Goal: Task Accomplishment & Management: Use online tool/utility

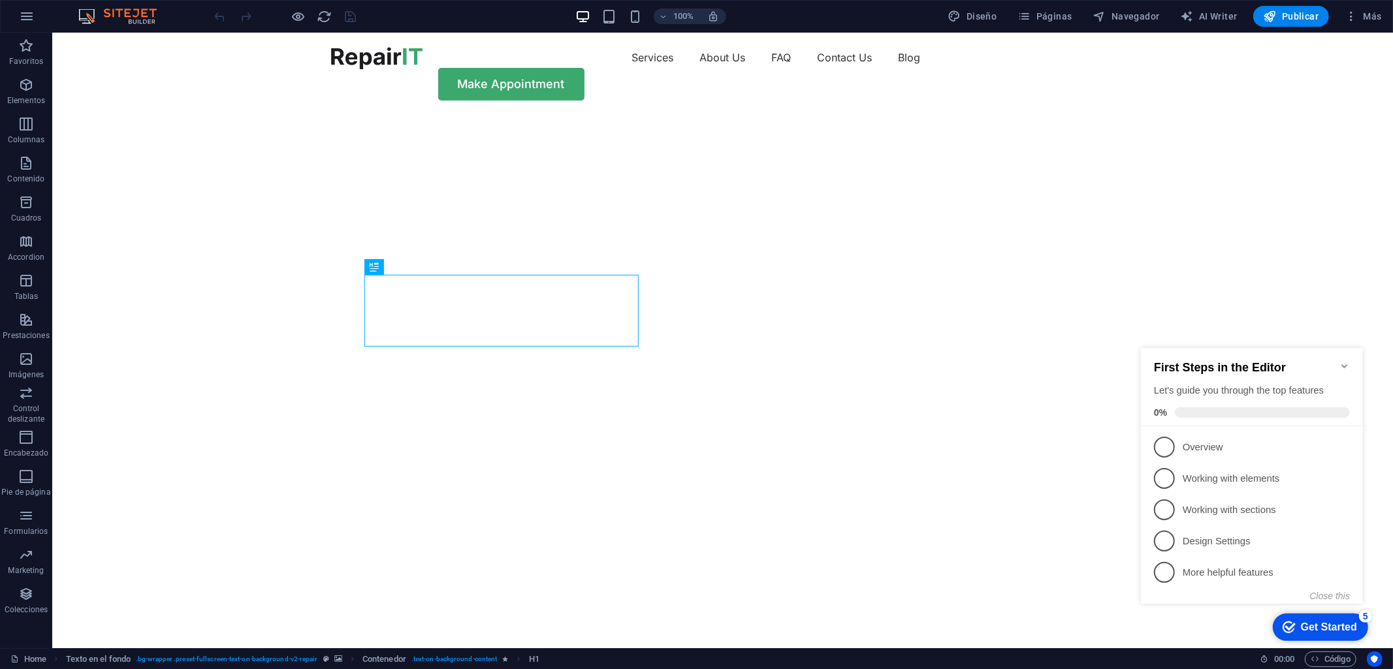
drag, startPoint x: 1154, startPoint y: 443, endPoint x: 1163, endPoint y: 444, distance: 8.6
click at [1155, 443] on span "1" at bounding box center [1163, 446] width 21 height 21
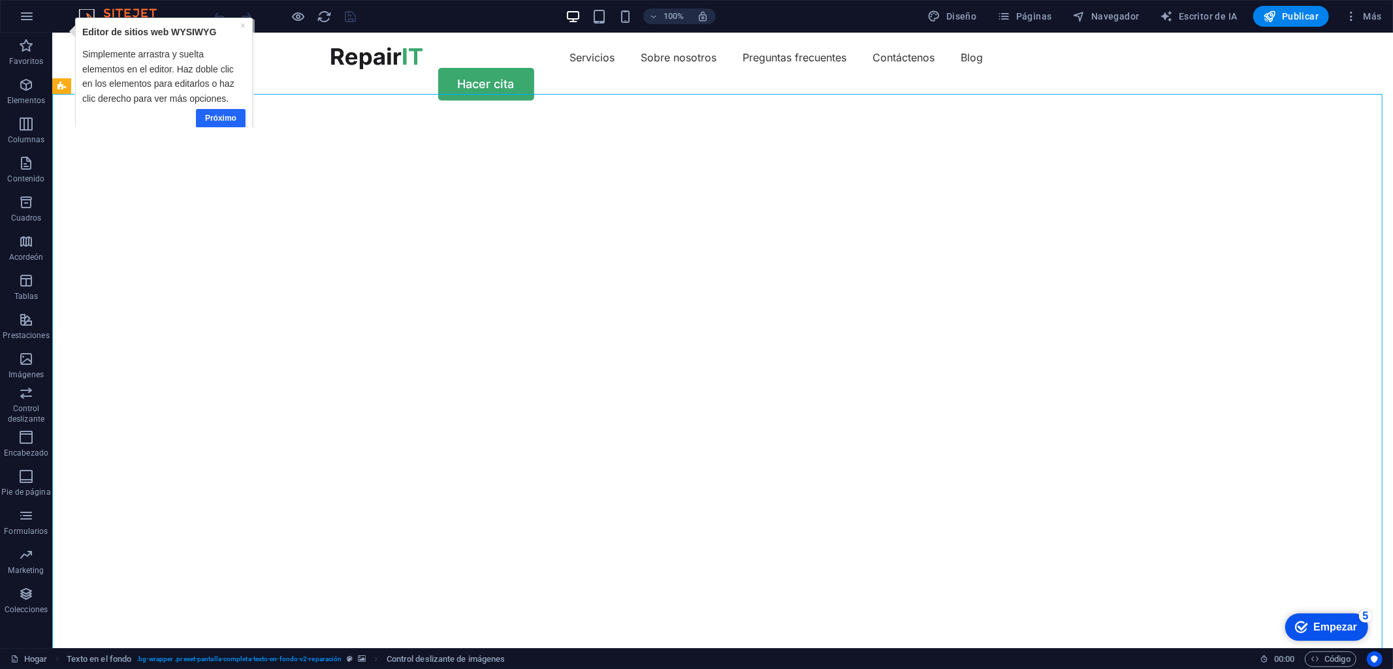
drag, startPoint x: 216, startPoint y: 118, endPoint x: 236, endPoint y: 106, distance: 22.8
click at [216, 118] on font "Próximo" at bounding box center [219, 118] width 31 height 9
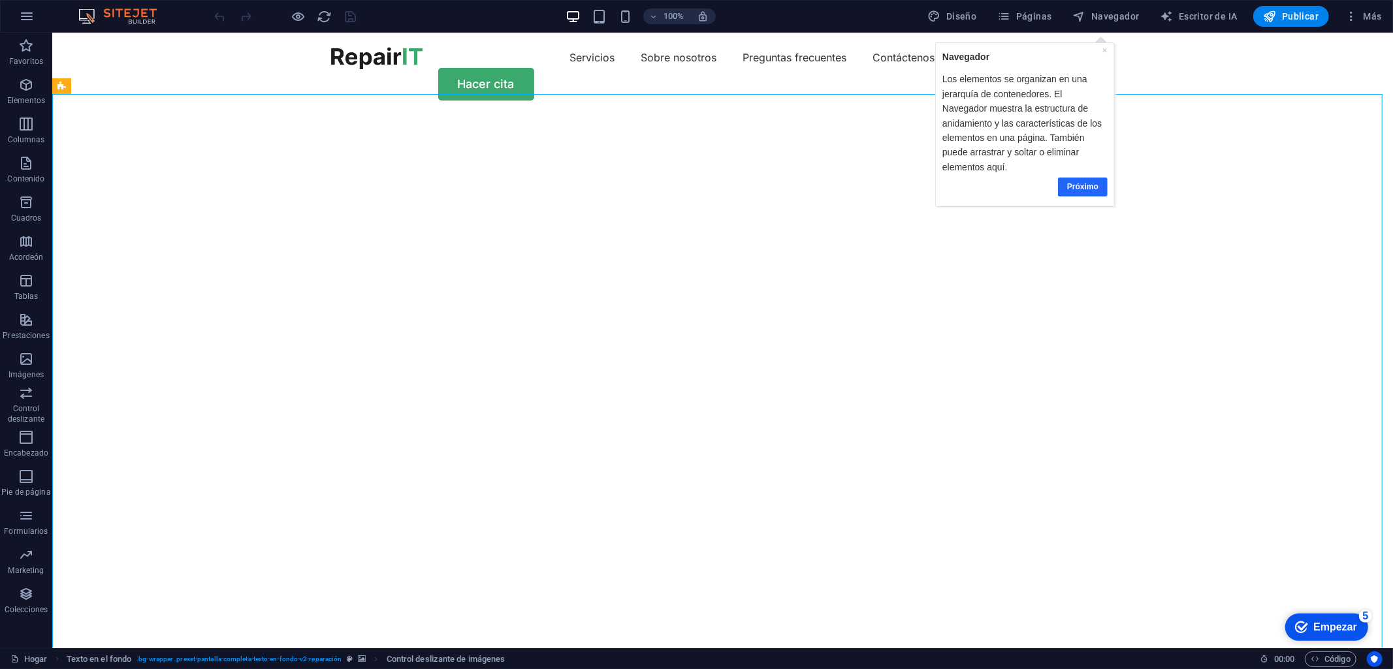
click at [1082, 191] on font "Próximo" at bounding box center [1081, 186] width 31 height 9
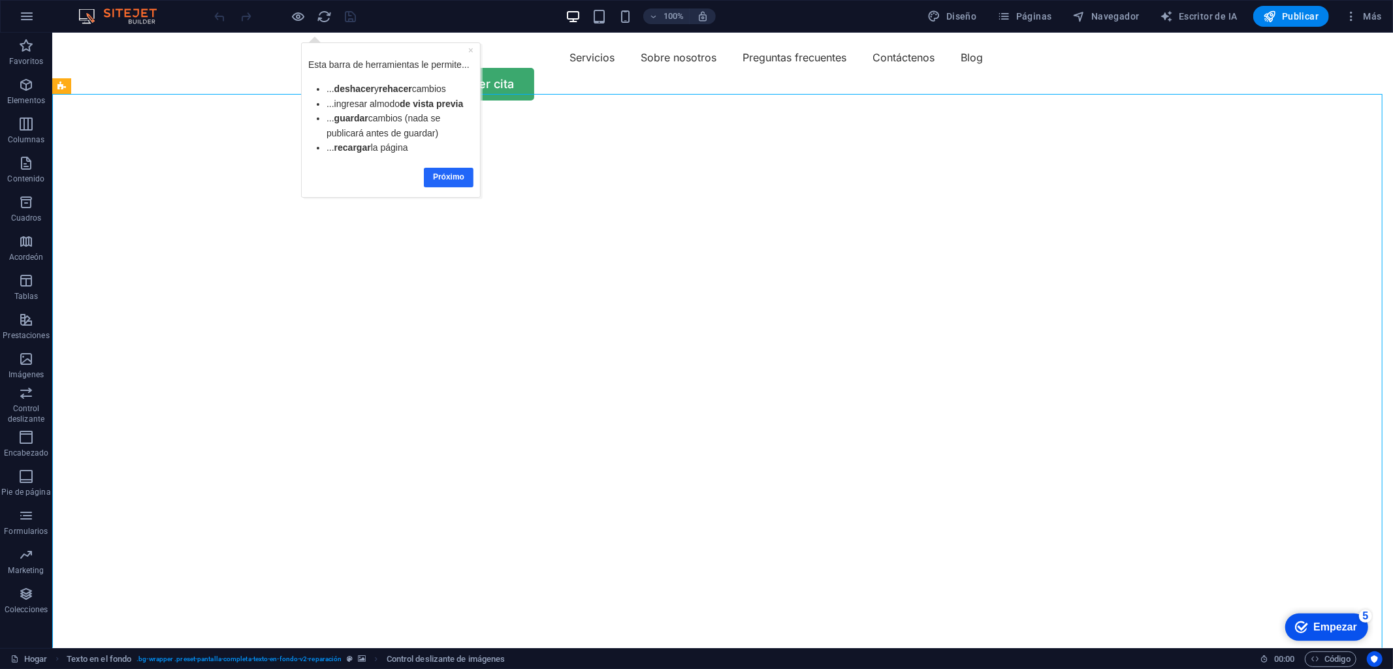
drag, startPoint x: 458, startPoint y: 177, endPoint x: 704, endPoint y: 176, distance: 245.5
click at [458, 177] on font "Próximo" at bounding box center [448, 176] width 31 height 9
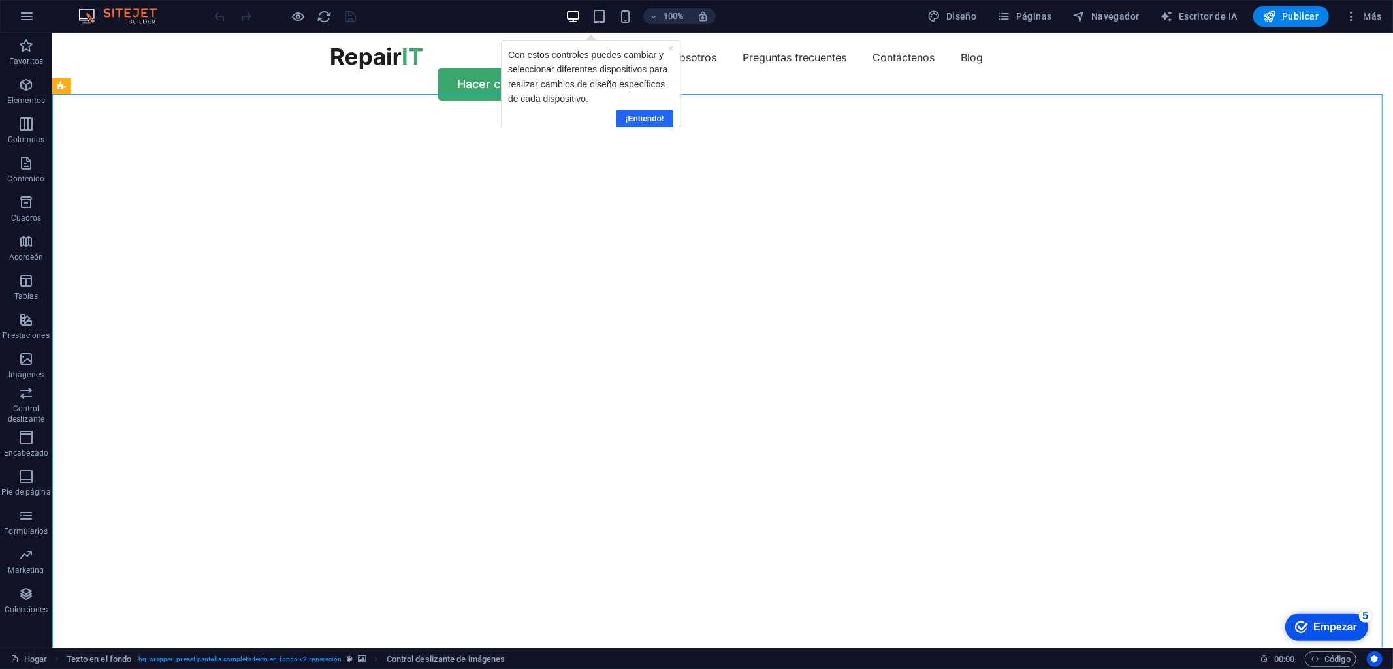
click at [648, 116] on font "¡Entiendo!" at bounding box center [644, 118] width 39 height 9
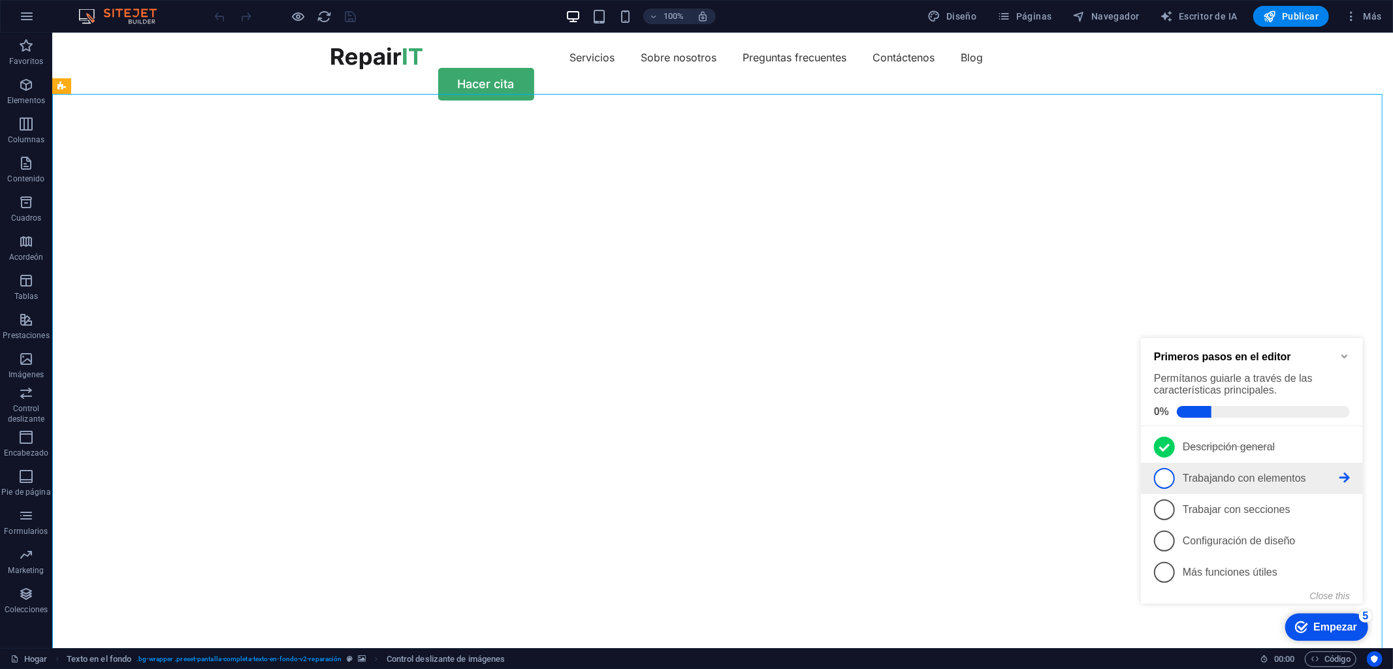
click at [1344, 474] on icon at bounding box center [1344, 477] width 10 height 10
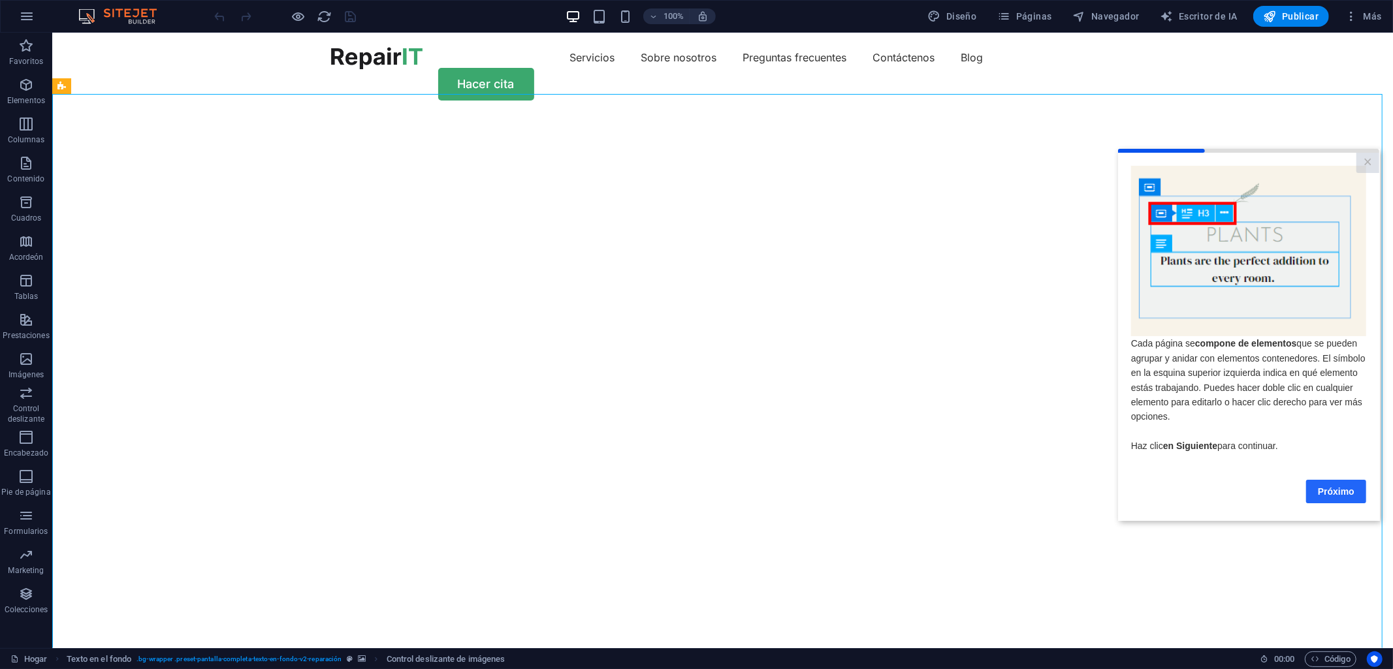
click at [1355, 496] on link "Próximo" at bounding box center [1335, 491] width 60 height 24
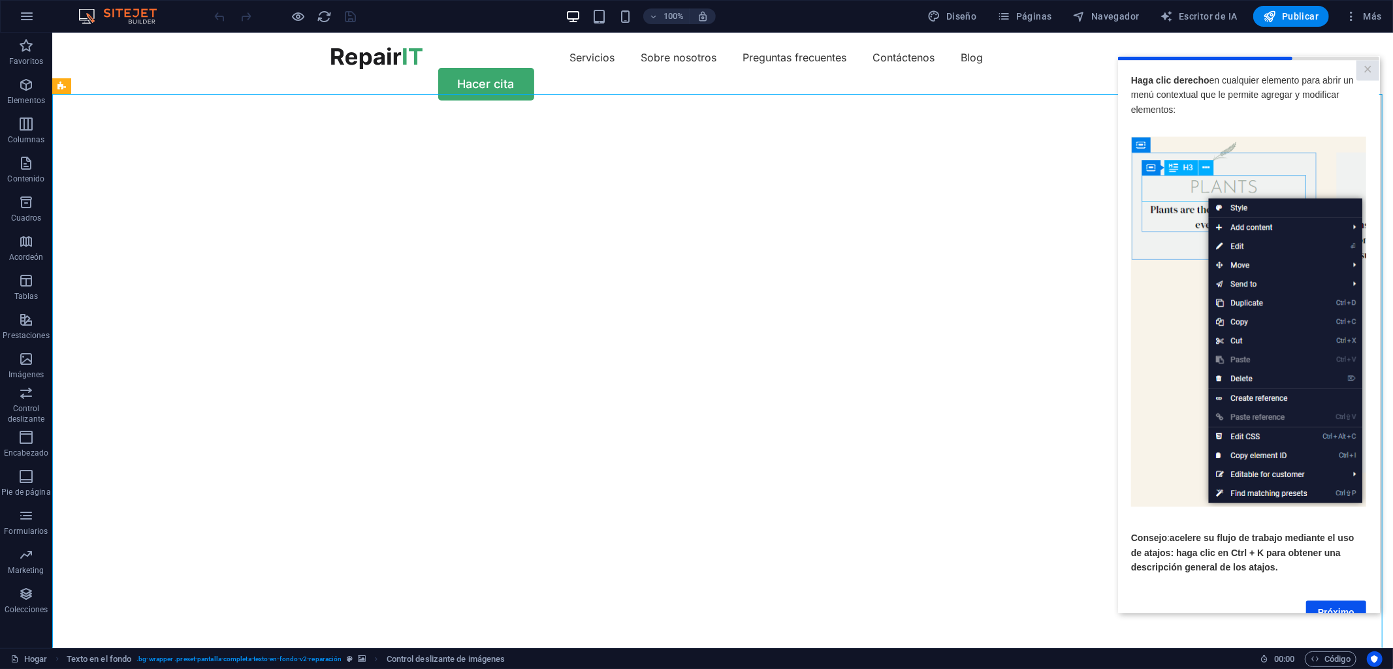
scroll to position [39, 0]
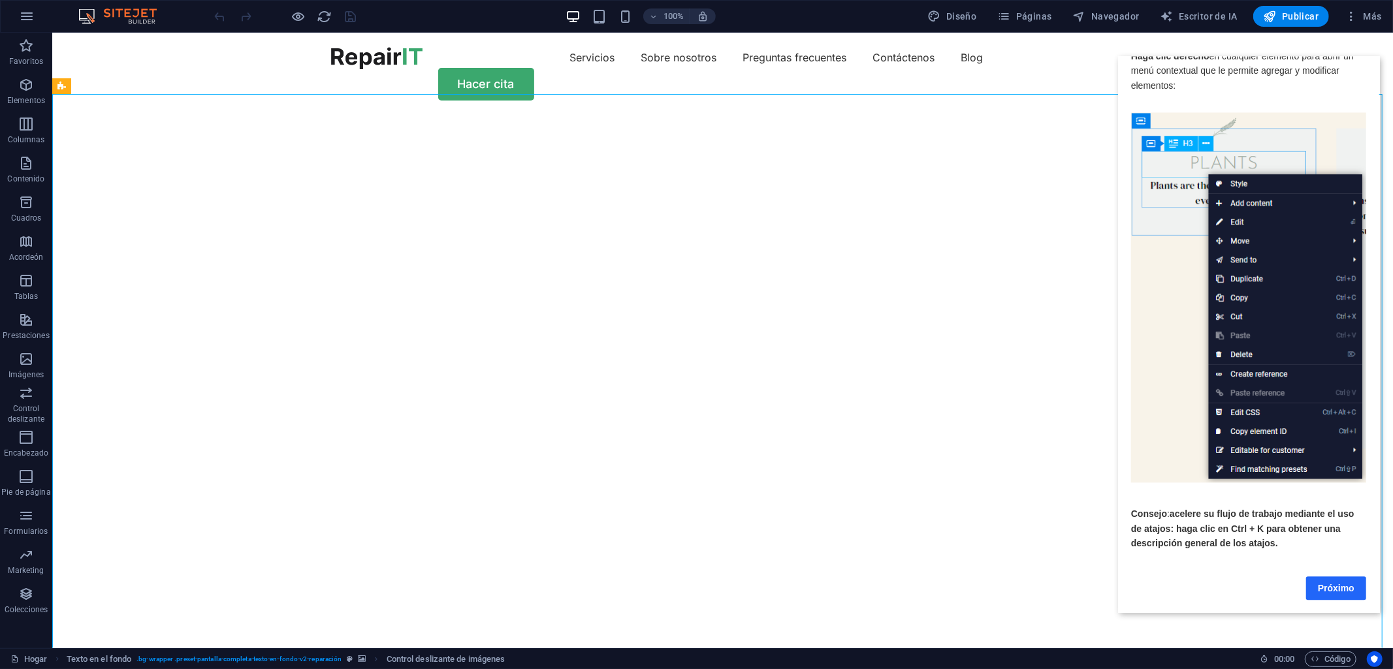
click at [1331, 582] on font "Próximo" at bounding box center [1335, 587] width 37 height 10
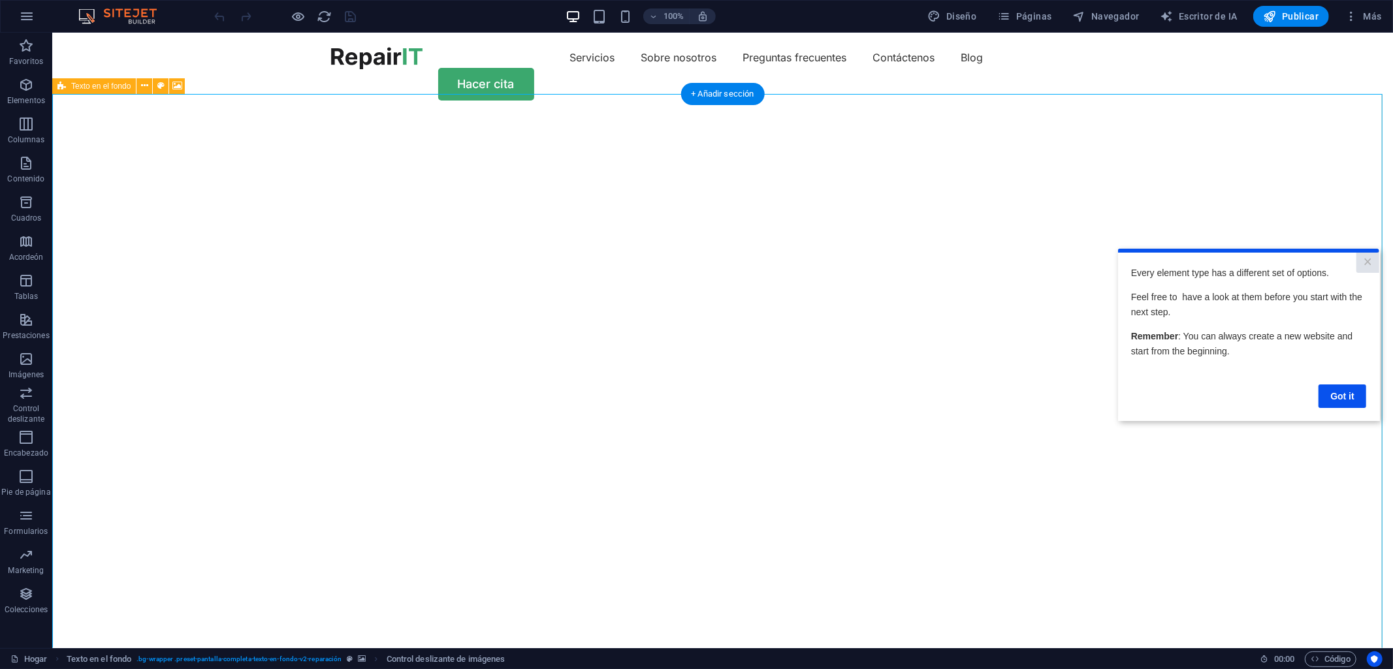
scroll to position [0, 0]
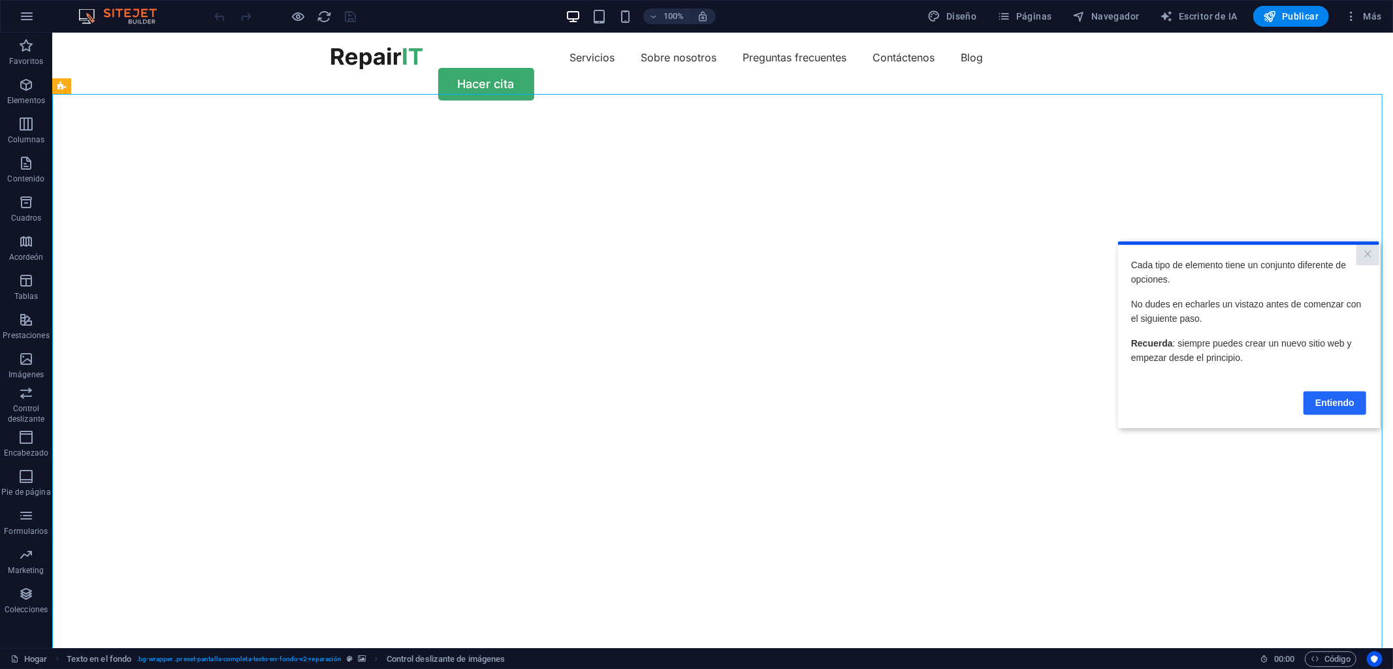
click at [1340, 404] on font "Entiendo" at bounding box center [1333, 402] width 39 height 10
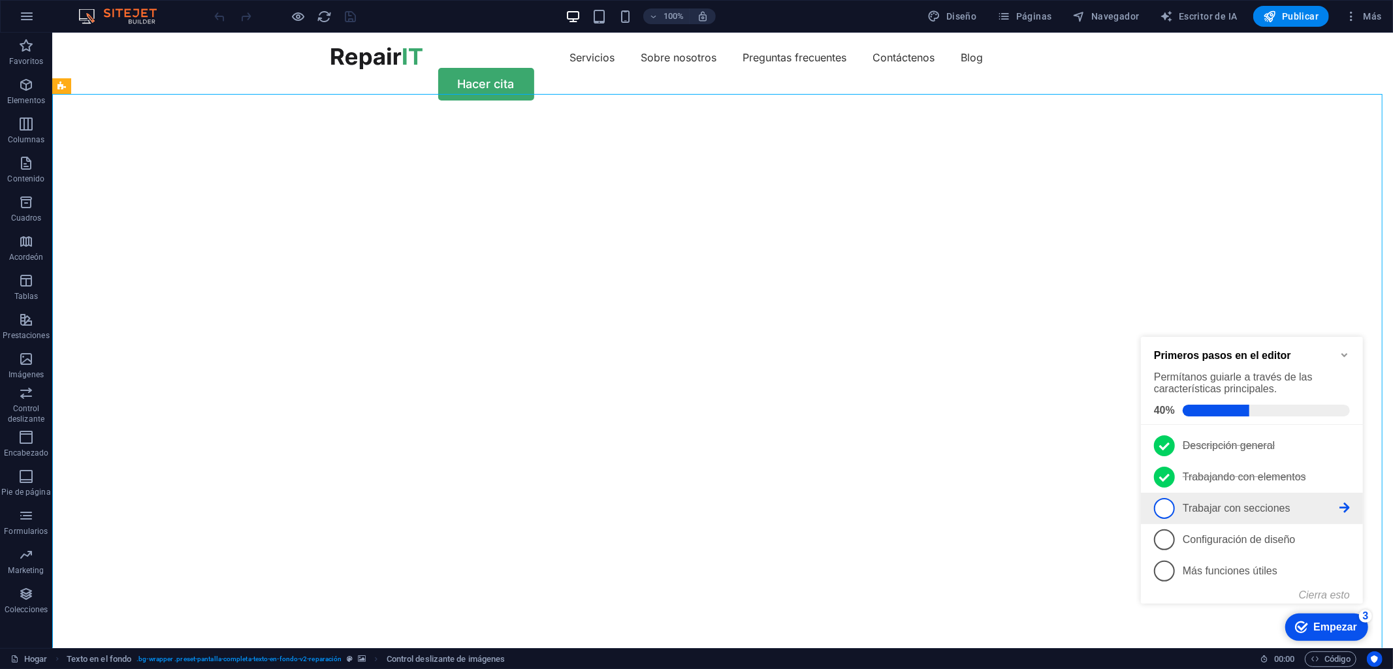
click at [1342, 503] on icon at bounding box center [1344, 507] width 10 height 10
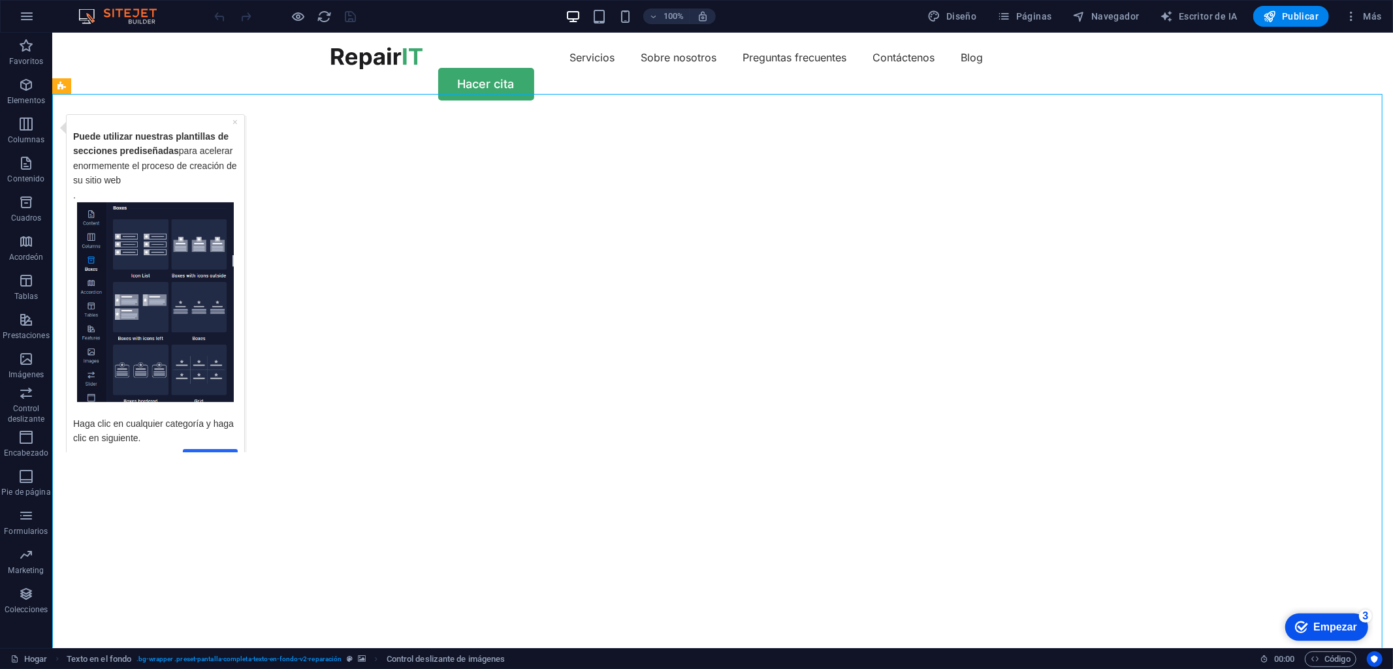
click at [221, 449] on link "Próximo" at bounding box center [209, 458] width 55 height 19
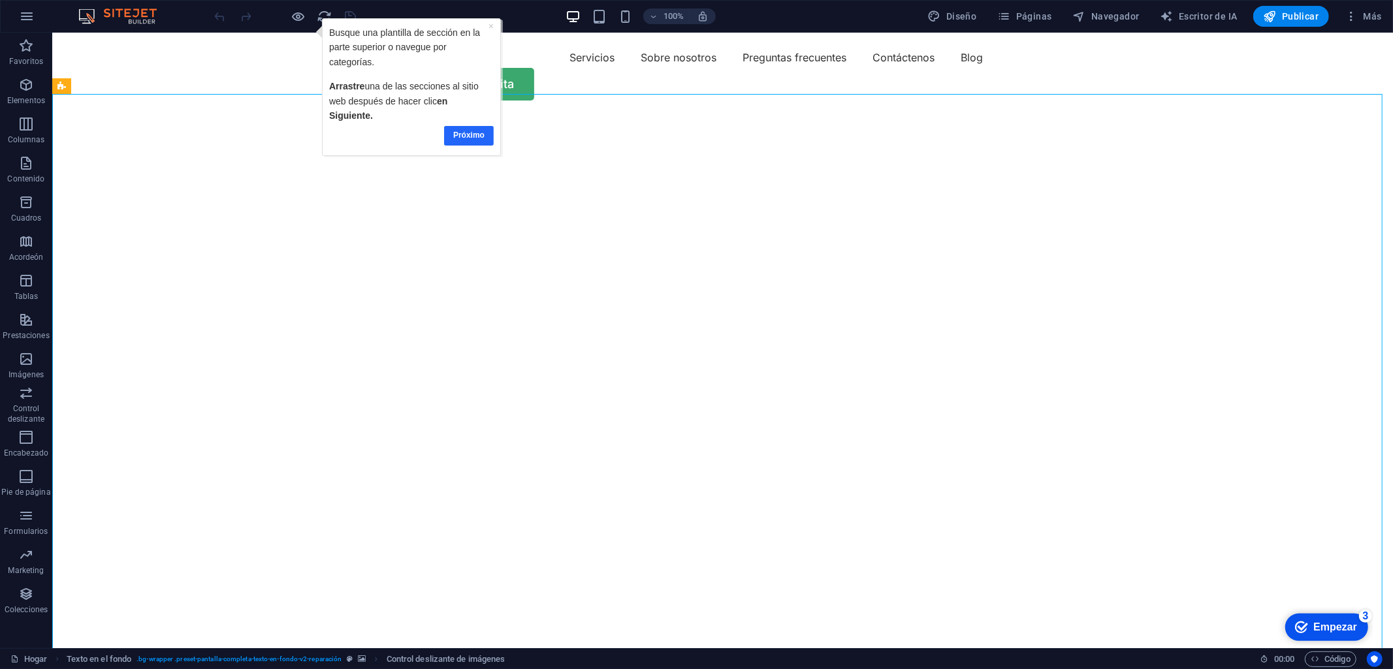
click at [469, 137] on font "Próximo" at bounding box center [468, 135] width 31 height 9
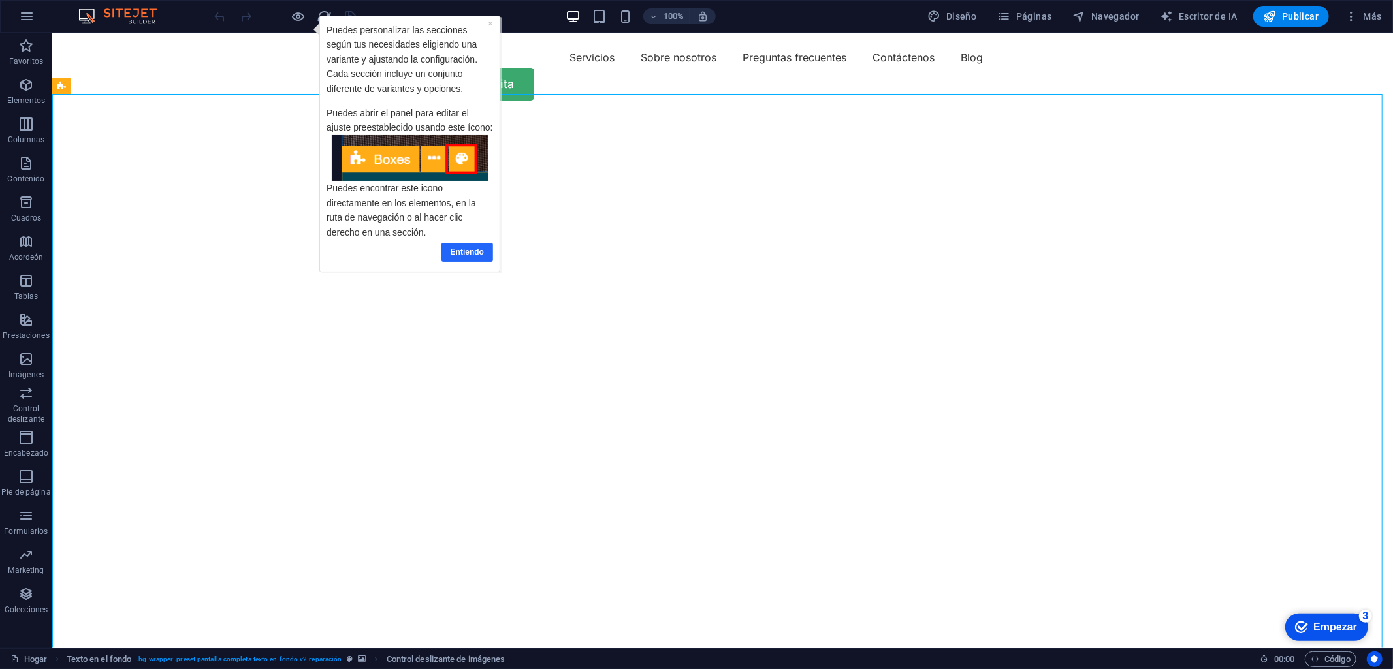
click at [460, 251] on font "Entiendo" at bounding box center [466, 251] width 33 height 9
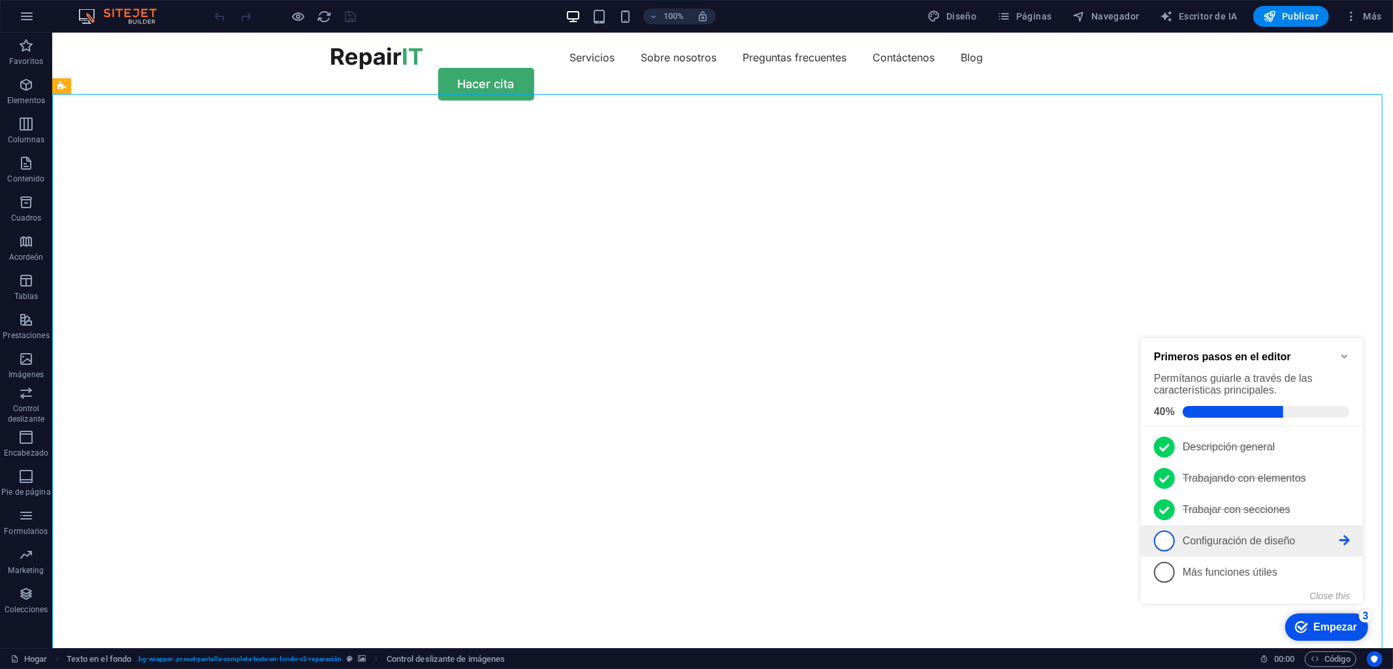
click at [1342, 537] on icon at bounding box center [1344, 540] width 10 height 10
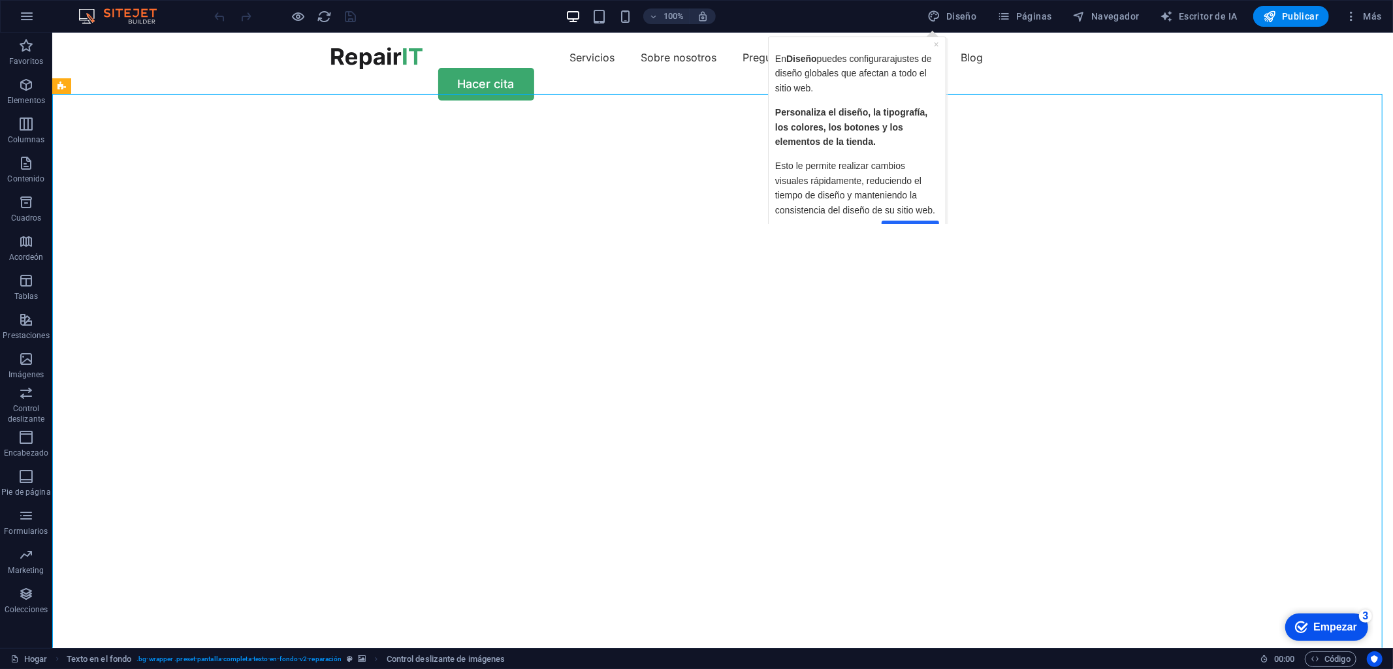
drag, startPoint x: 928, startPoint y: 221, endPoint x: 1638, endPoint y: 212, distance: 709.8
click at [928, 221] on link "Entiendo" at bounding box center [909, 230] width 57 height 19
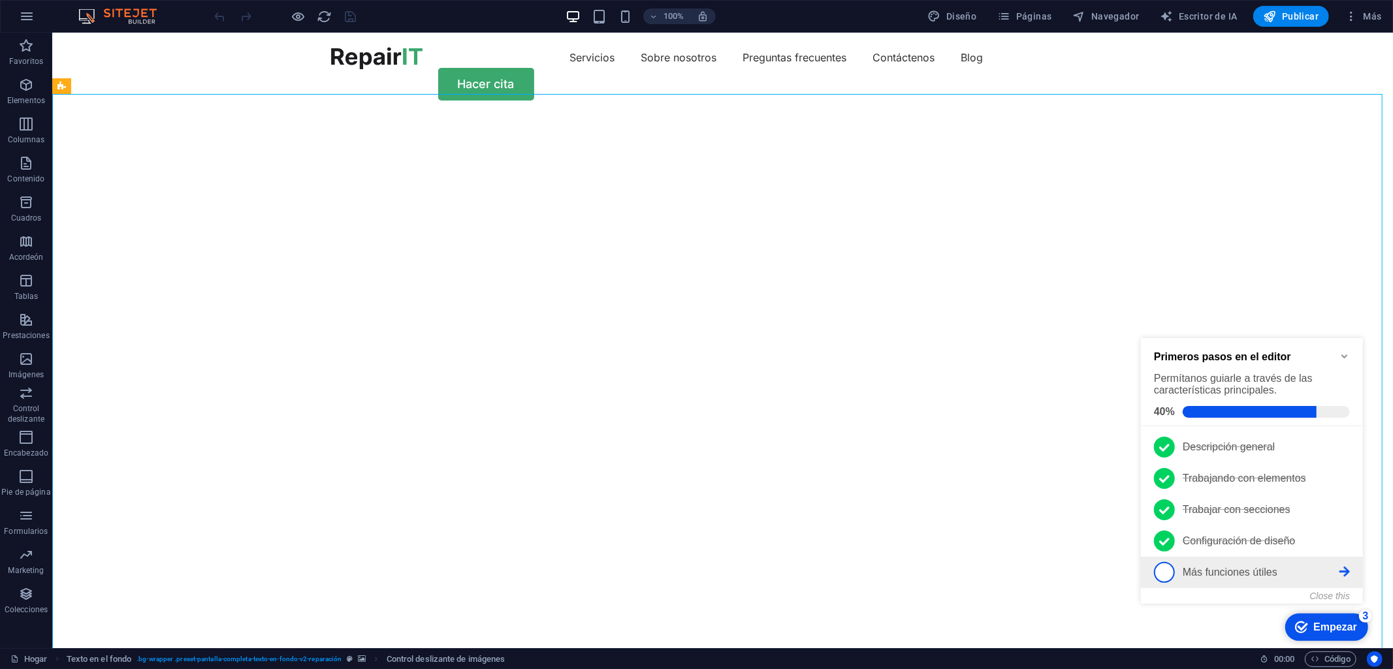
click at [1341, 569] on icon at bounding box center [1344, 571] width 10 height 10
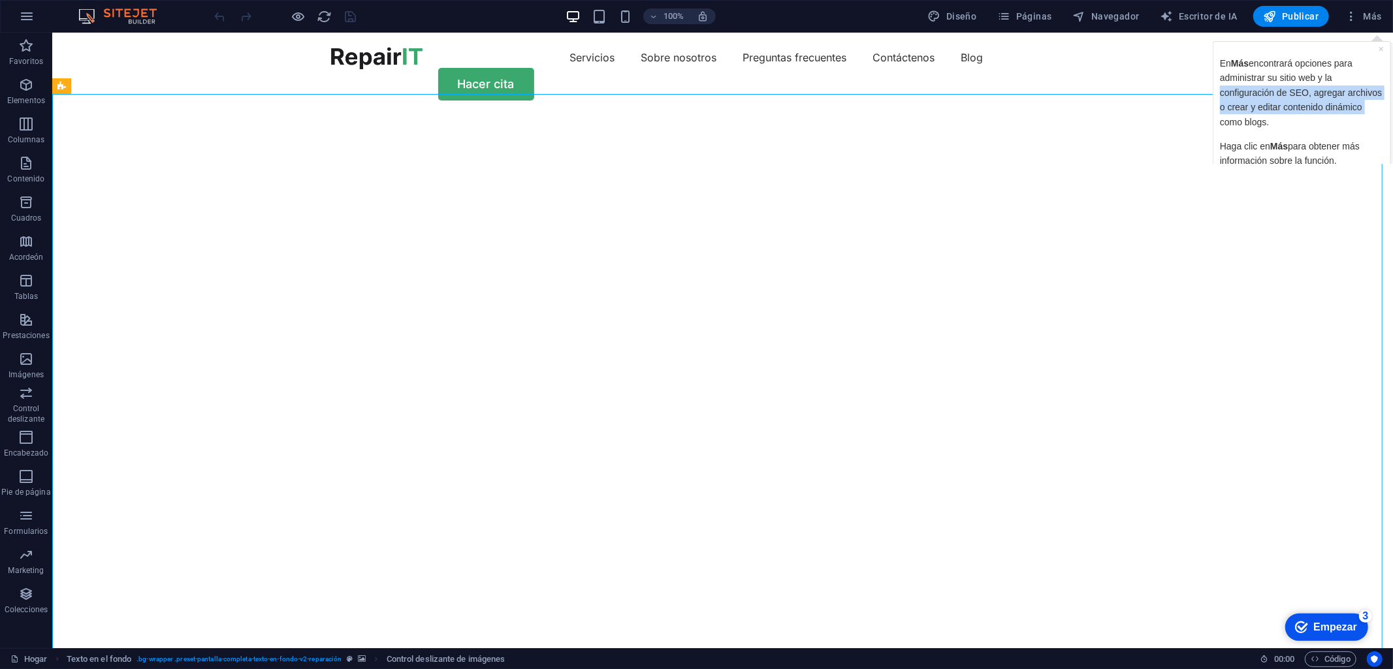
drag, startPoint x: 1389, startPoint y: 81, endPoint x: 1389, endPoint y: 110, distance: 29.4
click at [1389, 110] on div "× En Más encontrará opciones para administrar su sitio web y la configuración d…" at bounding box center [1301, 108] width 178 height 135
drag, startPoint x: 1365, startPoint y: 132, endPoint x: 1337, endPoint y: 159, distance: 39.3
click at [1359, 177] on html "× En Más encontrará opciones para administrar su sitio web y la configuración d…" at bounding box center [1301, 104] width 182 height 146
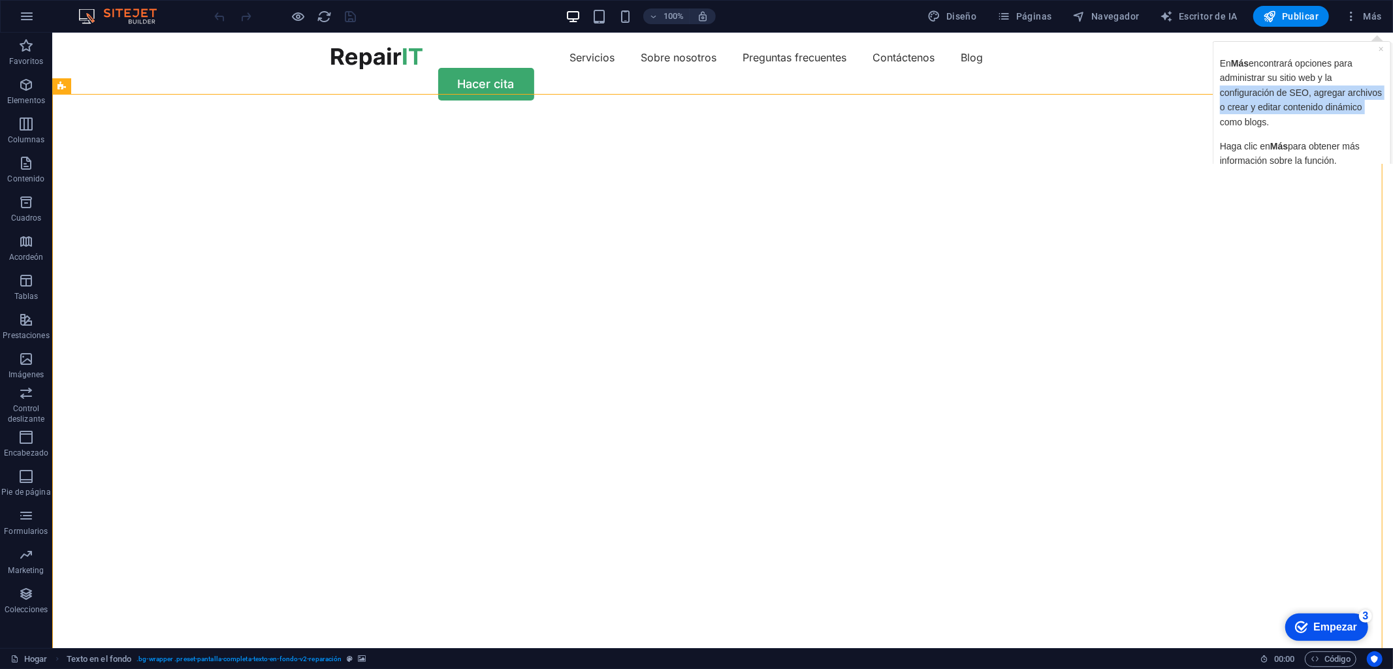
click at [1352, 153] on p "Haga clic en Más para obtener más información sobre la función." at bounding box center [1301, 153] width 164 height 29
click at [1378, 44] on font "×" at bounding box center [1380, 49] width 5 height 10
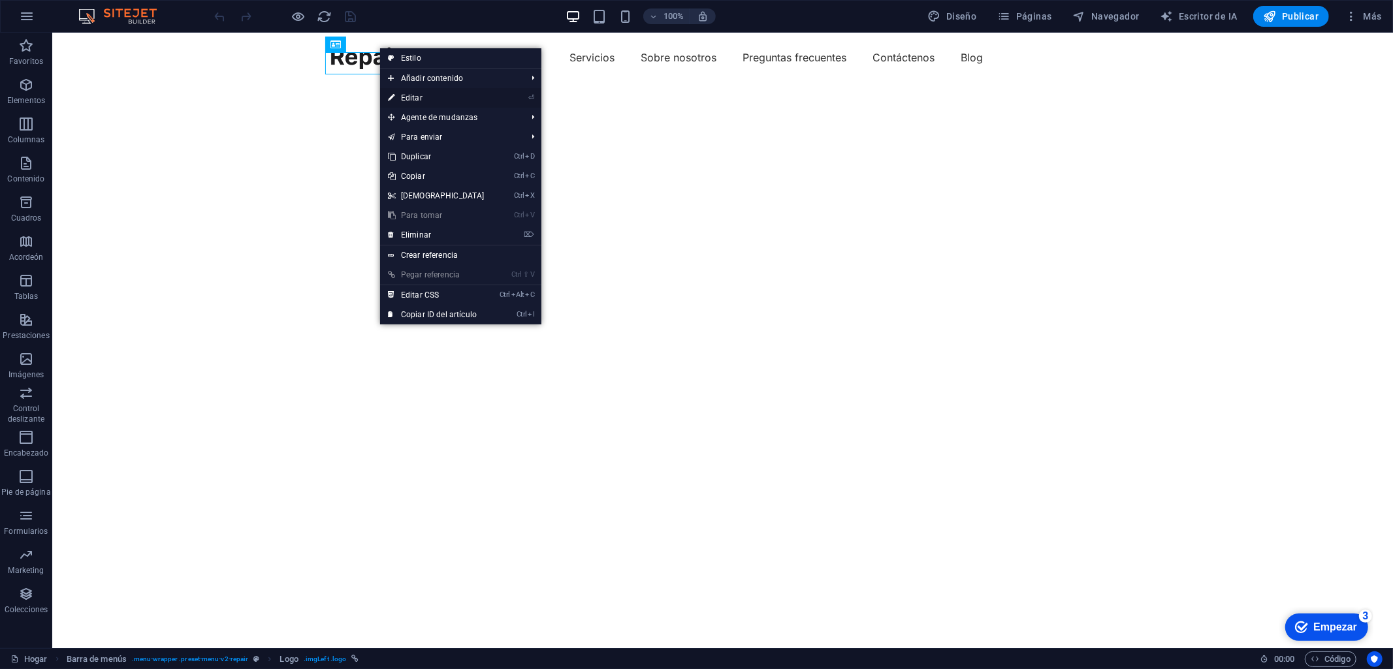
select select "px"
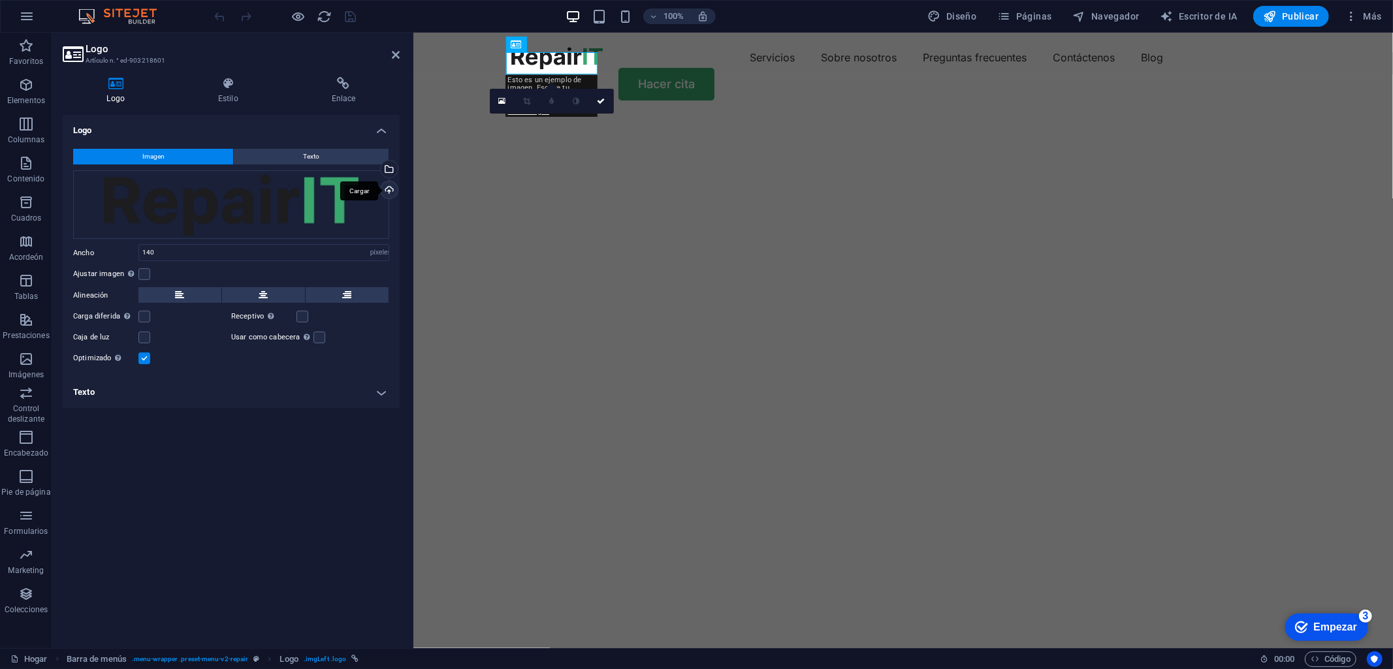
click at [392, 187] on div "Cargar" at bounding box center [388, 192] width 20 height 20
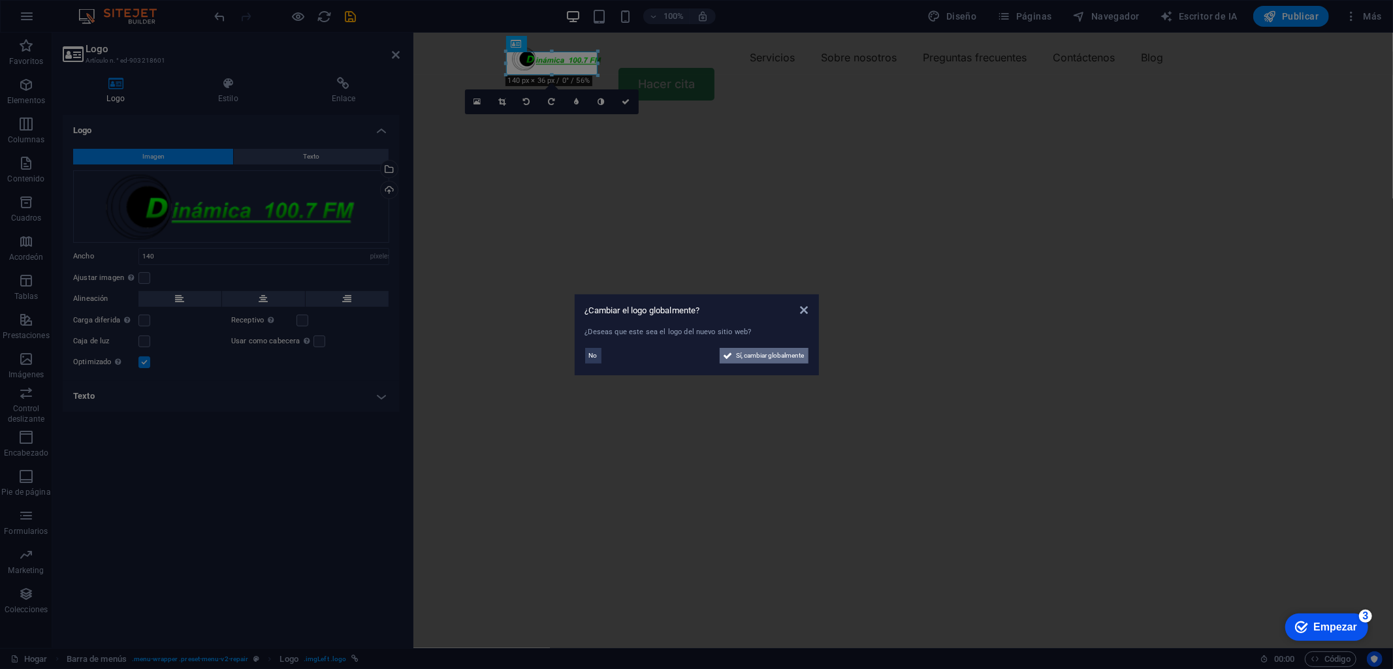
drag, startPoint x: 780, startPoint y: 355, endPoint x: 64, endPoint y: 338, distance: 715.8
click at [780, 355] on span "Sí, cambiar globalmente" at bounding box center [771, 356] width 68 height 16
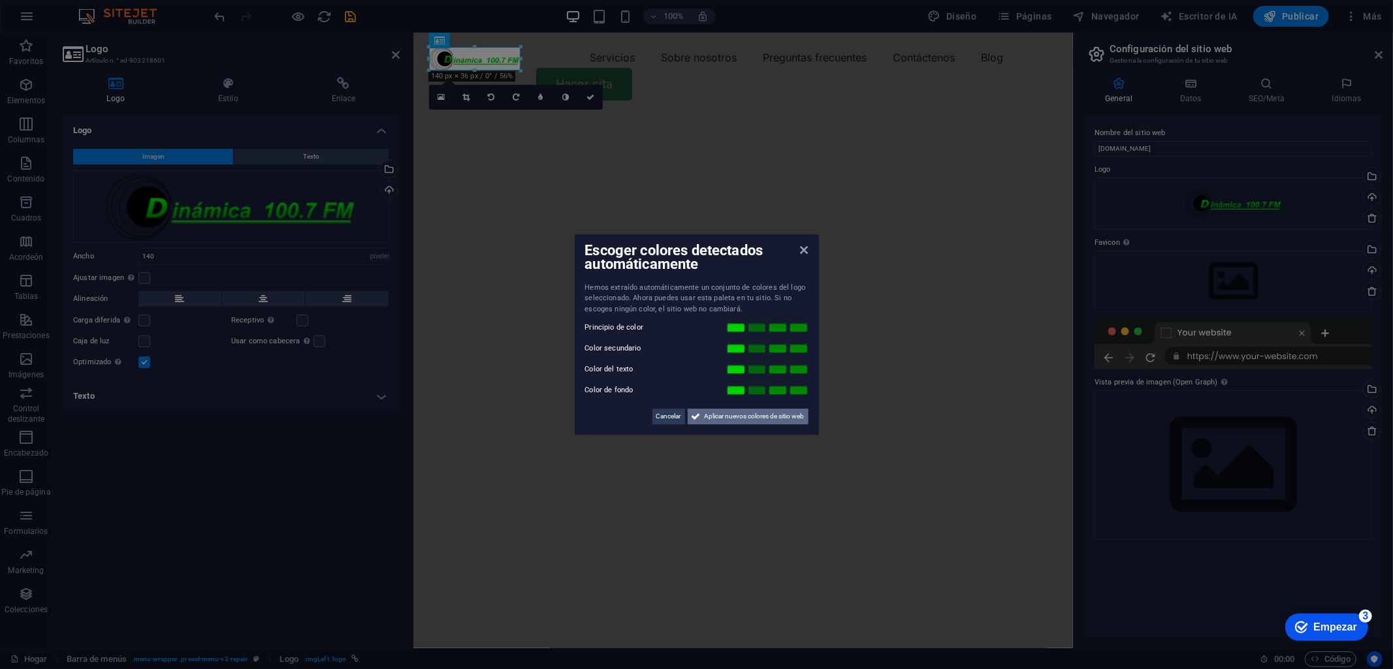
click at [710, 416] on span "Aplicar nuevos colores de sitio web" at bounding box center [755, 417] width 100 height 16
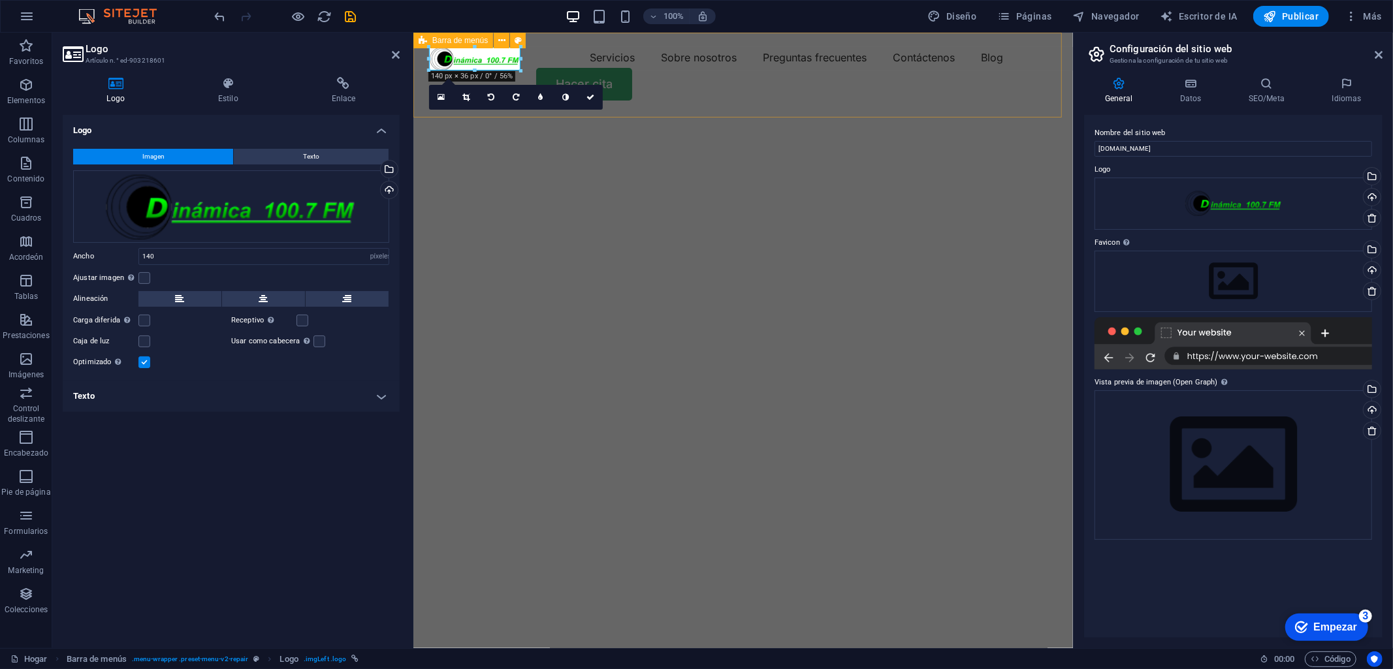
drag, startPoint x: 526, startPoint y: 73, endPoint x: 537, endPoint y: 78, distance: 12.6
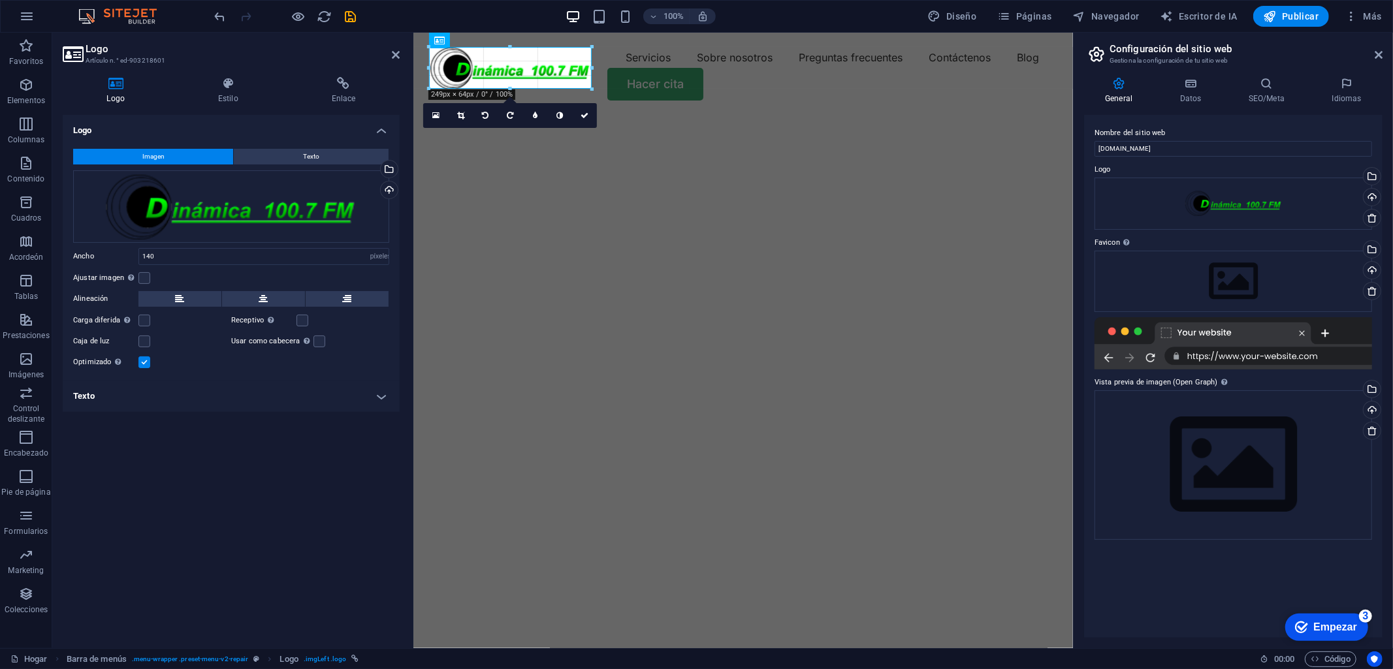
drag, startPoint x: 521, startPoint y: 72, endPoint x: 581, endPoint y: 94, distance: 63.8
type input "249"
drag, startPoint x: 522, startPoint y: 114, endPoint x: 586, endPoint y: 118, distance: 63.5
click at [586, 118] on icon at bounding box center [584, 116] width 8 height 8
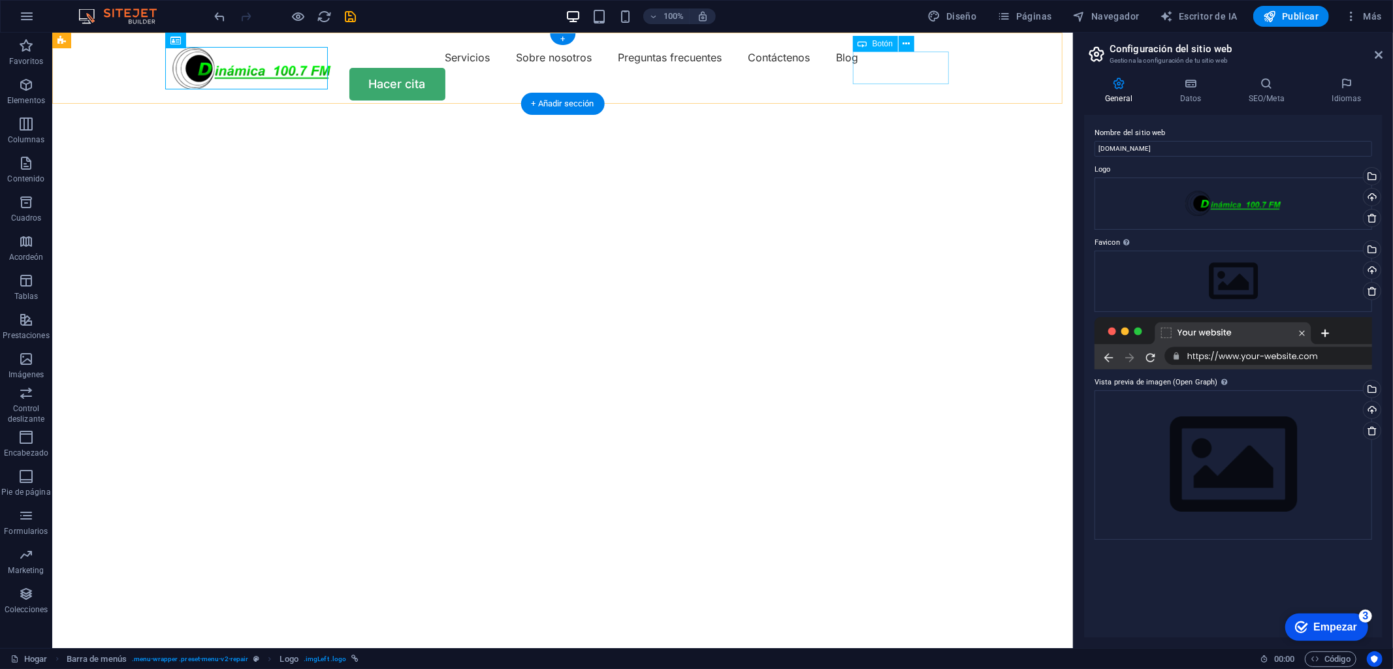
click at [907, 67] on div "Hacer cita" at bounding box center [562, 83] width 784 height 33
click at [895, 69] on div "Hacer cita" at bounding box center [562, 83] width 784 height 33
drag, startPoint x: 895, startPoint y: 69, endPoint x: 522, endPoint y: 72, distance: 373.5
click at [896, 69] on div "Hacer cita" at bounding box center [562, 83] width 784 height 33
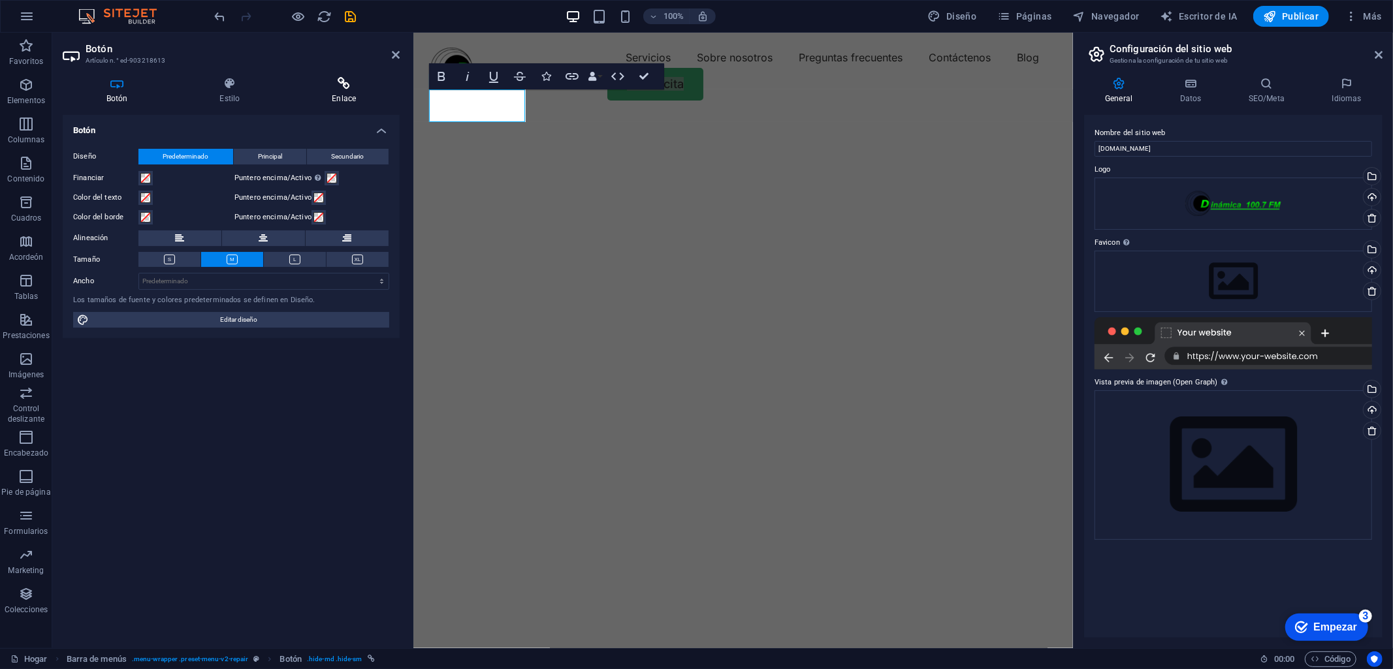
click at [353, 86] on icon at bounding box center [344, 83] width 111 height 13
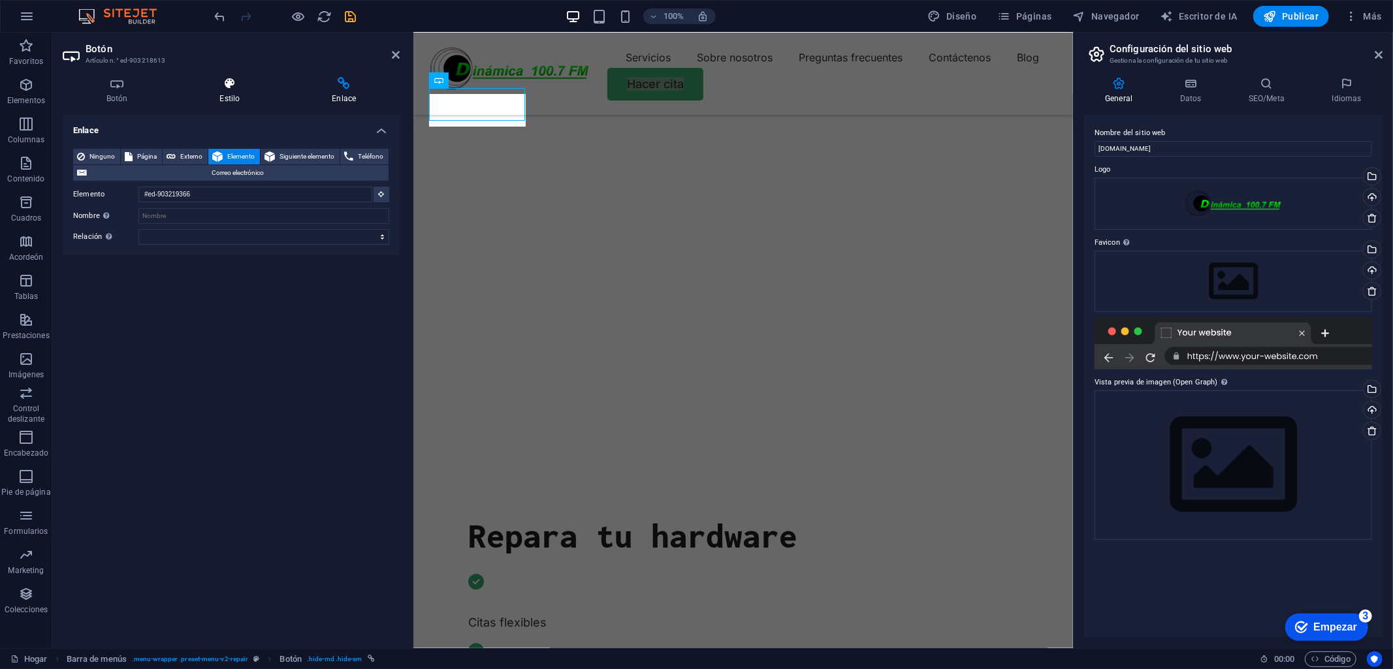
scroll to position [136, 0]
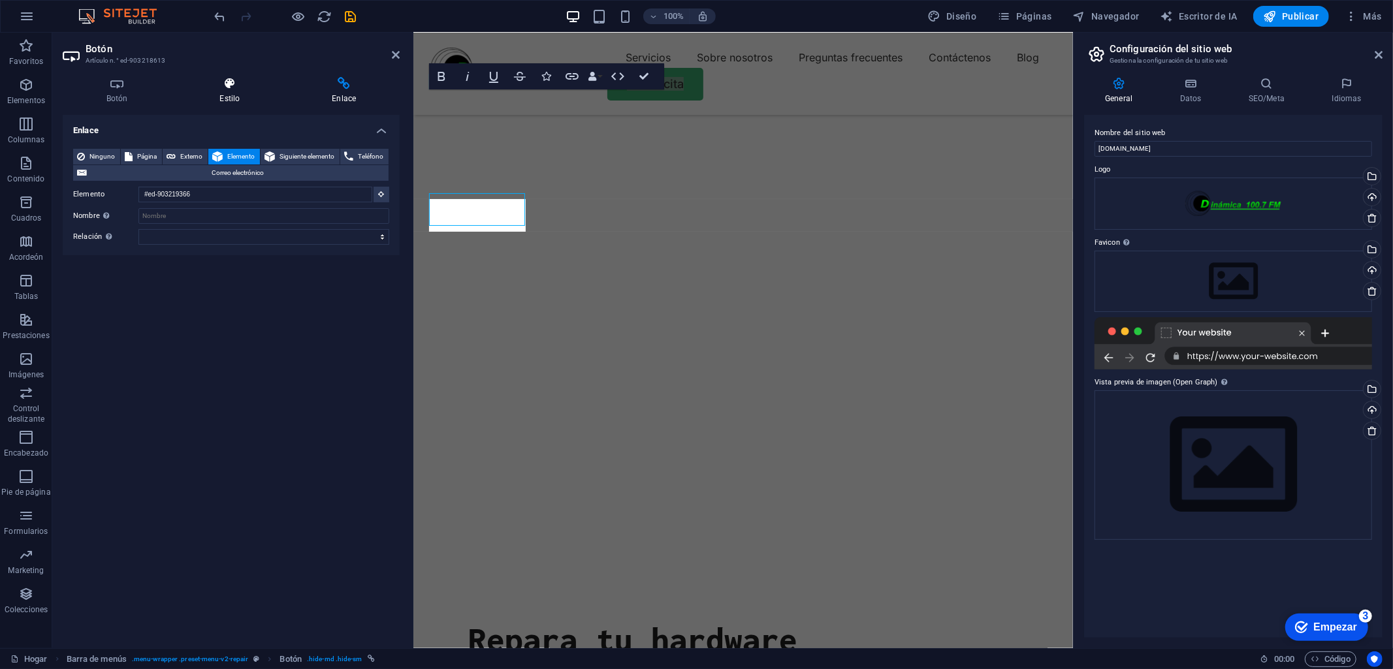
click at [223, 89] on icon at bounding box center [229, 83] width 107 height 13
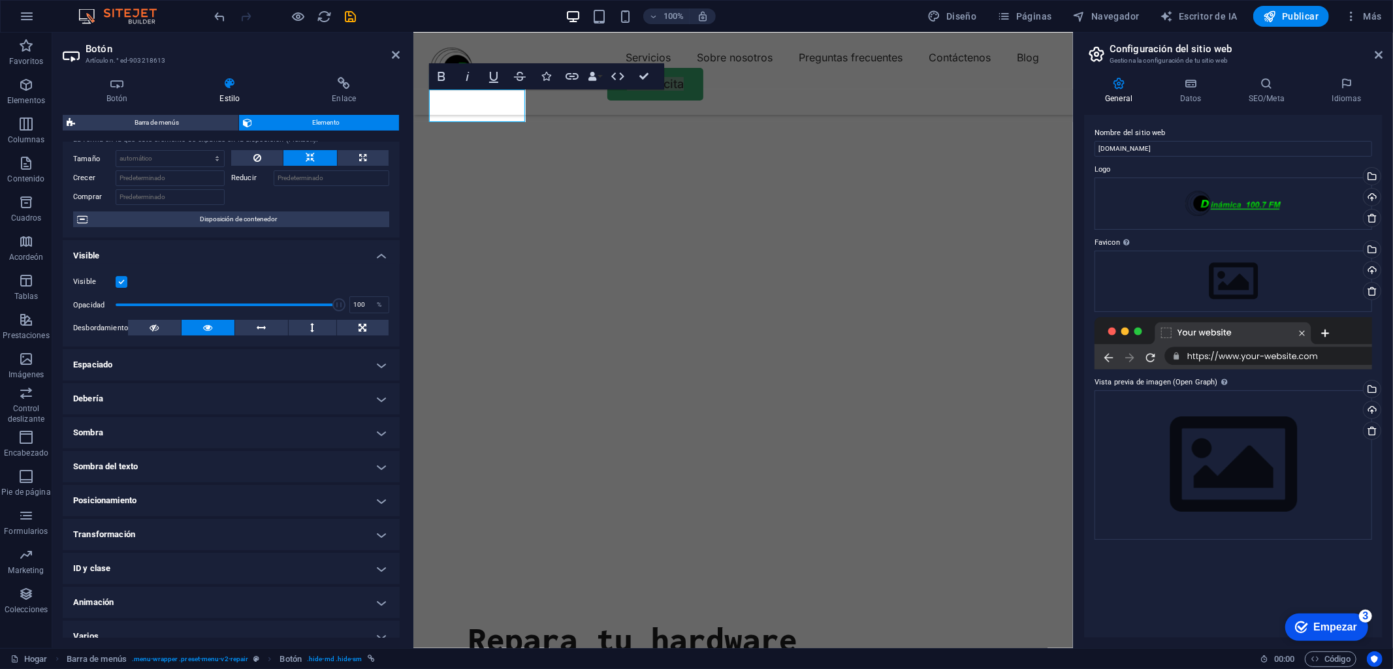
scroll to position [55, 0]
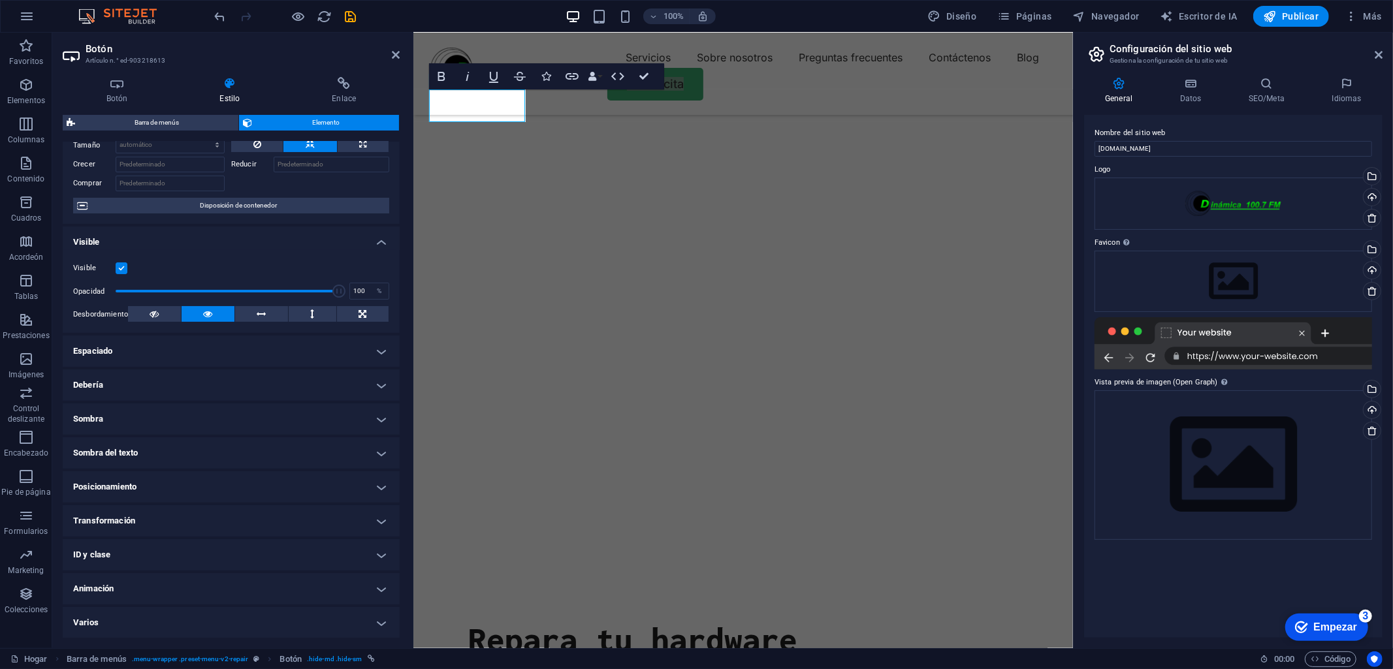
click at [376, 385] on h4 "Debería" at bounding box center [231, 385] width 337 height 31
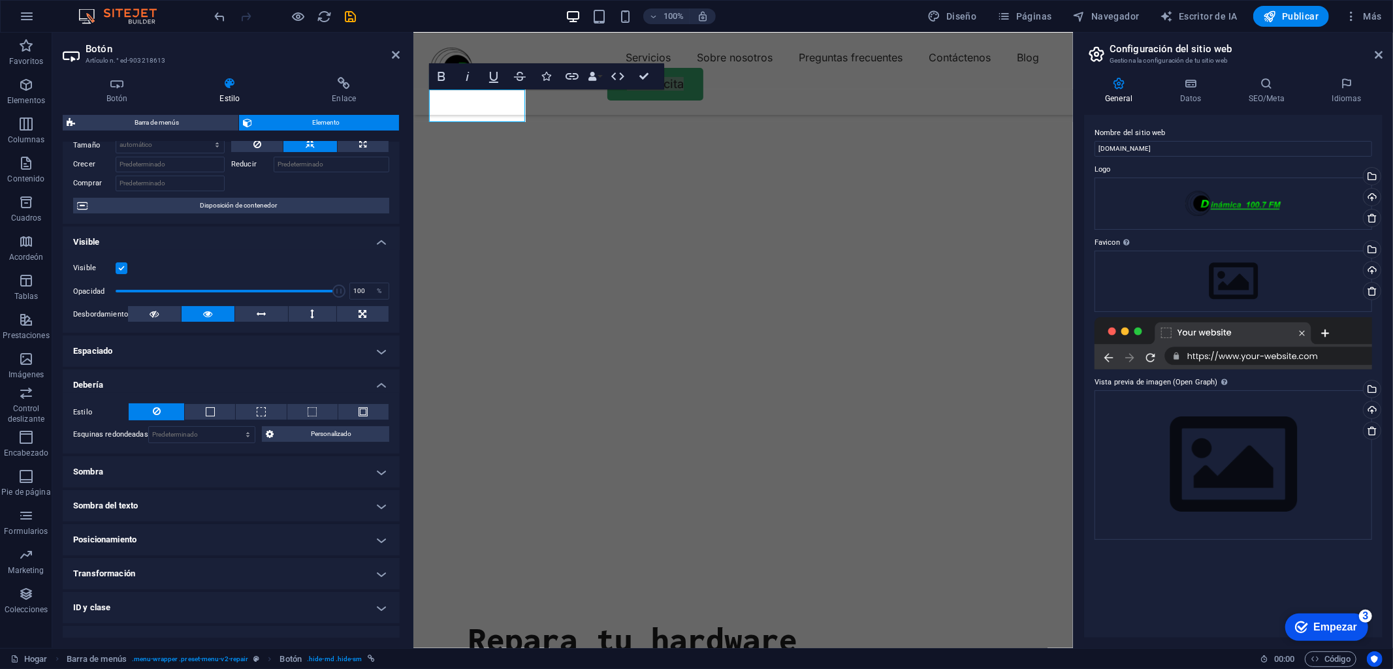
click at [376, 385] on h4 "Debería" at bounding box center [231, 382] width 337 height 24
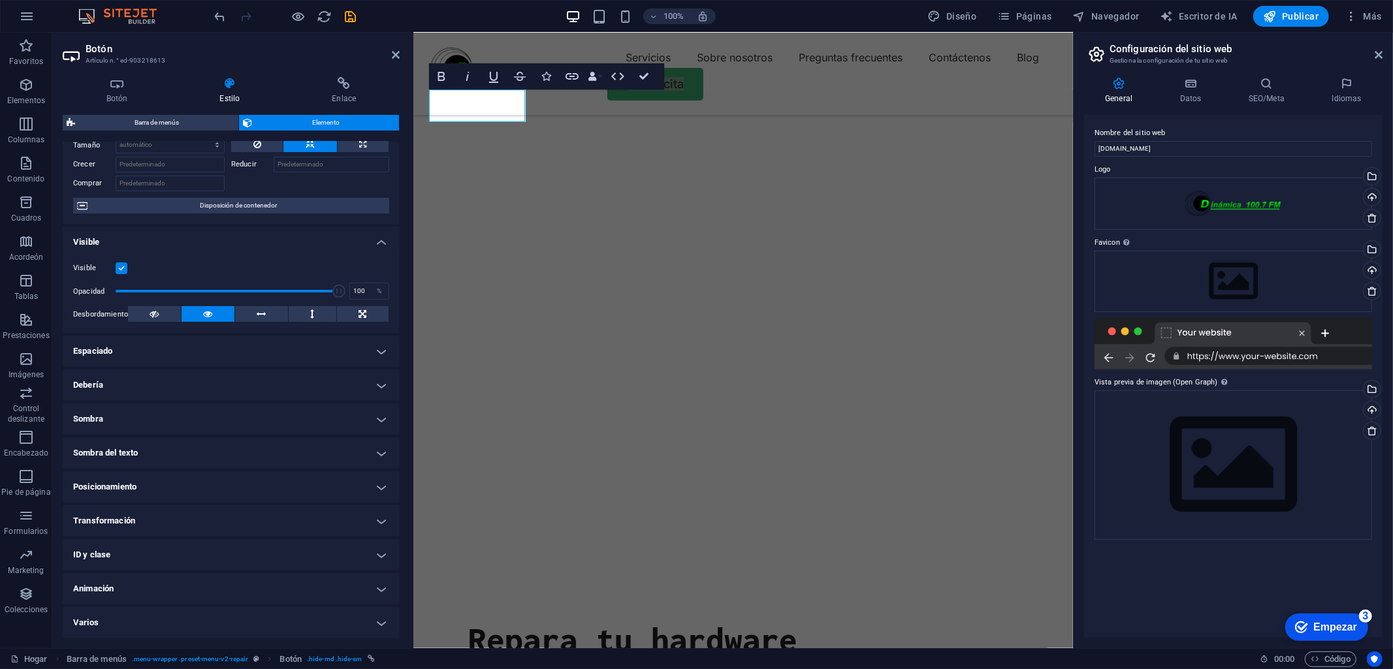
click at [379, 614] on h4 "Varios" at bounding box center [231, 622] width 337 height 31
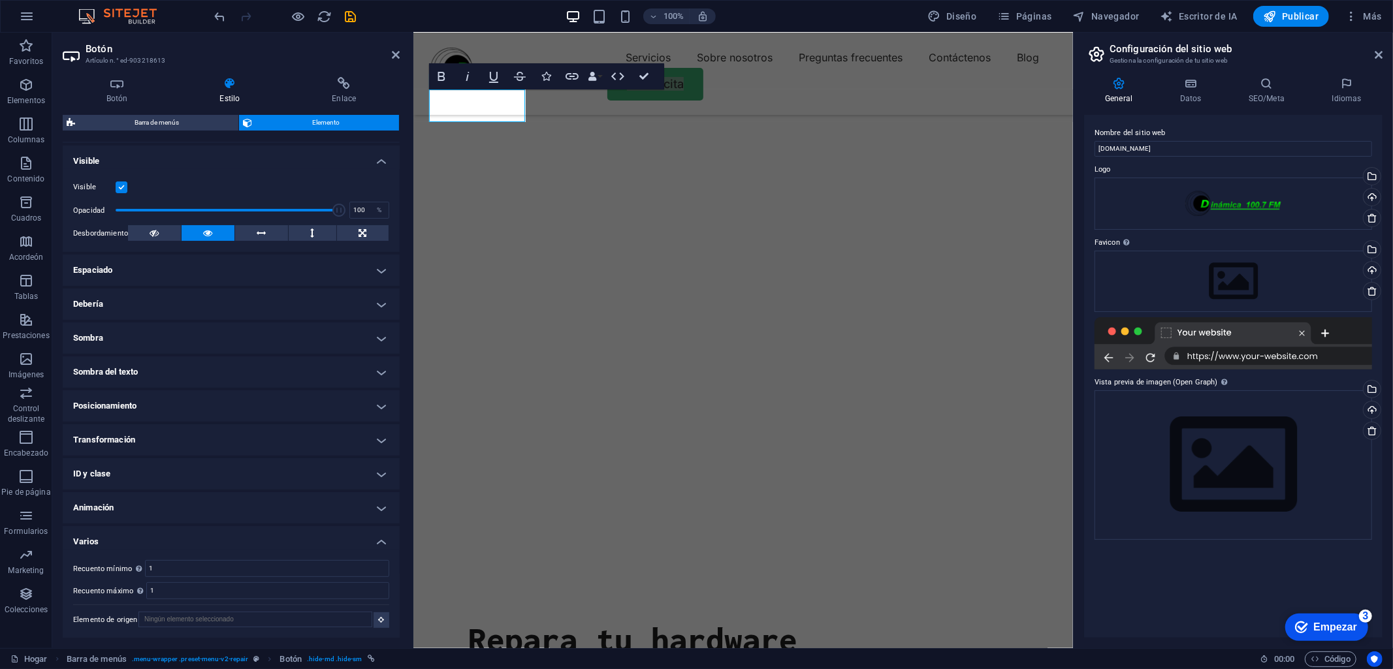
click at [381, 507] on h4 "Animación" at bounding box center [231, 507] width 337 height 31
click at [377, 471] on h4 "ID y clase" at bounding box center [231, 473] width 337 height 31
click at [381, 433] on h4 "Transformación" at bounding box center [231, 439] width 337 height 31
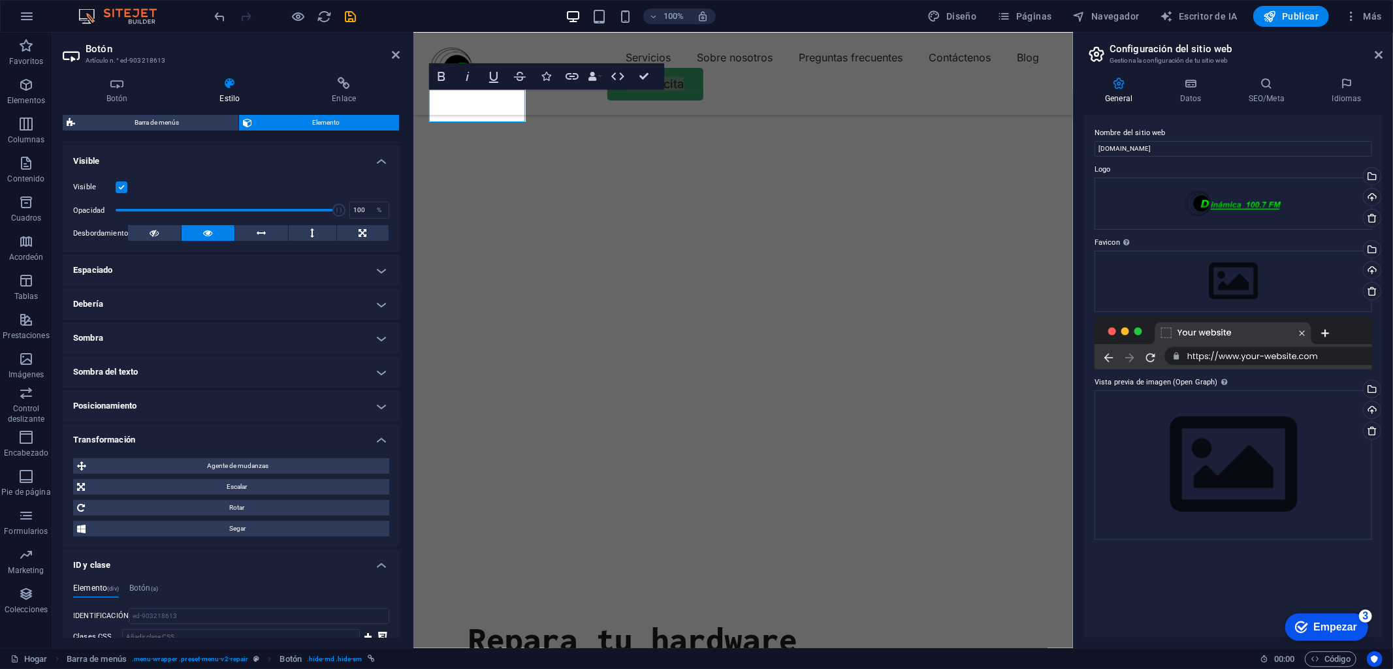
click at [381, 405] on h4 "Posicionamiento" at bounding box center [231, 405] width 337 height 31
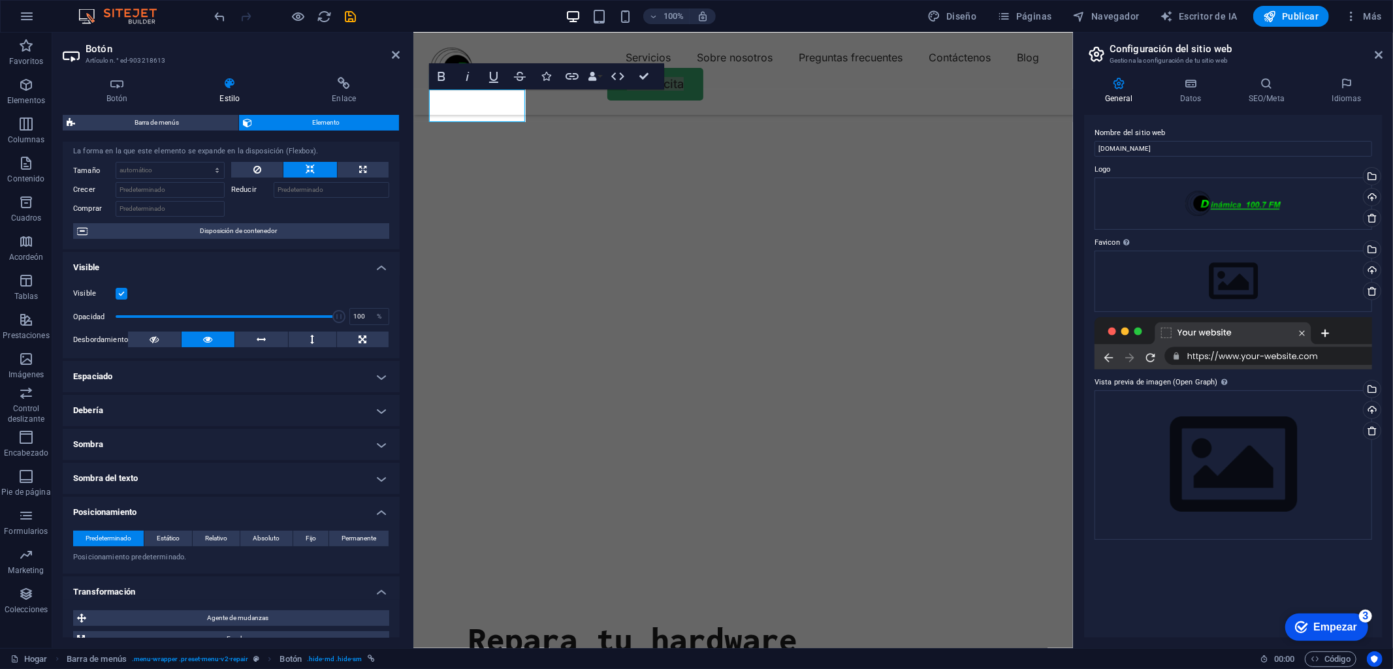
scroll to position [0, 0]
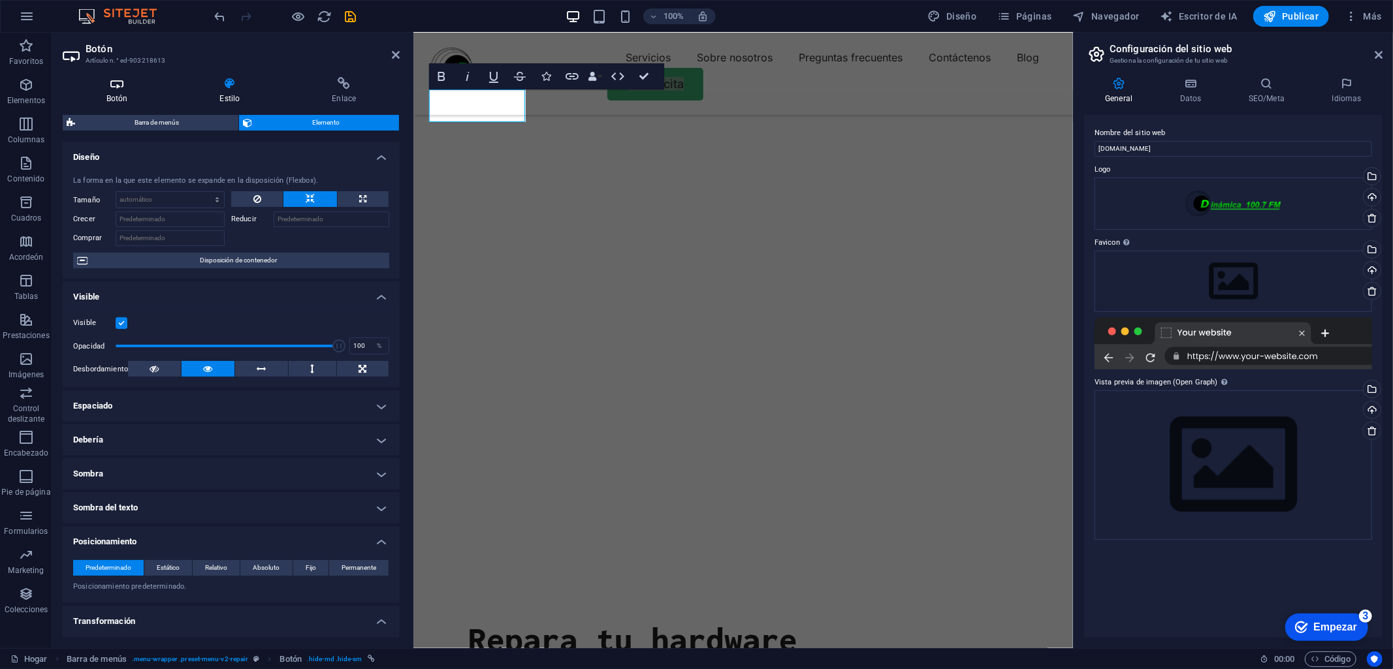
click at [119, 85] on icon at bounding box center [117, 83] width 108 height 13
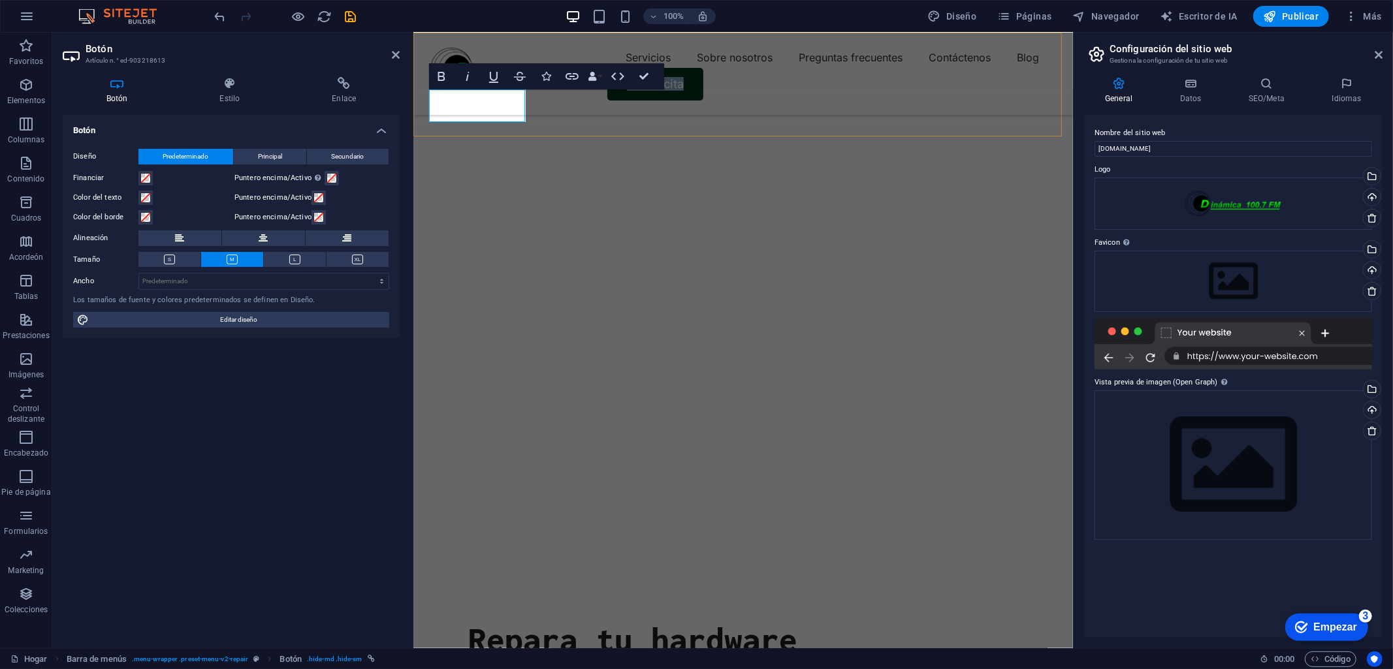
click at [607, 100] on link "Hacer cita" at bounding box center [655, 83] width 96 height 33
click at [231, 81] on icon at bounding box center [229, 83] width 107 height 13
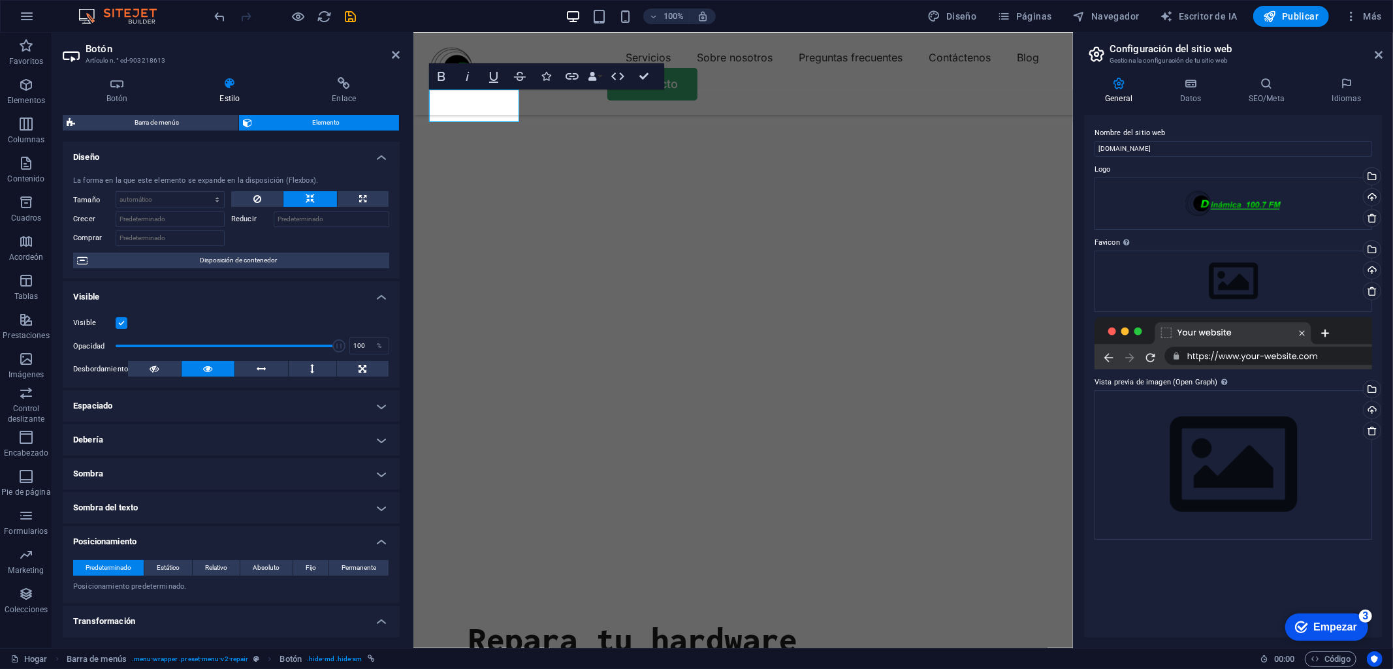
click at [375, 439] on h4 "Debería" at bounding box center [231, 439] width 337 height 31
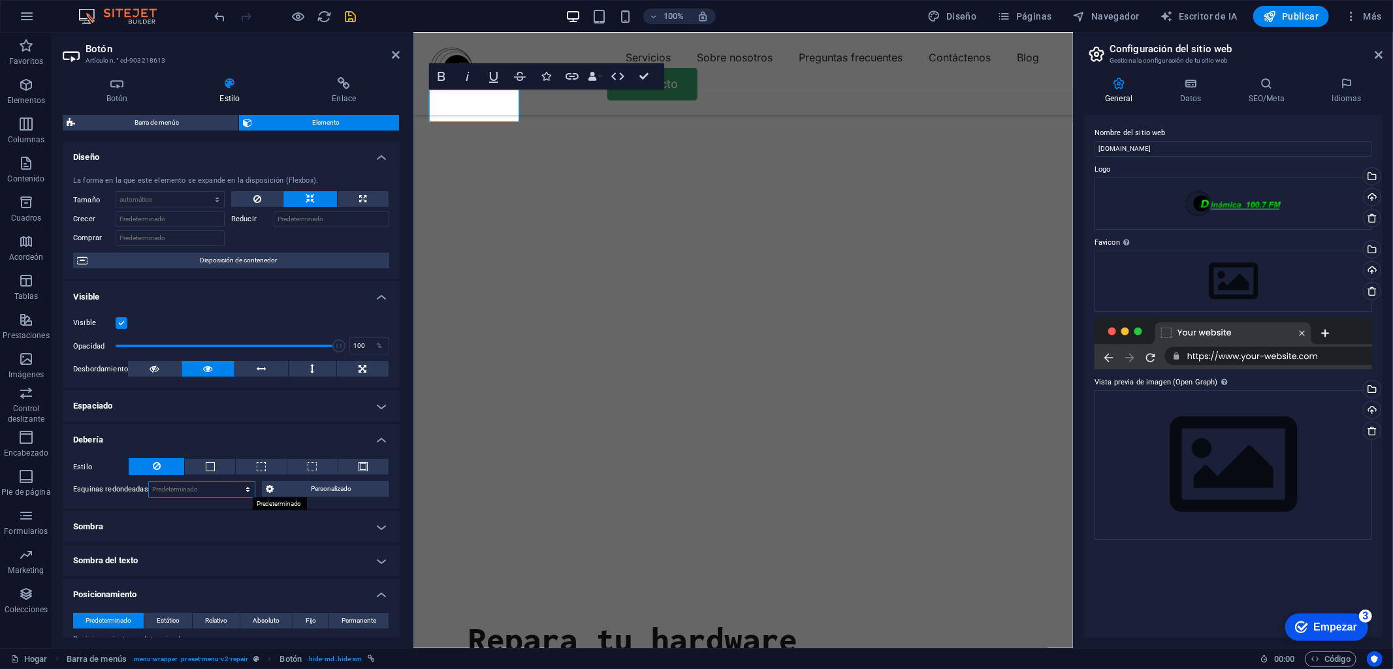
click at [246, 485] on select "Predeterminado píxeles movimiento rápido del ojo % vh Volkswagen Personalizado" at bounding box center [202, 490] width 106 height 16
select select "px"
click at [234, 482] on select "Predeterminado píxeles movimiento rápido del ojo % vh Volkswagen Personalizado" at bounding box center [202, 490] width 106 height 16
type input "15"
drag, startPoint x: 611, startPoint y: 68, endPoint x: 644, endPoint y: 75, distance: 33.4
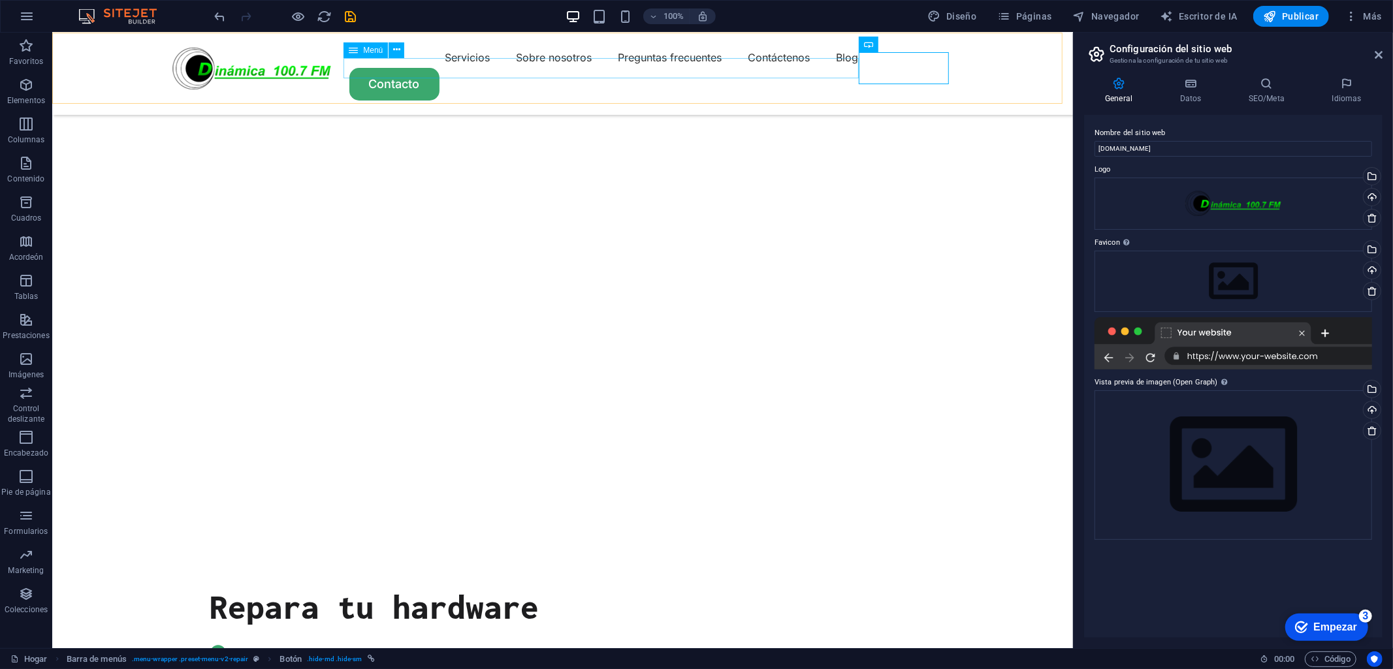
click at [663, 65] on nav "Servicios Sobre nosotros Preguntas frecuentes Contáctenos Blog" at bounding box center [562, 56] width 784 height 21
click at [642, 62] on nav "Servicios Sobre nosotros Preguntas frecuentes Contáctenos Blog" at bounding box center [562, 56] width 784 height 21
select select "1"
select select
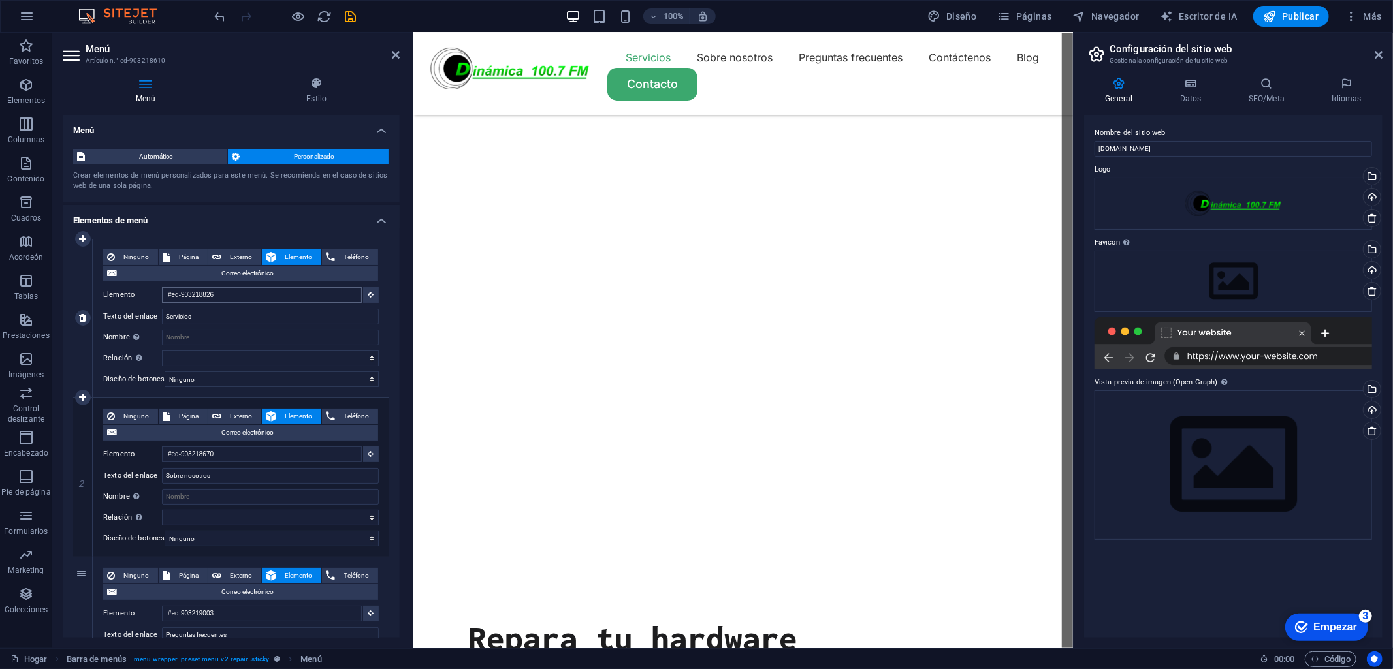
scroll to position [841, 0]
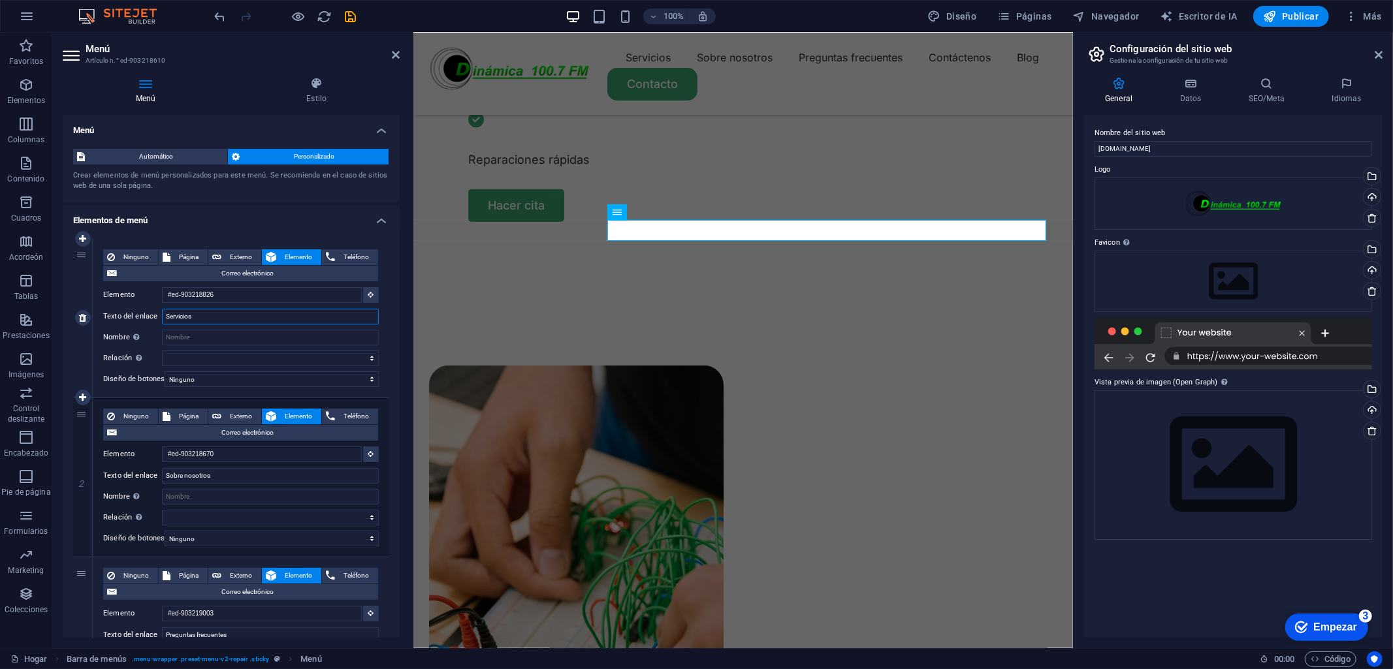
click at [282, 315] on input "Servicios" at bounding box center [270, 317] width 217 height 16
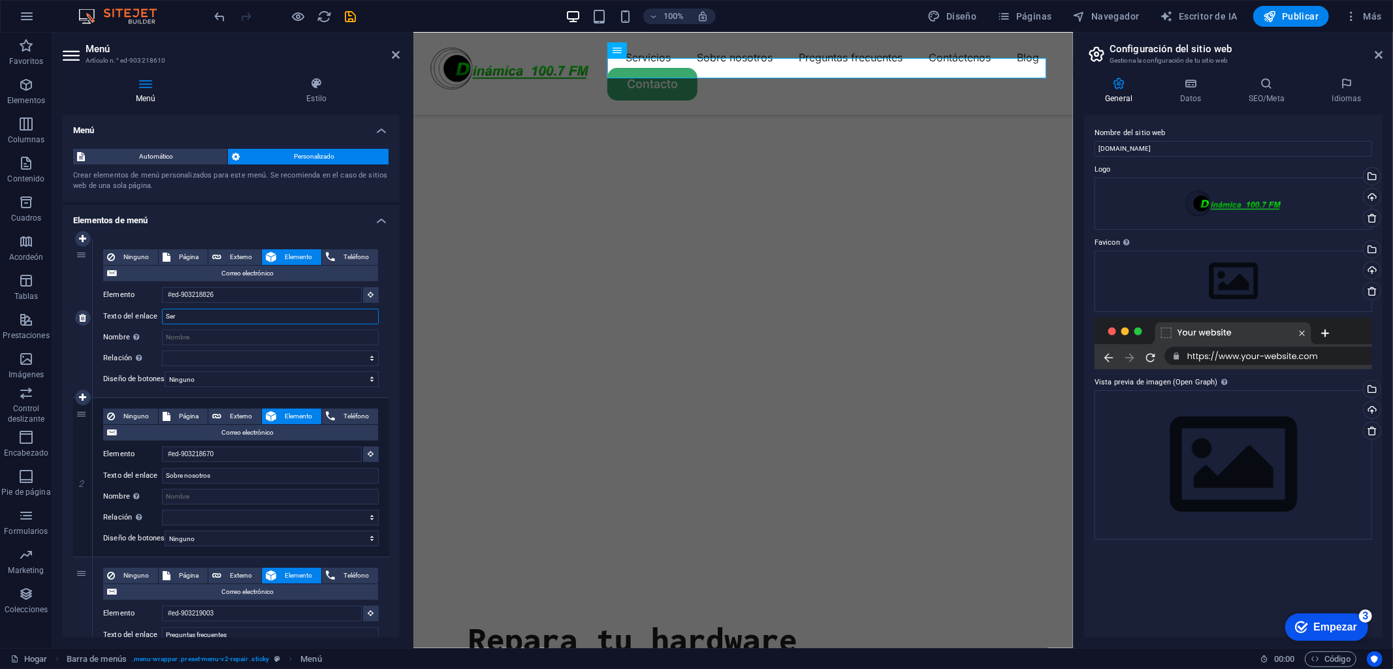
type input "Se"
select select
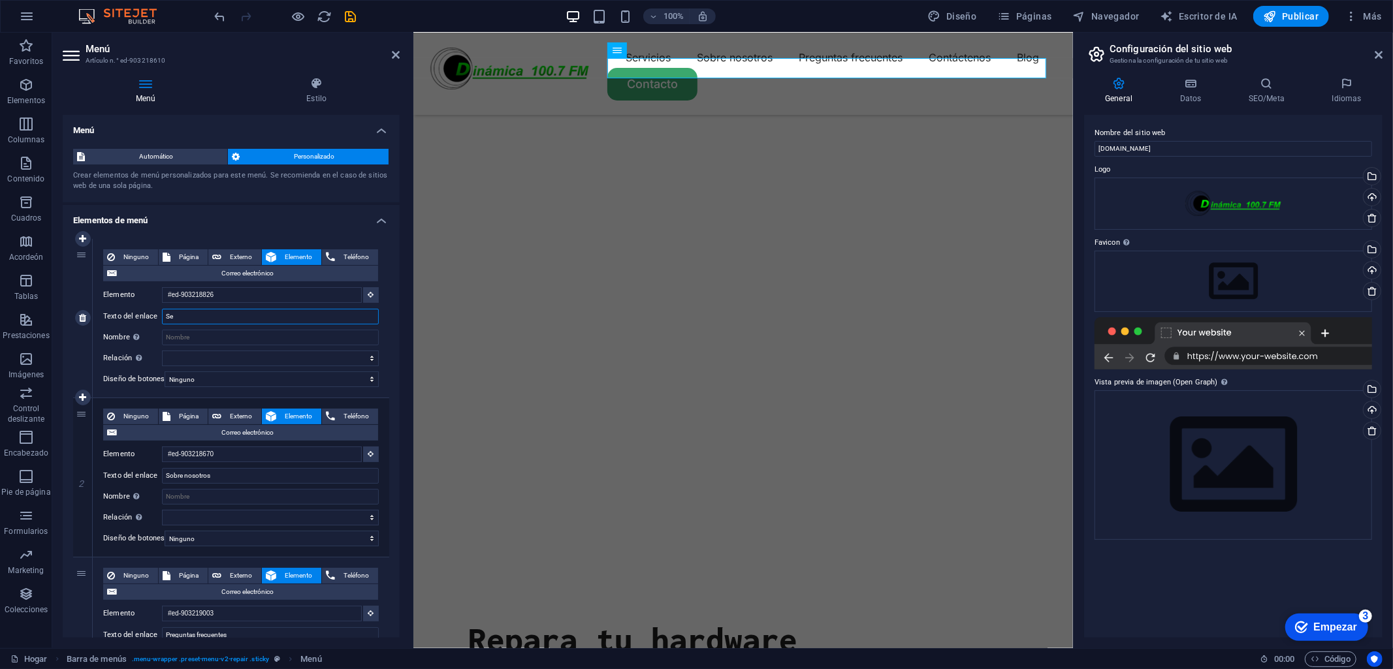
select select
type input "Señ"
select select
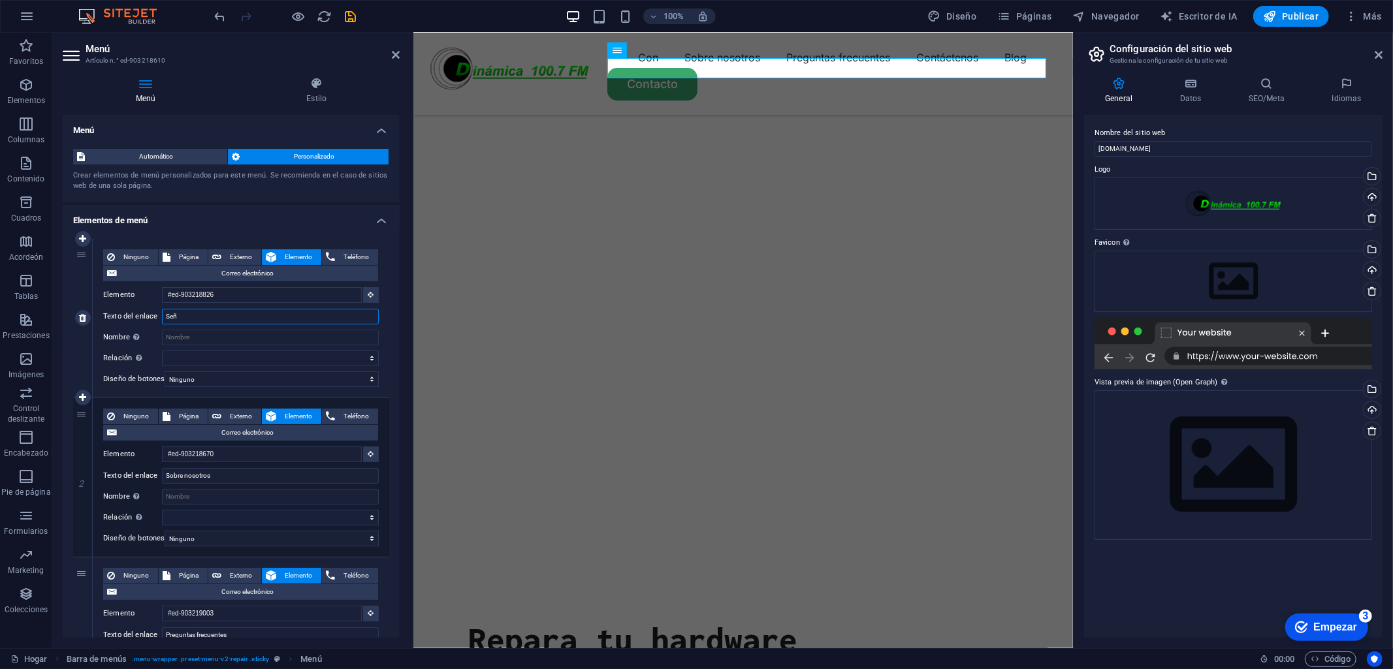
select select
type input "Señal On"
select select
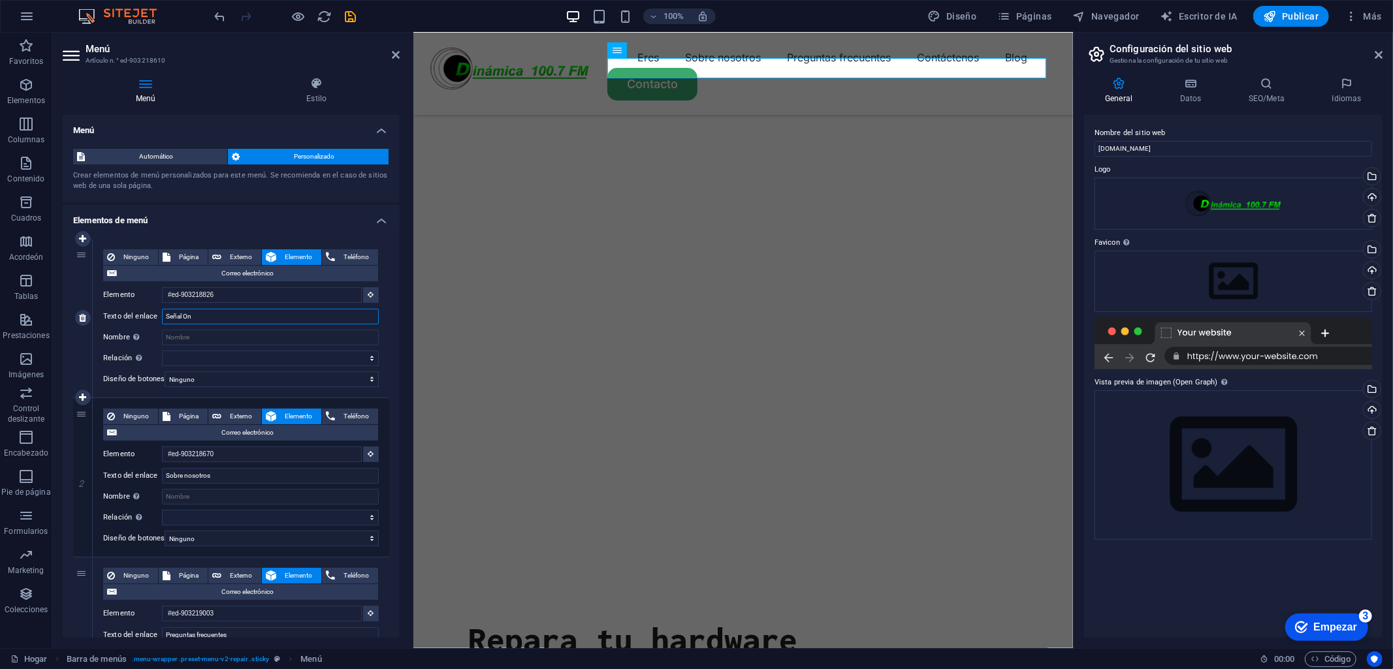
select select
type input "Señal Online"
select select
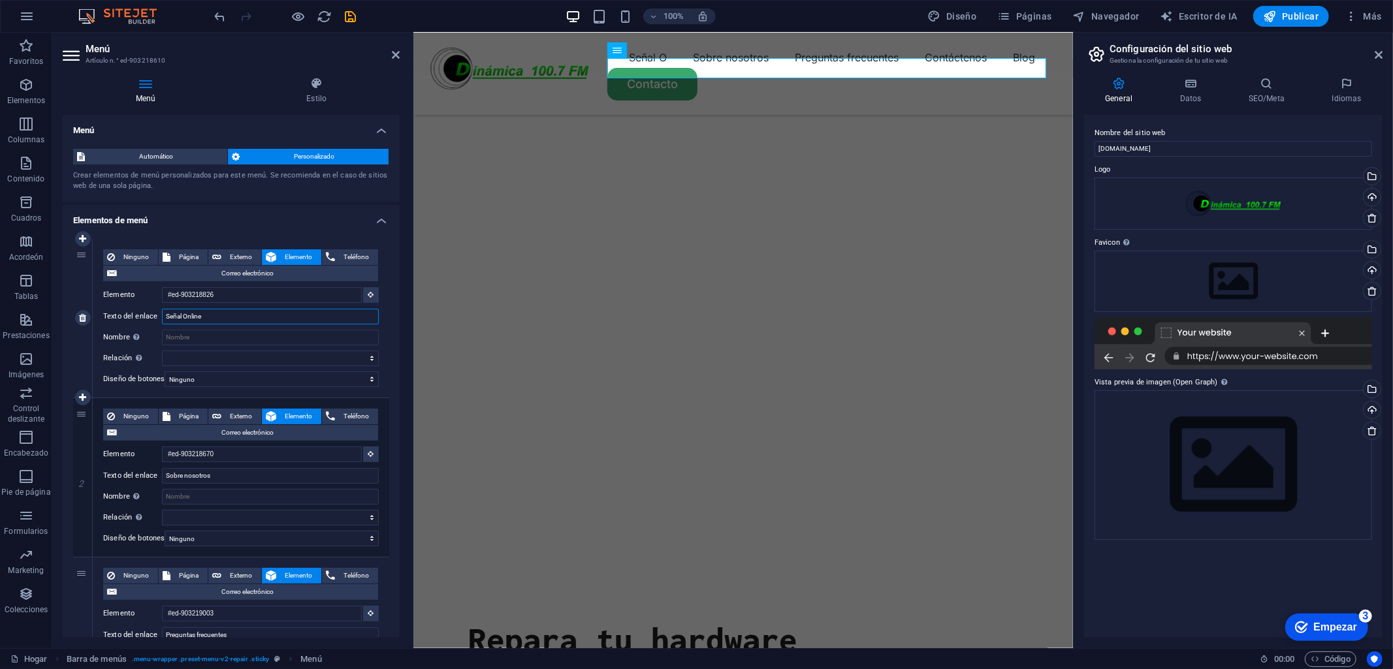
select select
type input "Señal Online"
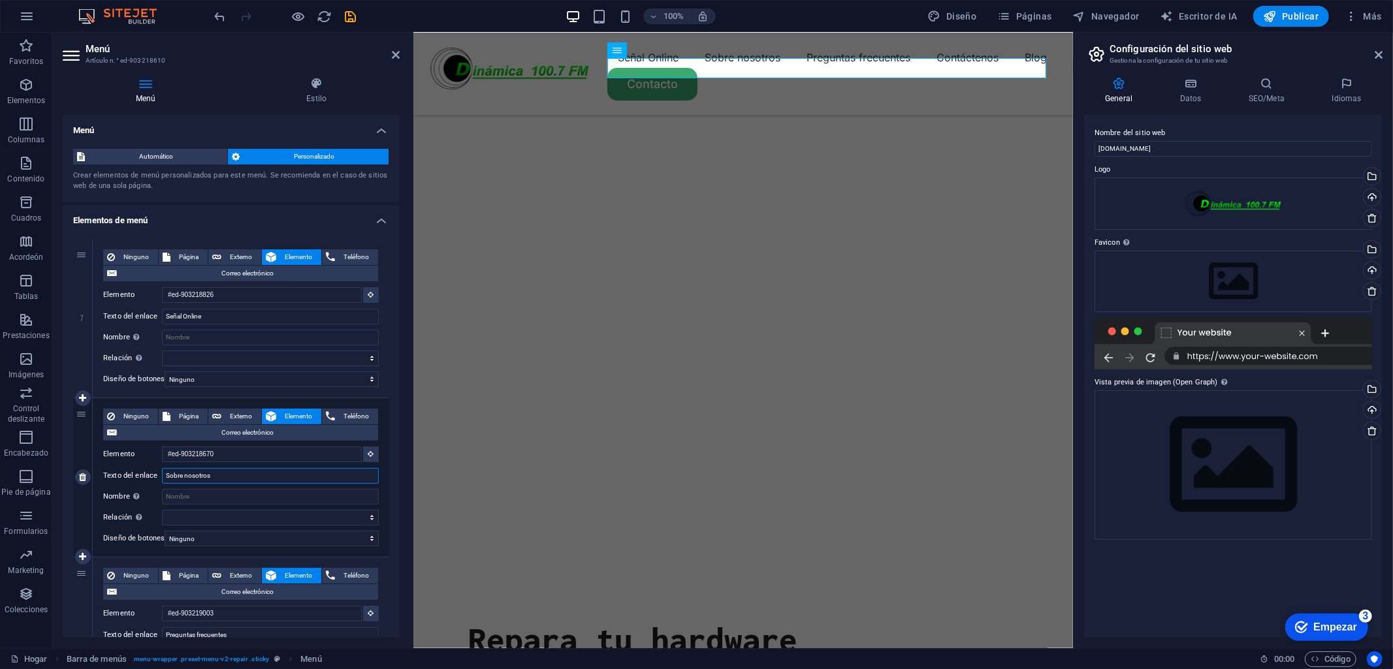
click at [221, 481] on input "Sobre nosotros" at bounding box center [270, 476] width 217 height 16
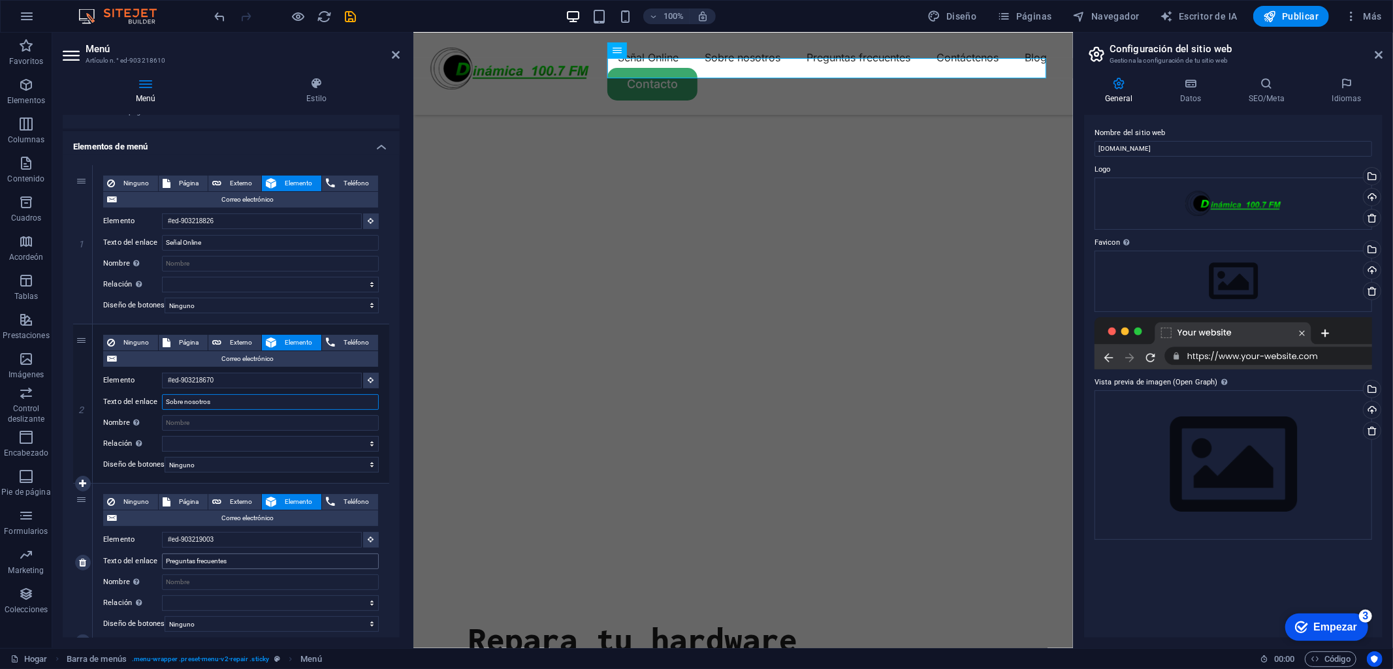
scroll to position [87, 0]
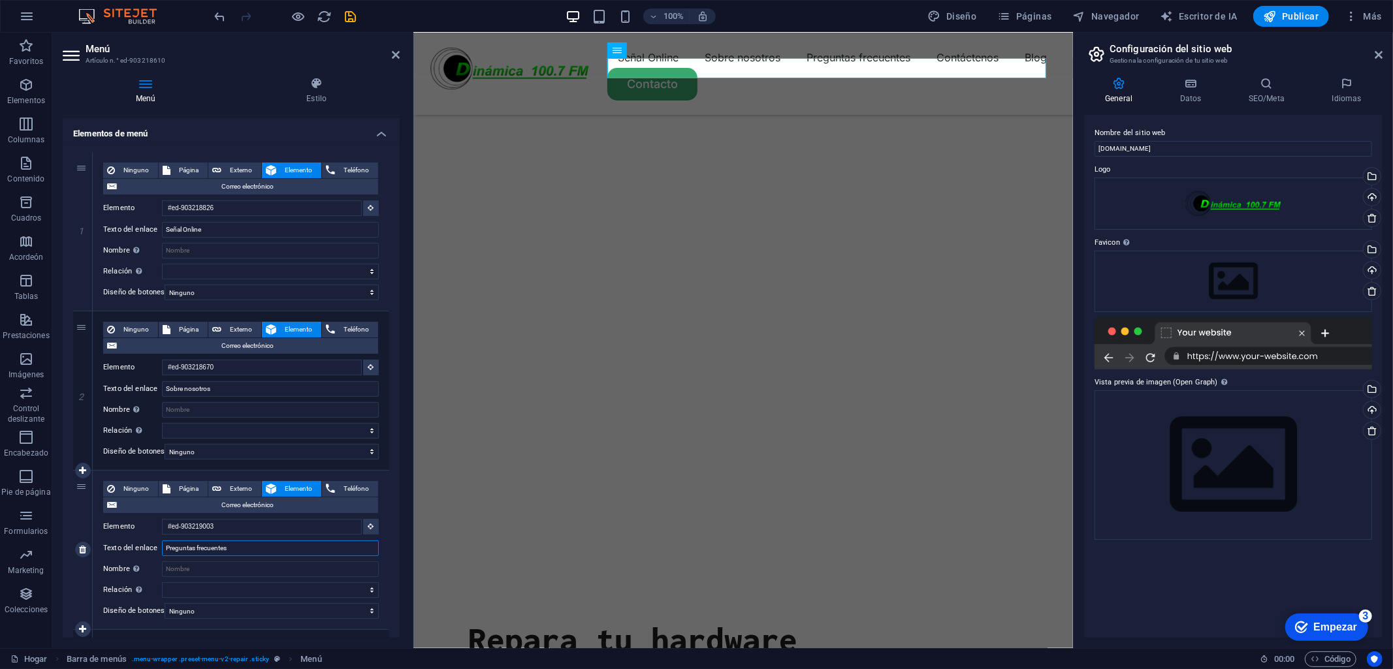
click at [237, 547] on input "Preguntas frecuentes" at bounding box center [270, 549] width 217 height 16
type input "P"
select select
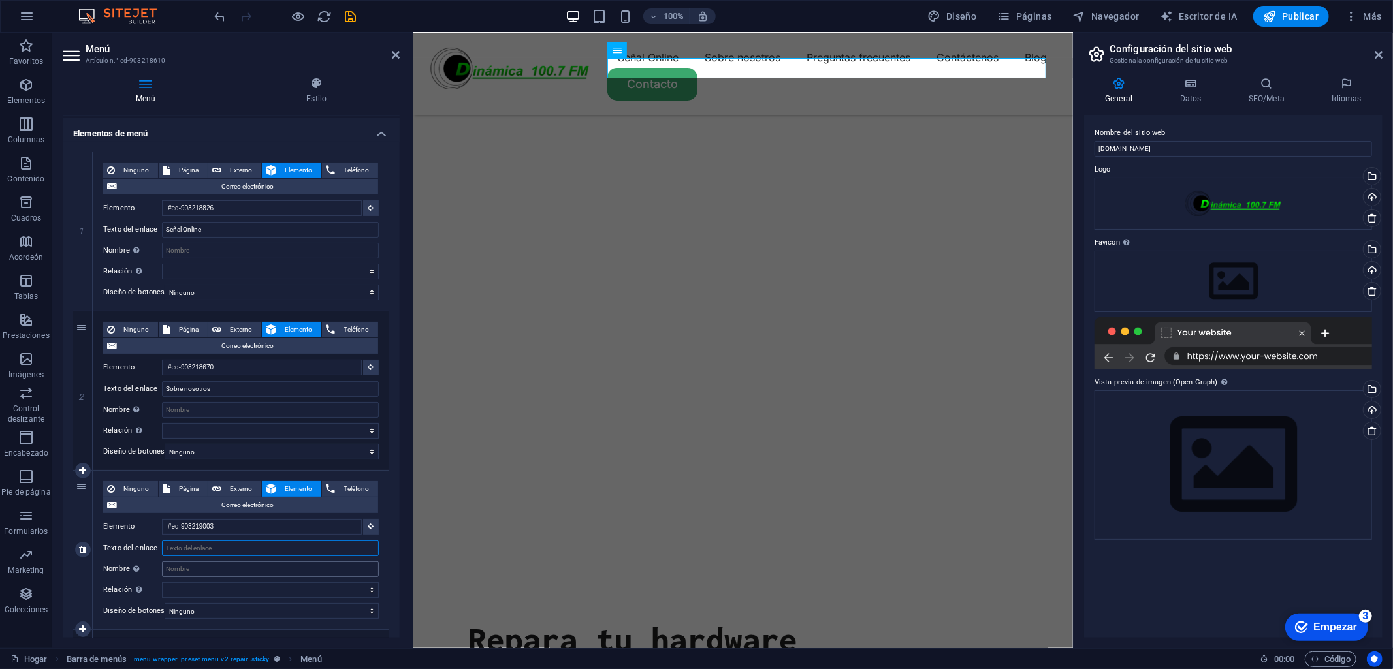
select select
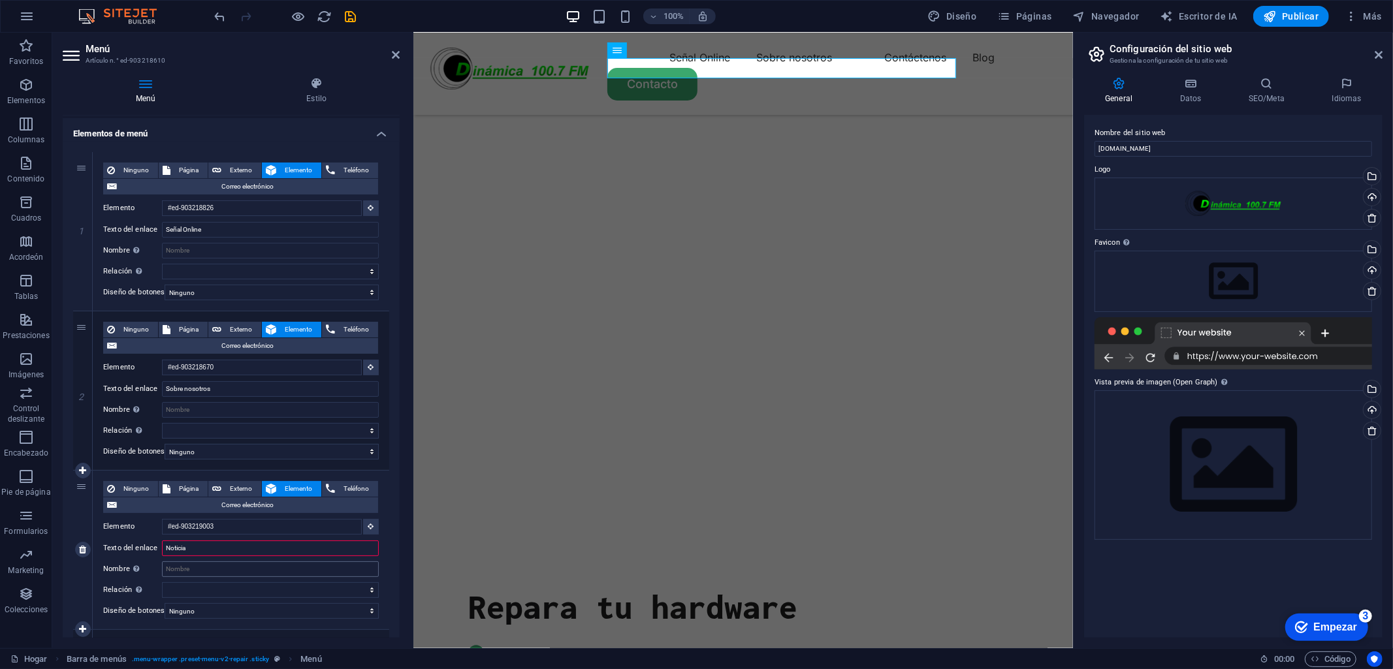
type input "Noticias"
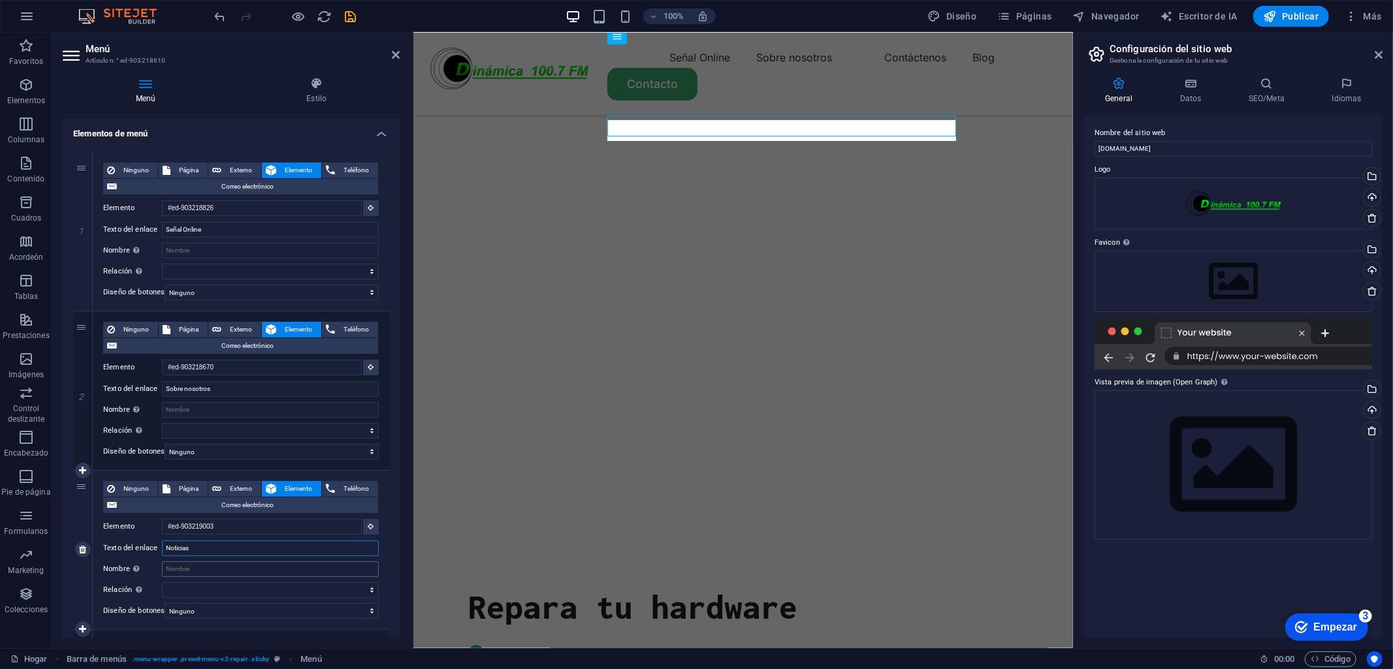
select select
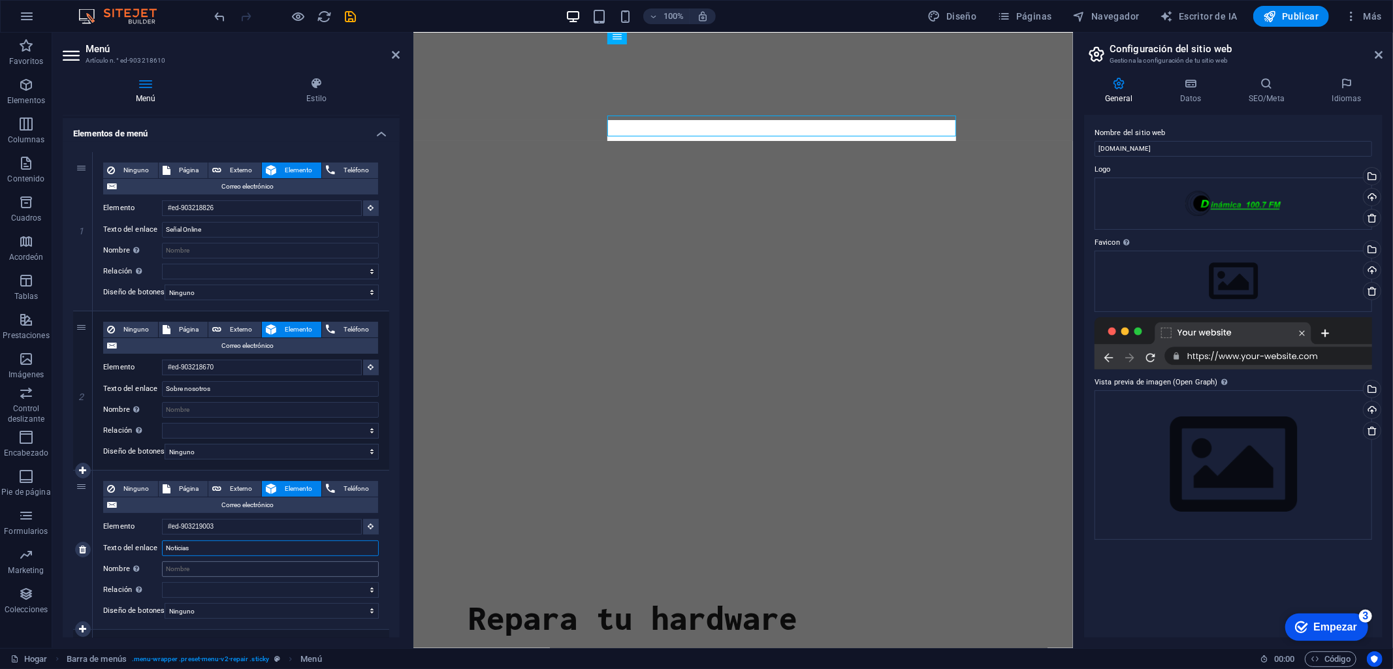
scroll to position [65, 0]
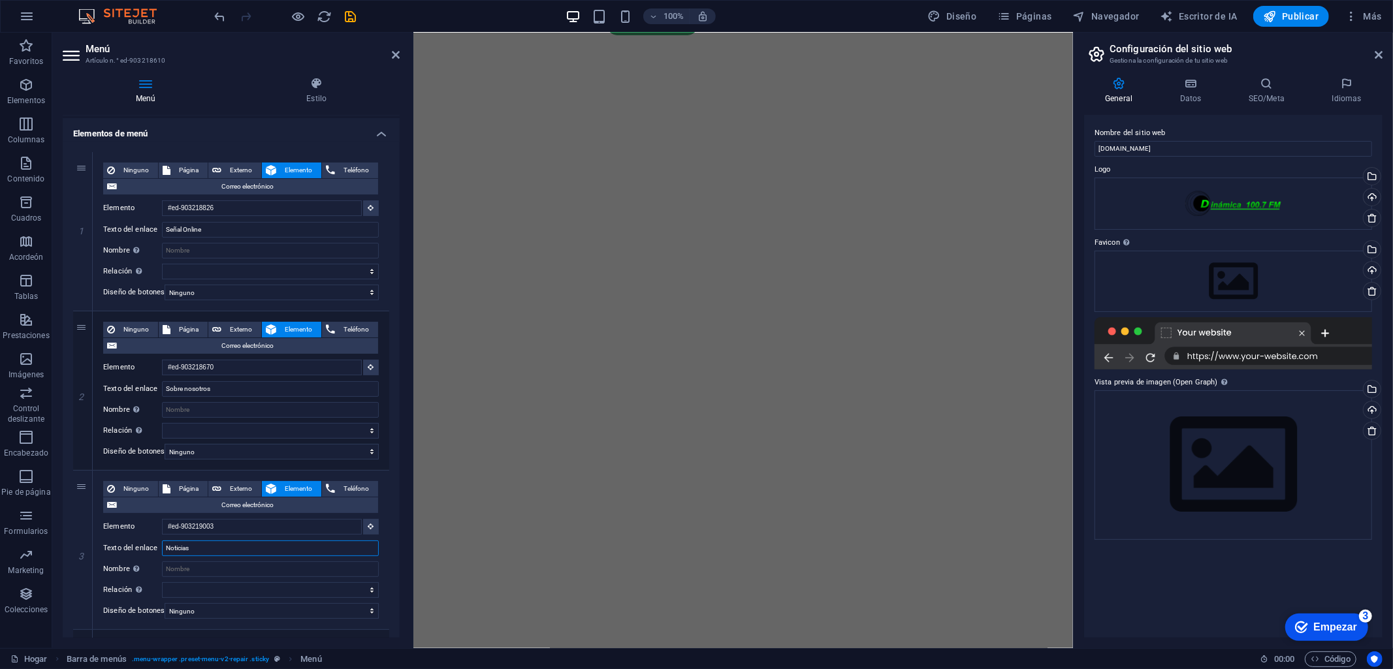
type input "Noticias"
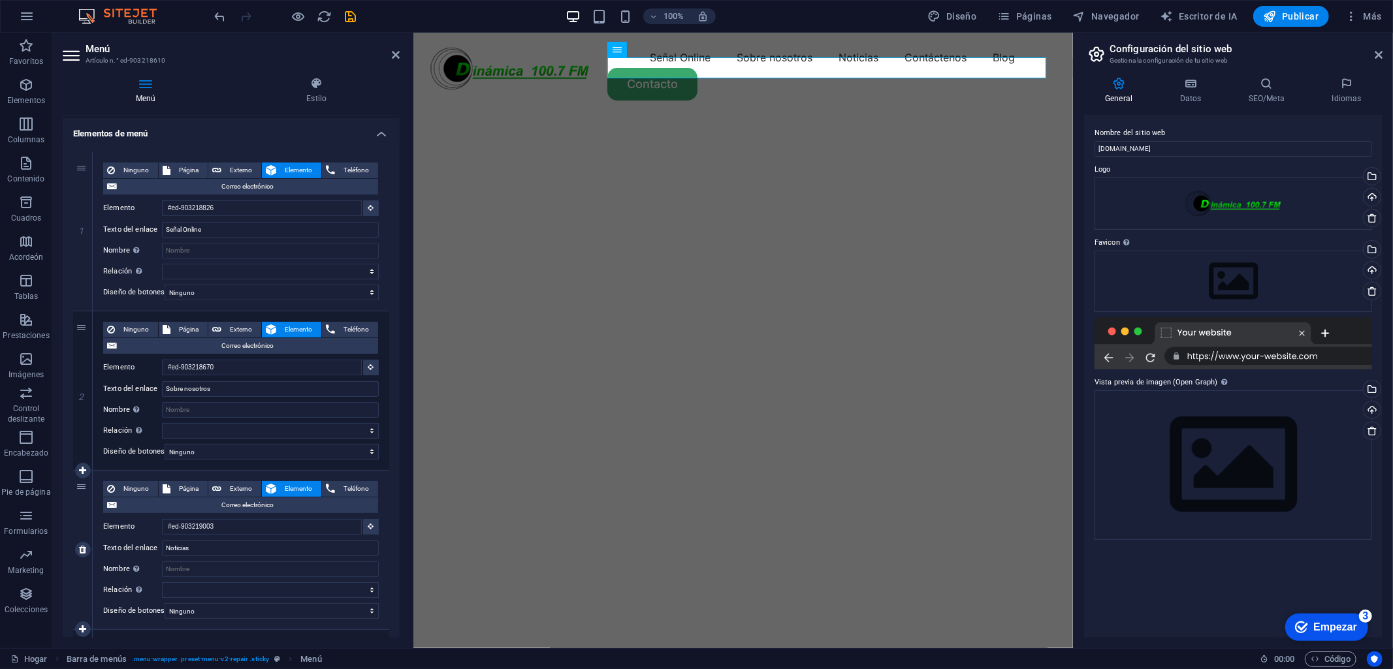
scroll to position [261, 0]
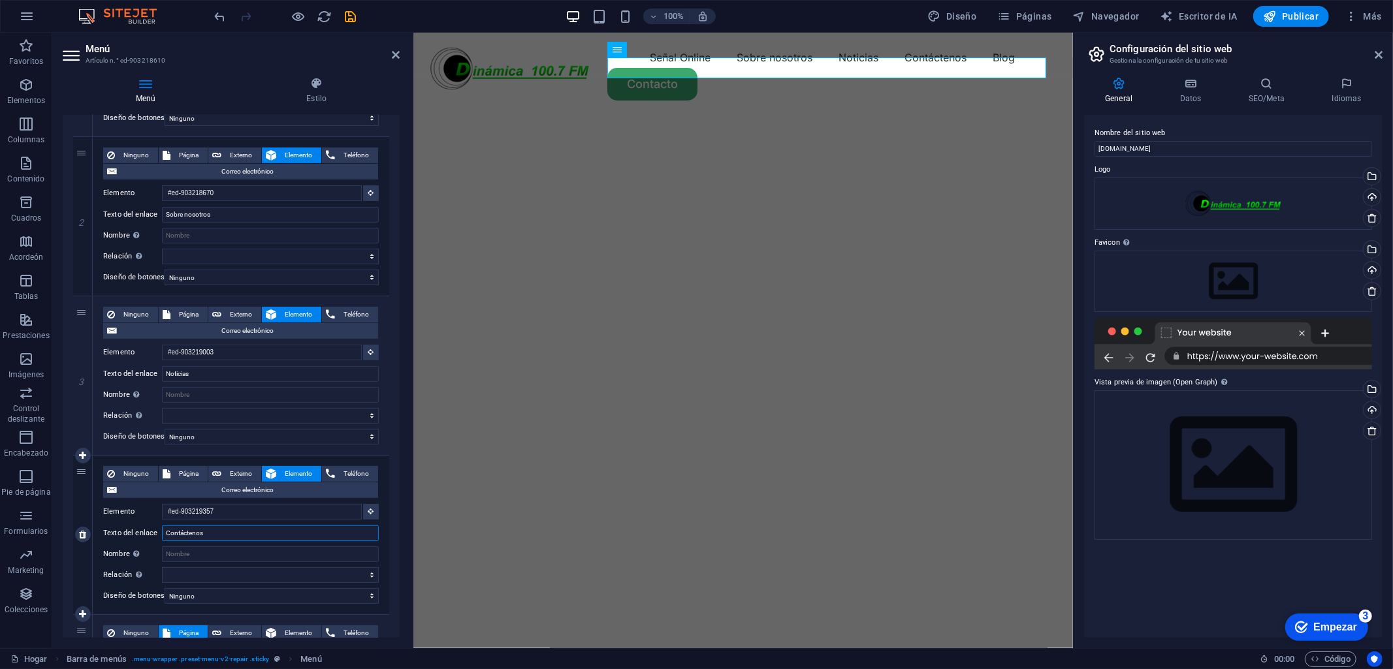
drag, startPoint x: 232, startPoint y: 533, endPoint x: 175, endPoint y: 536, distance: 56.9
click at [175, 536] on input "Contáctenos" at bounding box center [270, 534] width 217 height 16
type input "C"
select select
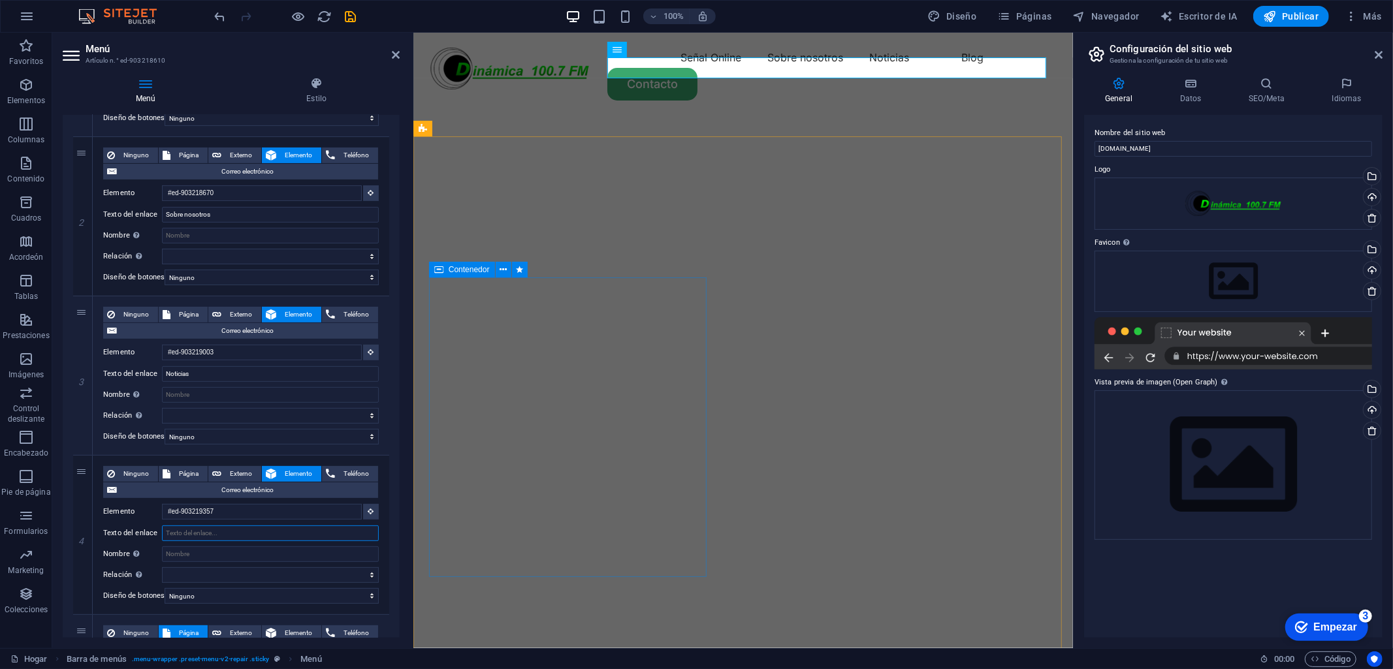
select select
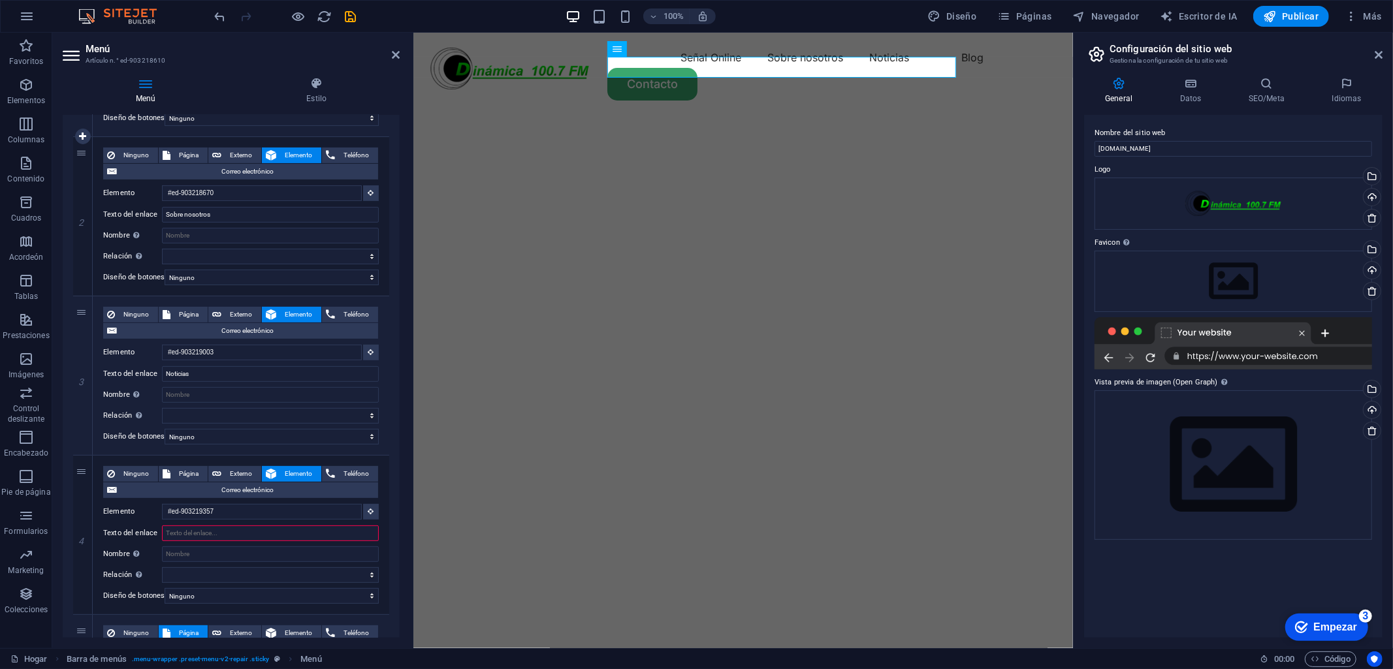
scroll to position [87, 0]
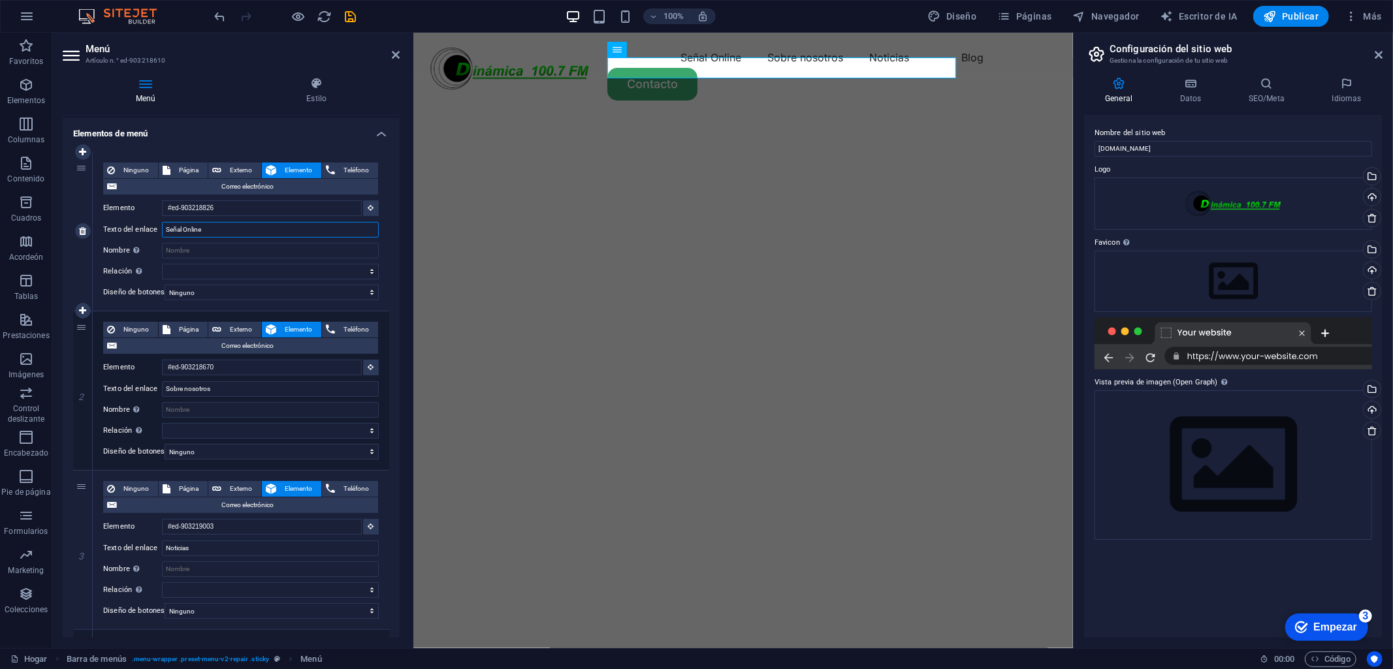
click at [189, 229] on input "Señal Online" at bounding box center [270, 230] width 217 height 16
type input "Señal online"
select select
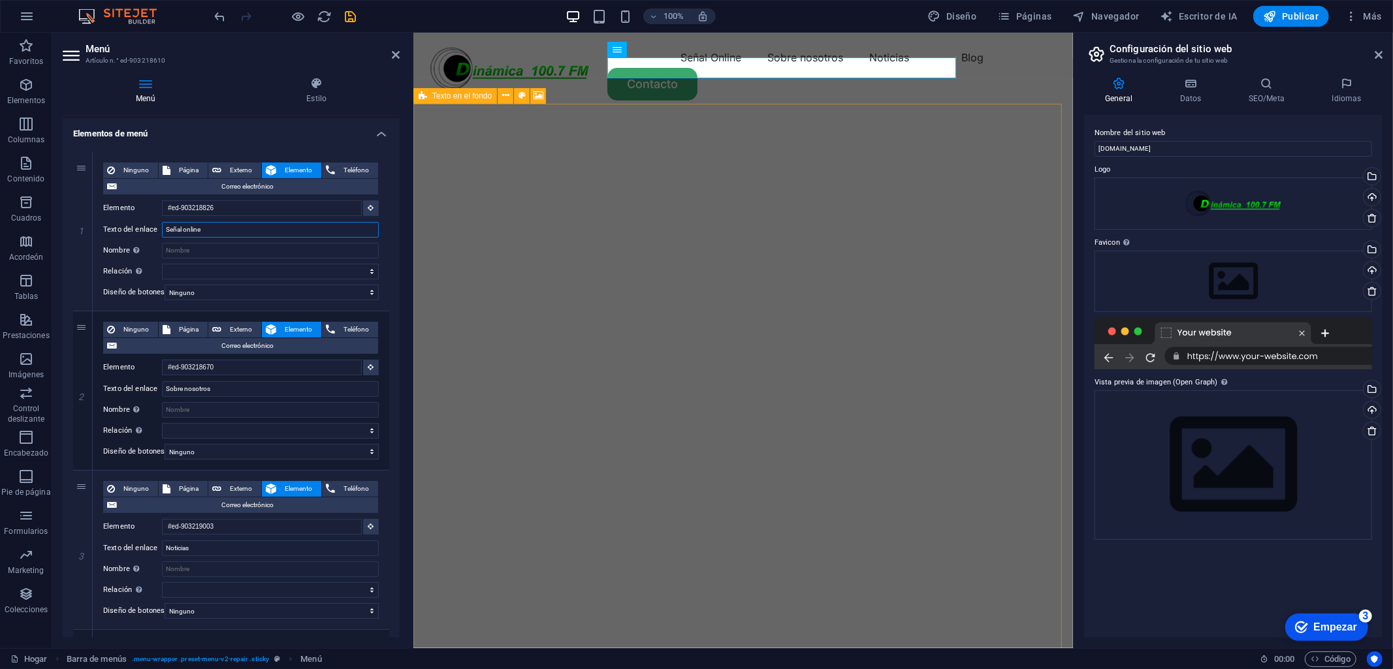
select select
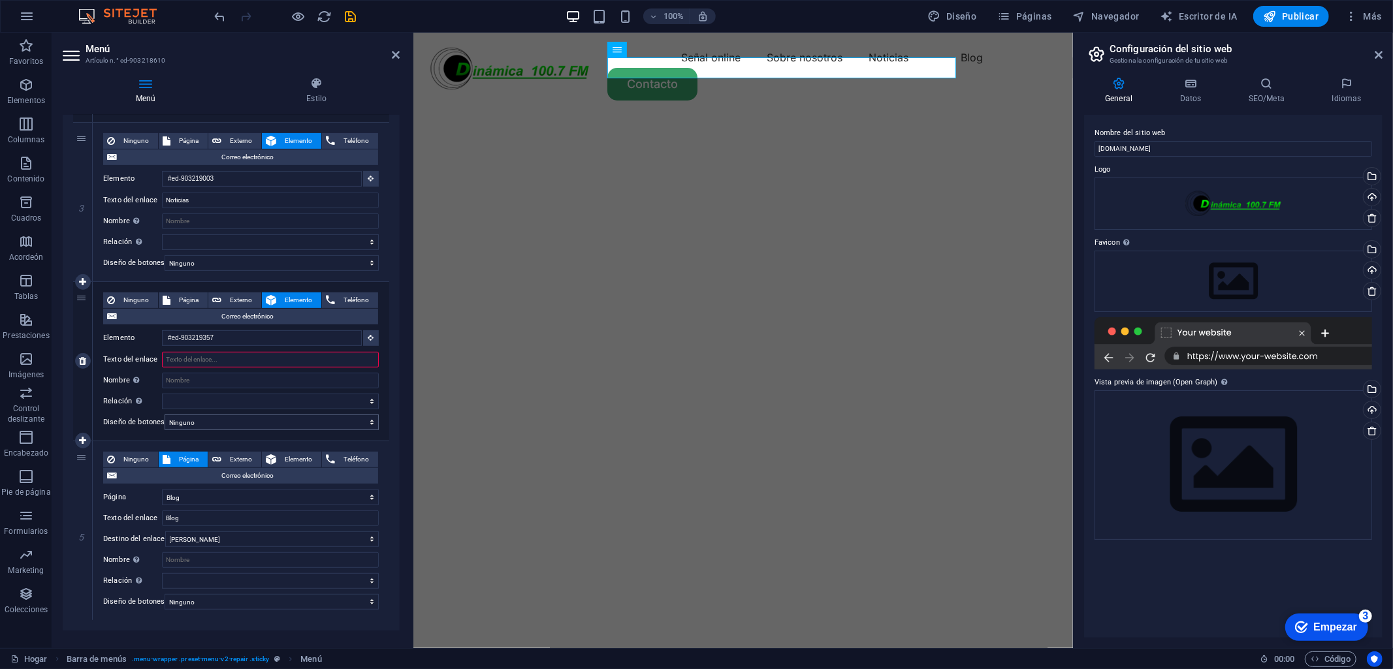
scroll to position [461, 0]
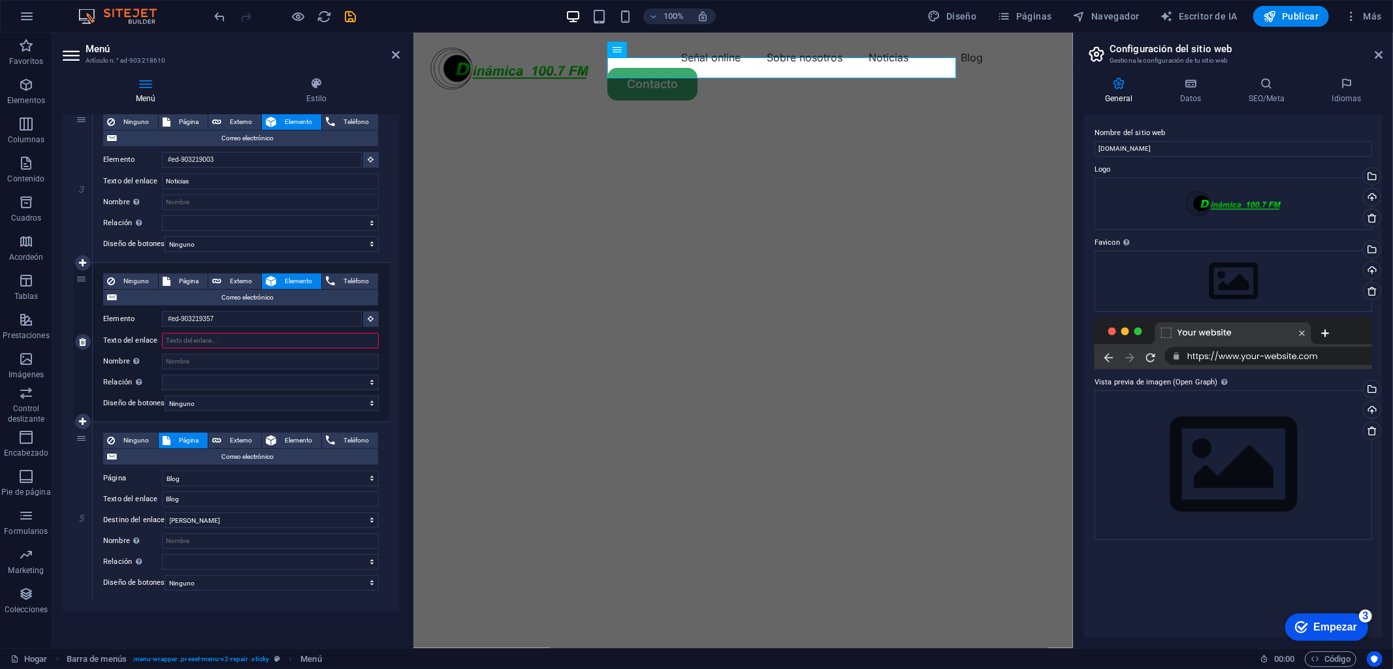
type input "Señal online"
click at [239, 335] on input "Texto del enlace" at bounding box center [270, 341] width 217 height 16
type input "R"
select select
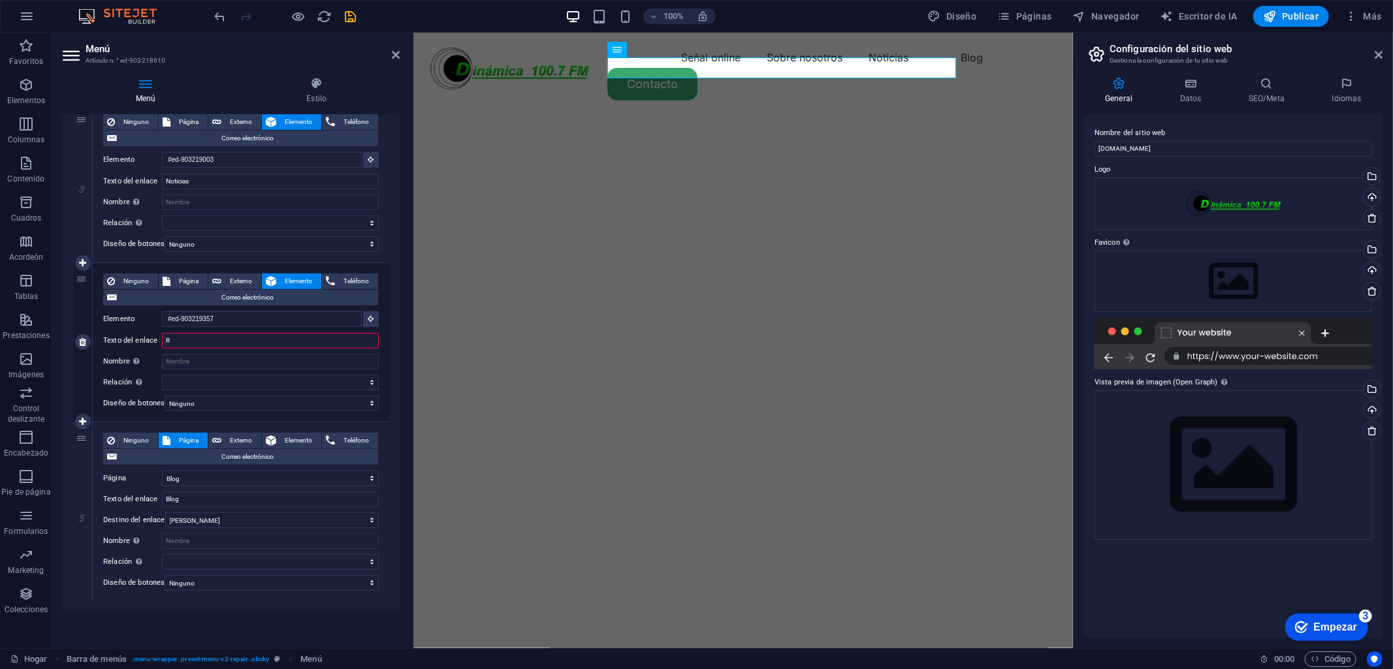
select select
type input "Radio Catalina"
select select
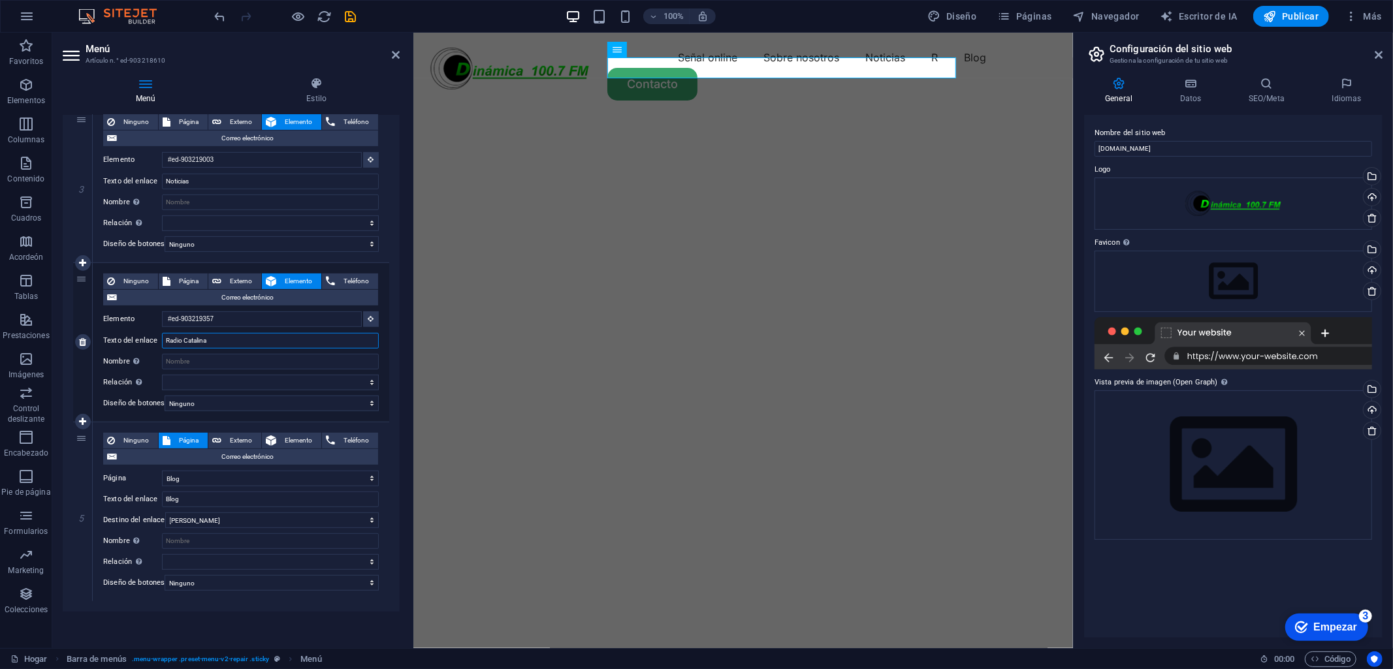
select select
type input "Radio Catalina"
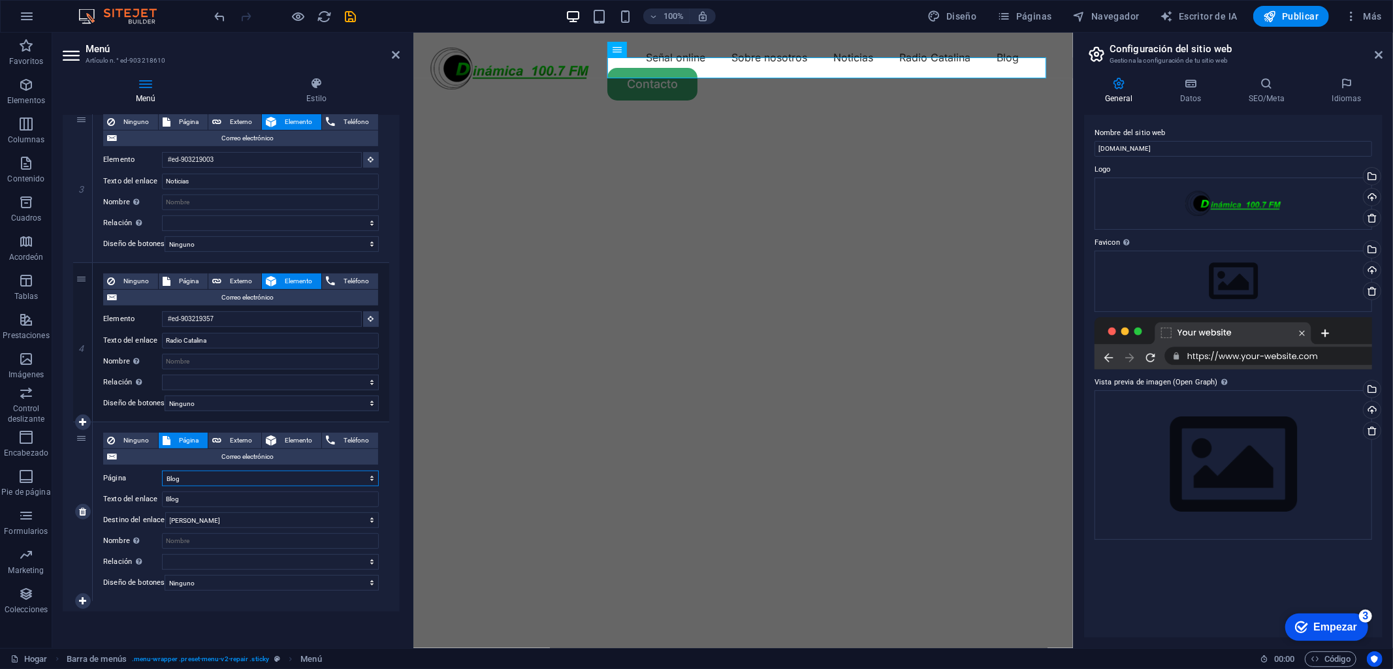
click at [218, 471] on select "Hogar Blog Subpágina Aviso legal Privacidad" at bounding box center [270, 479] width 217 height 16
click at [203, 492] on input "Blog" at bounding box center [270, 500] width 217 height 16
type input "g"
type input "D"
select select
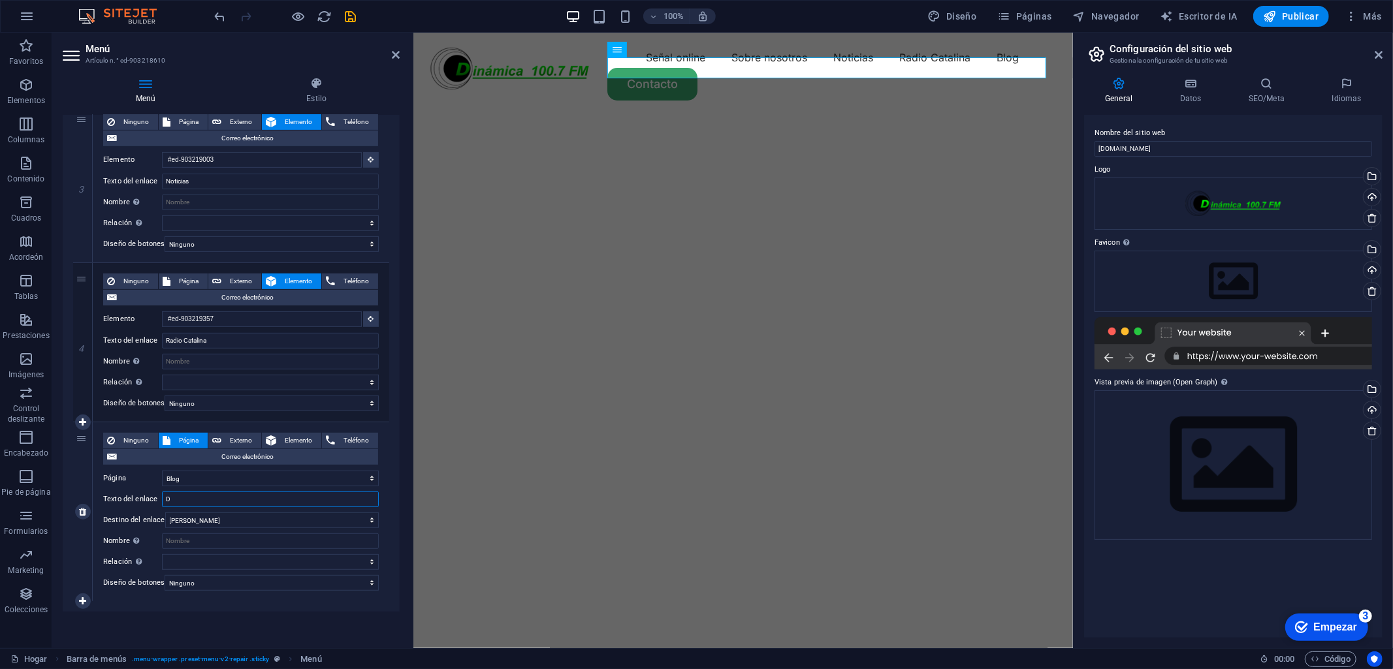
select select
type input "Din"
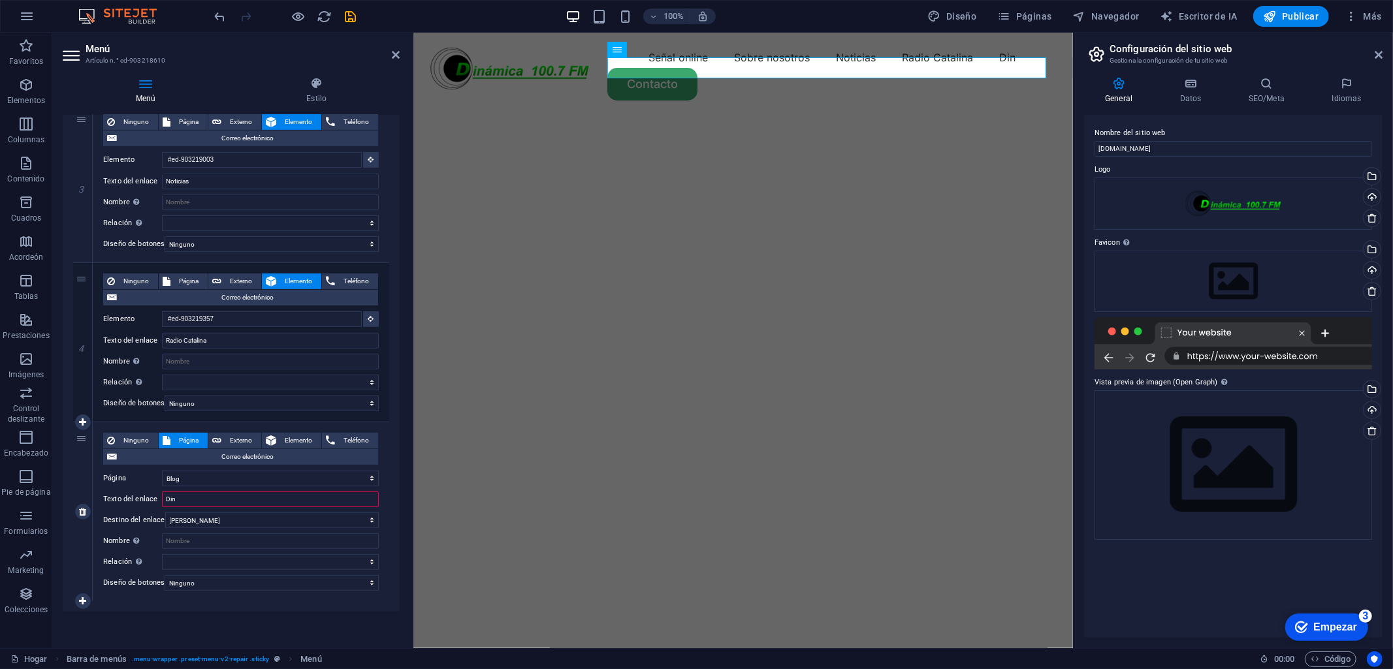
select select
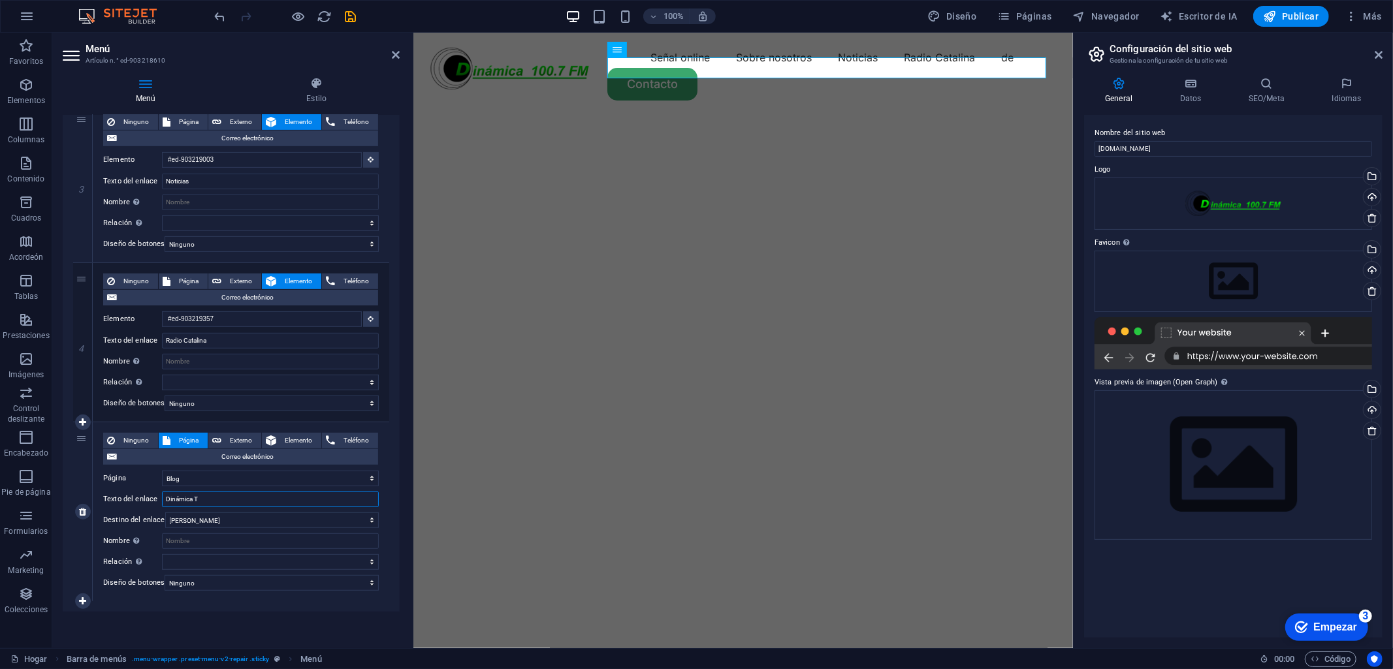
type input "Dinámica TV"
select select
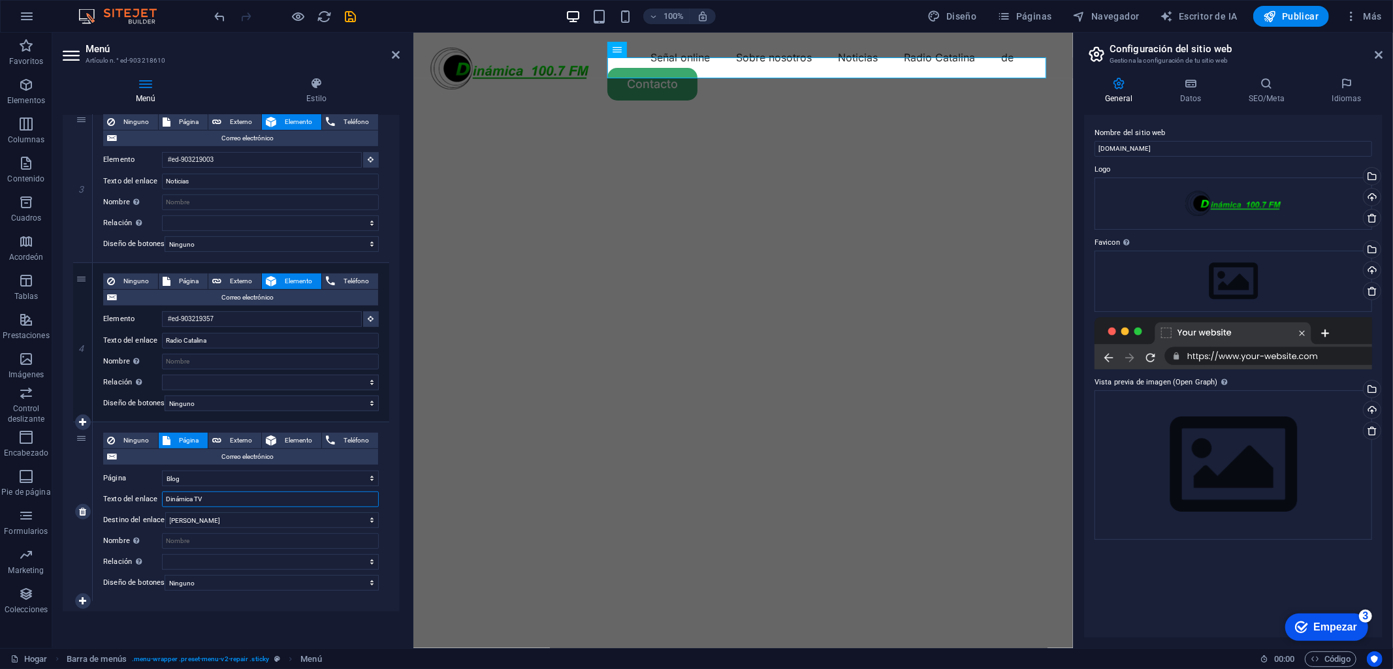
select select
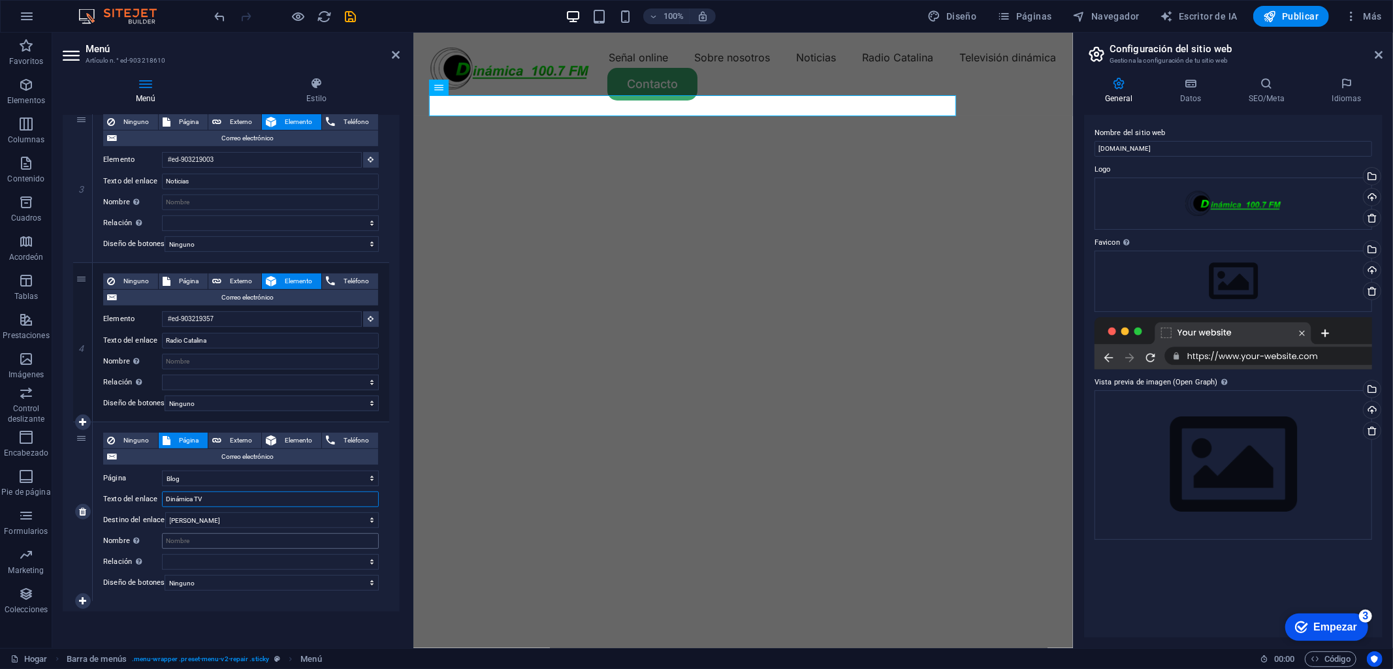
type input "Dinámica TV"
click at [242, 533] on input "Nombre Una descripción adicional del enlace no debería ser igual al texto del e…" at bounding box center [270, 541] width 217 height 16
click at [609, 114] on img "1/2" at bounding box center [737, 114] width 649 height 0
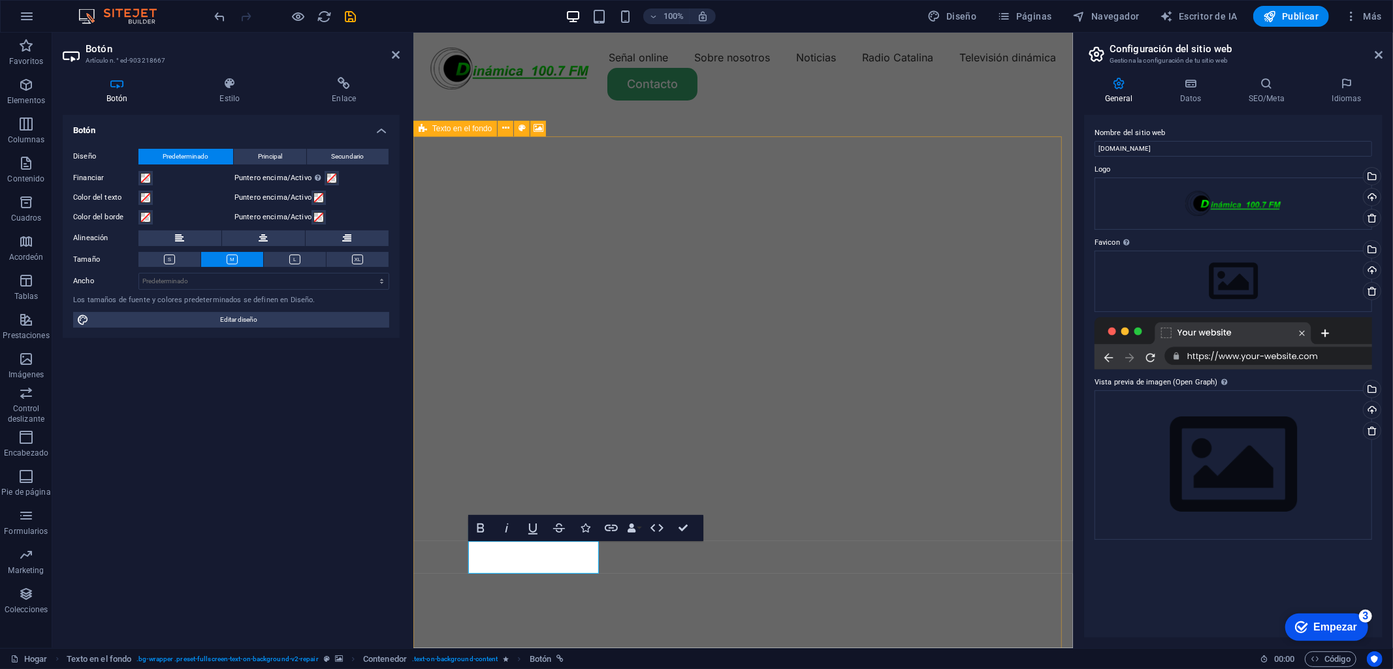
click at [816, 114] on img "1/2" at bounding box center [737, 114] width 649 height 0
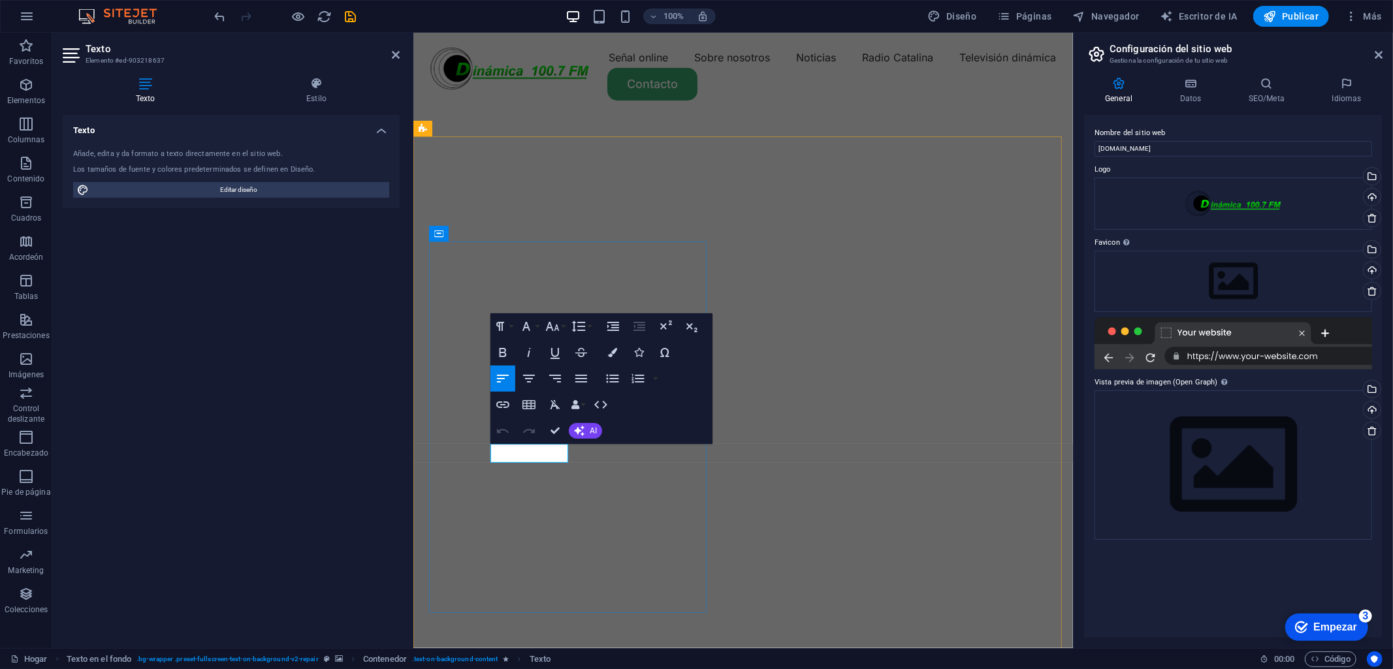
click at [740, 114] on img "1/2" at bounding box center [737, 114] width 649 height 0
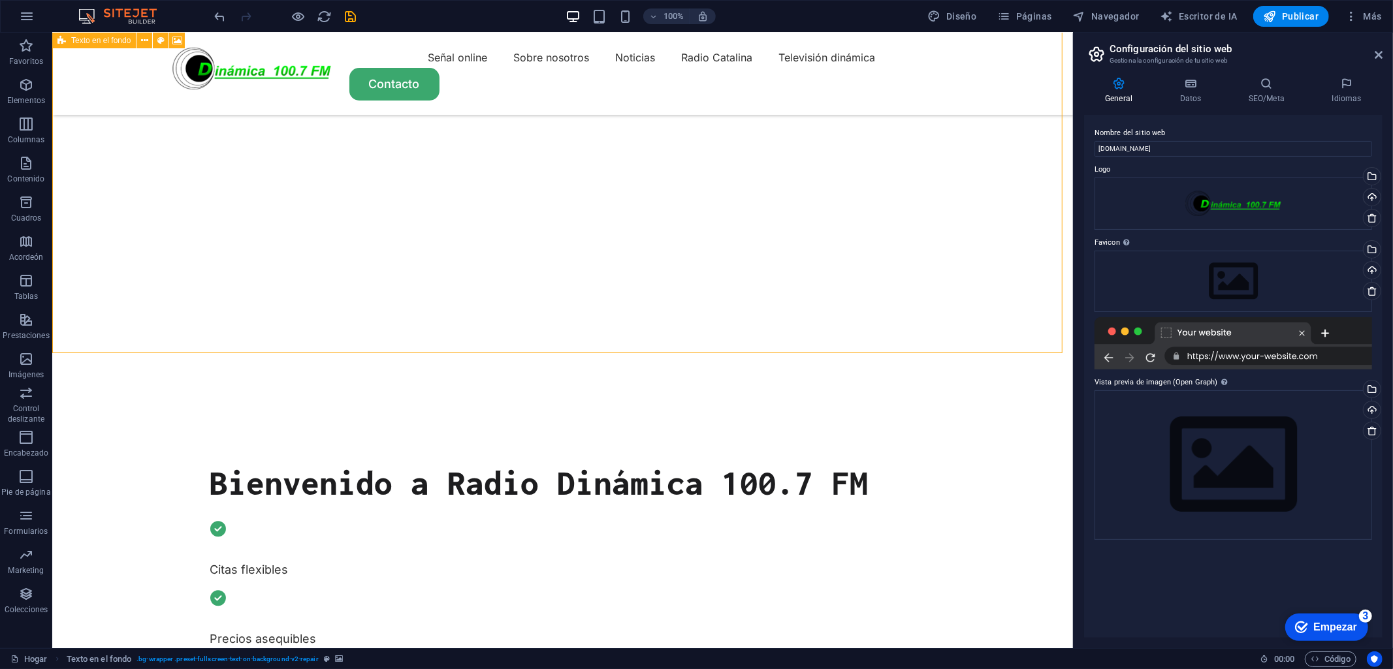
scroll to position [522, 0]
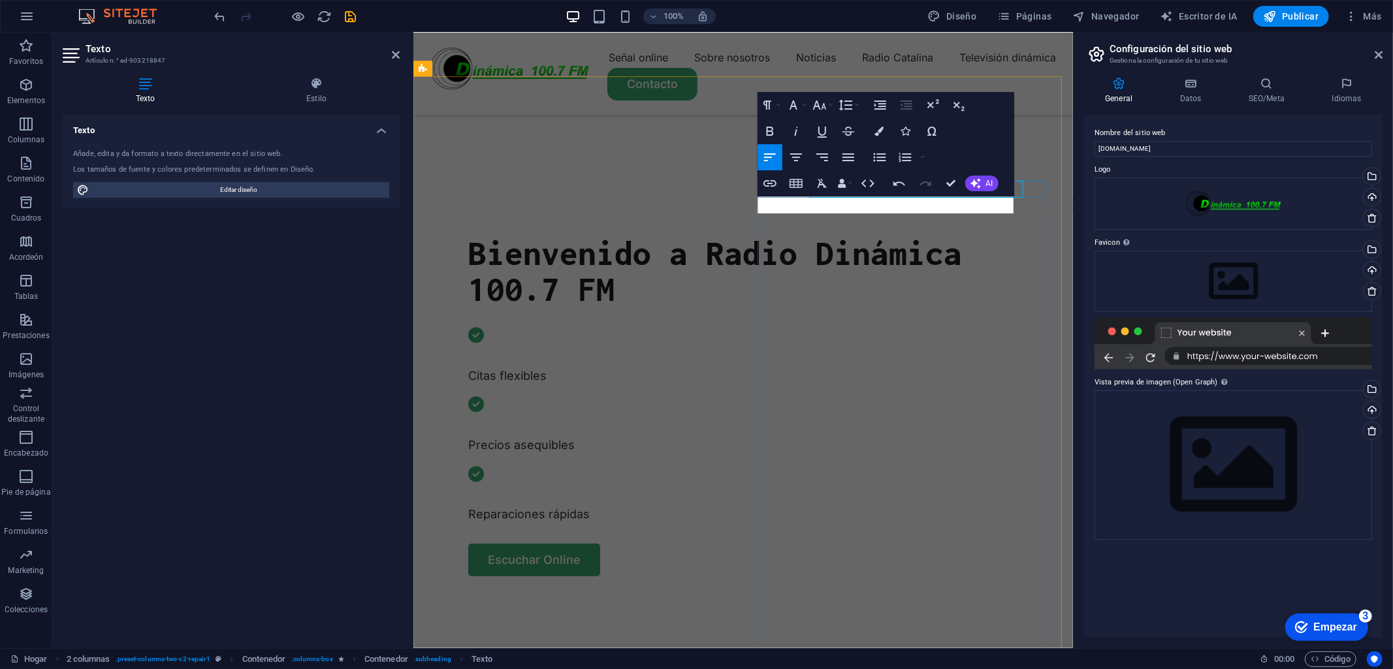
scroll to position [538, 0]
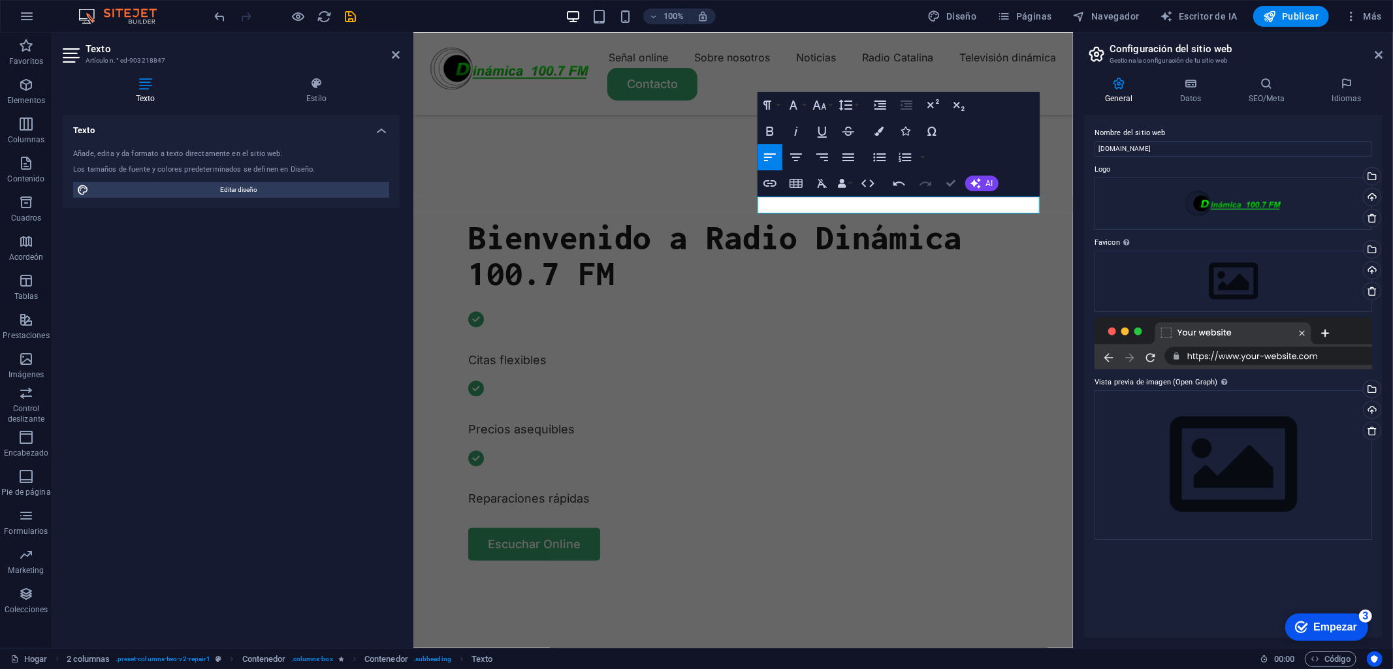
drag, startPoint x: 951, startPoint y: 189, endPoint x: 979, endPoint y: 188, distance: 28.8
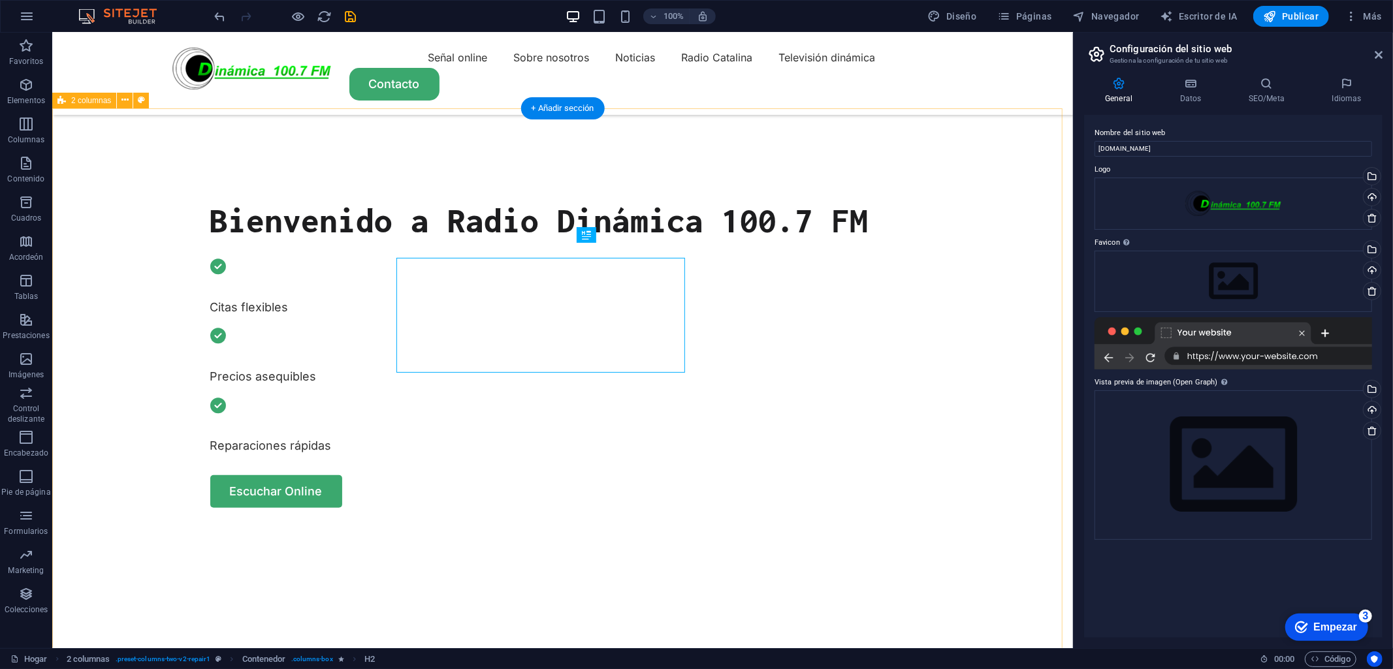
scroll to position [506, 0]
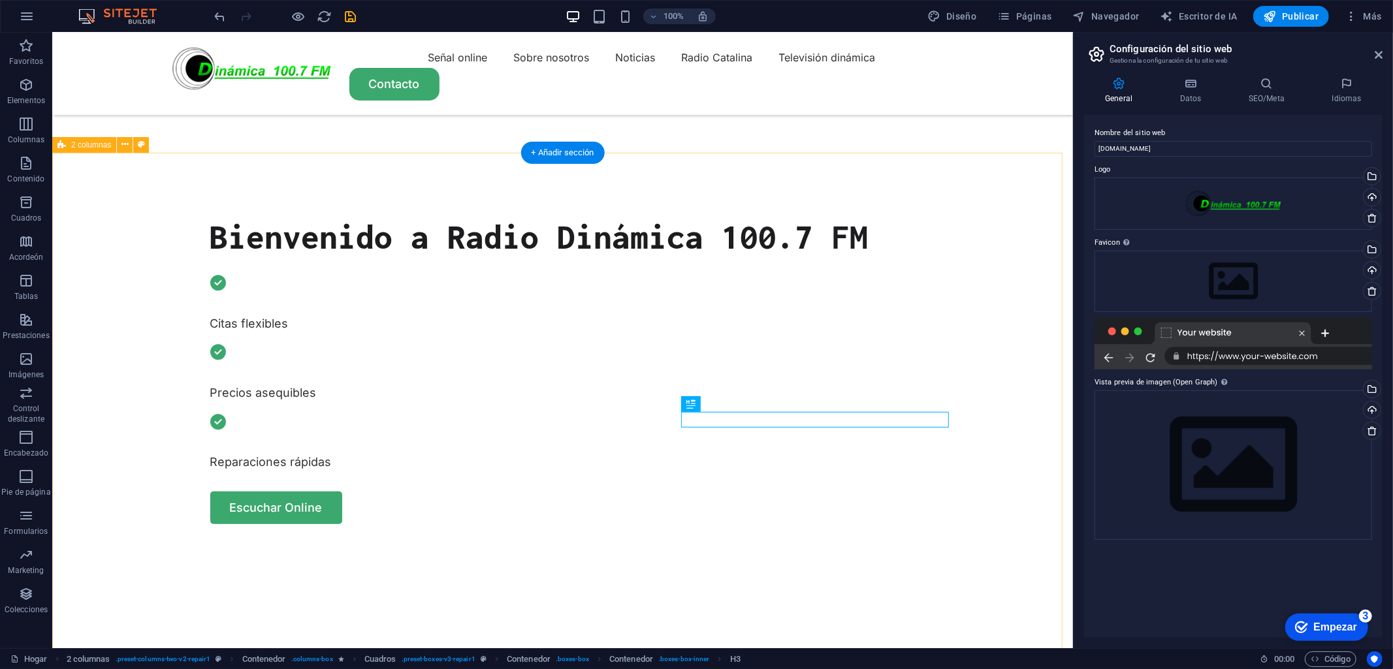
scroll to position [462, 0]
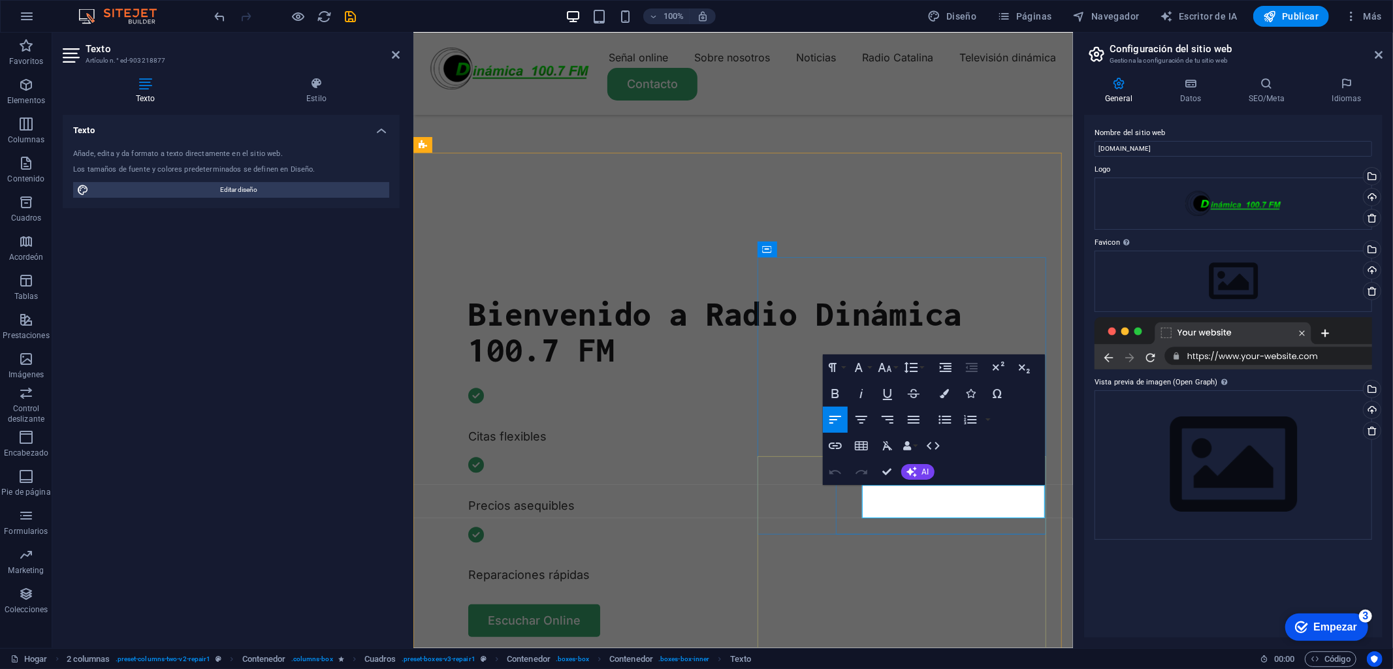
drag, startPoint x: 949, startPoint y: 510, endPoint x: 867, endPoint y: 491, distance: 84.4
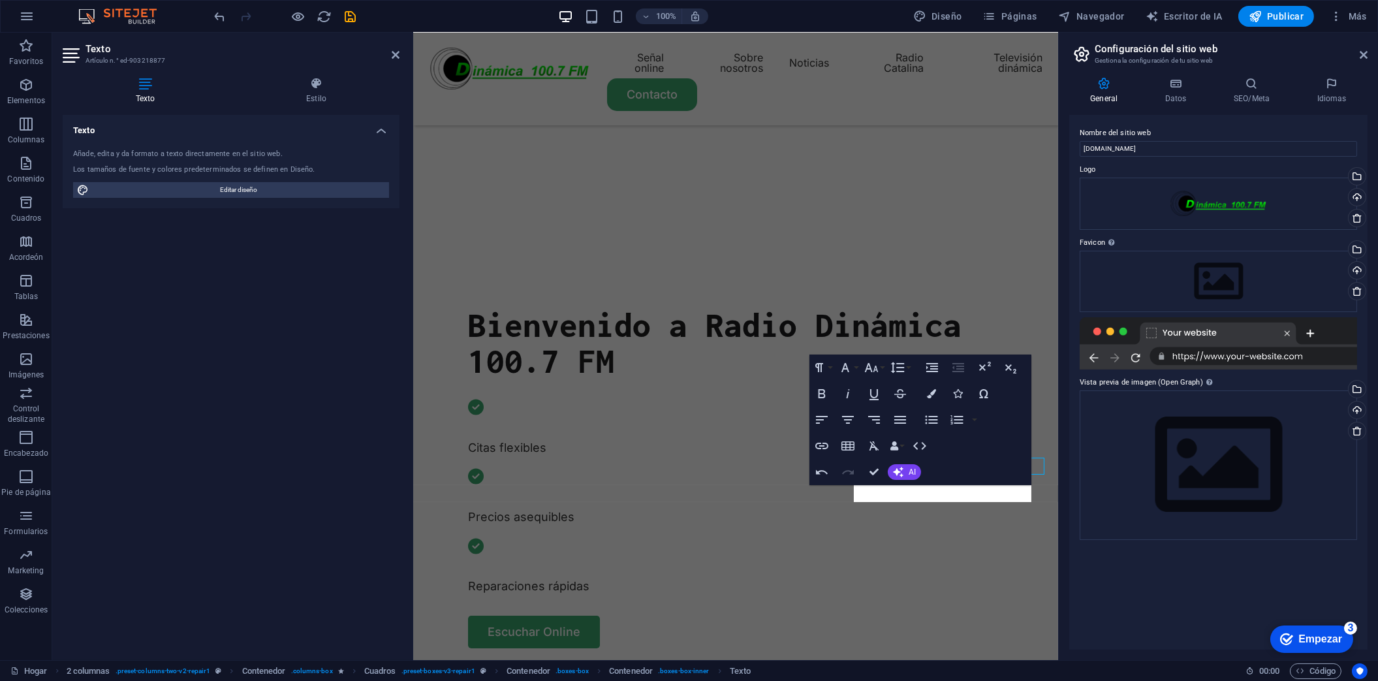
scroll to position [490, 0]
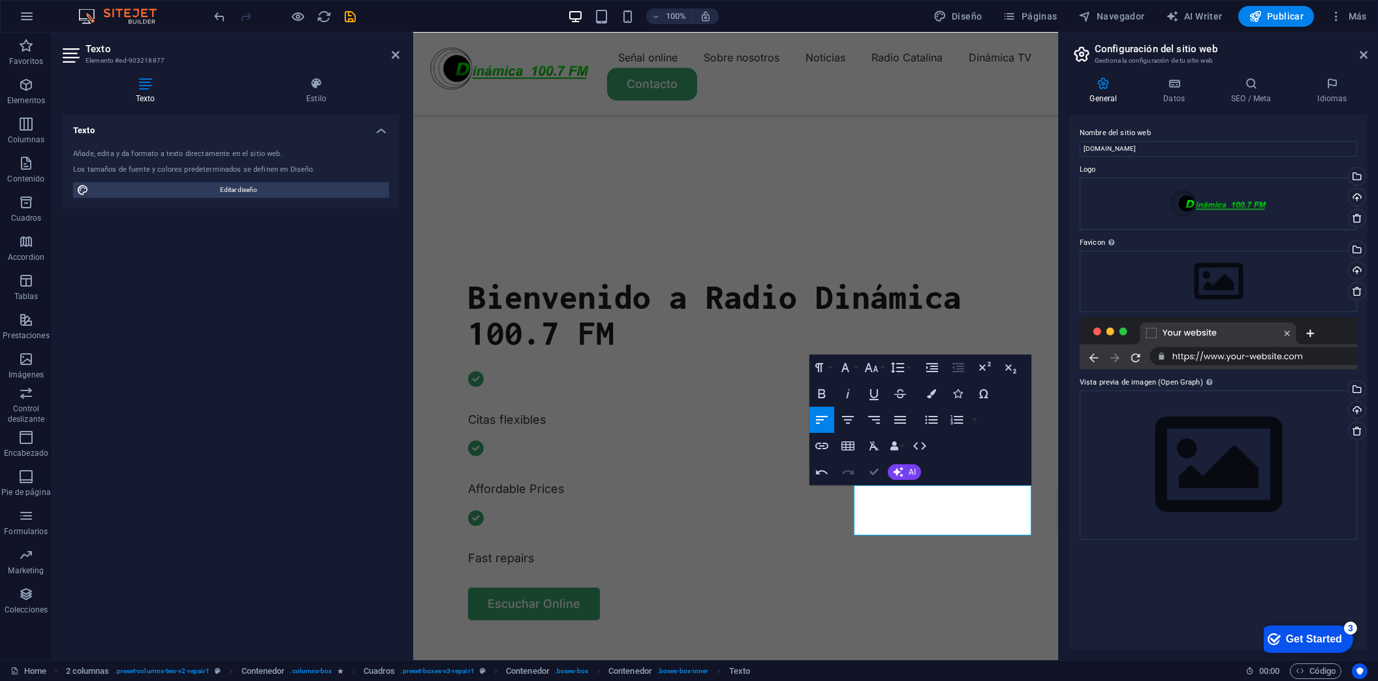
drag, startPoint x: 876, startPoint y: 473, endPoint x: 896, endPoint y: 537, distance: 67.1
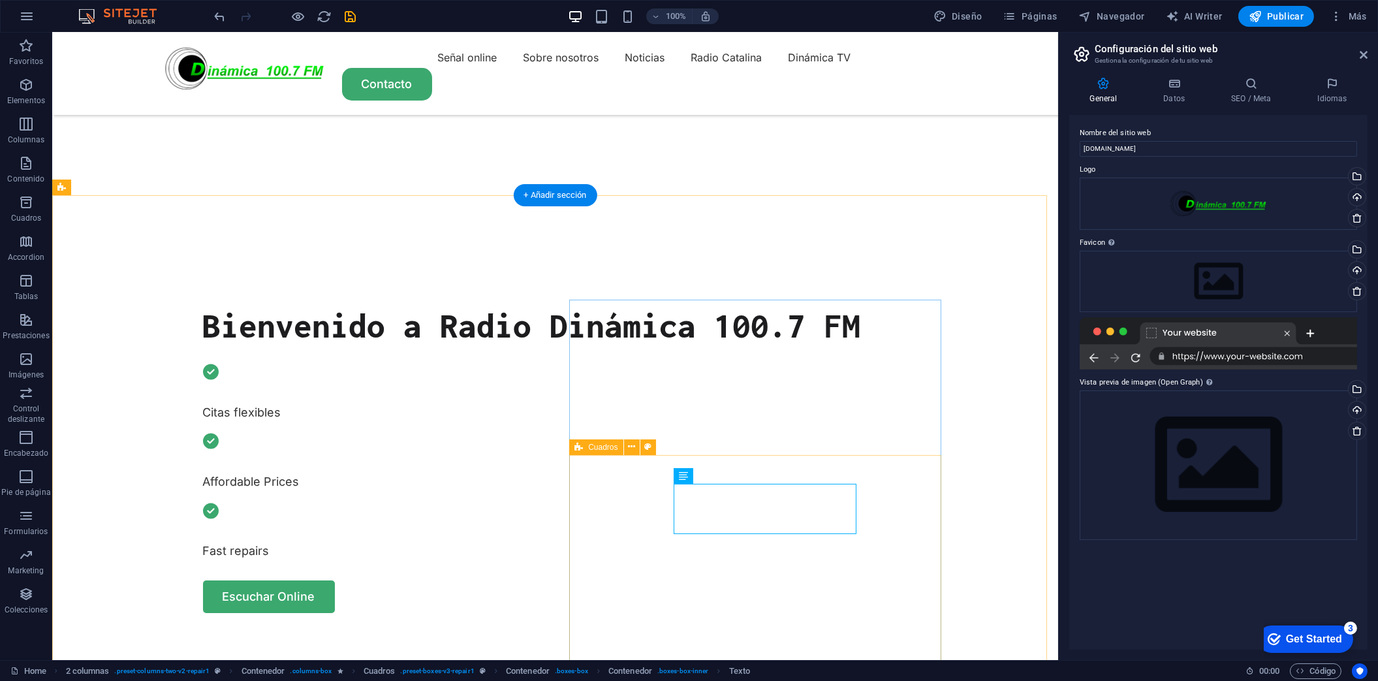
scroll to position [689, 0]
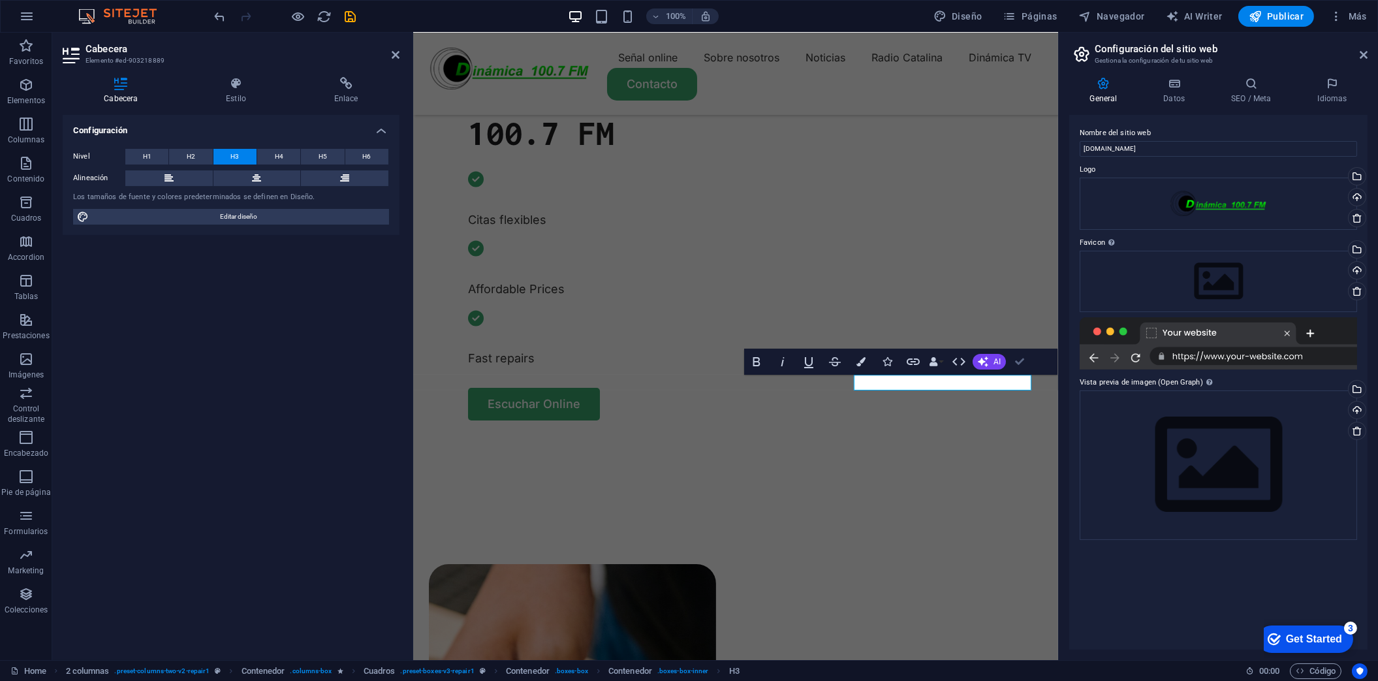
drag, startPoint x: 1023, startPoint y: 358, endPoint x: 960, endPoint y: 358, distance: 62.7
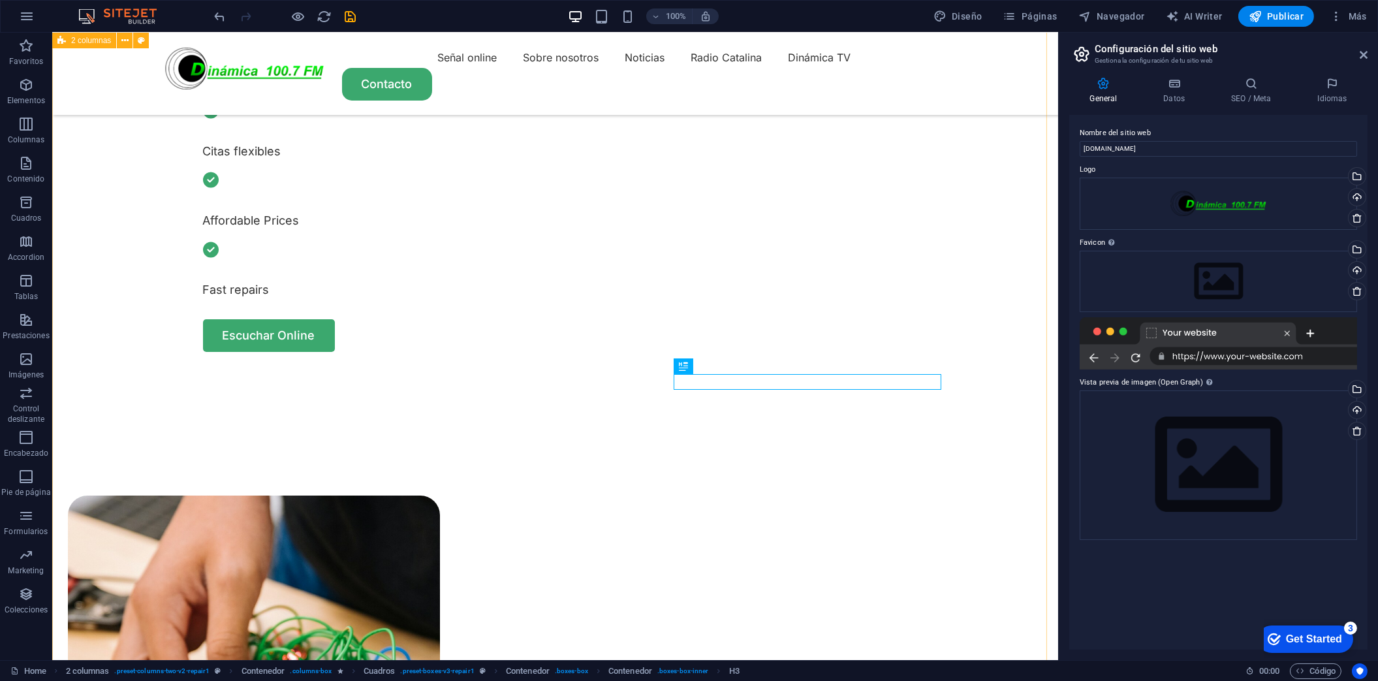
scroll to position [629, 0]
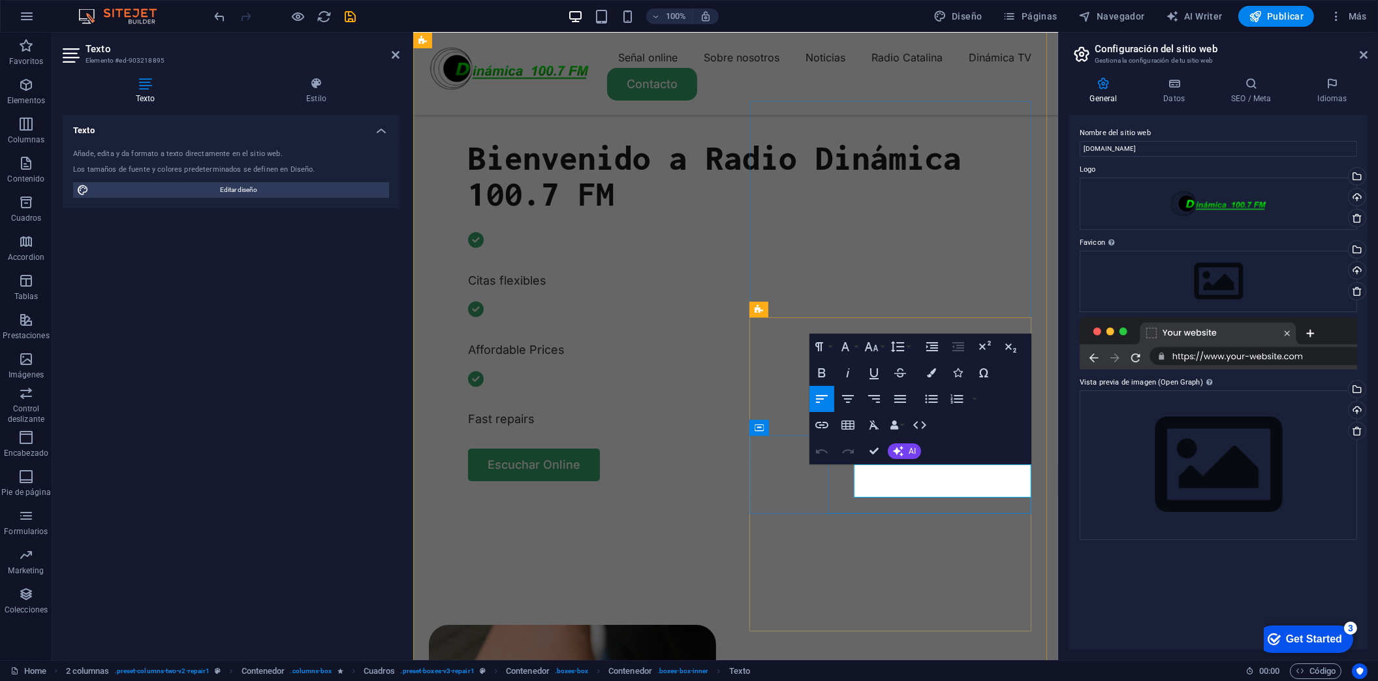
drag, startPoint x: 958, startPoint y: 494, endPoint x: 844, endPoint y: 474, distance: 116.6
drag, startPoint x: 868, startPoint y: 447, endPoint x: 823, endPoint y: 419, distance: 53.1
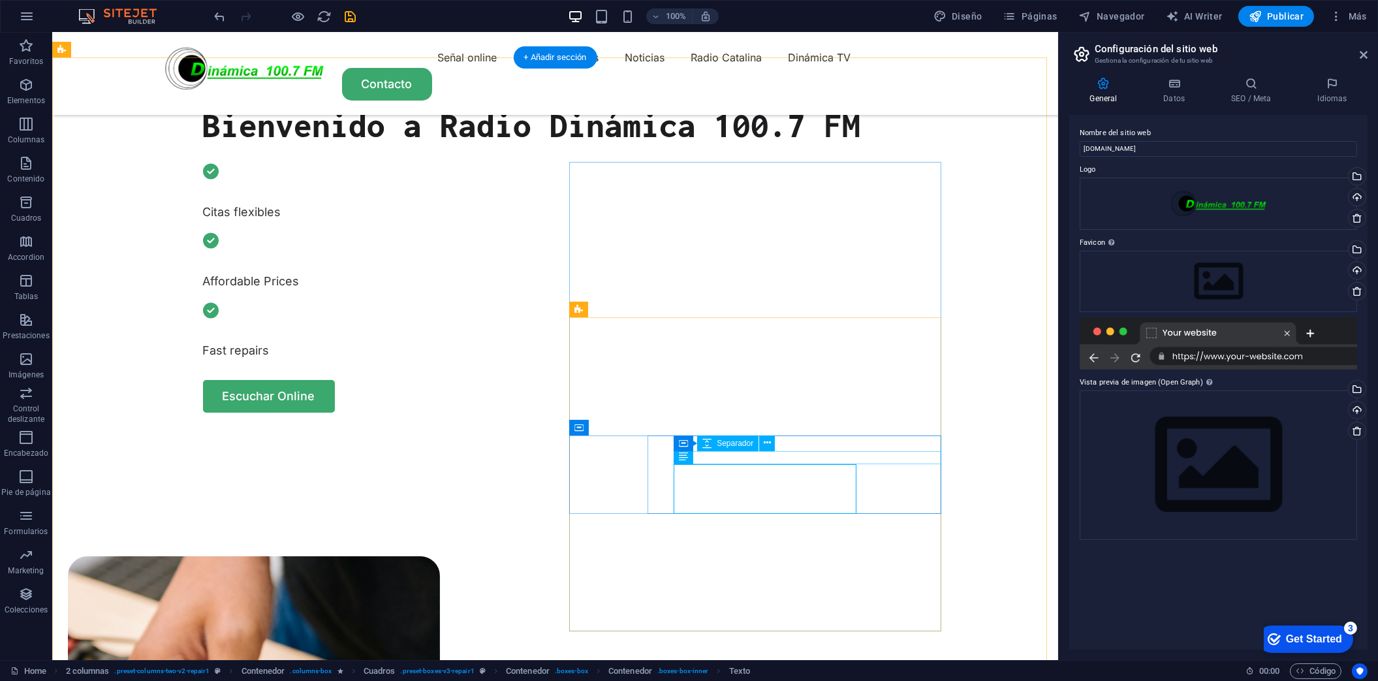
scroll to position [568, 0]
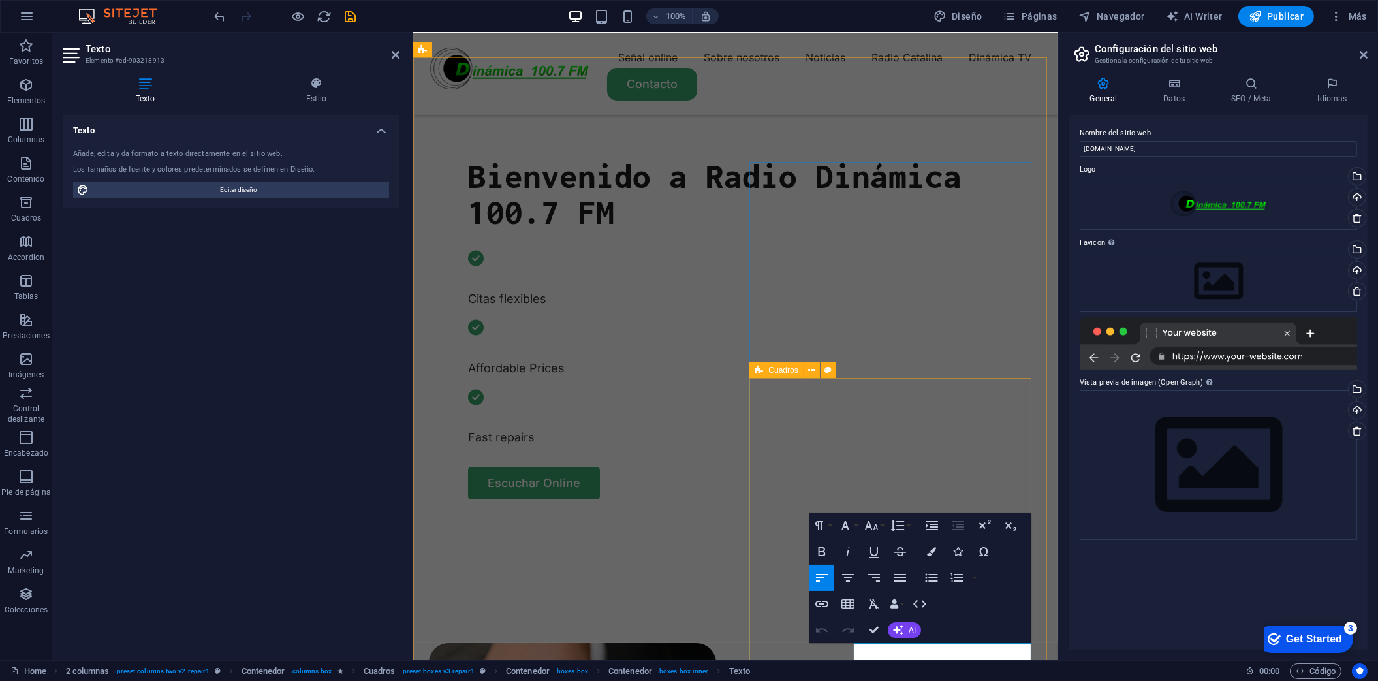
scroll to position [742, 0]
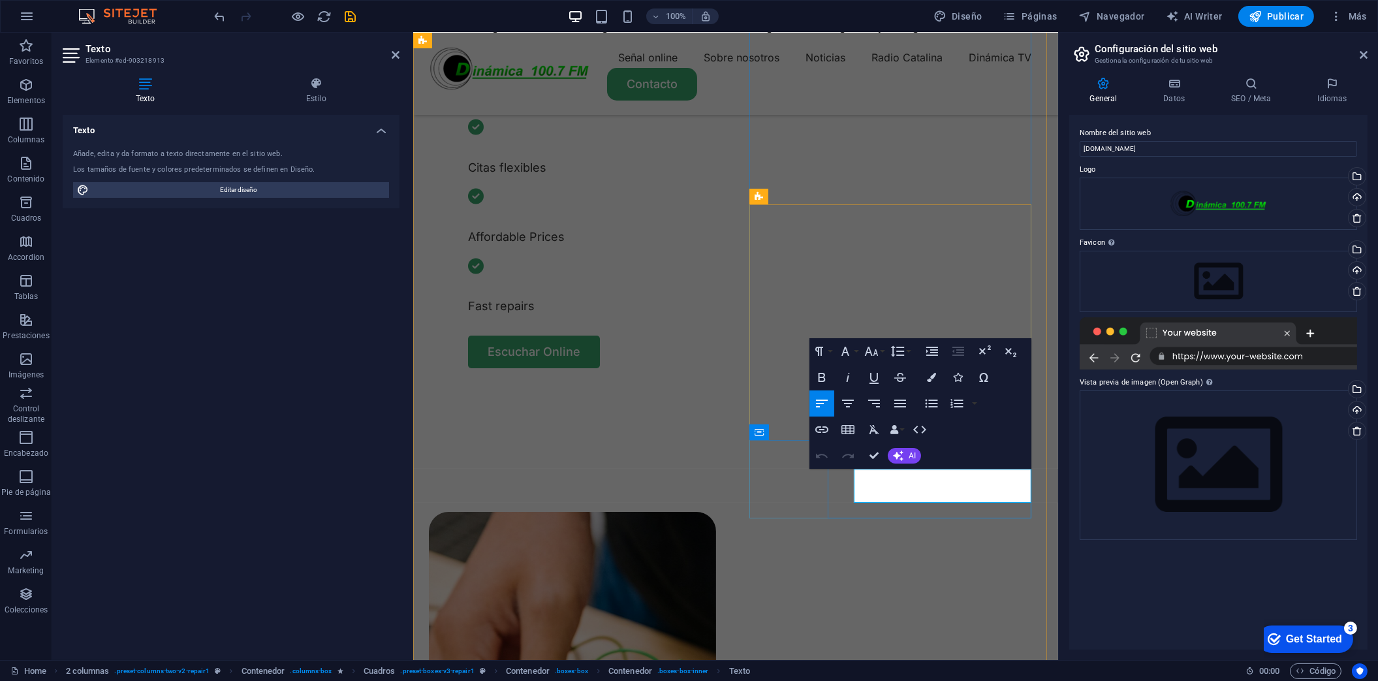
drag, startPoint x: 953, startPoint y: 495, endPoint x: 851, endPoint y: 481, distance: 102.1
drag, startPoint x: 877, startPoint y: 462, endPoint x: 831, endPoint y: 432, distance: 54.7
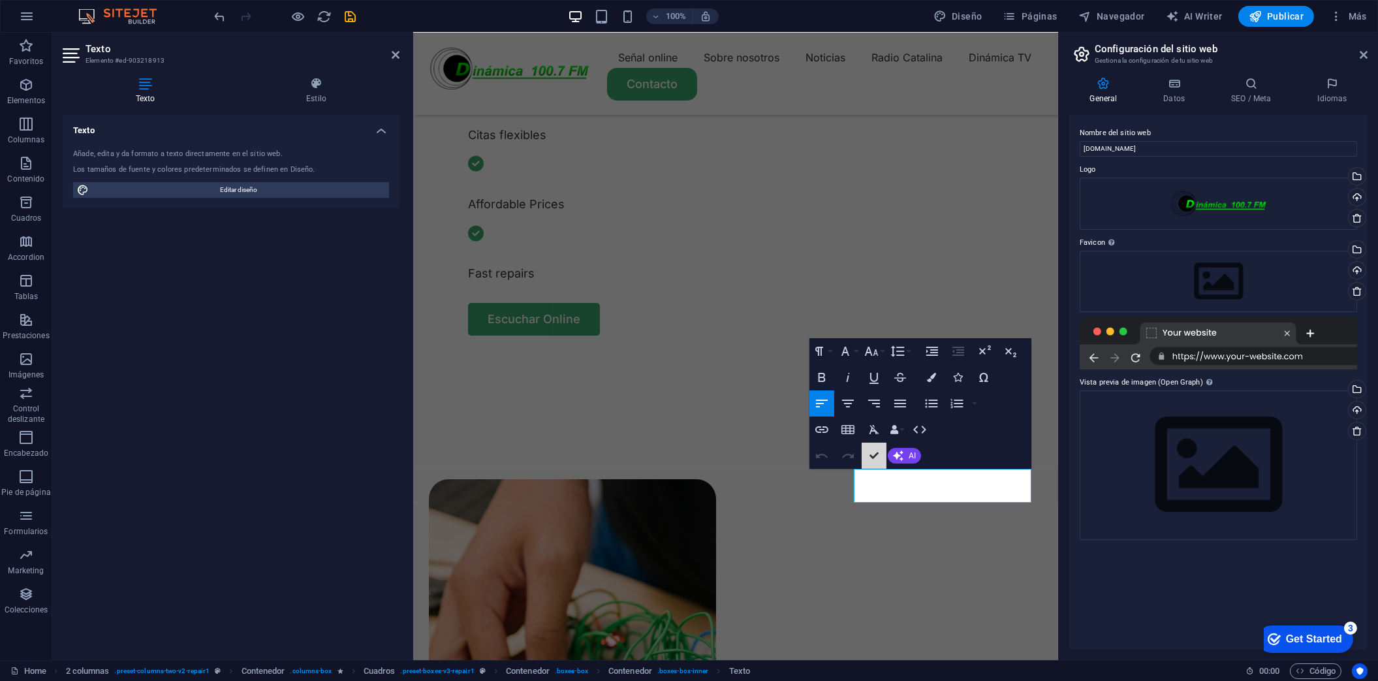
scroll to position [680, 0]
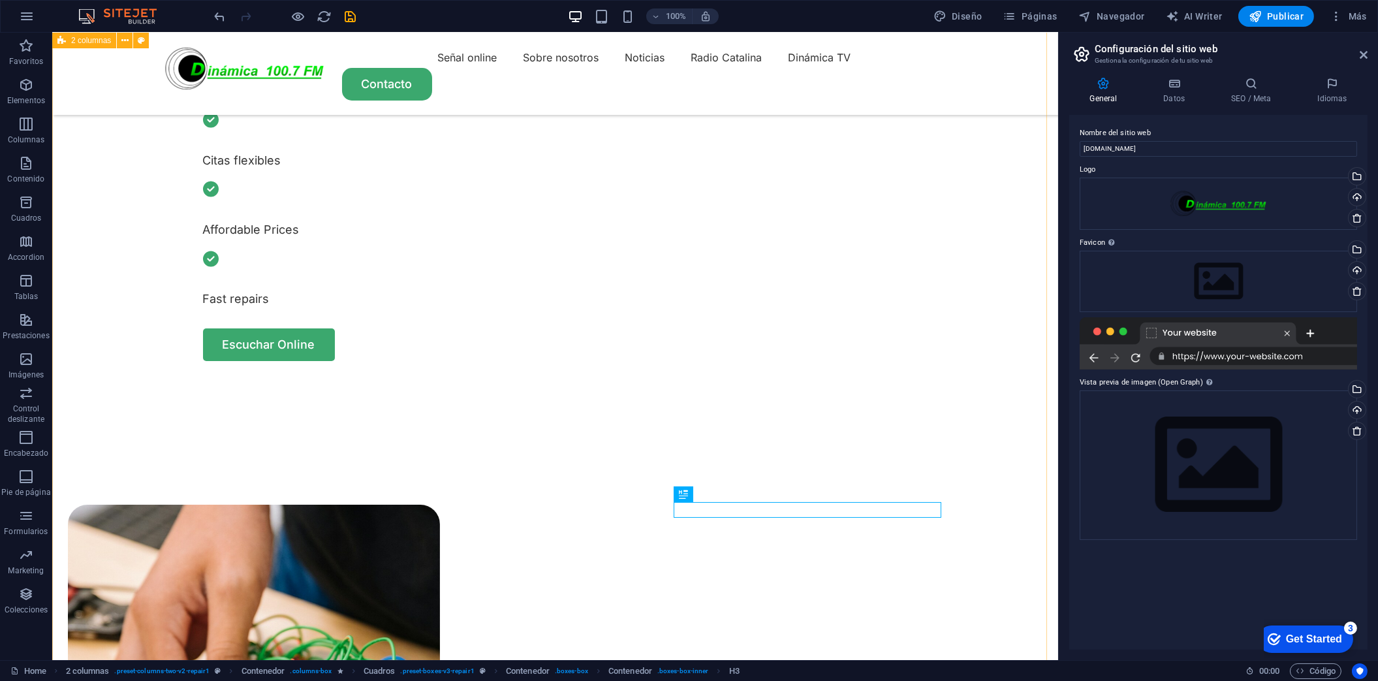
scroll to position [619, 0]
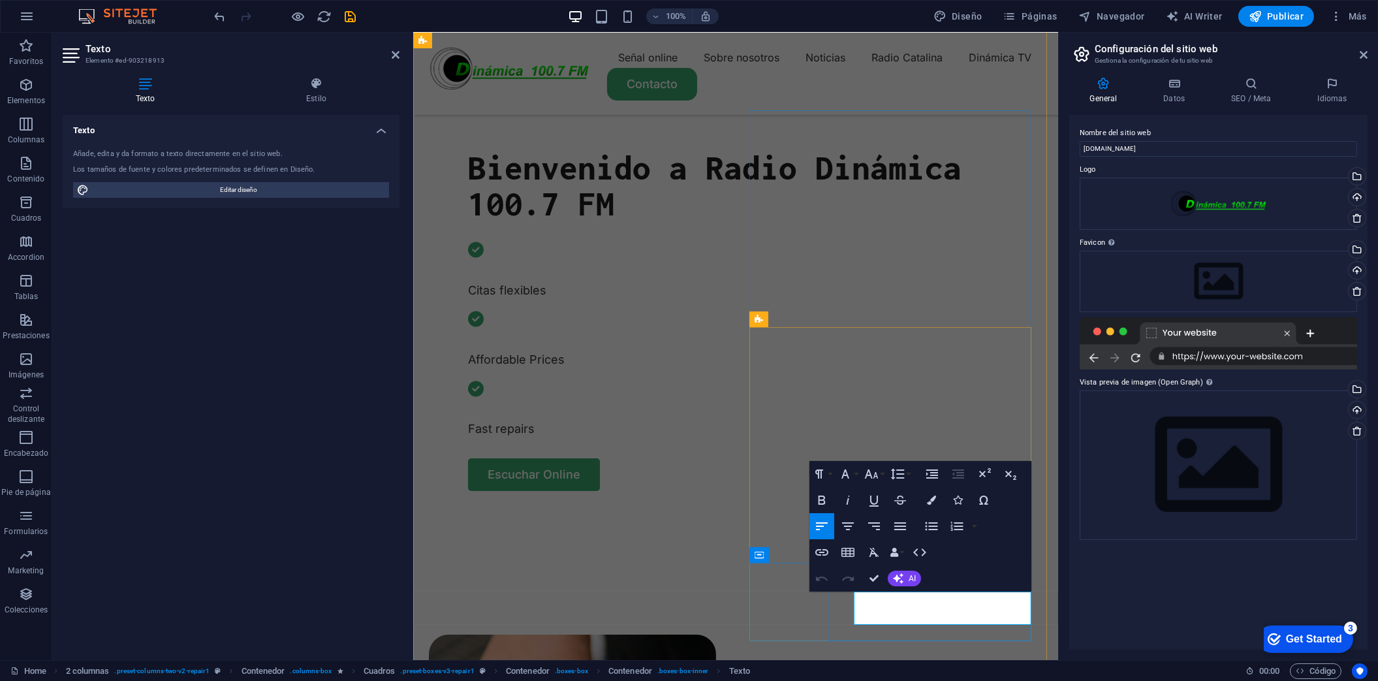
drag, startPoint x: 956, startPoint y: 616, endPoint x: 844, endPoint y: 595, distance: 114.1
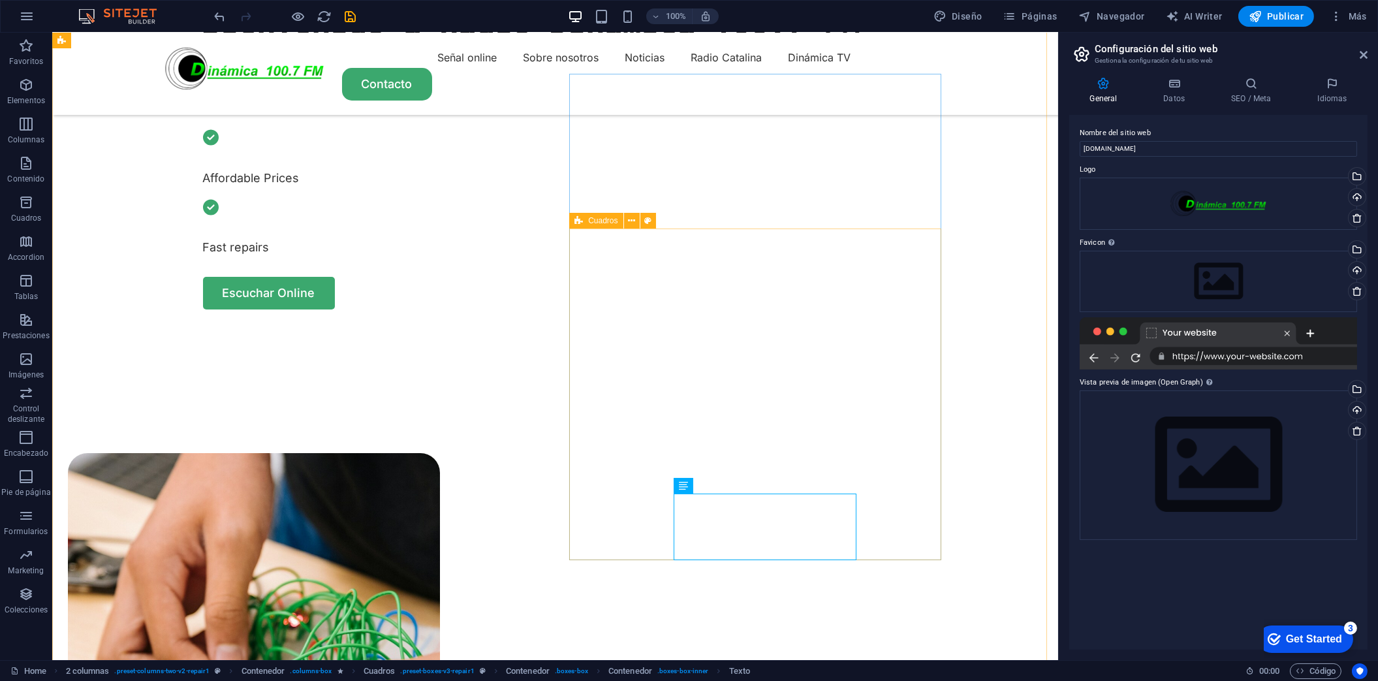
scroll to position [644, 0]
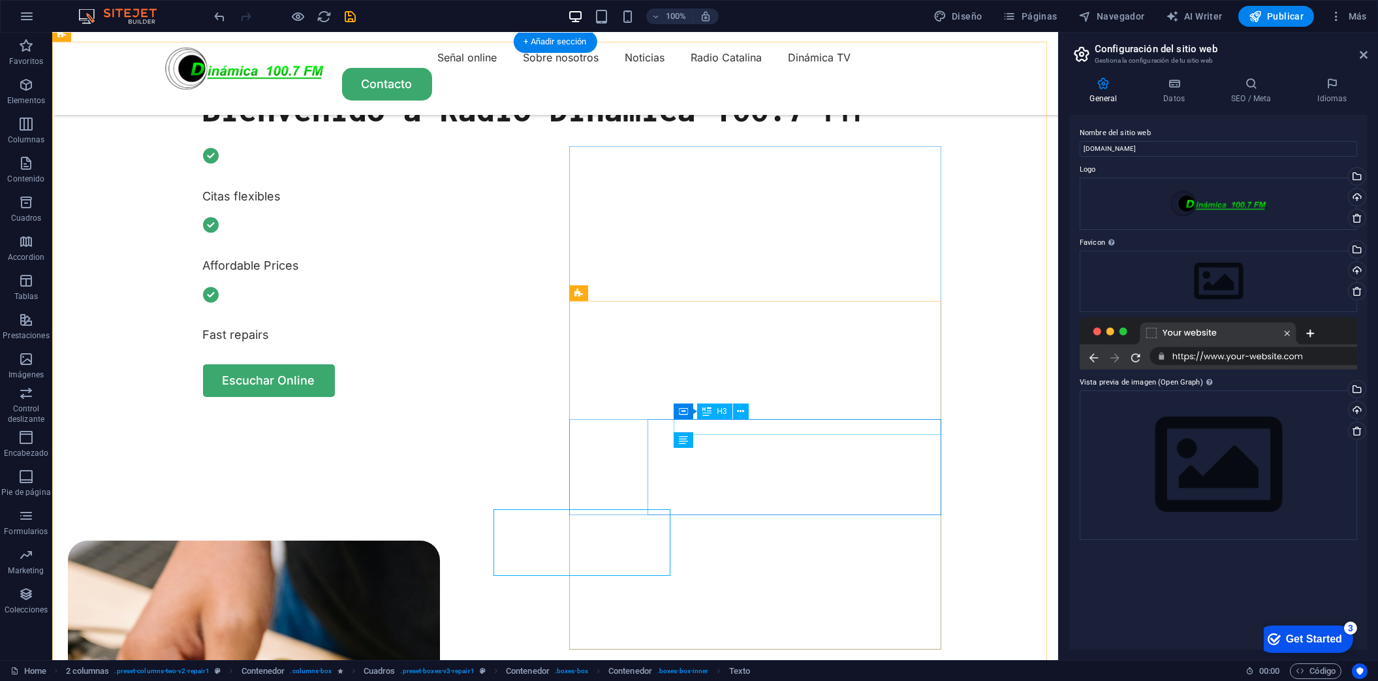
scroll to position [584, 0]
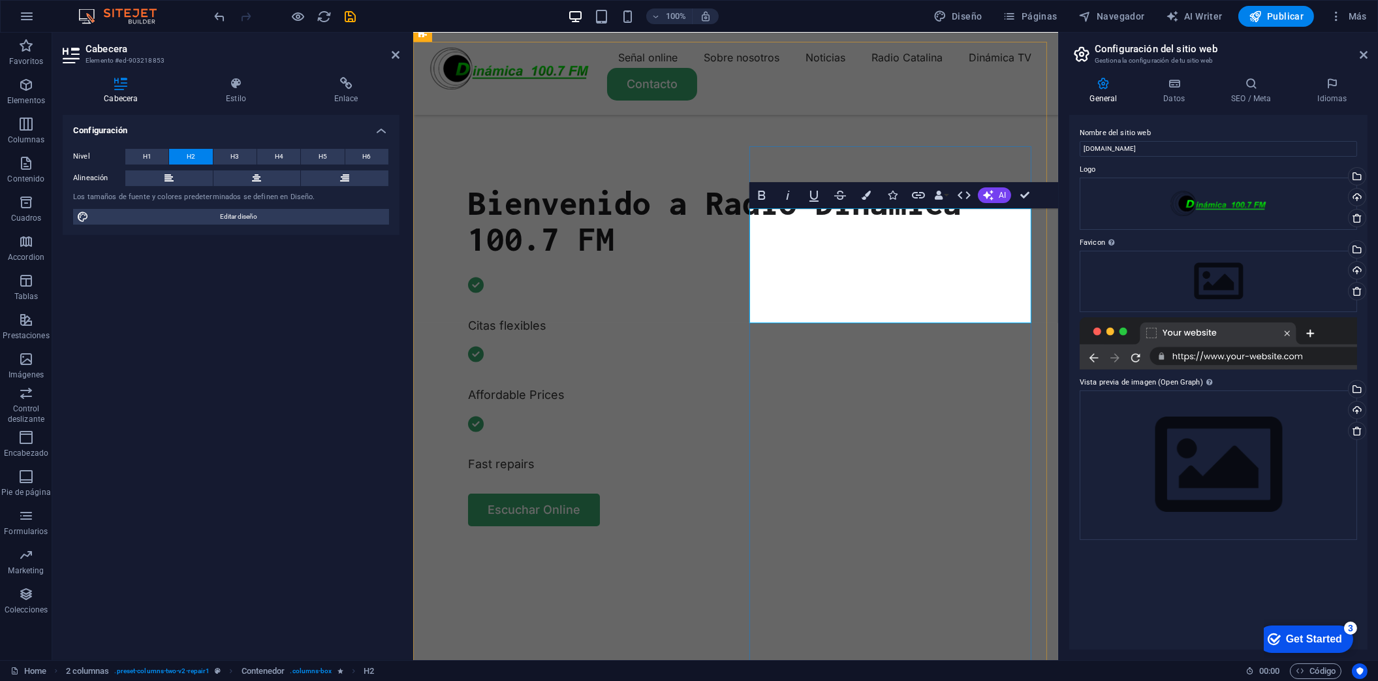
drag, startPoint x: 882, startPoint y: 310, endPoint x: 910, endPoint y: 257, distance: 60.5
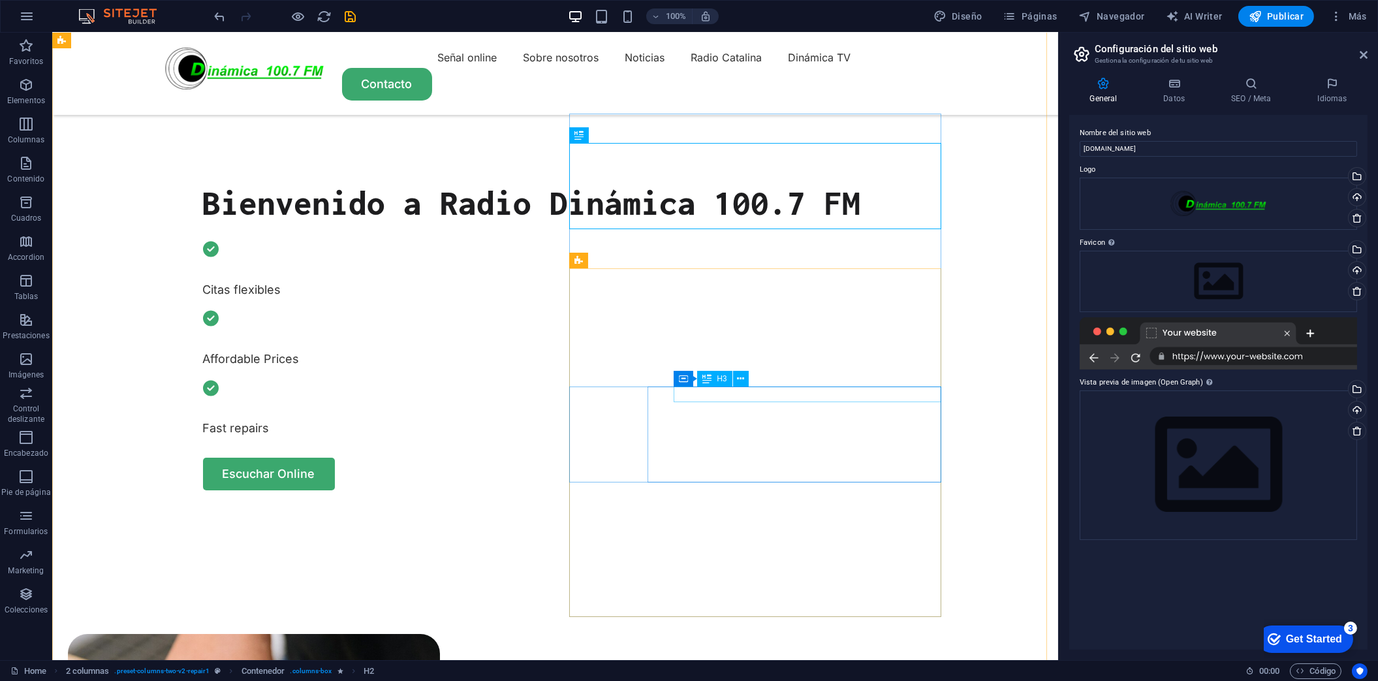
scroll to position [638, 0]
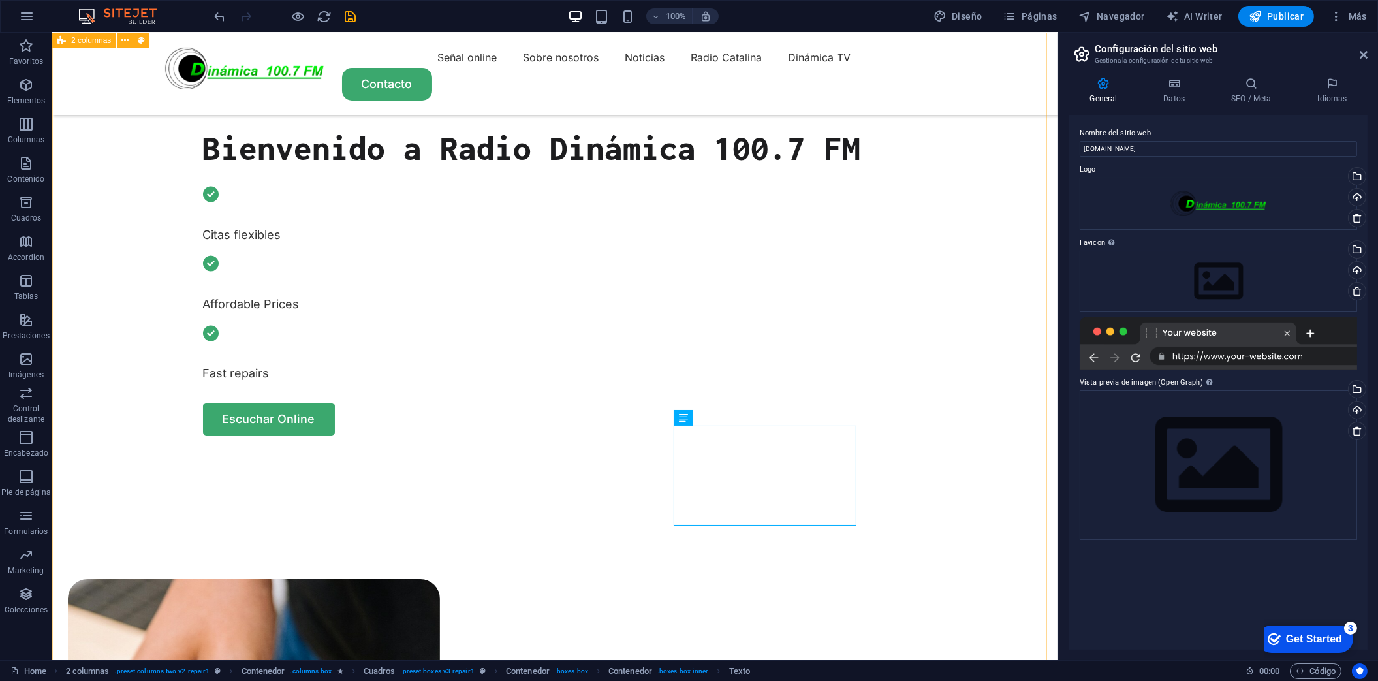
scroll to position [693, 0]
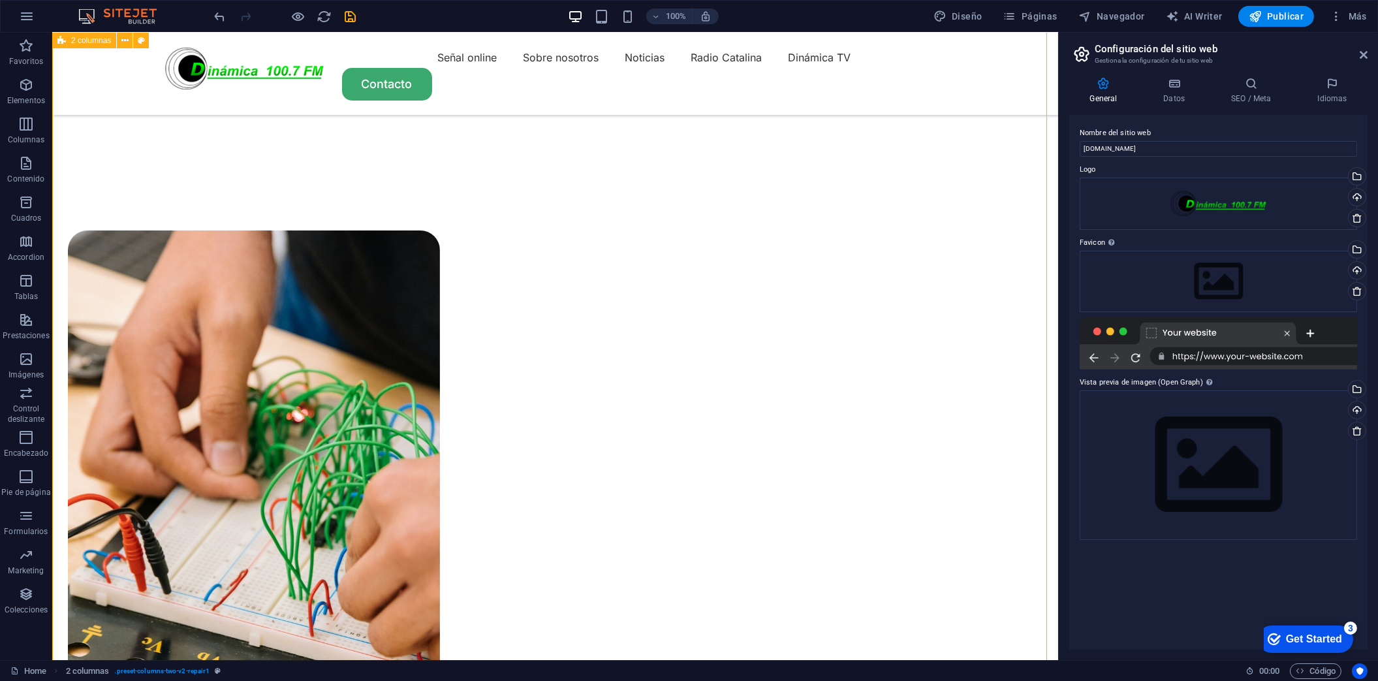
scroll to position [1128, 0]
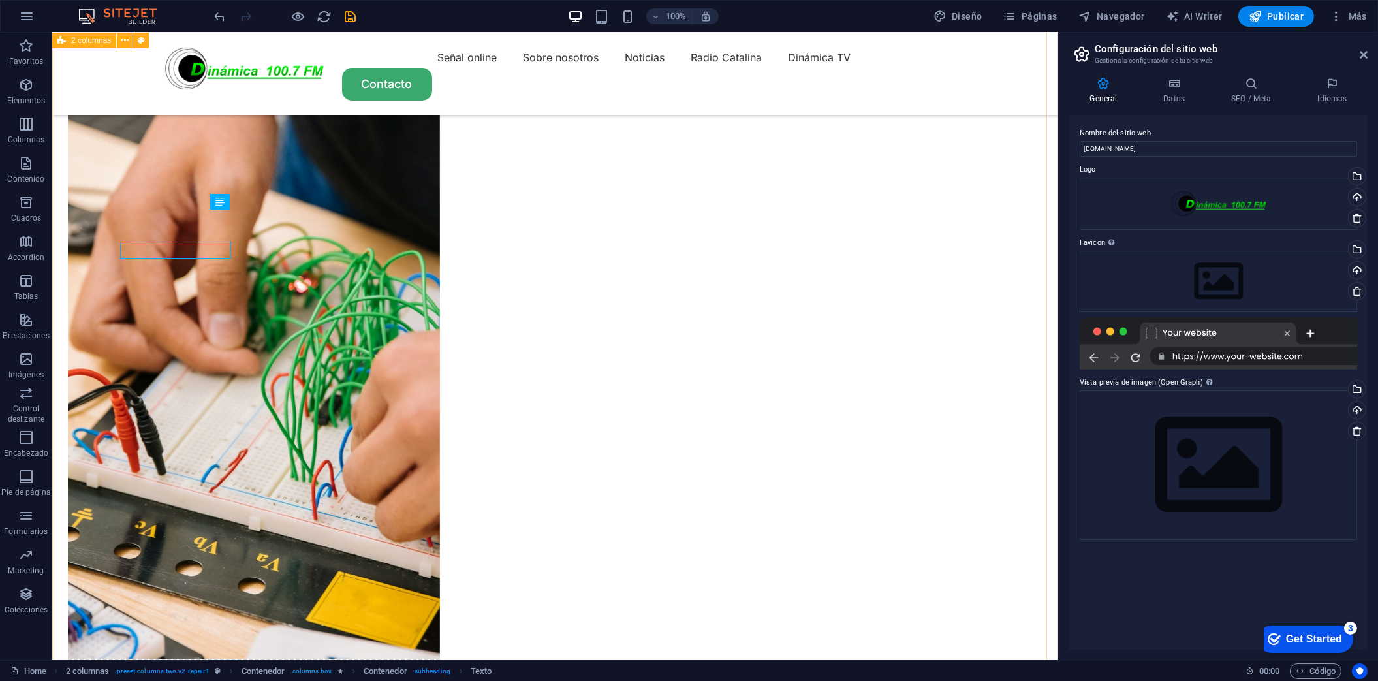
scroll to position [1097, 0]
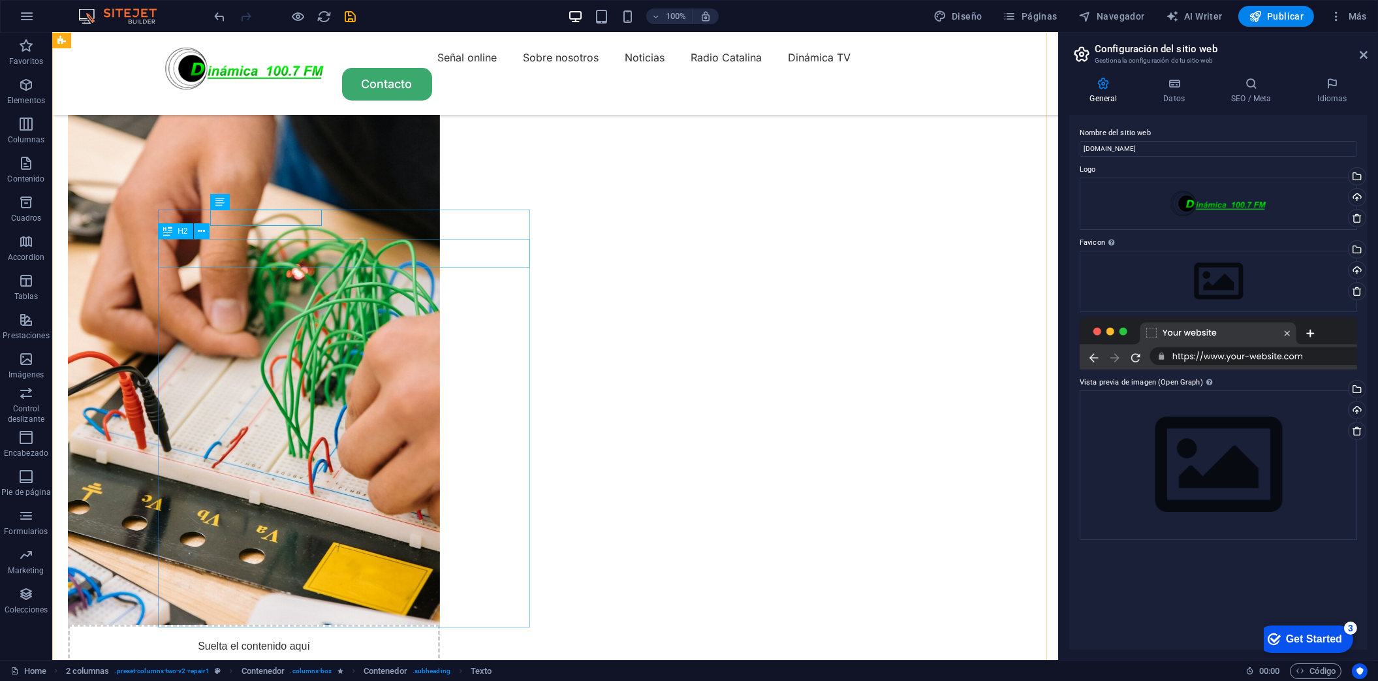
click at [277, 257] on div "H1 Texto en el fondo Contenedor Barra de menús Separador Menú Control deslizant…" at bounding box center [555, 346] width 1006 height 627
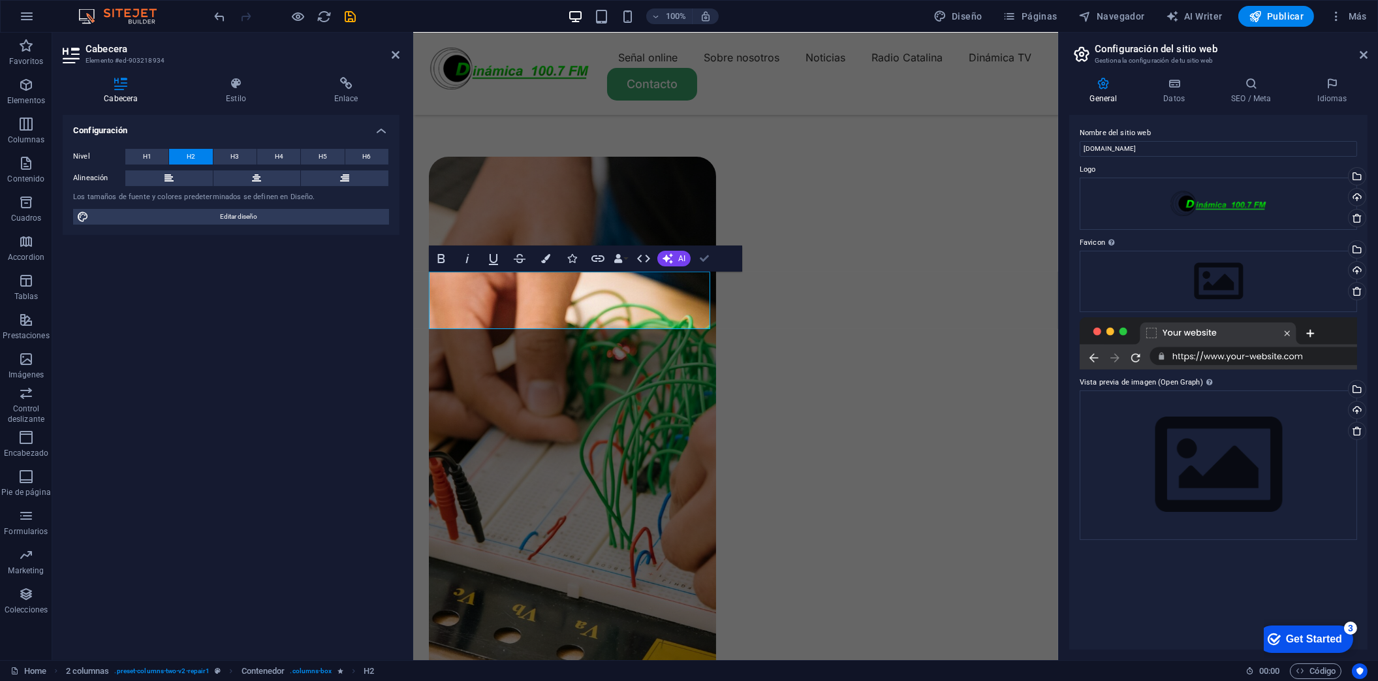
drag, startPoint x: 705, startPoint y: 255, endPoint x: 648, endPoint y: 242, distance: 58.3
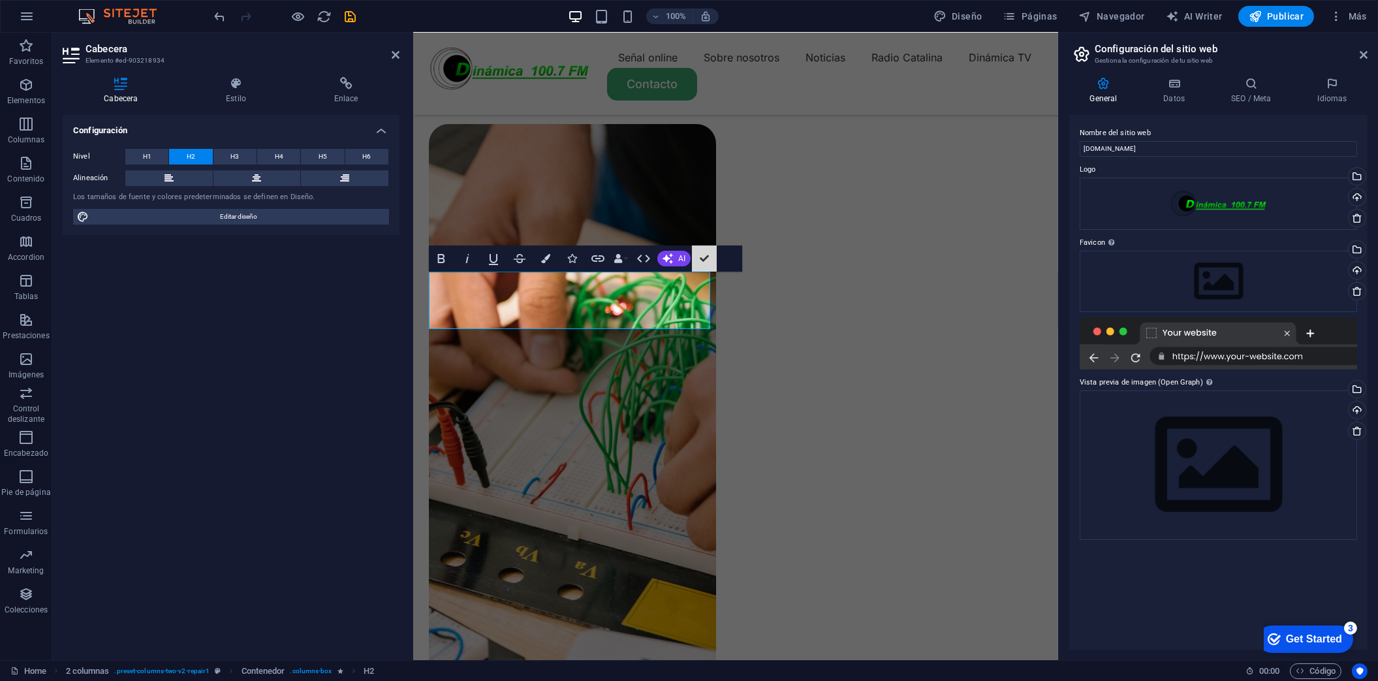
scroll to position [1065, 0]
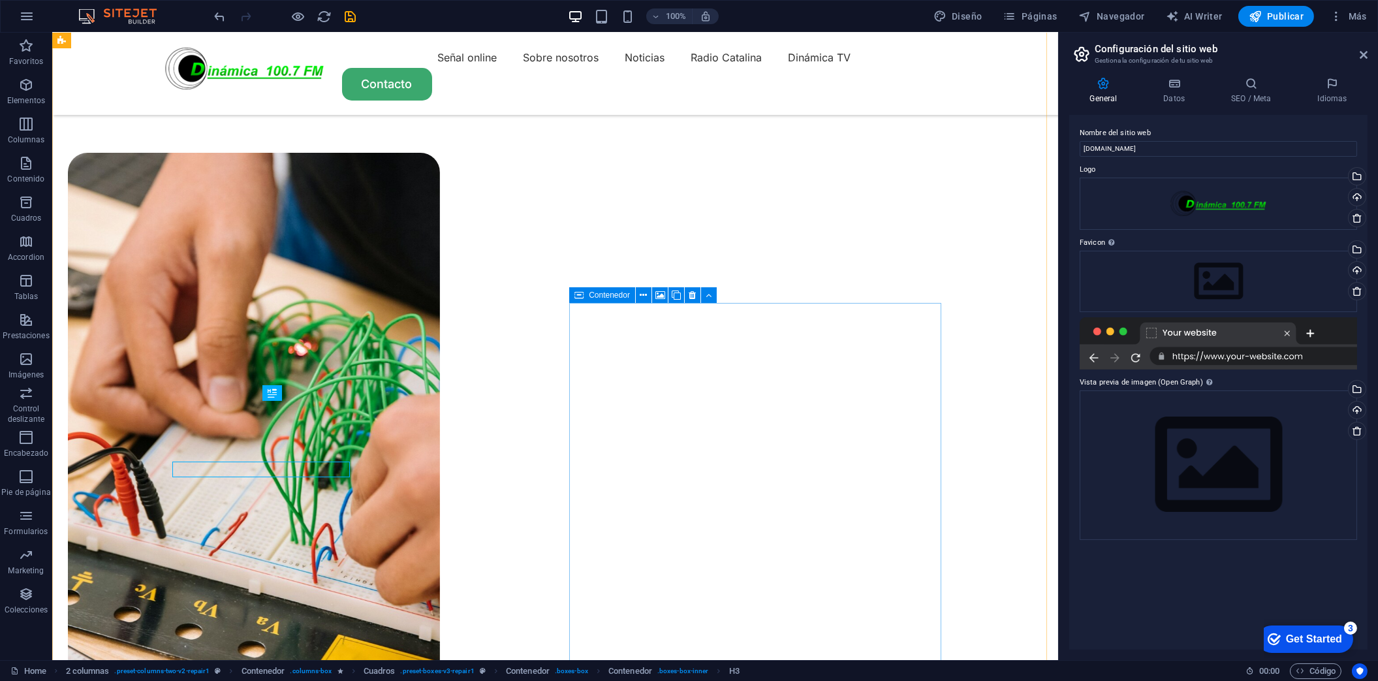
scroll to position [1003, 0]
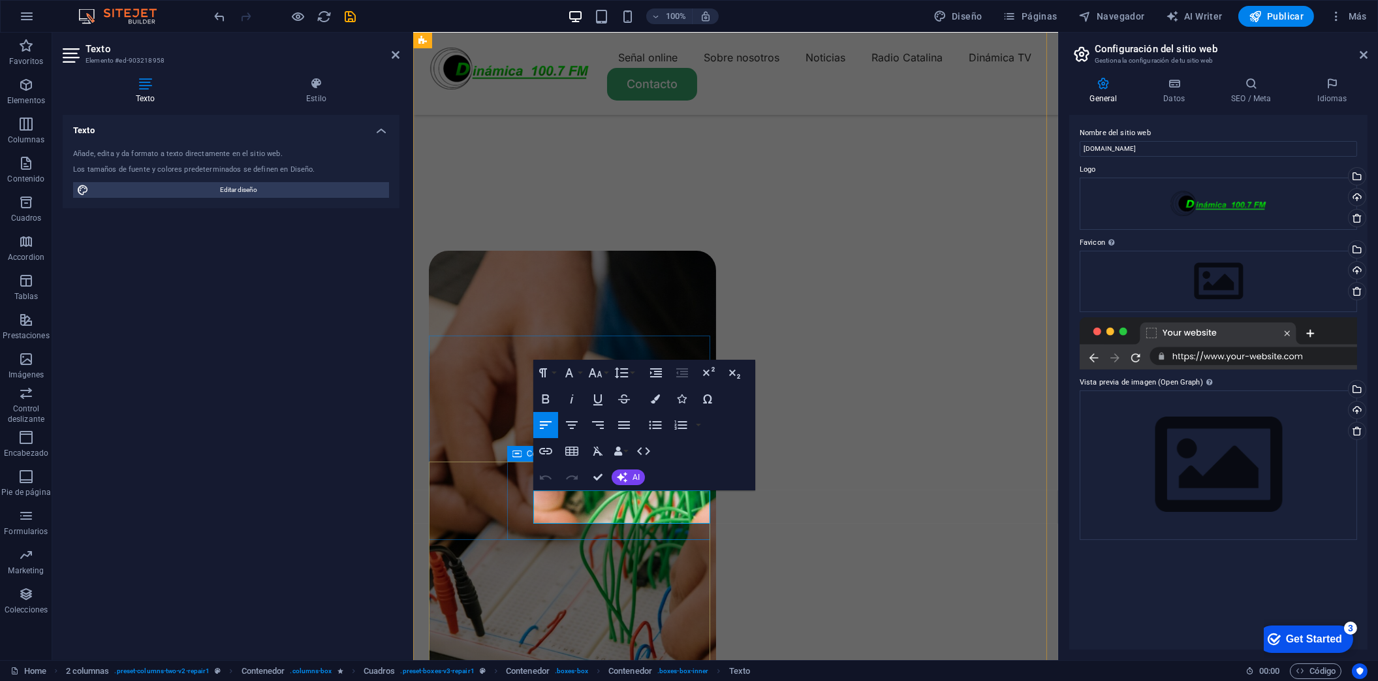
drag, startPoint x: 633, startPoint y: 516, endPoint x: 526, endPoint y: 499, distance: 108.5
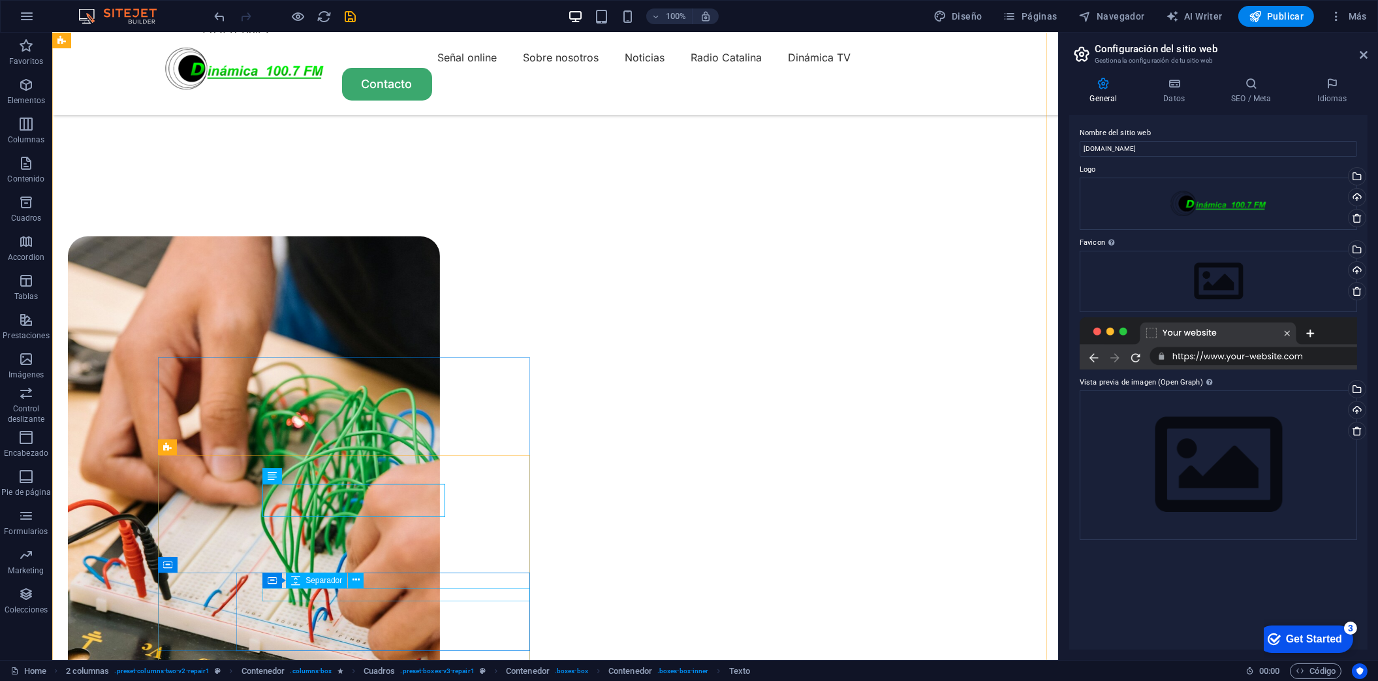
scroll to position [1203, 0]
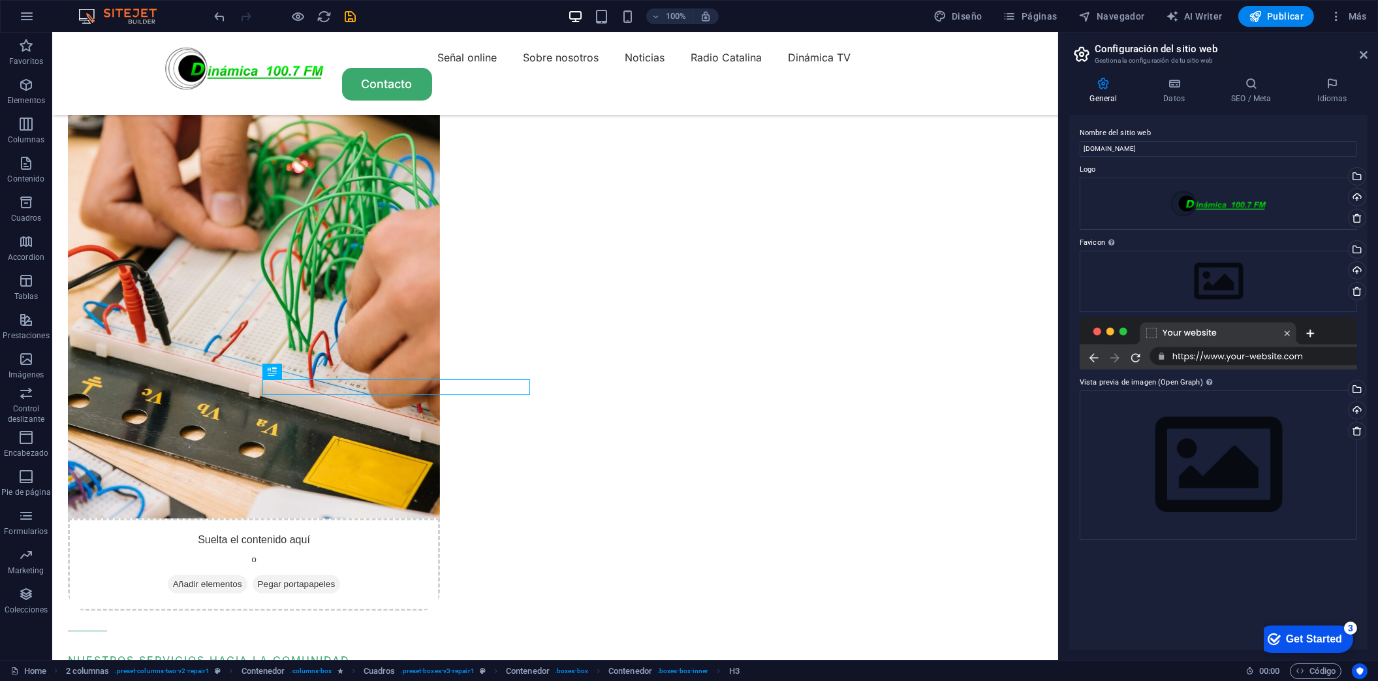
scroll to position [1141, 0]
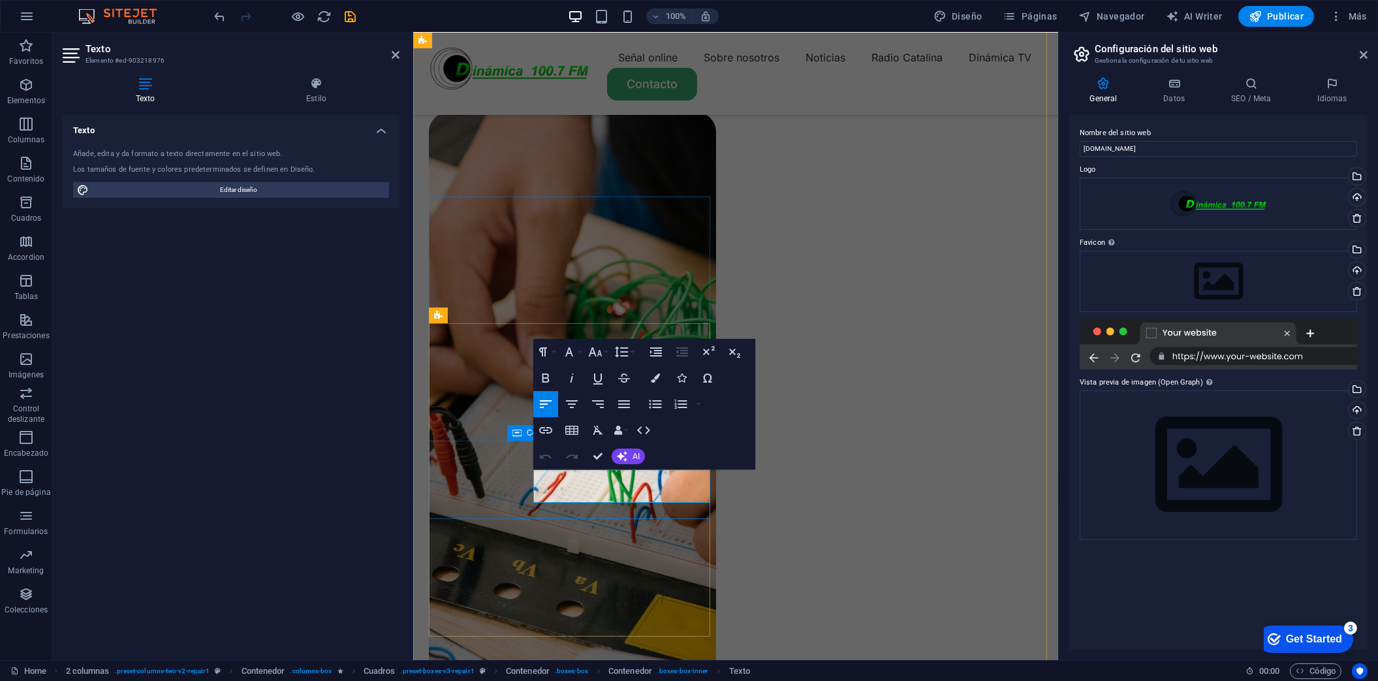
drag, startPoint x: 629, startPoint y: 492, endPoint x: 507, endPoint y: 473, distance: 124.2
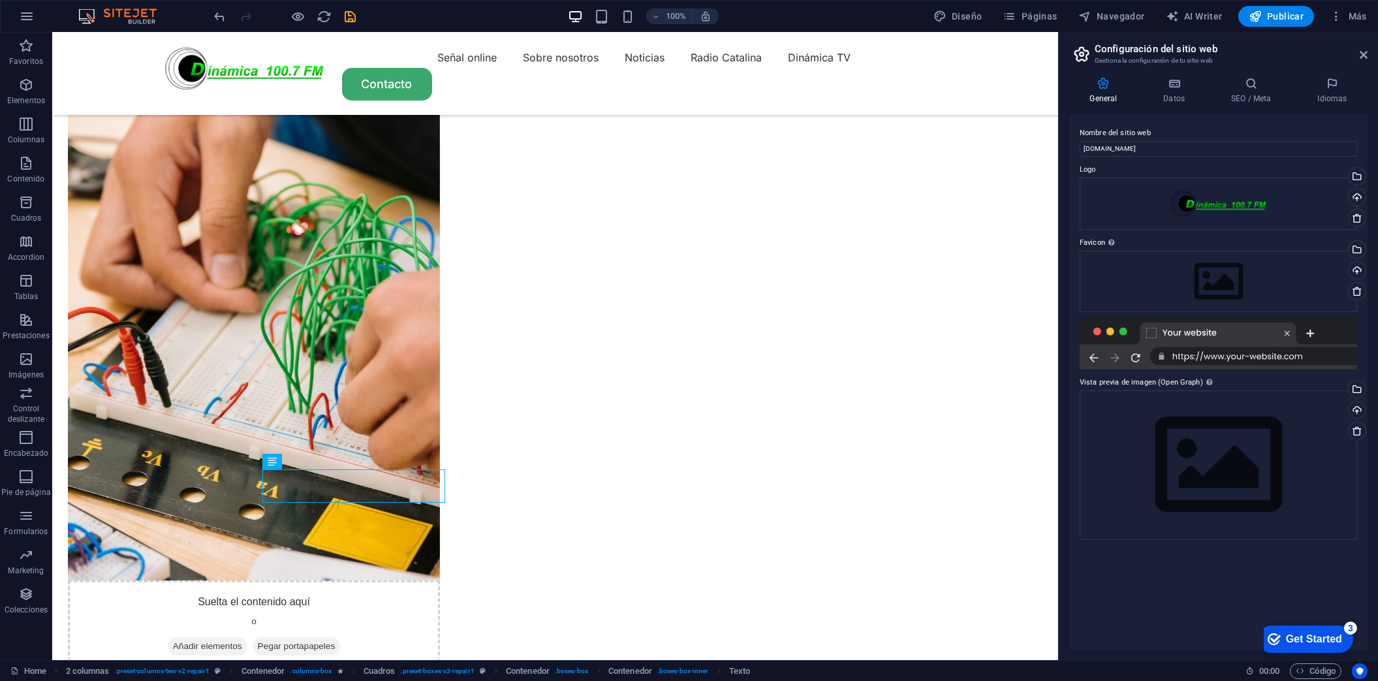
scroll to position [1081, 0]
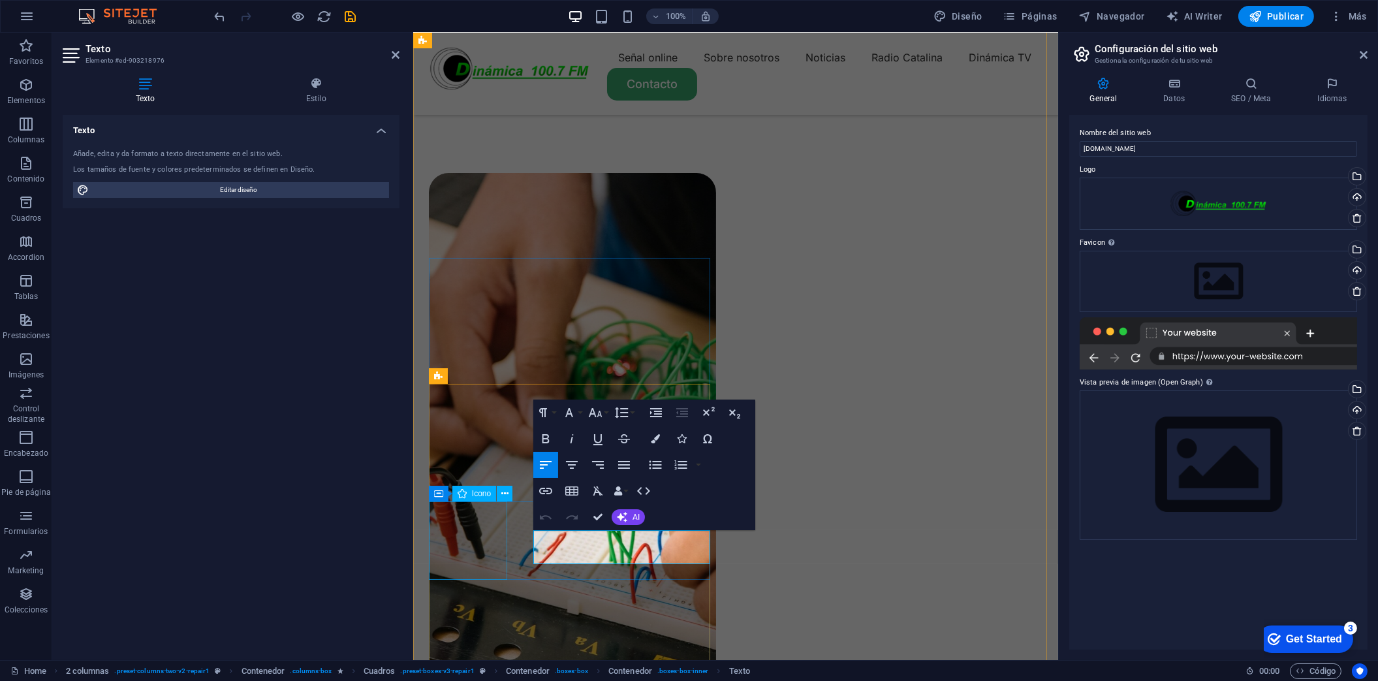
drag, startPoint x: 647, startPoint y: 542, endPoint x: 493, endPoint y: 529, distance: 154.6
drag, startPoint x: 599, startPoint y: 509, endPoint x: 630, endPoint y: 544, distance: 46.7
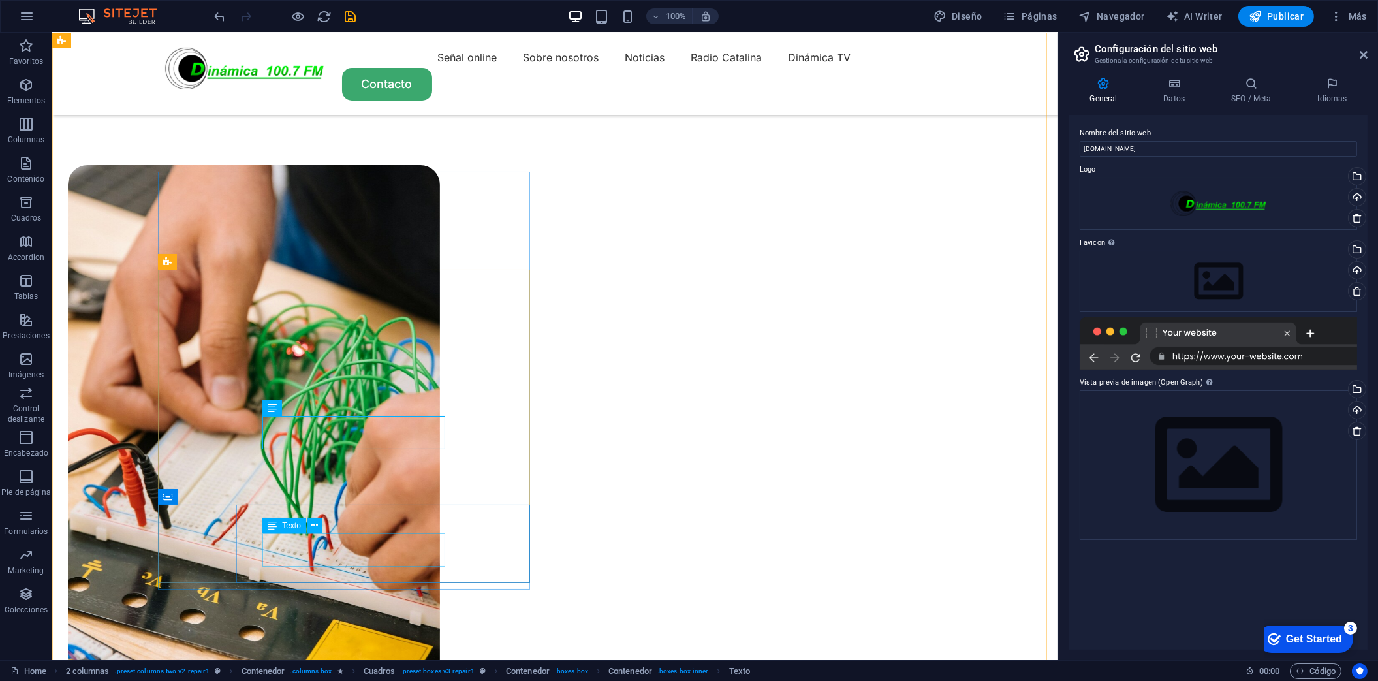
scroll to position [1194, 0]
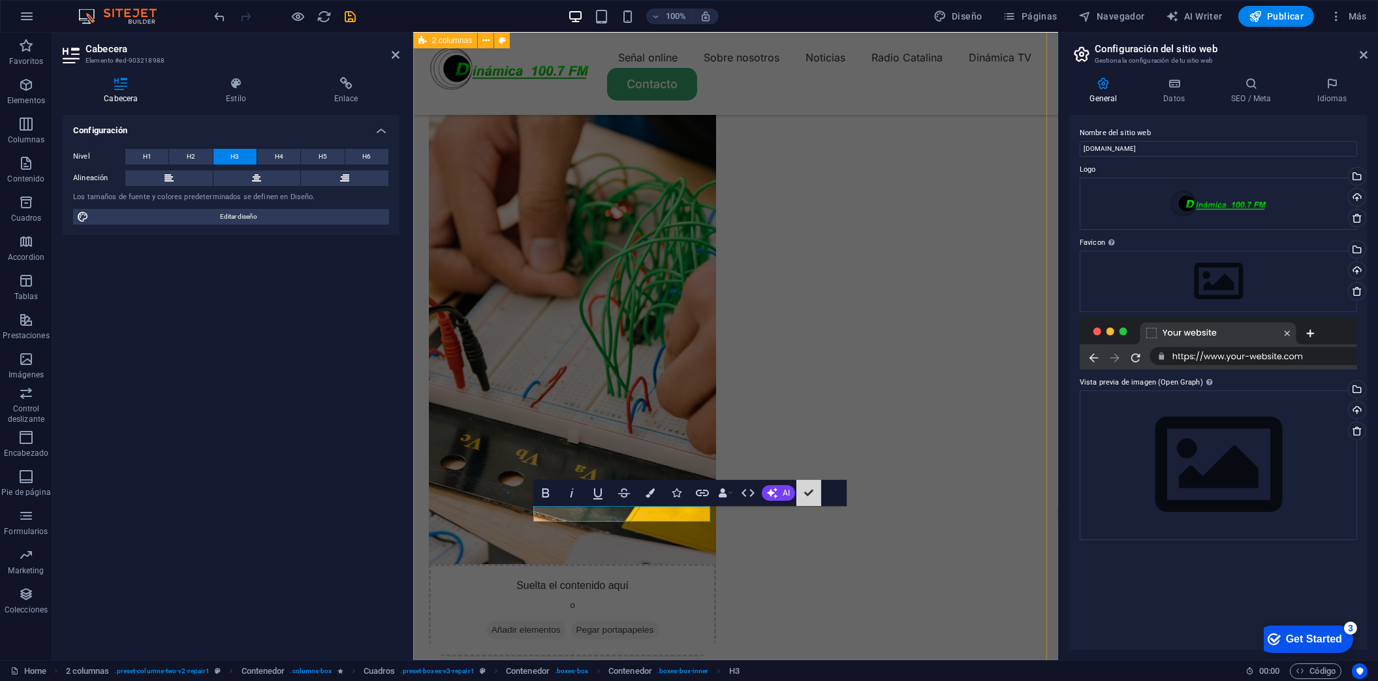
scroll to position [1132, 0]
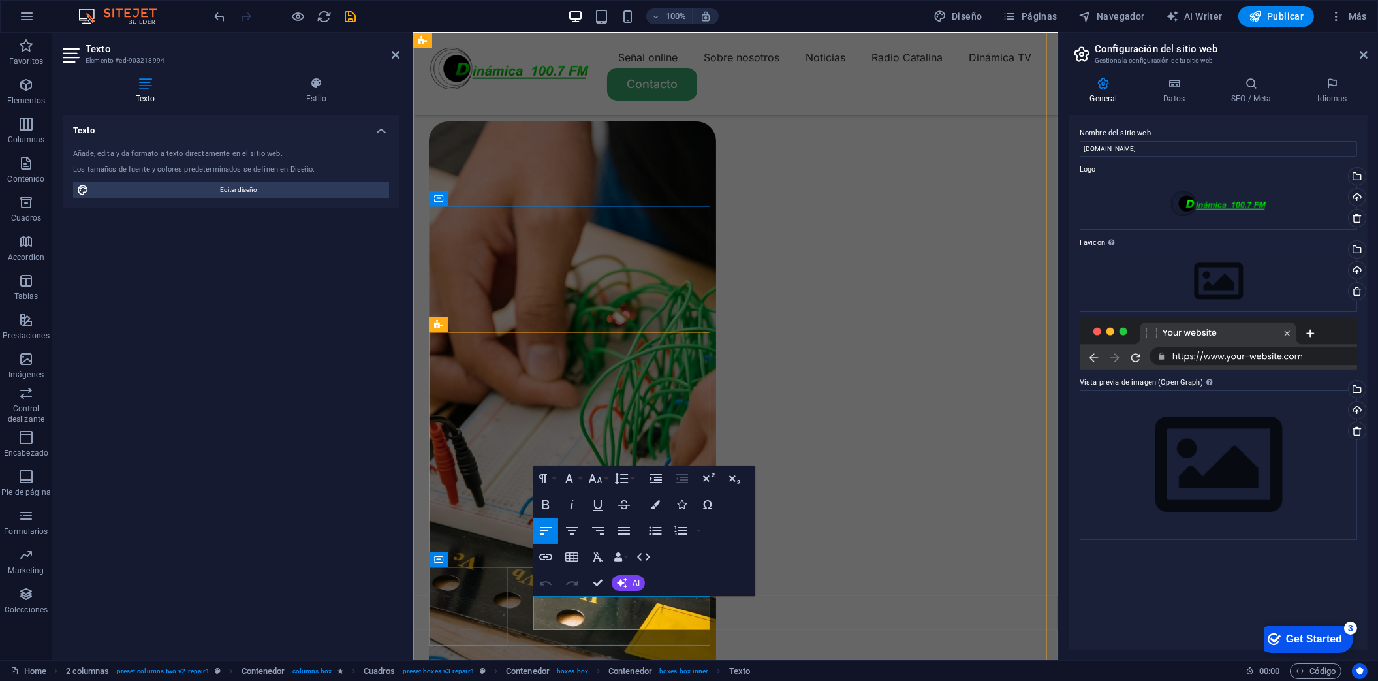
drag, startPoint x: 633, startPoint y: 622, endPoint x: 531, endPoint y: 609, distance: 102.0
drag, startPoint x: 592, startPoint y: 584, endPoint x: 671, endPoint y: 511, distance: 107.7
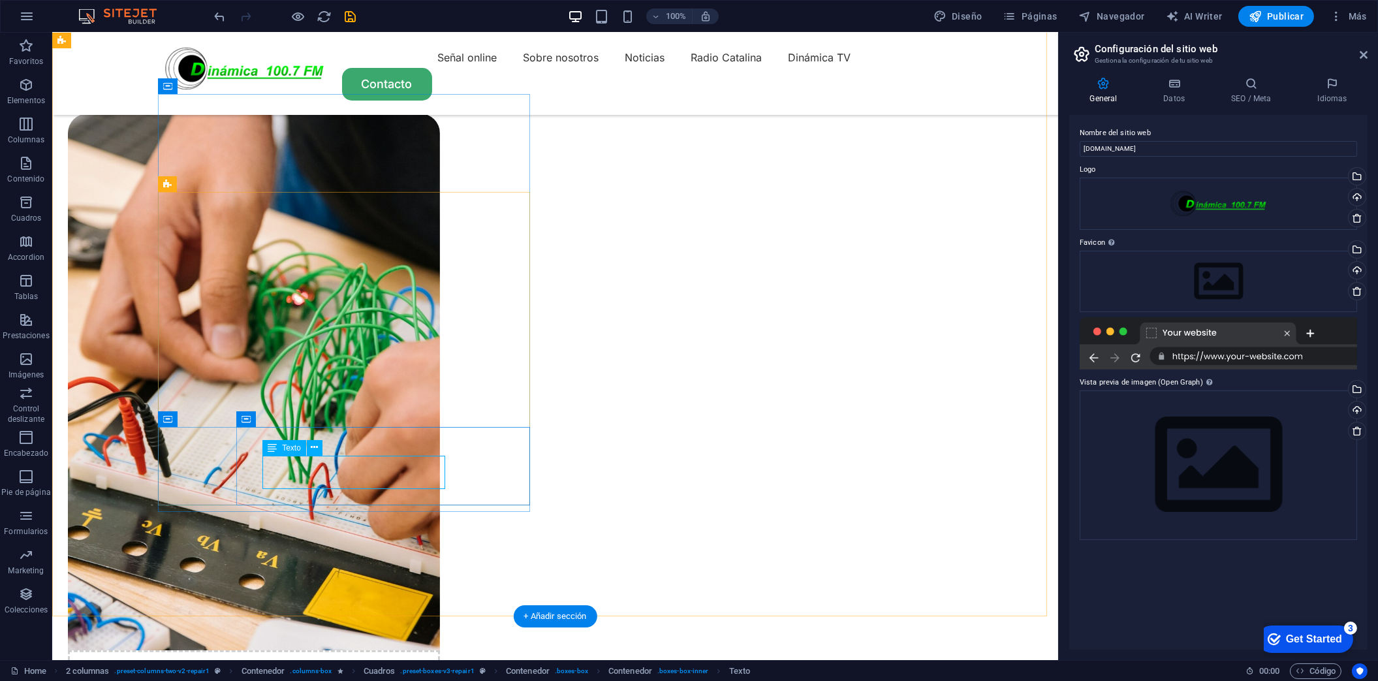
scroll to position [1245, 0]
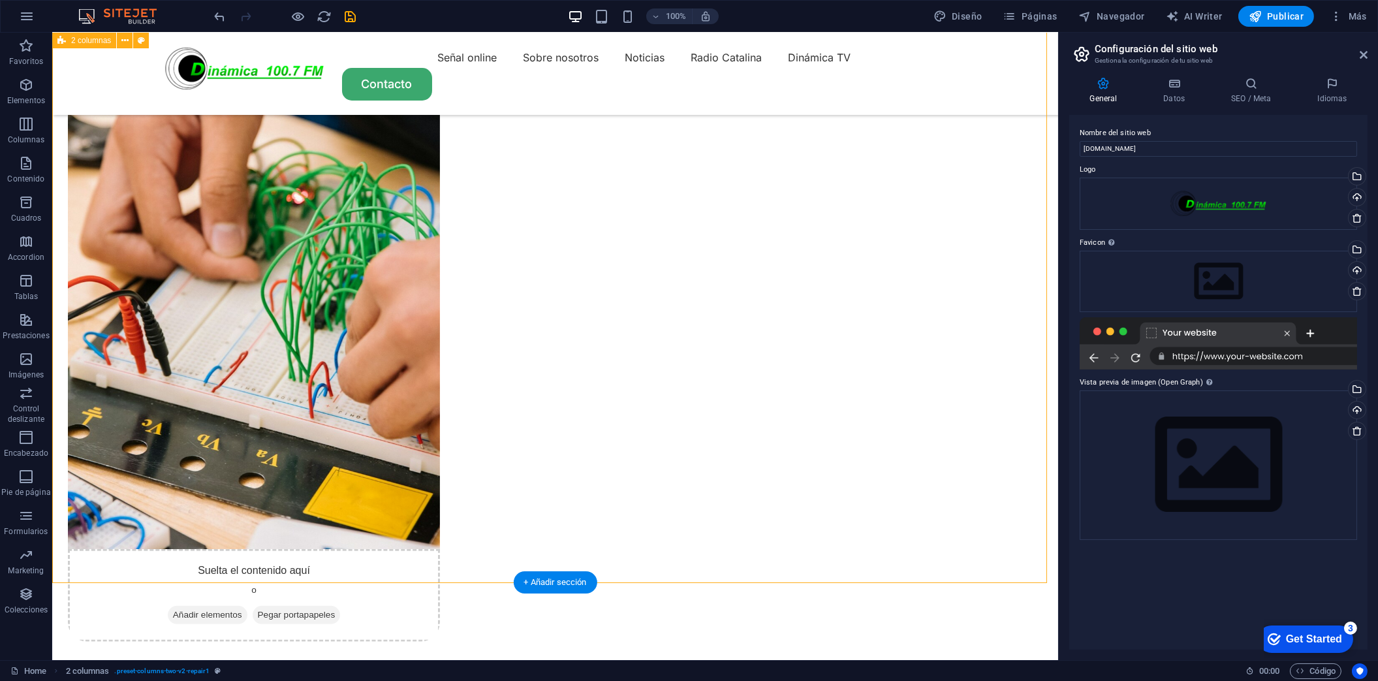
scroll to position [1158, 0]
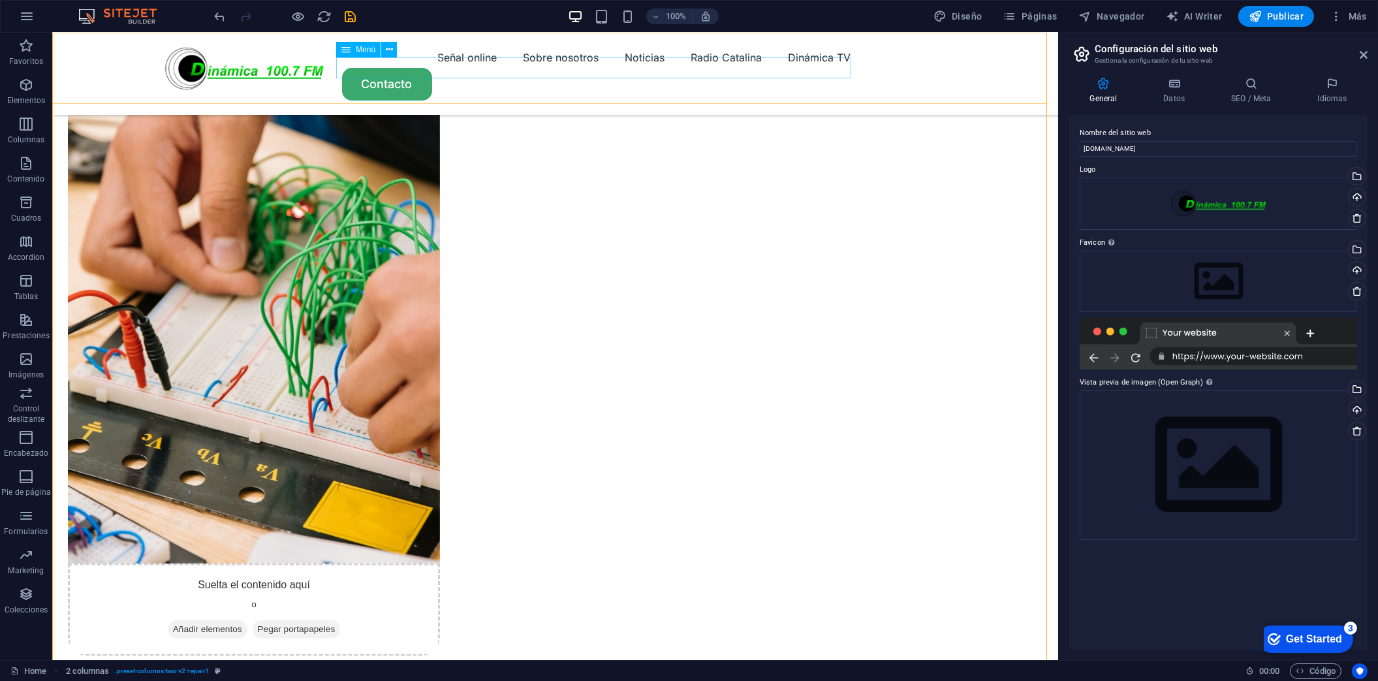
click at [373, 63] on nav "Señal online Sobre nosotros Noticias Radio Catalina Dinámica TV" at bounding box center [556, 57] width 784 height 21
click at [392, 47] on icon at bounding box center [389, 50] width 7 height 14
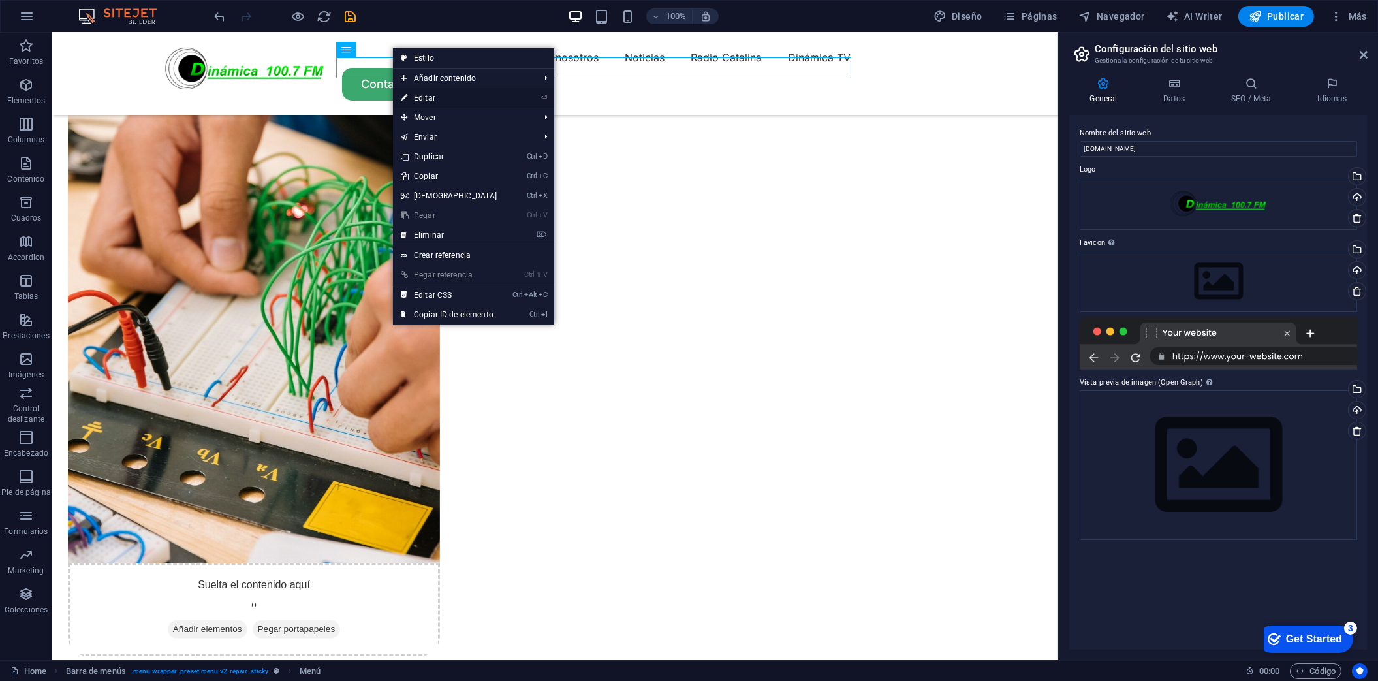
drag, startPoint x: 471, startPoint y: 98, endPoint x: 57, endPoint y: 65, distance: 415.2
click at [471, 98] on link "⏎ Editar" at bounding box center [449, 98] width 112 height 20
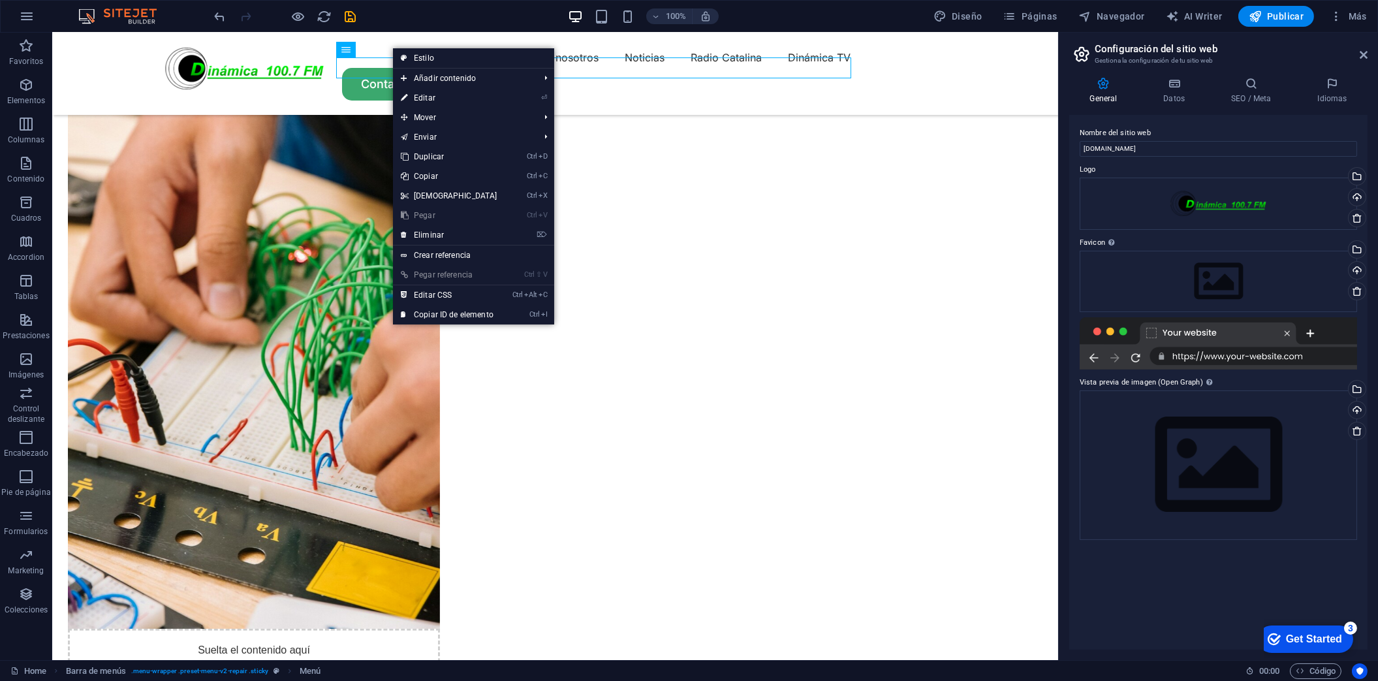
select select "1"
select select
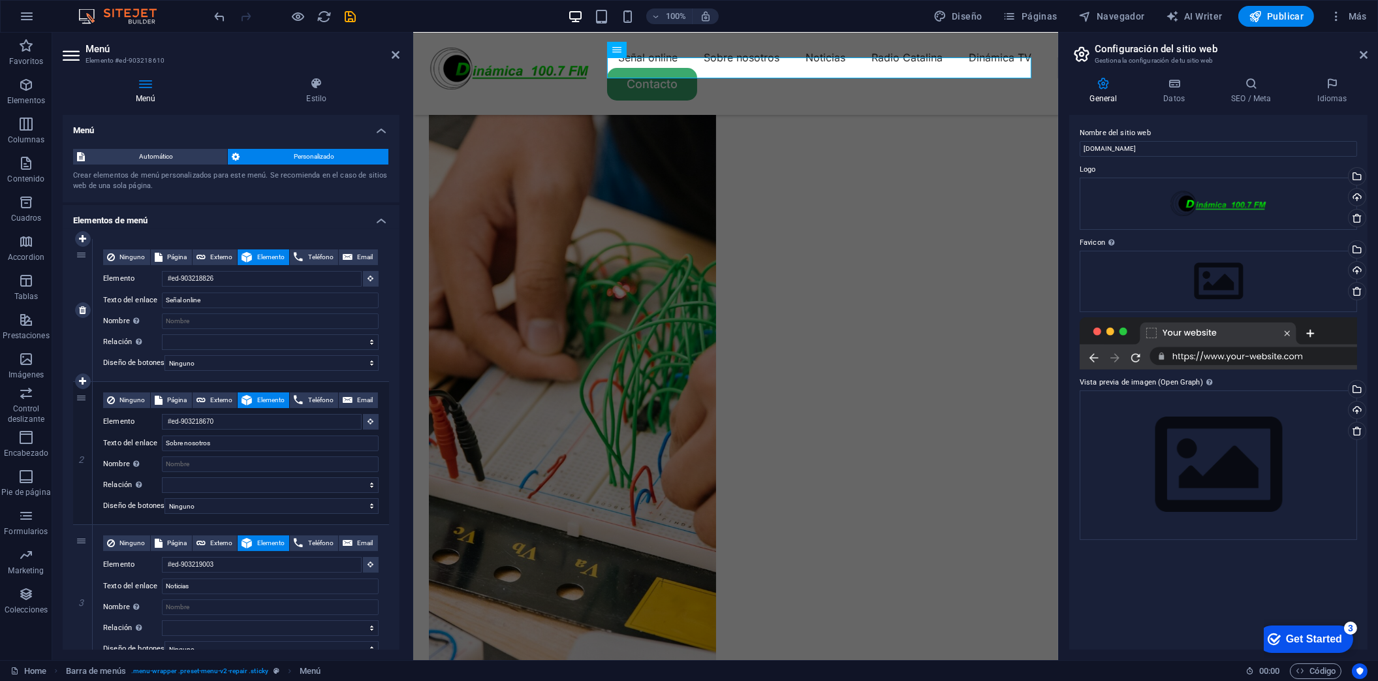
scroll to position [1054, 0]
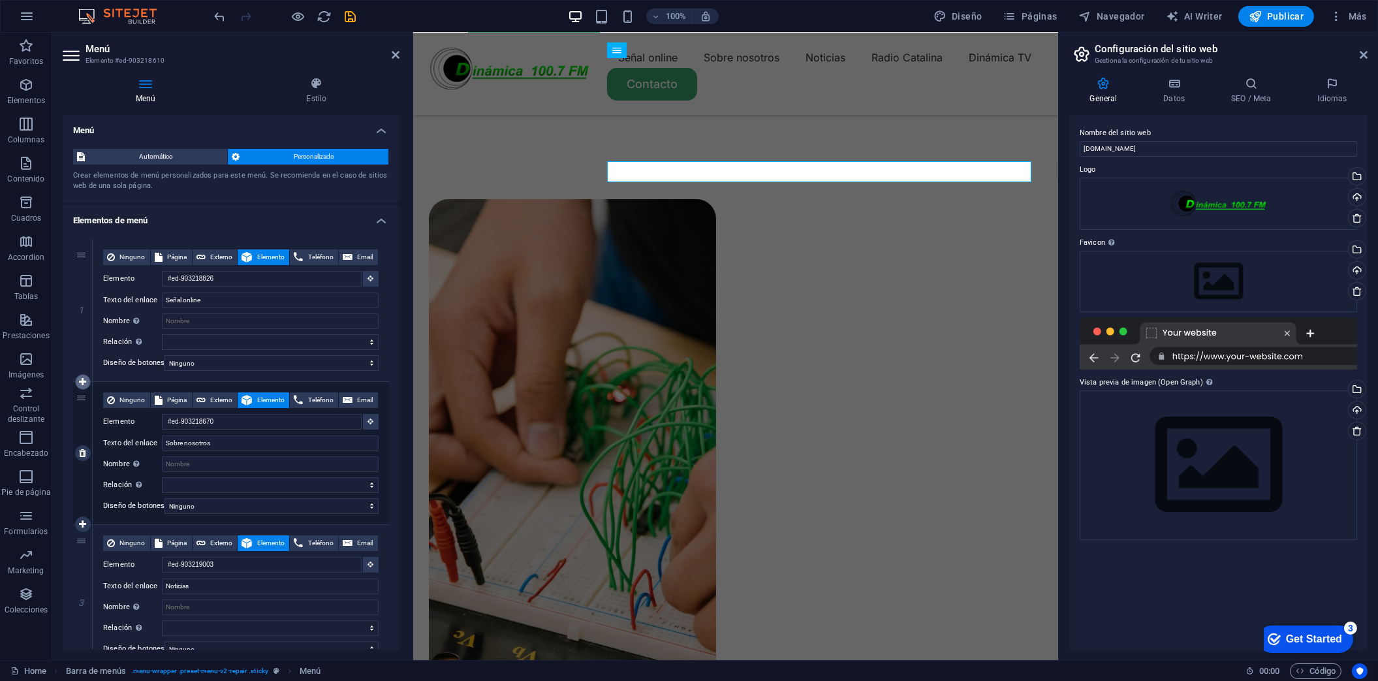
click at [79, 384] on icon at bounding box center [82, 381] width 7 height 9
select select
type input "#ed-903218670"
type input "Sobre nosotros"
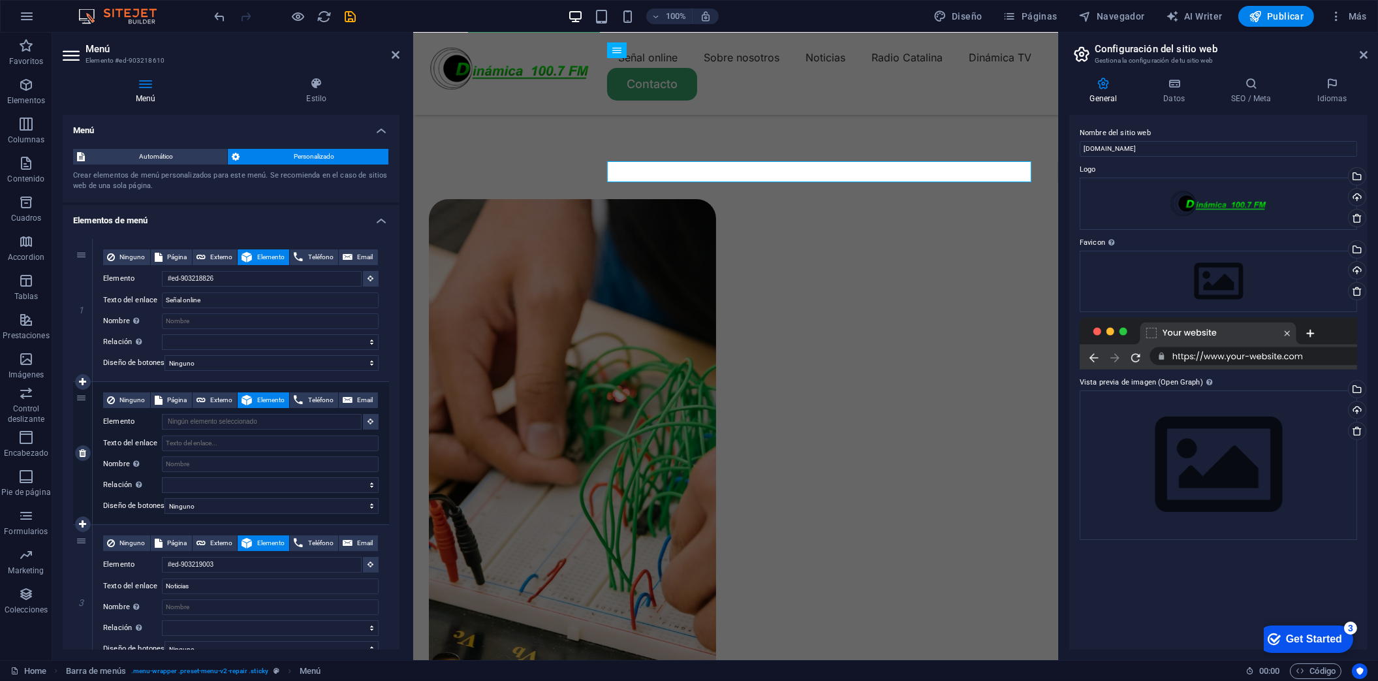
select select
type input "#ed-903219003"
type input "Noticias"
select select
type input "#ed-903219357"
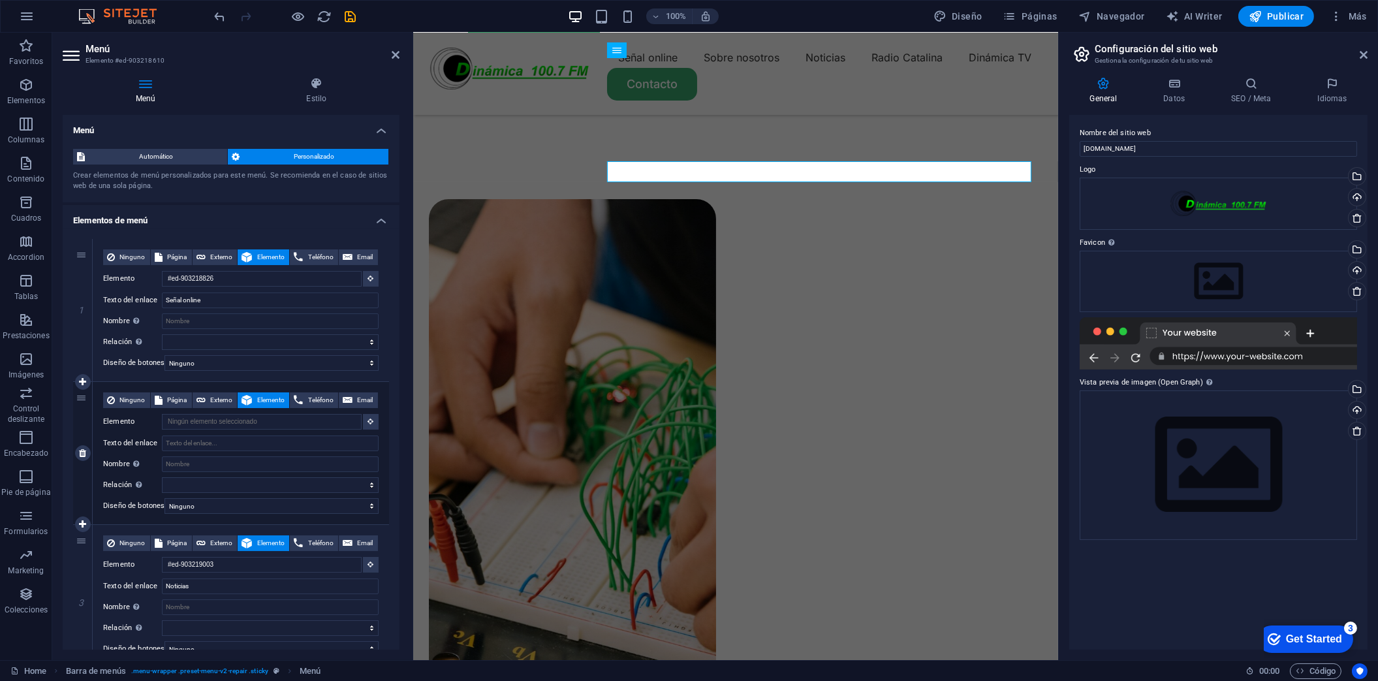
type input "Radio Catalina"
select select
select select "1"
select select
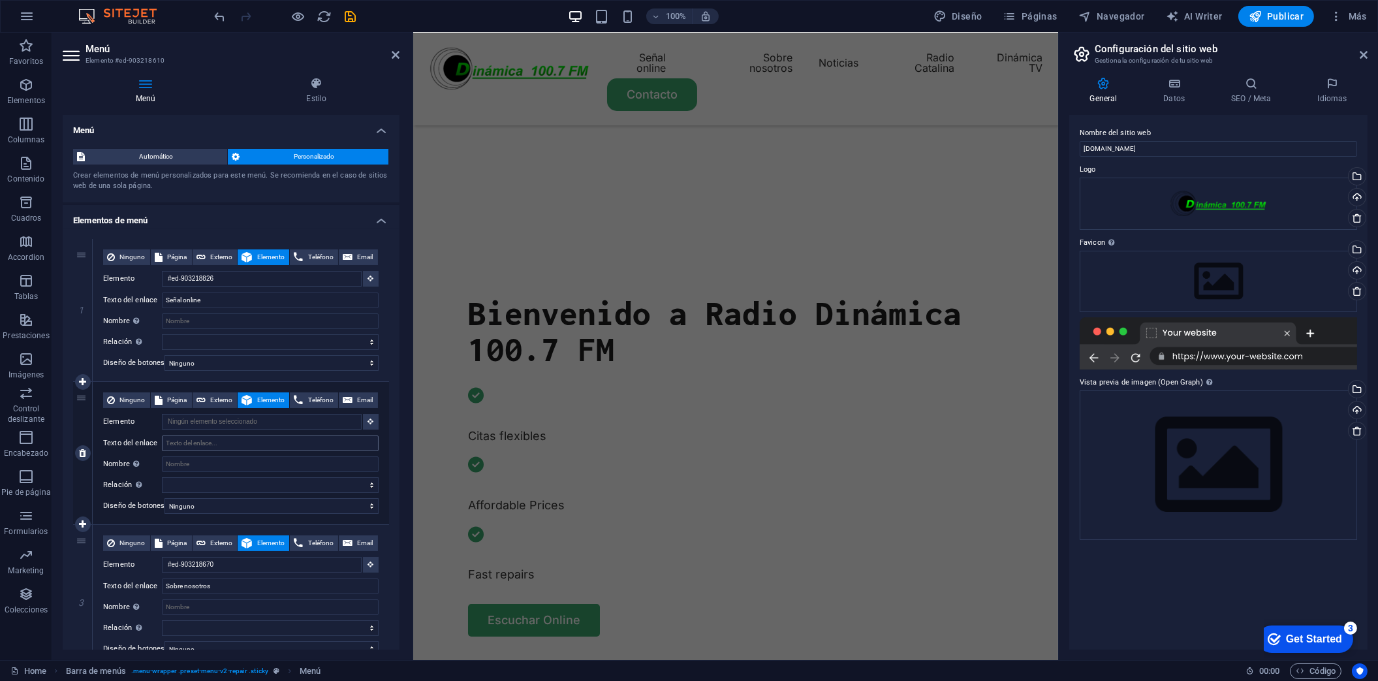
scroll to position [372, 0]
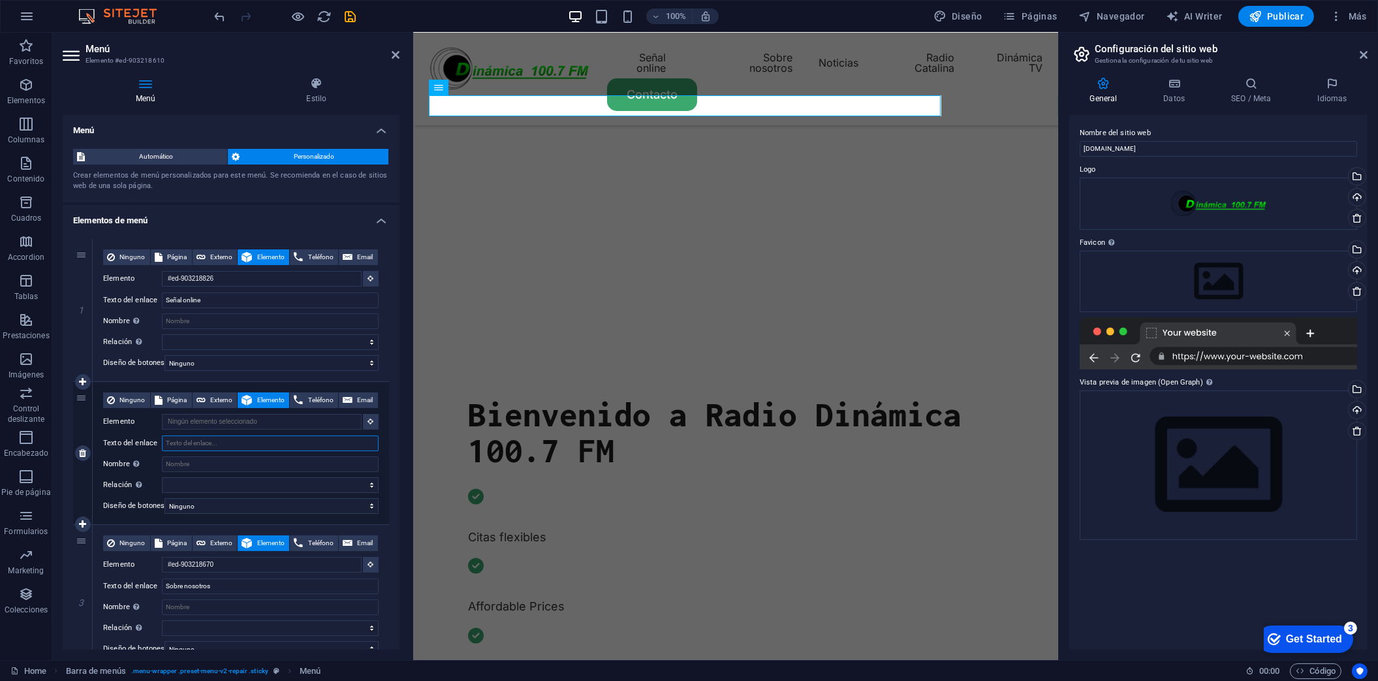
click at [227, 439] on input "Texto del enlace" at bounding box center [270, 444] width 217 height 16
type input "Servicios"
select select
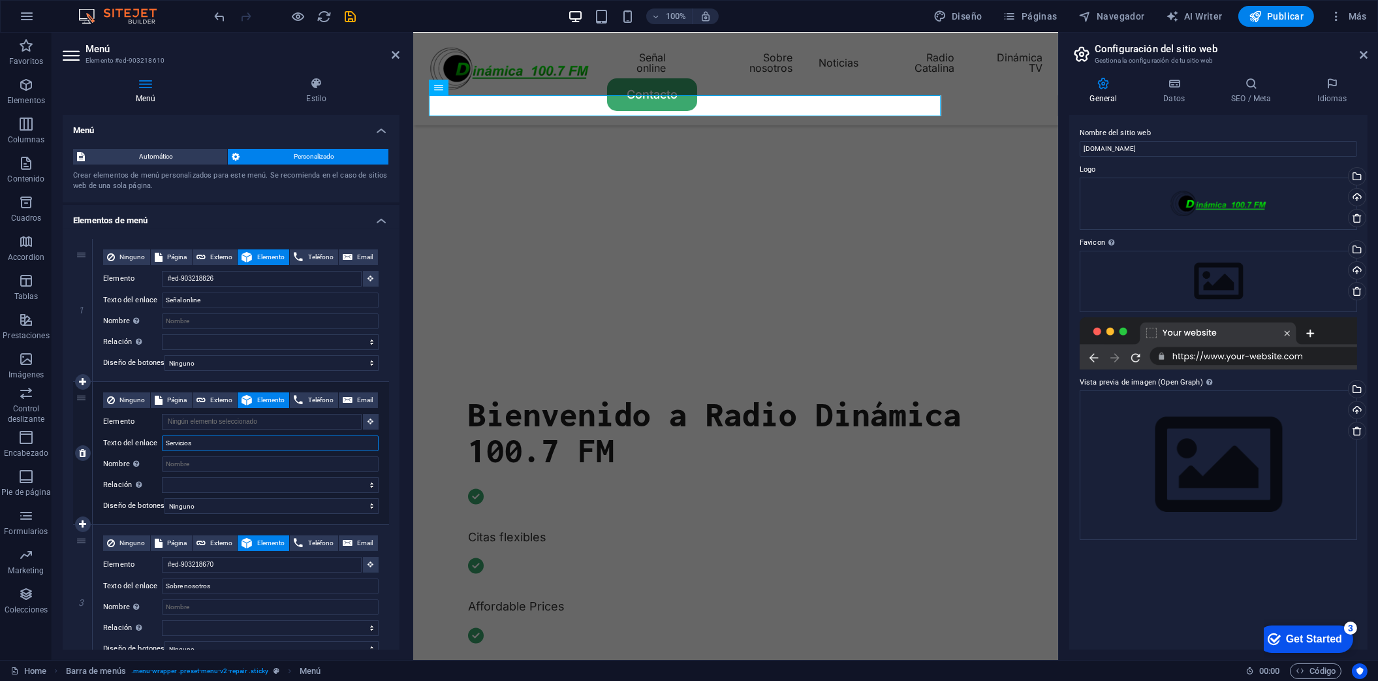
select select
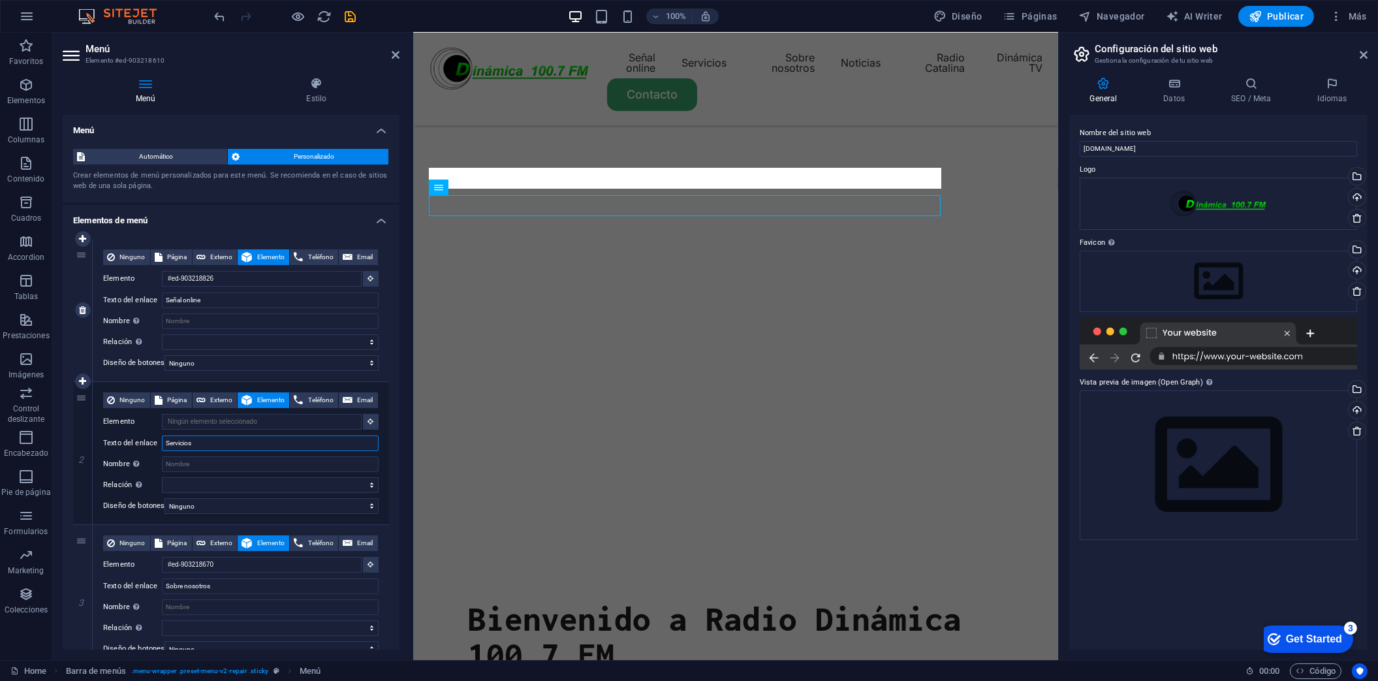
scroll to position [165, 0]
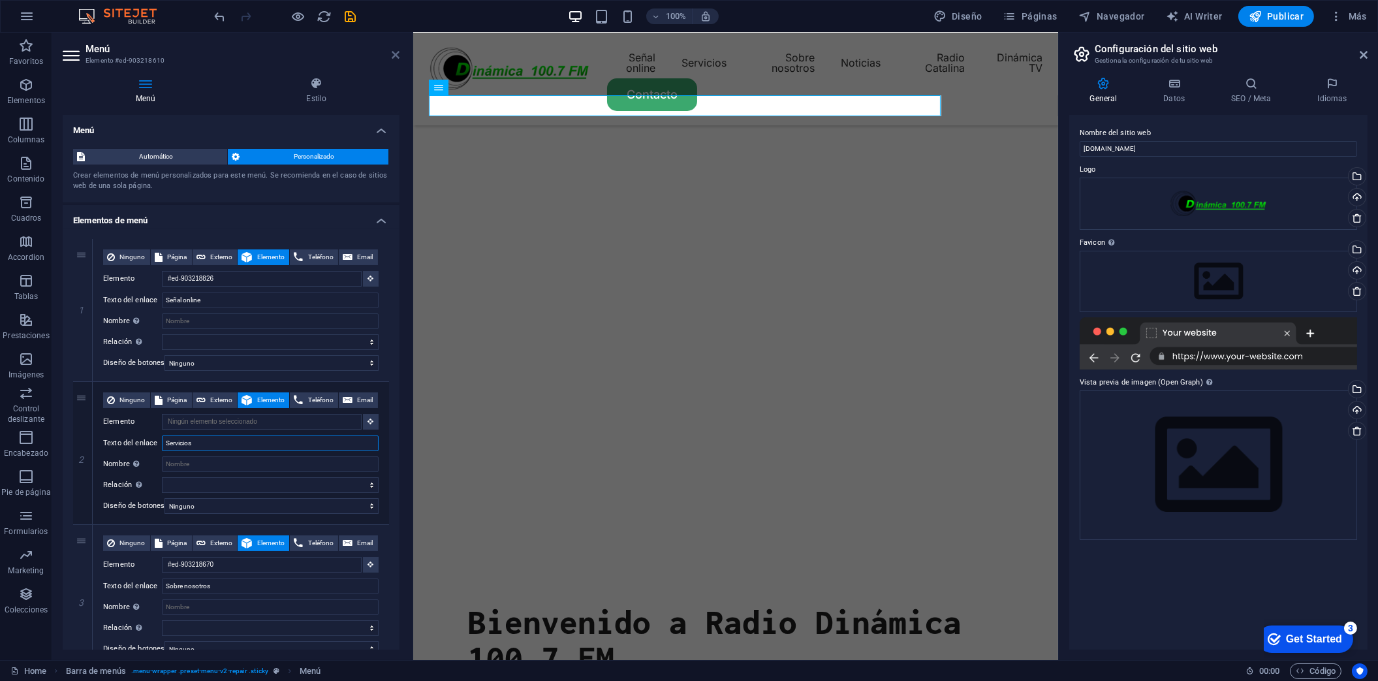
type input "Servicios"
click at [395, 52] on icon at bounding box center [396, 55] width 8 height 10
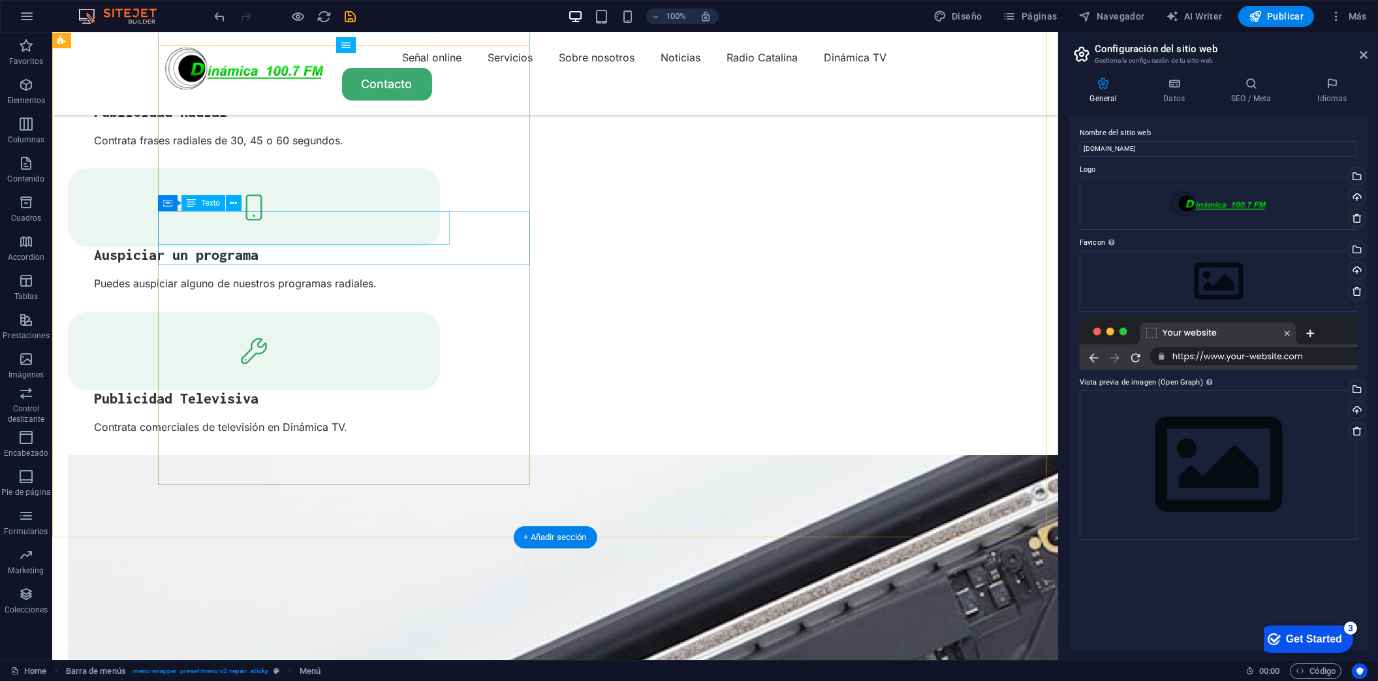
scroll to position [2950, 0]
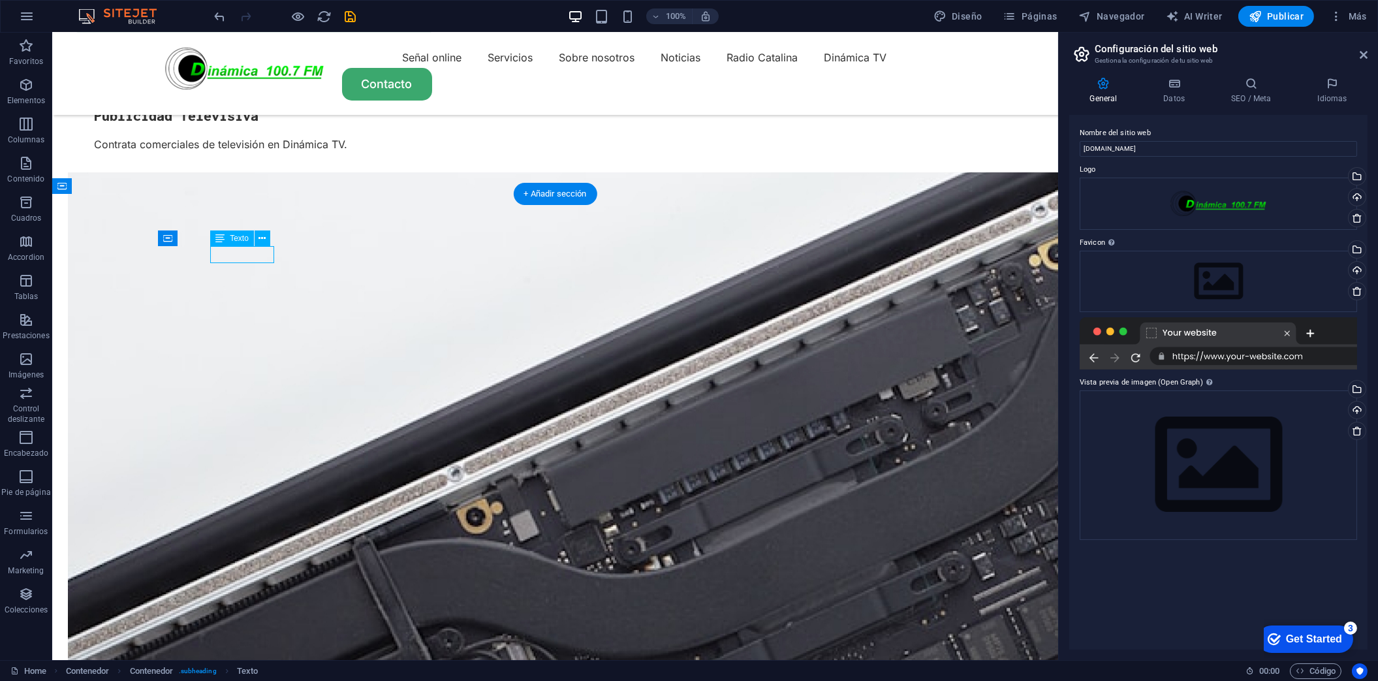
scroll to position [3116, 0]
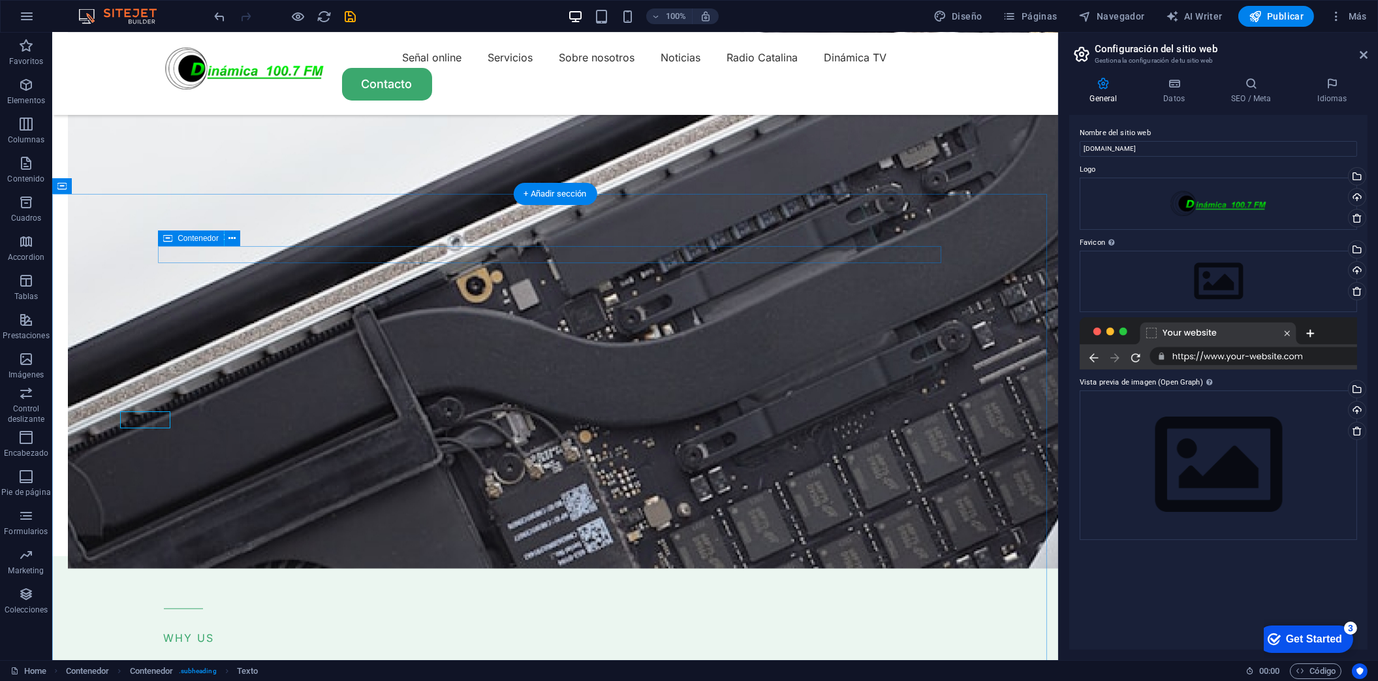
scroll to position [2950, 0]
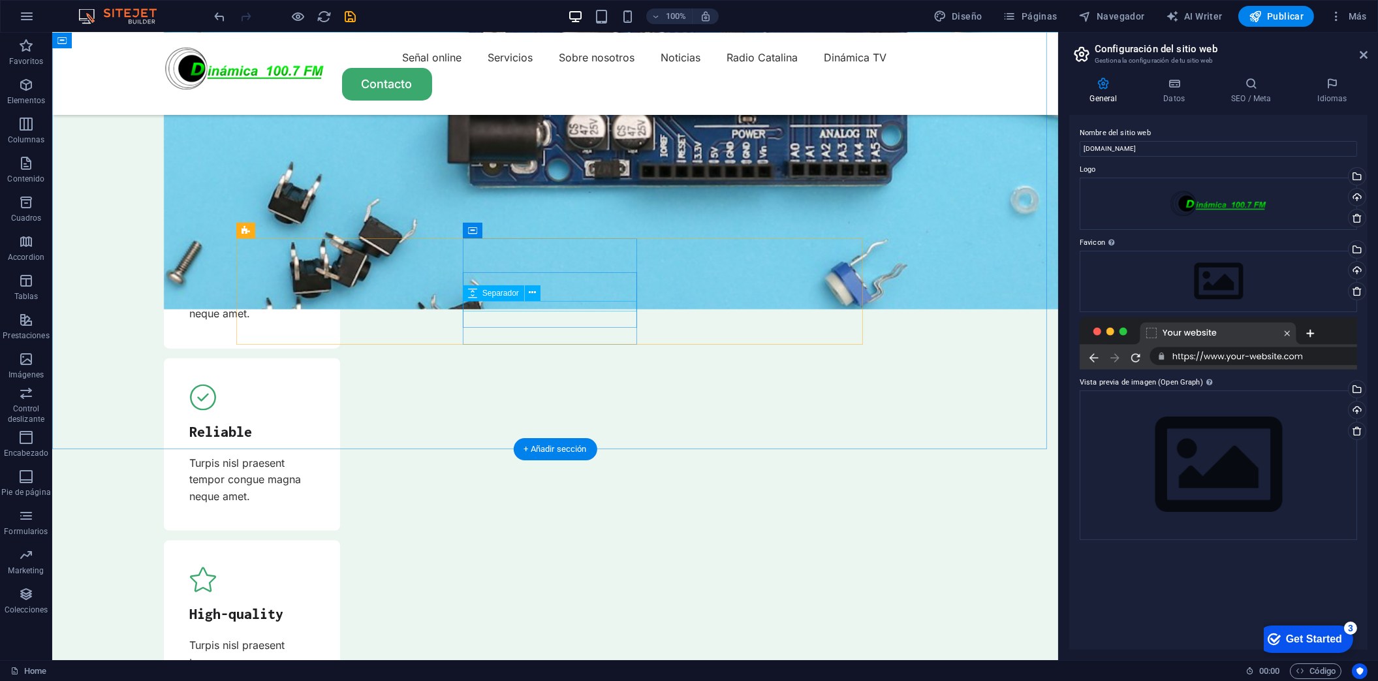
scroll to position [4518, 0]
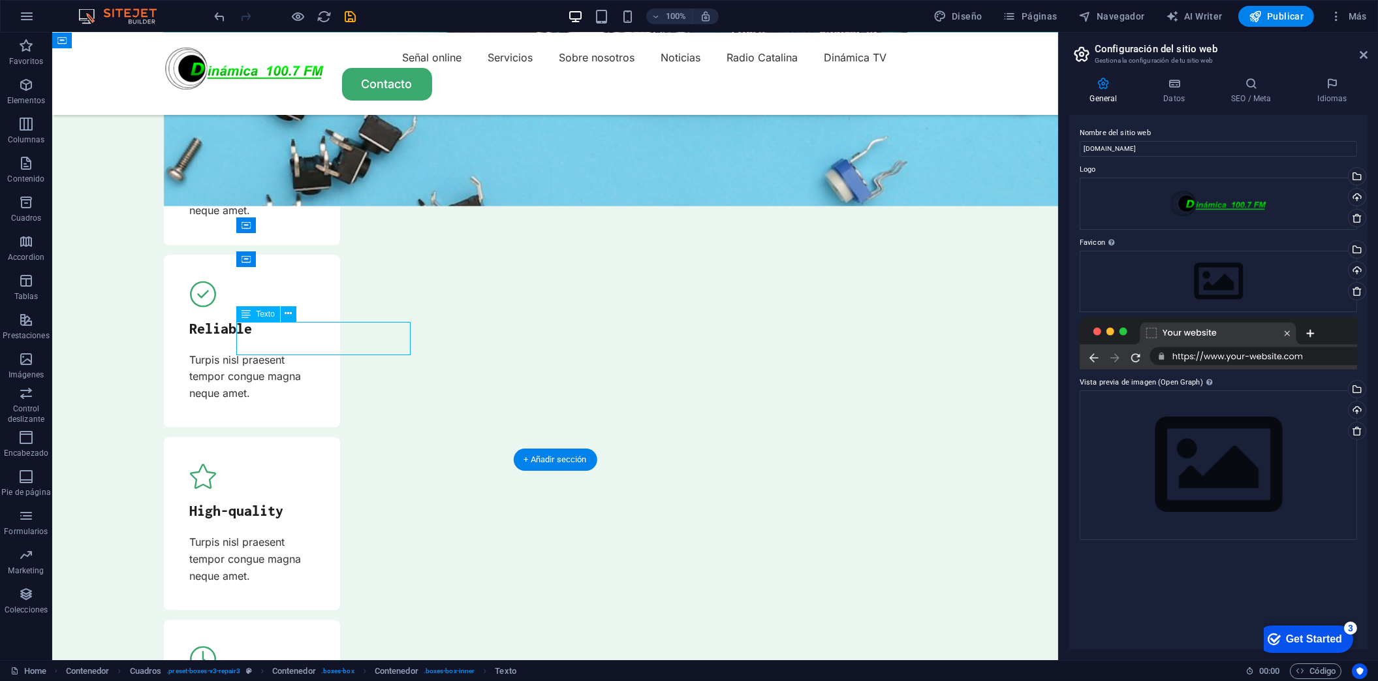
scroll to position [4808, 0]
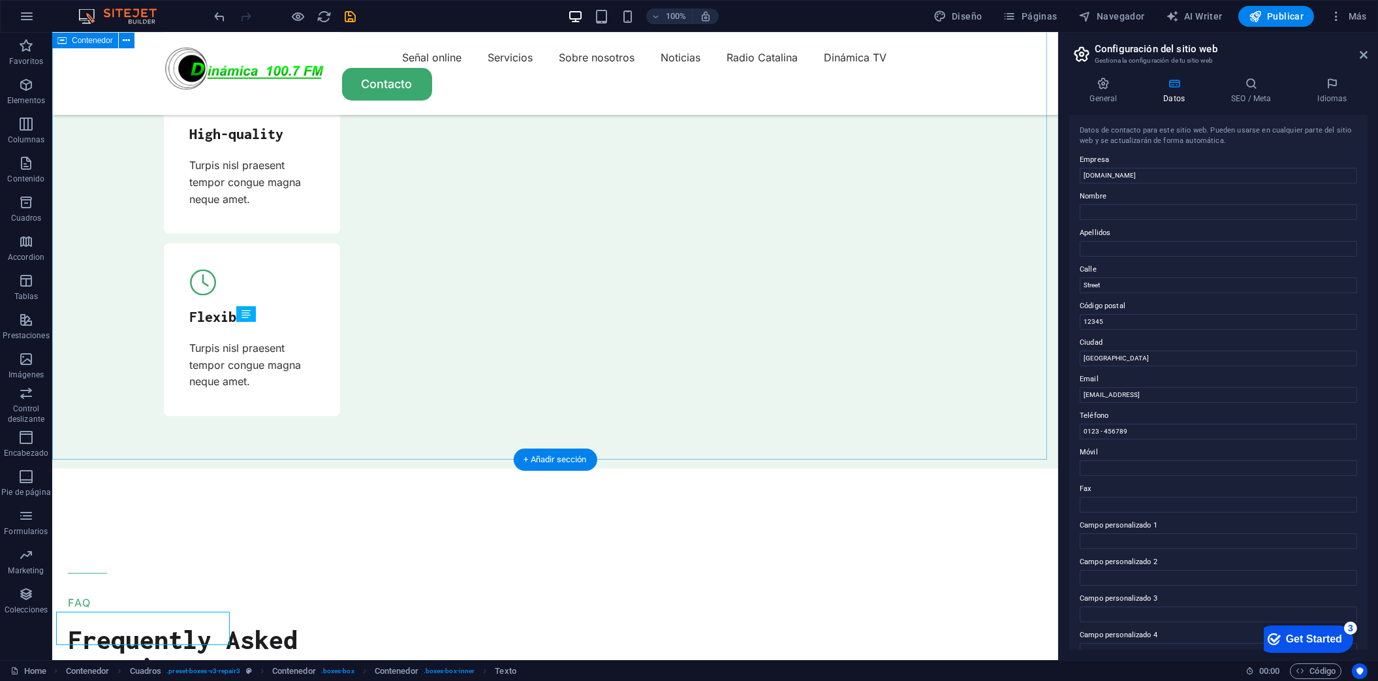
scroll to position [4518, 0]
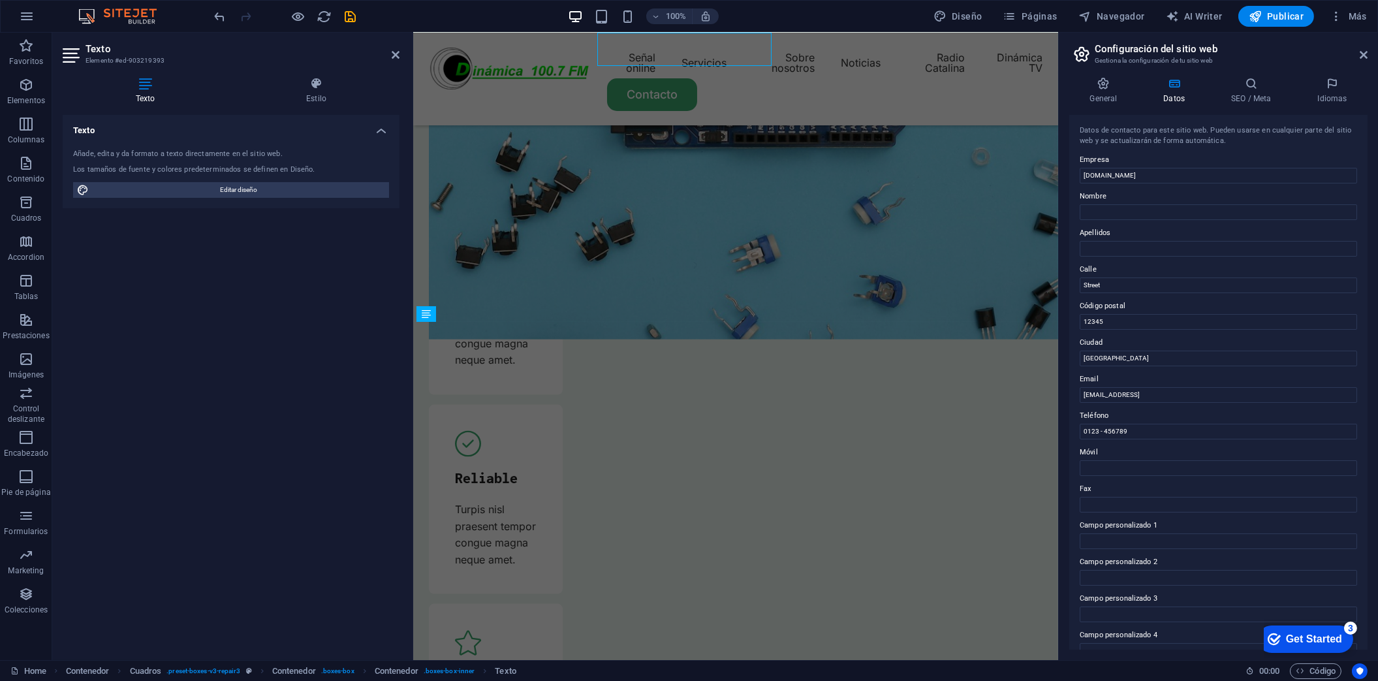
scroll to position [4808, 0]
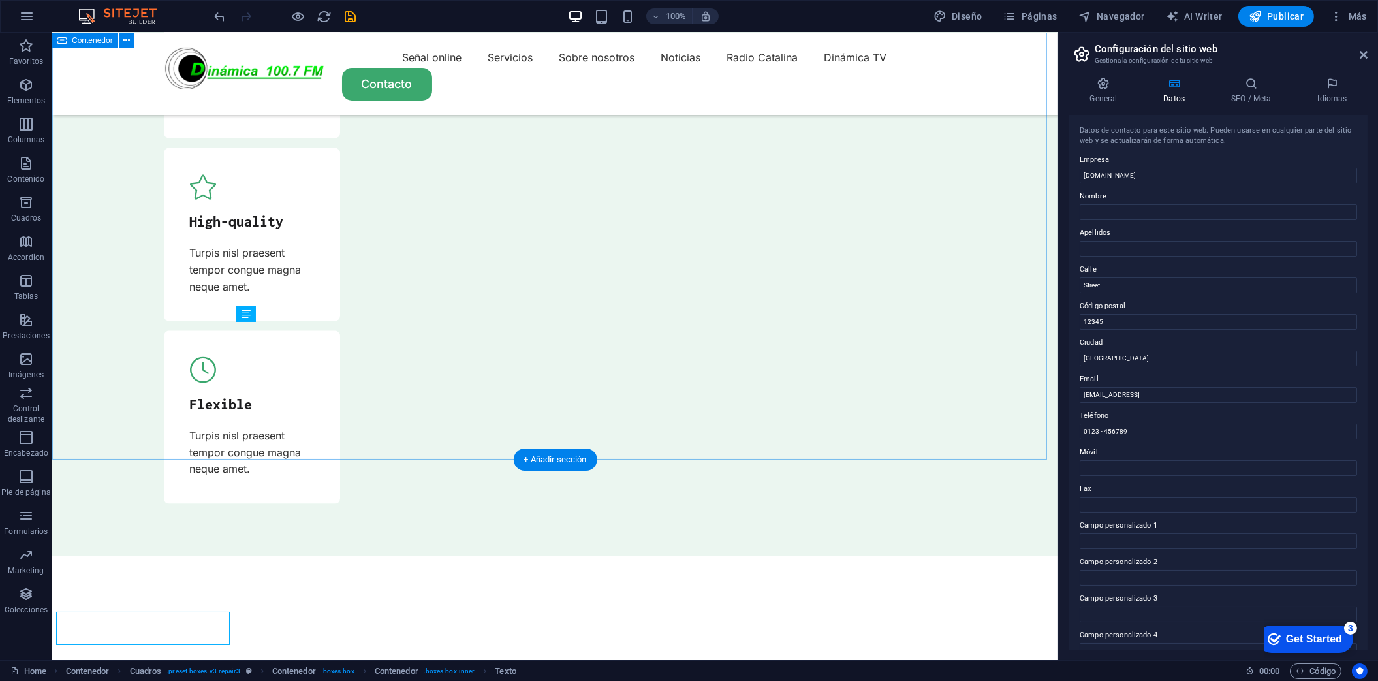
scroll to position [4518, 0]
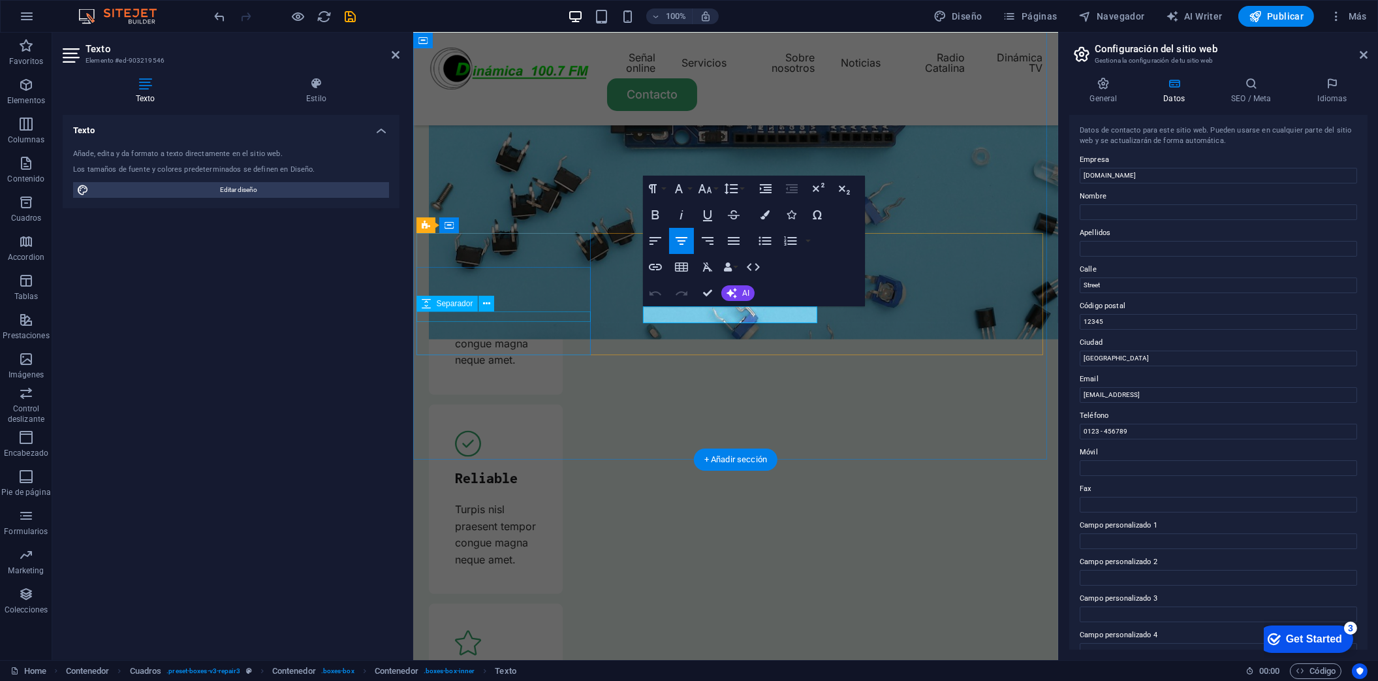
scroll to position [4808, 0]
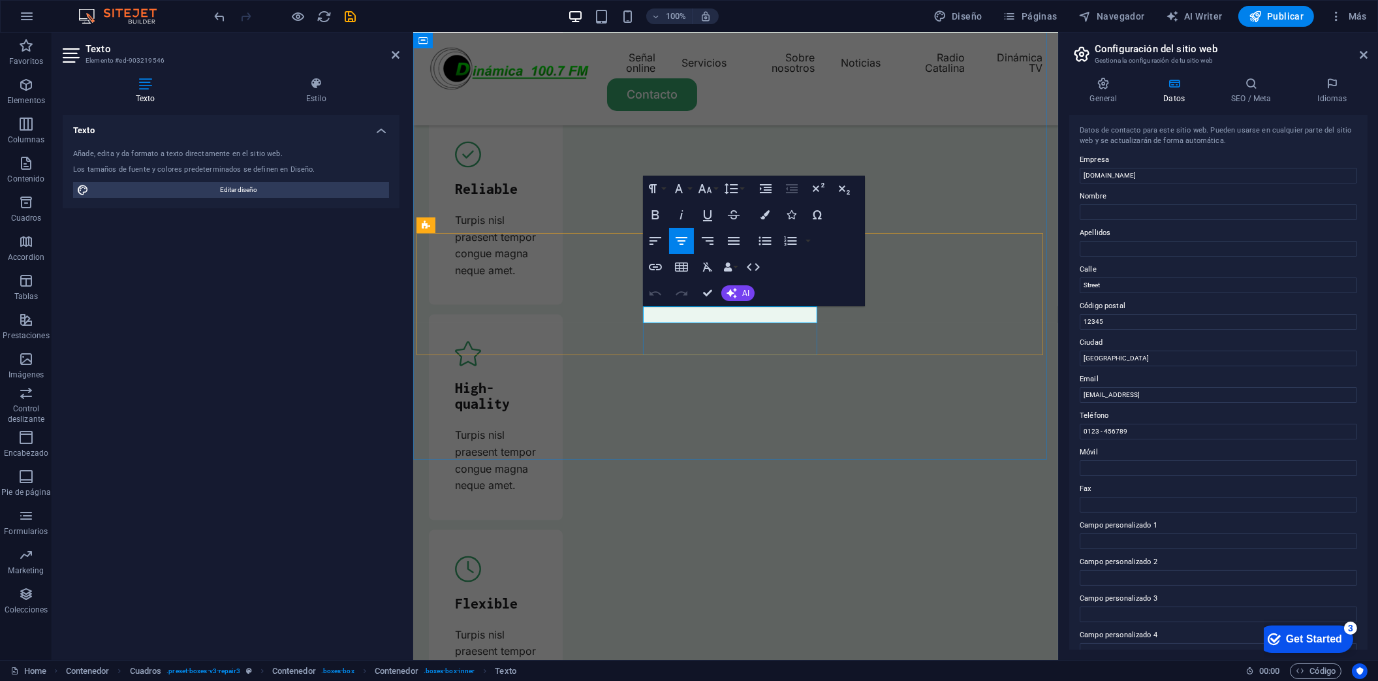
drag, startPoint x: 766, startPoint y: 318, endPoint x: 686, endPoint y: 309, distance: 80.8
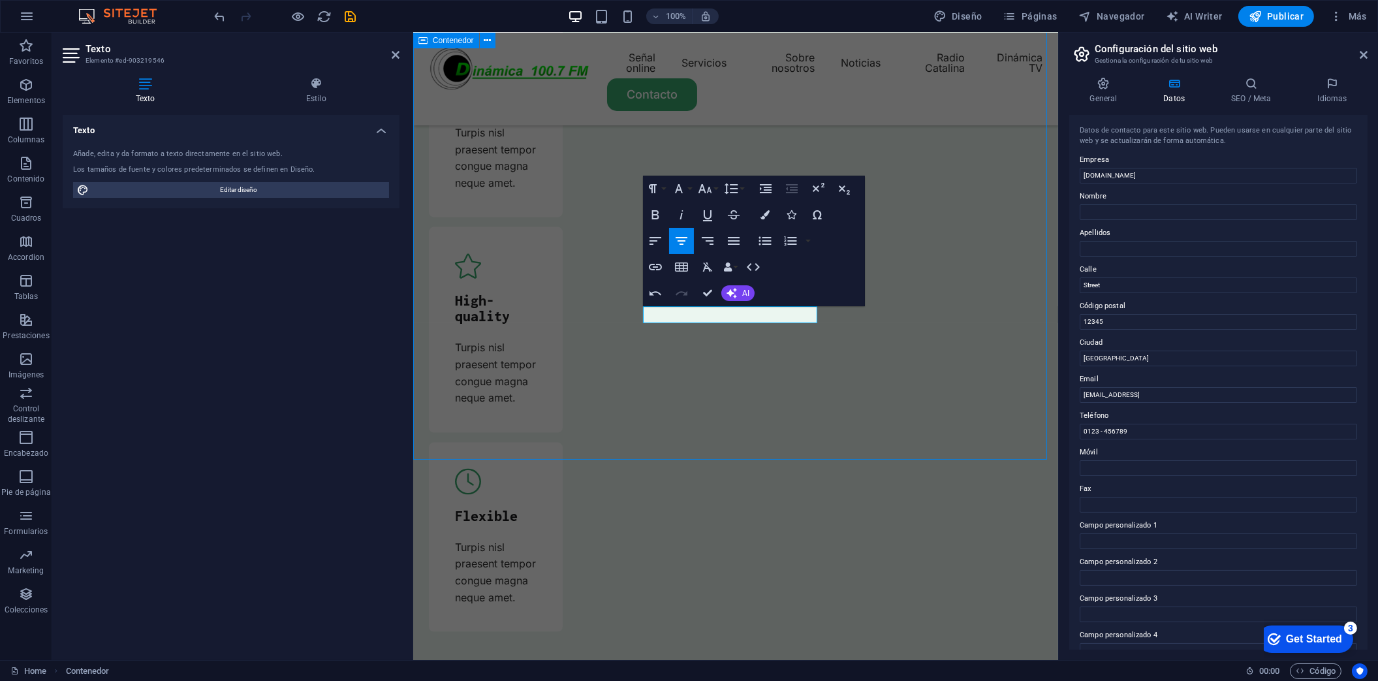
scroll to position [4518, 0]
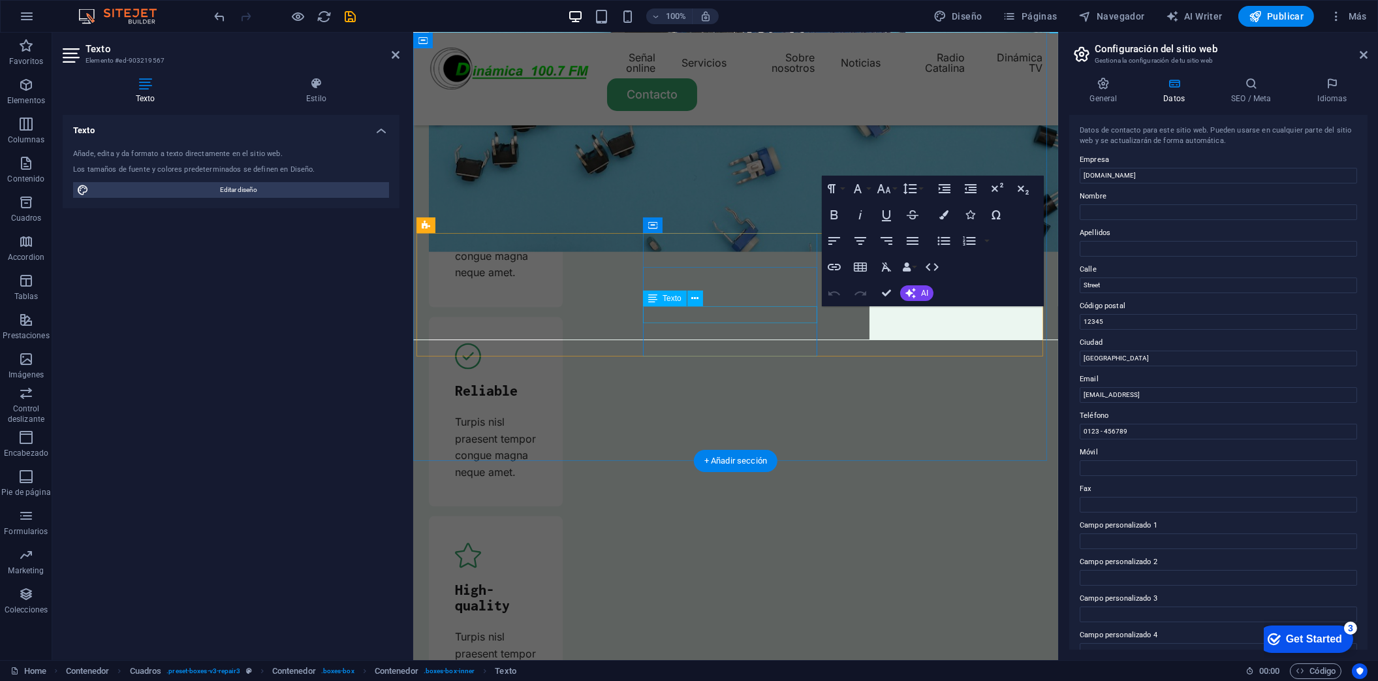
scroll to position [4808, 0]
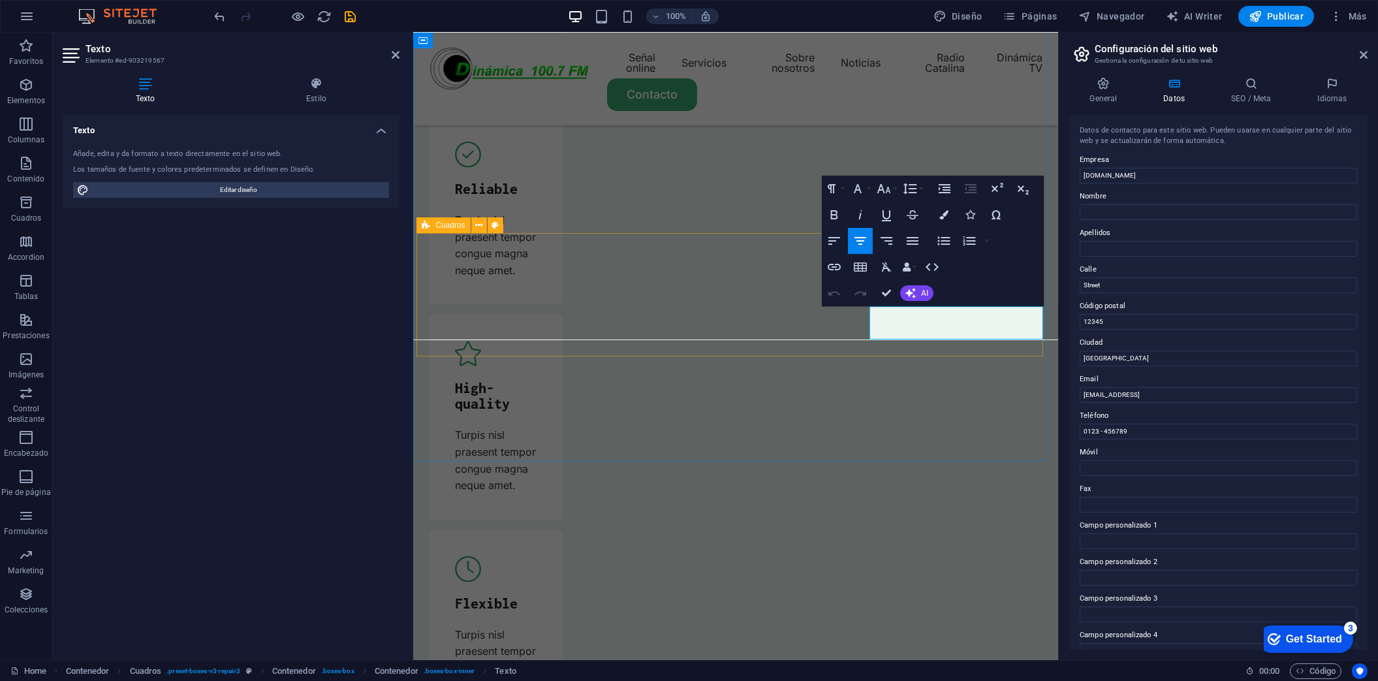
drag, startPoint x: 1009, startPoint y: 329, endPoint x: 828, endPoint y: 309, distance: 182.6
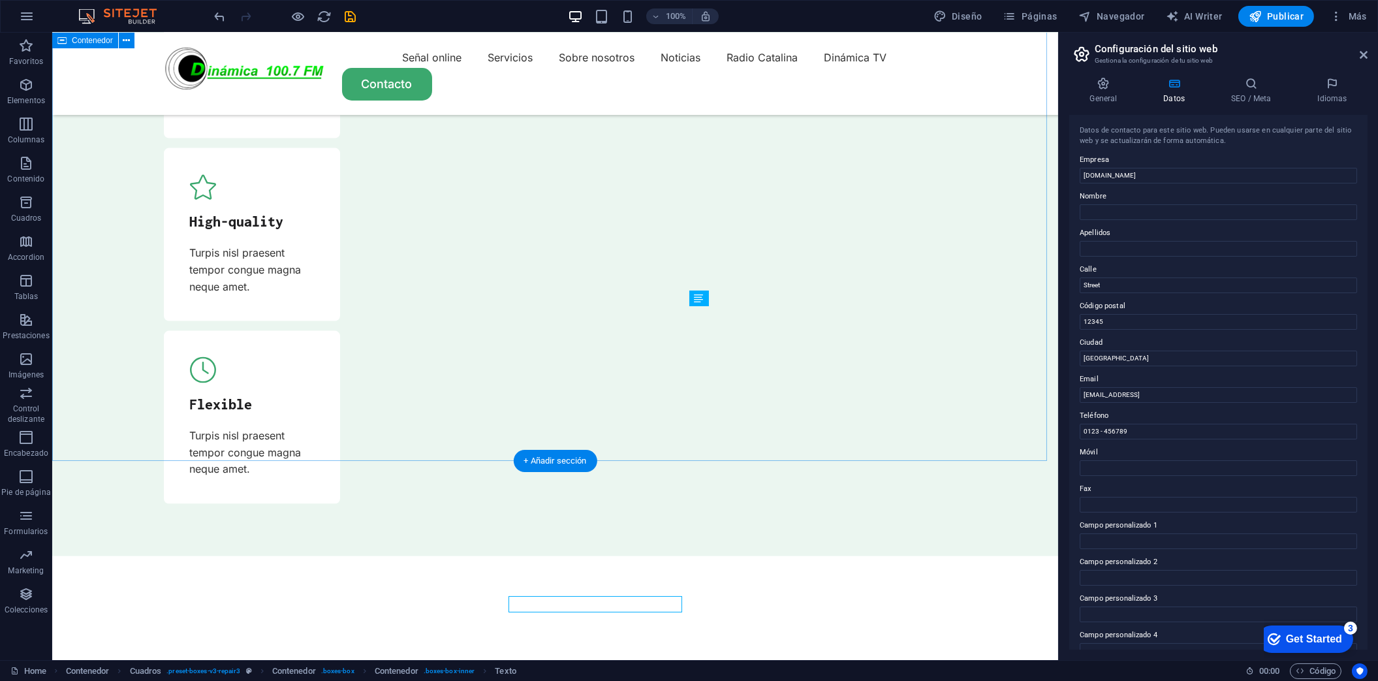
scroll to position [4518, 0]
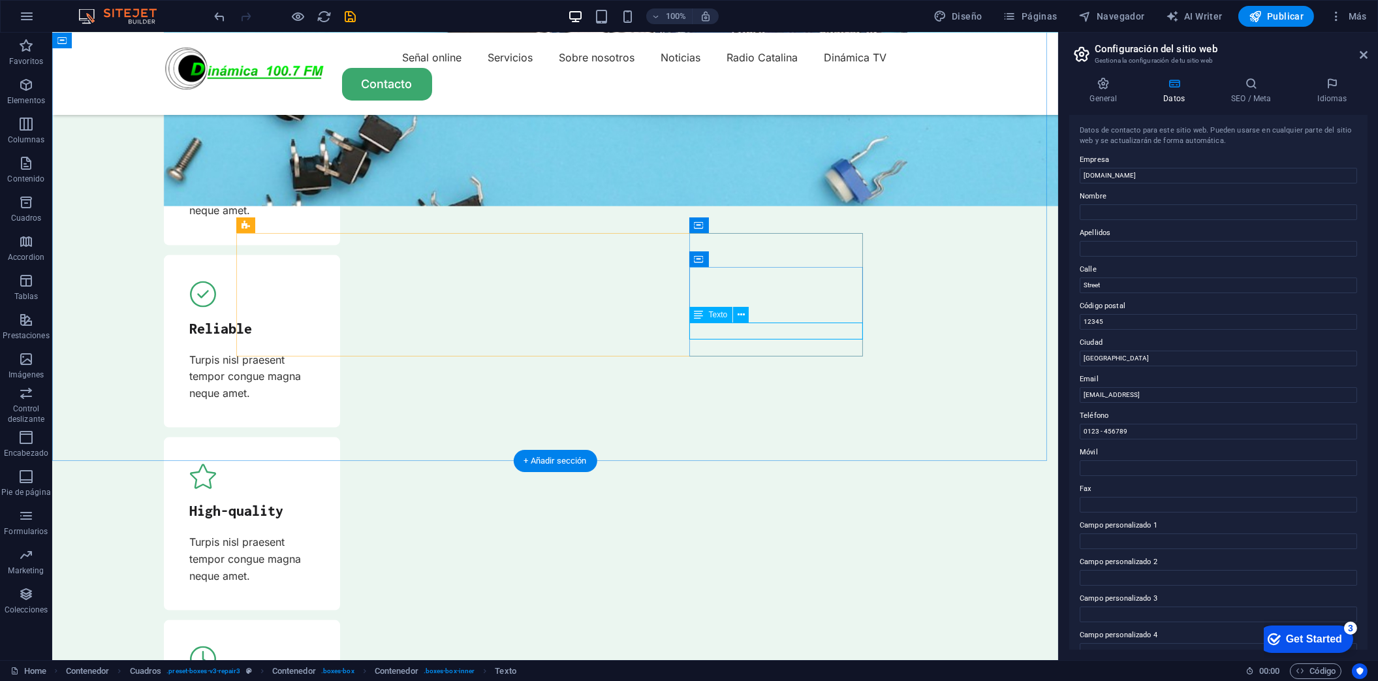
scroll to position [4808, 0]
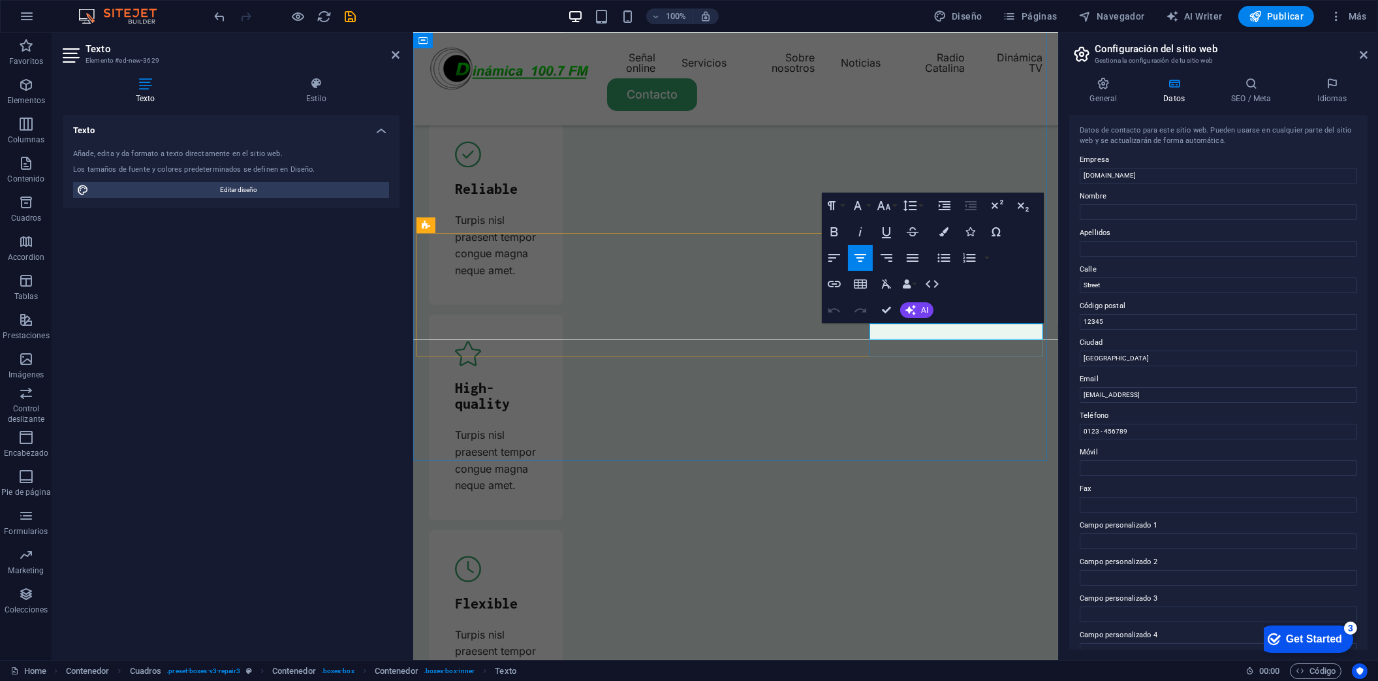
drag, startPoint x: 933, startPoint y: 333, endPoint x: 896, endPoint y: 334, distance: 36.6
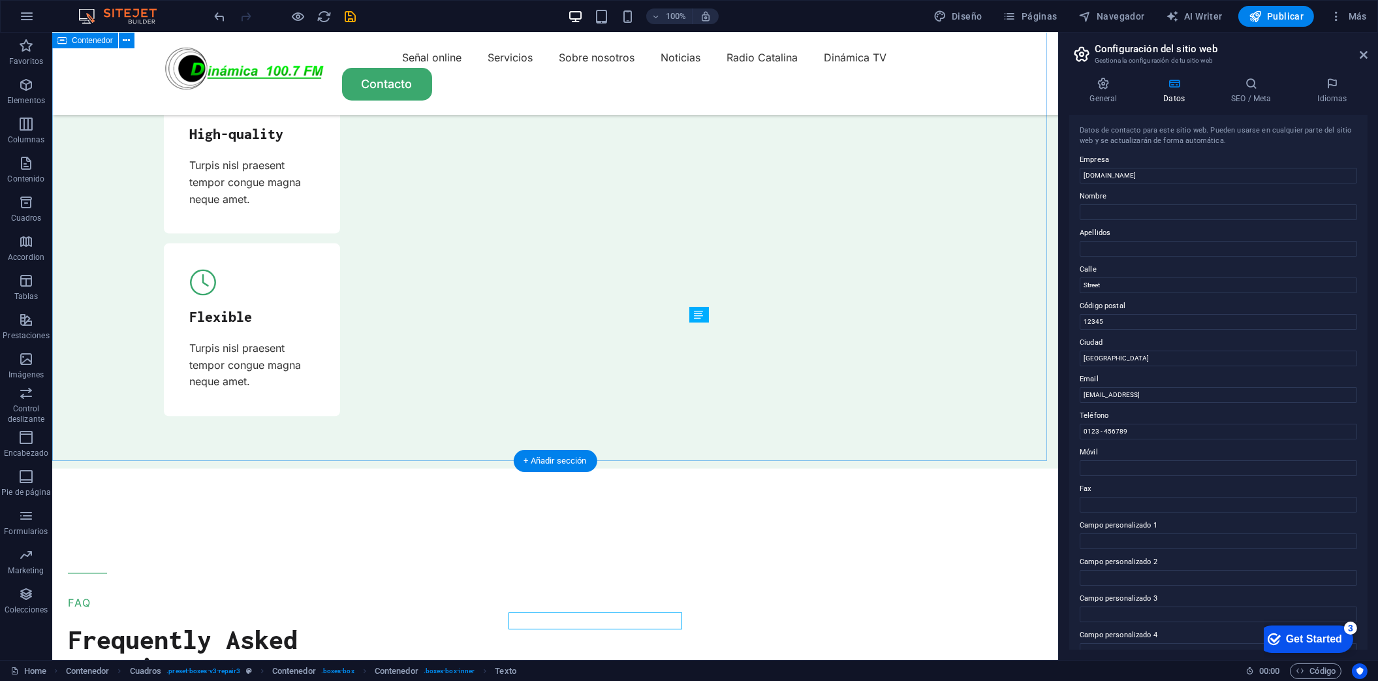
scroll to position [4518, 0]
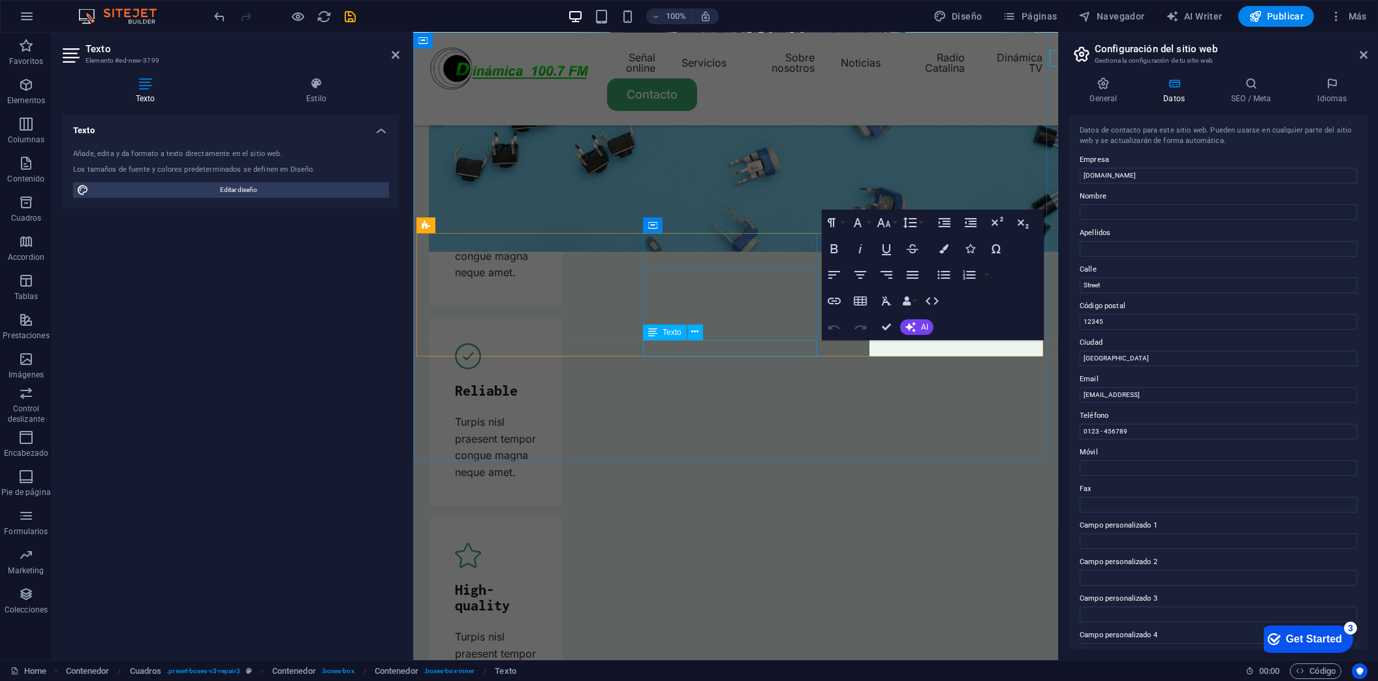
scroll to position [4808, 0]
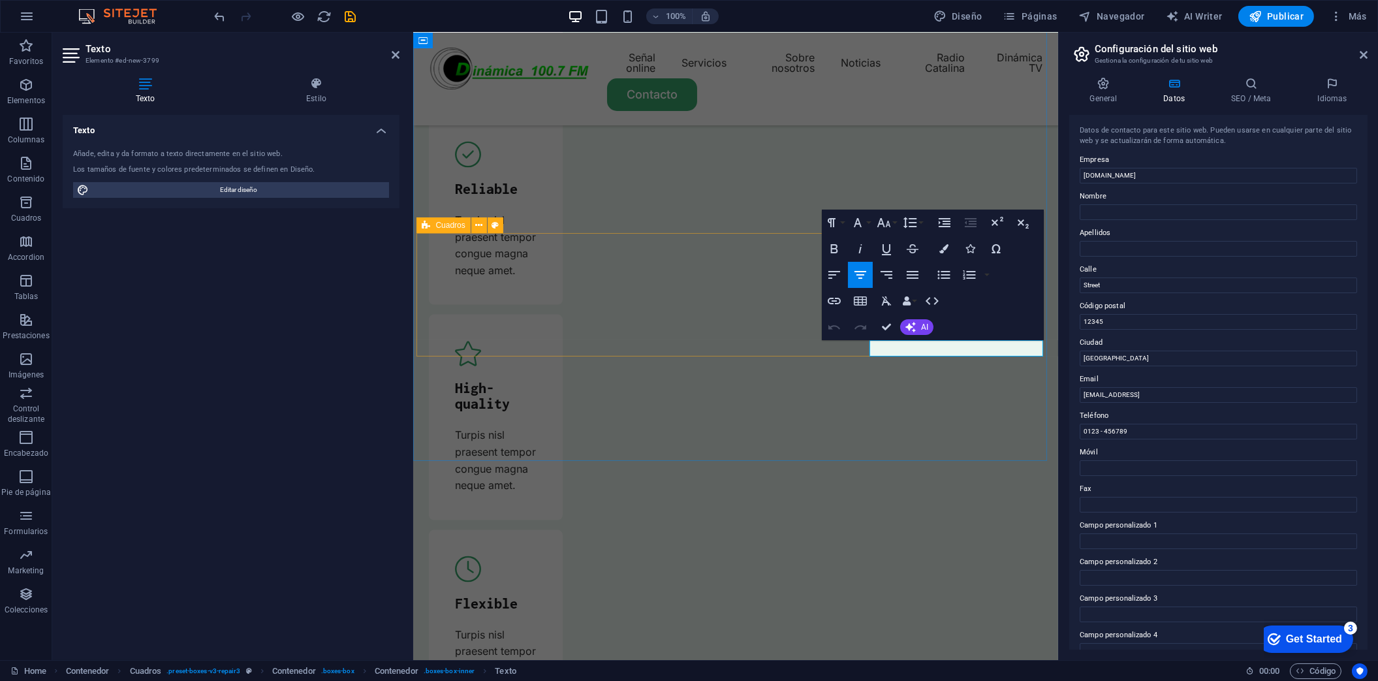
drag, startPoint x: 945, startPoint y: 349, endPoint x: 827, endPoint y: 354, distance: 118.9
drag, startPoint x: 889, startPoint y: 321, endPoint x: 848, endPoint y: 361, distance: 57.7
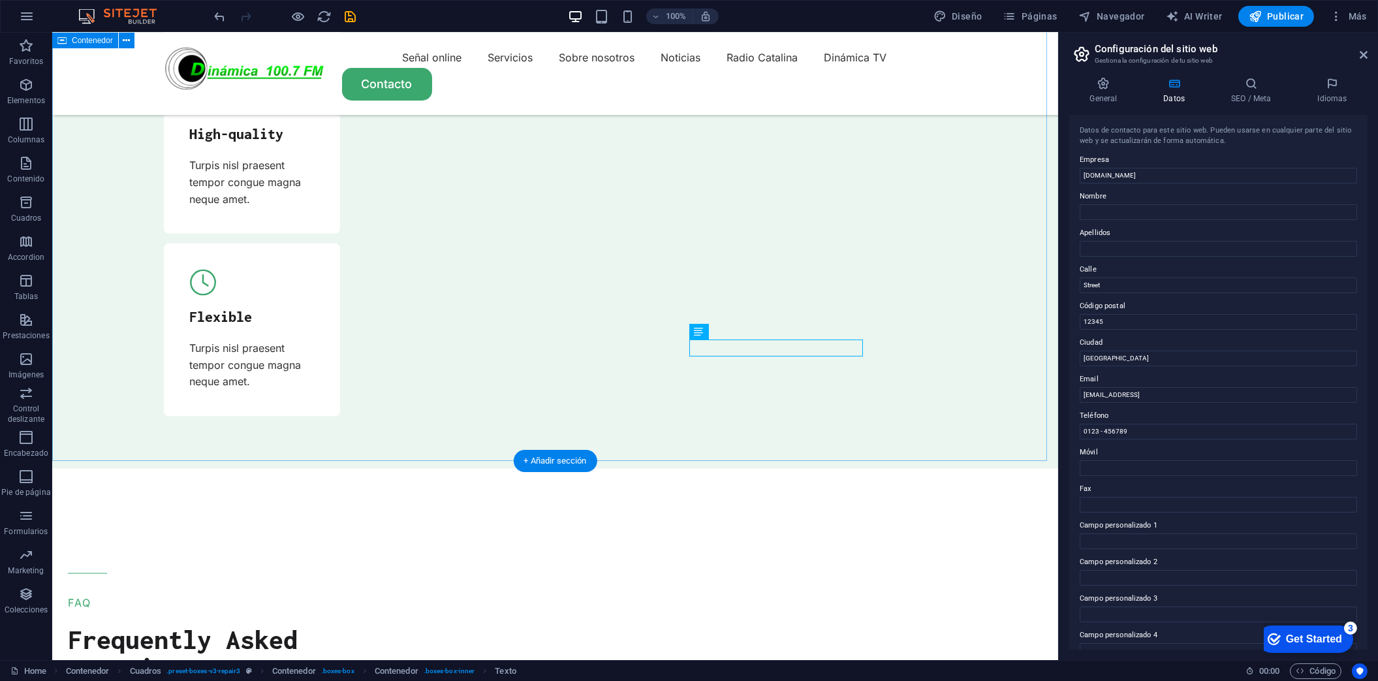
scroll to position [4518, 0]
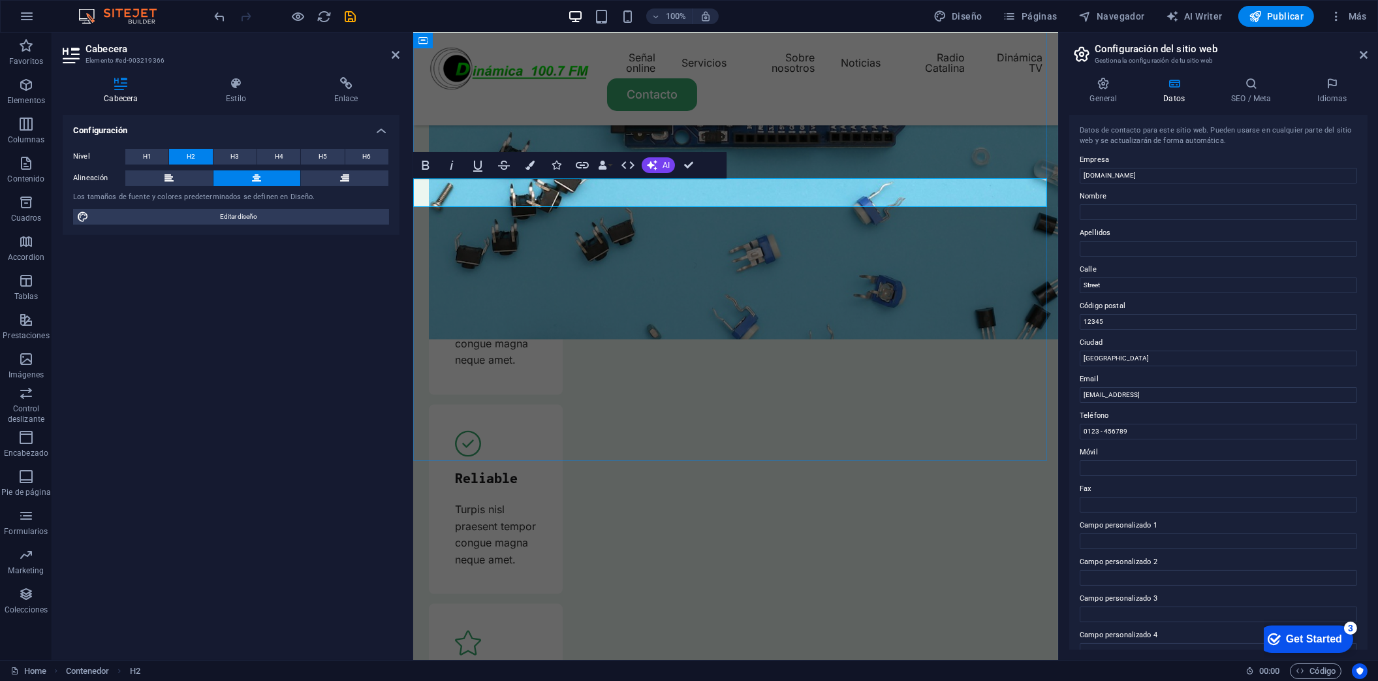
scroll to position [4808, 0]
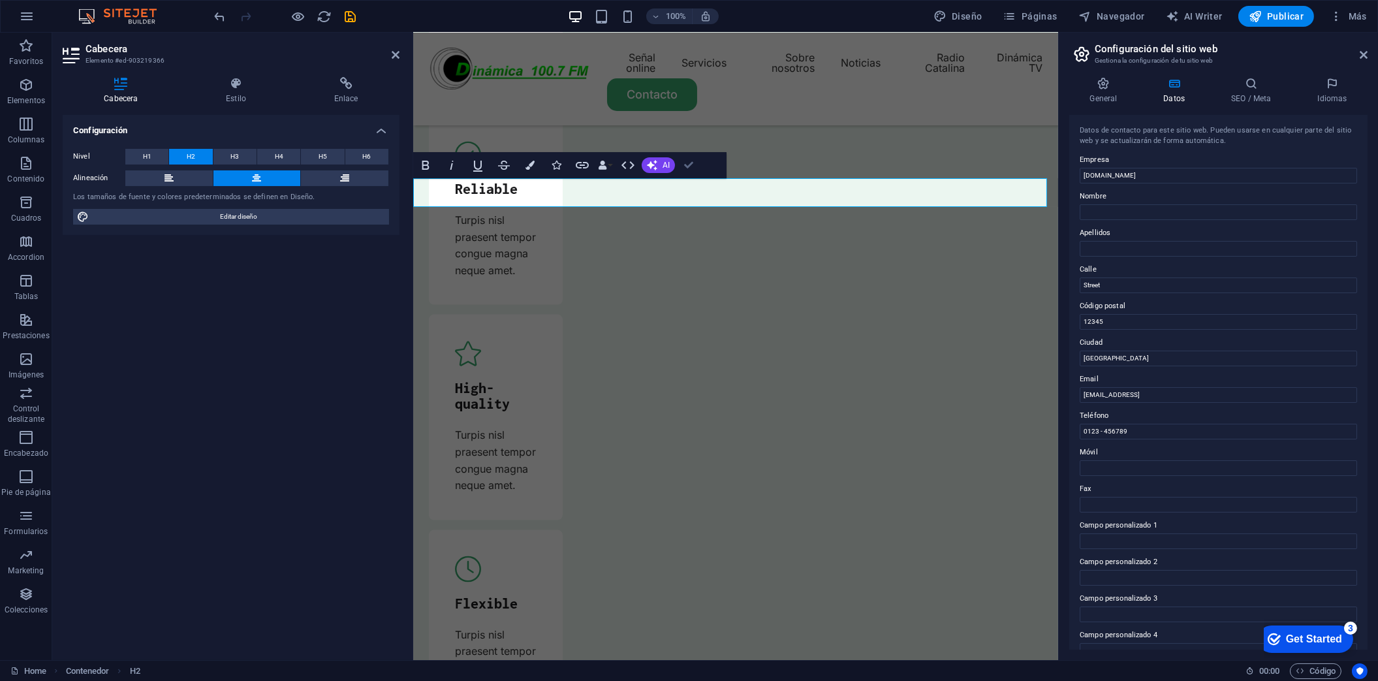
drag, startPoint x: 694, startPoint y: 164, endPoint x: 853, endPoint y: 371, distance: 261.2
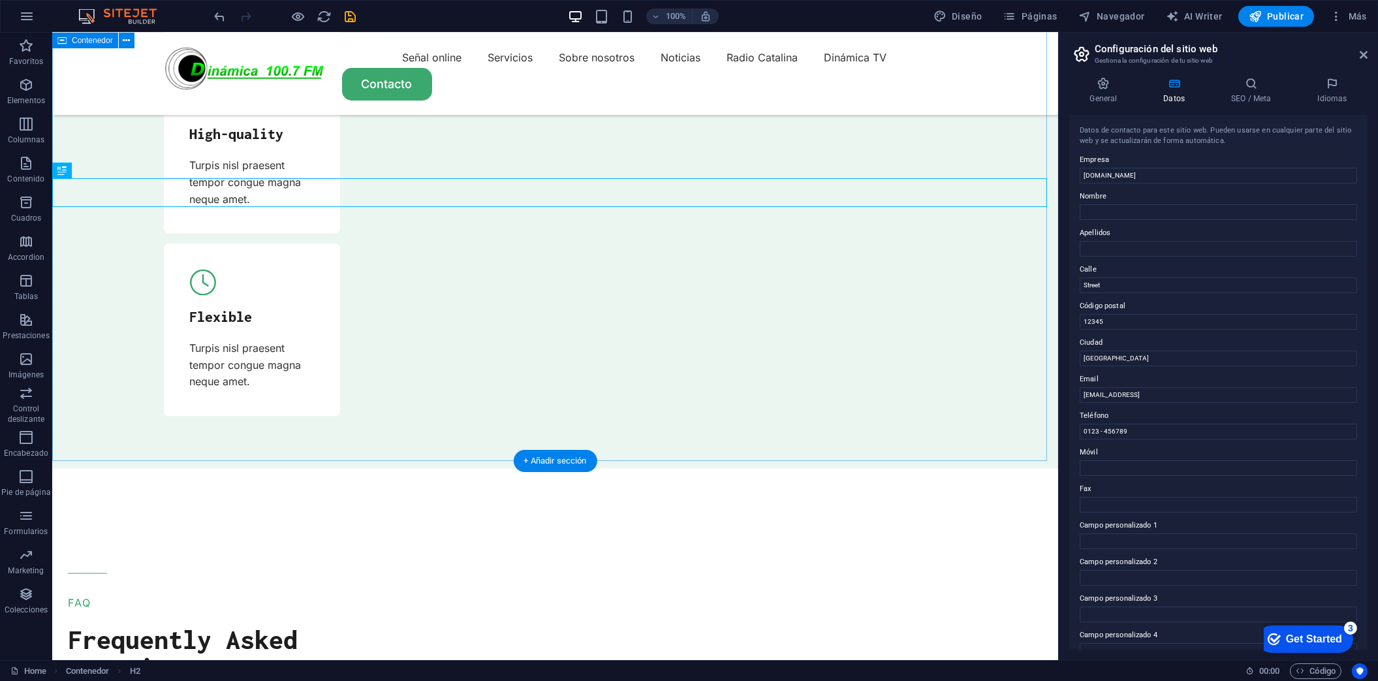
scroll to position [4518, 0]
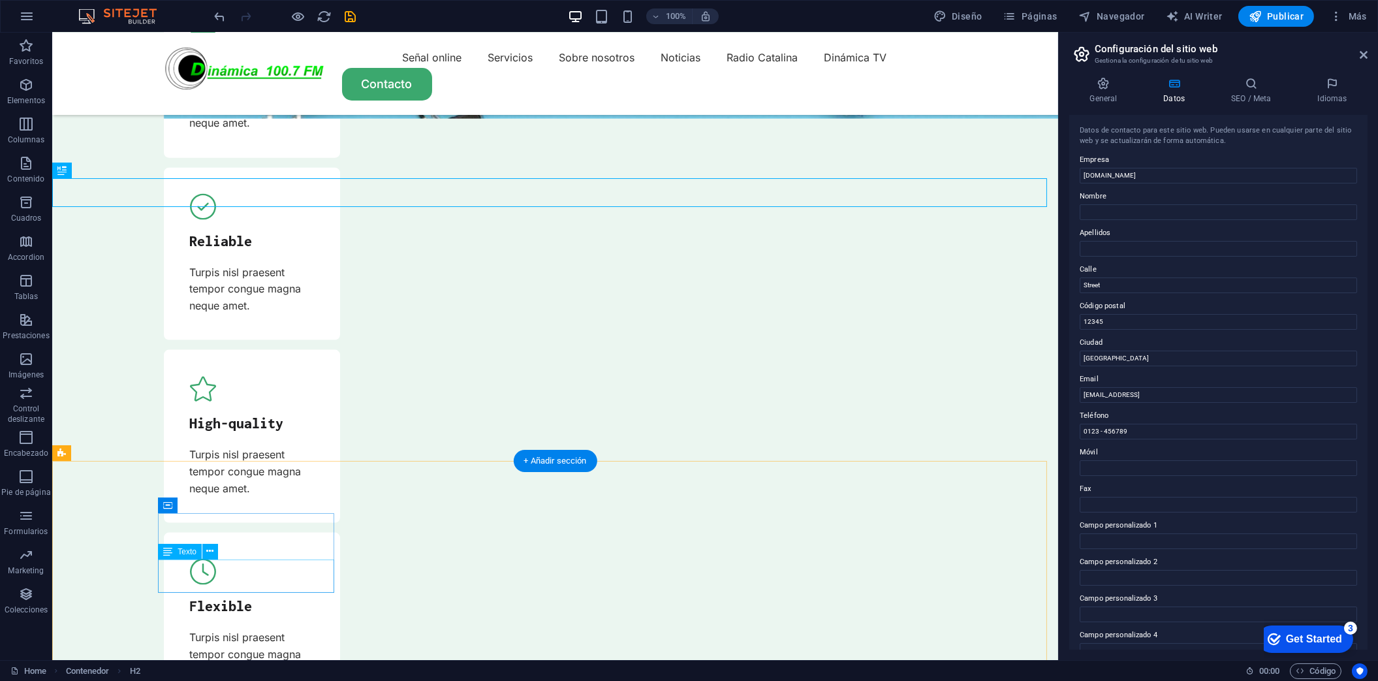
click at [210, 583] on div "H1 Texto en el fondo Contenedor Barra de menús Separador Menú Control deslizant…" at bounding box center [555, 346] width 1006 height 627
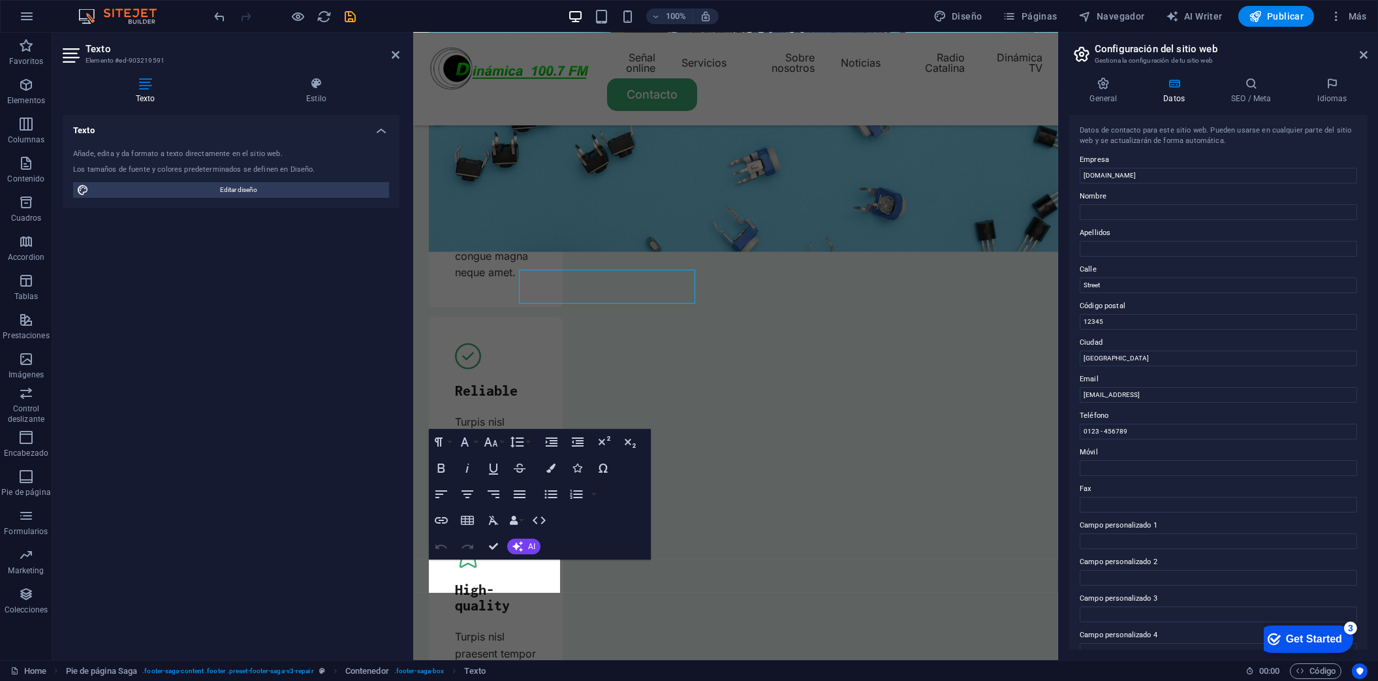
scroll to position [4808, 0]
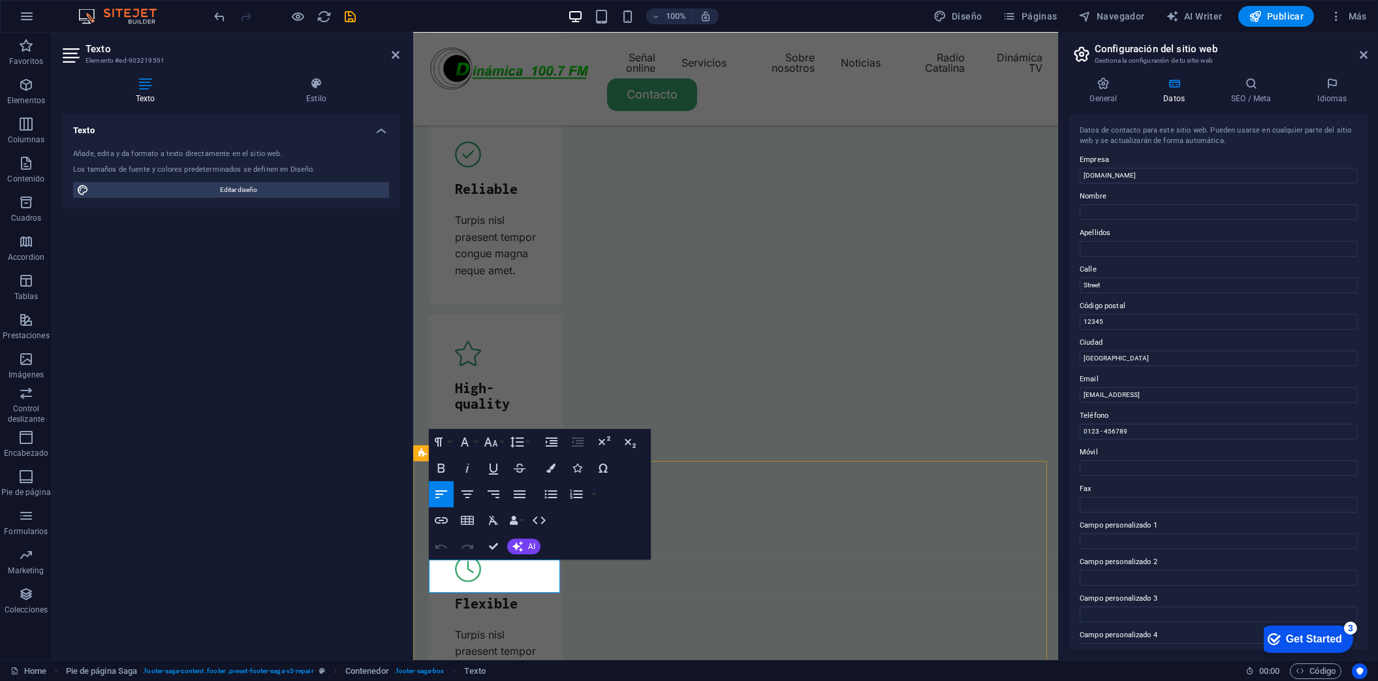
drag, startPoint x: 489, startPoint y: 581, endPoint x: 414, endPoint y: 565, distance: 76.8
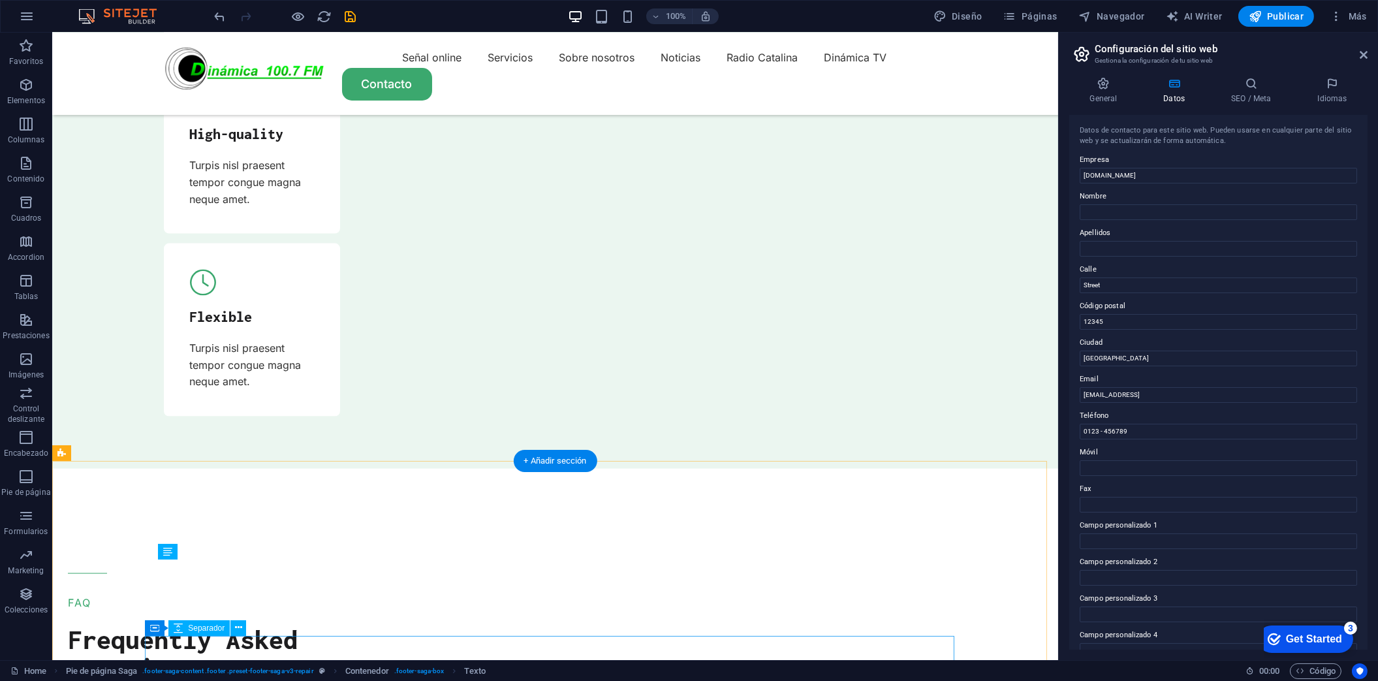
scroll to position [4518, 0]
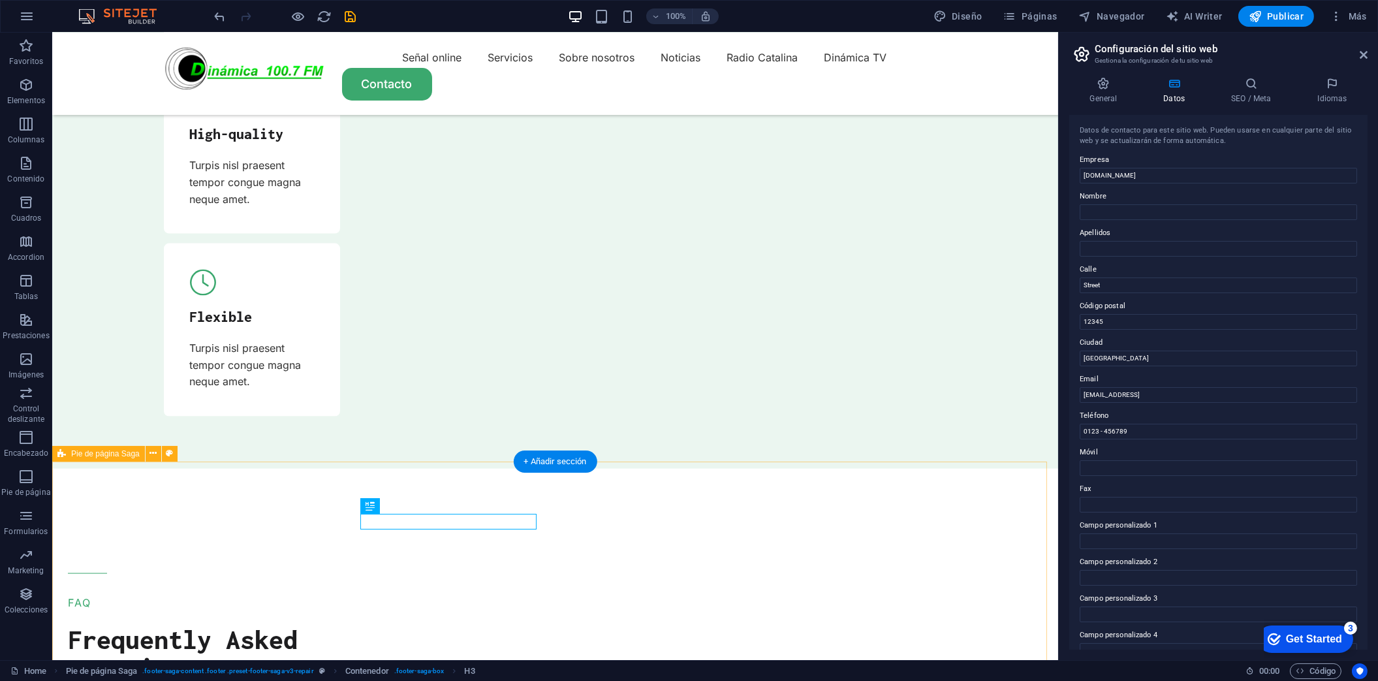
scroll to position [4517, 0]
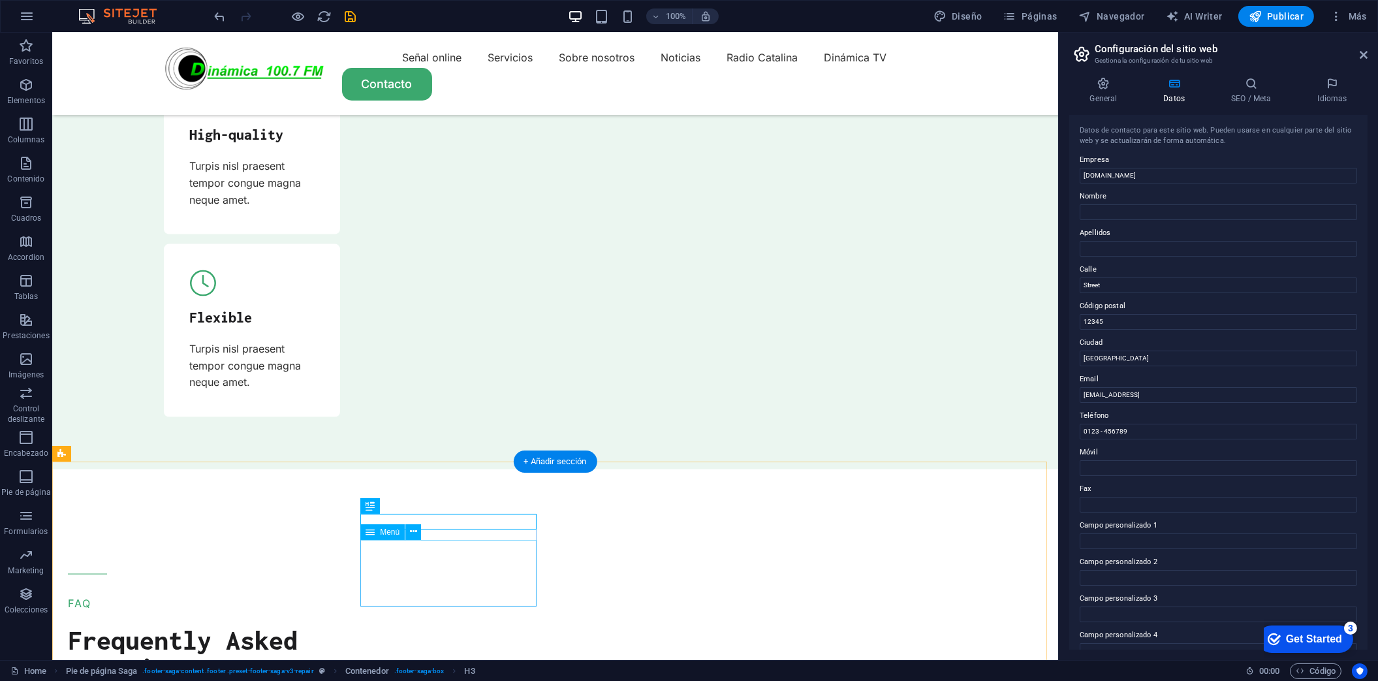
select select
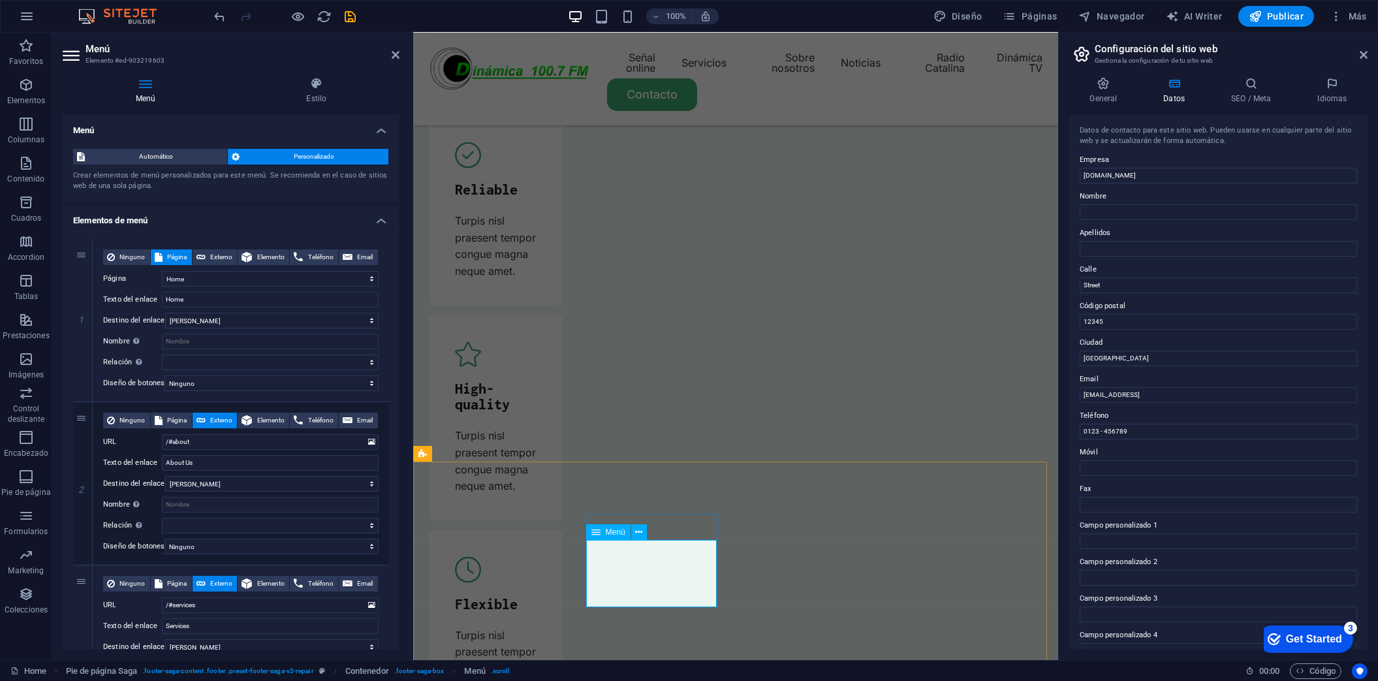
click at [208, 283] on select "Home Blog Subpage Legal Notice Privacy" at bounding box center [270, 279] width 217 height 16
click at [203, 302] on input "Home" at bounding box center [270, 300] width 217 height 16
type input "H"
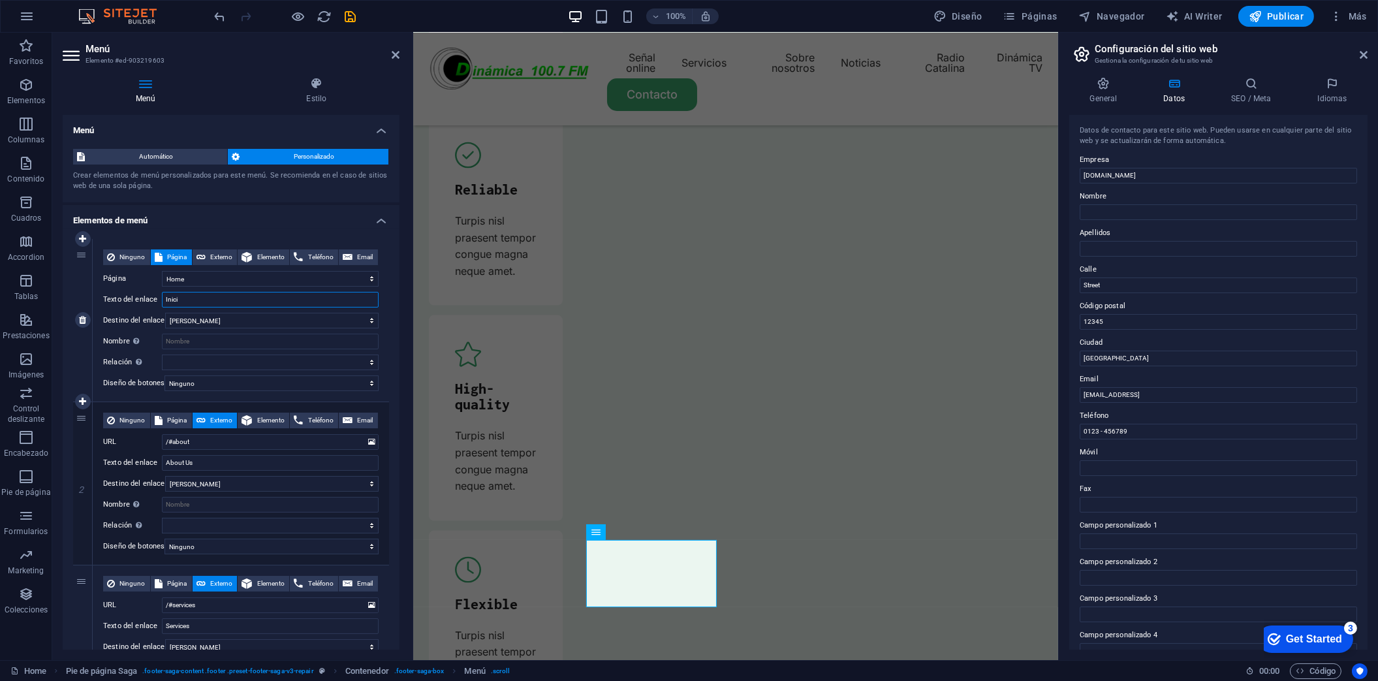
type input "Inicio"
select select
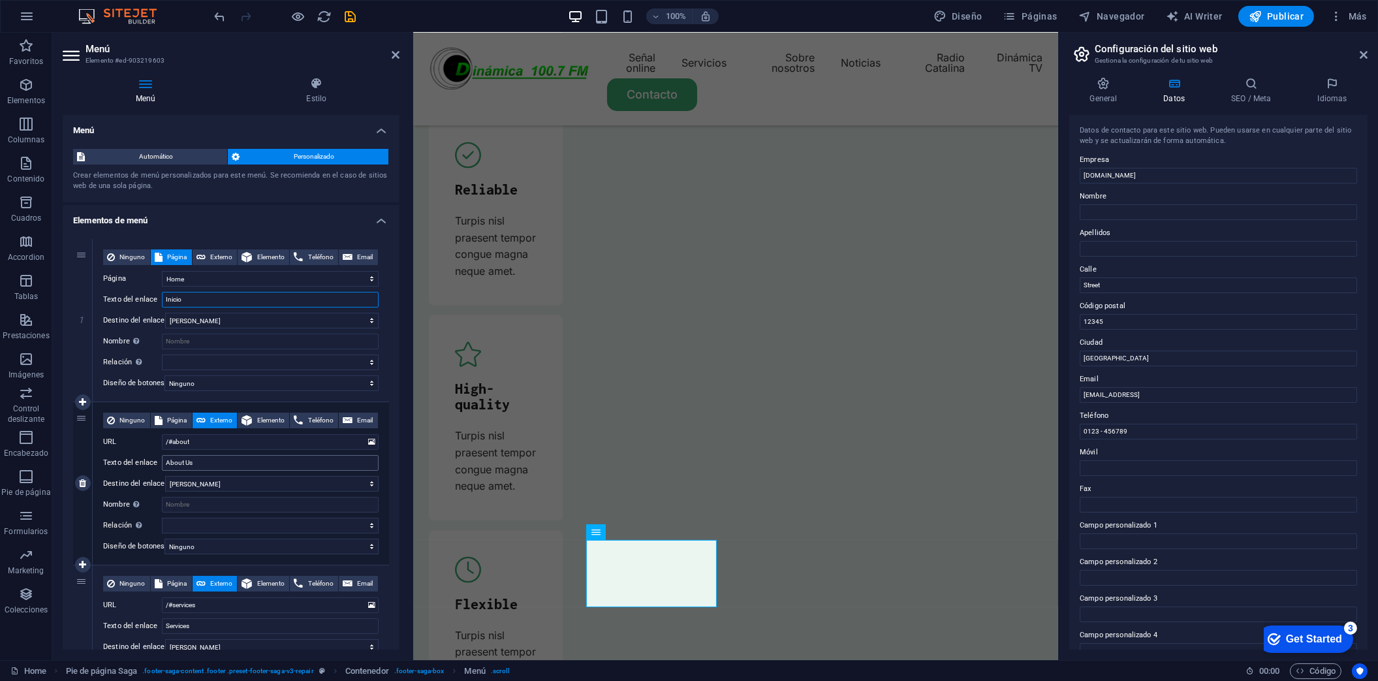
type input "Inicio"
click at [236, 462] on input "About Us" at bounding box center [270, 463] width 217 height 16
drag, startPoint x: 218, startPoint y: 464, endPoint x: 129, endPoint y: 469, distance: 88.9
click at [129, 469] on div "Texto del enlace About Us" at bounding box center [241, 463] width 276 height 16
click at [199, 467] on input "About Us" at bounding box center [270, 463] width 217 height 16
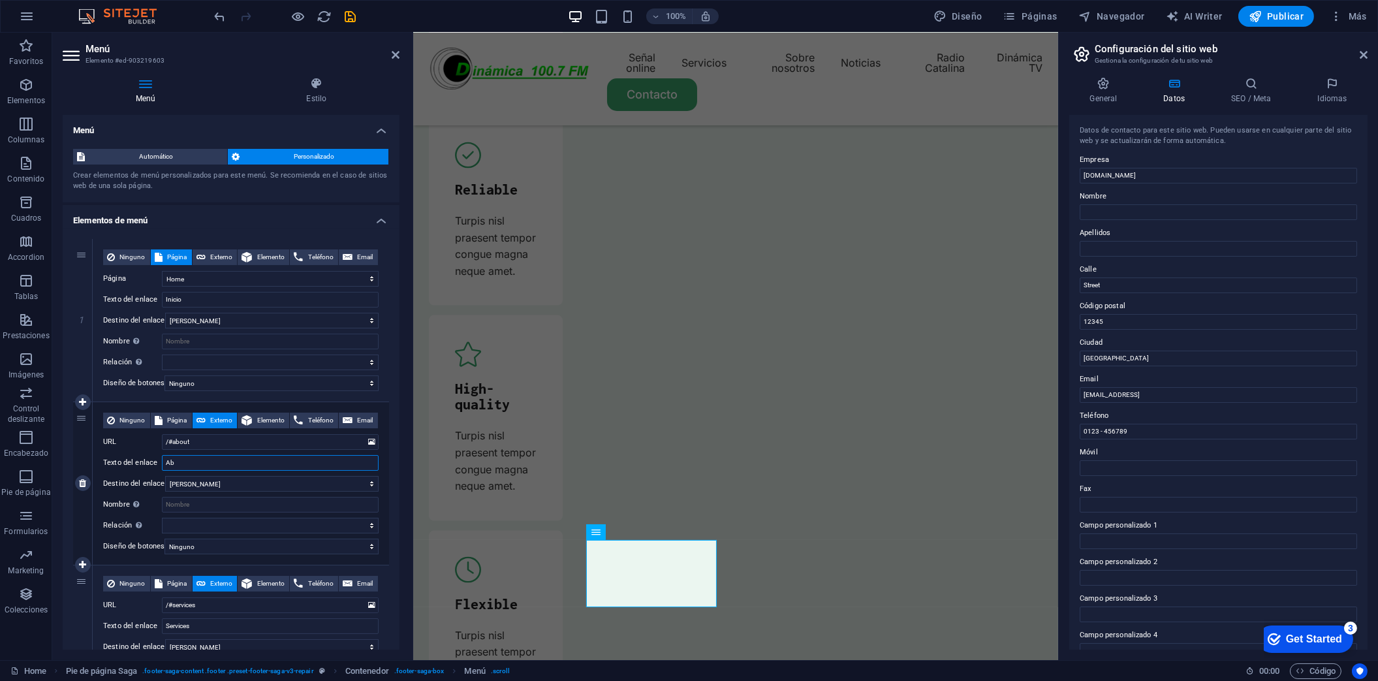
type input "A"
type input "Sobre Nosotr"
select select
type input "Sobre Nosotro"
select select
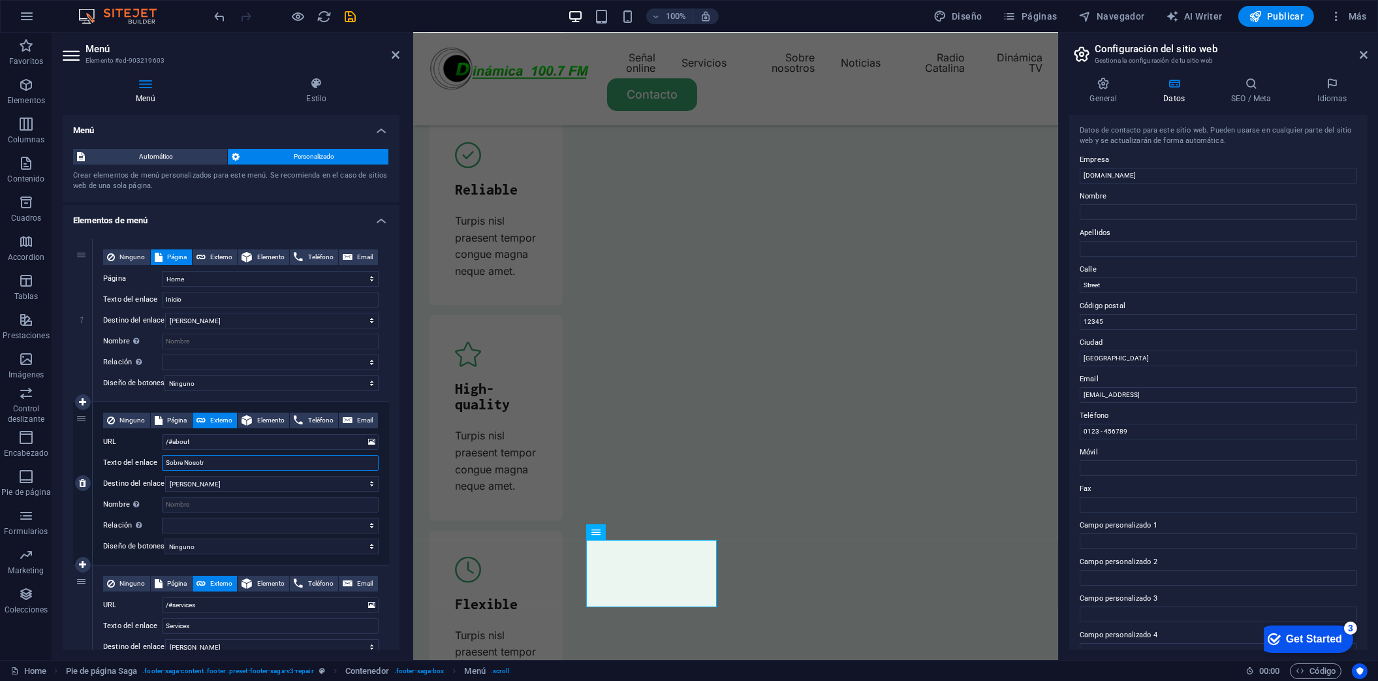
select select
type input "Sobre Nosotros"
select select
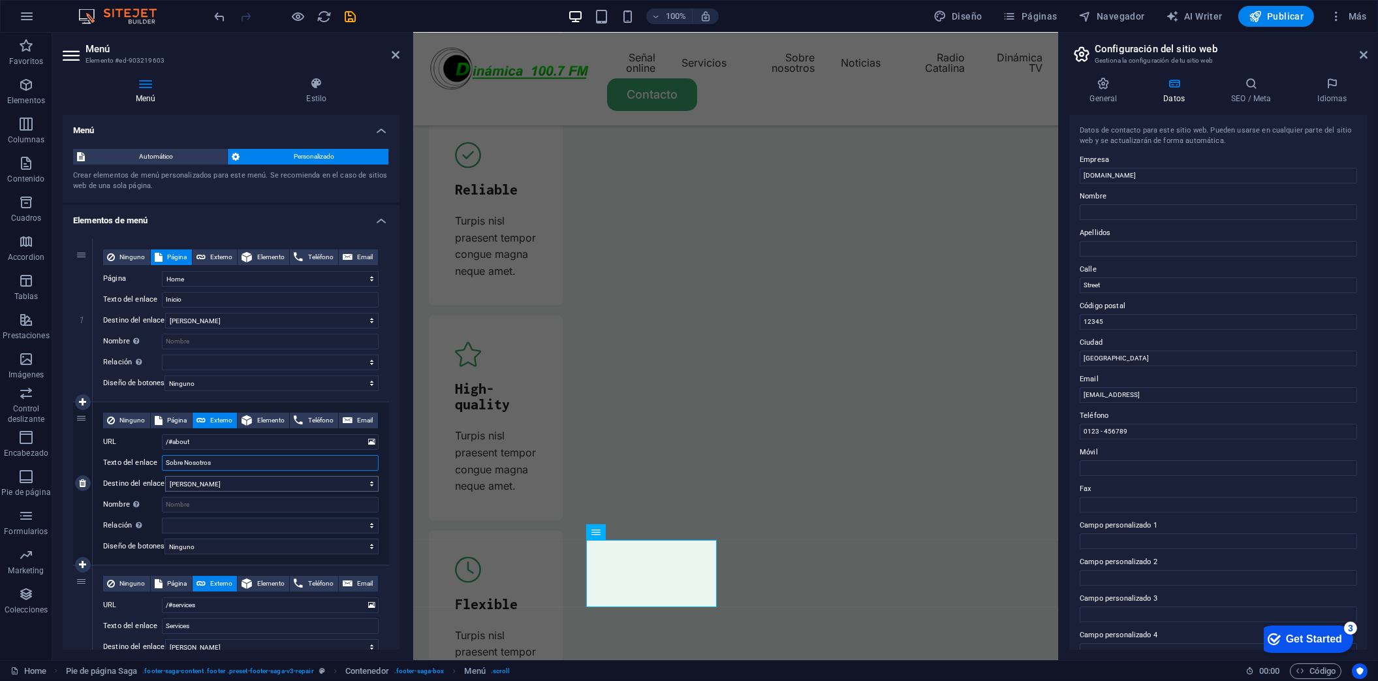
select select
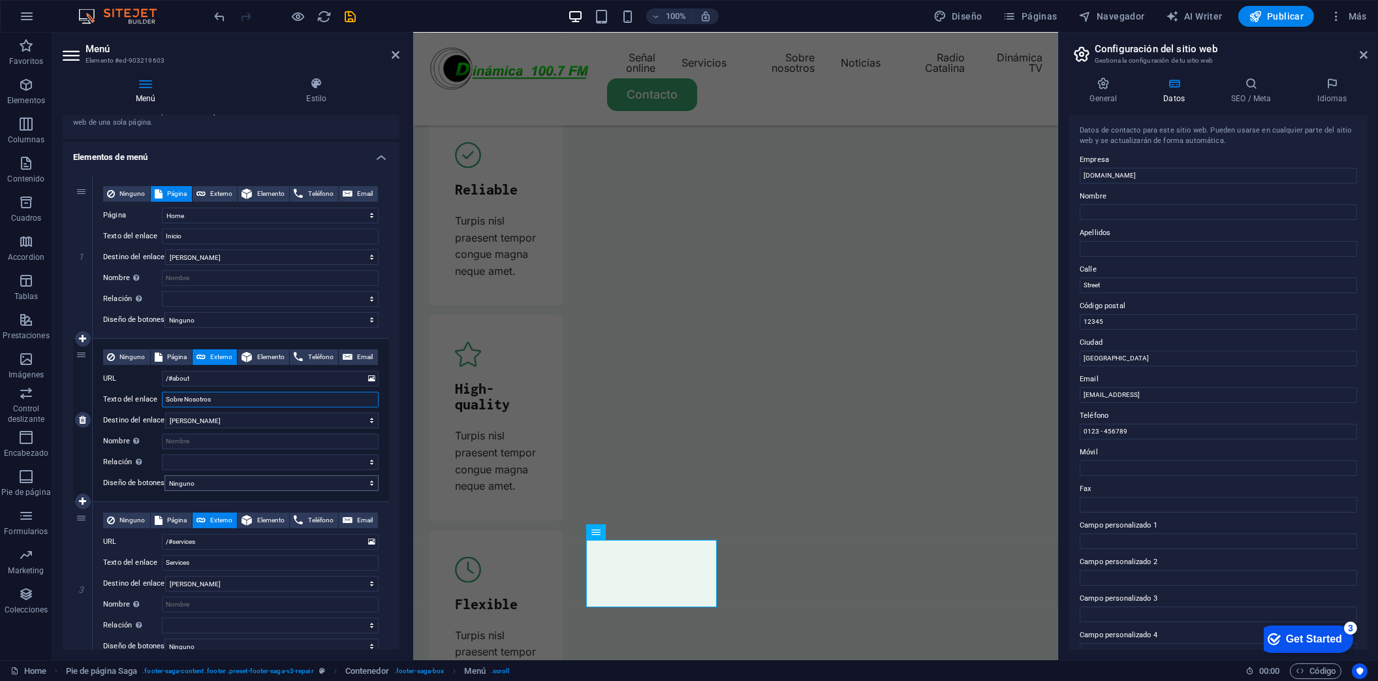
scroll to position [87, 0]
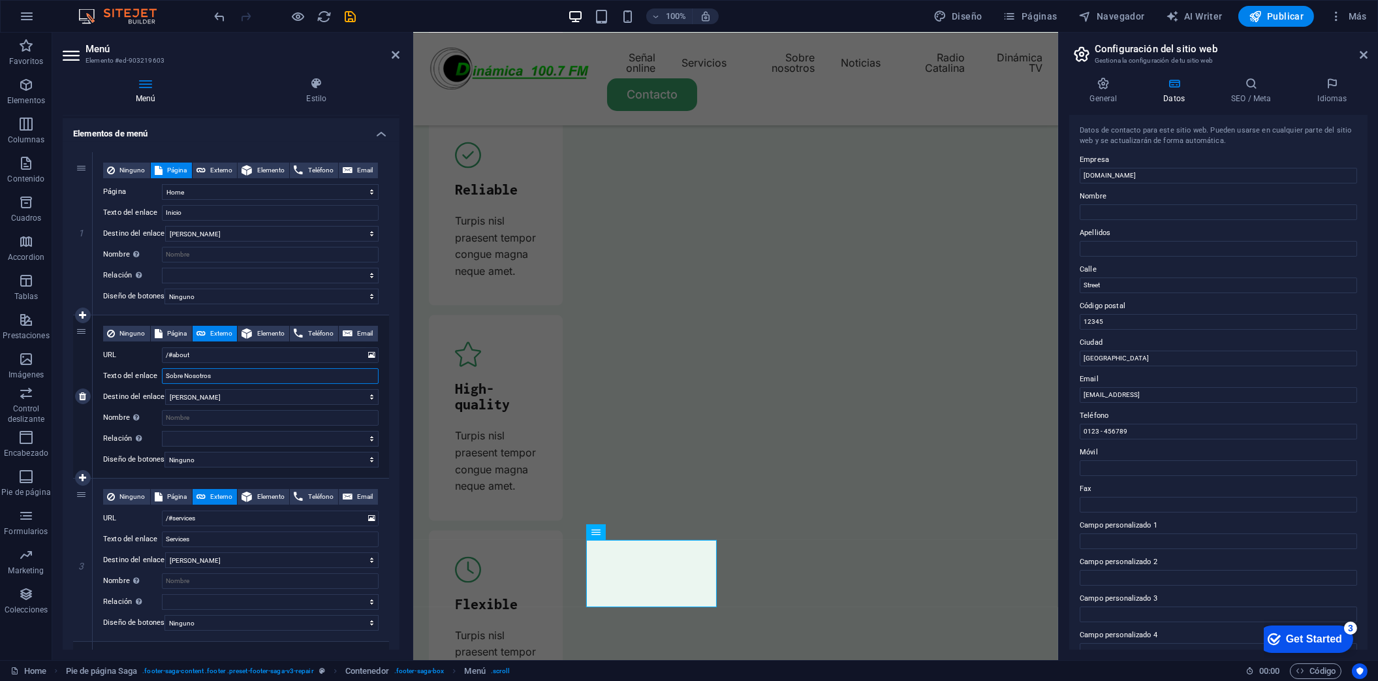
click at [189, 369] on input "Sobre Nosotros" at bounding box center [270, 376] width 217 height 16
type input "Sobre nosotros"
select select
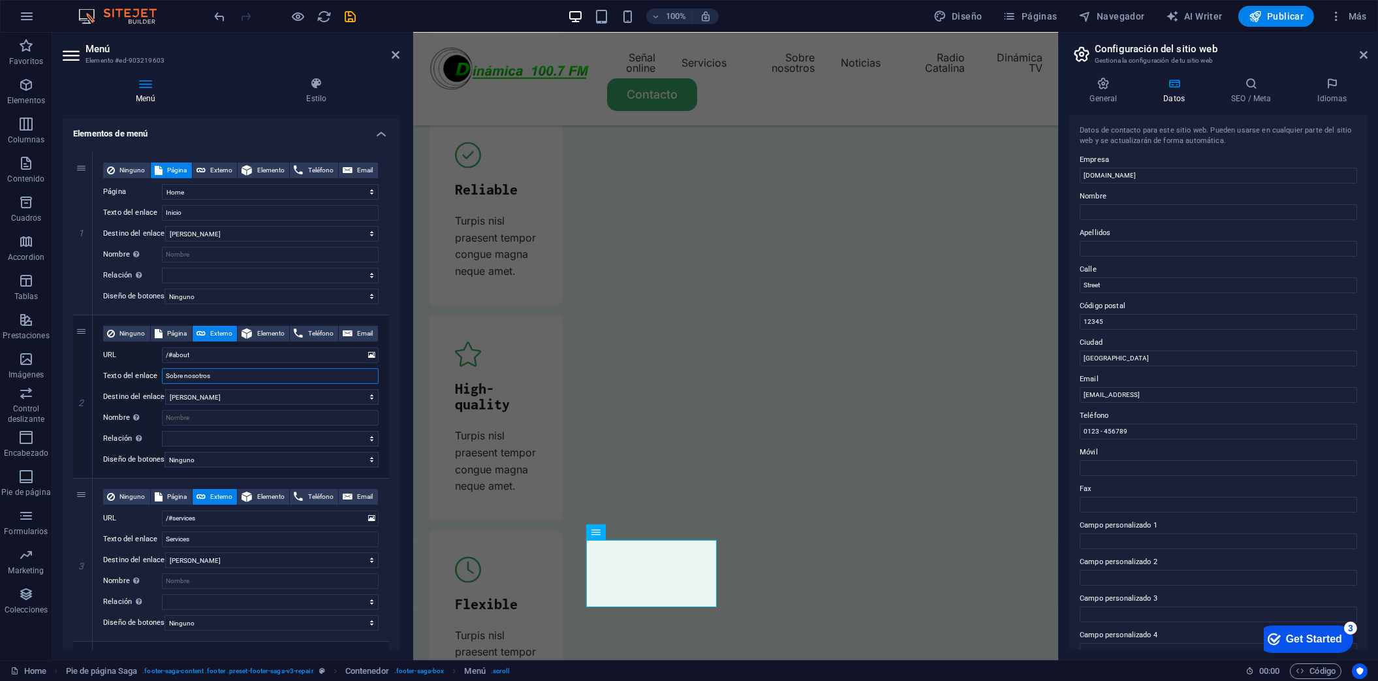
select select
type input "Sobre nosotros"
click at [257, 535] on input "Services" at bounding box center [270, 539] width 217 height 16
type input "Servicios"
select select
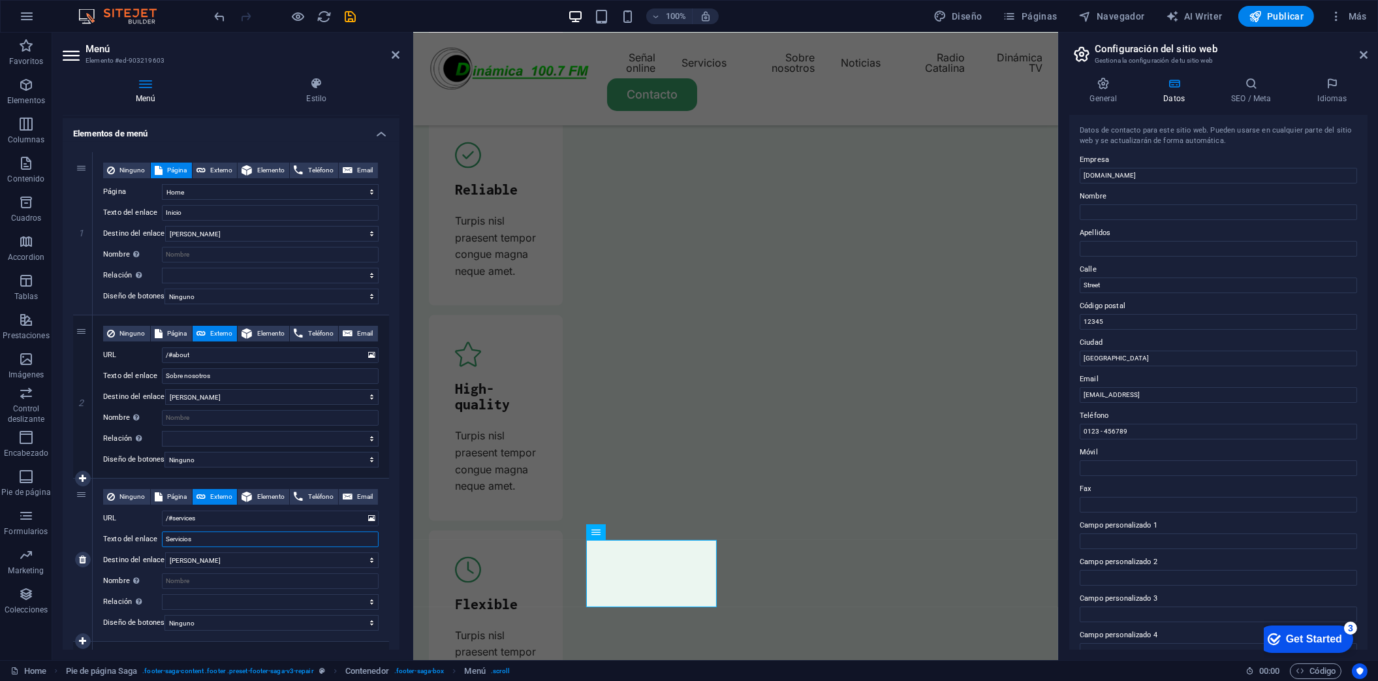
select select
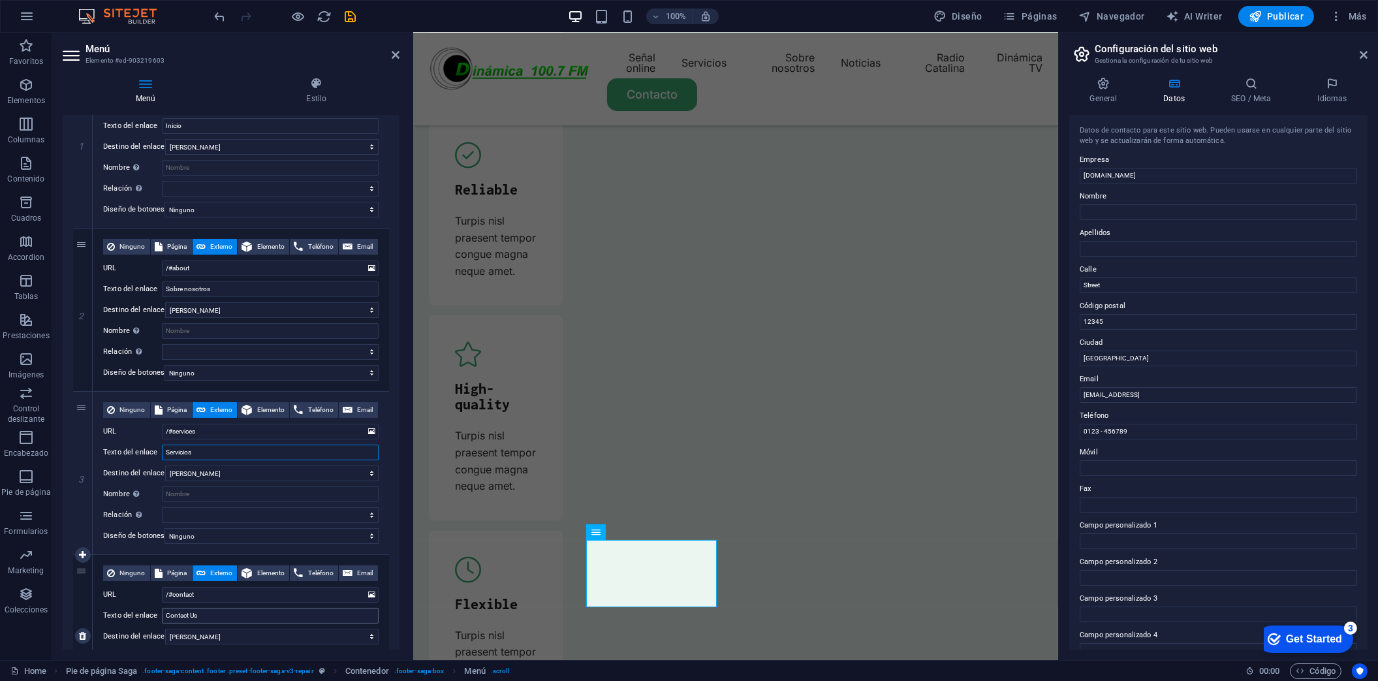
type input "Servicios"
click at [227, 616] on input "Contact Us" at bounding box center [270, 616] width 217 height 16
type input "Contaco"
select select
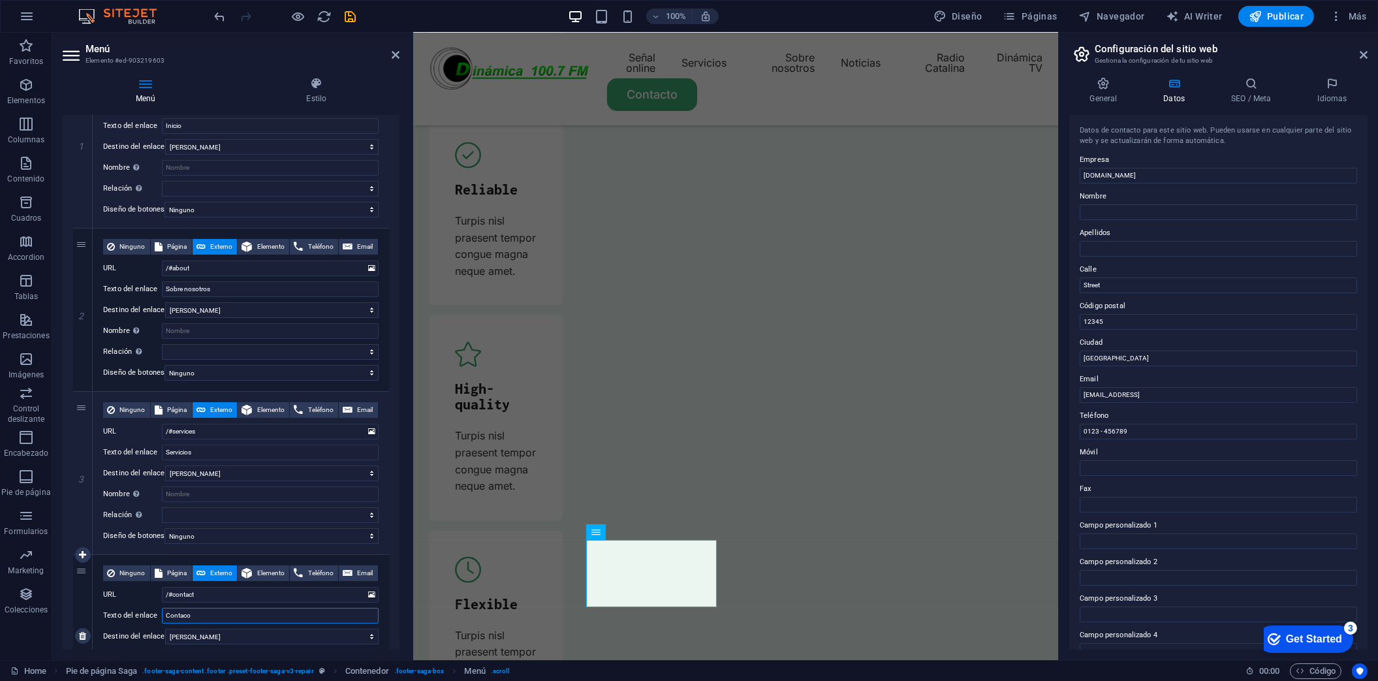
select select
type input "Contac"
select select
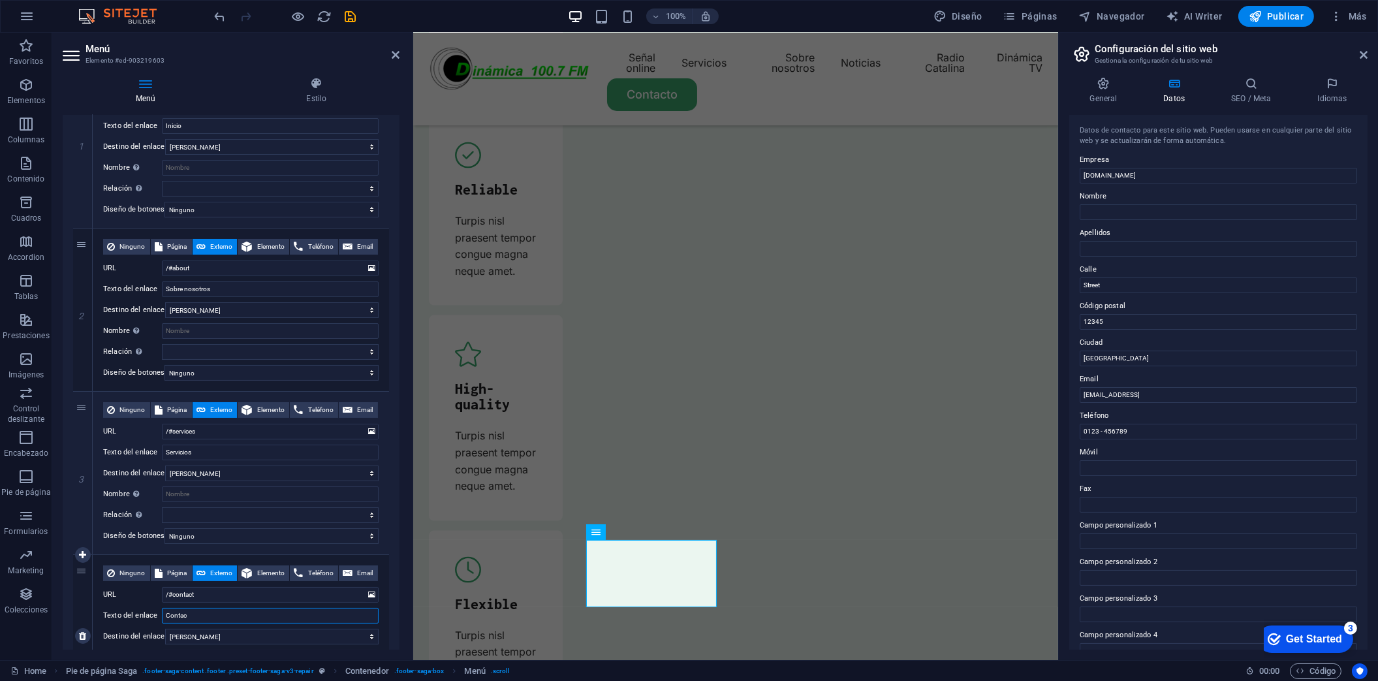
select select
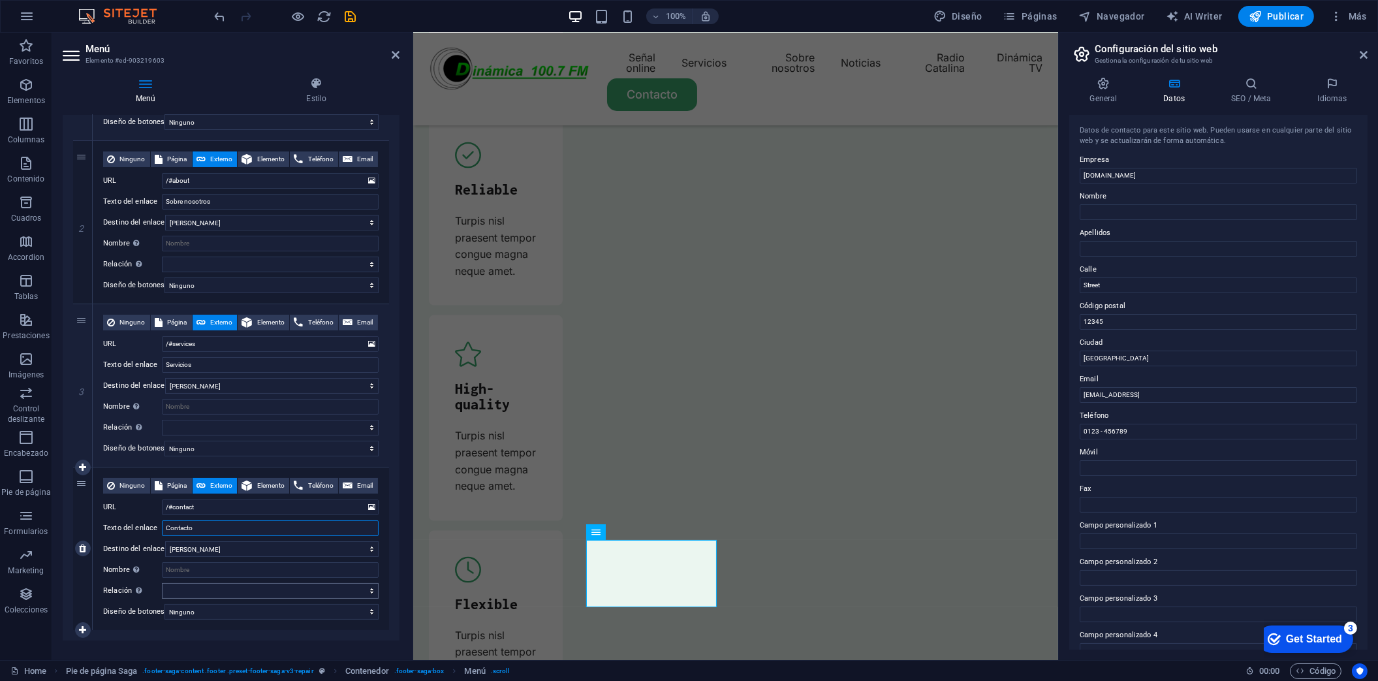
scroll to position [285, 0]
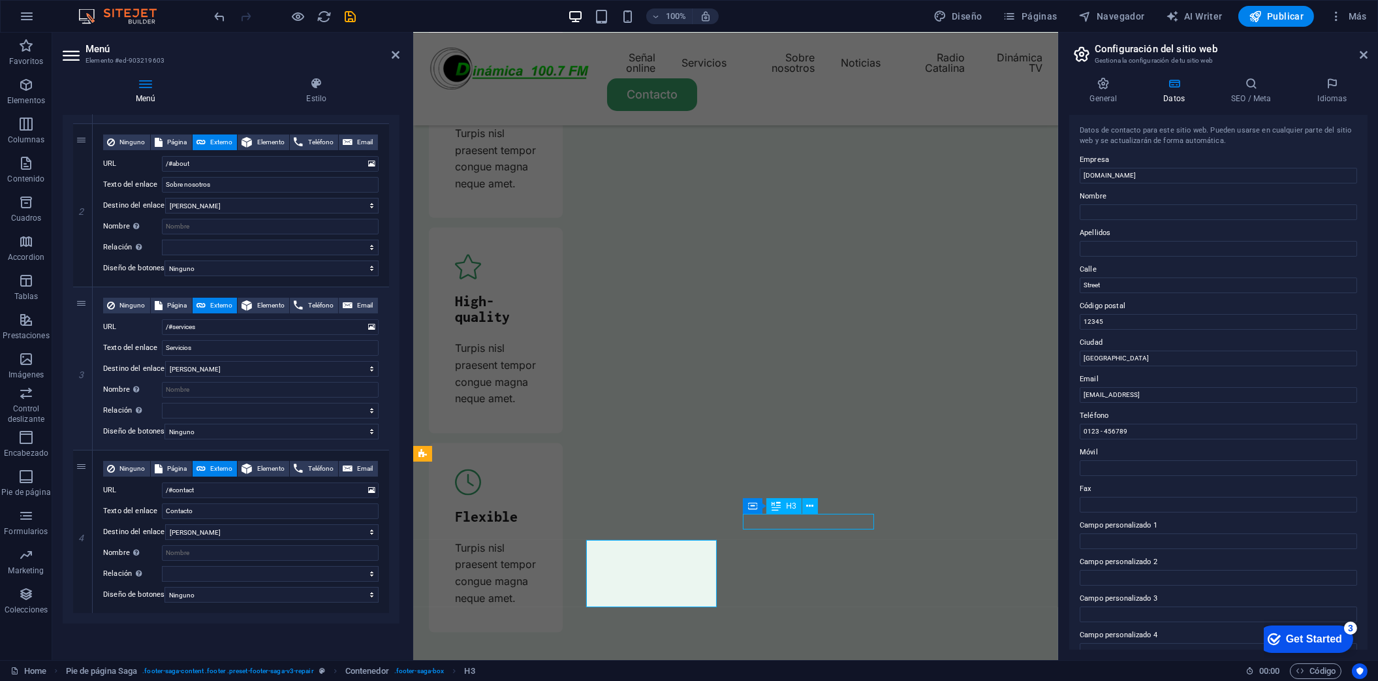
scroll to position [4517, 0]
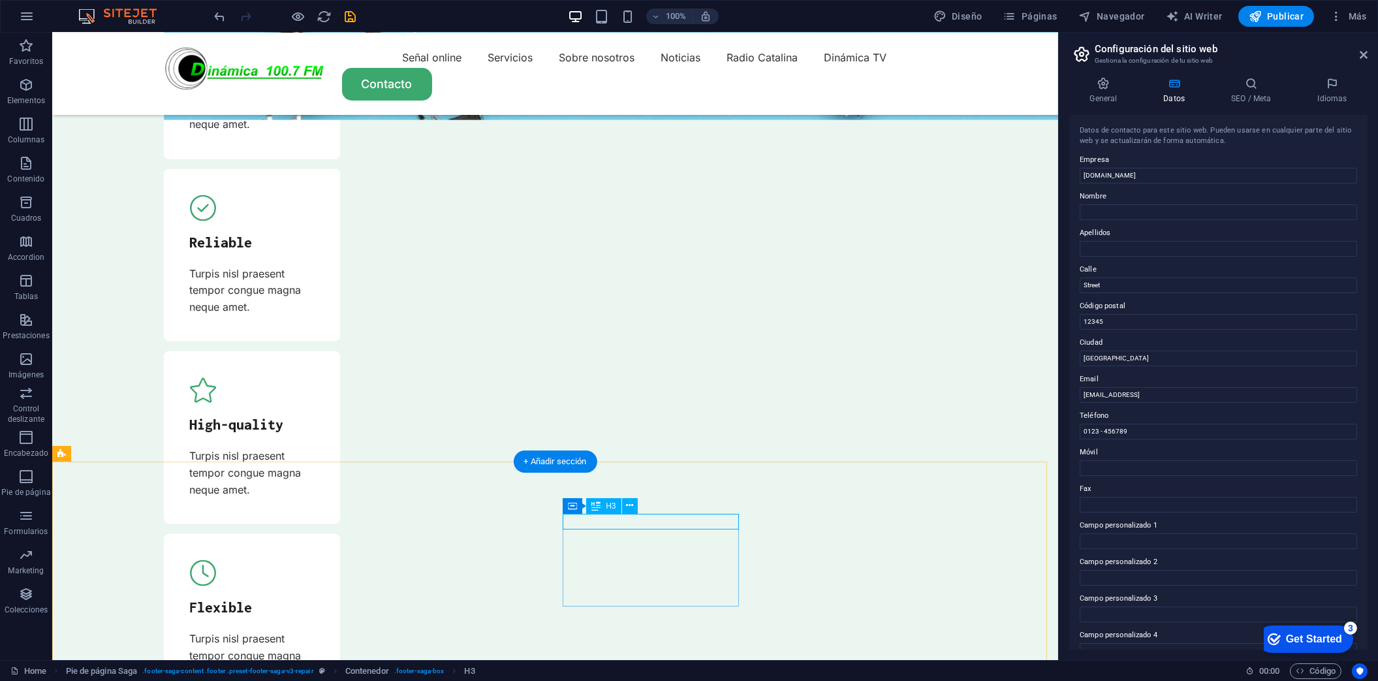
drag, startPoint x: 647, startPoint y: 521, endPoint x: 287, endPoint y: 529, distance: 359.8
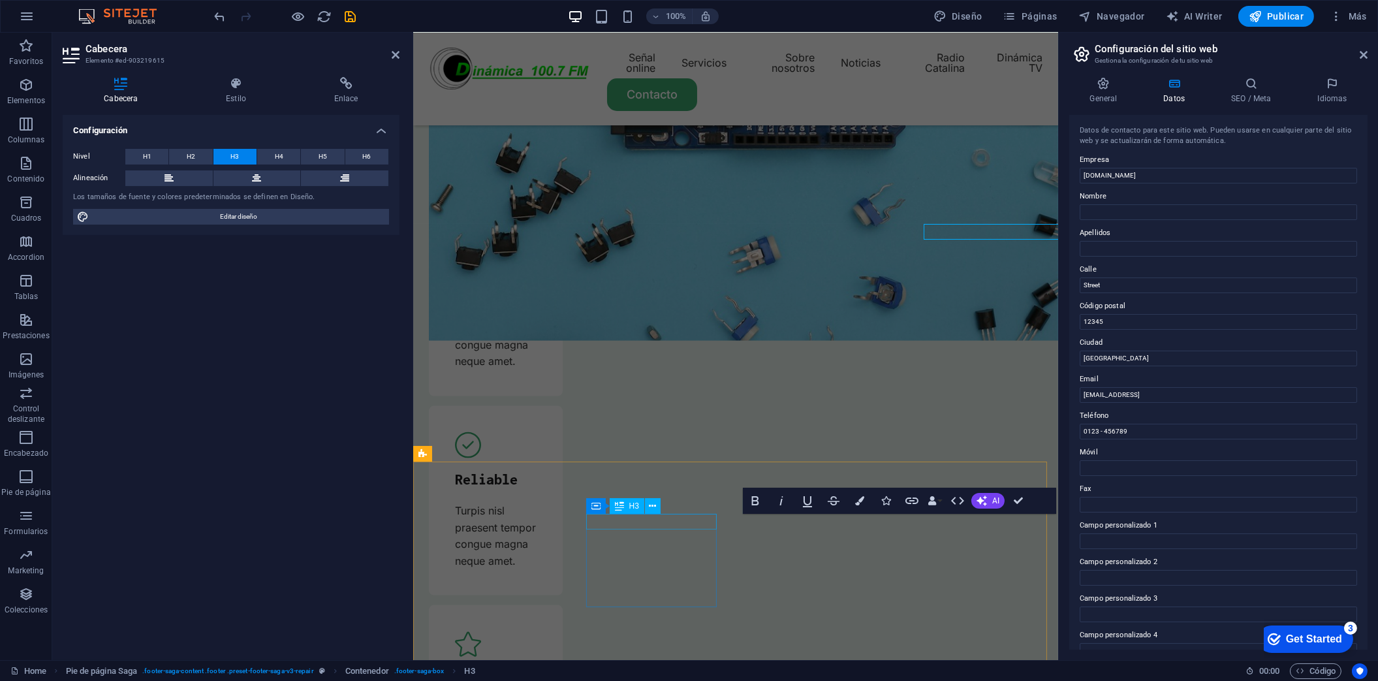
scroll to position [4807, 0]
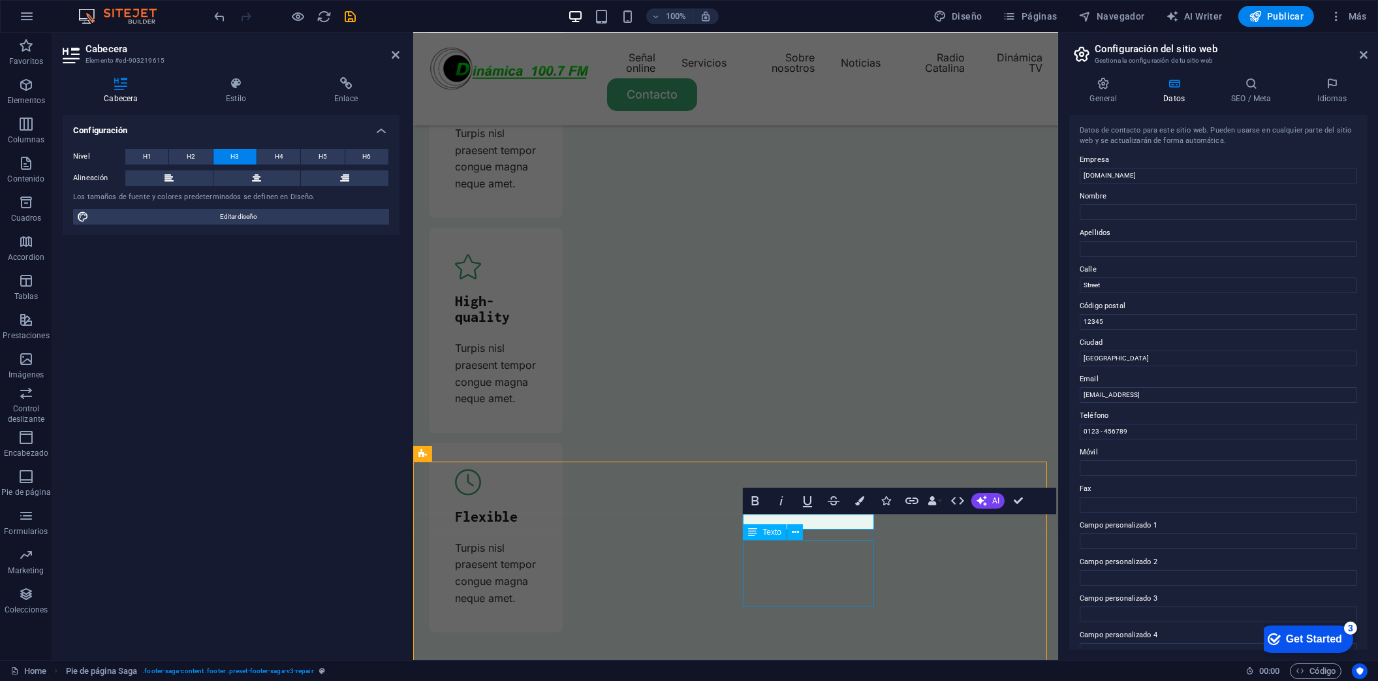
scroll to position [4516, 0]
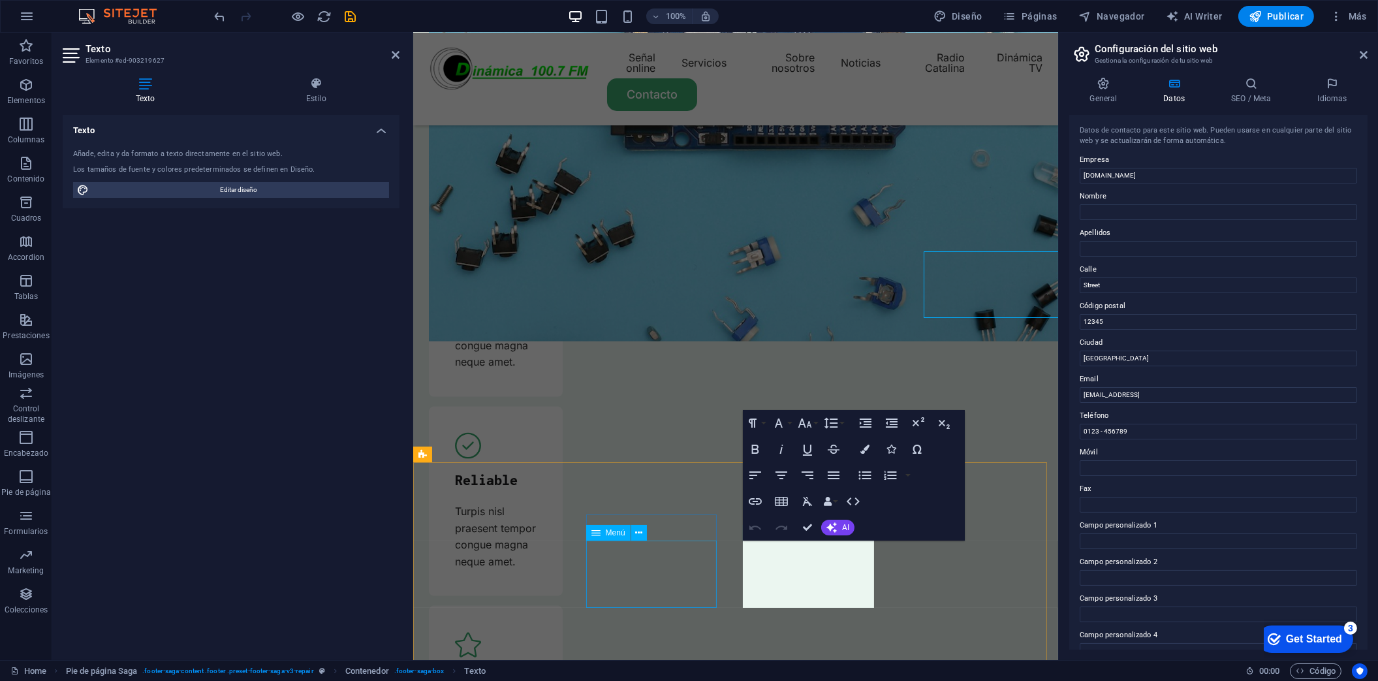
scroll to position [4806, 0]
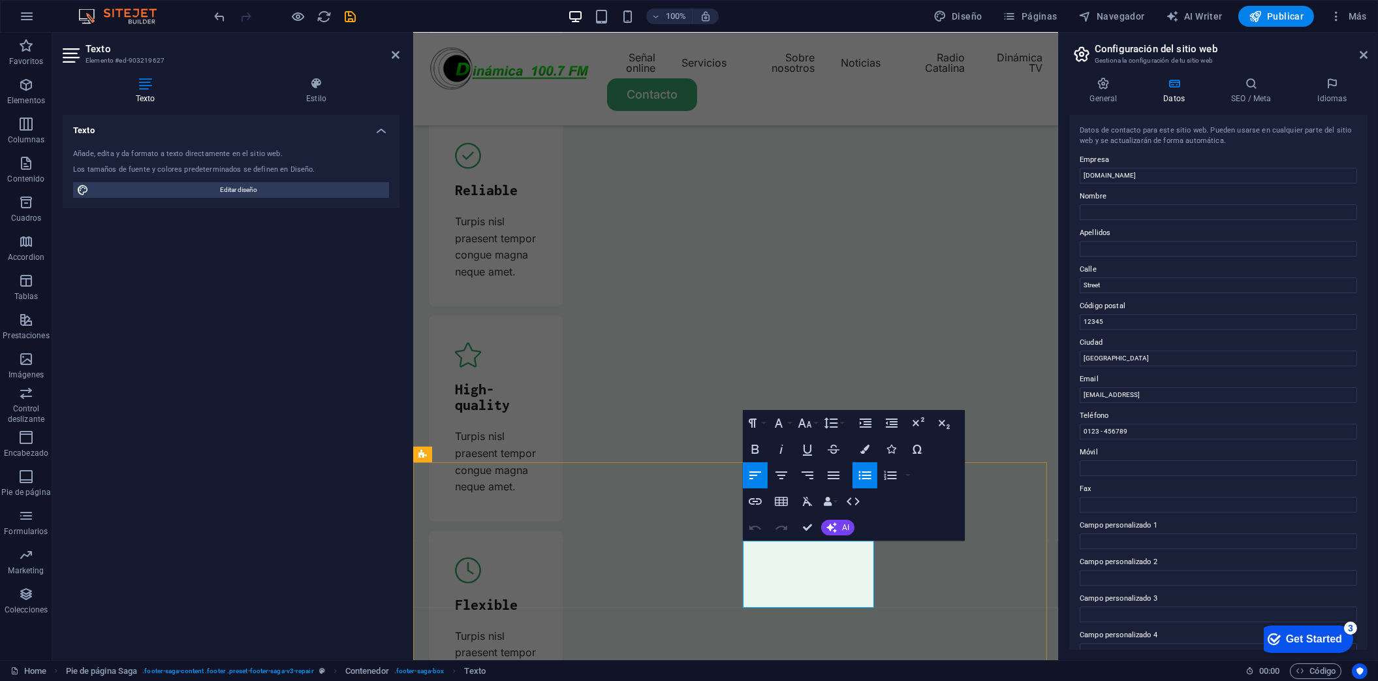
drag, startPoint x: 811, startPoint y: 552, endPoint x: 721, endPoint y: 558, distance: 90.3
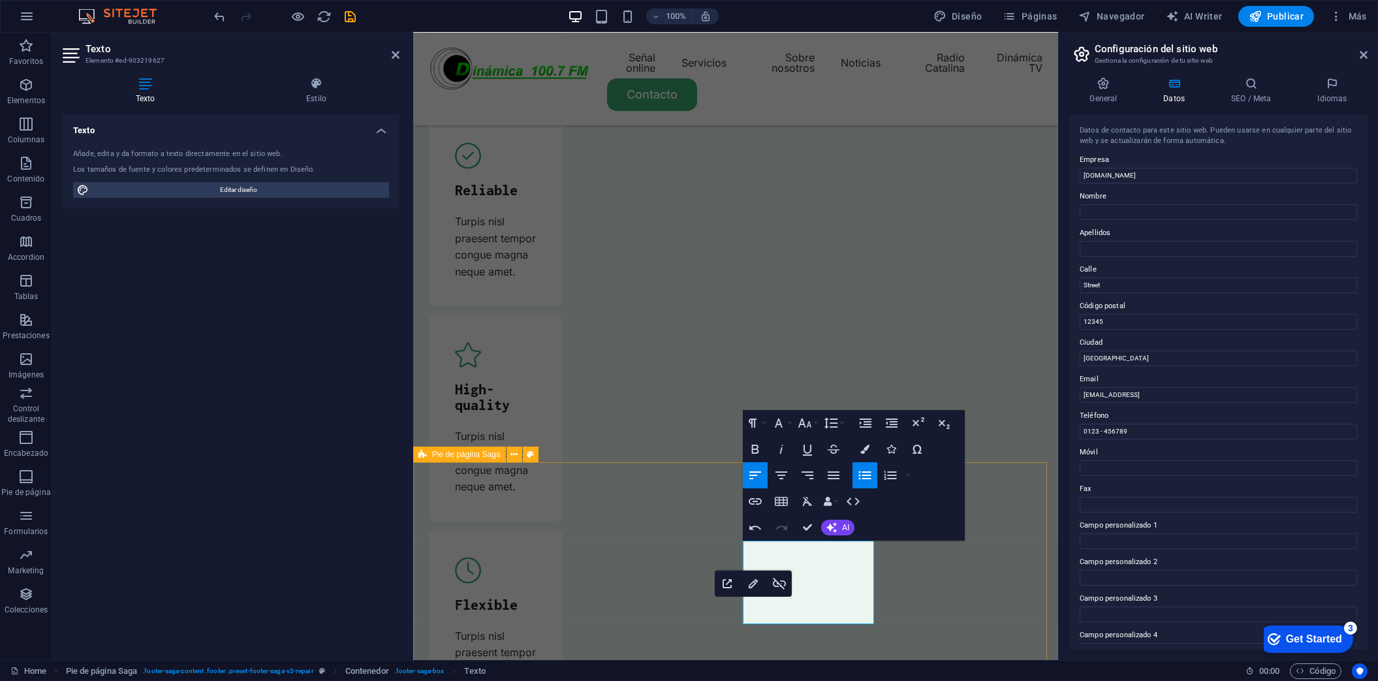
drag, startPoint x: 763, startPoint y: 617, endPoint x: 729, endPoint y: 543, distance: 81.2
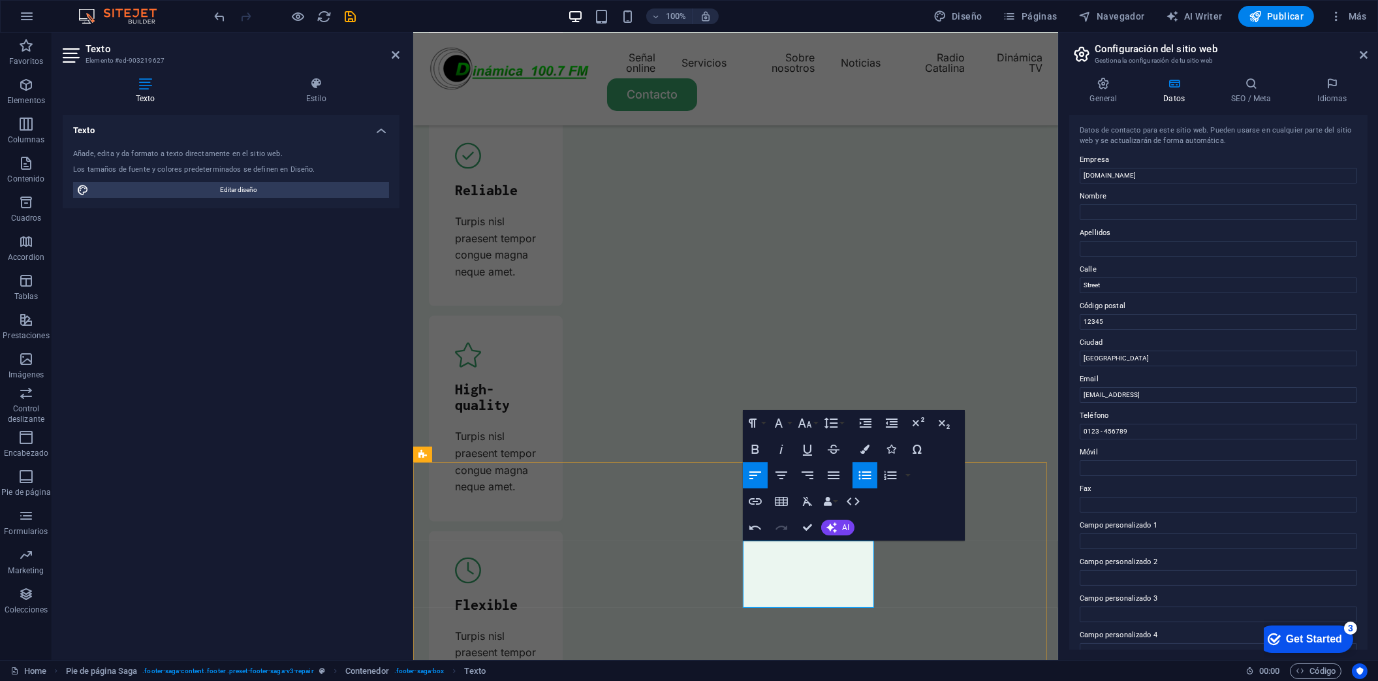
drag, startPoint x: 805, startPoint y: 529, endPoint x: 849, endPoint y: 499, distance: 53.2
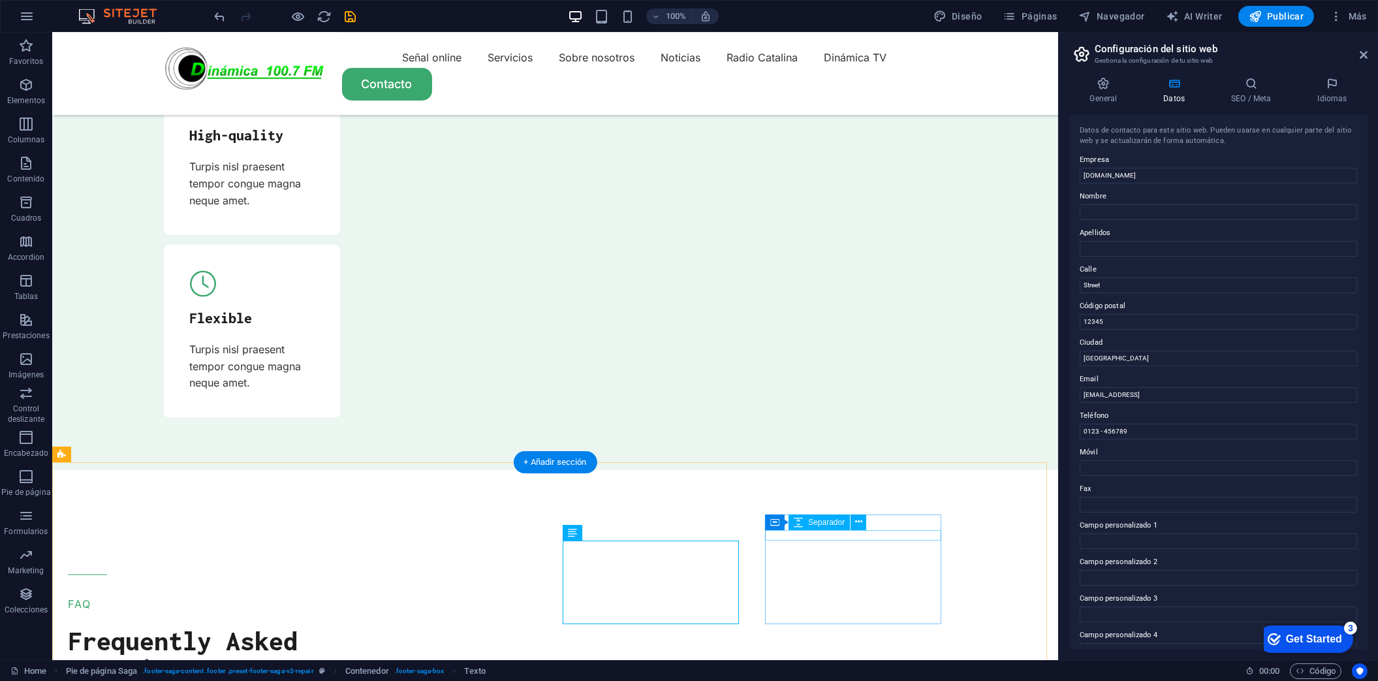
scroll to position [4516, 0]
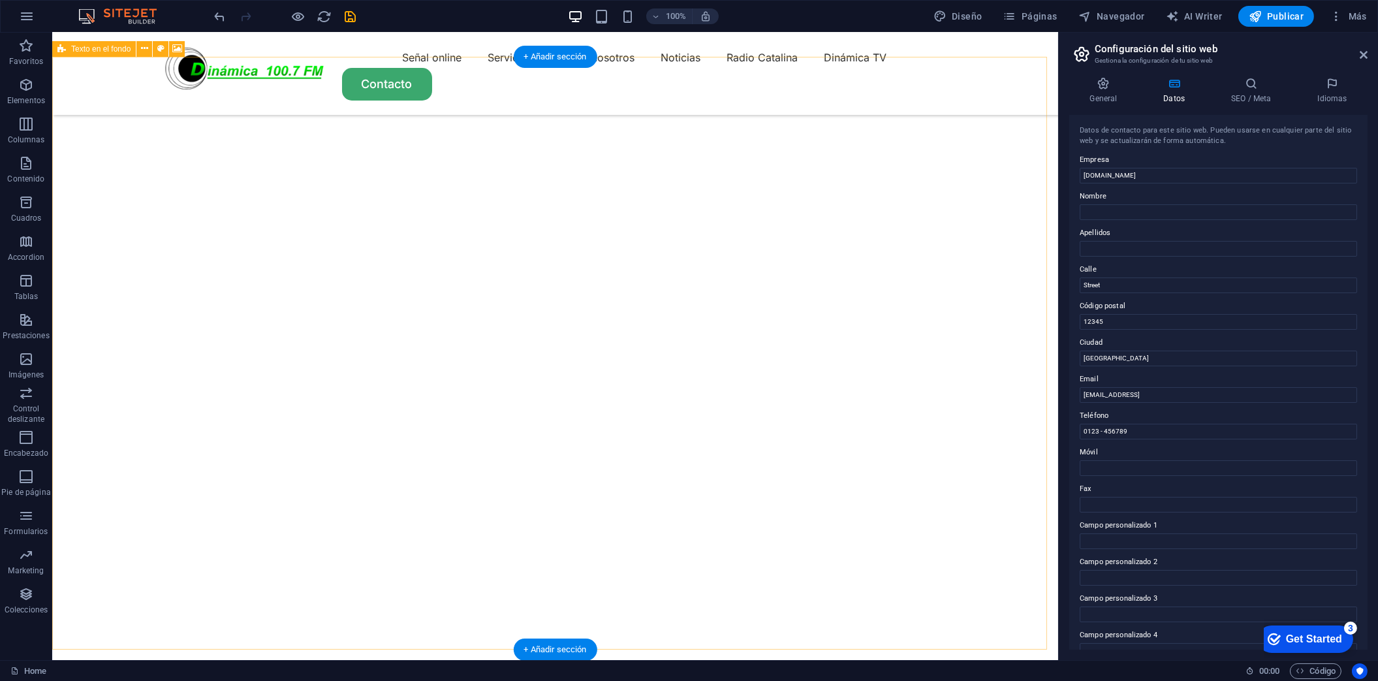
scroll to position [87, 0]
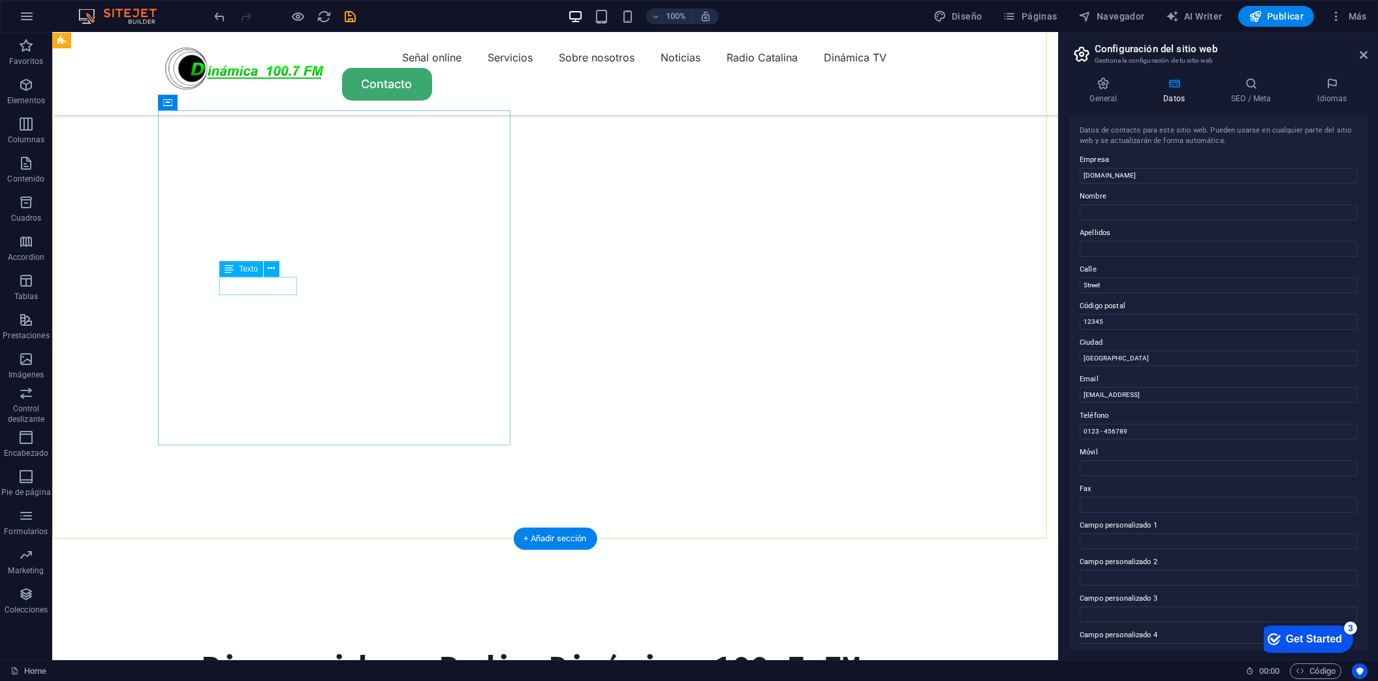
drag, startPoint x: 327, startPoint y: 349, endPoint x: 204, endPoint y: 288, distance: 137.2
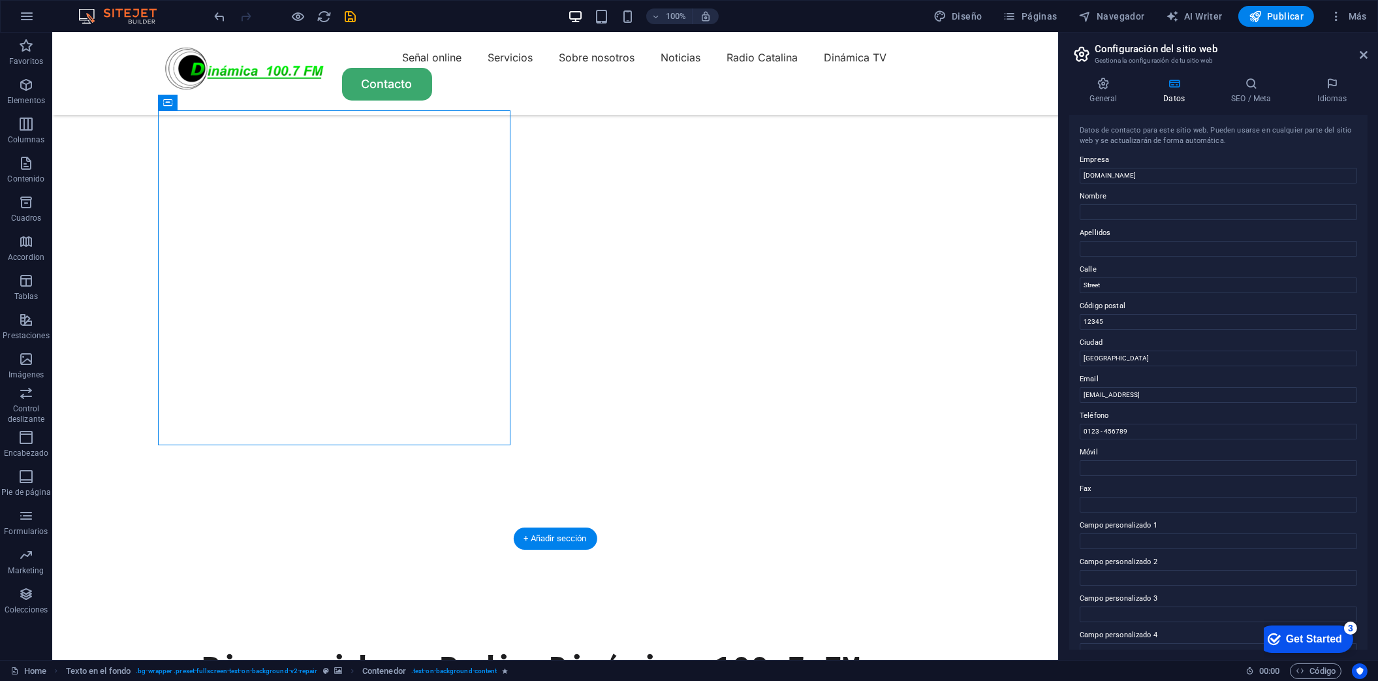
drag, startPoint x: 210, startPoint y: 285, endPoint x: 426, endPoint y: 322, distance: 219.8
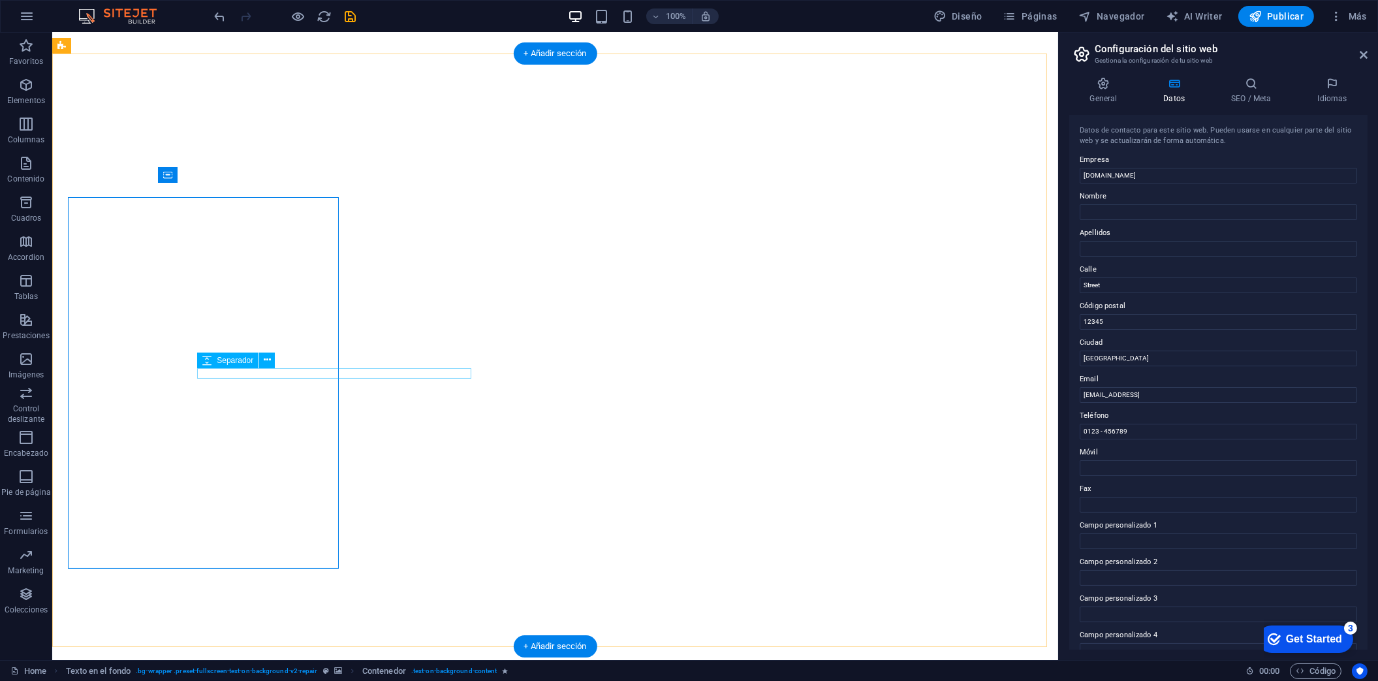
scroll to position [50, 0]
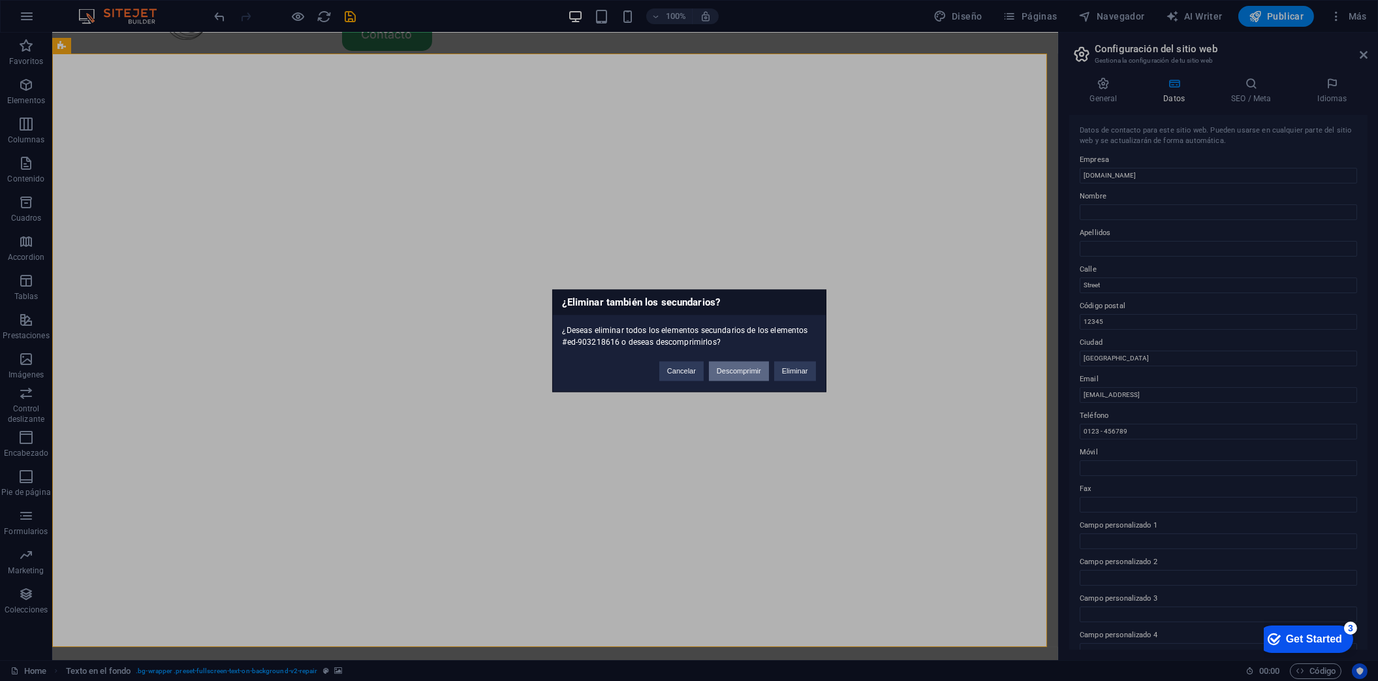
drag, startPoint x: 748, startPoint y: 374, endPoint x: 680, endPoint y: 341, distance: 74.8
click at [748, 374] on button "Descomprimir" at bounding box center [739, 371] width 60 height 20
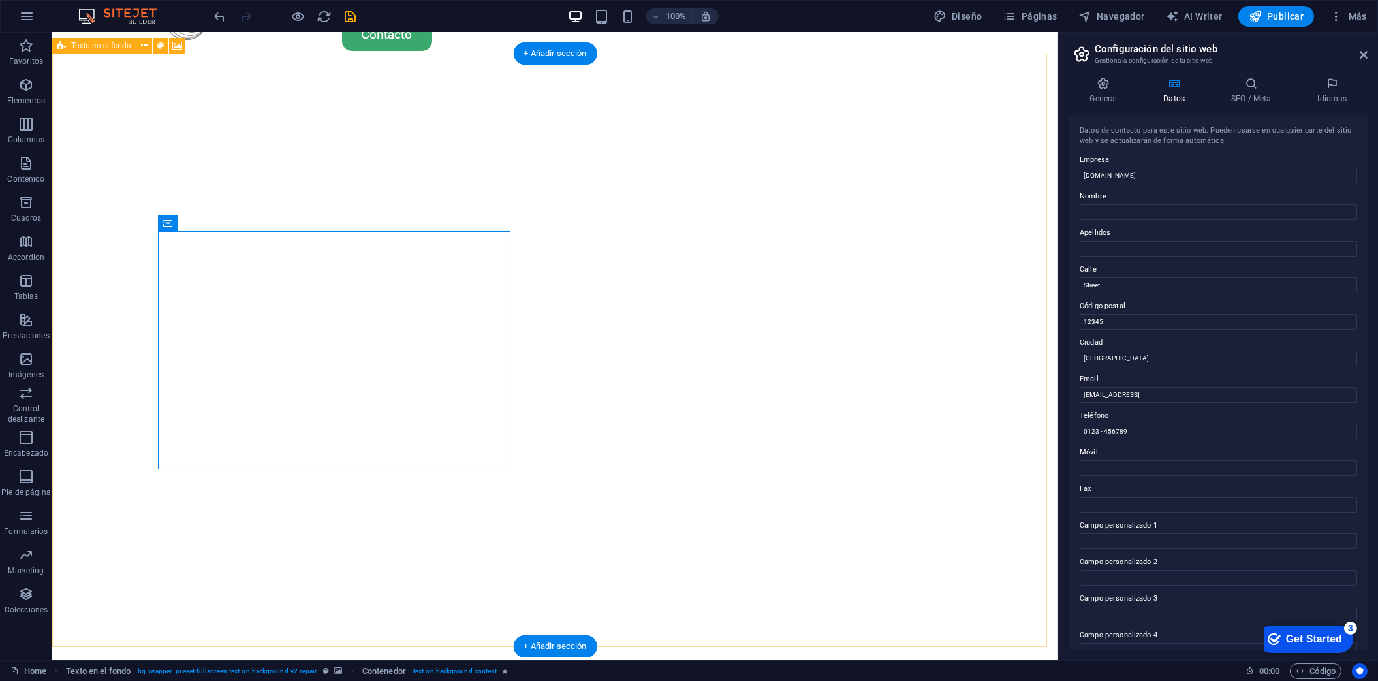
click at [662, 65] on img "1/2" at bounding box center [550, 65] width 996 height 0
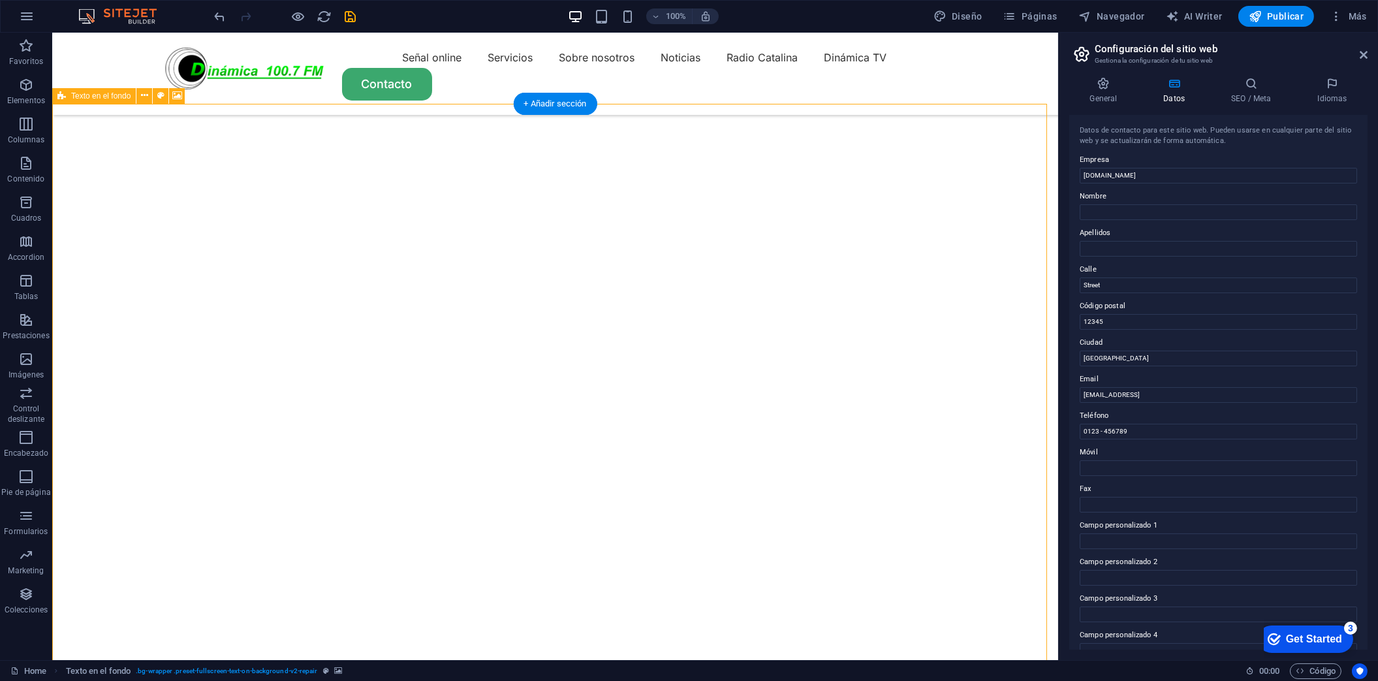
scroll to position [174, 0]
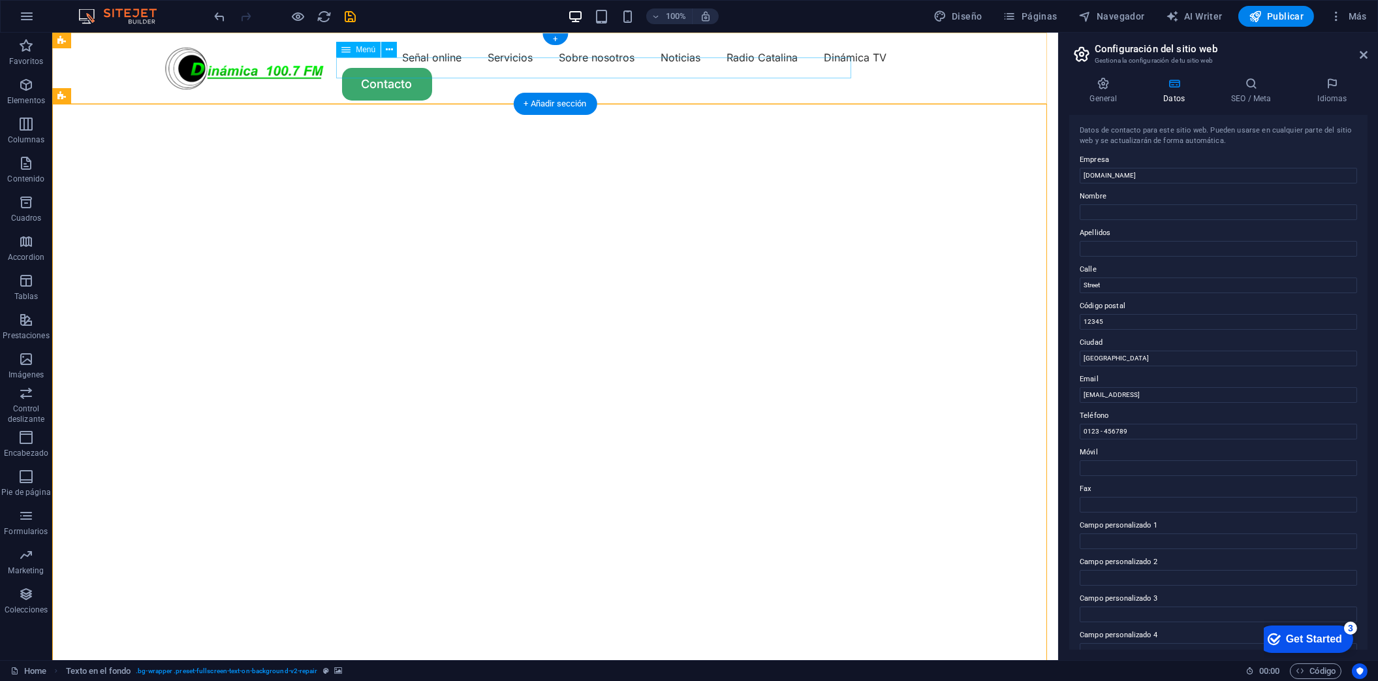
click at [697, 66] on nav "Señal online Servicios Sobre nosotros Noticias Radio Catalina Dinámica TV" at bounding box center [556, 57] width 784 height 21
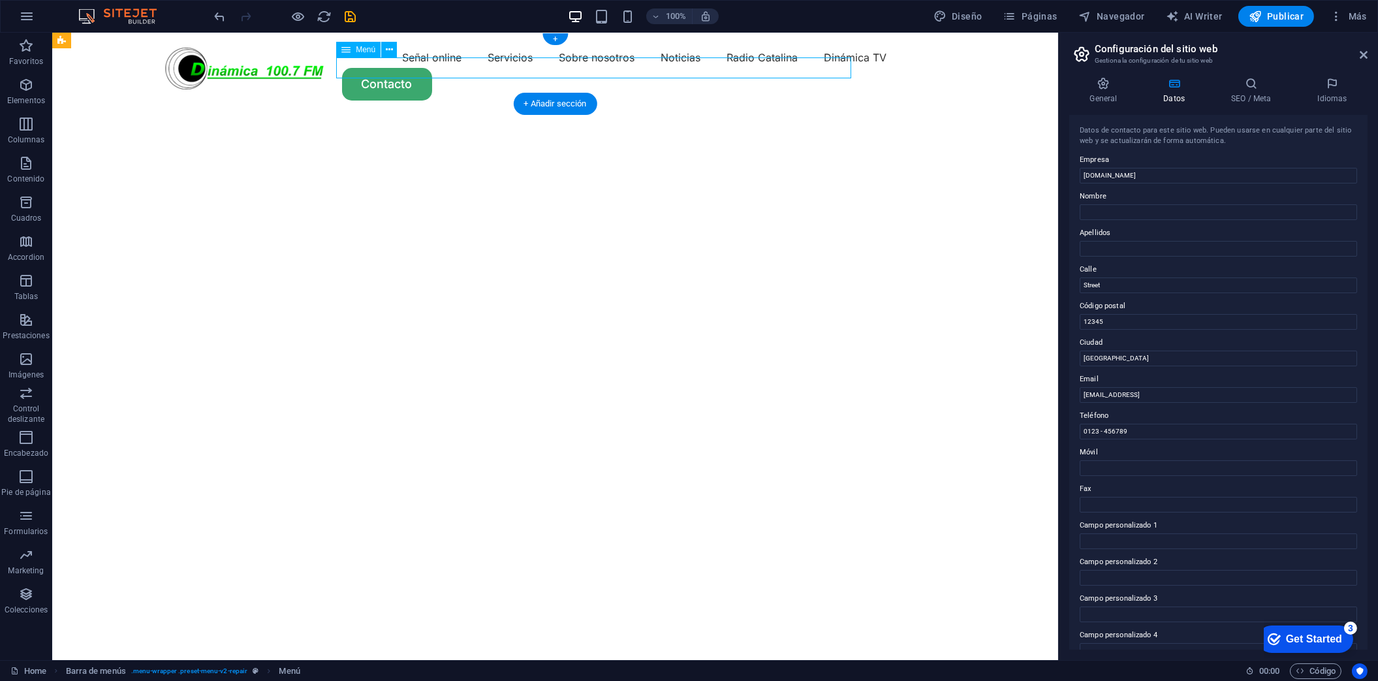
click at [697, 66] on nav "Señal online Servicios Sobre nosotros Noticias Radio Catalina Dinámica TV" at bounding box center [556, 57] width 784 height 21
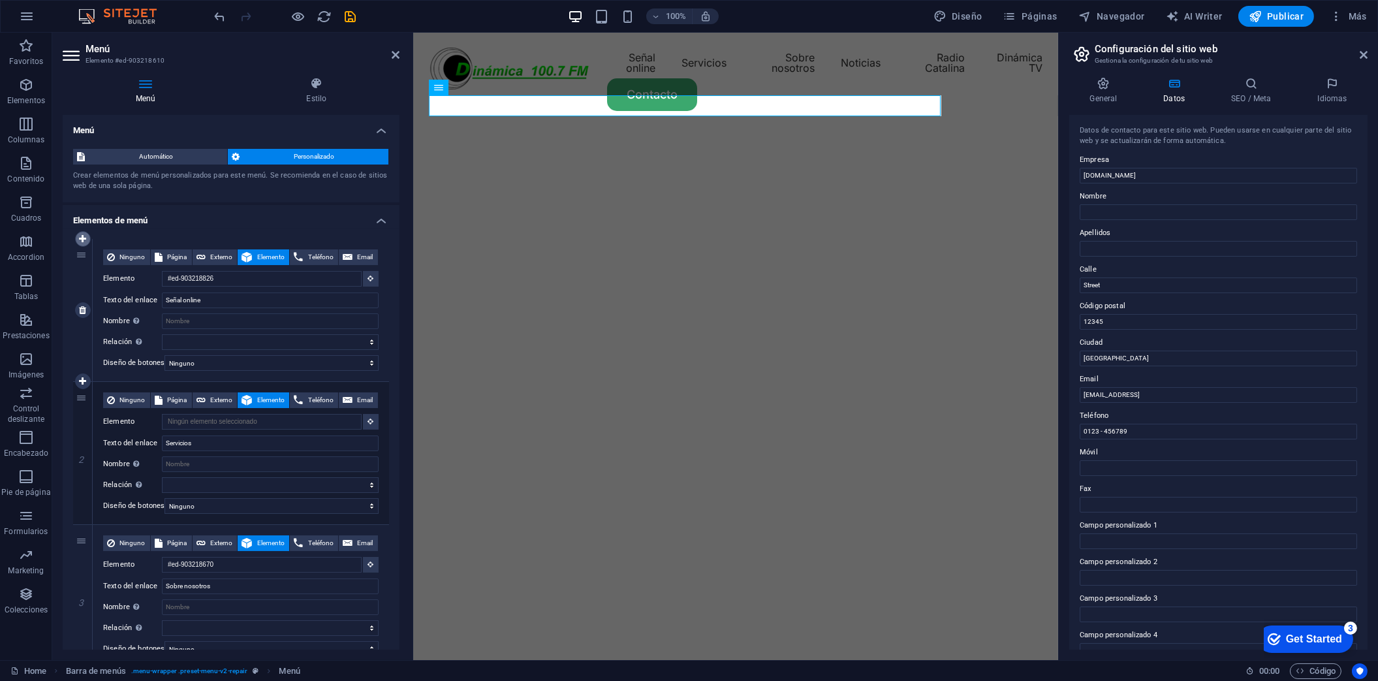
click at [79, 242] on icon at bounding box center [82, 238] width 7 height 9
click at [218, 295] on input "Texto del enlace" at bounding box center [270, 301] width 217 height 16
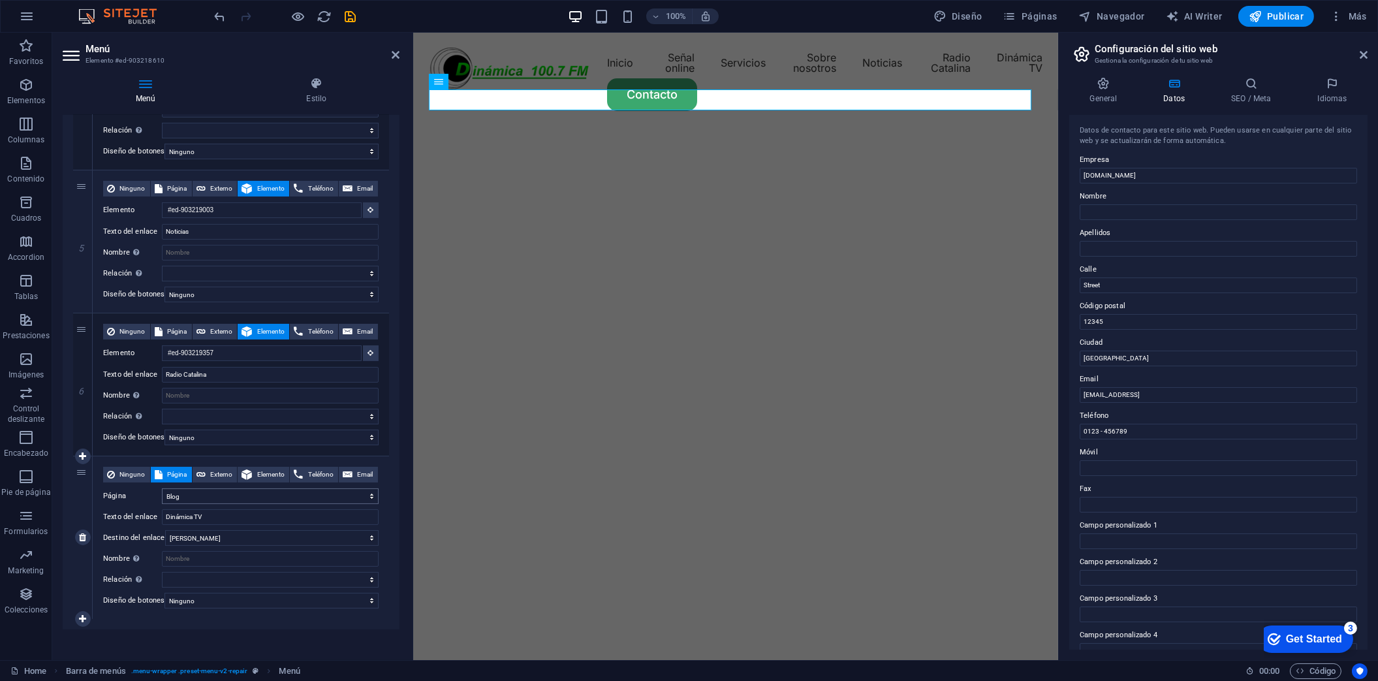
scroll to position [654, 0]
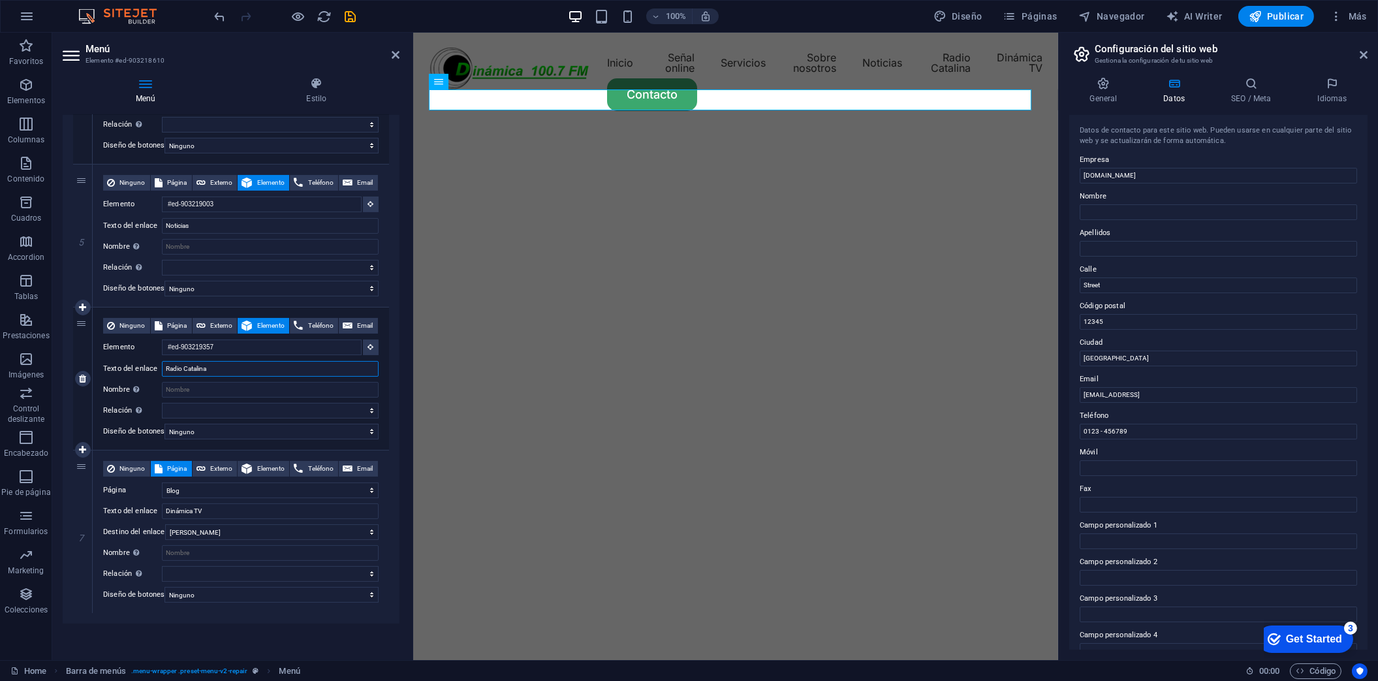
drag, startPoint x: 213, startPoint y: 359, endPoint x: 140, endPoint y: 354, distance: 73.3
click at [140, 361] on div "Texto del enlace Radio Catalina" at bounding box center [241, 369] width 276 height 16
drag, startPoint x: 219, startPoint y: 505, endPoint x: 165, endPoint y: 501, distance: 53.7
click at [165, 503] on input "Dinámica TV" at bounding box center [270, 511] width 217 height 16
click at [83, 527] on icon at bounding box center [82, 531] width 7 height 9
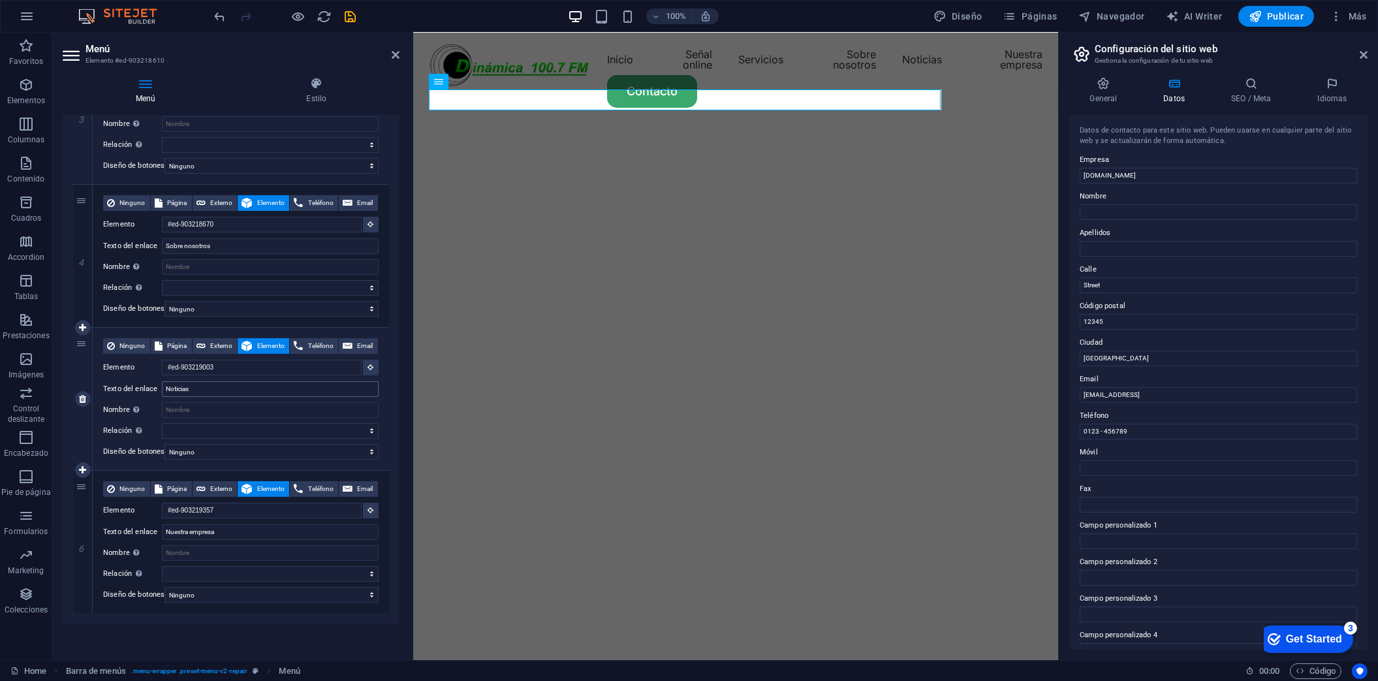
scroll to position [0, 0]
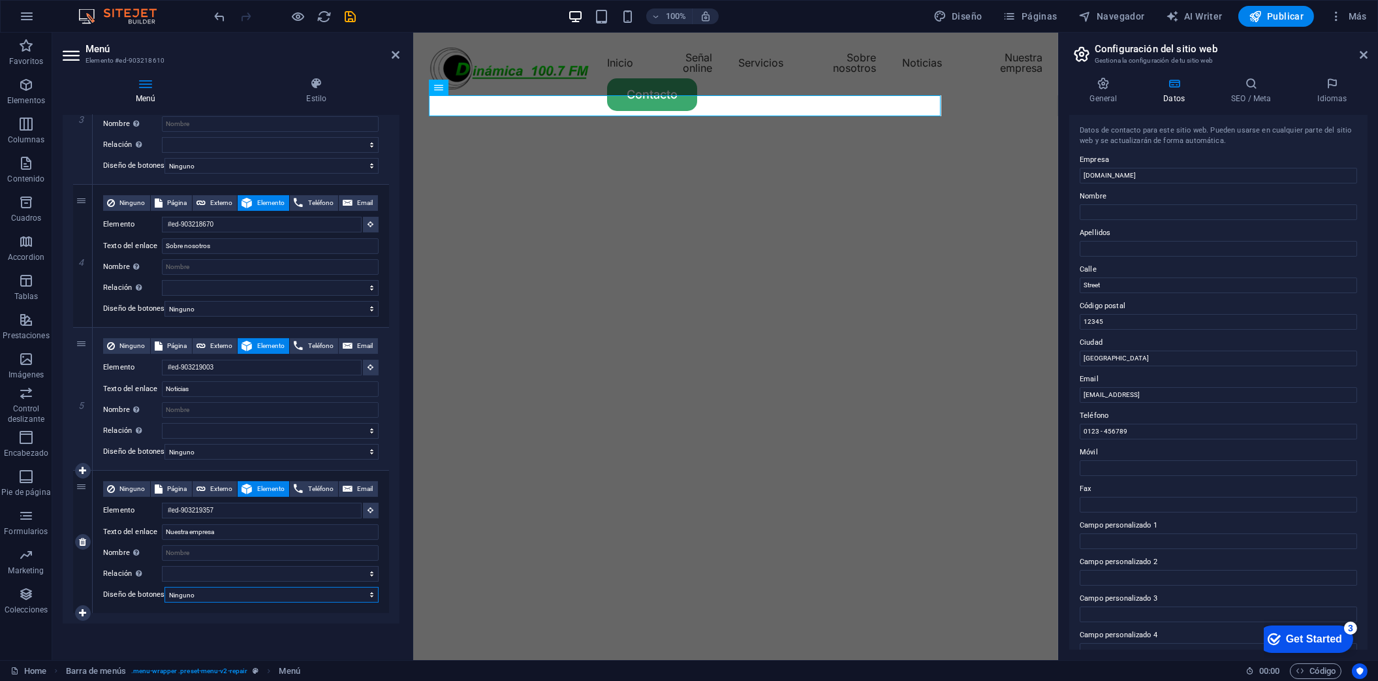
click at [369, 587] on select "Ninguno Predeterminado Principal Secundario" at bounding box center [272, 595] width 214 height 16
click at [366, 566] on select "alternativo autor marcador externo ayuda licencia siguiente nofollow noreferrer…" at bounding box center [270, 574] width 217 height 16
click at [82, 480] on div "6" at bounding box center [83, 542] width 20 height 142
drag, startPoint x: 824, startPoint y: 539, endPoint x: 511, endPoint y: 521, distance: 313.2
drag, startPoint x: 412, startPoint y: 511, endPoint x: 426, endPoint y: 513, distance: 13.8
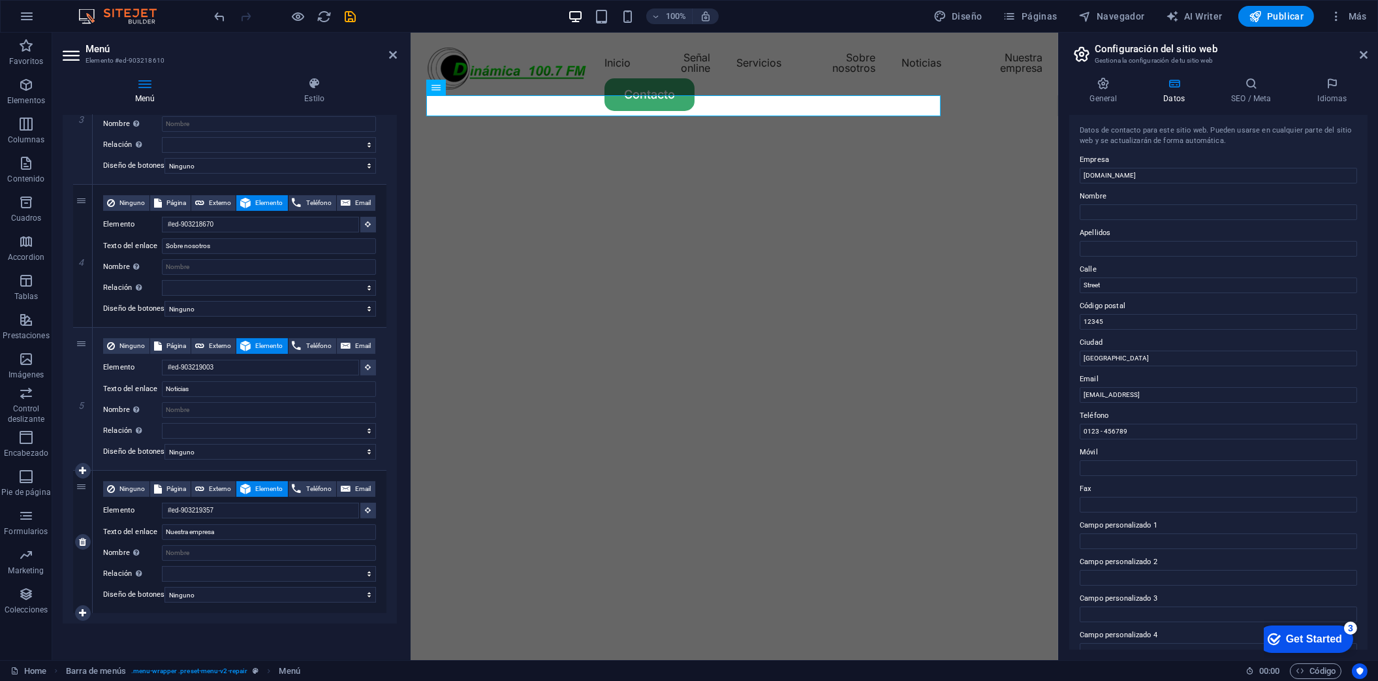
click at [533, 511] on div "H1 Texto en el fondo Contenedor Barra de menús Separador Menú Control deslizant…" at bounding box center [735, 346] width 648 height 627
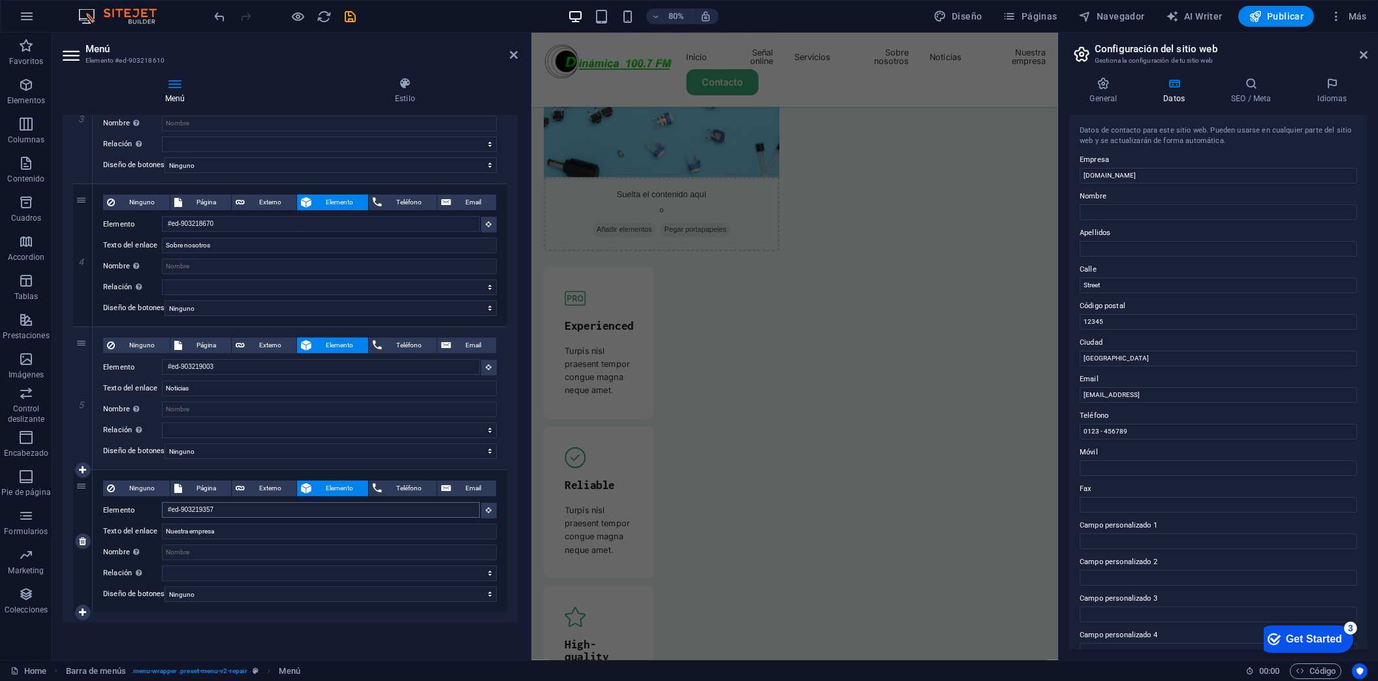
scroll to position [4540, 0]
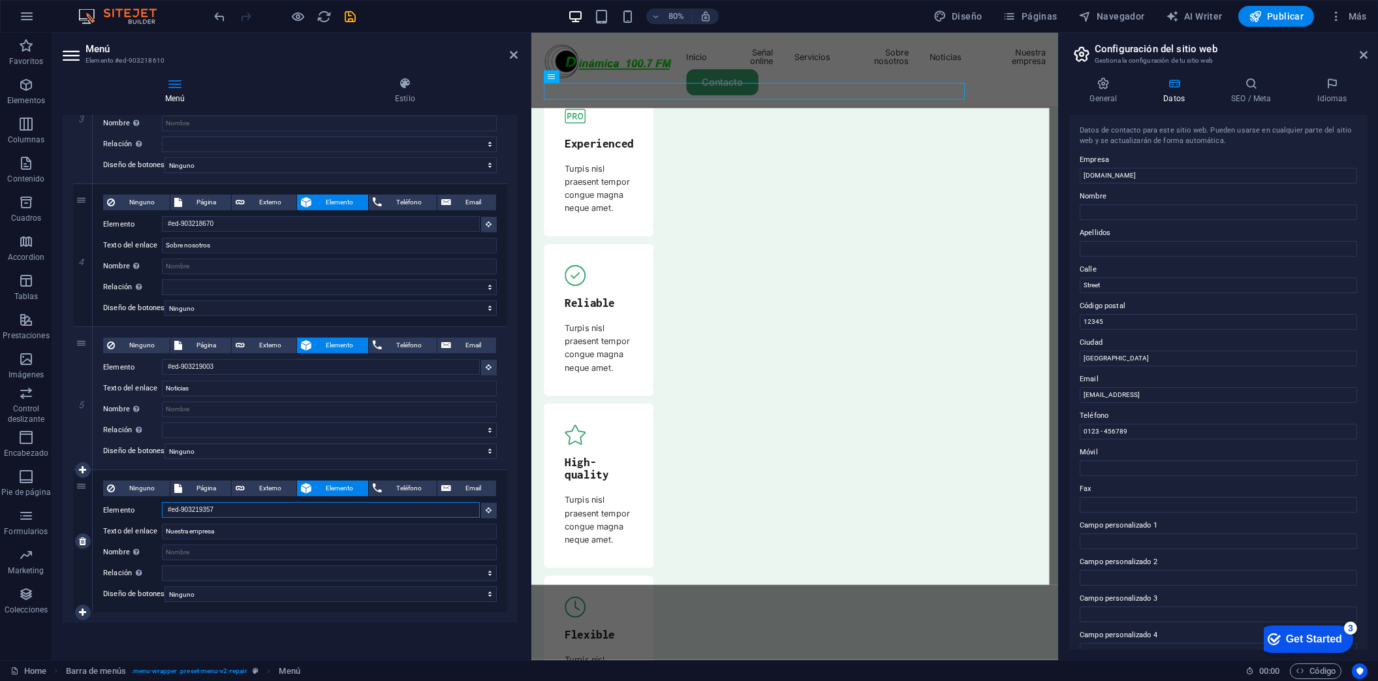
drag, startPoint x: 270, startPoint y: 501, endPoint x: 138, endPoint y: 503, distance: 131.9
click at [149, 502] on div "Elemento #ed-903219357" at bounding box center [300, 510] width 394 height 16
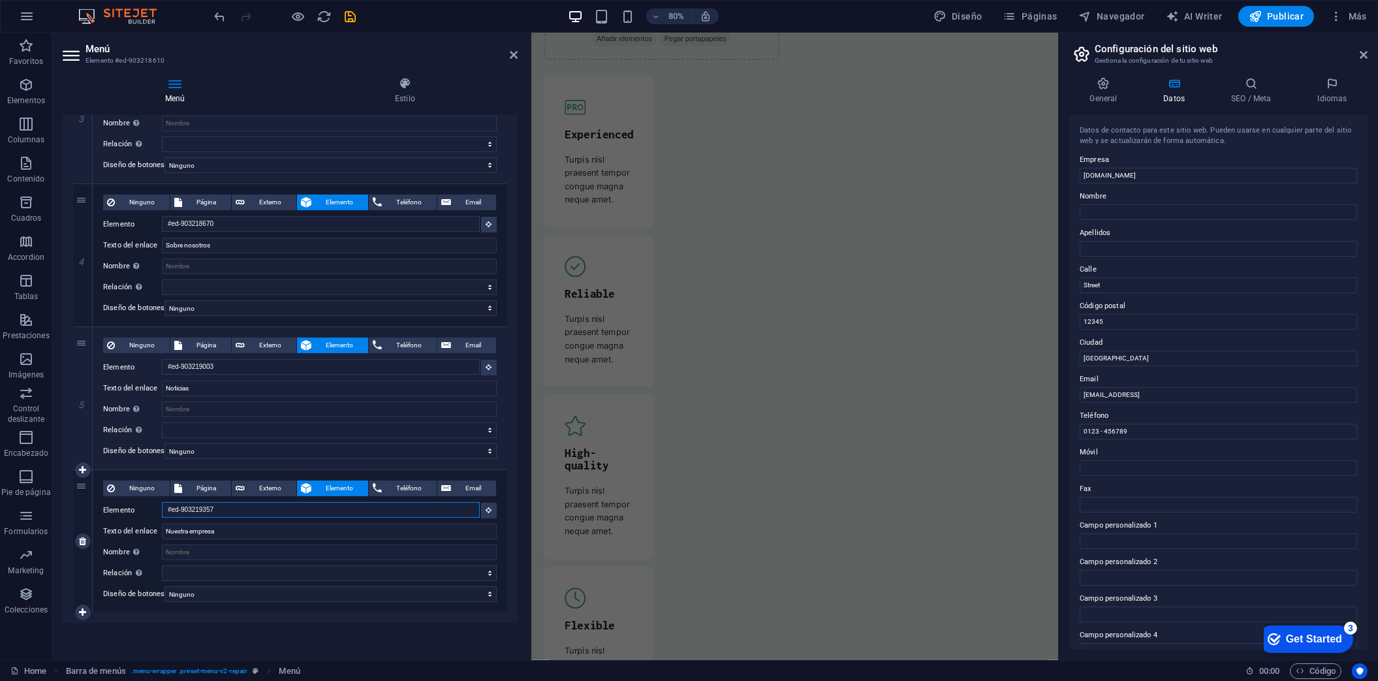
scroll to position [0, 0]
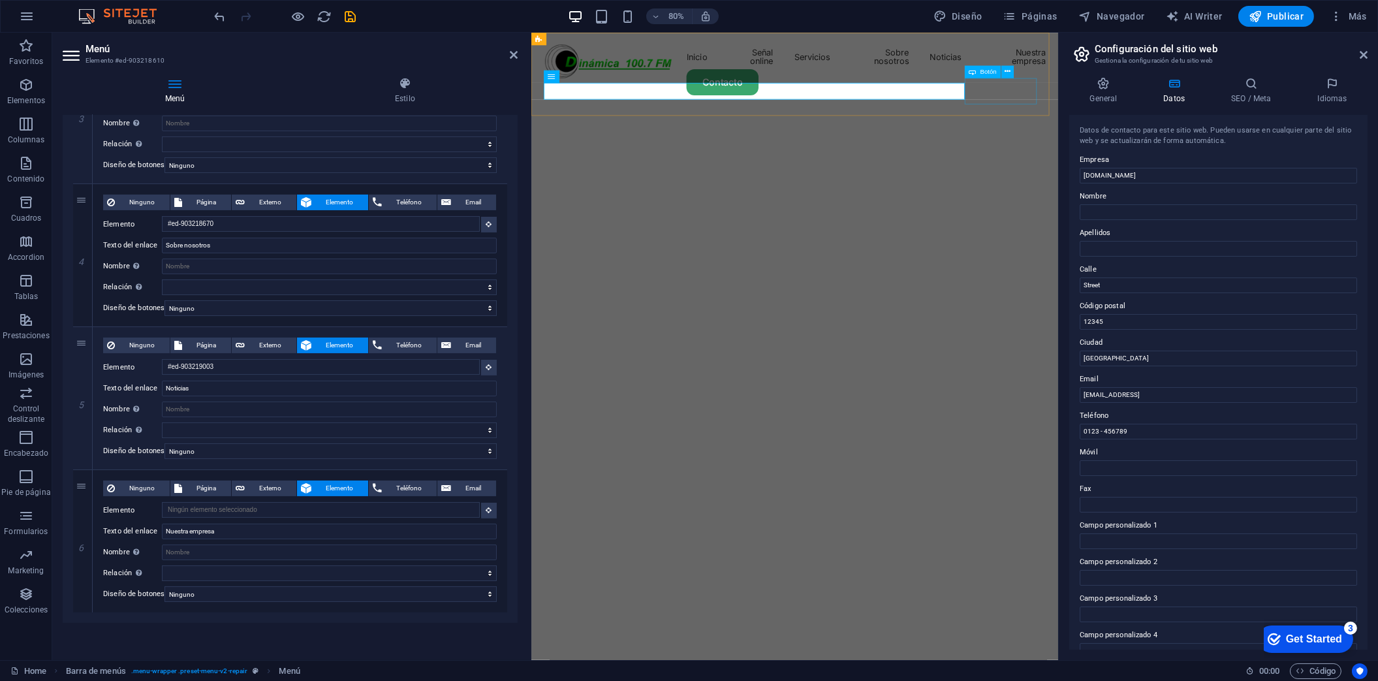
click at [1134, 101] on div "Contacto" at bounding box center [860, 94] width 627 height 33
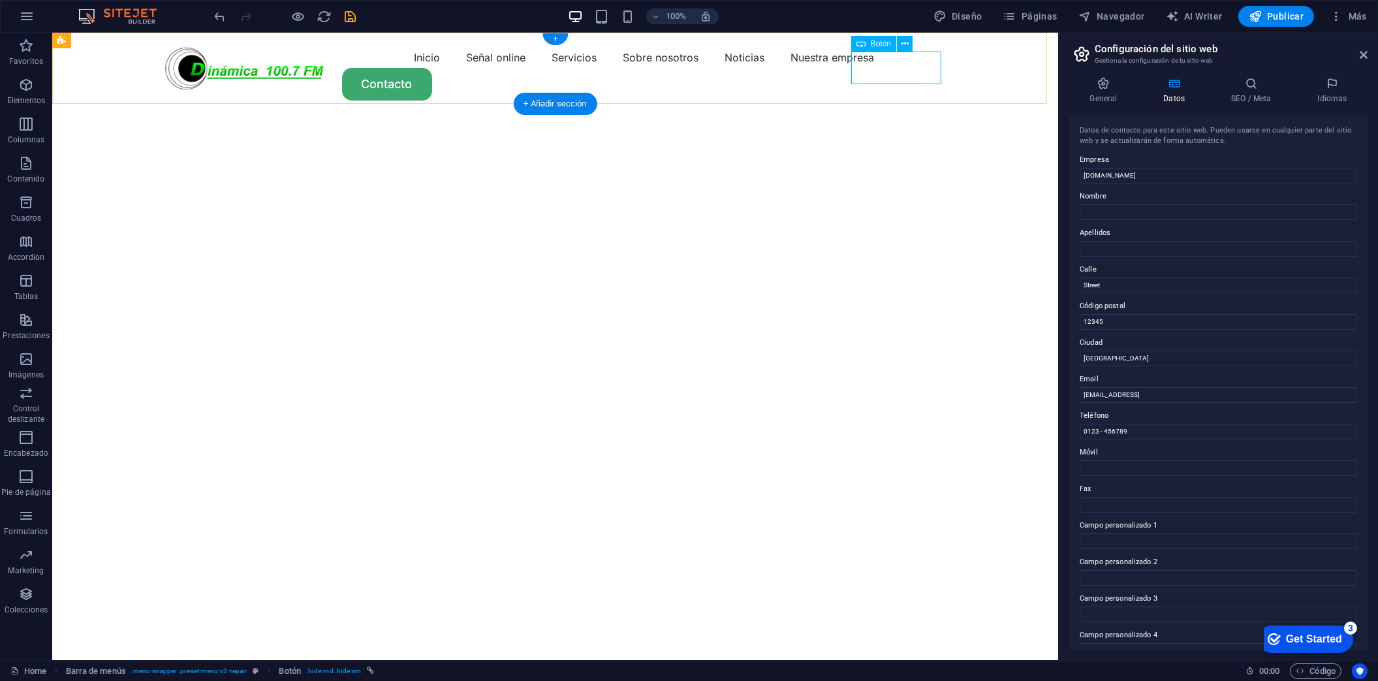
click at [882, 68] on div "Contacto" at bounding box center [556, 84] width 784 height 33
click at [905, 44] on icon at bounding box center [905, 44] width 7 height 14
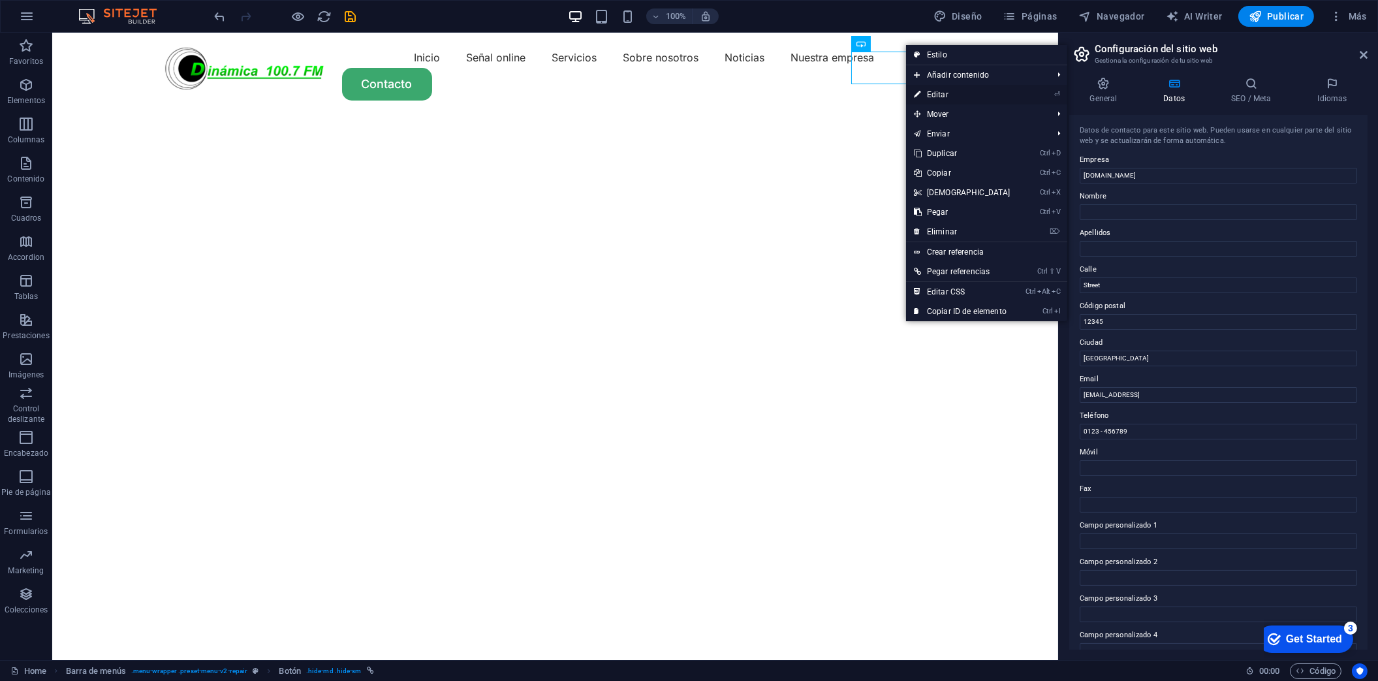
click at [944, 95] on link "⏎ Editar" at bounding box center [962, 95] width 112 height 20
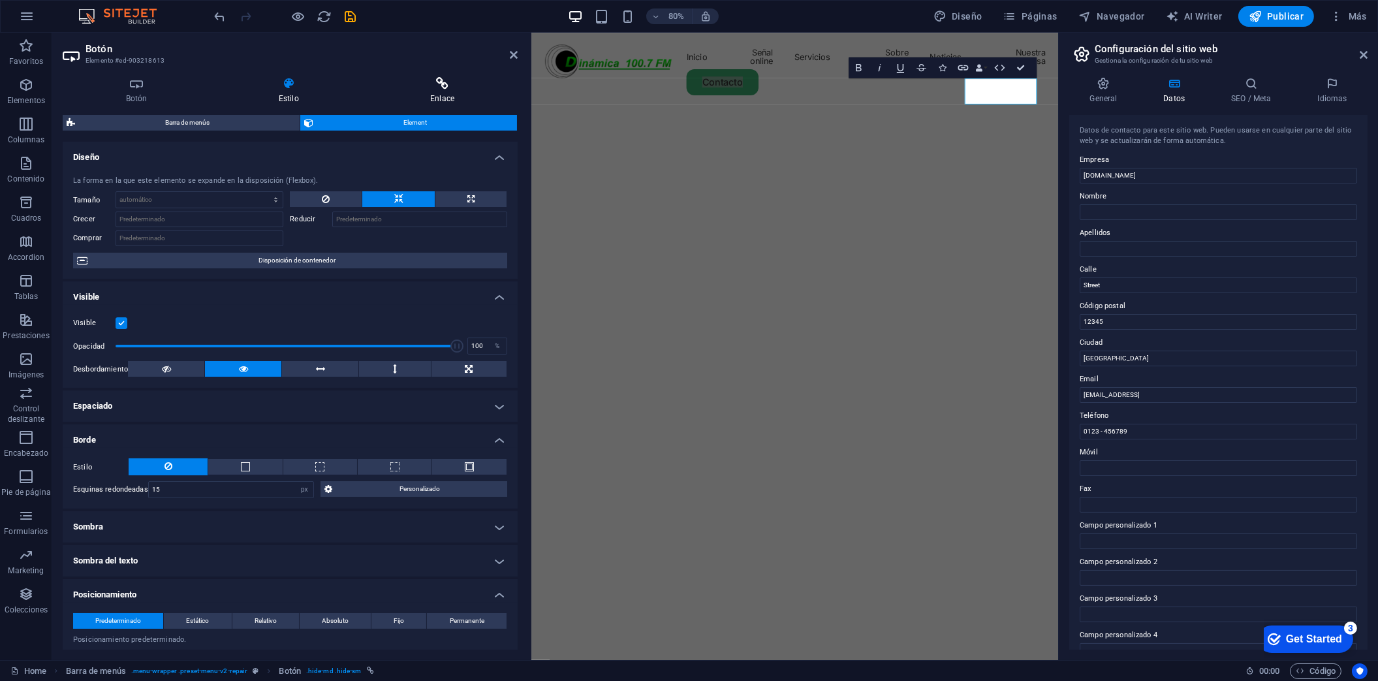
click at [441, 89] on icon at bounding box center [442, 83] width 150 height 13
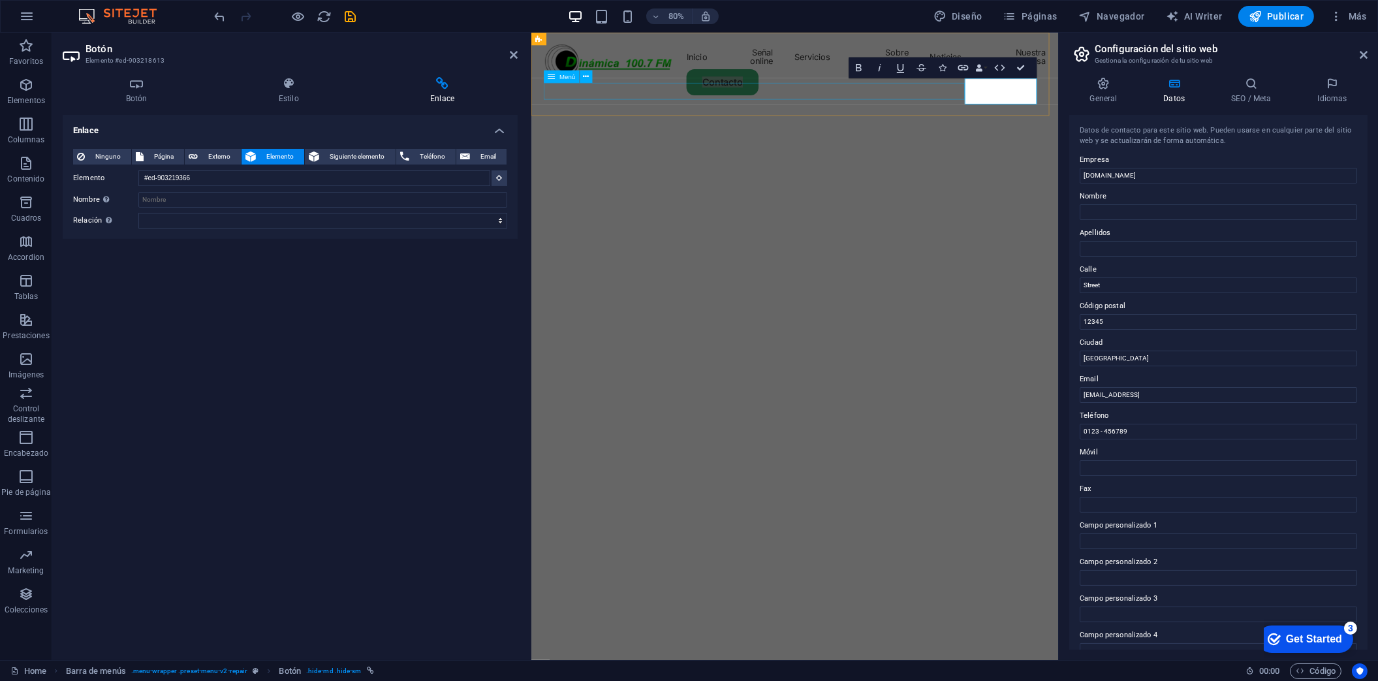
click at [933, 78] on nav "Inicio Señal online Servicios Sobre nosotros Noticias Nuestra empresa" at bounding box center [860, 62] width 627 height 31
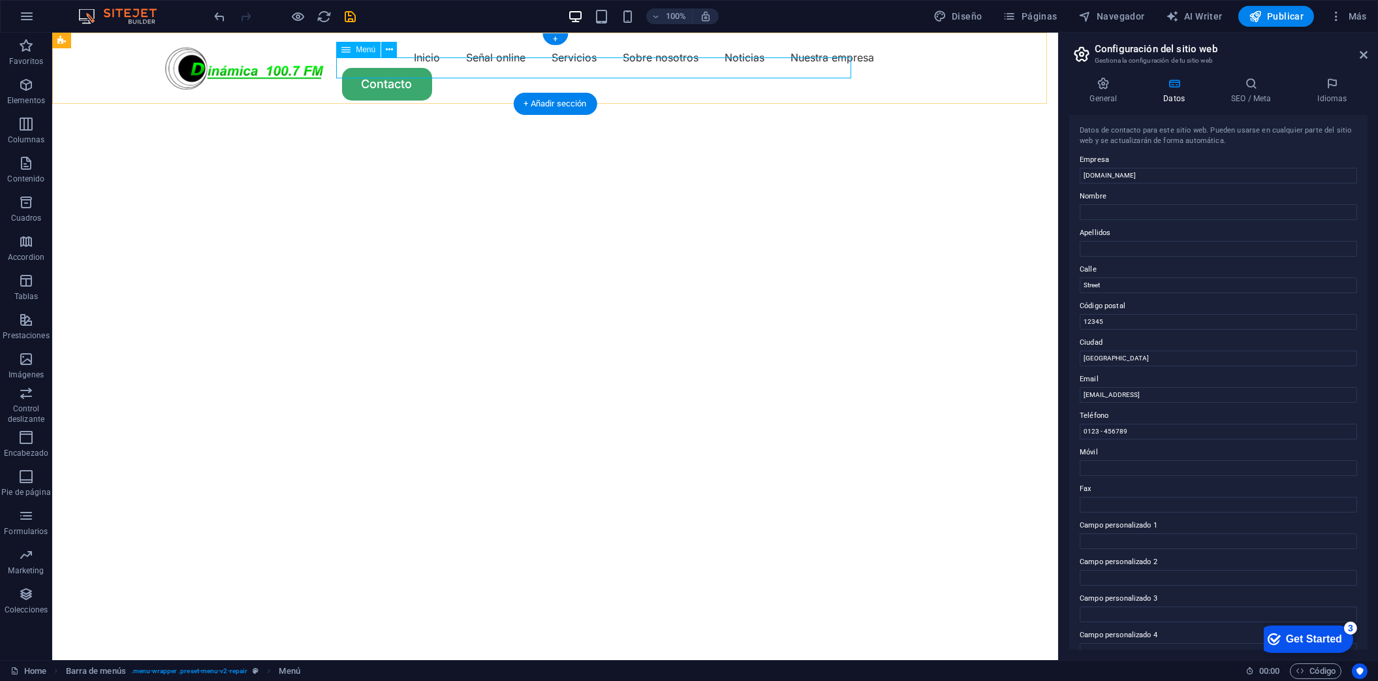
click at [797, 63] on nav "Inicio Señal online Servicios Sobre nosotros Noticias Nuestra empresa" at bounding box center [556, 57] width 784 height 21
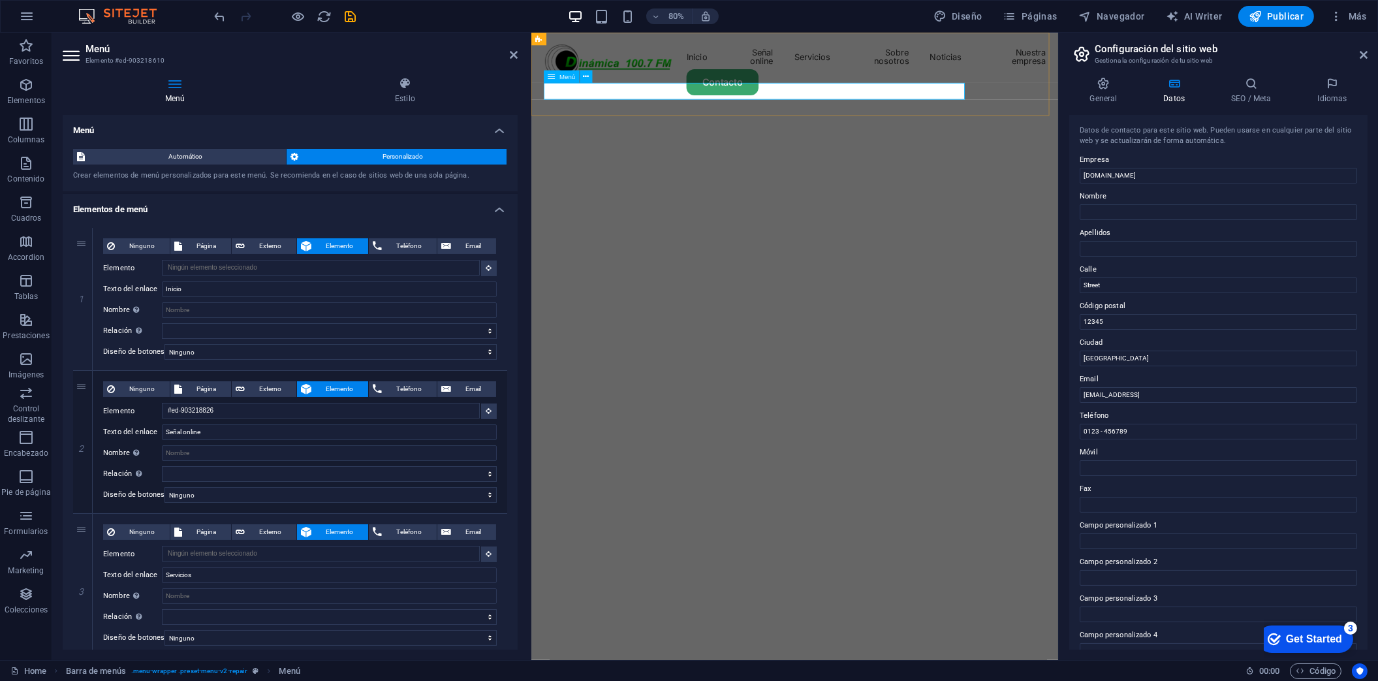
click at [1000, 78] on nav "Inicio Señal online Servicios Sobre nosotros Noticias Nuestra empresa" at bounding box center [860, 62] width 627 height 31
click at [983, 78] on nav "Inicio Señal online Servicios Sobre nosotros Noticias Nuestra empresa" at bounding box center [860, 62] width 627 height 31
click at [492, 203] on h4 "Elementos de menú" at bounding box center [290, 206] width 455 height 24
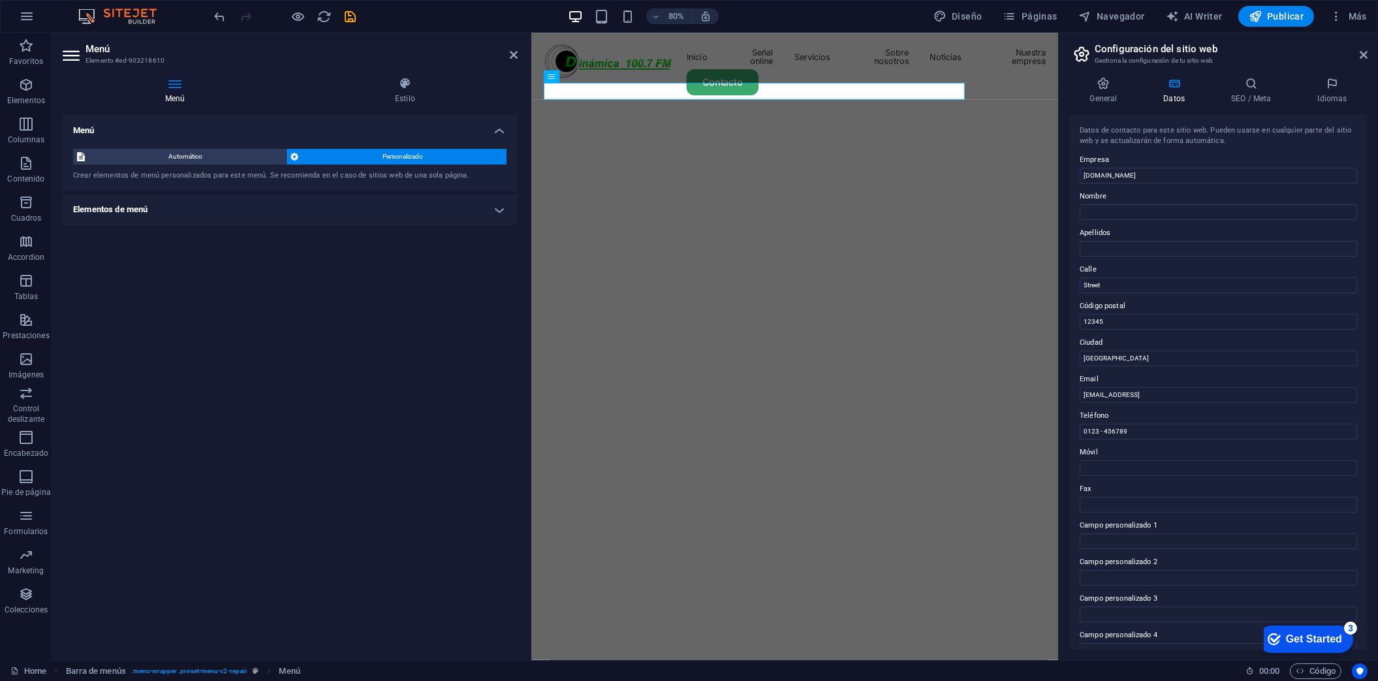
click at [494, 204] on h4 "Elementos de menú" at bounding box center [290, 209] width 455 height 31
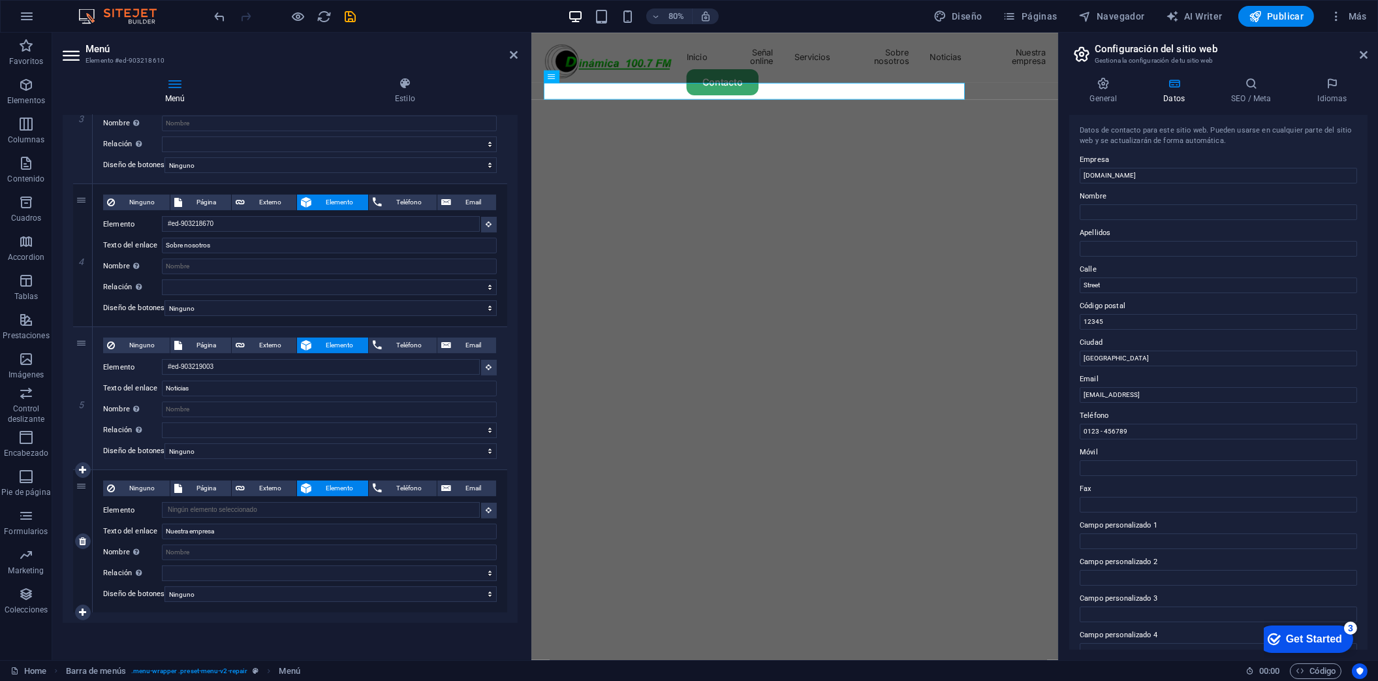
click at [82, 480] on div "6" at bounding box center [83, 541] width 20 height 142
select select "secondary"
click at [165, 586] on select "Ninguno Predeterminado Principal Secundario" at bounding box center [331, 594] width 332 height 16
select select
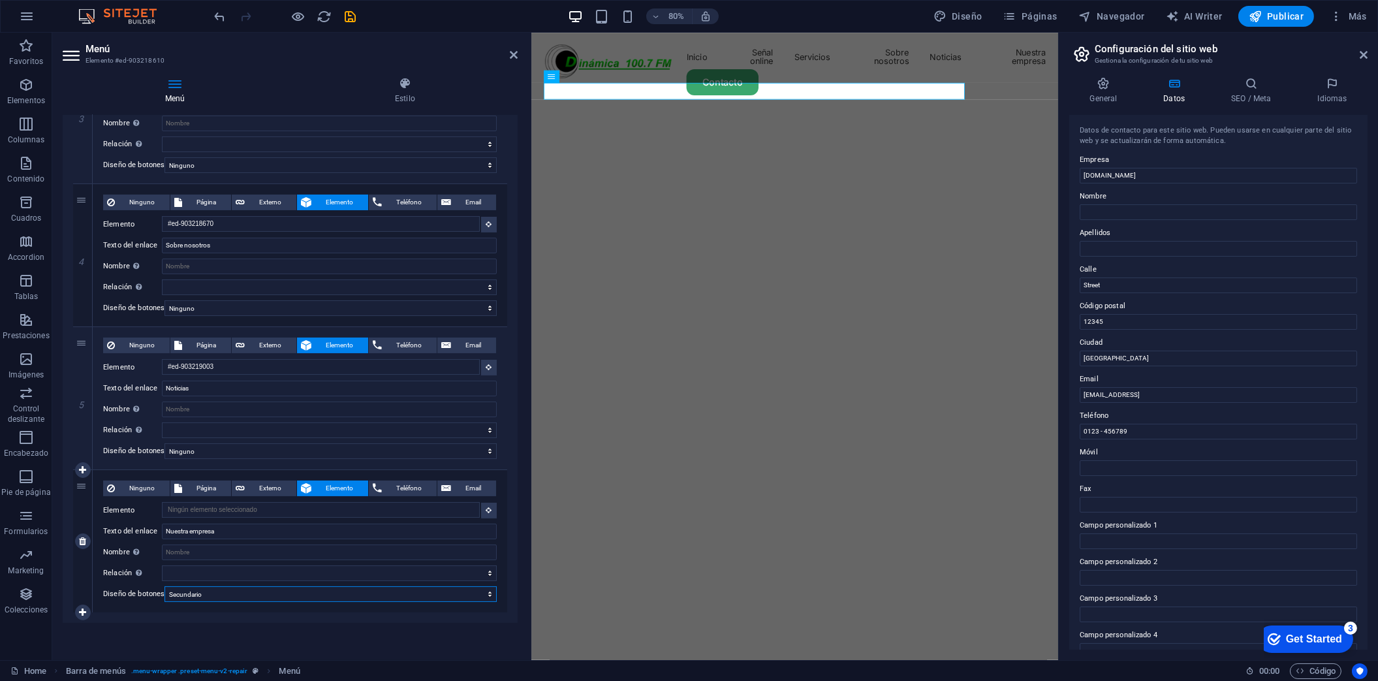
select select
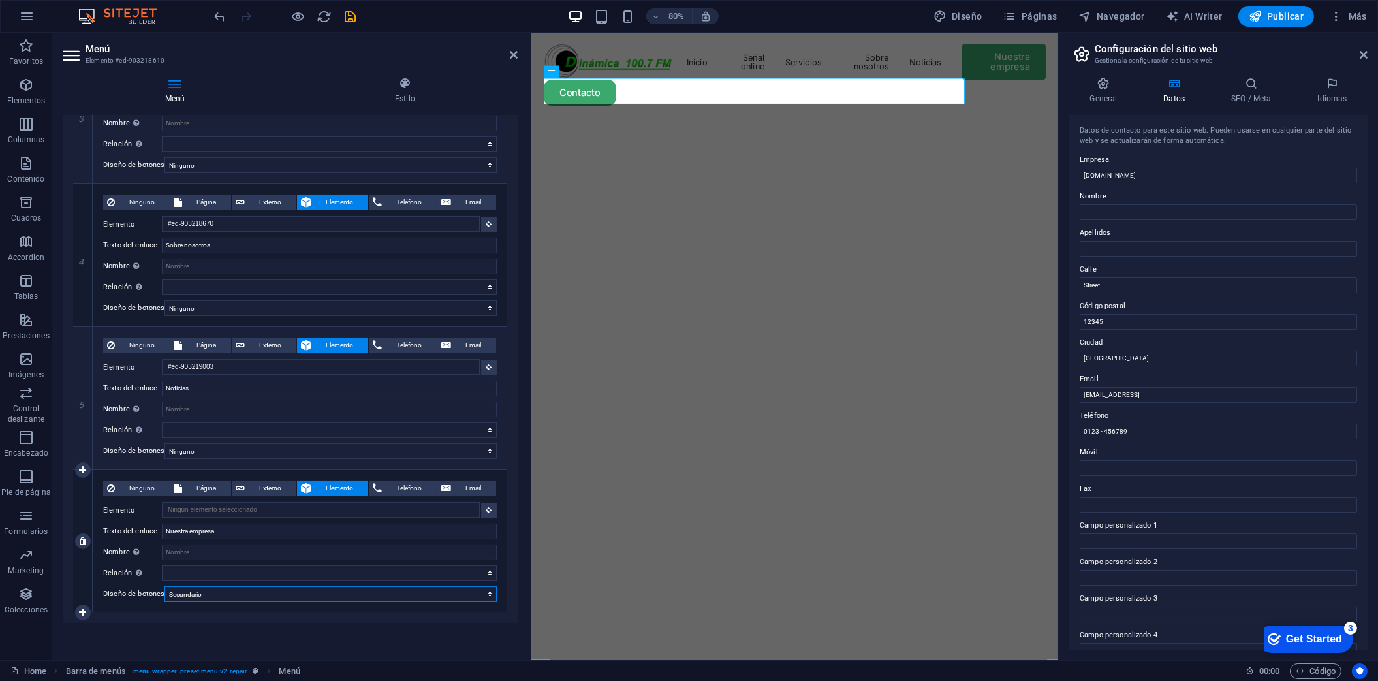
click at [484, 586] on select "Ninguno Predeterminado Principal Secundario" at bounding box center [331, 594] width 332 height 16
select select "default"
click at [165, 586] on select "Ninguno Predeterminado Principal Secundario" at bounding box center [331, 594] width 332 height 16
select select
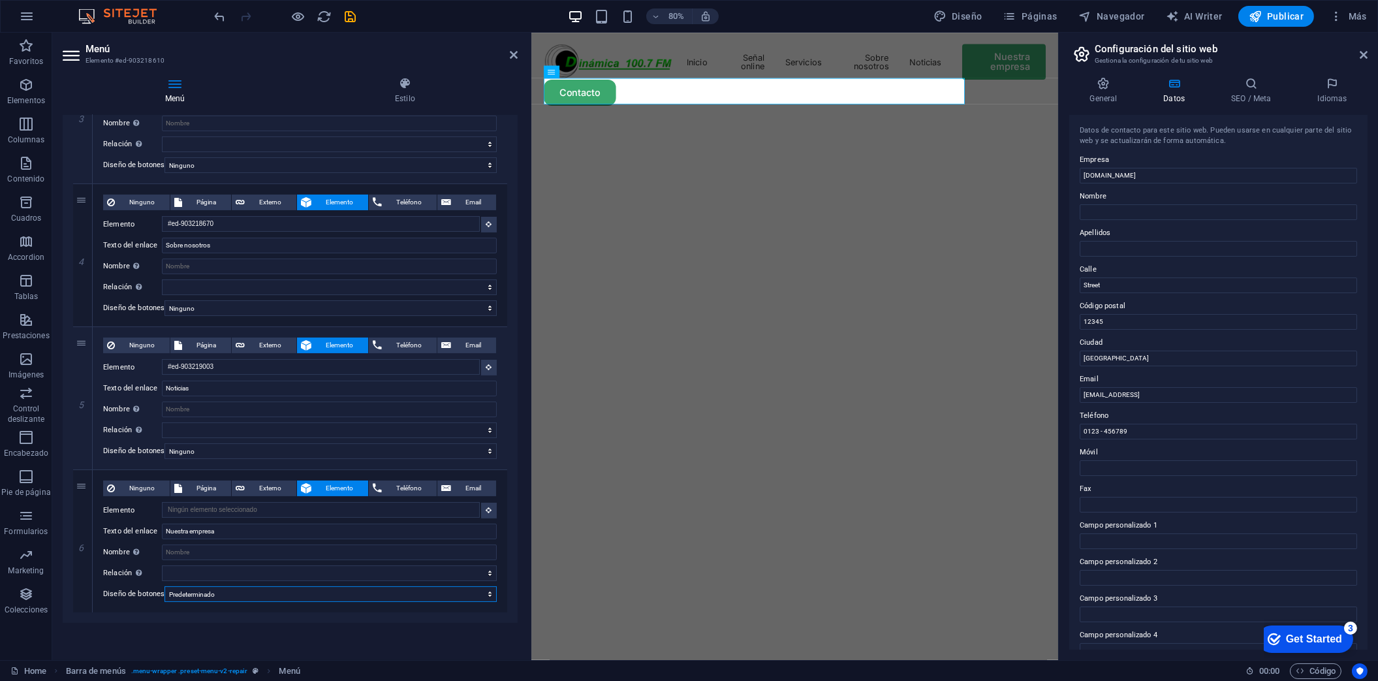
select select
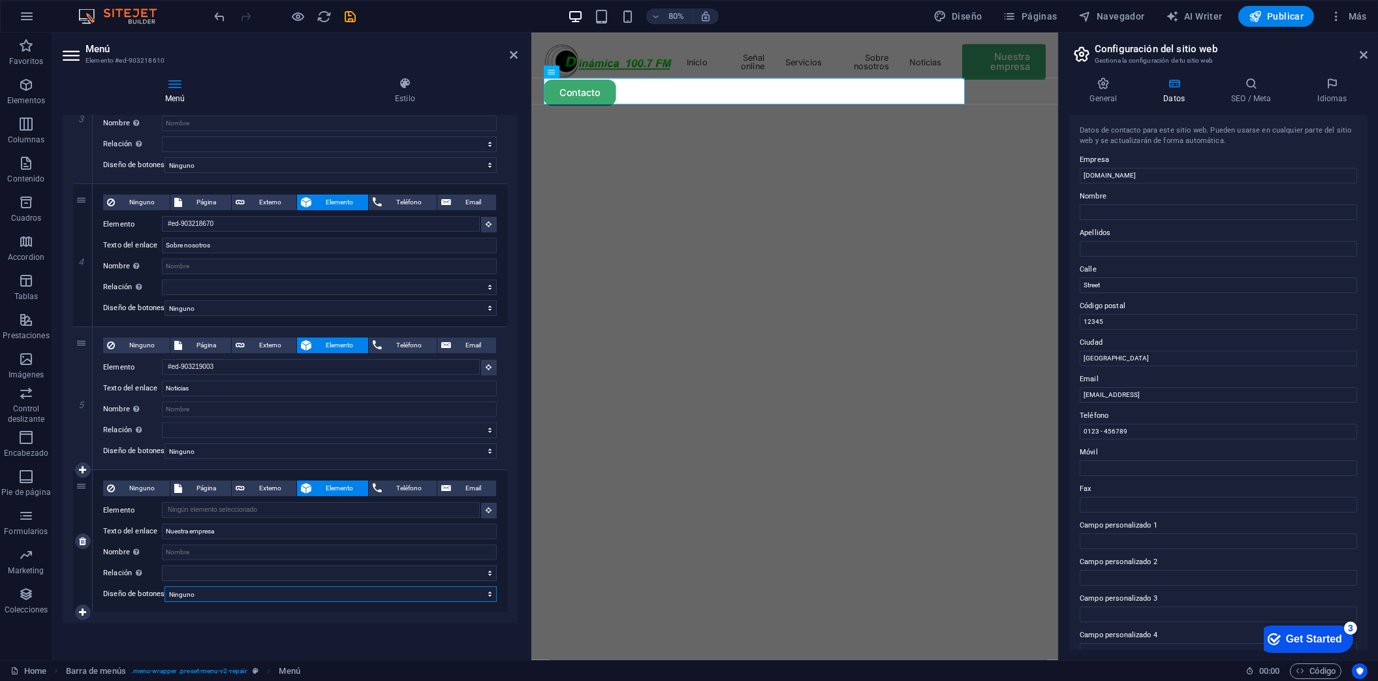
click at [165, 586] on select "Ninguno Predeterminado Principal Secundario" at bounding box center [331, 594] width 332 height 16
select select
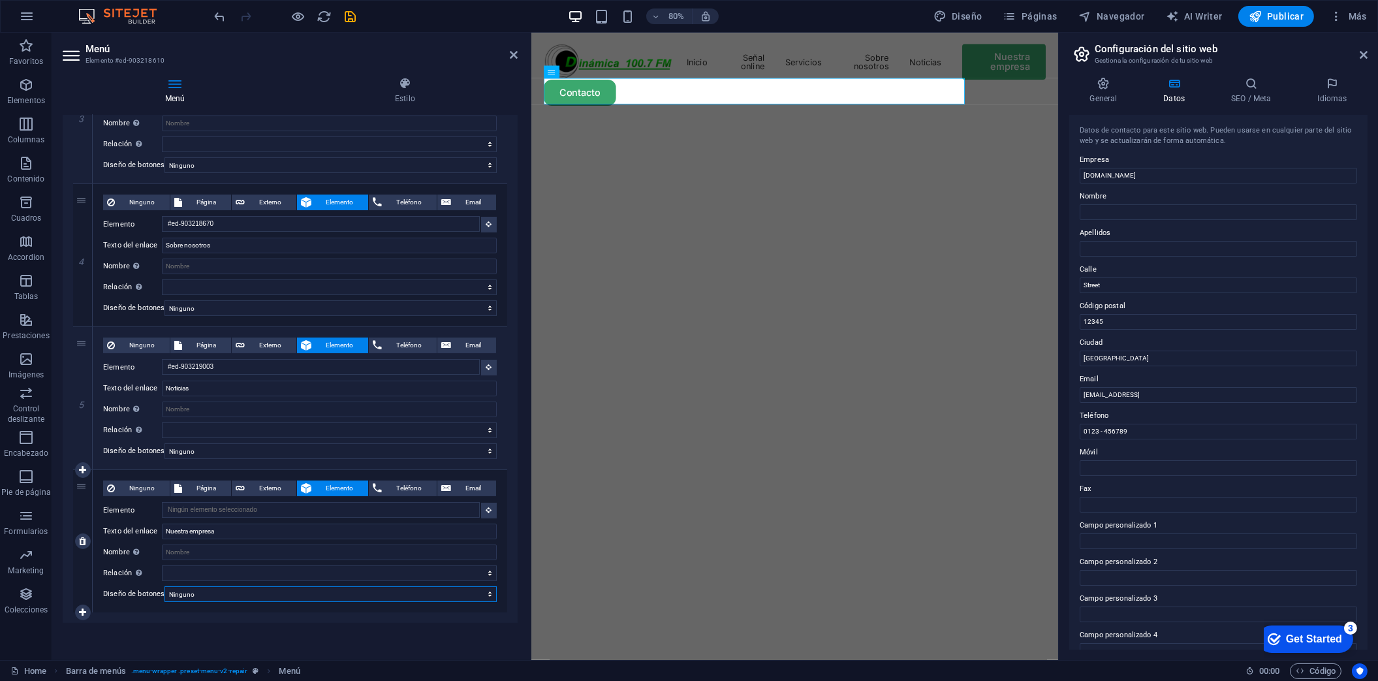
select select
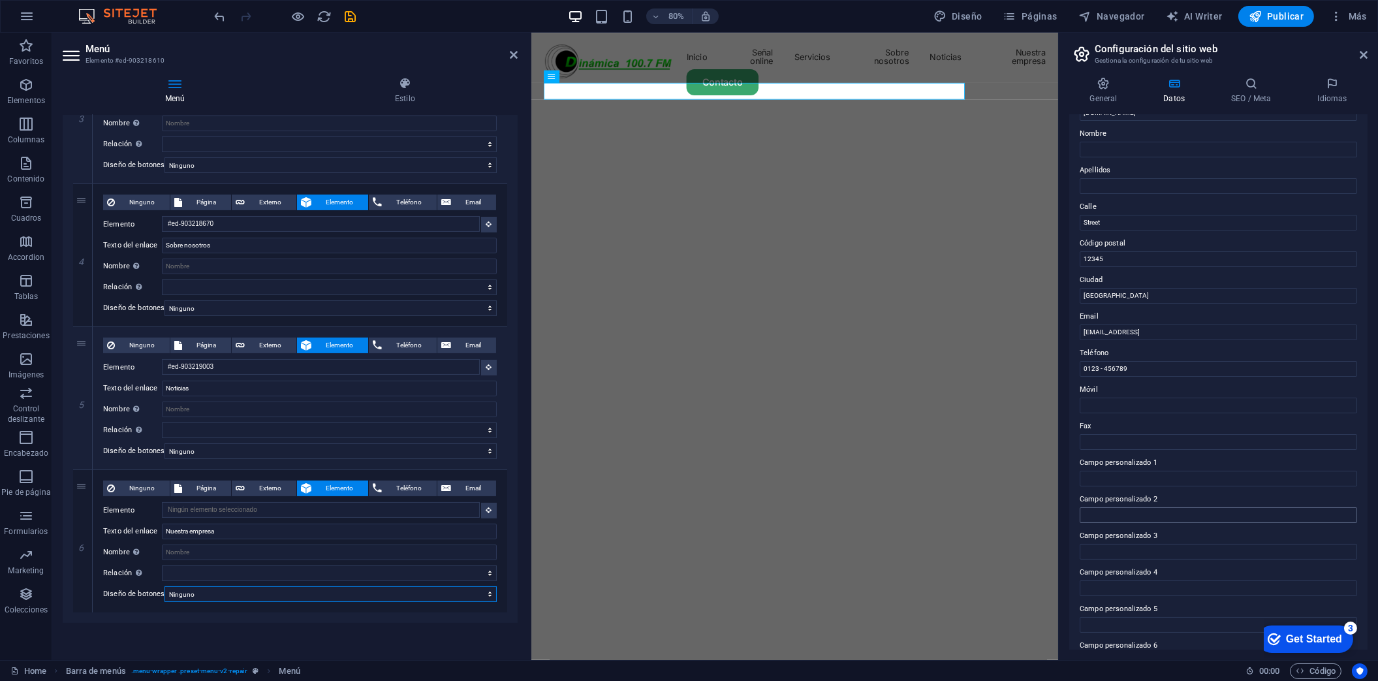
scroll to position [91, 0]
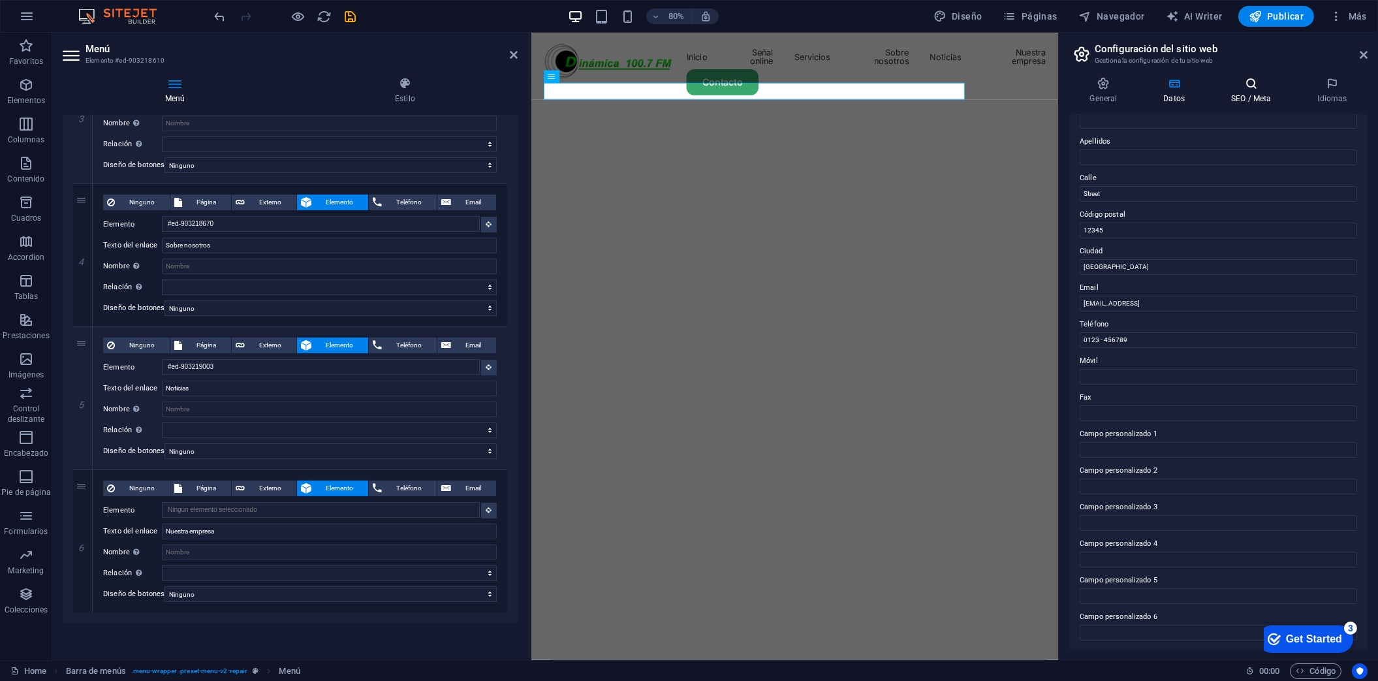
click at [1257, 90] on h4 "SEO / Meta" at bounding box center [1254, 90] width 86 height 27
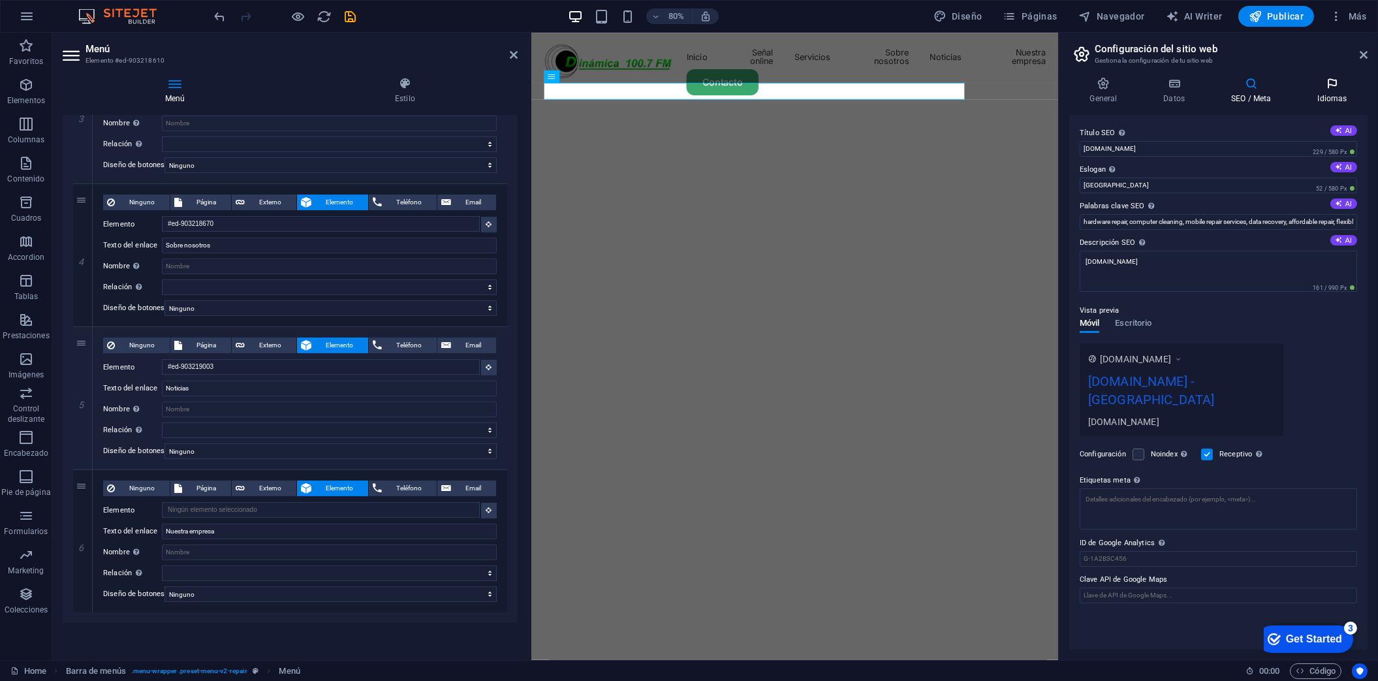
click at [1326, 87] on icon at bounding box center [1332, 83] width 71 height 13
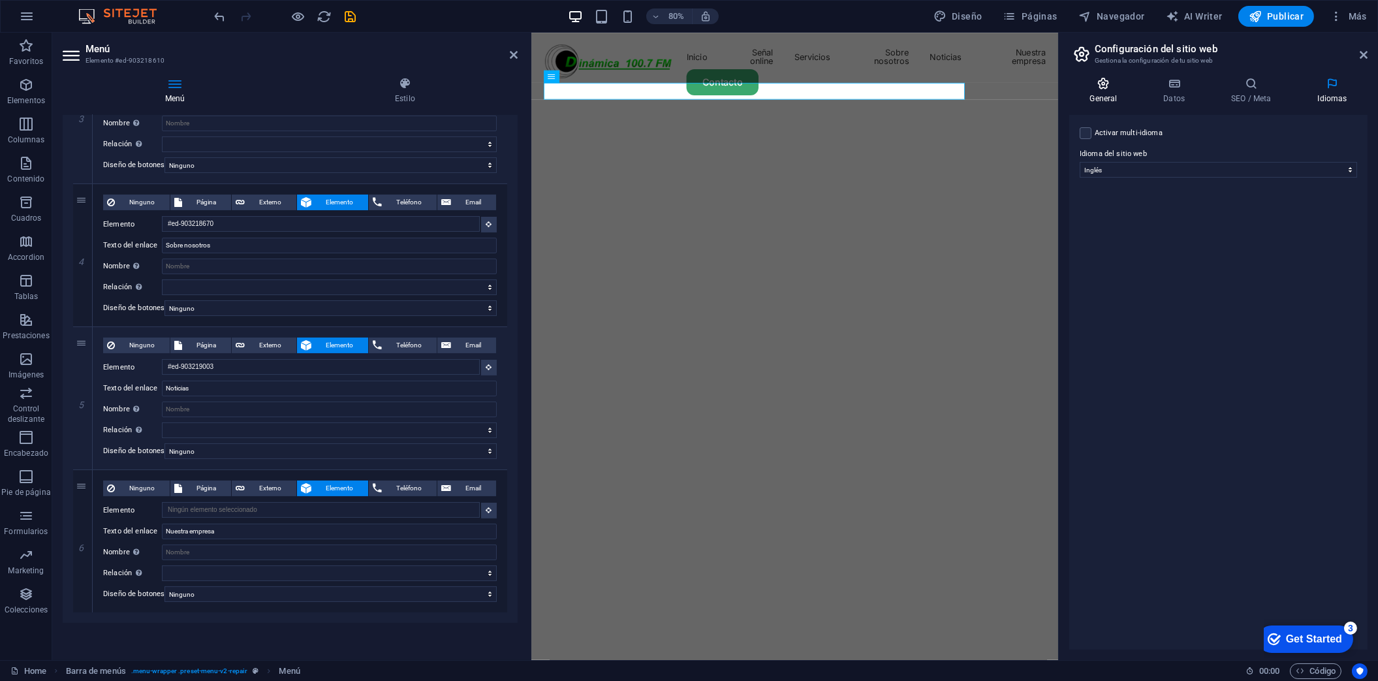
click at [1099, 80] on icon at bounding box center [1103, 83] width 69 height 13
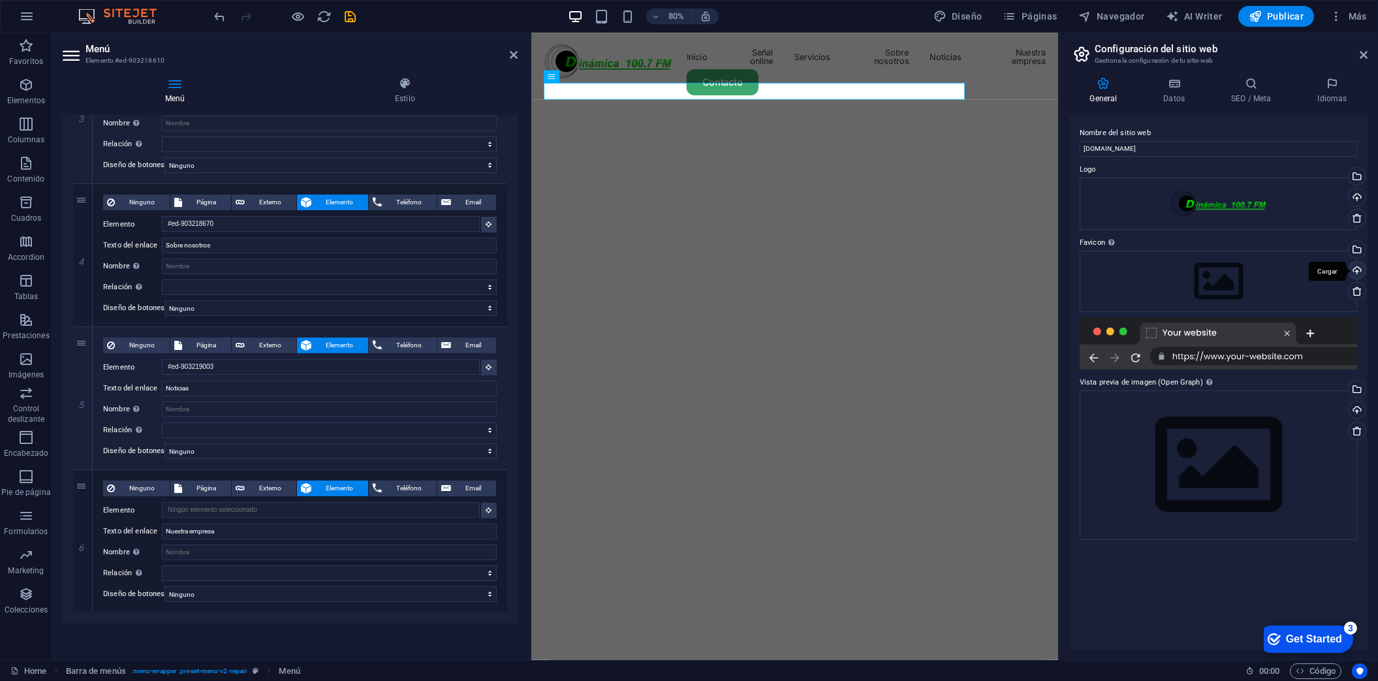
click at [1363, 268] on div "Cargar" at bounding box center [1356, 272] width 20 height 20
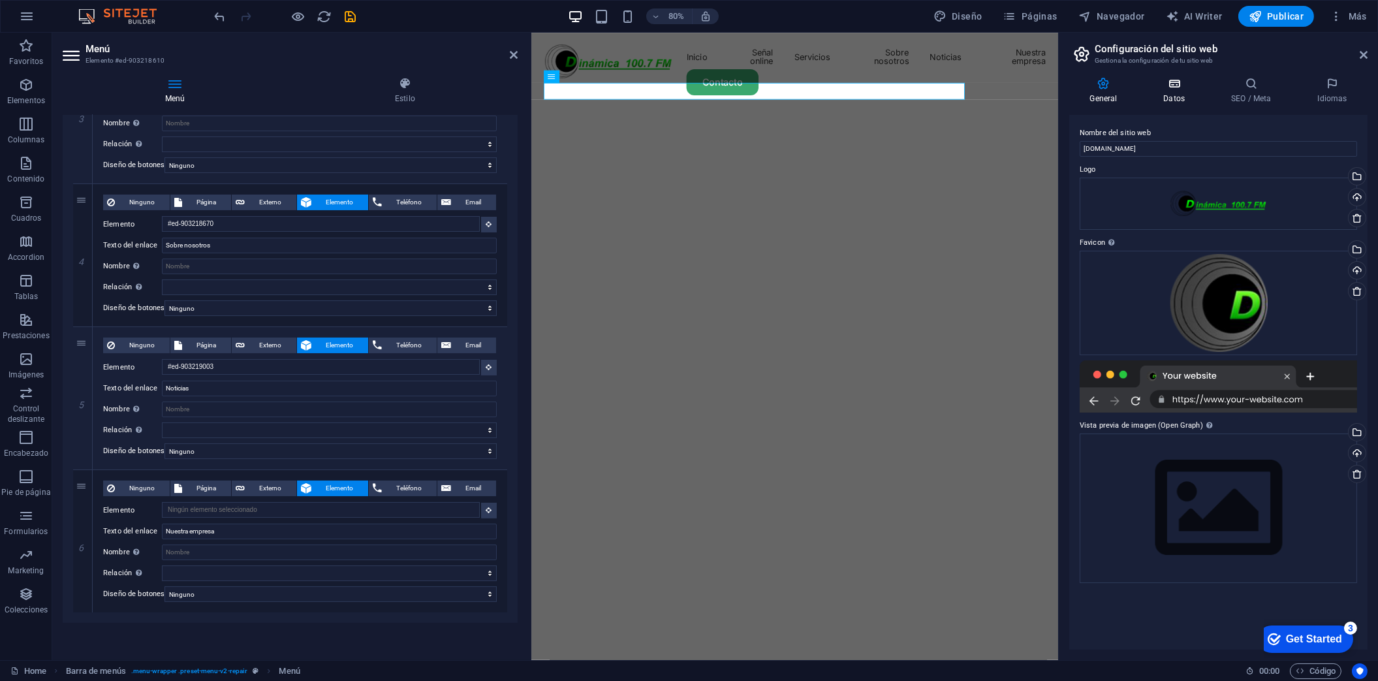
click at [1175, 87] on icon at bounding box center [1174, 83] width 63 height 13
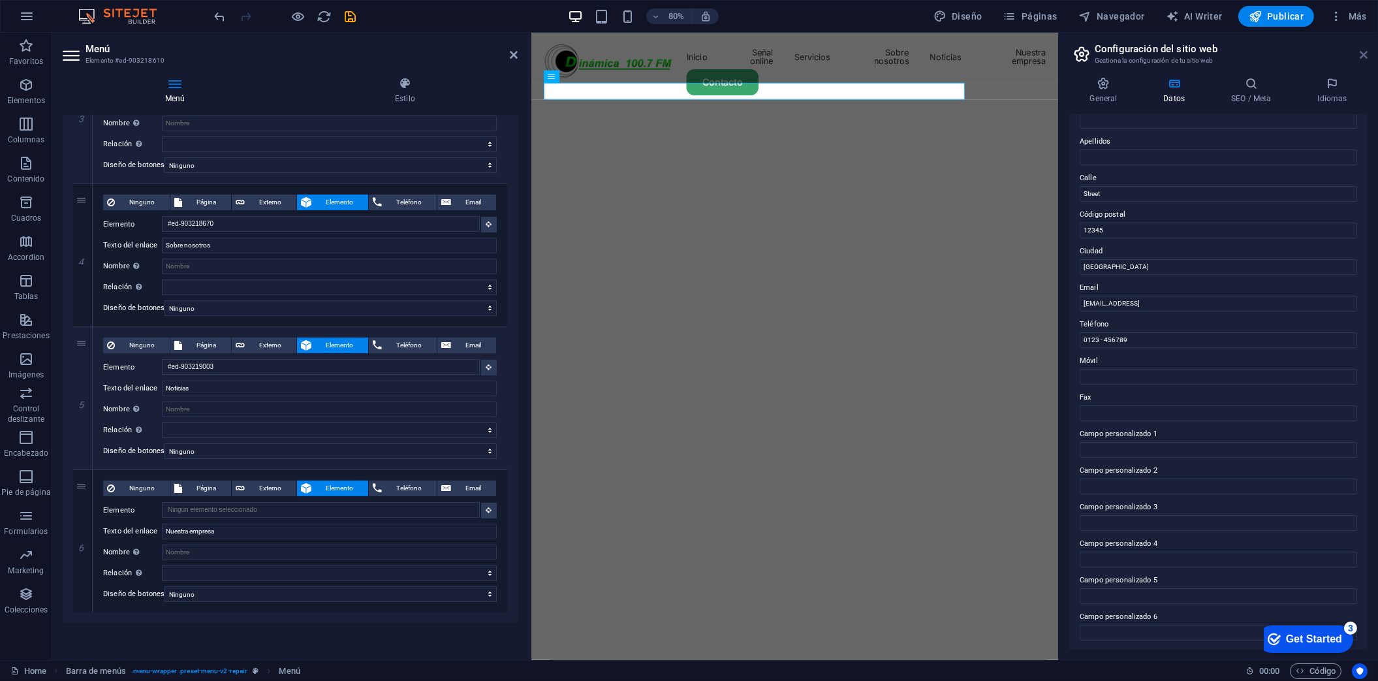
click at [1367, 50] on icon at bounding box center [1364, 55] width 8 height 10
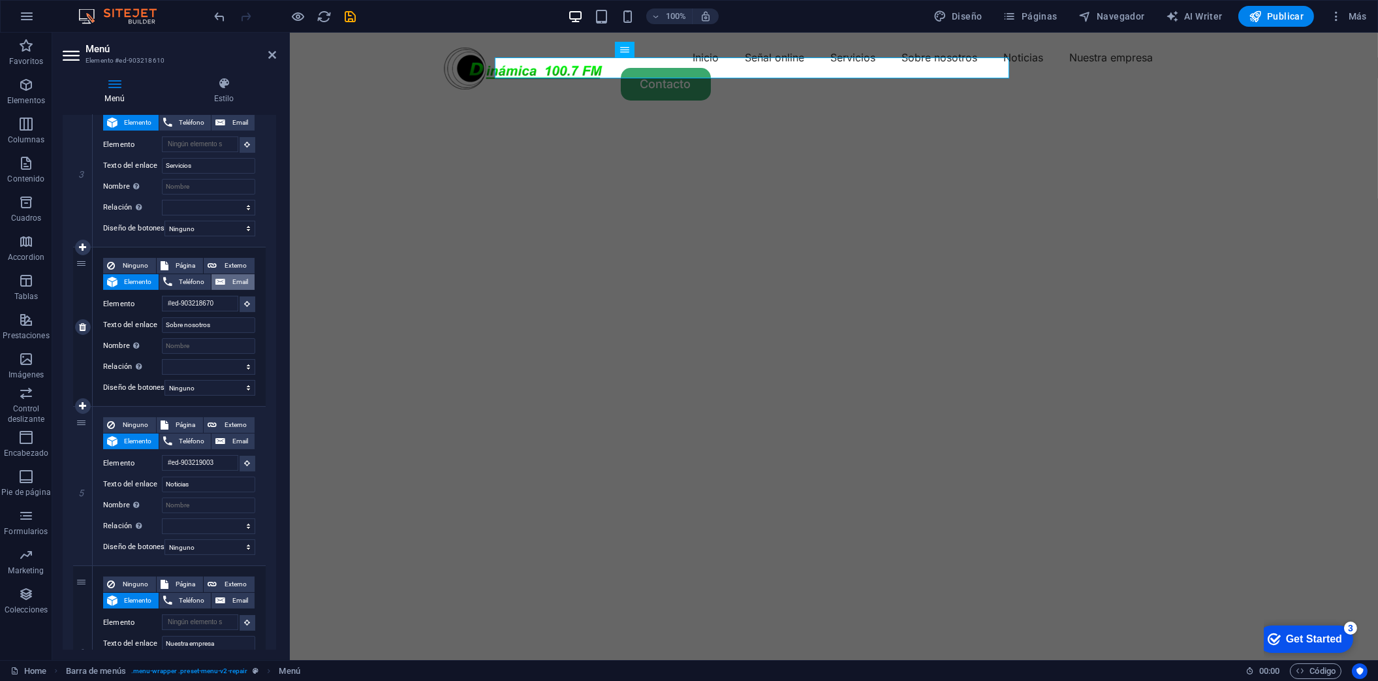
scroll to position [534, 0]
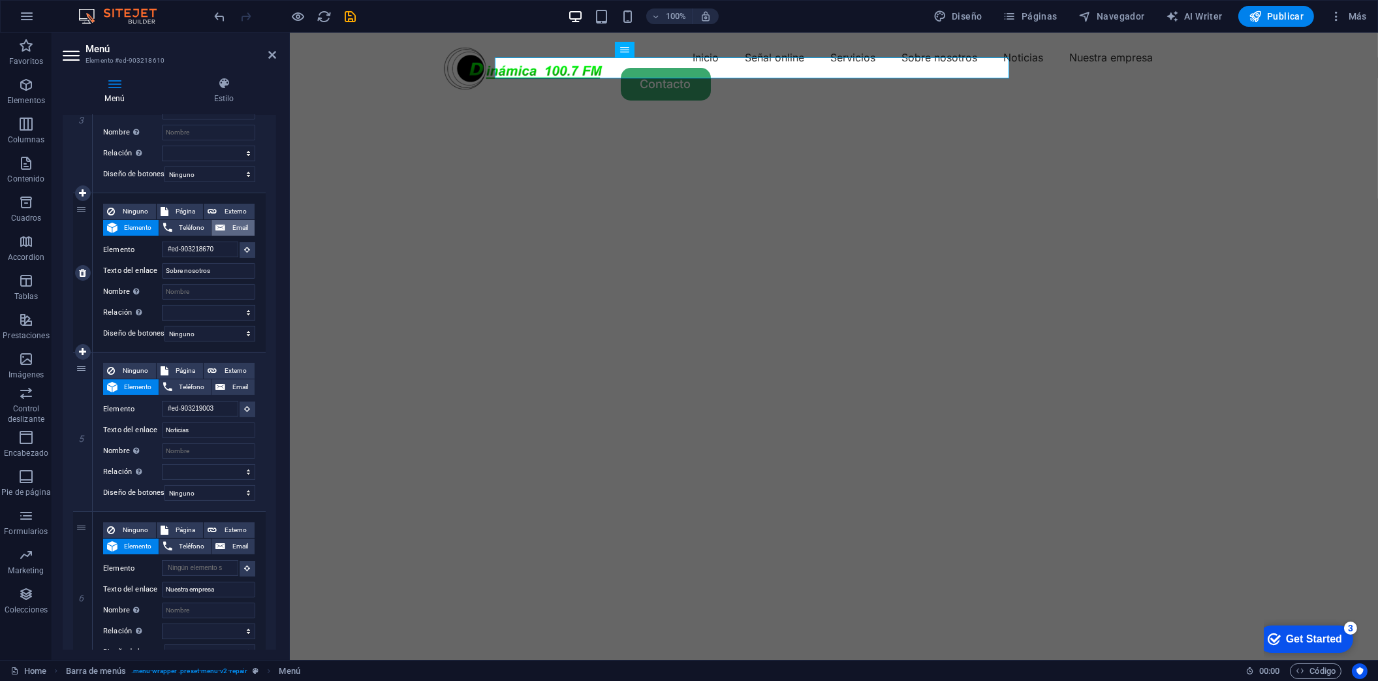
drag, startPoint x: 529, startPoint y: 214, endPoint x: 230, endPoint y: 221, distance: 298.5
click at [230, 221] on aside "Menú Elemento #ed-903218610 Menú Estilo Menú Automático Personalizado Crear ele…" at bounding box center [171, 346] width 238 height 627
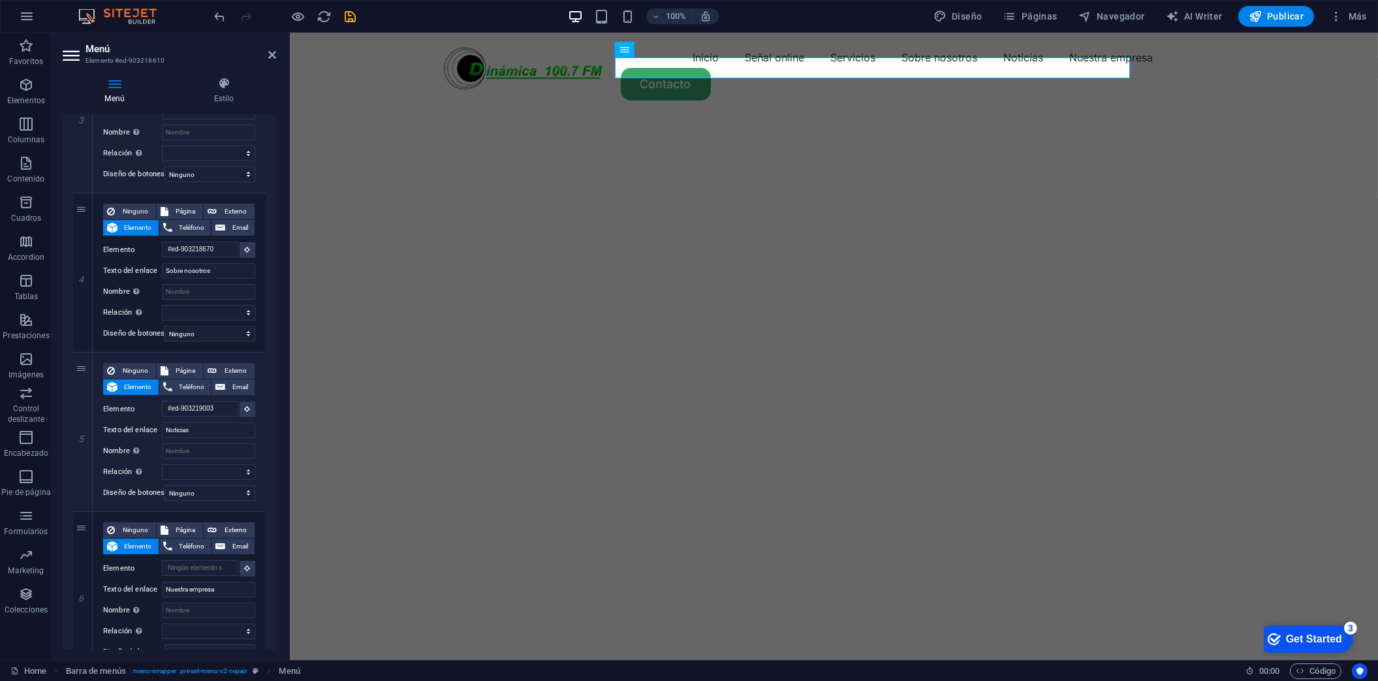
click at [72, 54] on icon at bounding box center [73, 55] width 20 height 21
click at [276, 54] on icon at bounding box center [272, 55] width 8 height 10
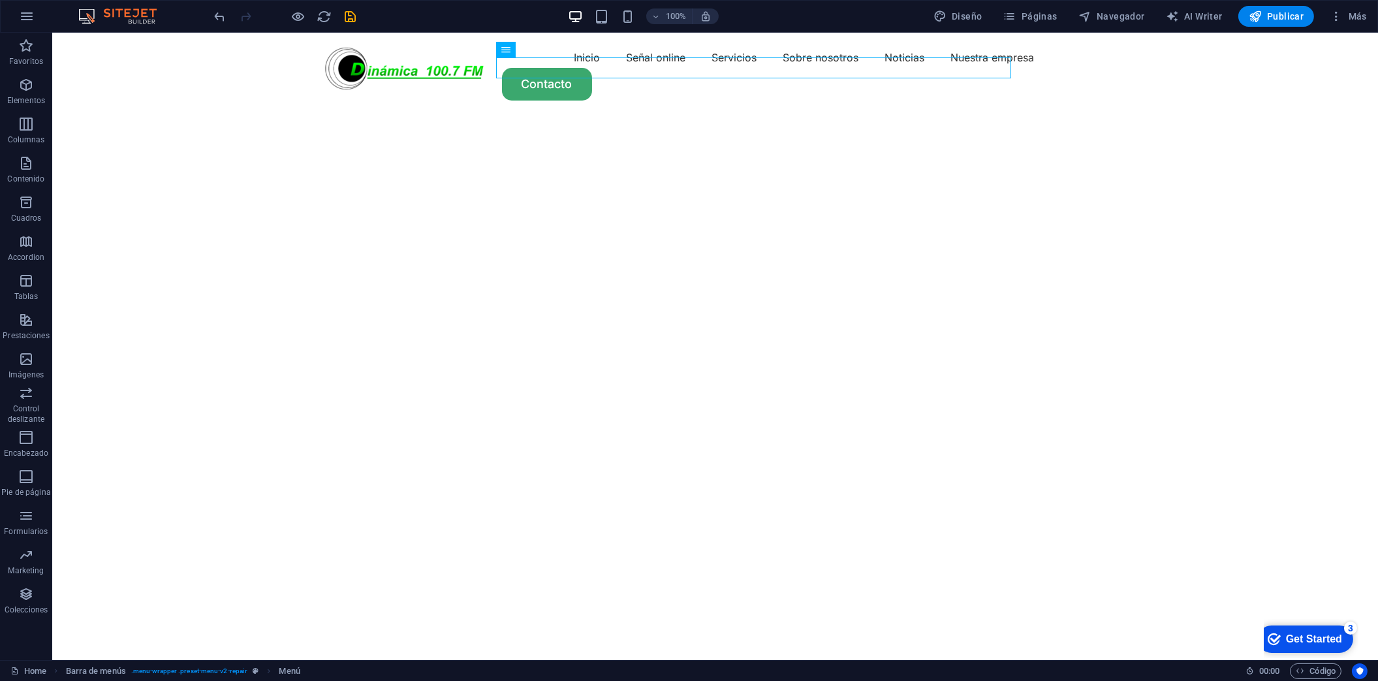
click at [966, 10] on span "Diseño" at bounding box center [958, 16] width 49 height 13
select select "px"
select select "400"
select select "px"
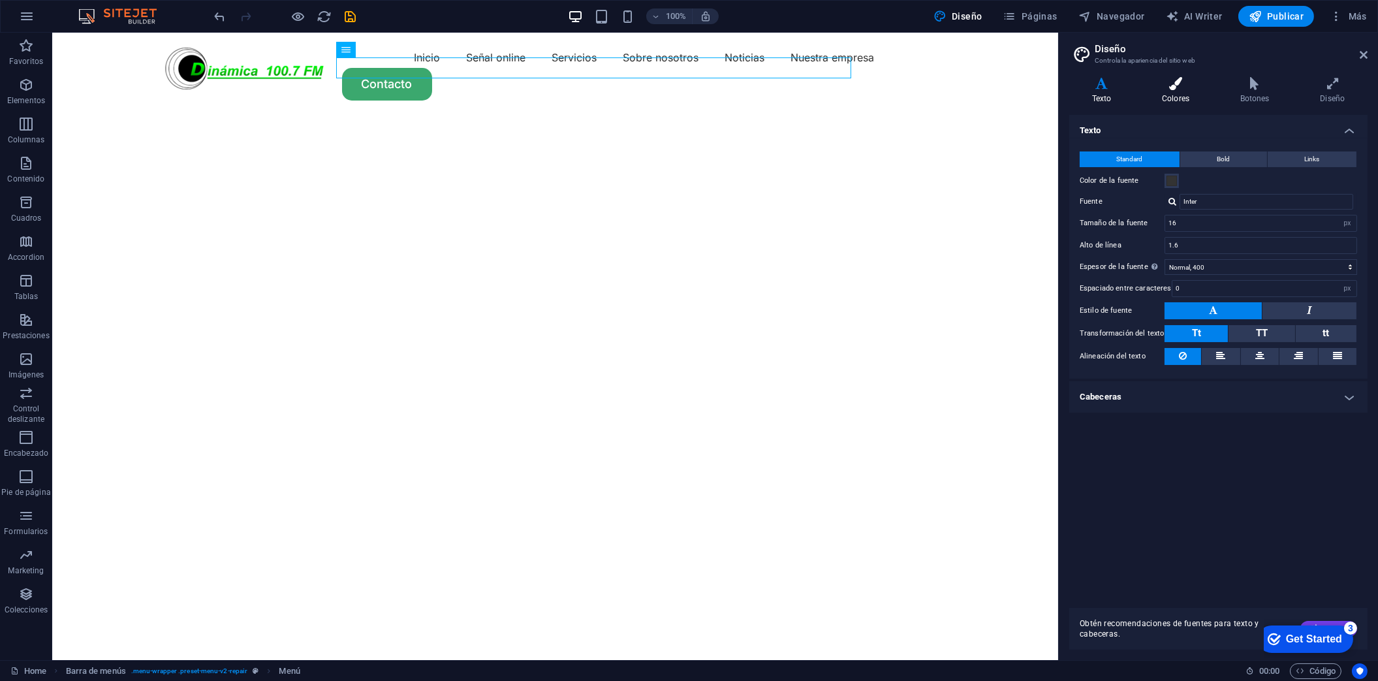
click at [1165, 81] on icon at bounding box center [1175, 83] width 73 height 13
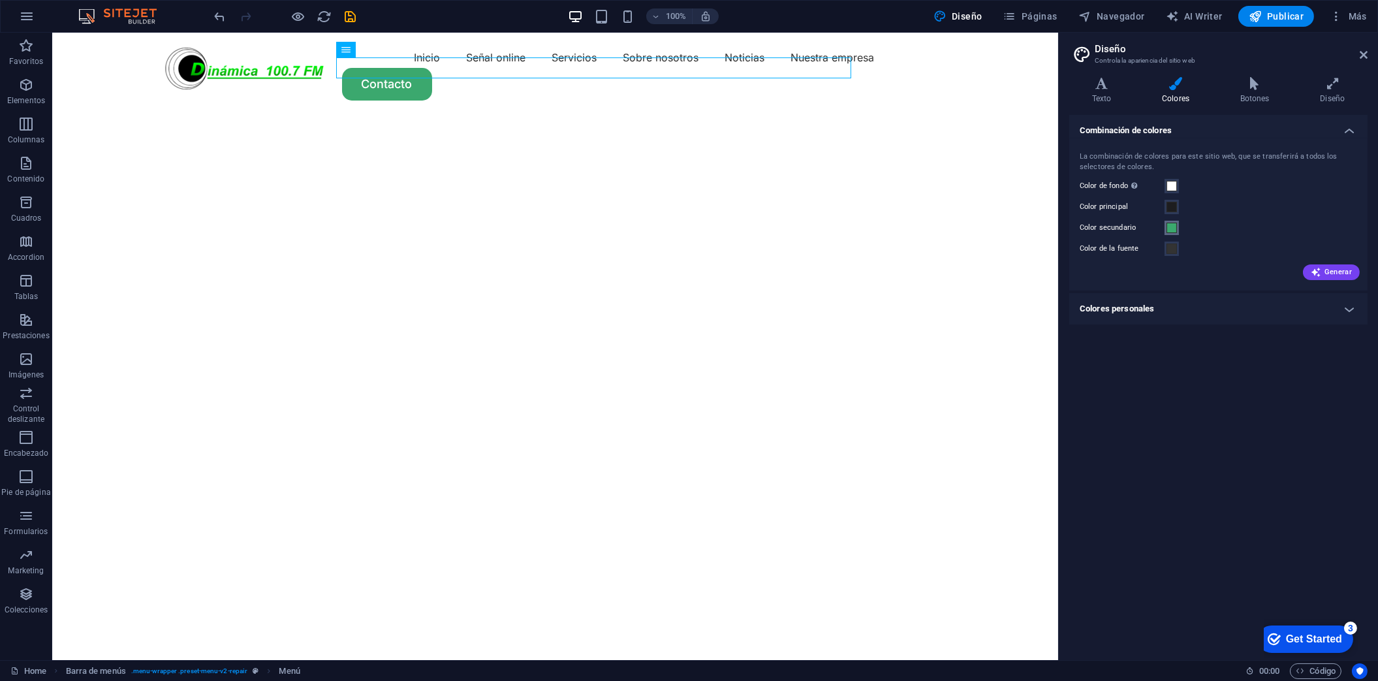
click at [1173, 227] on span at bounding box center [1172, 228] width 10 height 10
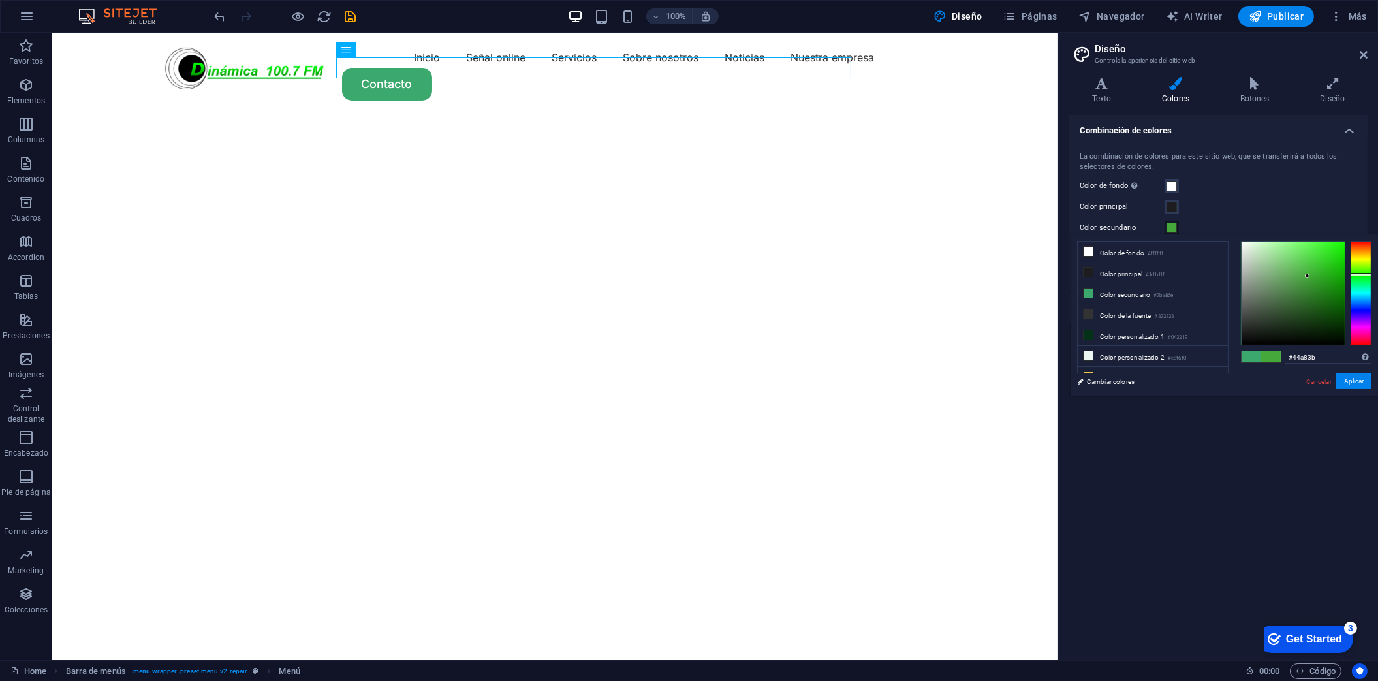
drag, startPoint x: 1363, startPoint y: 277, endPoint x: 1339, endPoint y: 273, distance: 24.5
click at [1361, 270] on div at bounding box center [1361, 293] width 21 height 104
click at [1367, 272] on div at bounding box center [1361, 273] width 21 height 3
drag, startPoint x: 1361, startPoint y: 276, endPoint x: 1328, endPoint y: 277, distance: 33.4
click at [1361, 276] on div at bounding box center [1361, 293] width 21 height 104
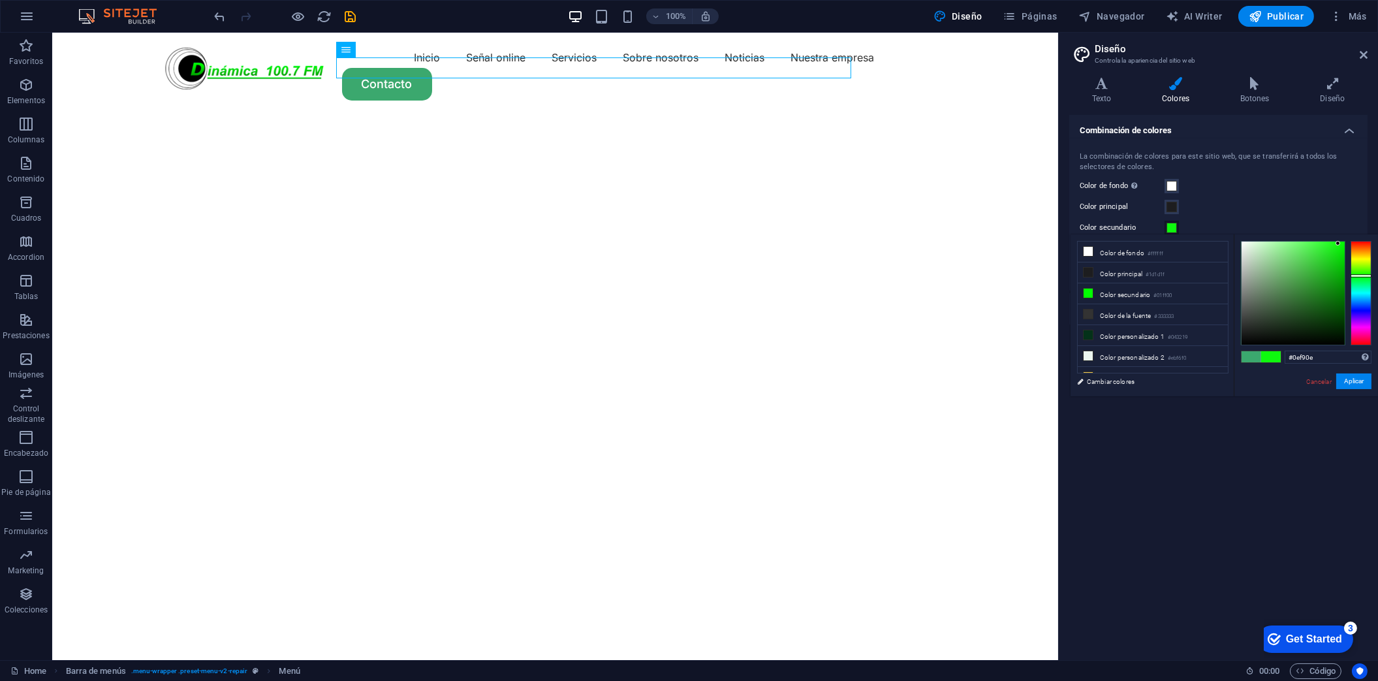
drag, startPoint x: 1328, startPoint y: 253, endPoint x: 1339, endPoint y: 244, distance: 14.3
click at [1339, 244] on div at bounding box center [1338, 243] width 5 height 5
click at [1350, 381] on button "Aplicar" at bounding box center [1354, 381] width 35 height 16
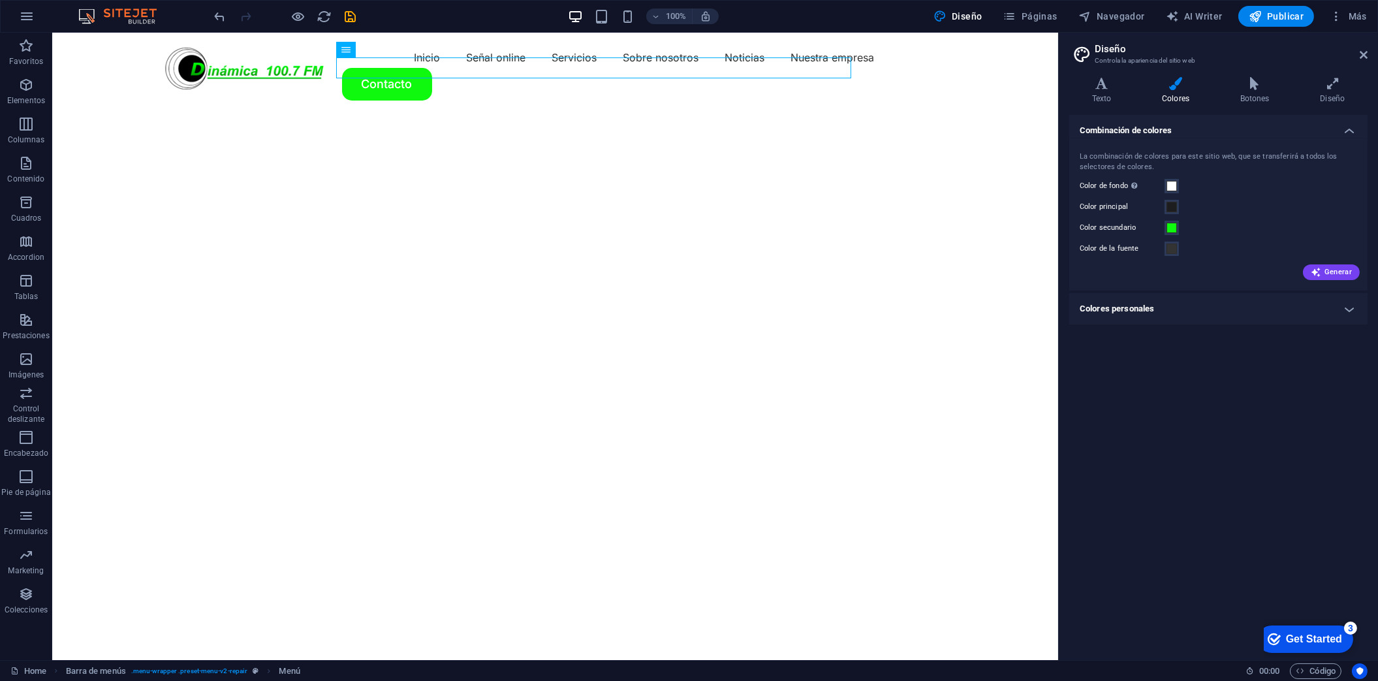
click at [1156, 259] on div "Generar" at bounding box center [1218, 269] width 283 height 21
click at [1169, 227] on span at bounding box center [1172, 228] width 10 height 10
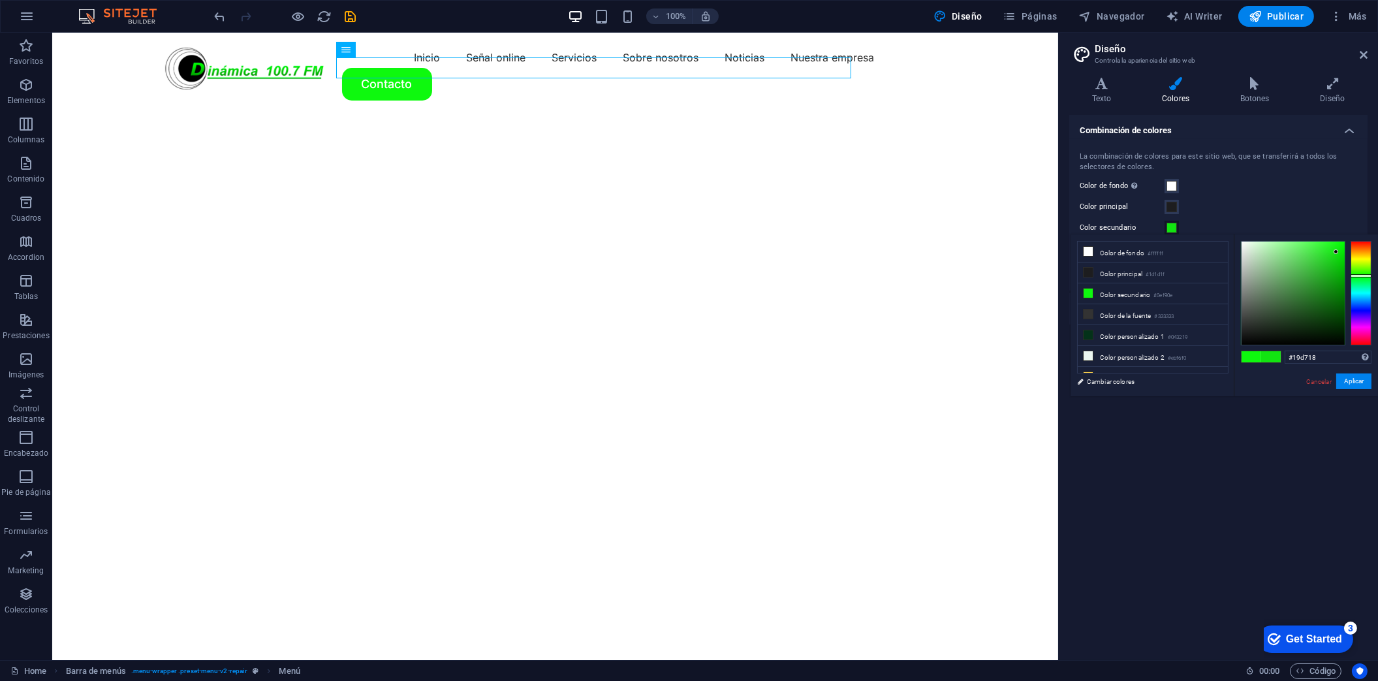
type input "#1ed41d"
drag, startPoint x: 1339, startPoint y: 242, endPoint x: 1359, endPoint y: 384, distance: 143.9
click at [1329, 259] on div at bounding box center [1329, 258] width 5 height 5
click at [1358, 383] on button "Aplicar" at bounding box center [1354, 381] width 35 height 16
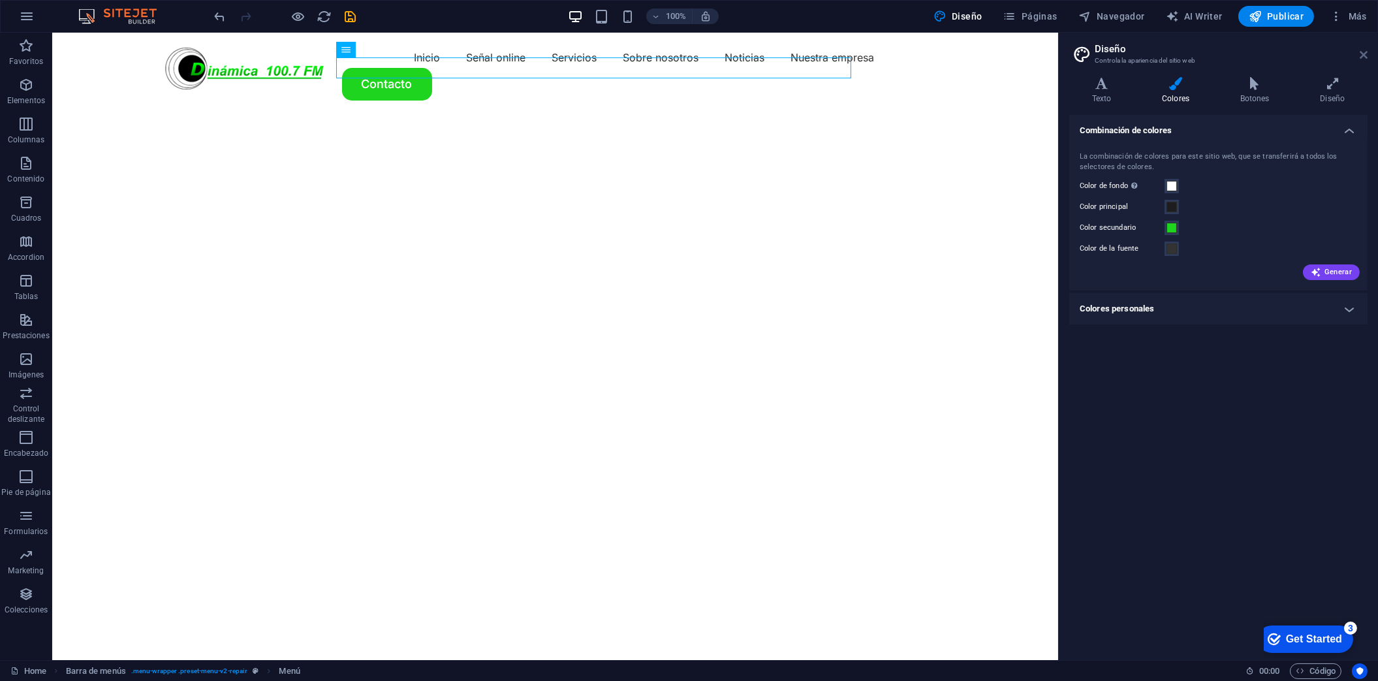
click at [1361, 55] on icon at bounding box center [1364, 55] width 8 height 10
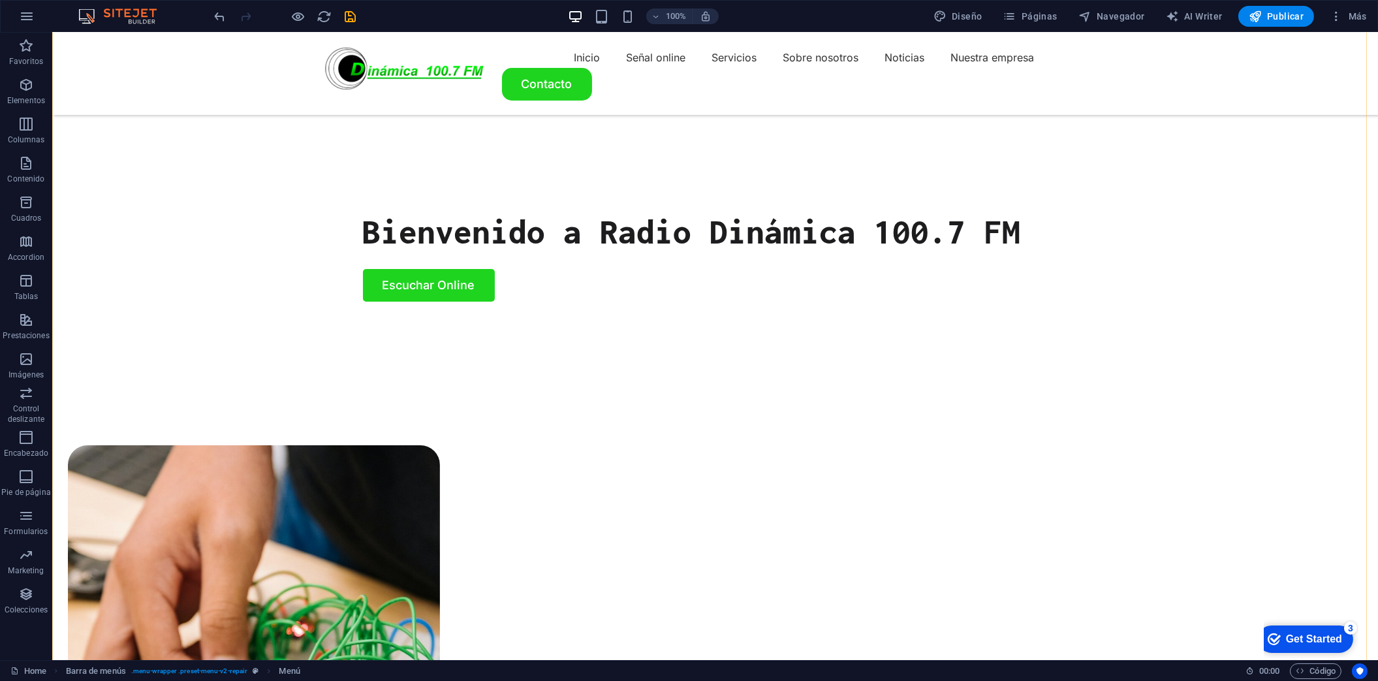
scroll to position [784, 0]
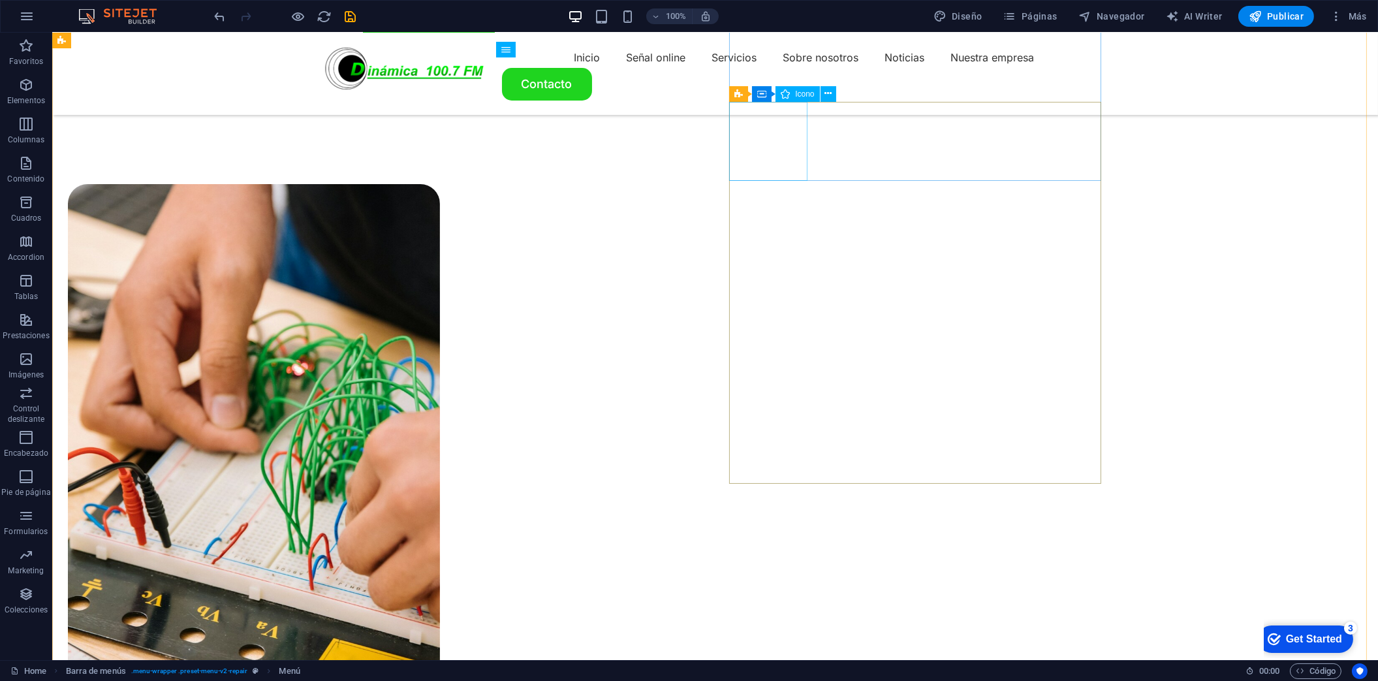
select select "xMidYMid"
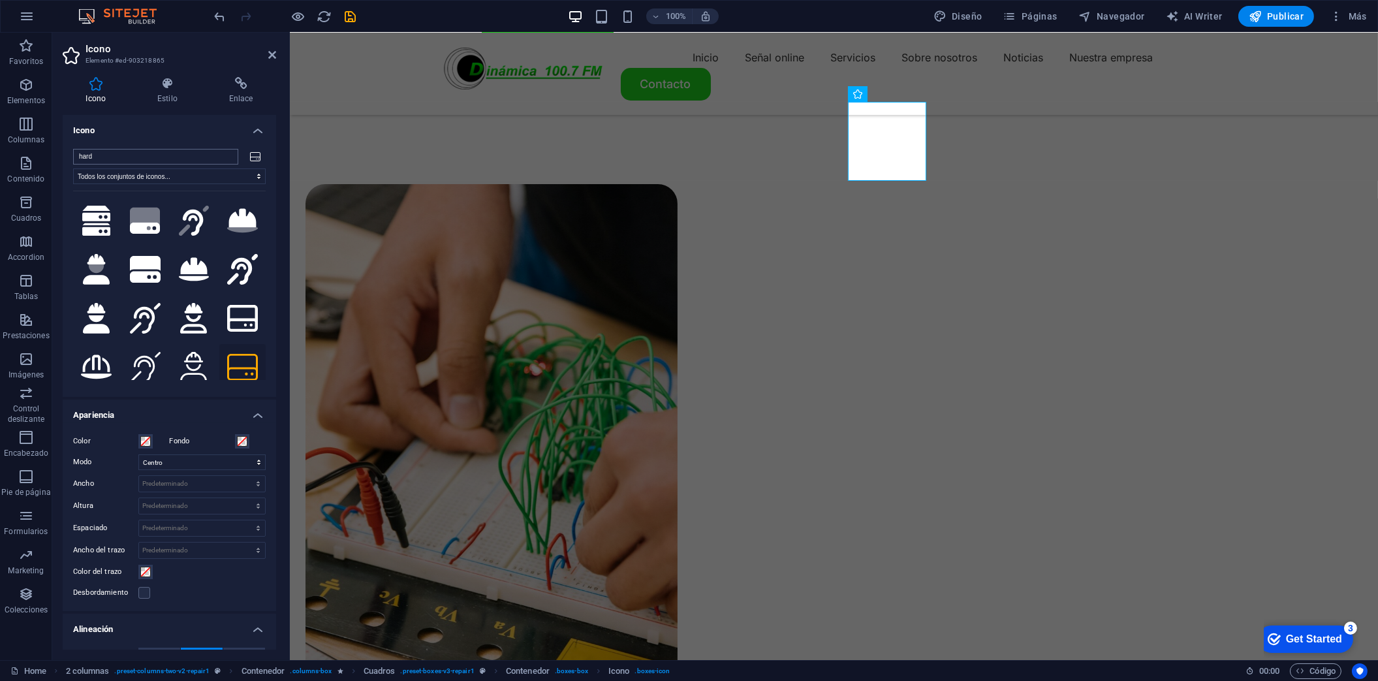
click at [110, 157] on input "hard" at bounding box center [155, 157] width 165 height 16
type input "h"
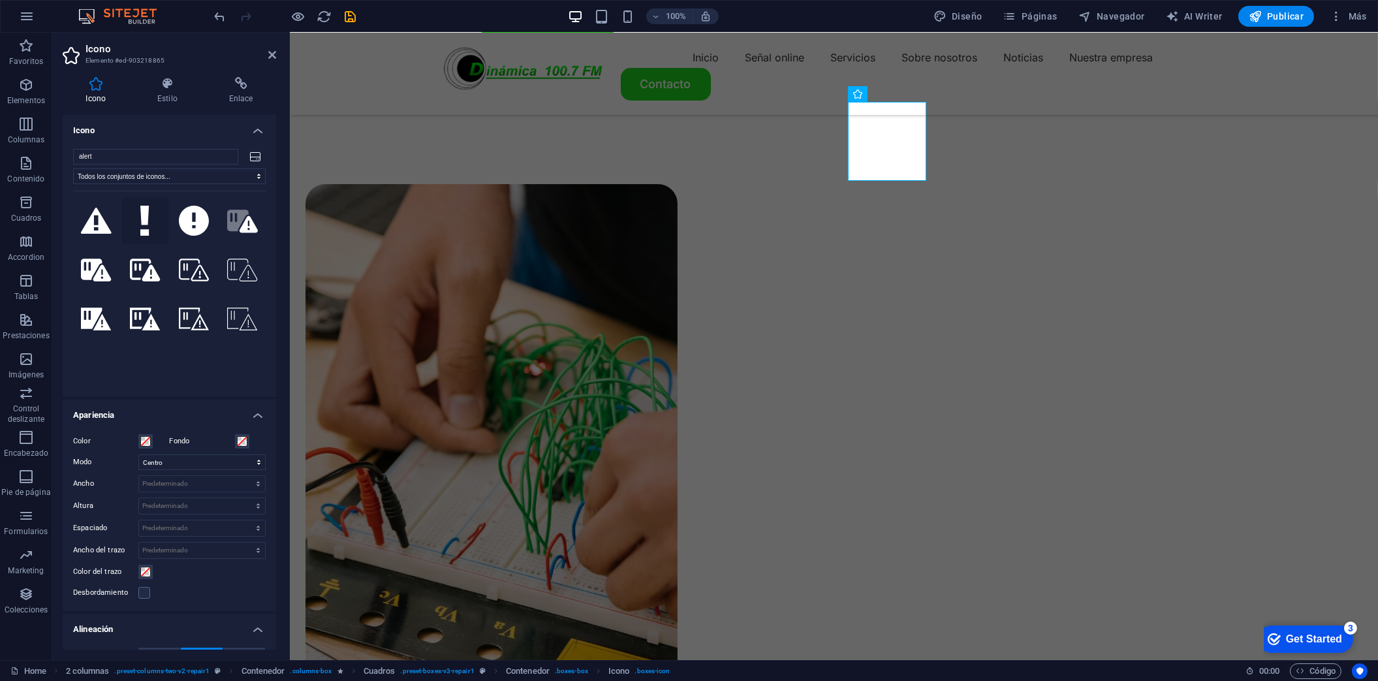
type input "alert"
click at [153, 217] on button at bounding box center [145, 221] width 46 height 46
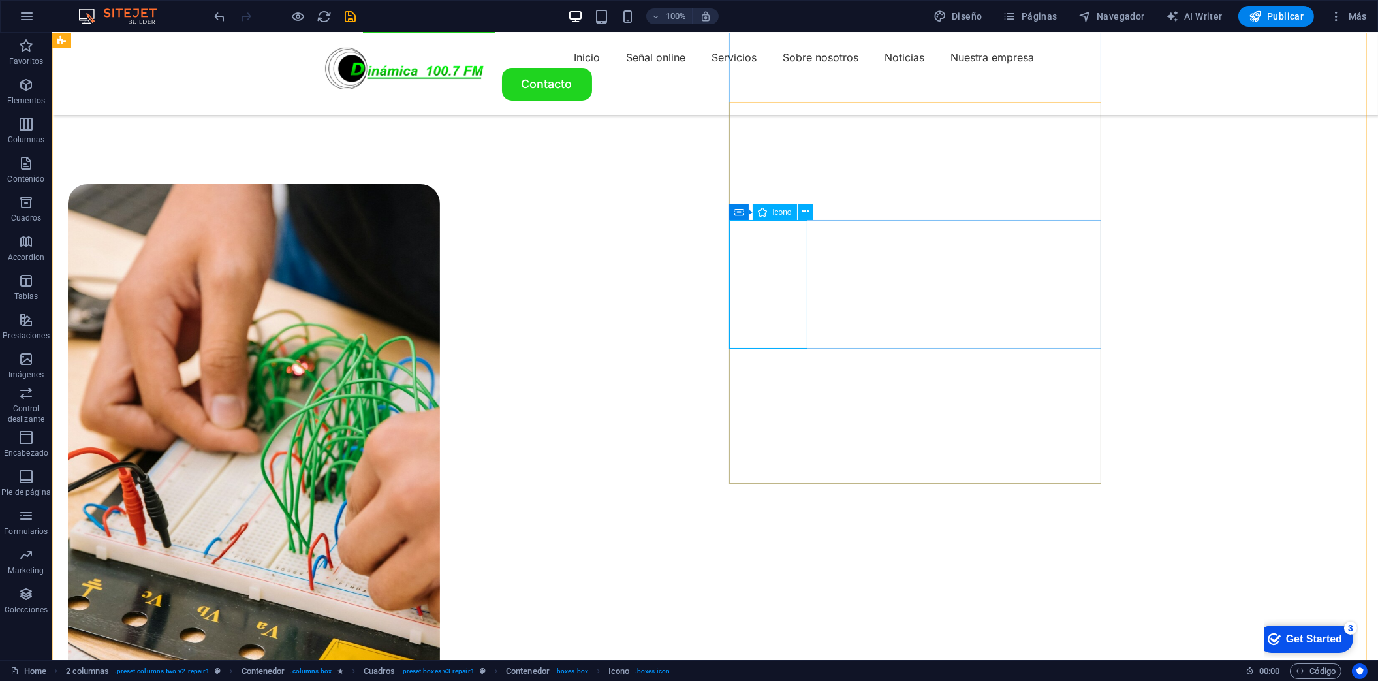
select select "xMidYMid"
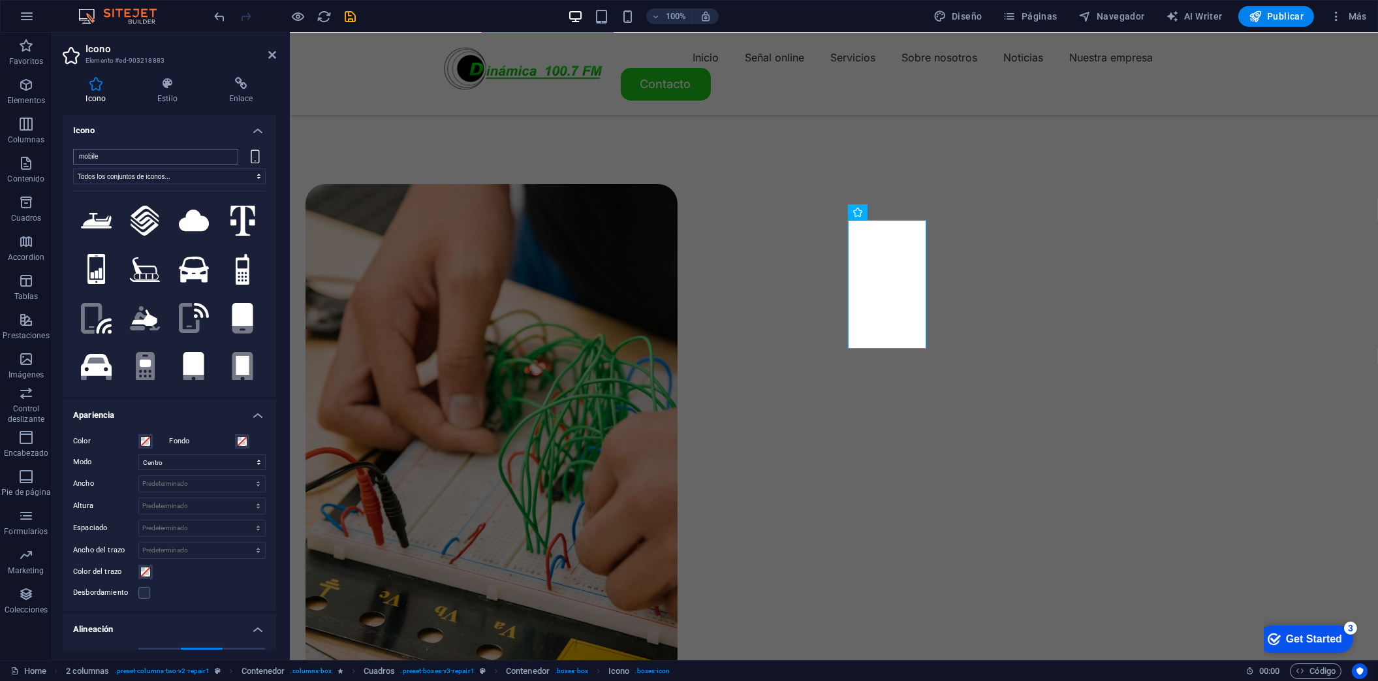
click at [131, 153] on input "mobile" at bounding box center [155, 157] width 165 height 16
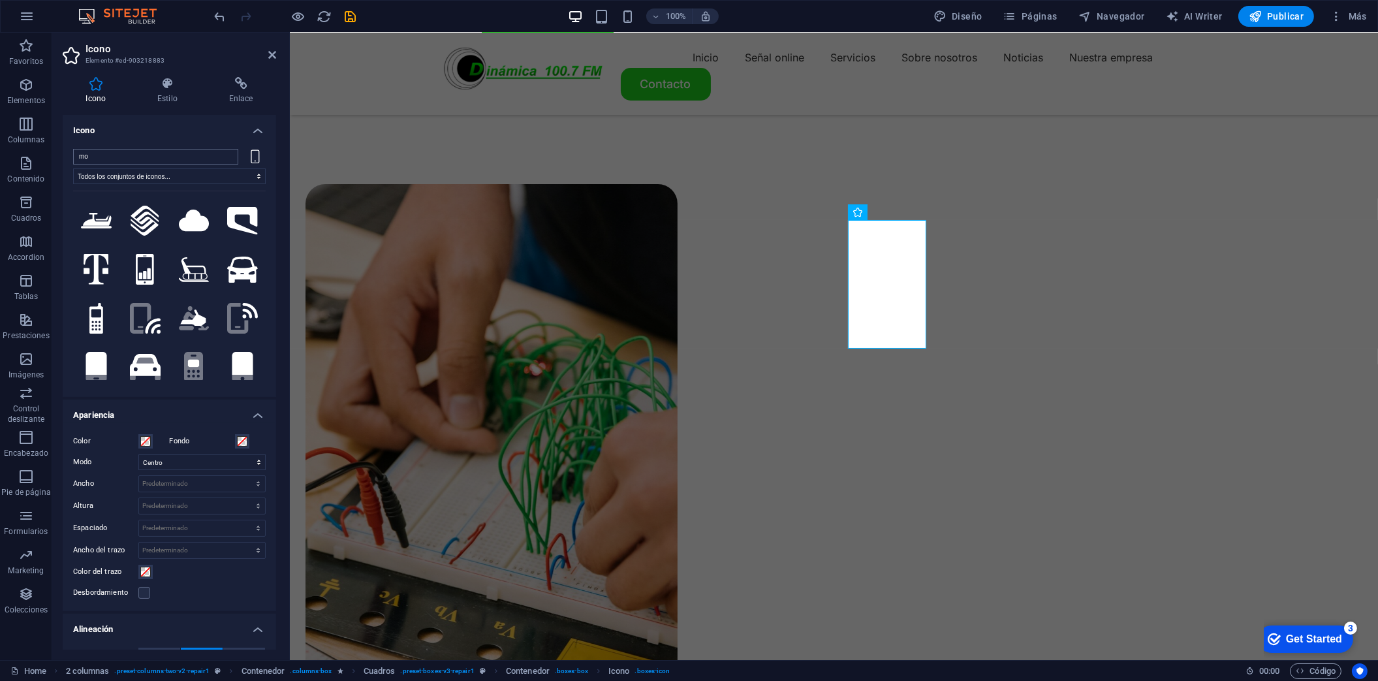
type input "m"
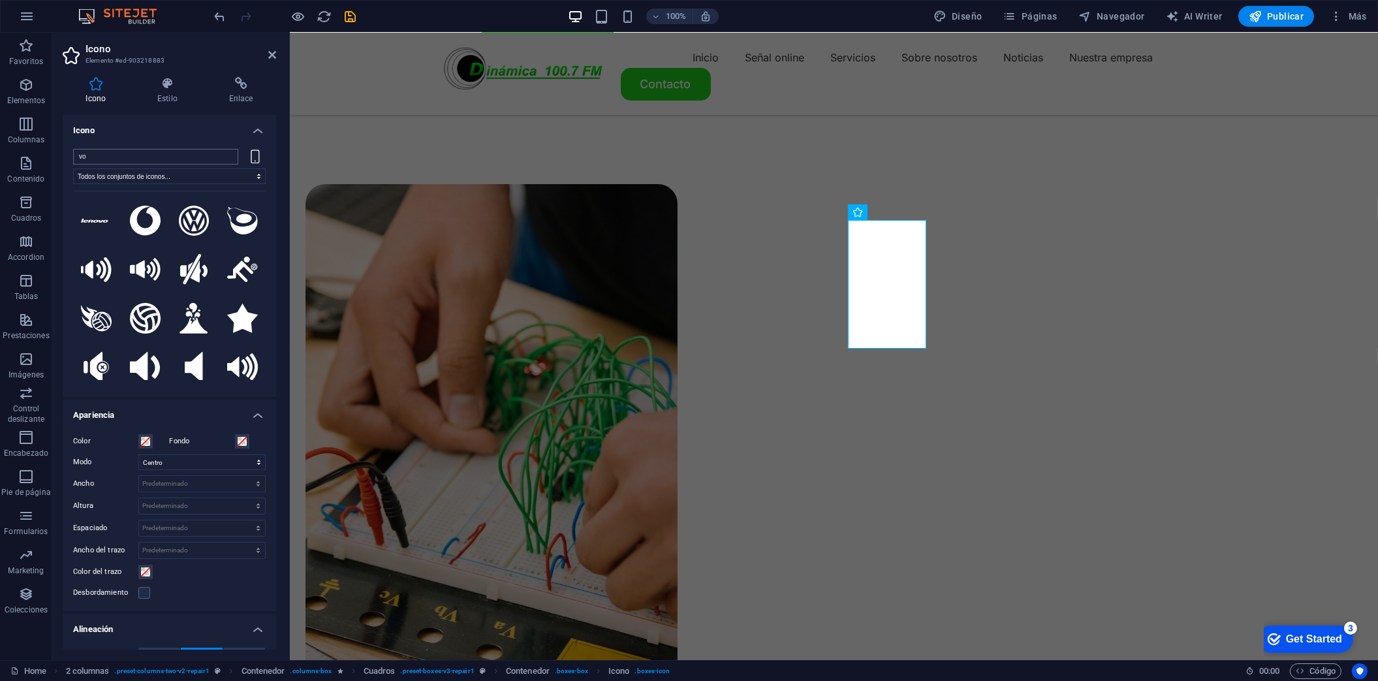
type input "v"
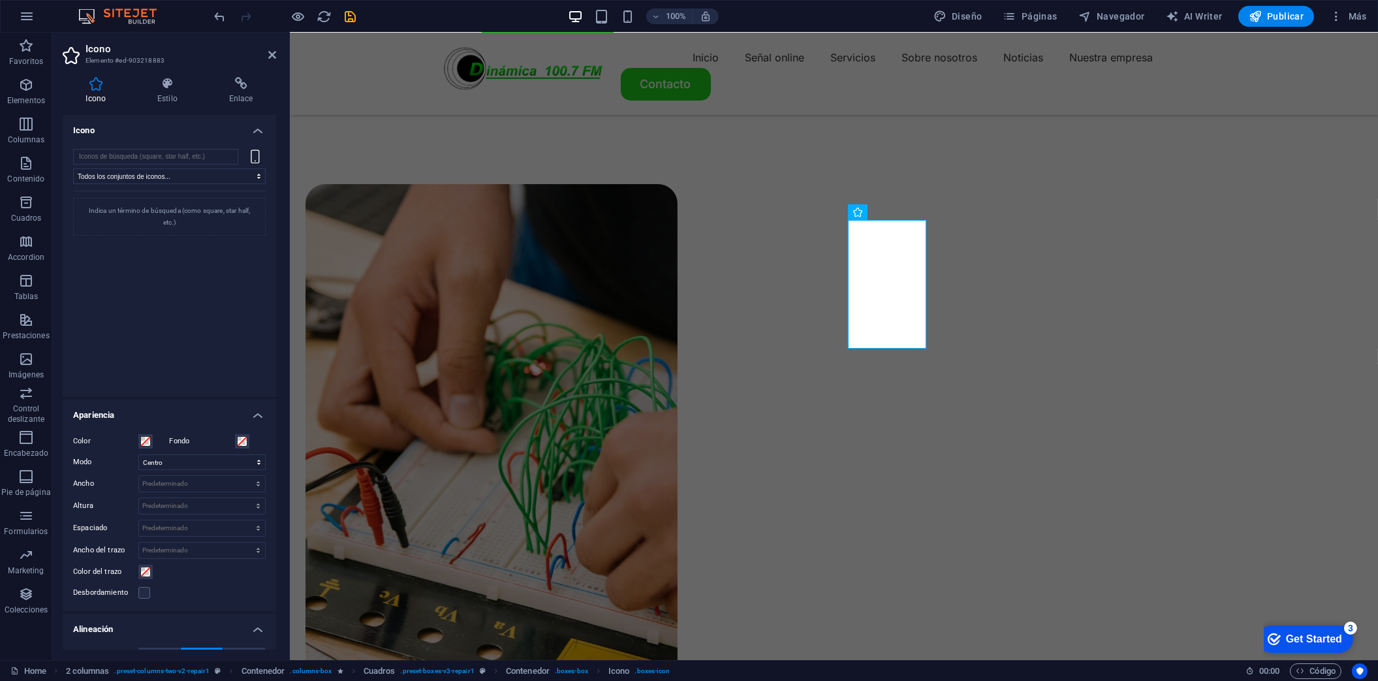
click at [248, 166] on div "Todos los conjuntos de iconos... IcoFont Ionicons FontAwesome Brands FontAwesom…" at bounding box center [169, 268] width 193 height 238
click at [73, 168] on select "Todos los conjuntos de iconos... IcoFont Ionicons FontAwesome Brands FontAwesom…" at bounding box center [169, 176] width 193 height 16
click at [182, 212] on div "Indica un término de búsqueda (como square, star half, etc.)" at bounding box center [169, 217] width 193 height 38
click at [165, 158] on input "search" at bounding box center [155, 157] width 165 height 16
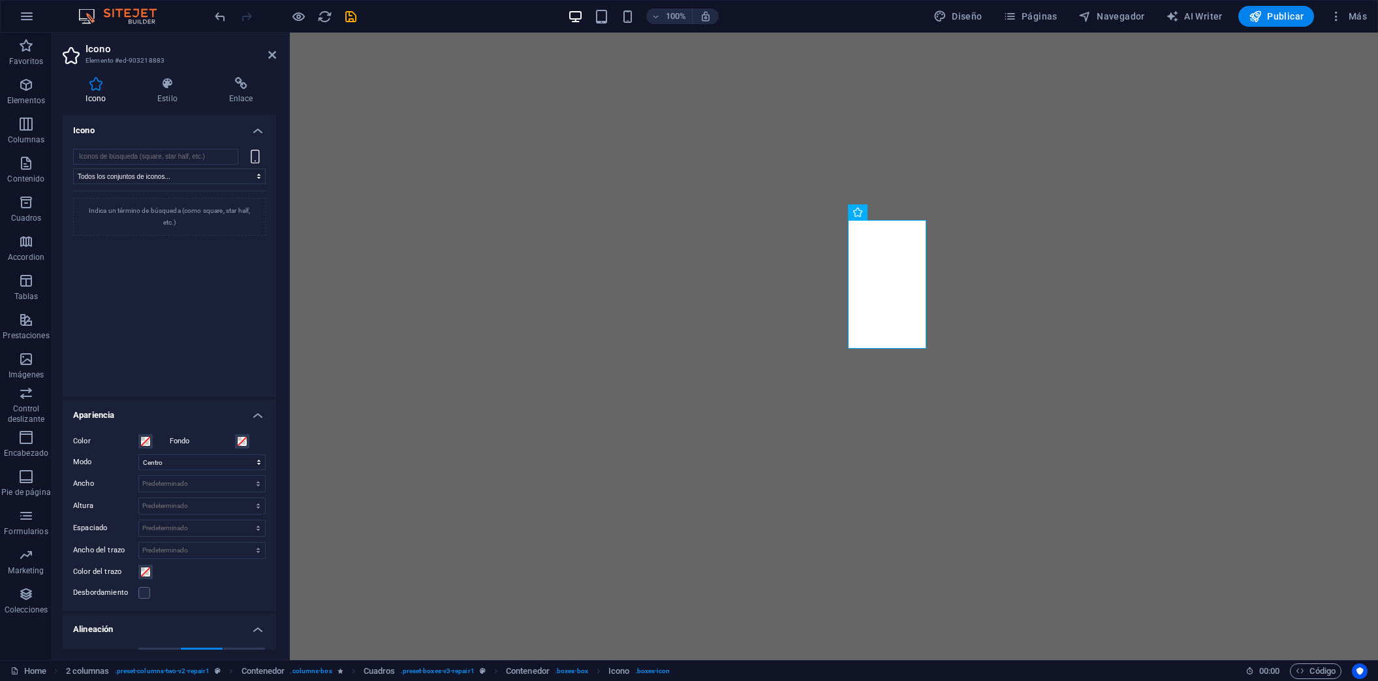
select select "xMidYMid"
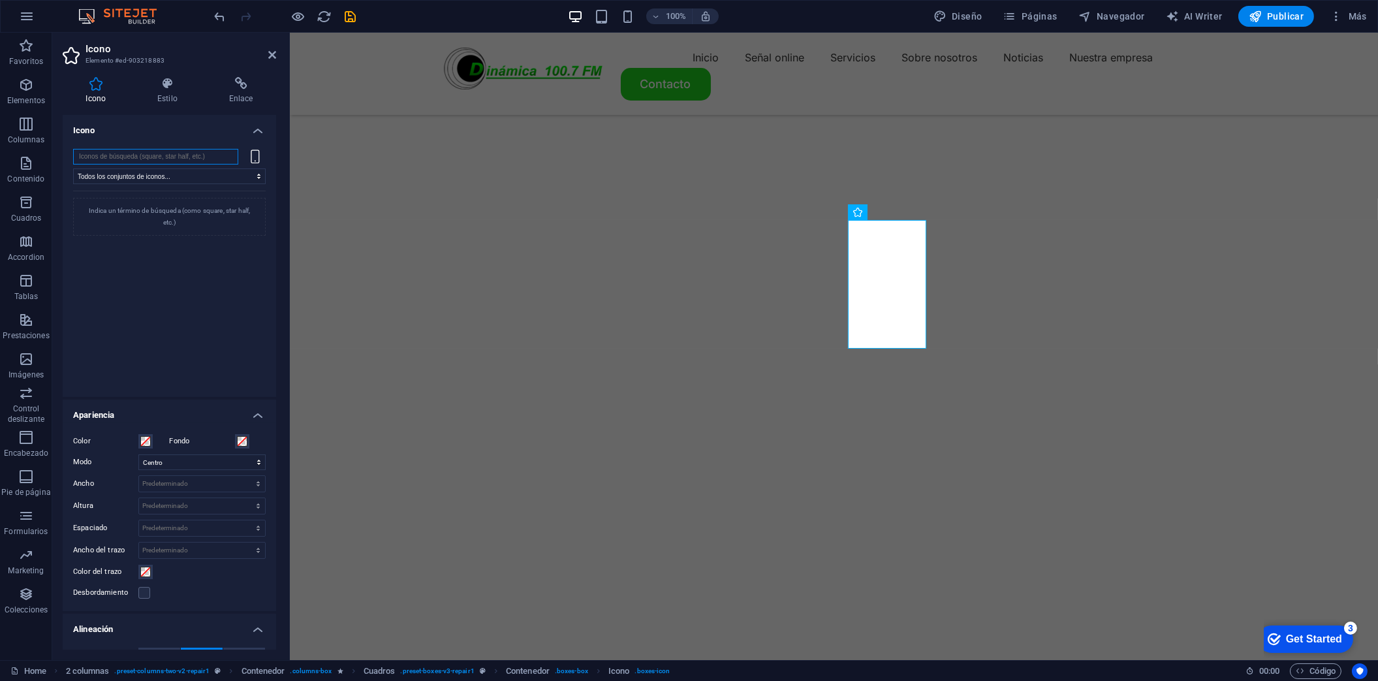
click at [154, 159] on input "search" at bounding box center [155, 157] width 165 height 16
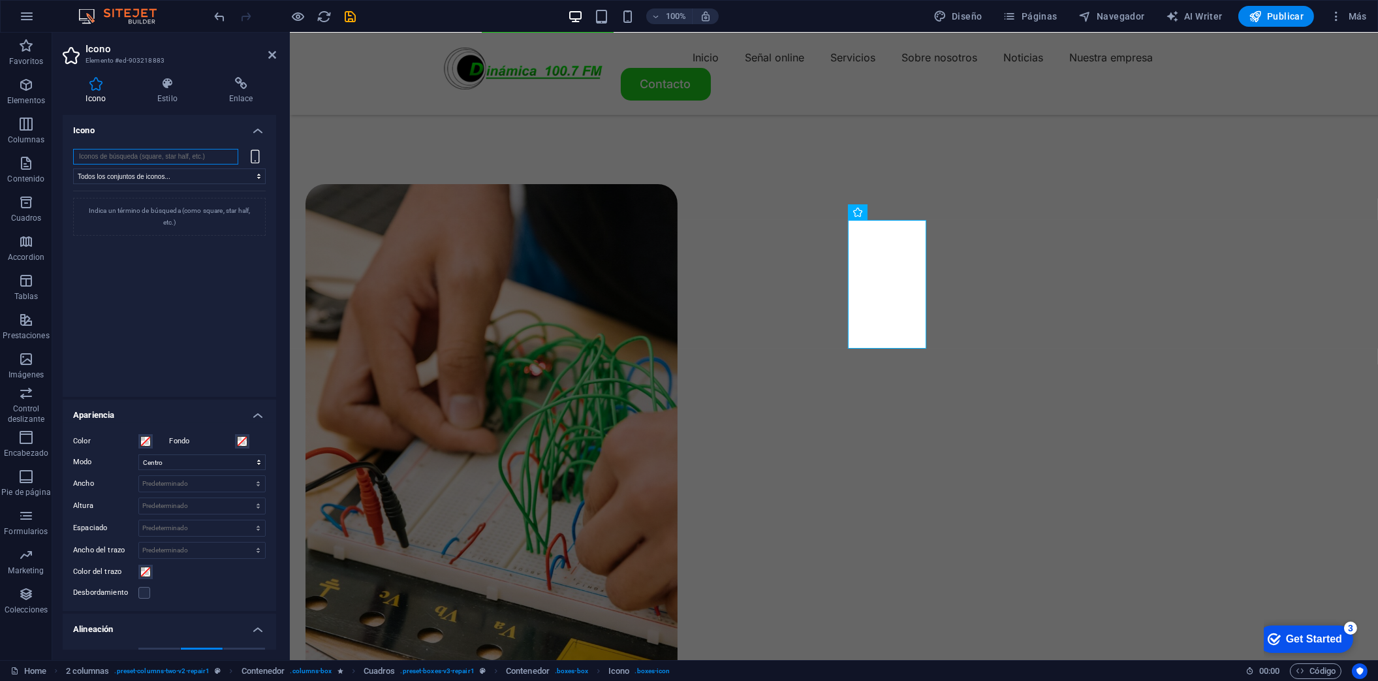
scroll to position [784, 0]
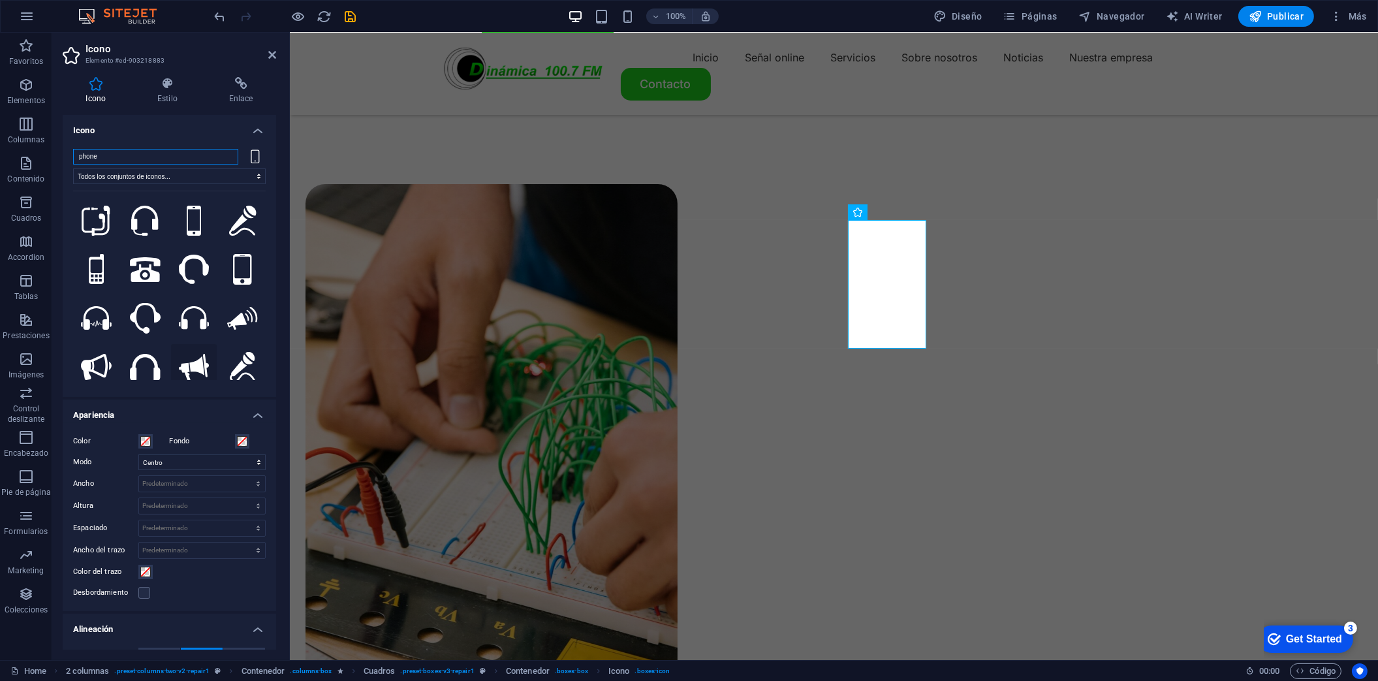
type input "phone"
click at [200, 364] on icon at bounding box center [194, 367] width 31 height 27
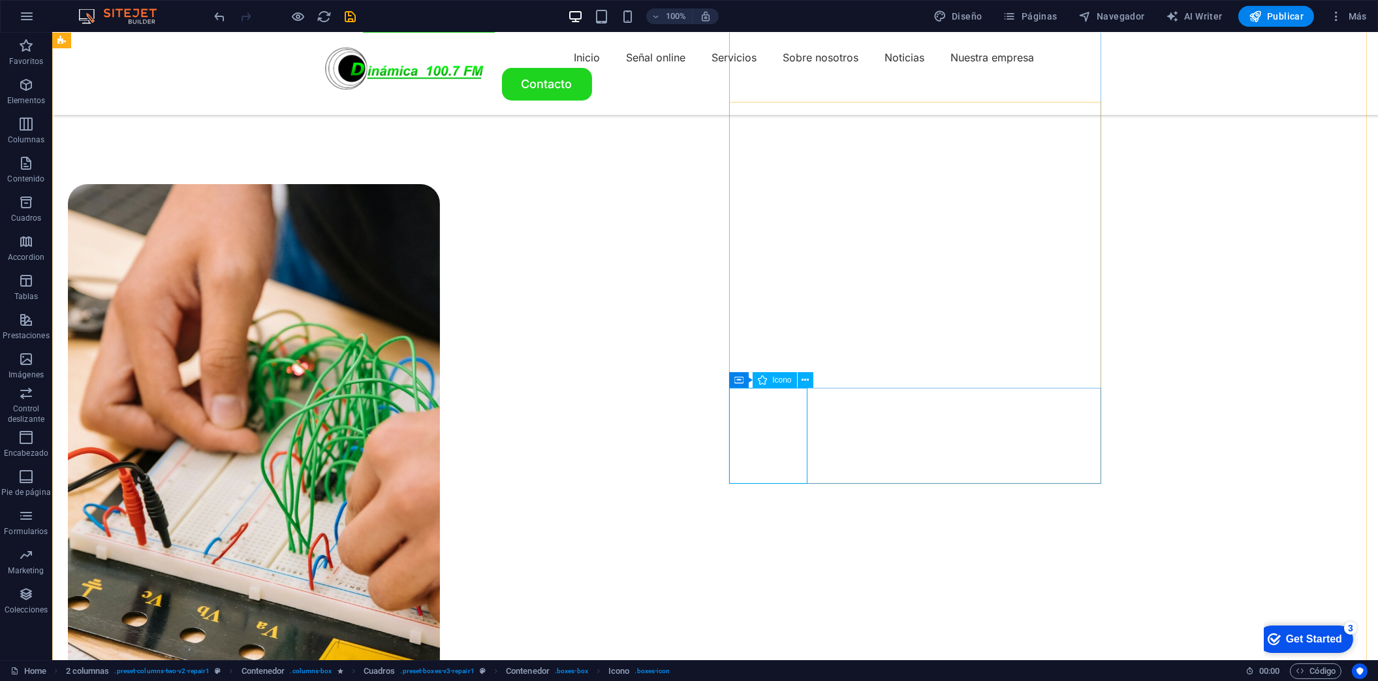
select select "xMidYMid"
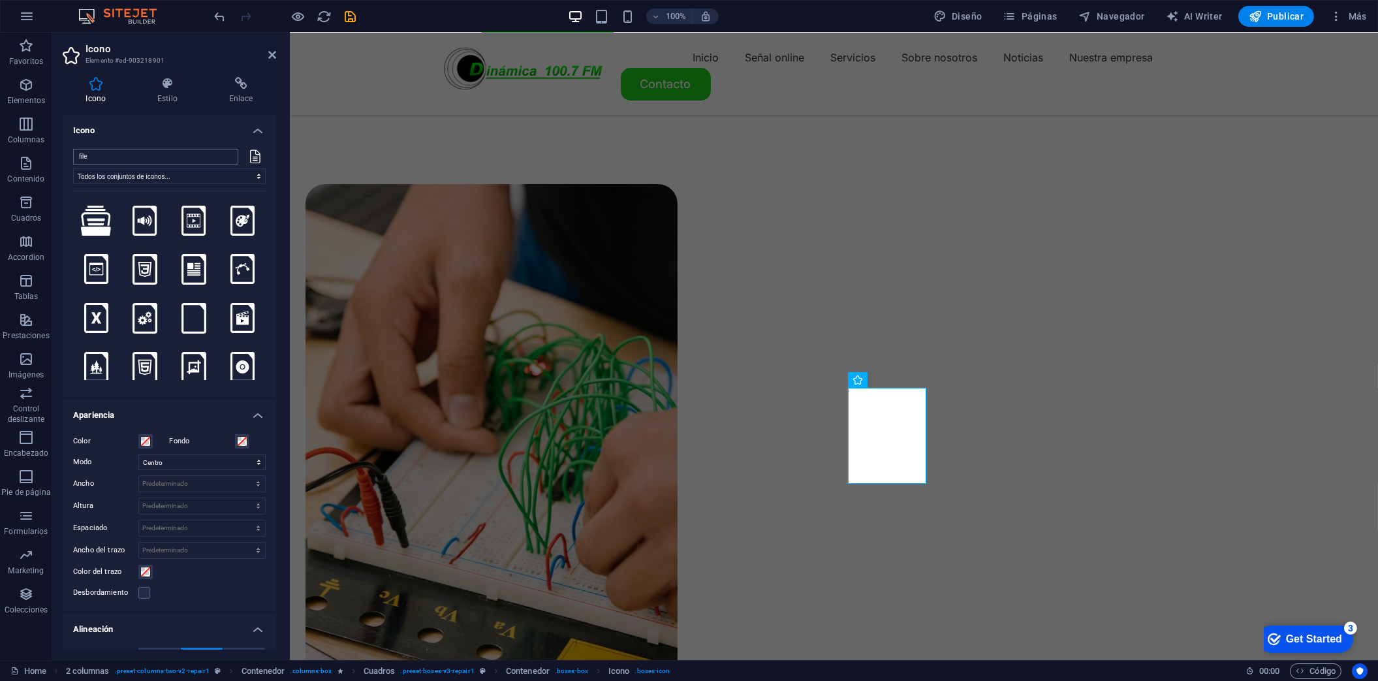
click at [120, 155] on input "file" at bounding box center [155, 157] width 165 height 16
type input "f"
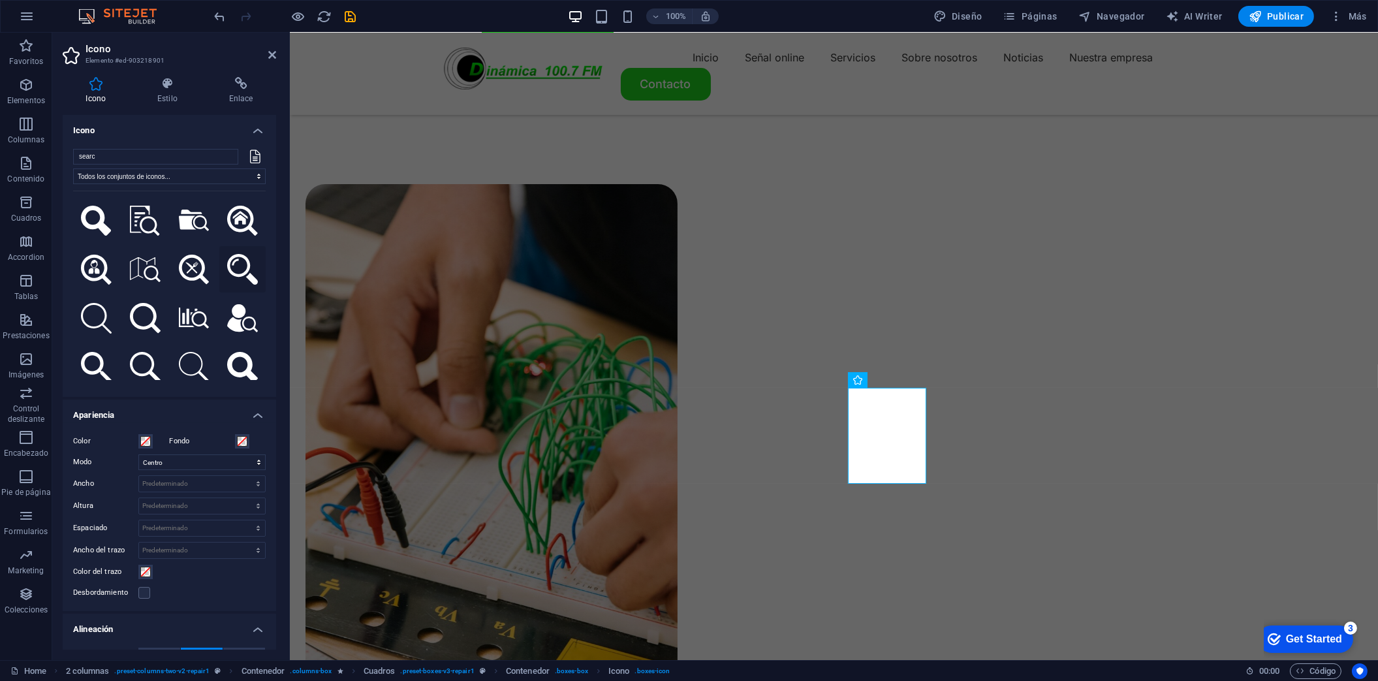
type input "searc"
click at [239, 263] on icon at bounding box center [242, 269] width 31 height 31
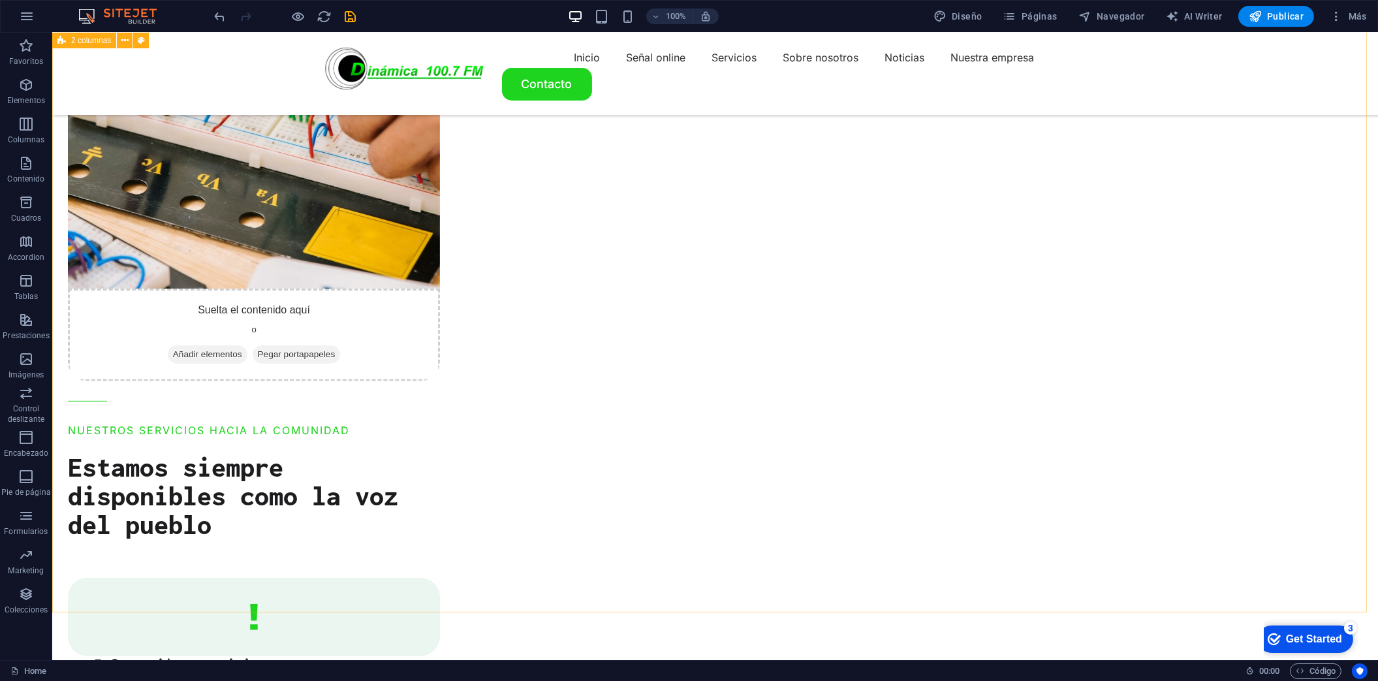
scroll to position [1218, 0]
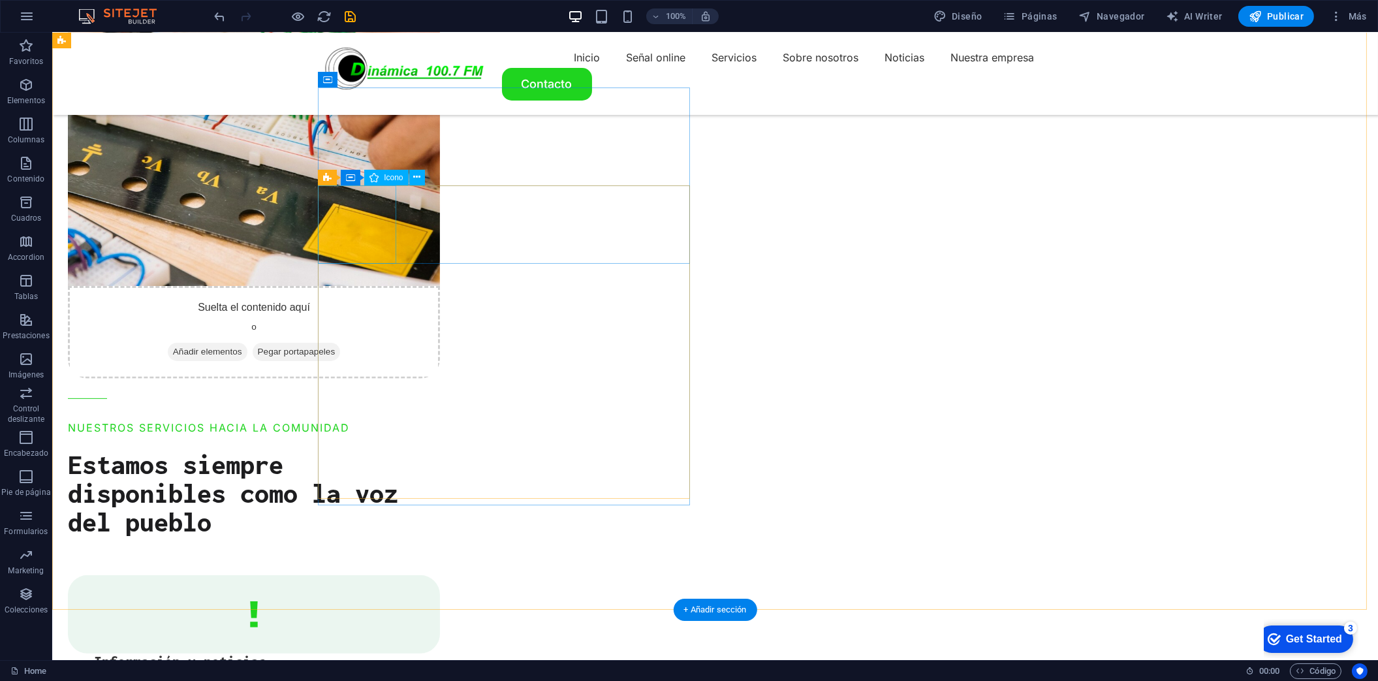
select select "xMidYMid"
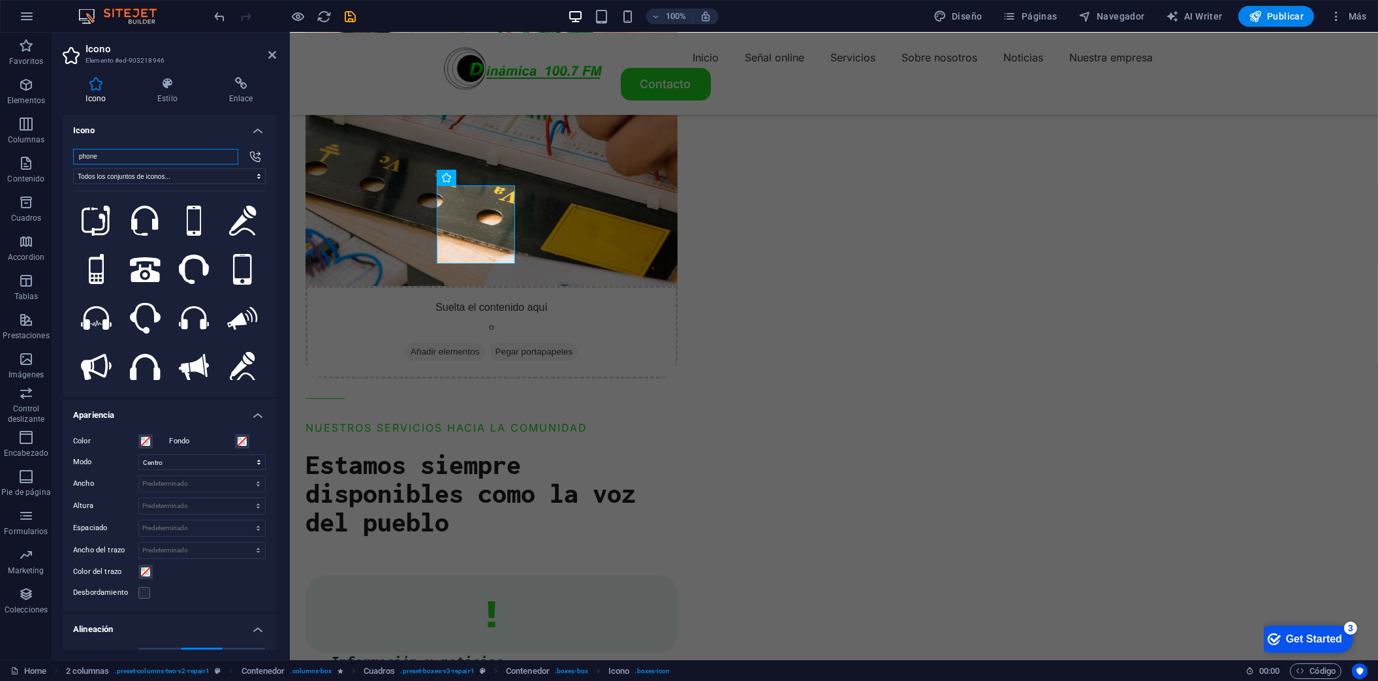
click at [133, 157] on input "phone" at bounding box center [155, 157] width 165 height 16
type input "p"
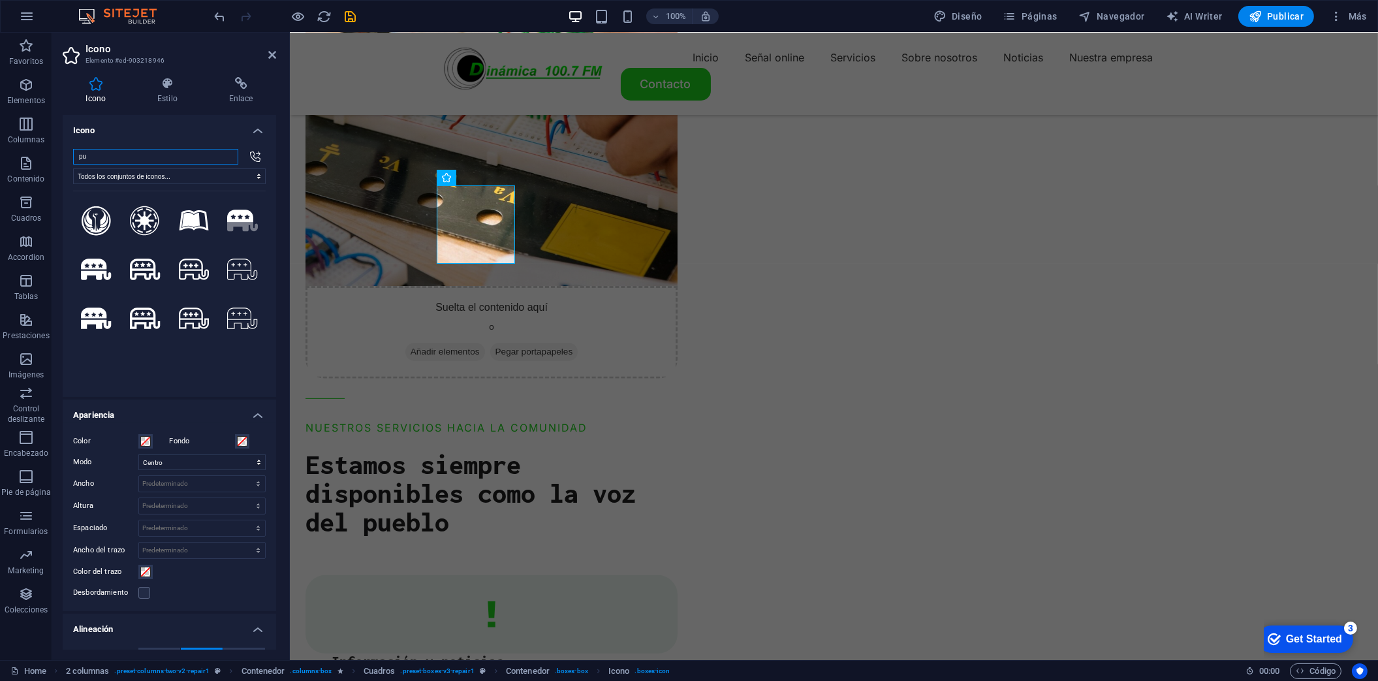
type input "p"
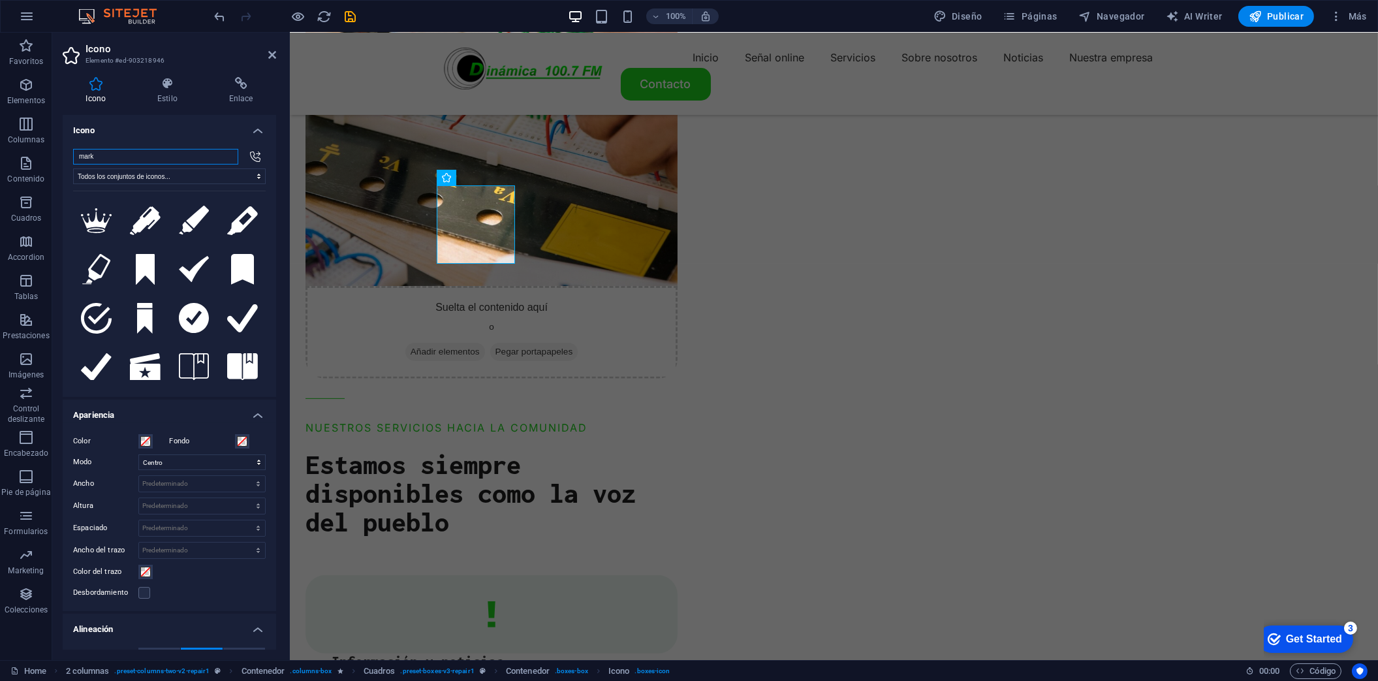
drag, startPoint x: 135, startPoint y: 160, endPoint x: 89, endPoint y: 161, distance: 45.7
click at [89, 161] on input "mark" at bounding box center [155, 157] width 165 height 16
type input "m"
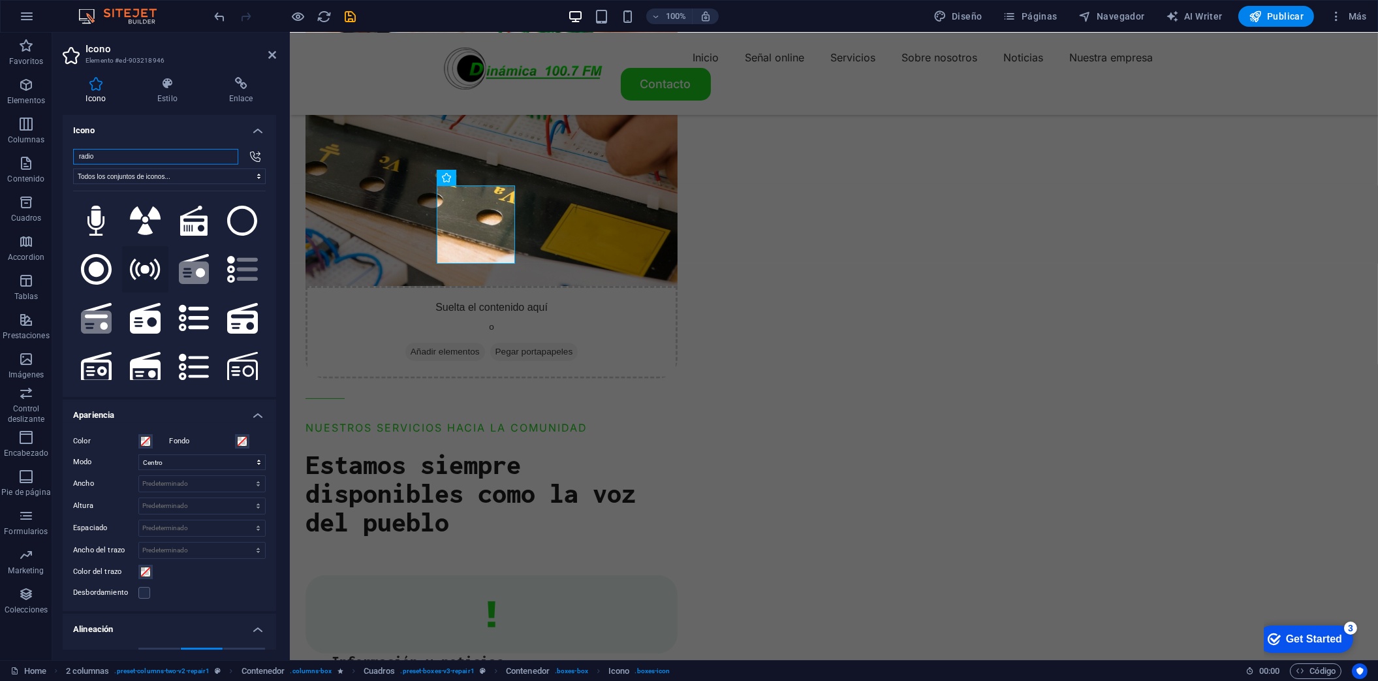
type input "radio"
click at [148, 268] on icon at bounding box center [145, 270] width 31 height 22
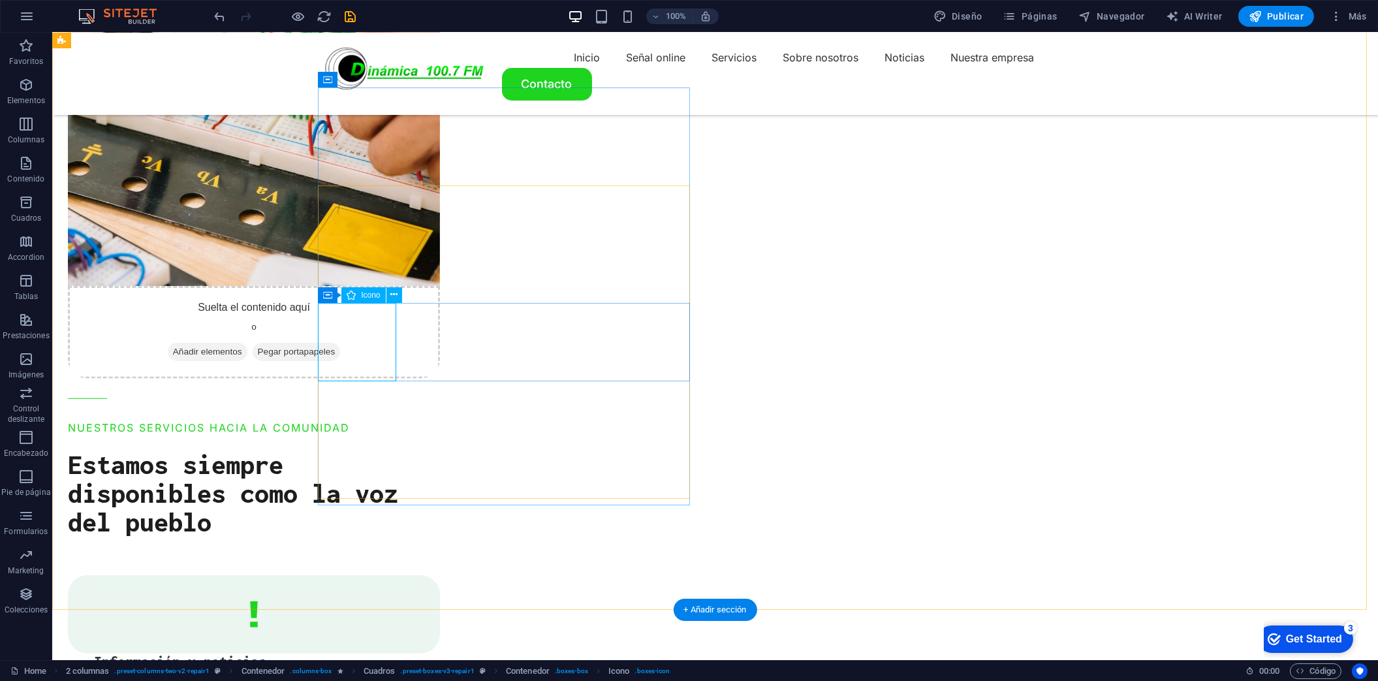
select select "xMidYMid"
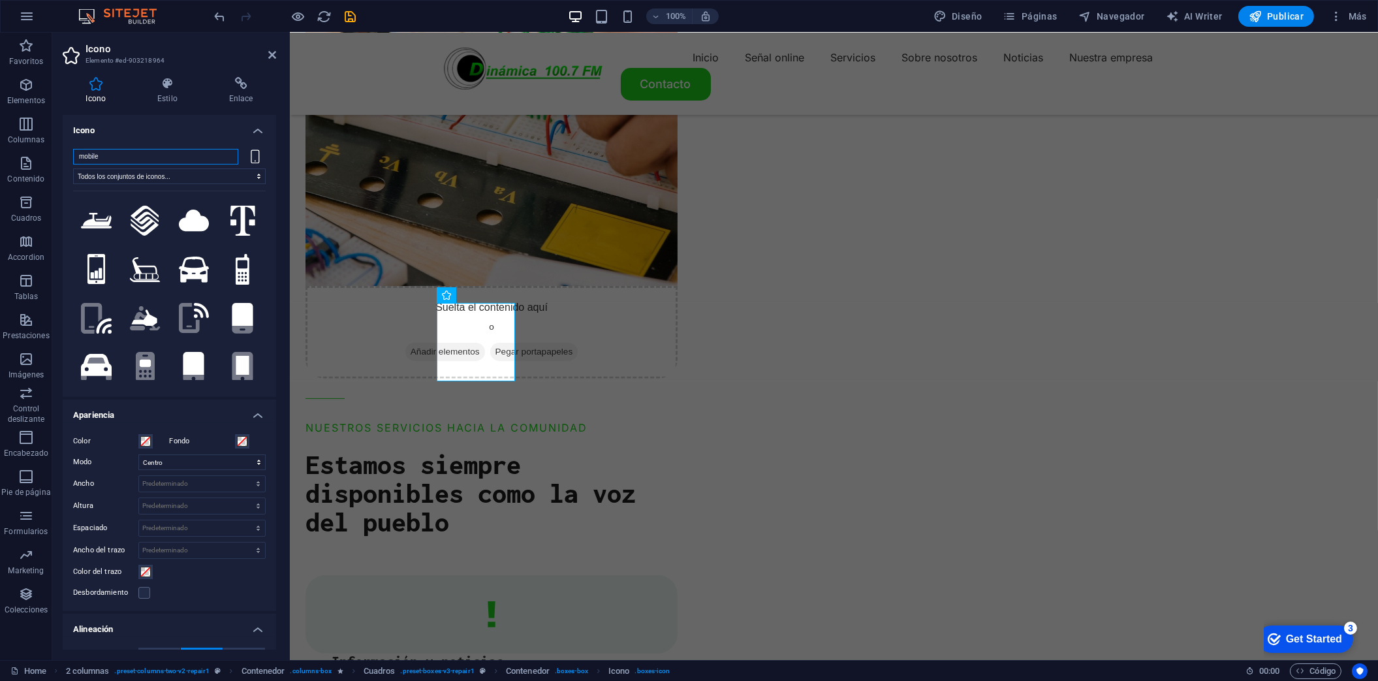
click at [152, 150] on input "mobile" at bounding box center [155, 157] width 165 height 16
type input "e"
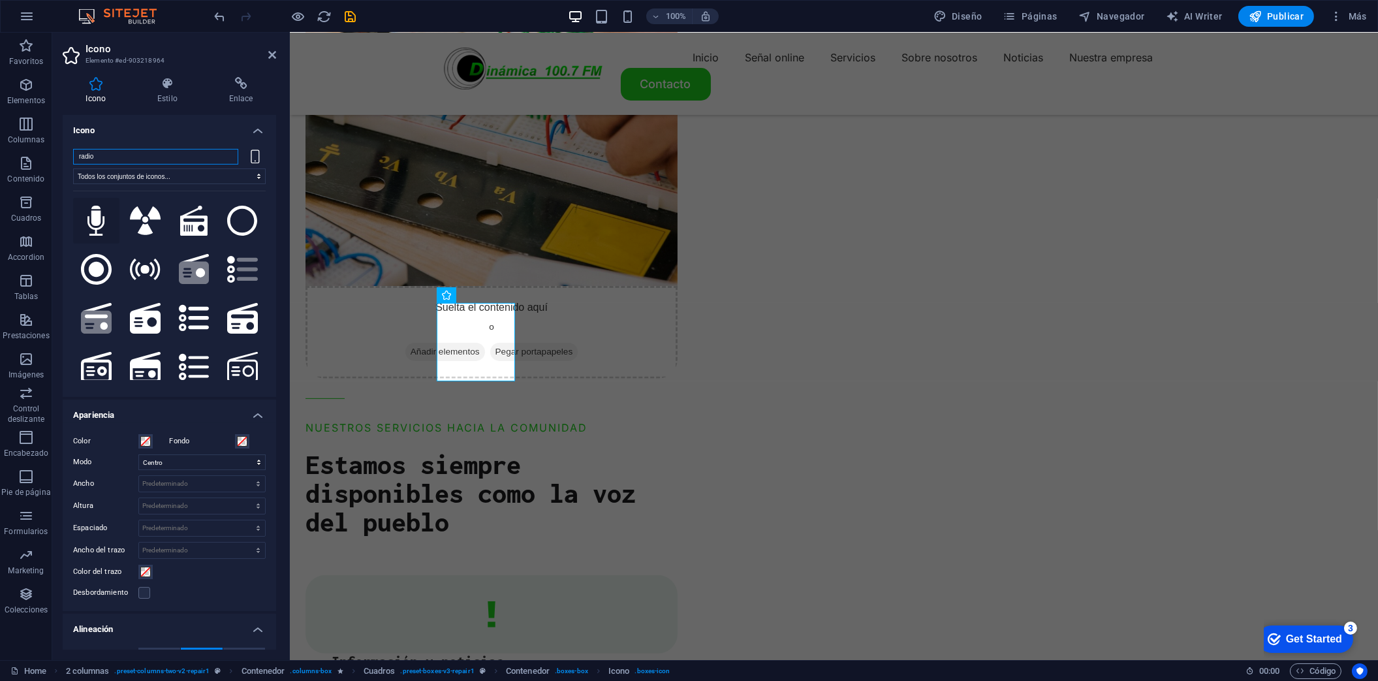
type input "radio"
click at [99, 227] on icon at bounding box center [95, 221] width 17 height 31
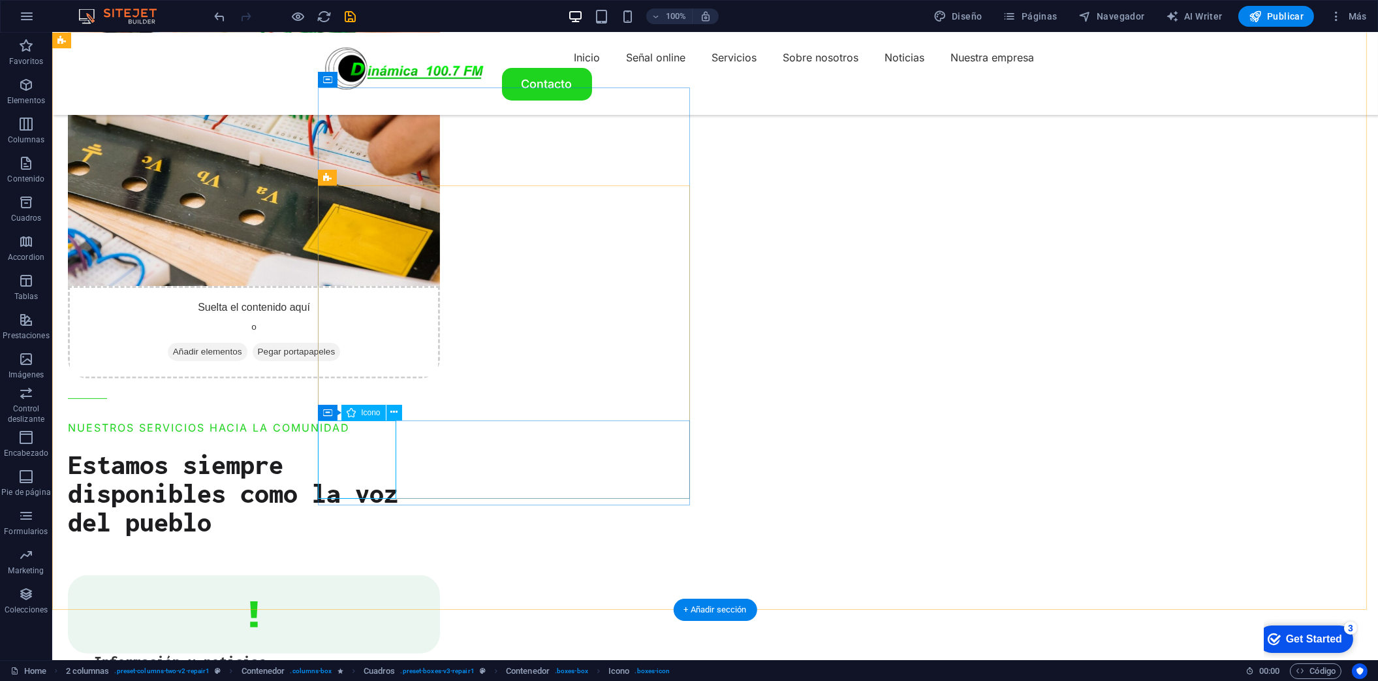
select select "xMidYMid"
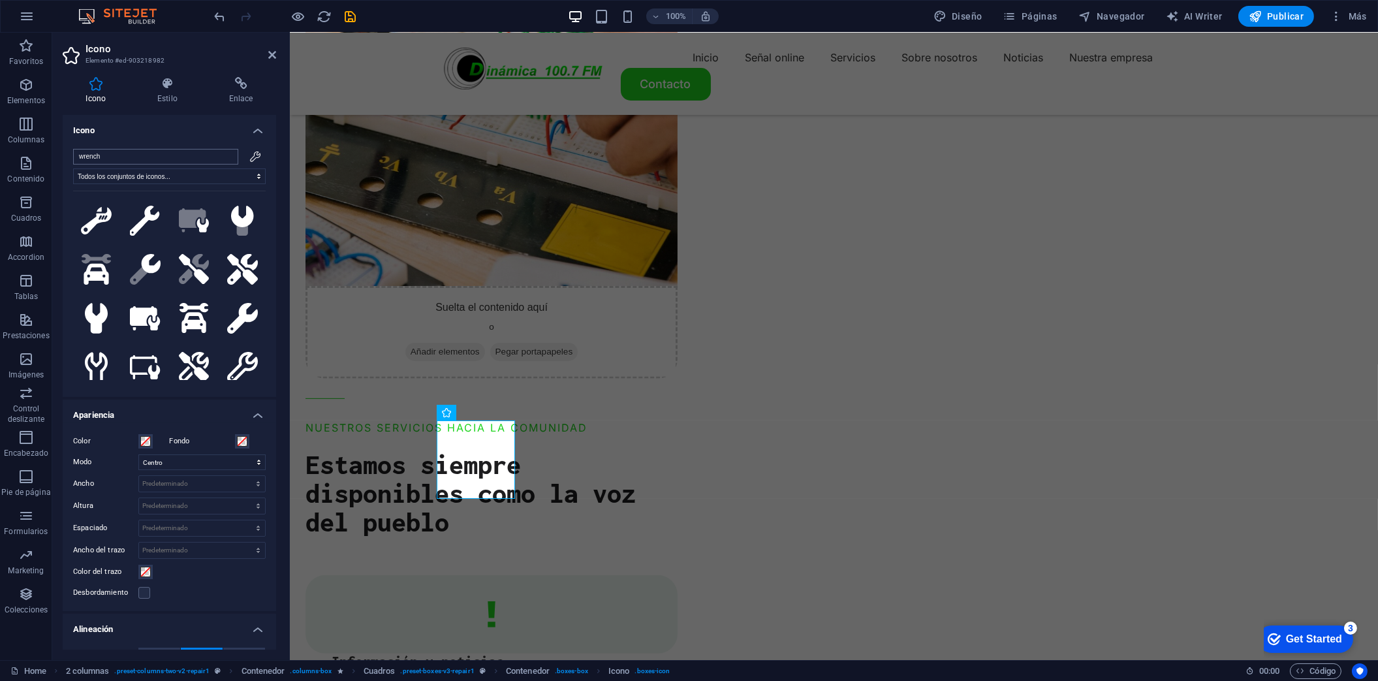
click at [119, 158] on input "wrench" at bounding box center [155, 157] width 165 height 16
click at [225, 154] on input "wrench" at bounding box center [155, 157] width 165 height 16
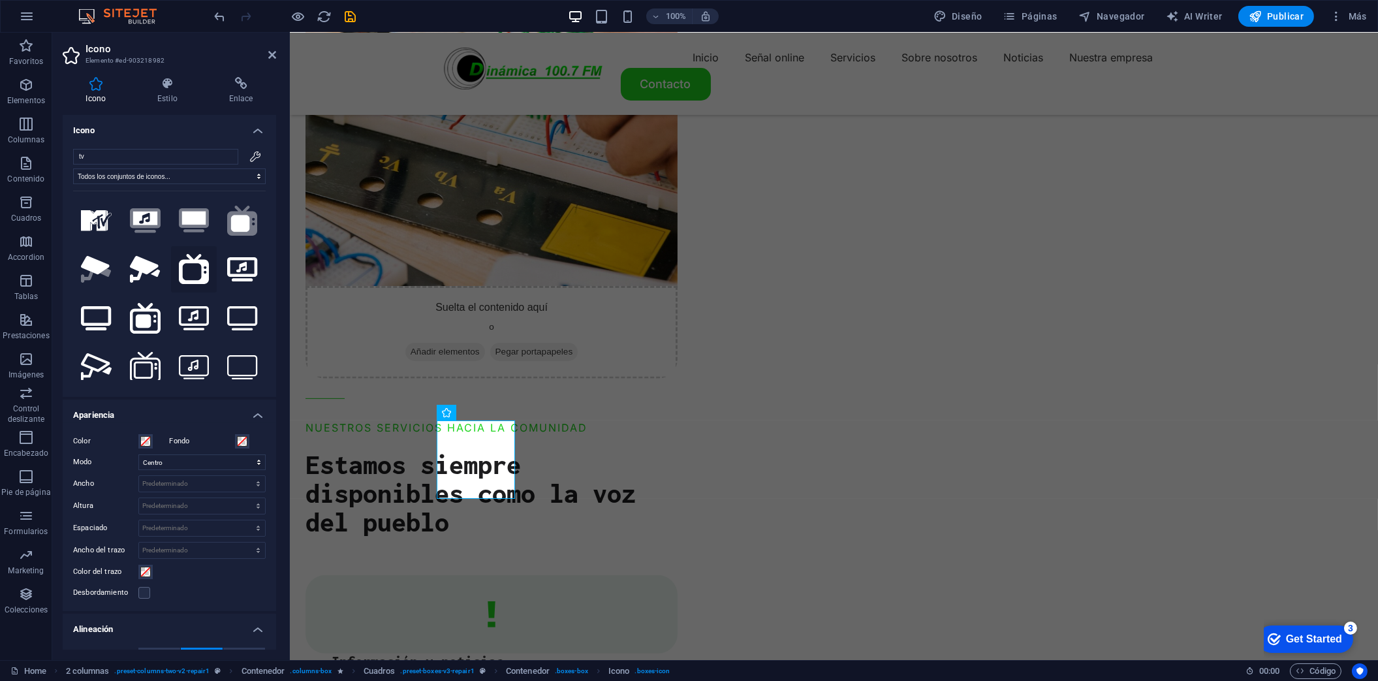
type input "tv"
click at [204, 268] on icon at bounding box center [194, 269] width 31 height 31
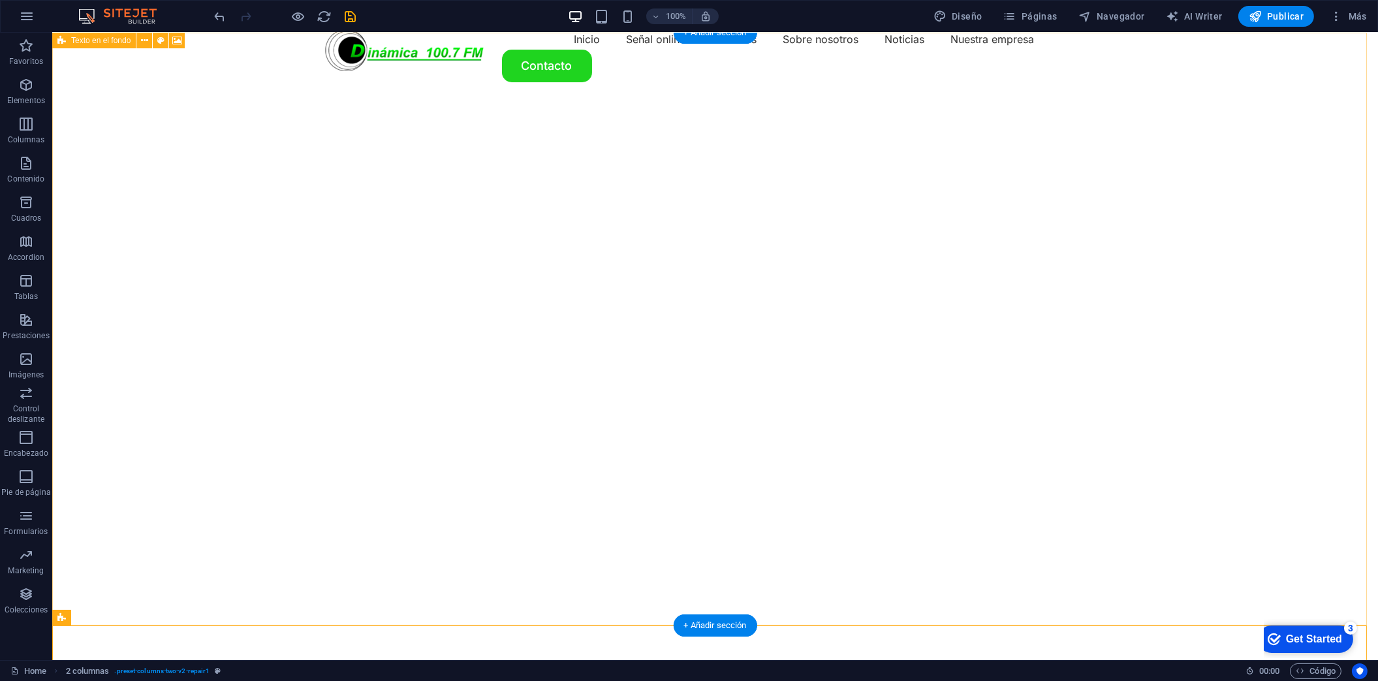
scroll to position [0, 0]
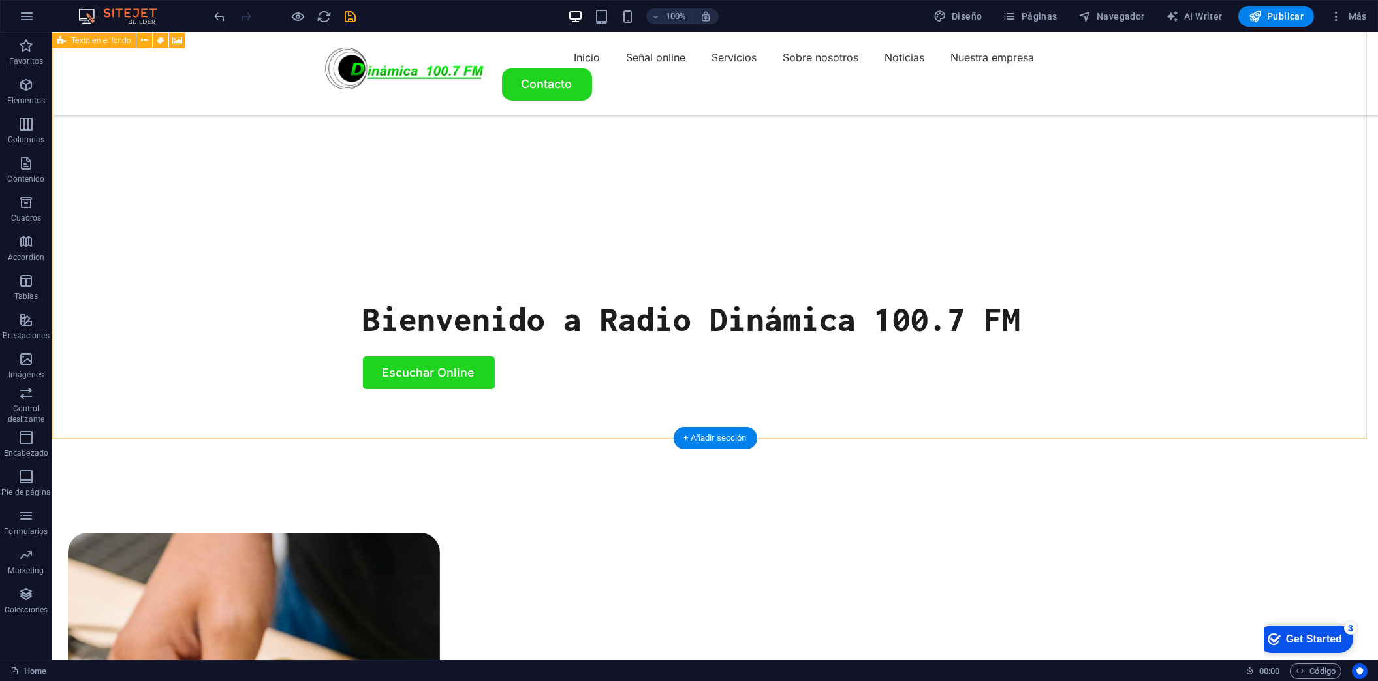
scroll to position [174, 0]
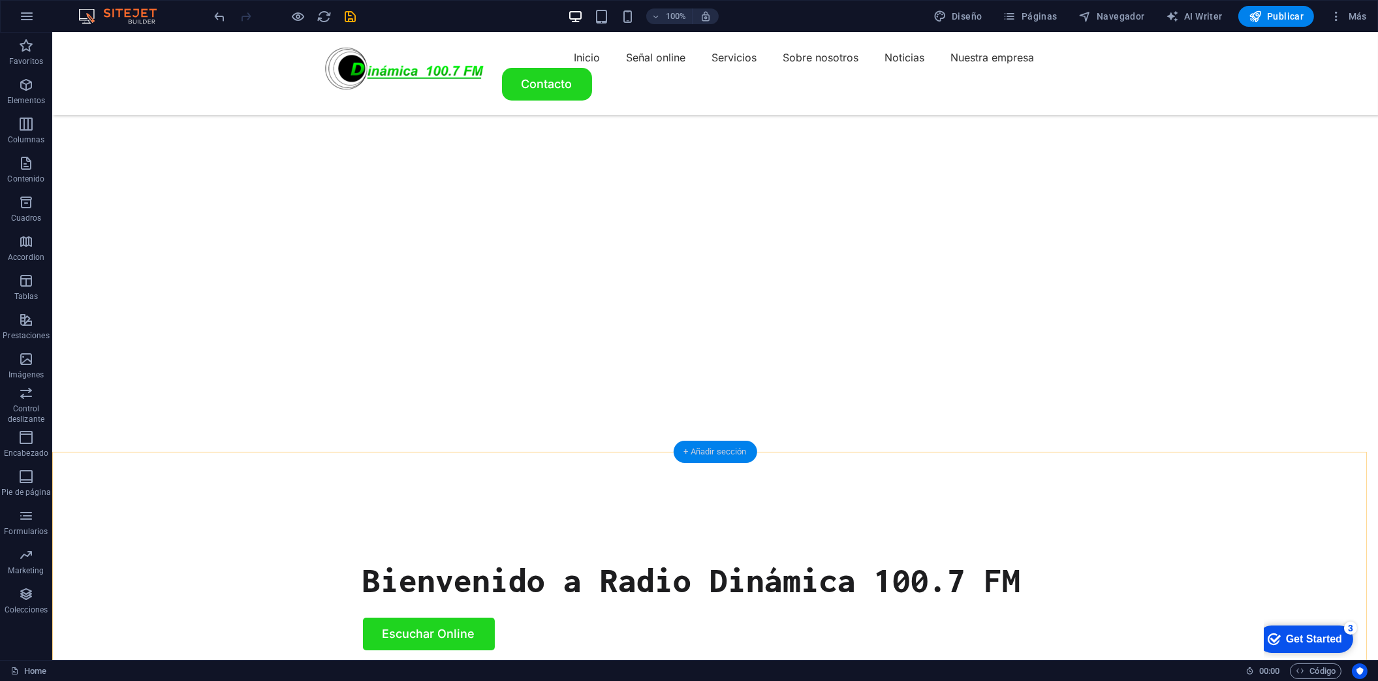
click at [700, 451] on div "+ Añadir sección" at bounding box center [715, 452] width 84 height 22
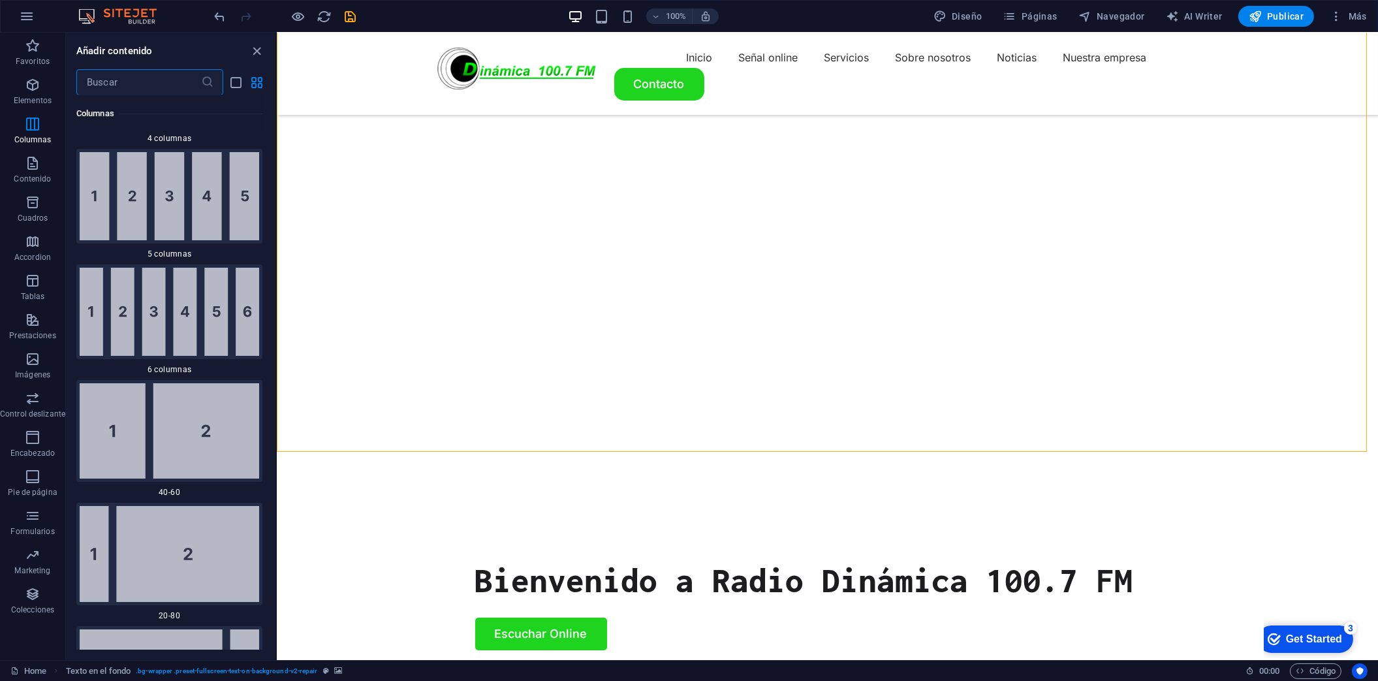
scroll to position [1278, 0]
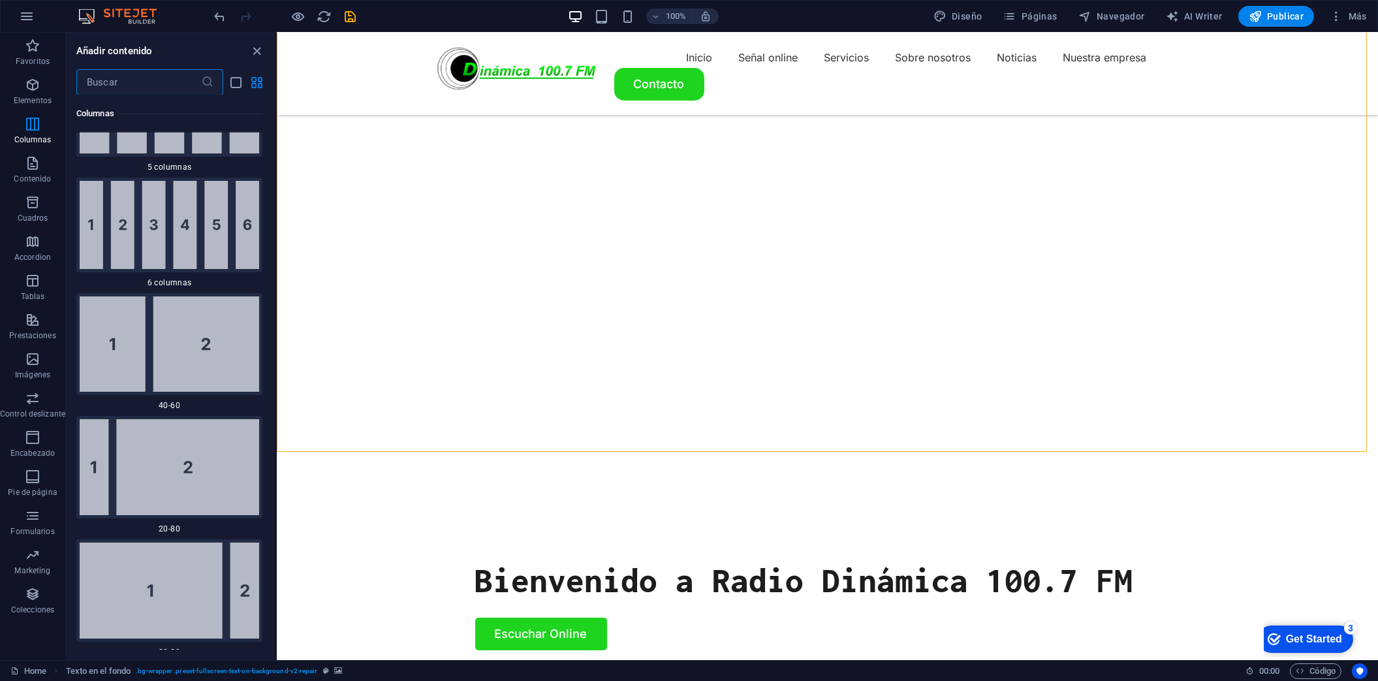
click at [201, 377] on img at bounding box center [170, 344] width 180 height 96
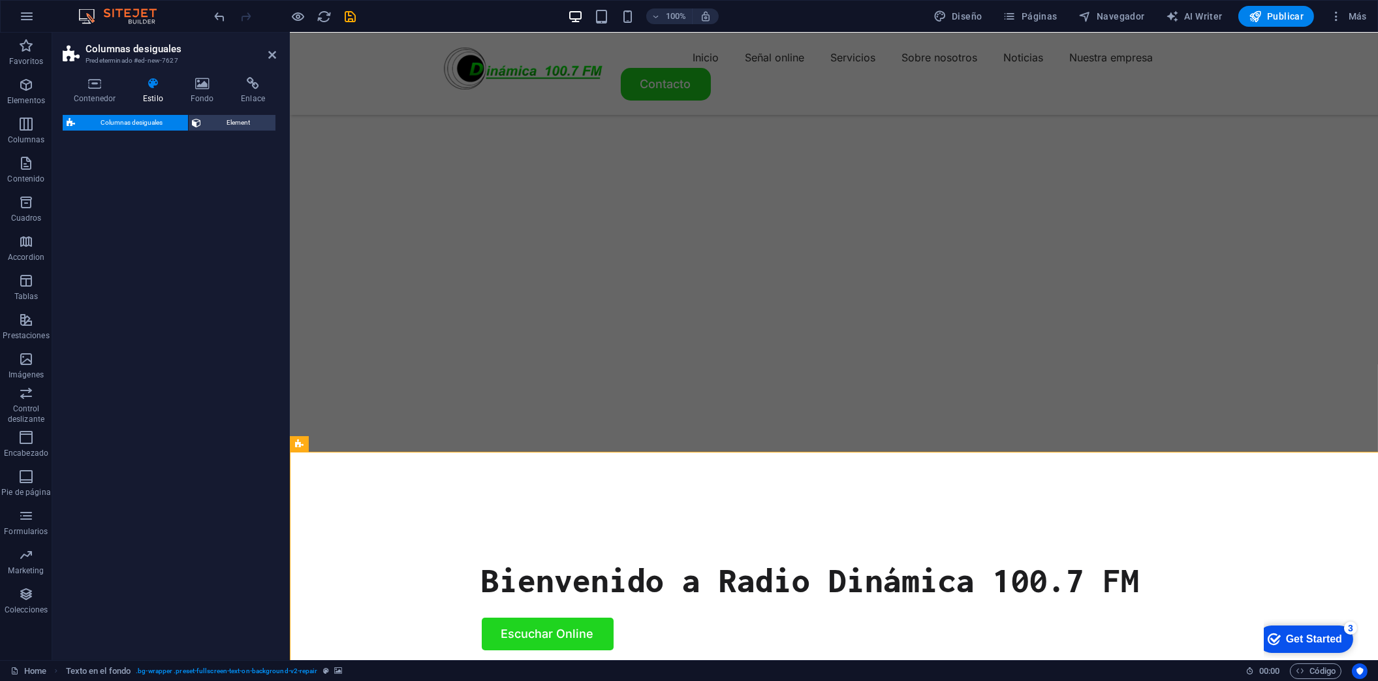
select select "%"
select select "rem"
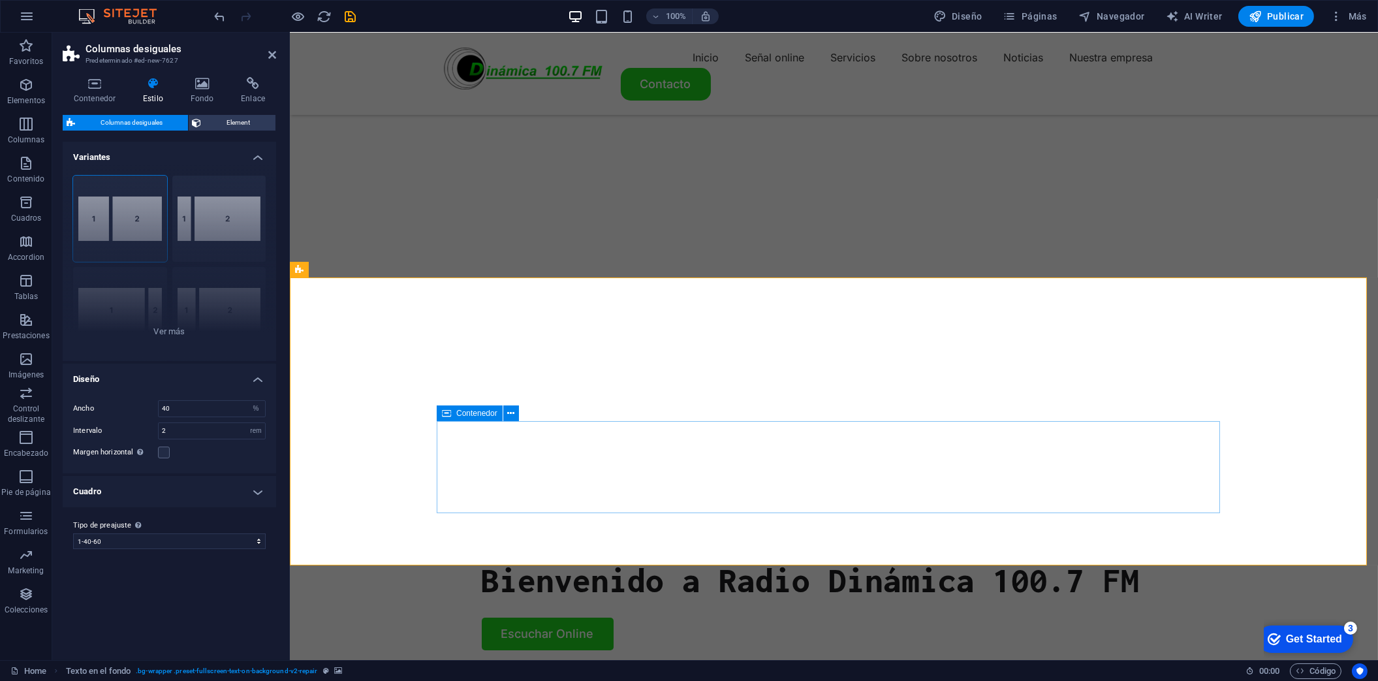
scroll to position [435, 0]
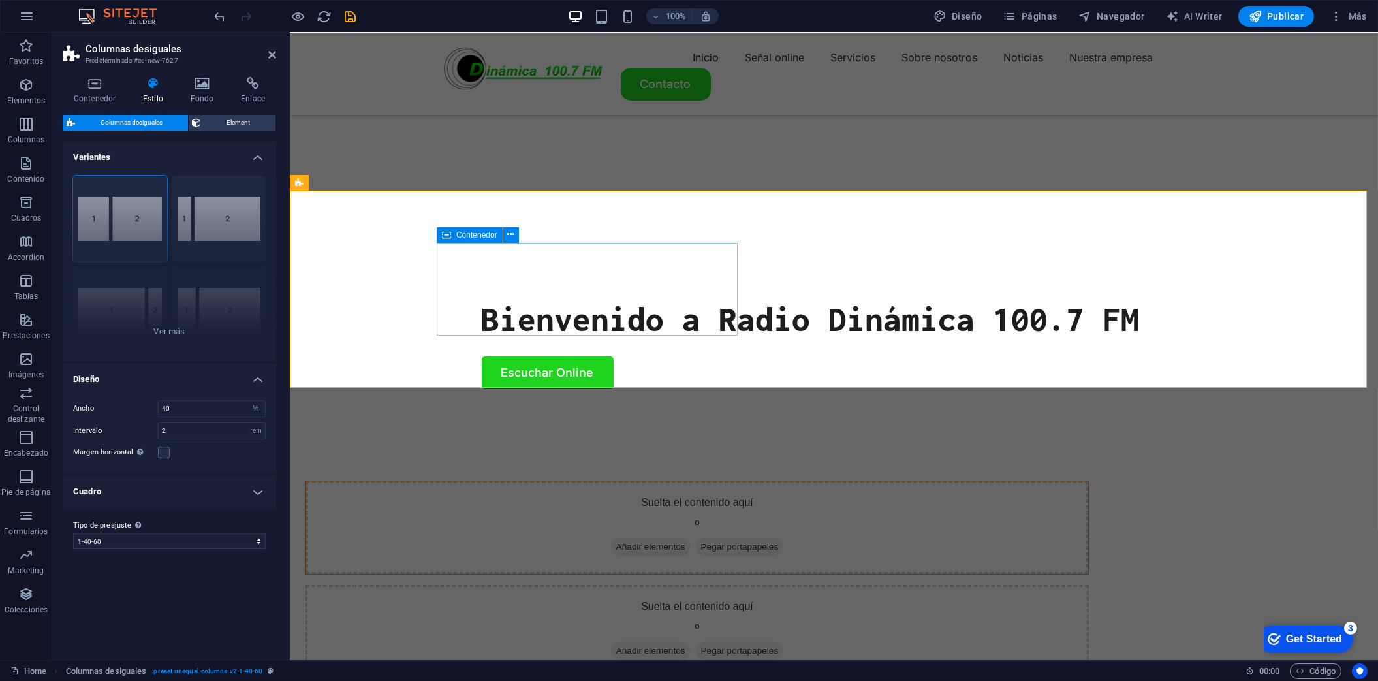
click at [610, 538] on span "Añadir elementos" at bounding box center [650, 547] width 80 height 18
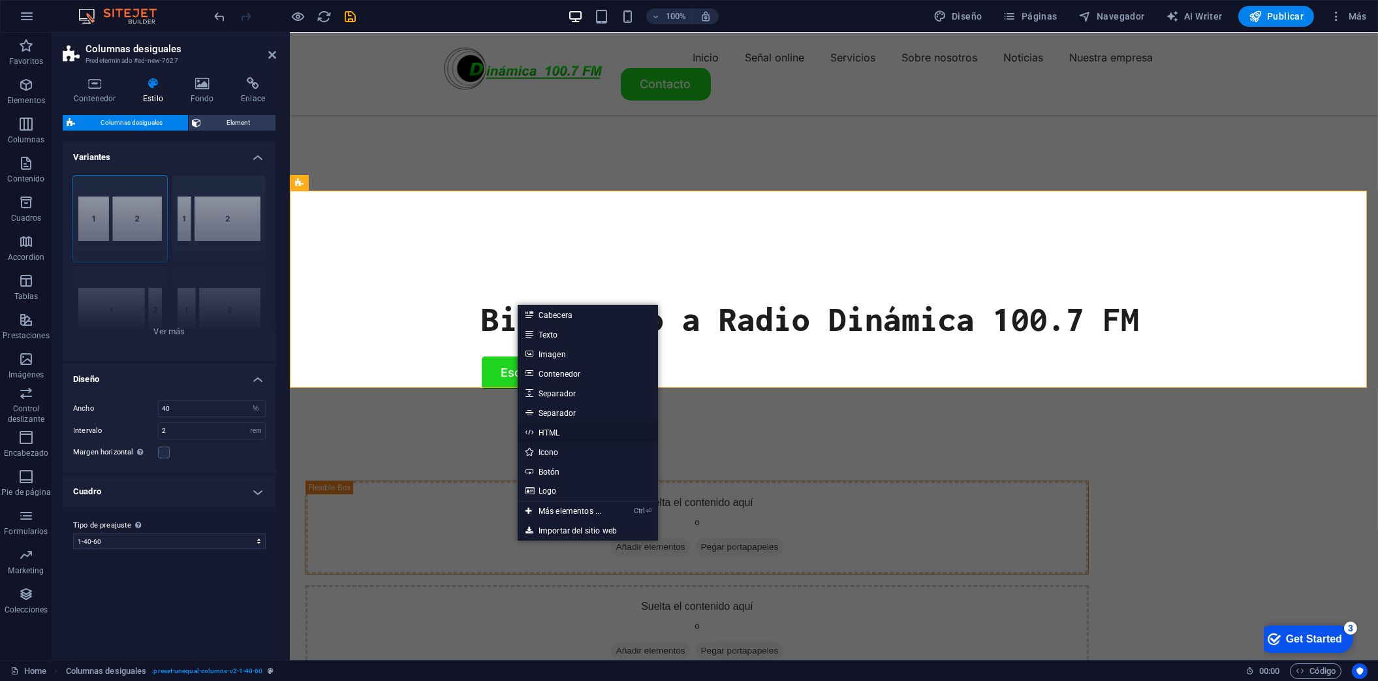
click at [549, 433] on link "HTML" at bounding box center [588, 432] width 140 height 20
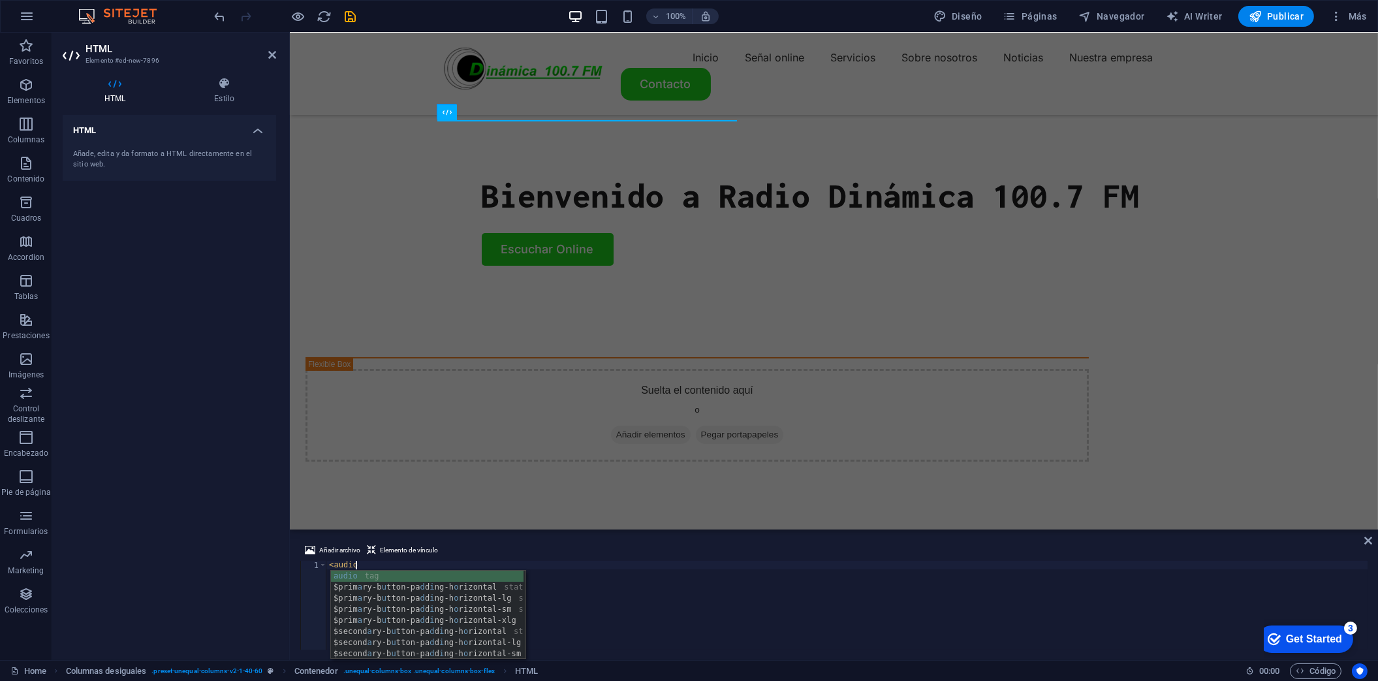
scroll to position [0, 1]
type textarea "<audio controls></audio>"
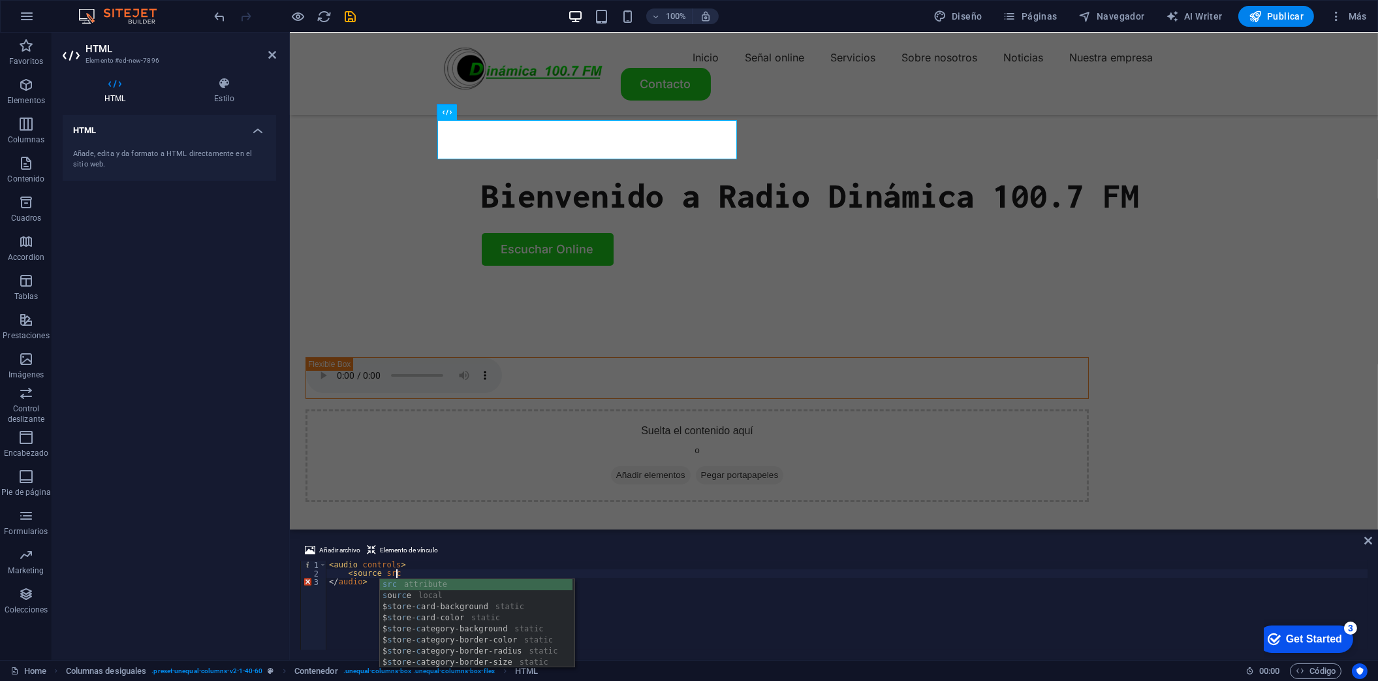
scroll to position [0, 5]
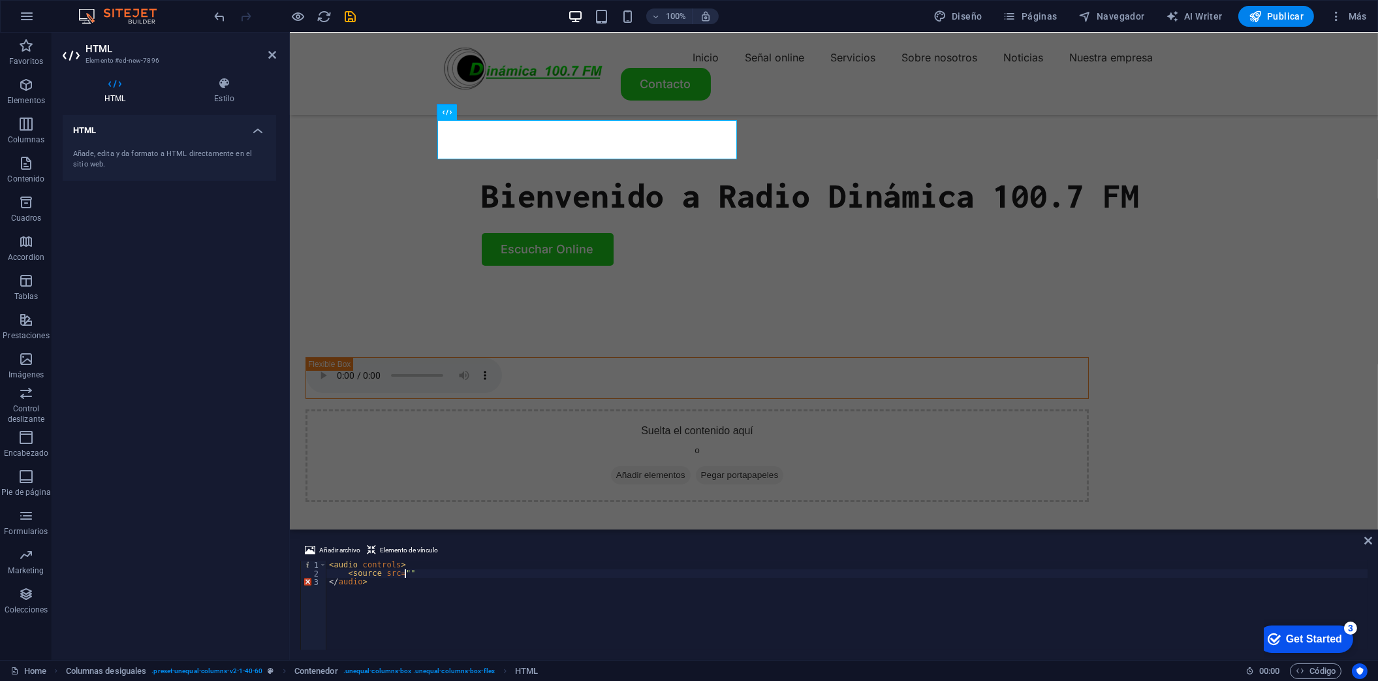
paste textarea "https://streaming.comunicacioneschile.net/8030/stream""
click at [644, 576] on div "< audio controls > < source src = "https://streaming.comunicacioneschile.net/80…" at bounding box center [846, 614] width 1041 height 106
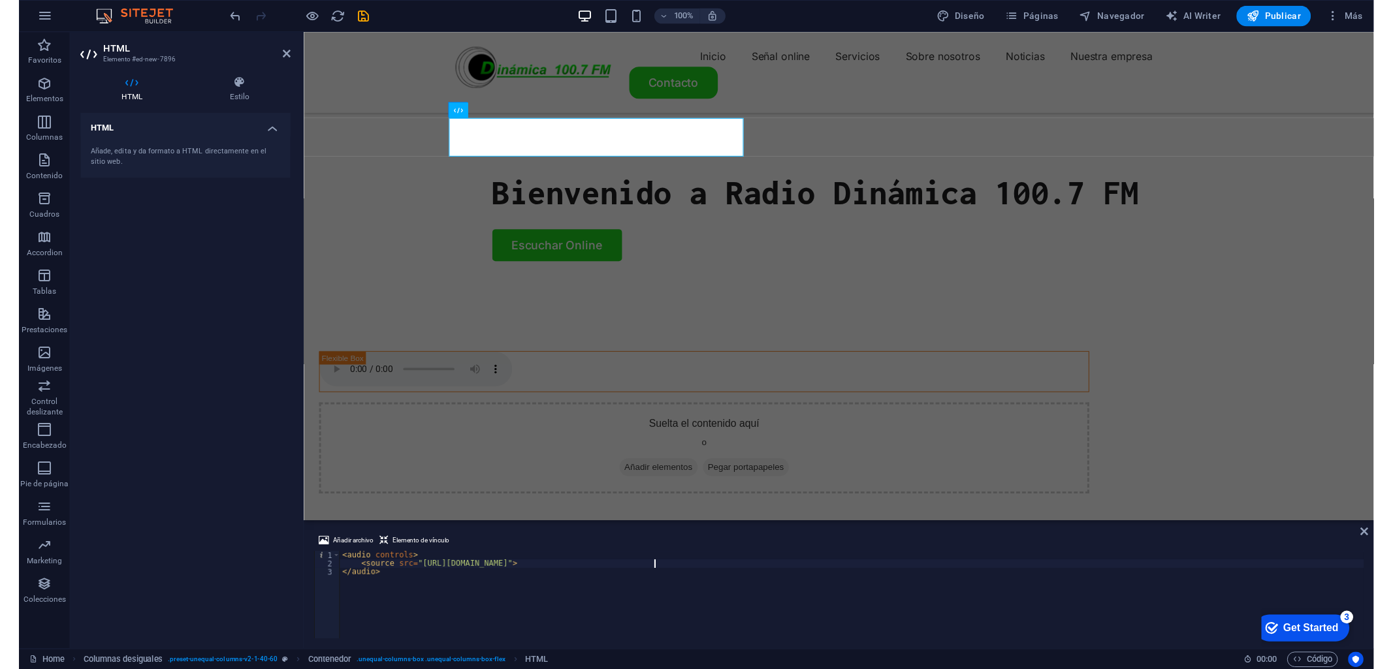
scroll to position [0, 25]
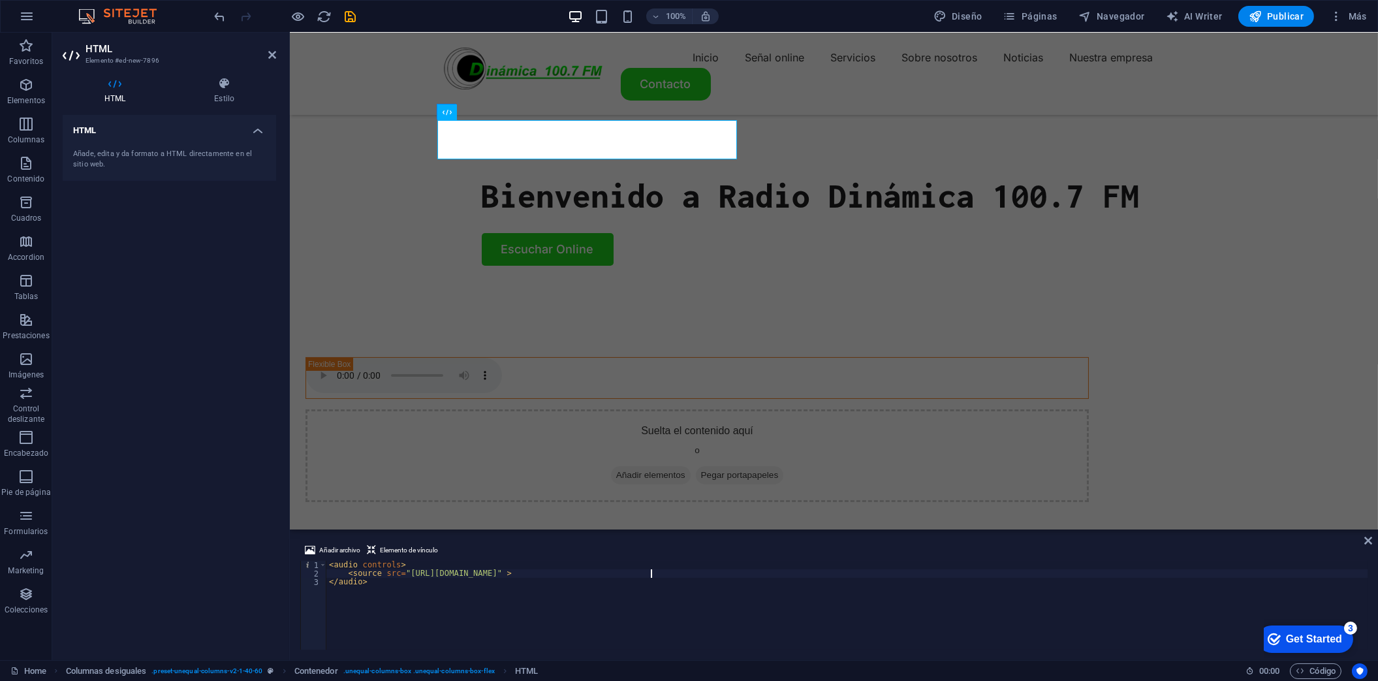
paste textarea "type="audio/mpeg""
type textarea "<source src="https://streaming.comunicacioneschile.net/8030/stream" type="audio…"
click at [748, 573] on div "< audio controls > < source src = "https://streaming.comunicacioneschile.net/80…" at bounding box center [846, 614] width 1041 height 106
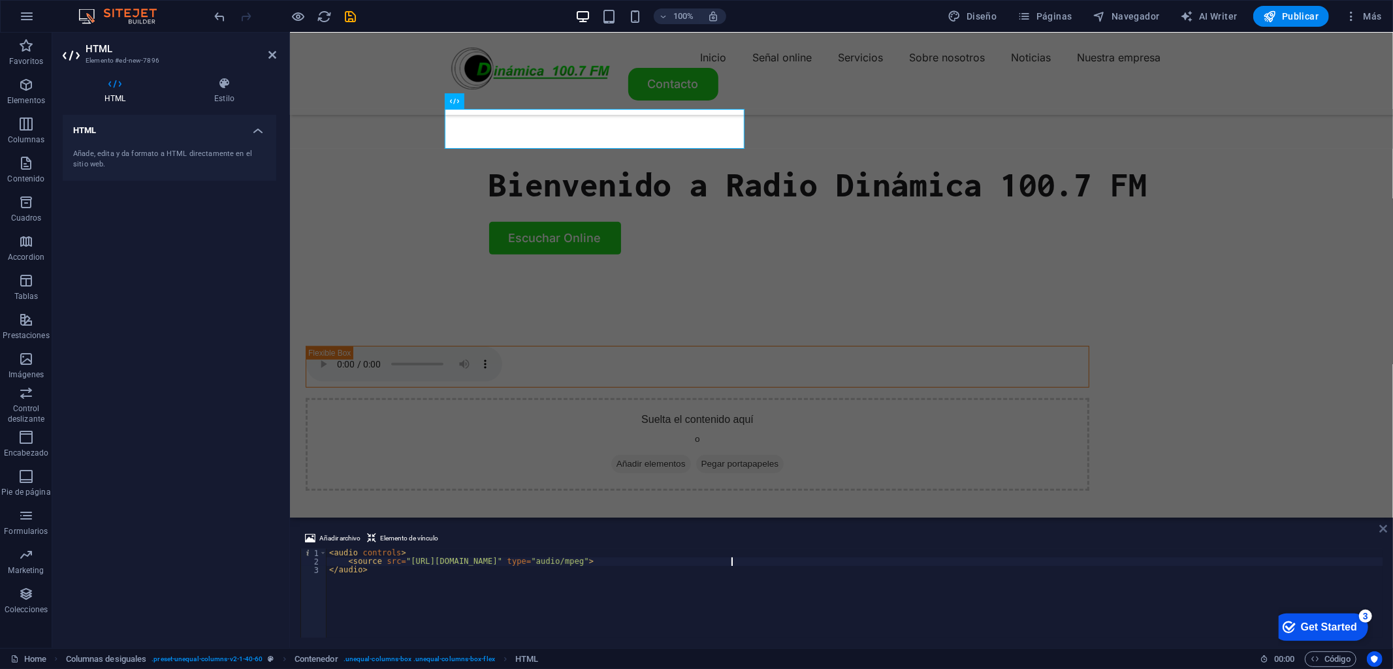
click at [1378, 529] on icon at bounding box center [1383, 529] width 8 height 10
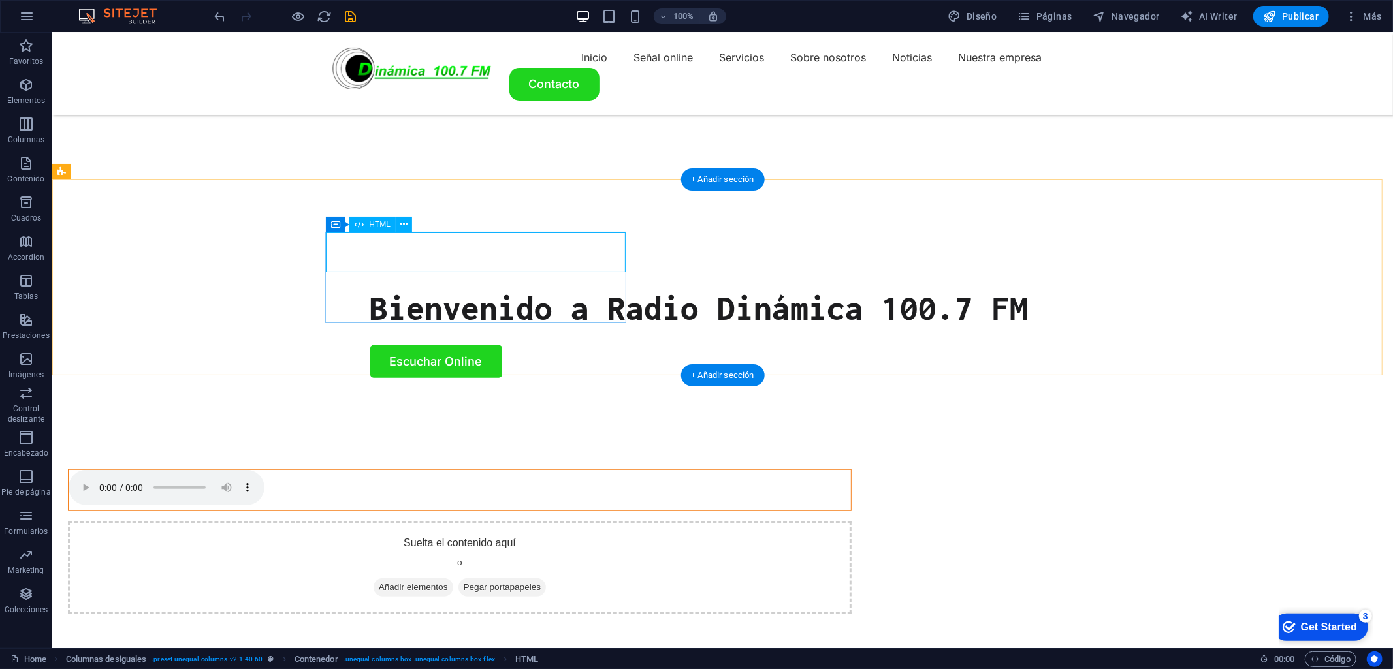
click at [527, 469] on div at bounding box center [459, 489] width 782 height 40
click at [466, 469] on div at bounding box center [459, 489] width 782 height 40
click at [337, 469] on div at bounding box center [459, 490] width 784 height 42
click at [325, 469] on div at bounding box center [459, 490] width 784 height 42
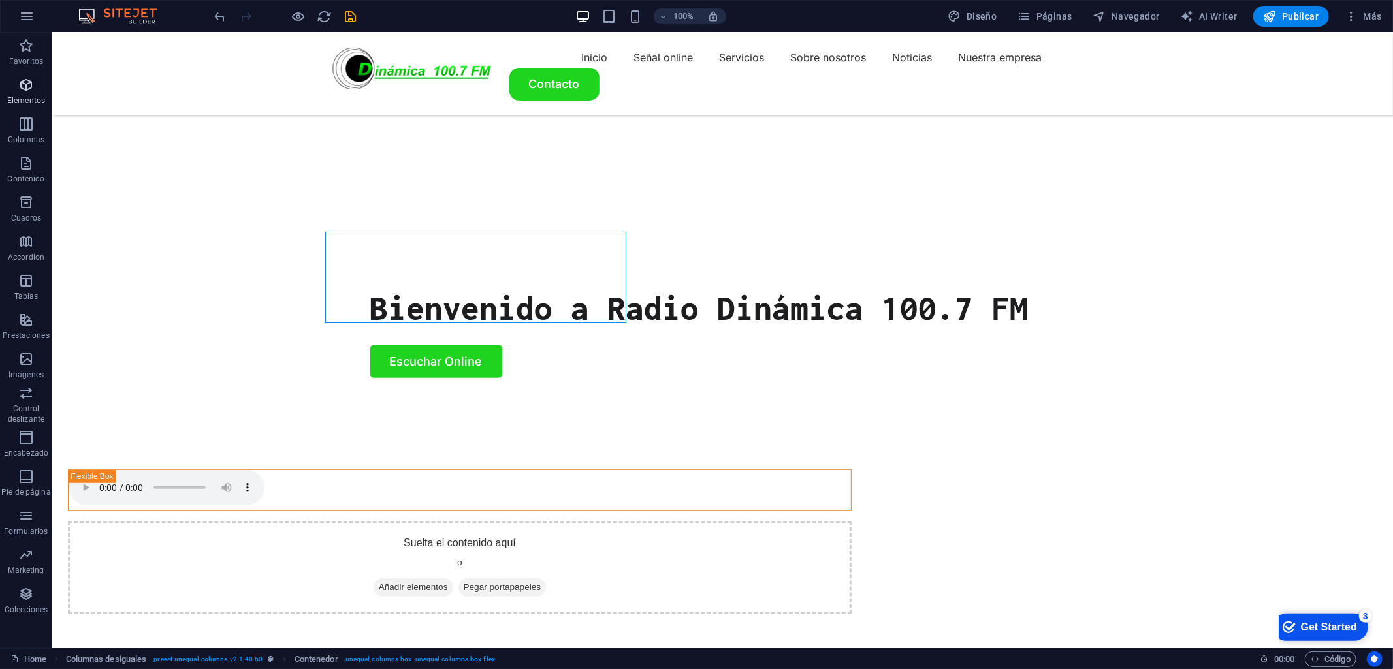
click at [27, 89] on icon "button" at bounding box center [26, 85] width 16 height 16
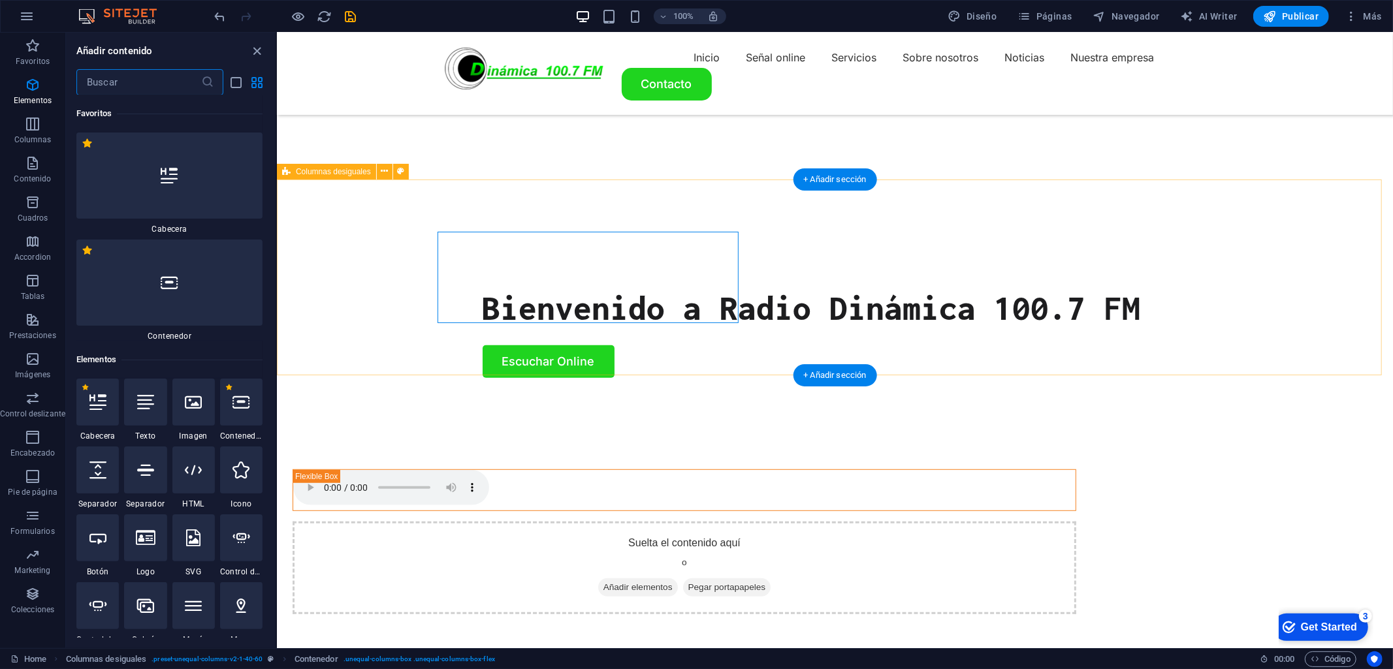
scroll to position [246, 0]
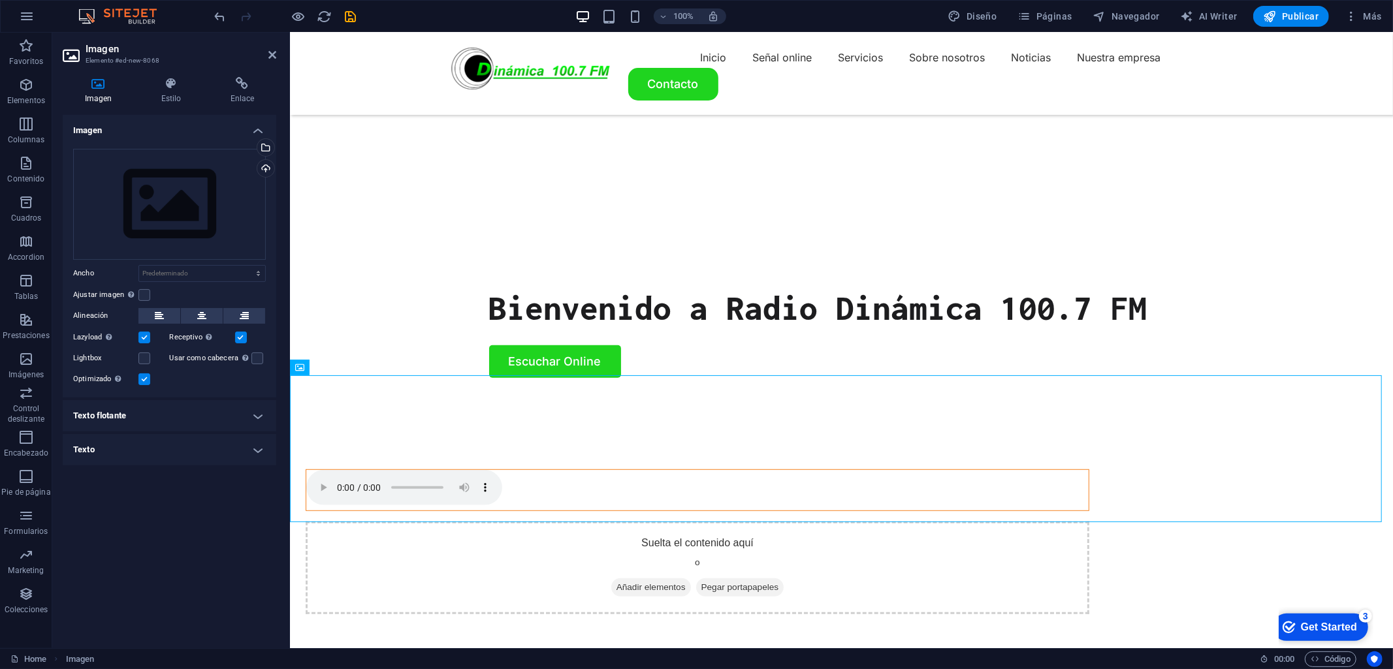
click at [471, 469] on div at bounding box center [697, 490] width 784 height 42
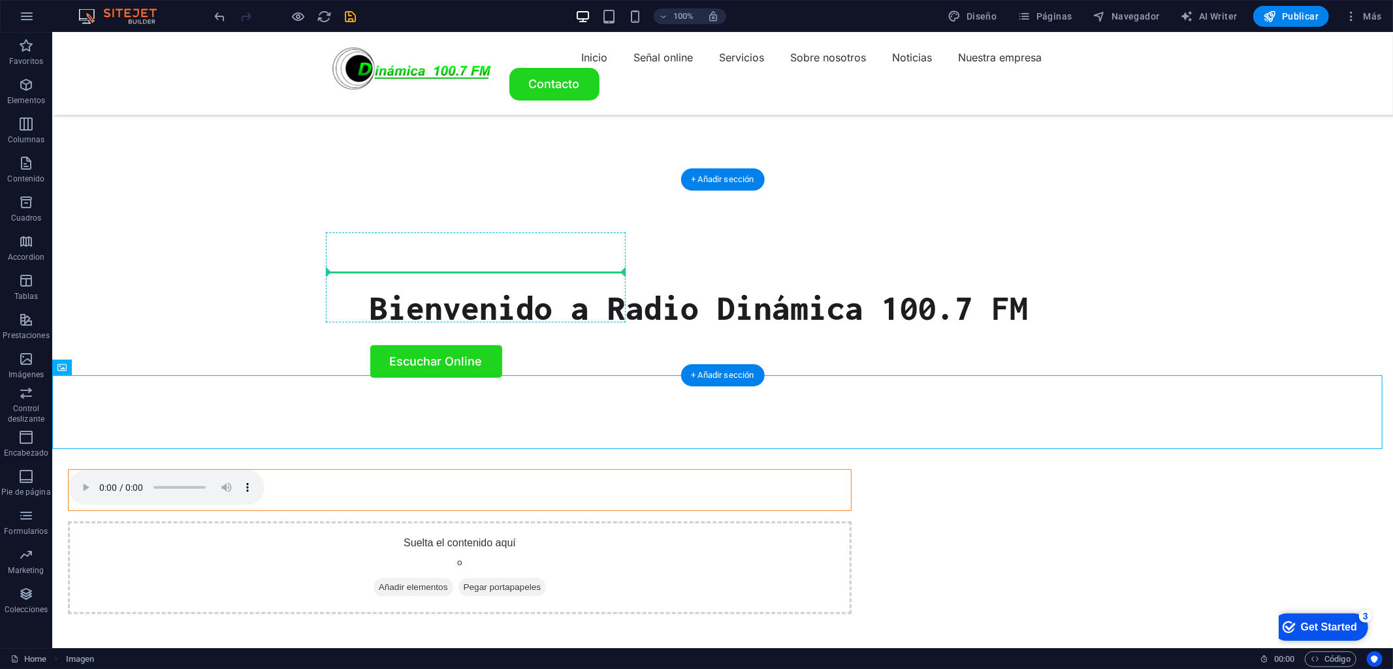
drag, startPoint x: 107, startPoint y: 391, endPoint x: 370, endPoint y: 263, distance: 292.6
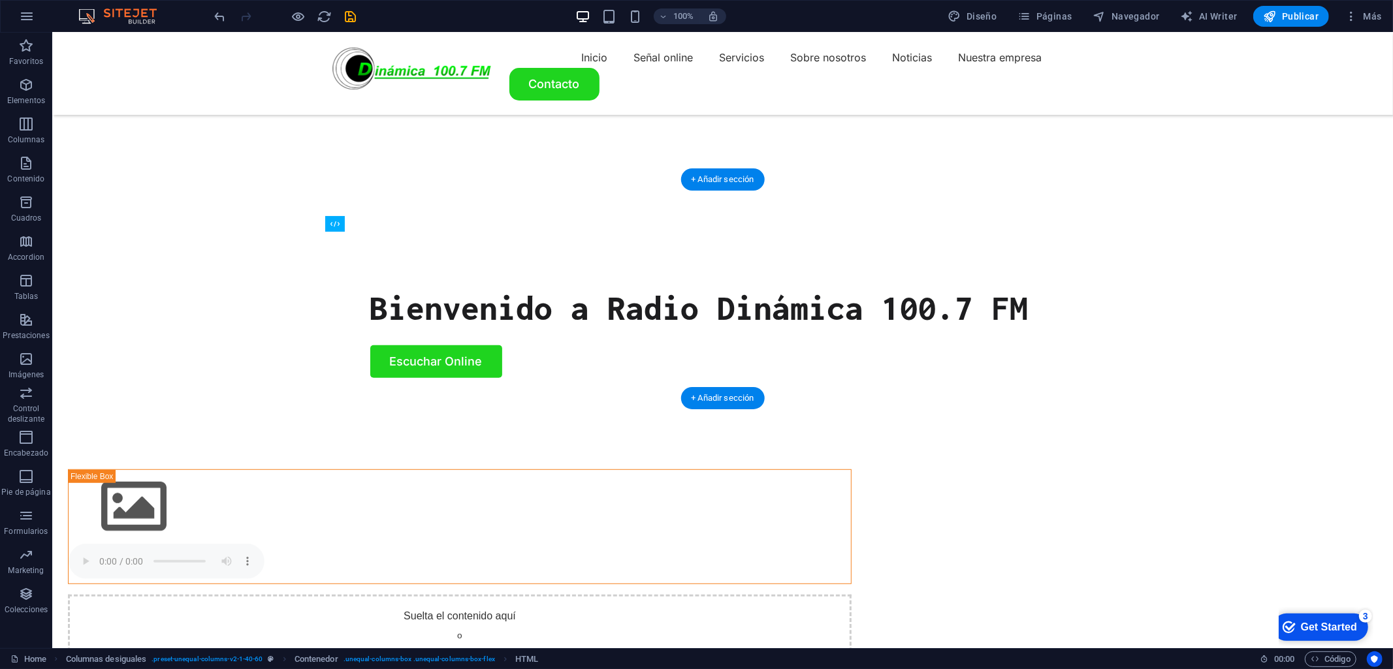
drag, startPoint x: 434, startPoint y: 255, endPoint x: 437, endPoint y: 305, distance: 49.8
drag, startPoint x: 394, startPoint y: 323, endPoint x: 583, endPoint y: 308, distance: 189.3
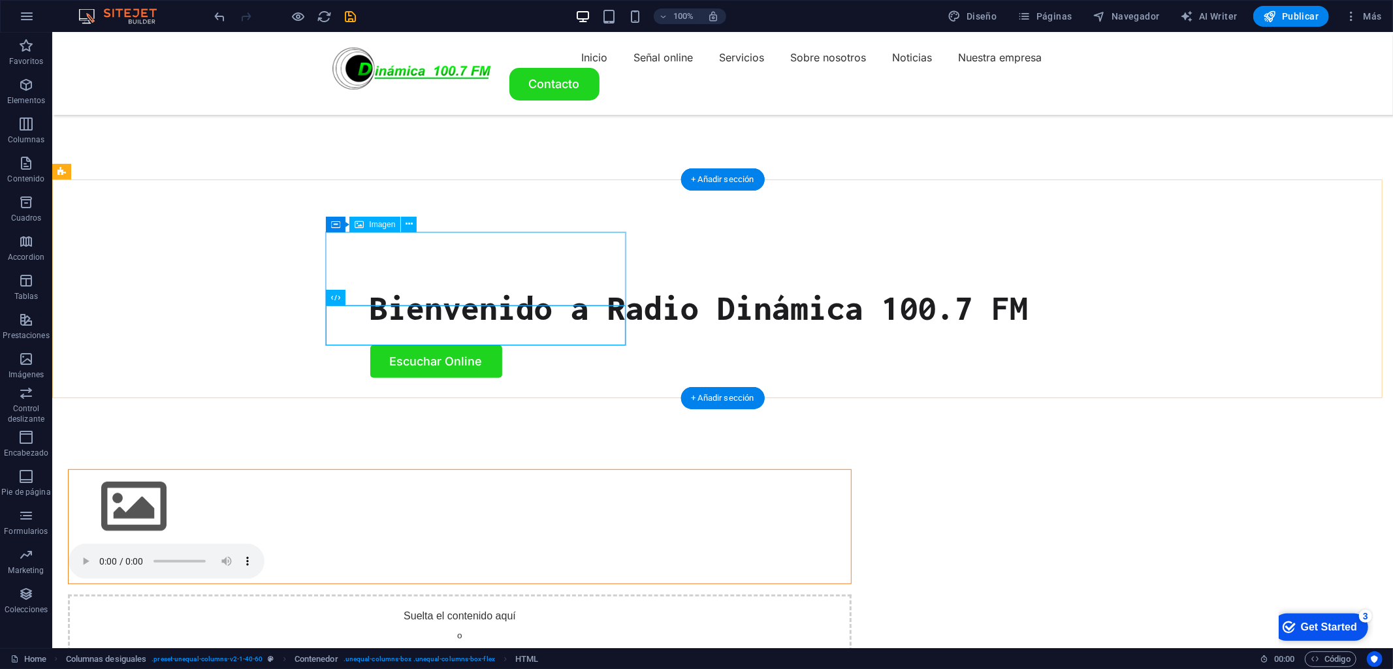
click at [407, 469] on figure at bounding box center [459, 506] width 782 height 74
click at [381, 469] on figure at bounding box center [459, 506] width 782 height 74
click at [418, 469] on figure at bounding box center [459, 506] width 782 height 74
click at [387, 469] on figure at bounding box center [459, 506] width 782 height 74
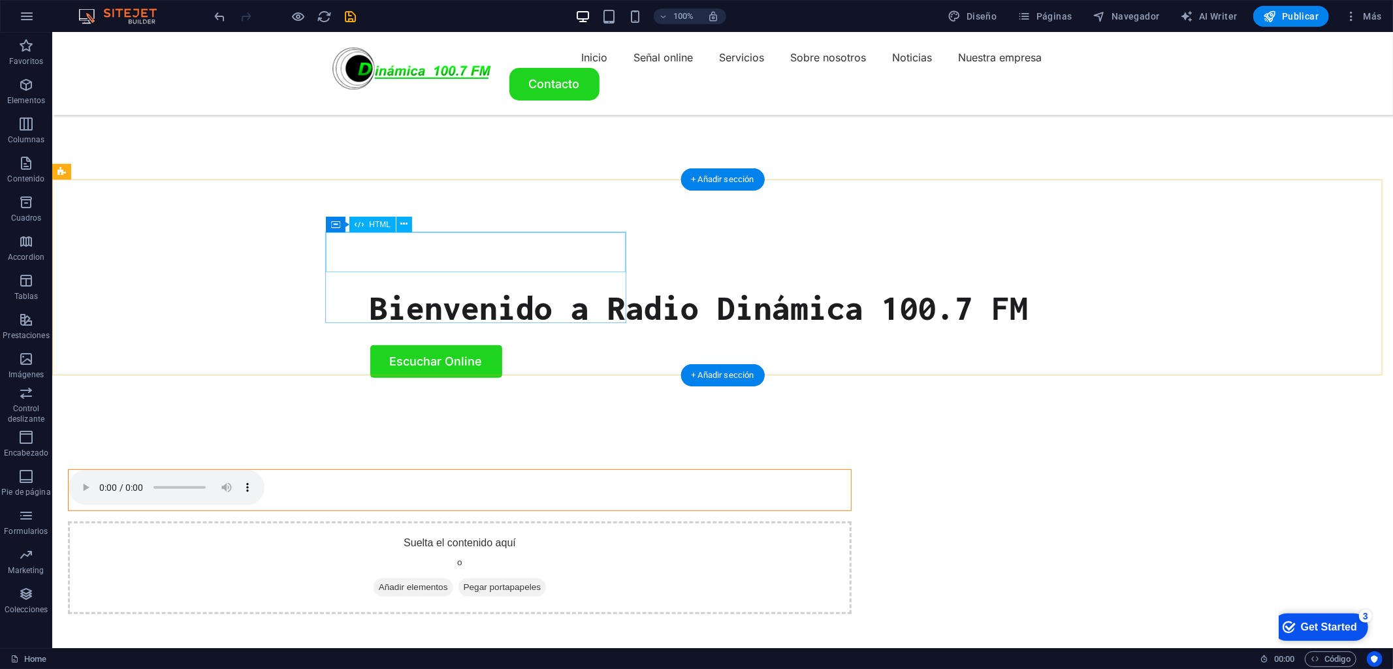
click at [381, 469] on div at bounding box center [459, 489] width 782 height 40
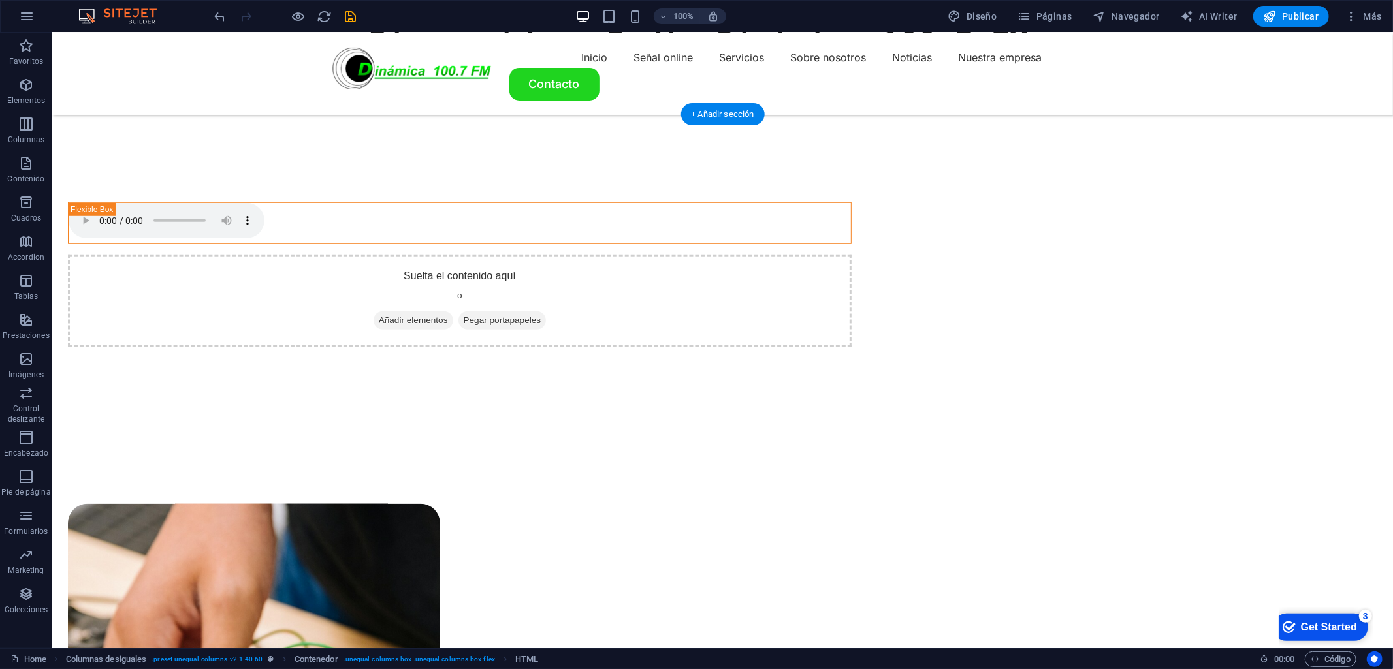
scroll to position [784, 0]
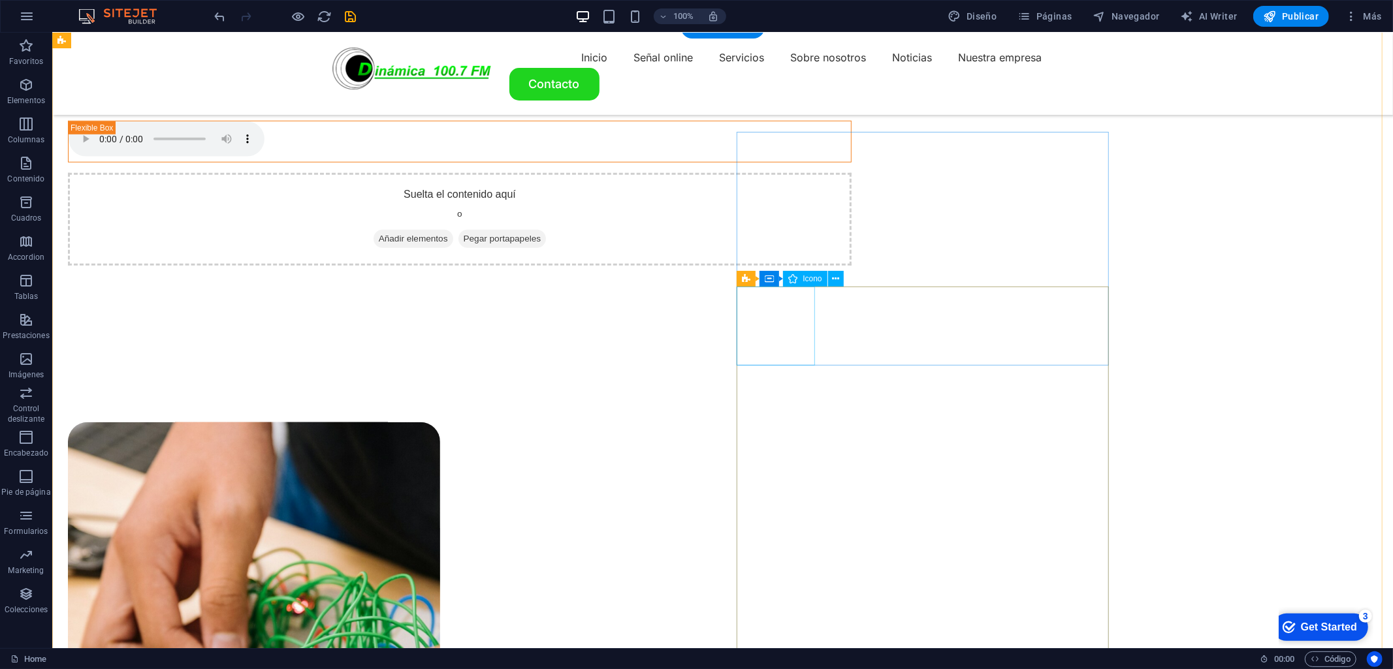
select select "xMidYMid"
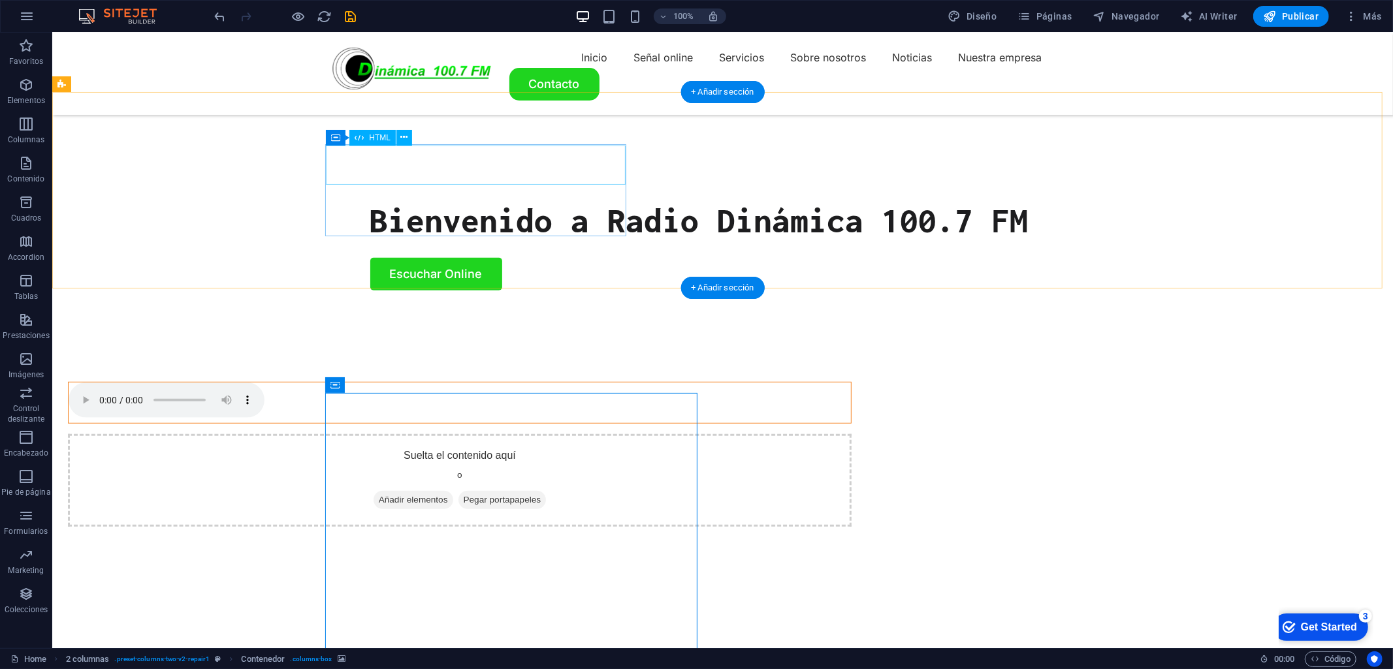
click at [351, 382] on div at bounding box center [459, 402] width 782 height 40
click at [340, 382] on div at bounding box center [459, 402] width 782 height 40
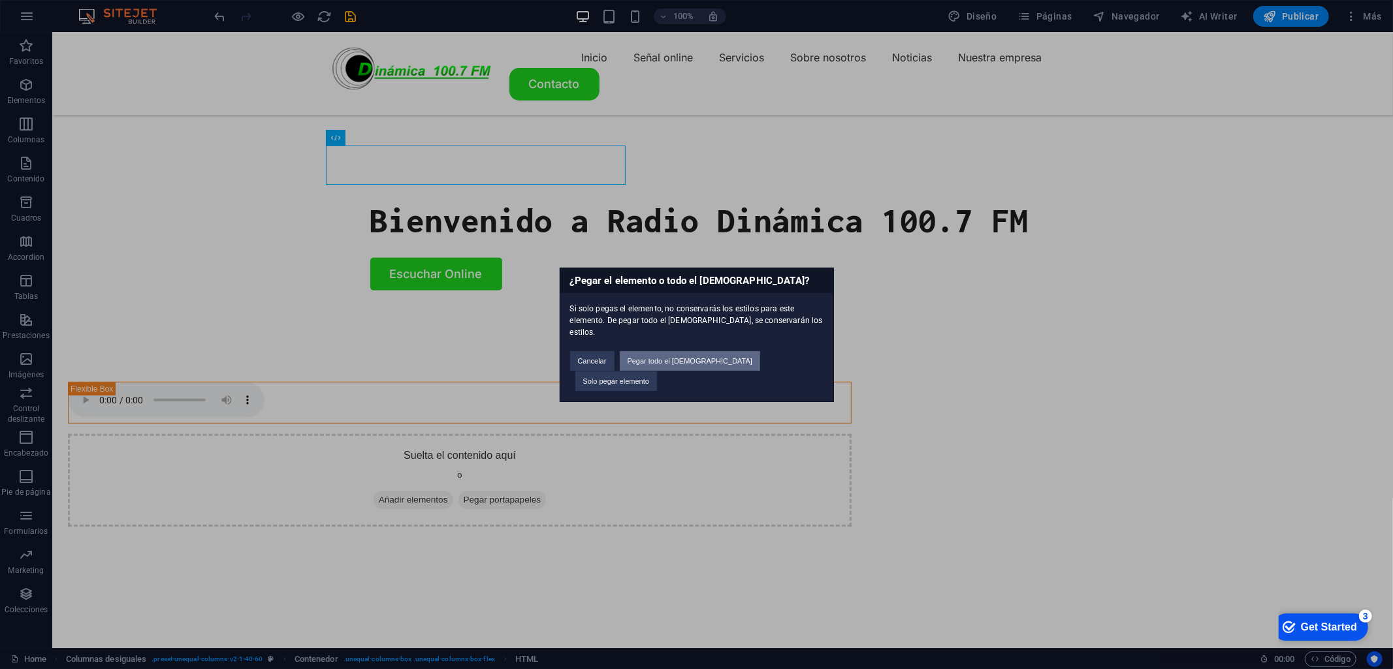
click at [663, 368] on button "Pegar todo el preajuste" at bounding box center [690, 361] width 141 height 20
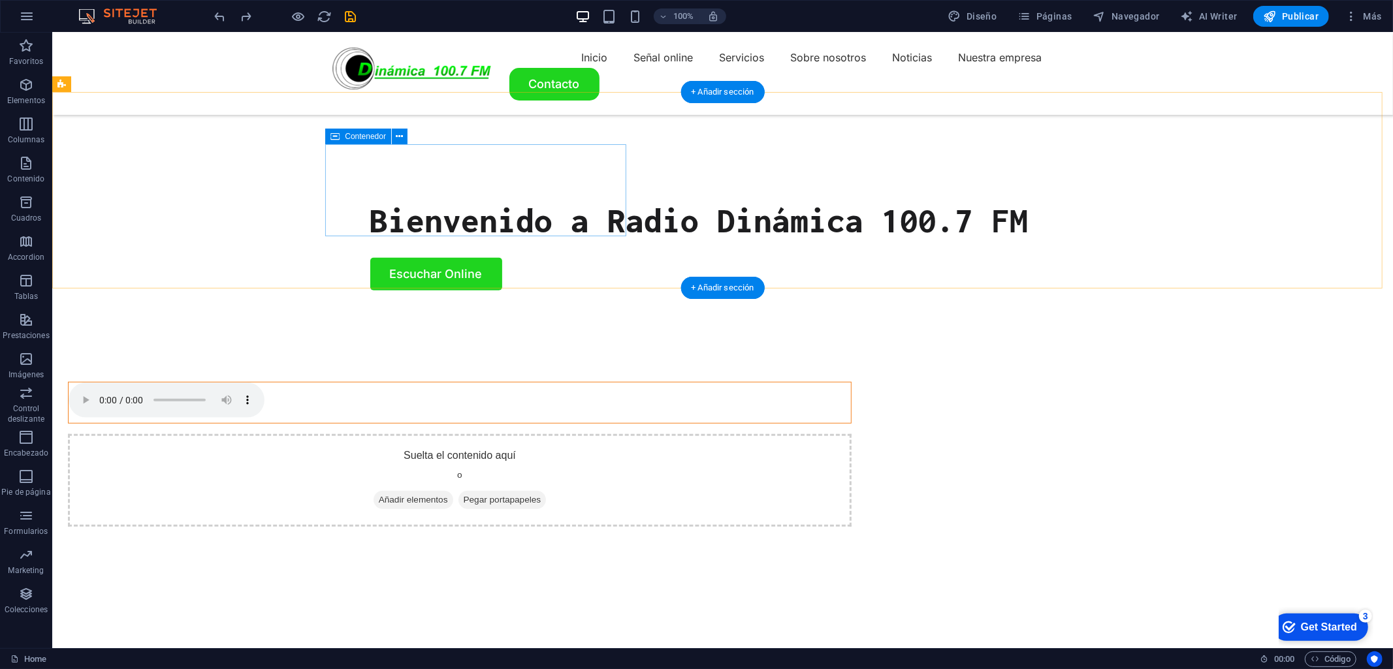
click at [379, 381] on div at bounding box center [459, 402] width 784 height 42
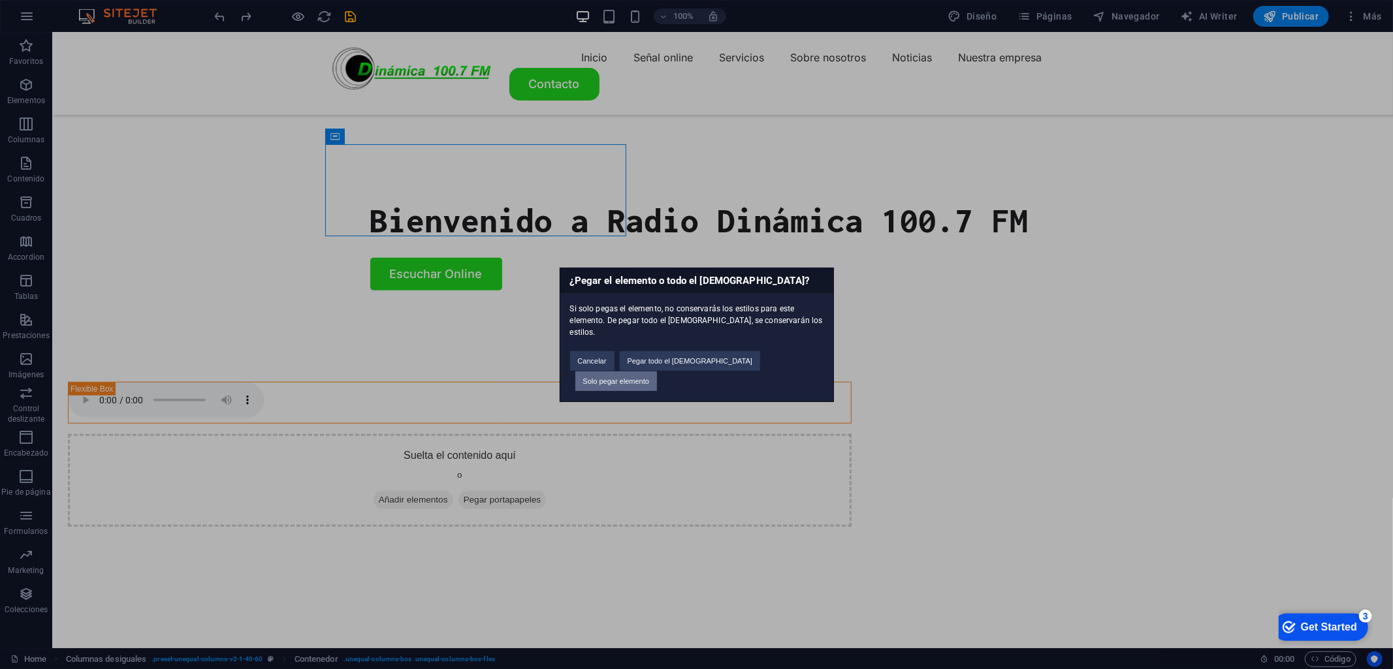
click at [657, 372] on button "Solo pegar elemento" at bounding box center [616, 382] width 82 height 20
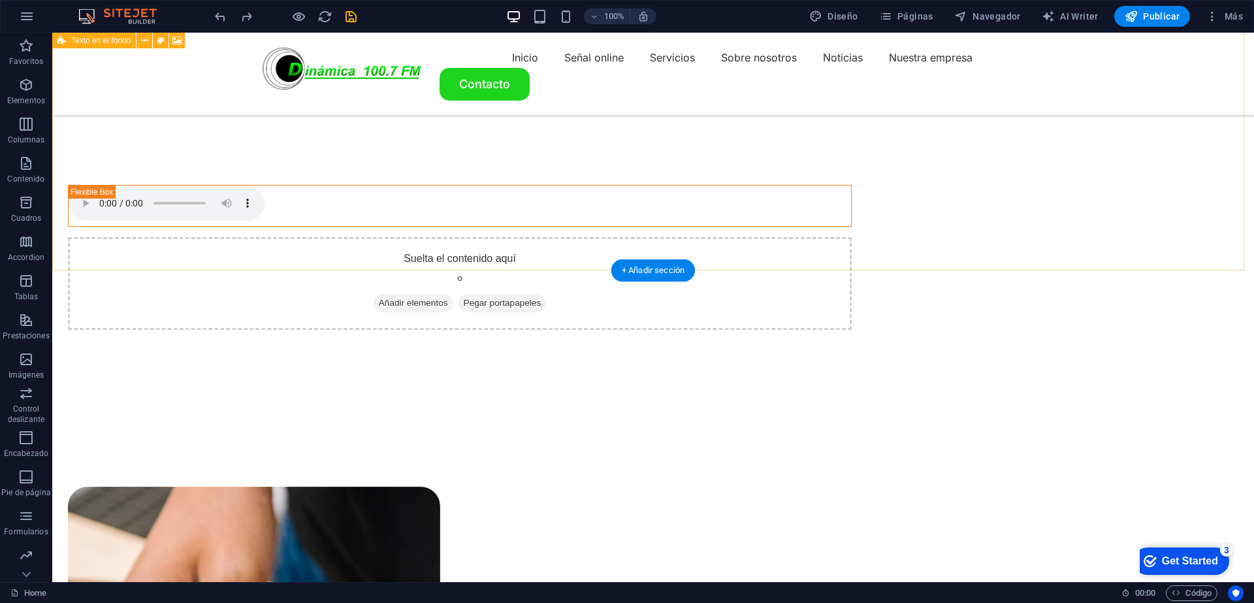
scroll to position [193, 0]
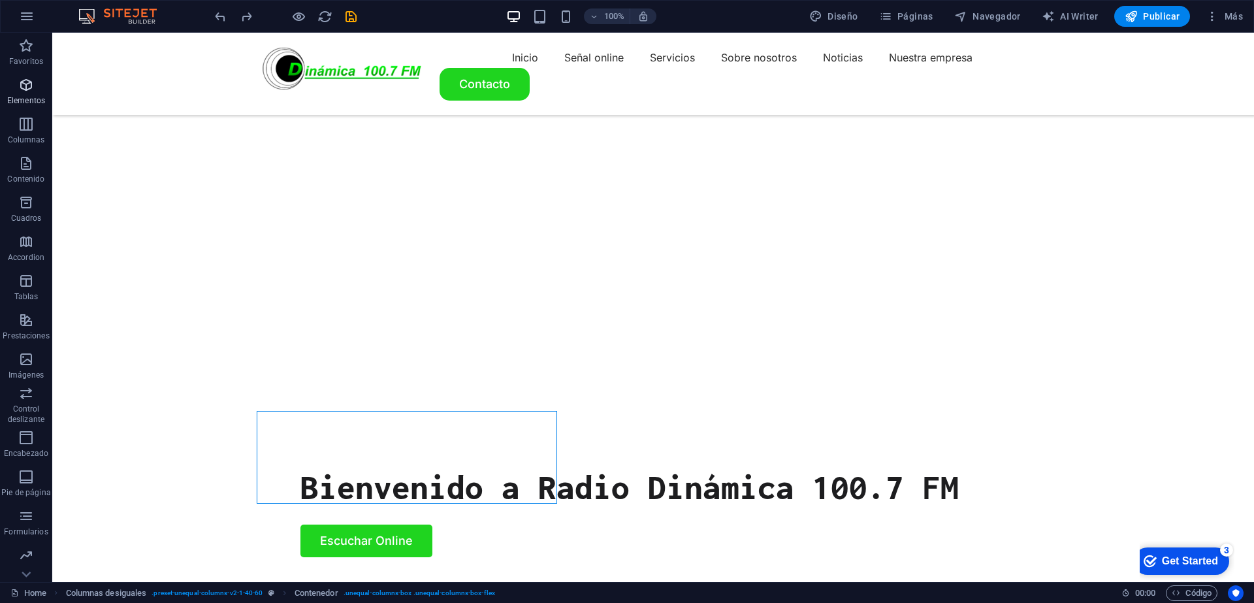
click at [20, 90] on icon "button" at bounding box center [26, 85] width 16 height 16
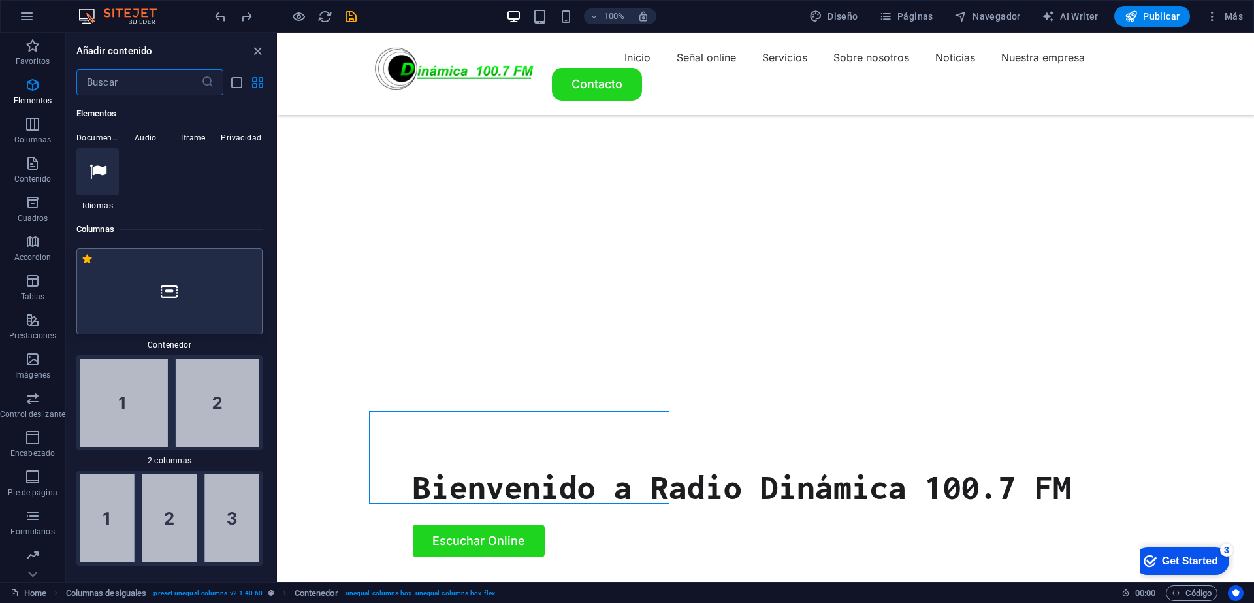
scroll to position [951, 0]
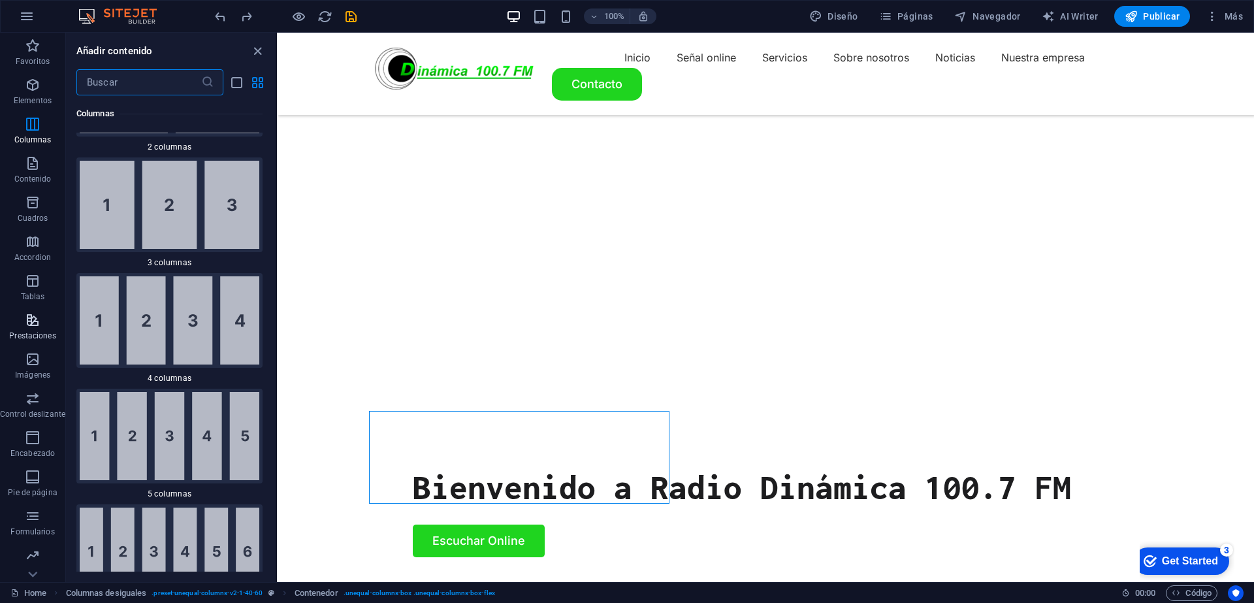
click at [37, 317] on icon "button" at bounding box center [33, 320] width 16 height 16
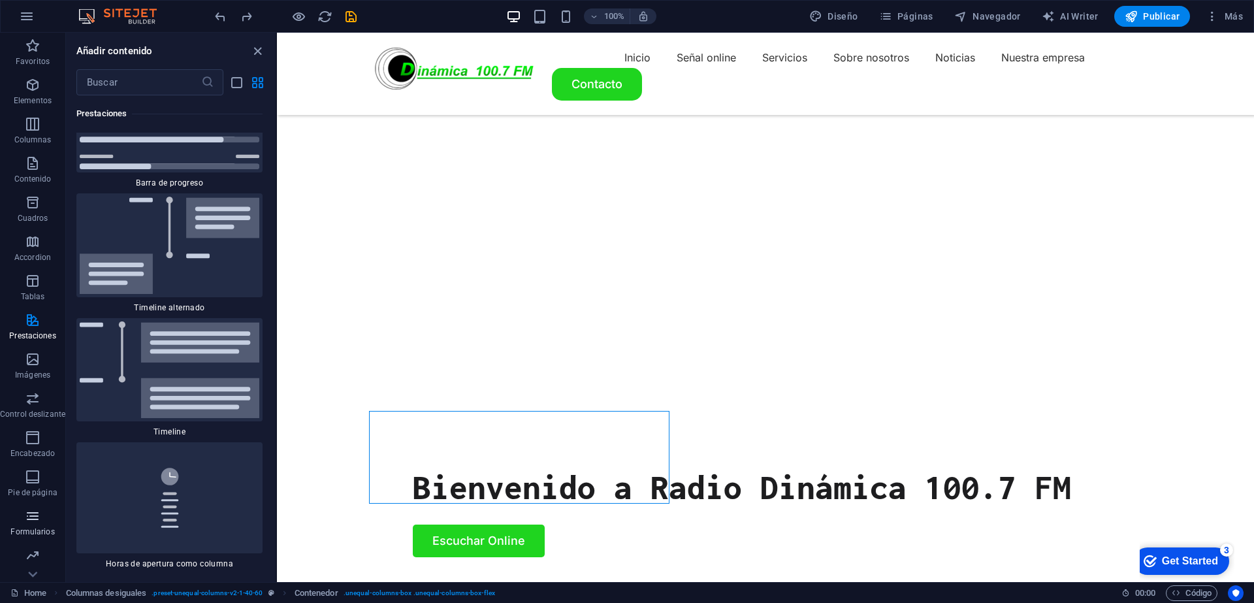
scroll to position [10893, 0]
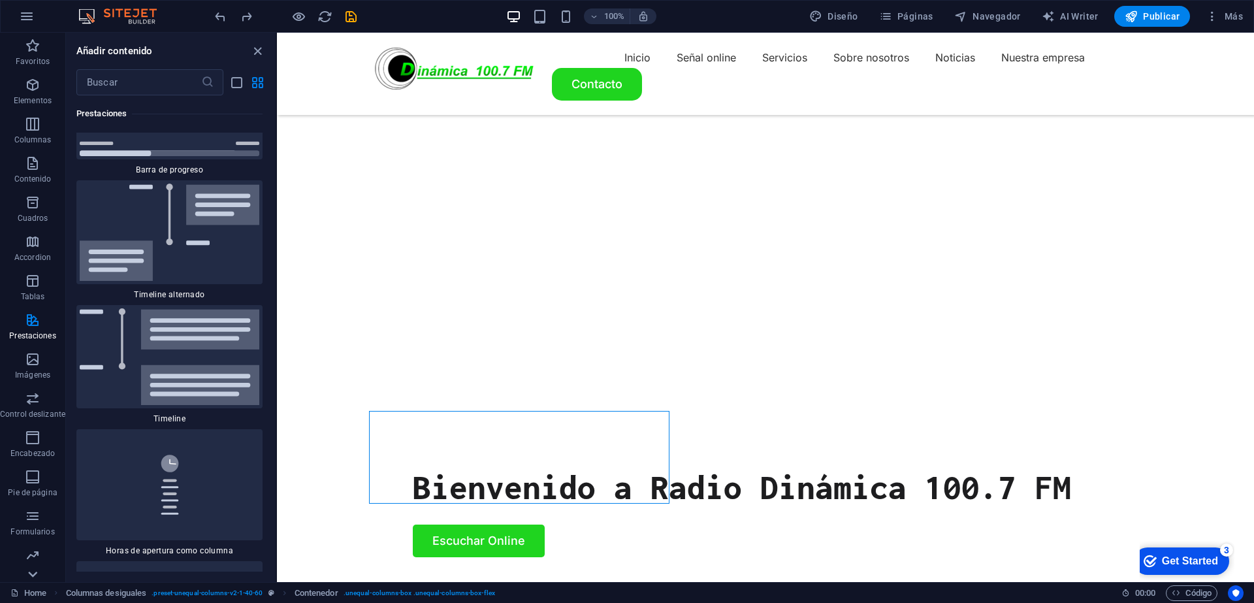
click at [38, 571] on icon at bounding box center [33, 574] width 18 height 18
click at [34, 44] on icon at bounding box center [33, 40] width 18 height 18
click at [31, 91] on icon "button" at bounding box center [33, 85] width 16 height 16
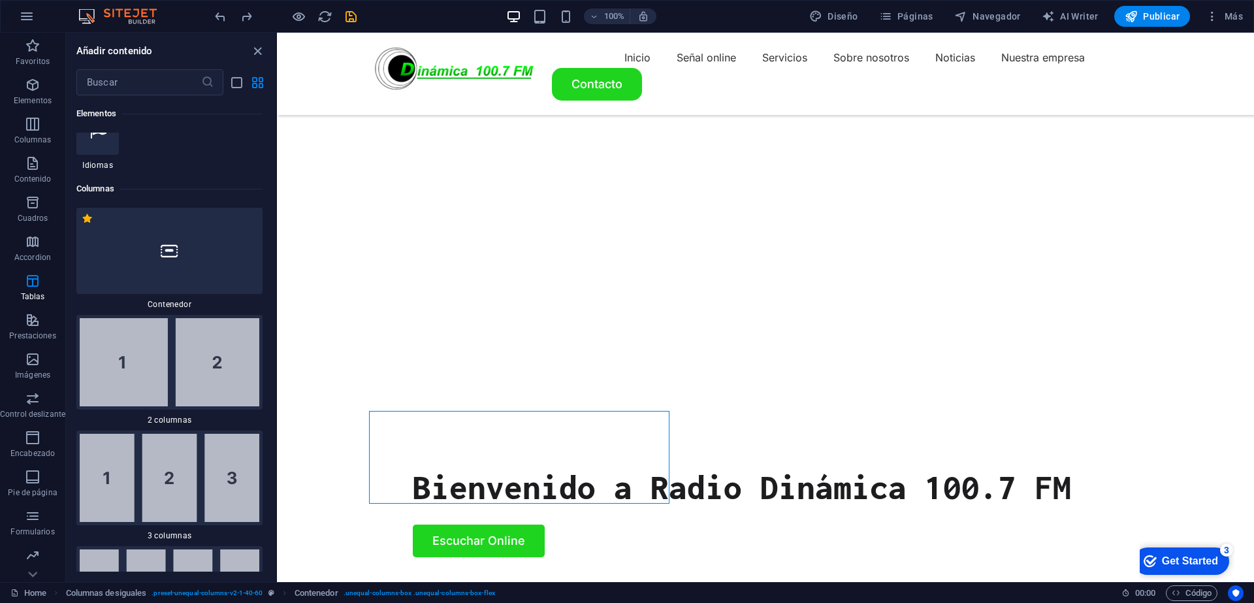
scroll to position [246, 0]
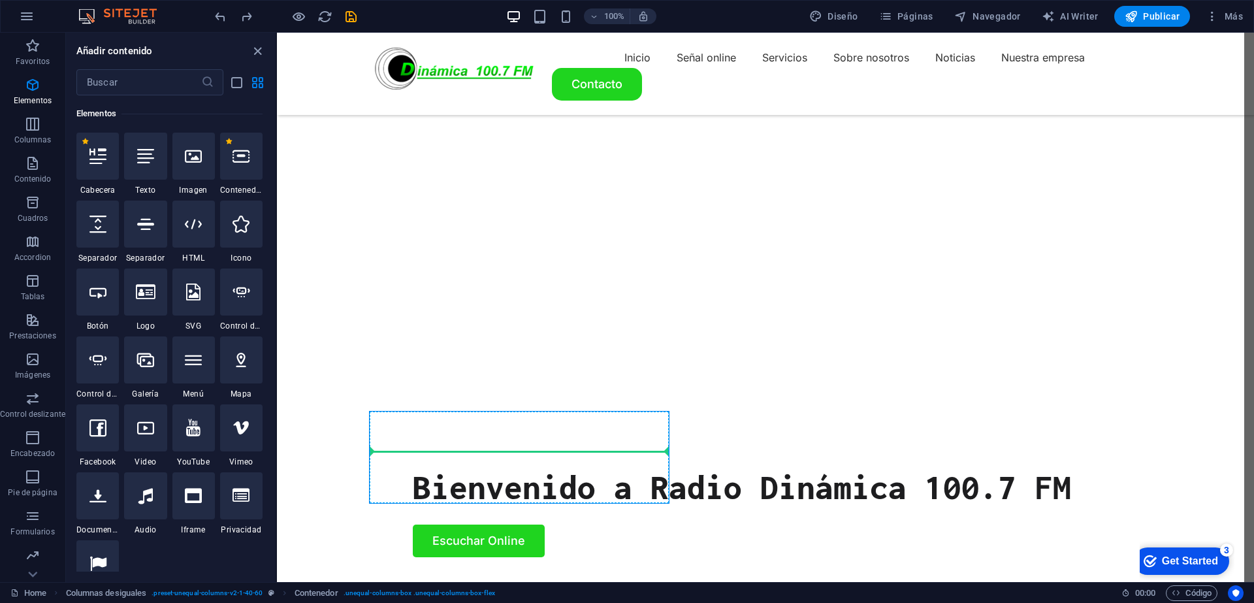
select select "xMidYMid"
select select "px"
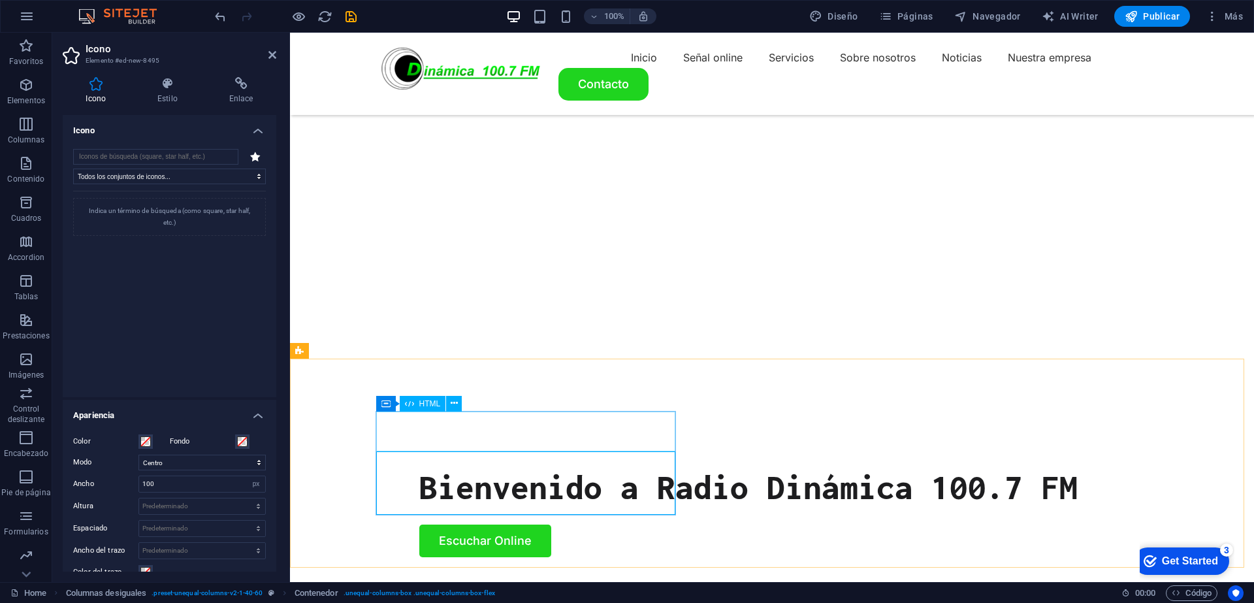
scroll to position [272, 0]
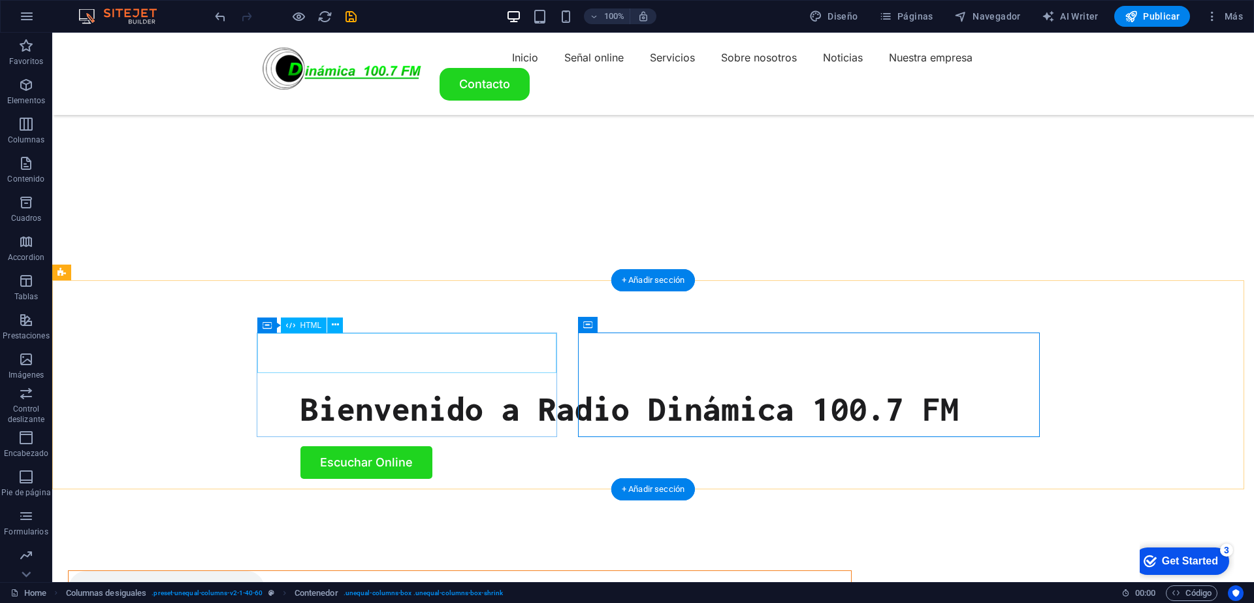
click at [553, 571] on div at bounding box center [460, 591] width 782 height 40
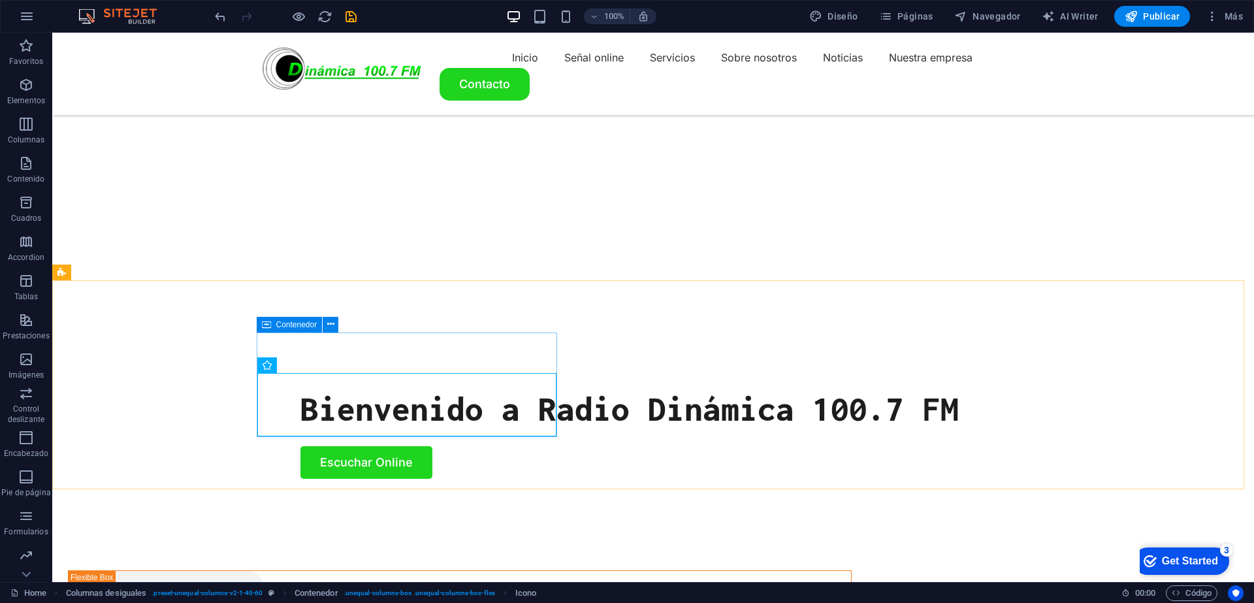
click at [287, 323] on span "Contenedor" at bounding box center [296, 325] width 41 height 8
click at [328, 322] on icon at bounding box center [330, 324] width 7 height 14
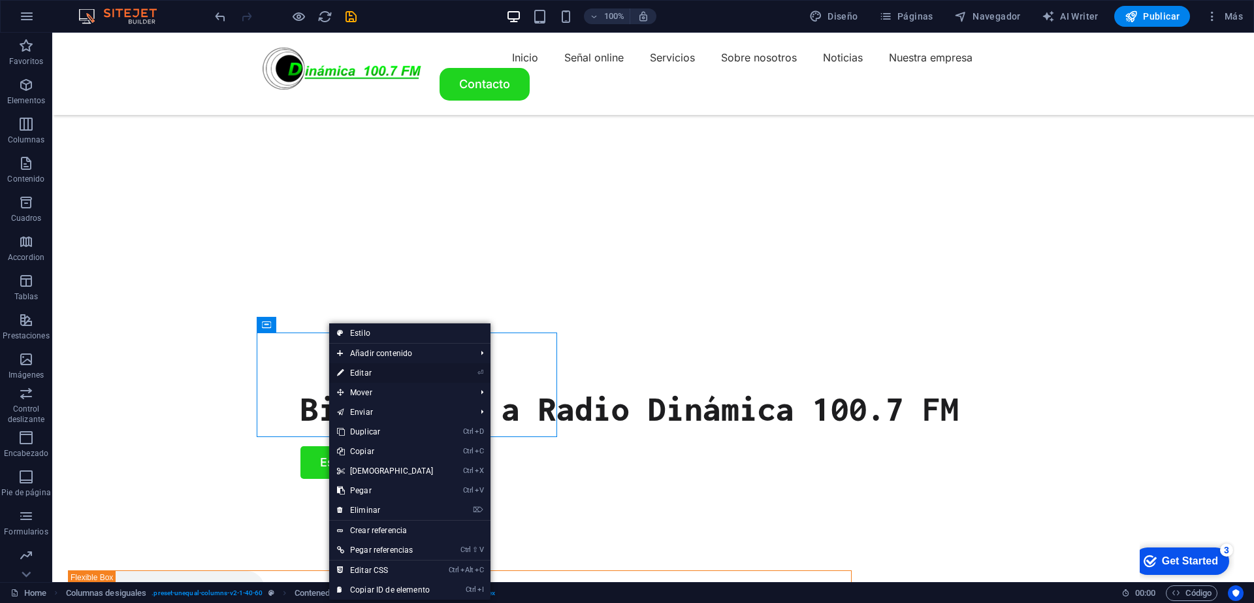
click at [401, 377] on link "⏎ Editar" at bounding box center [385, 373] width 112 height 20
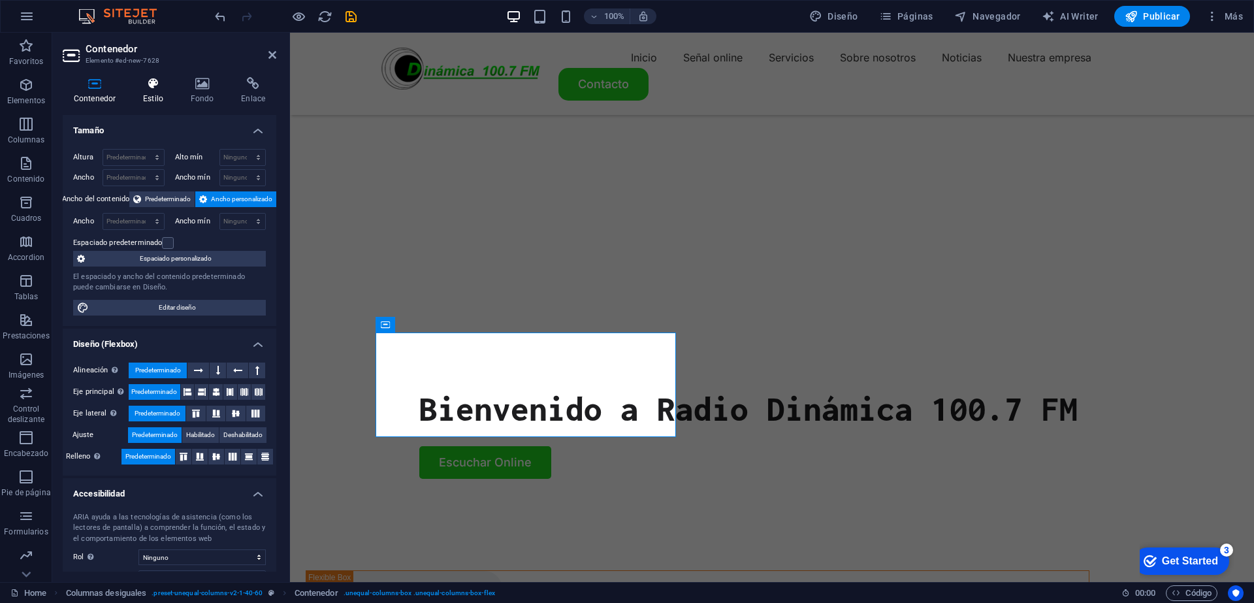
click at [153, 93] on h4 "Estilo" at bounding box center [156, 90] width 48 height 27
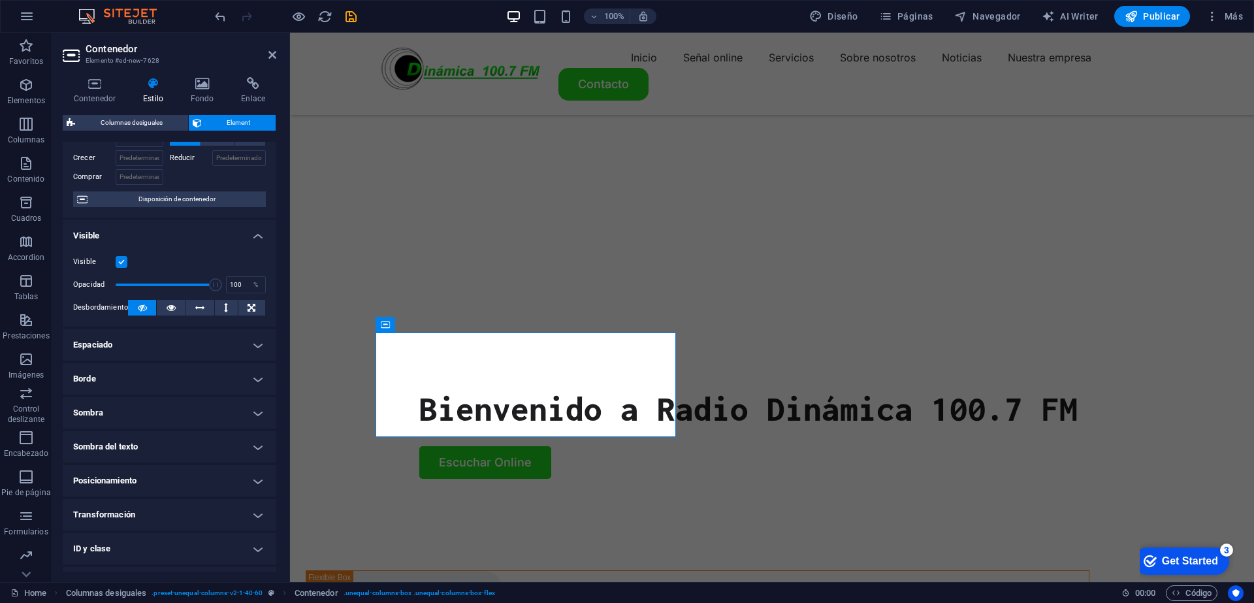
scroll to position [133, 0]
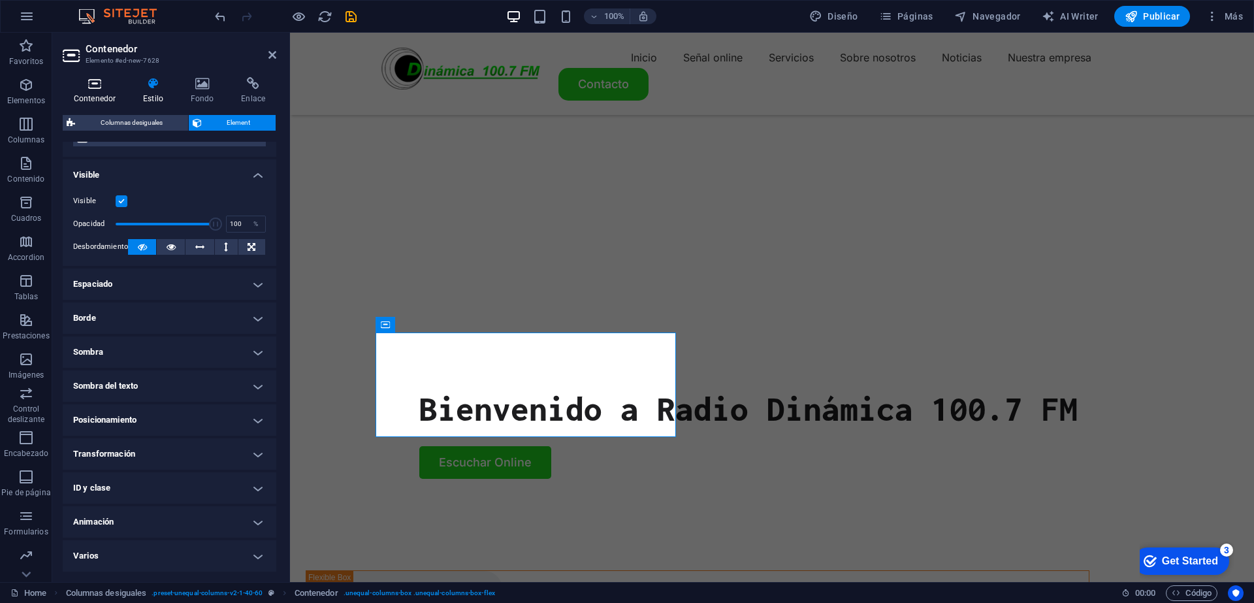
click at [94, 82] on icon at bounding box center [95, 83] width 64 height 13
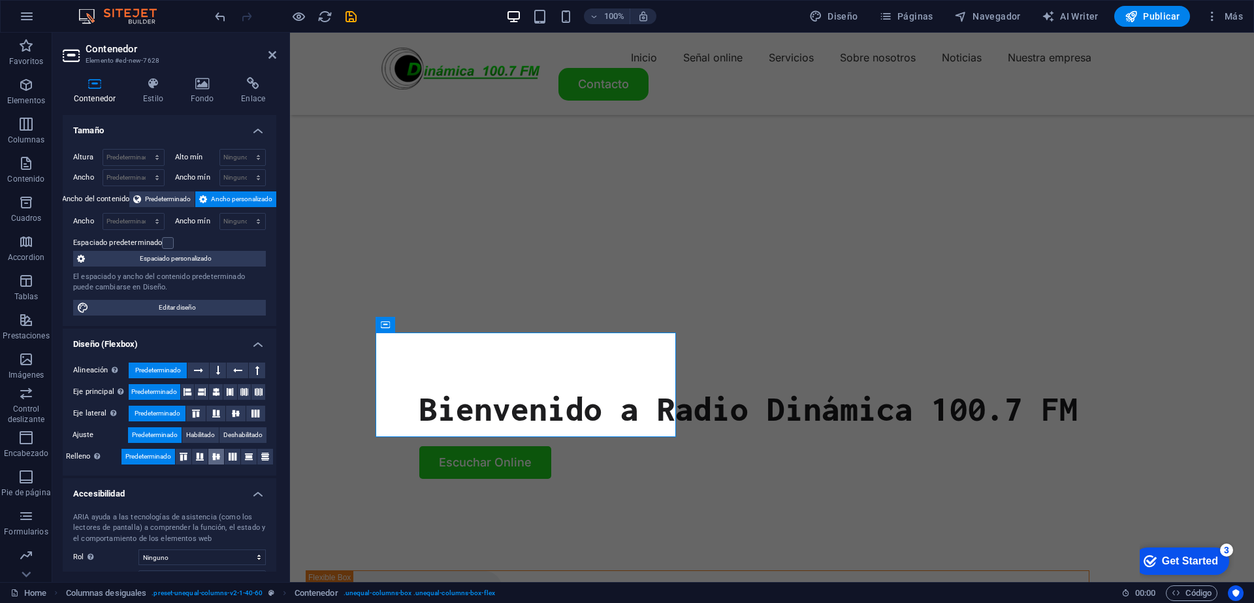
click at [215, 457] on icon at bounding box center [216, 456] width 16 height 8
click at [245, 455] on icon at bounding box center [249, 456] width 16 height 8
click at [183, 460] on icon at bounding box center [184, 456] width 16 height 8
click at [146, 462] on span "Predeterminado" at bounding box center [148, 457] width 46 height 16
click at [199, 372] on icon at bounding box center [198, 370] width 9 height 16
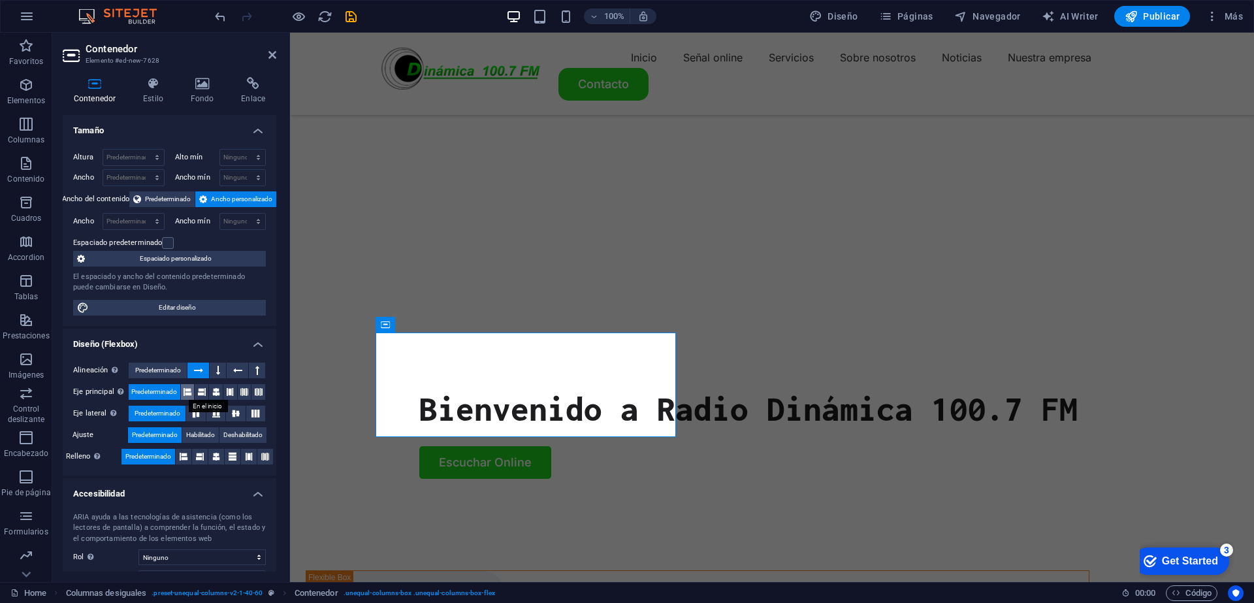
click at [190, 397] on icon at bounding box center [187, 392] width 8 height 16
click at [205, 390] on icon at bounding box center [202, 392] width 8 height 16
click at [217, 394] on icon at bounding box center [216, 392] width 8 height 16
click at [229, 392] on icon at bounding box center [230, 392] width 8 height 16
click at [240, 393] on icon at bounding box center [244, 392] width 8 height 16
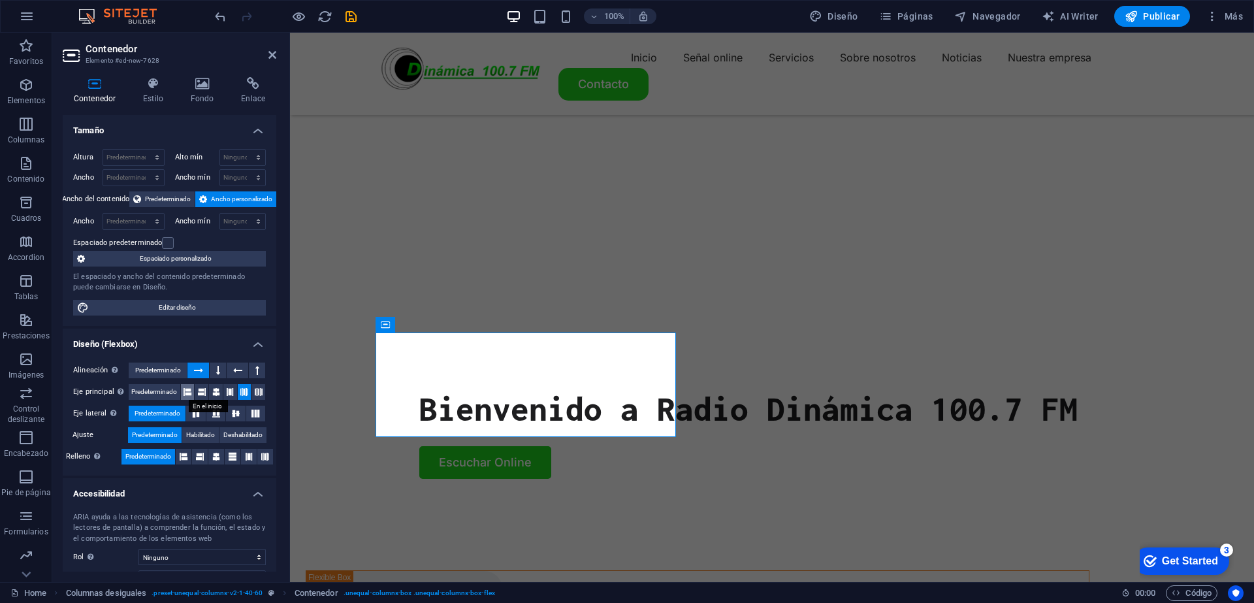
drag, startPoint x: 188, startPoint y: 393, endPoint x: 182, endPoint y: 392, distance: 6.6
click at [188, 394] on icon at bounding box center [187, 392] width 8 height 16
click at [170, 392] on span "Predeterminado" at bounding box center [154, 392] width 46 height 16
click at [203, 417] on icon at bounding box center [196, 413] width 16 height 8
click at [230, 417] on icon at bounding box center [236, 413] width 16 height 8
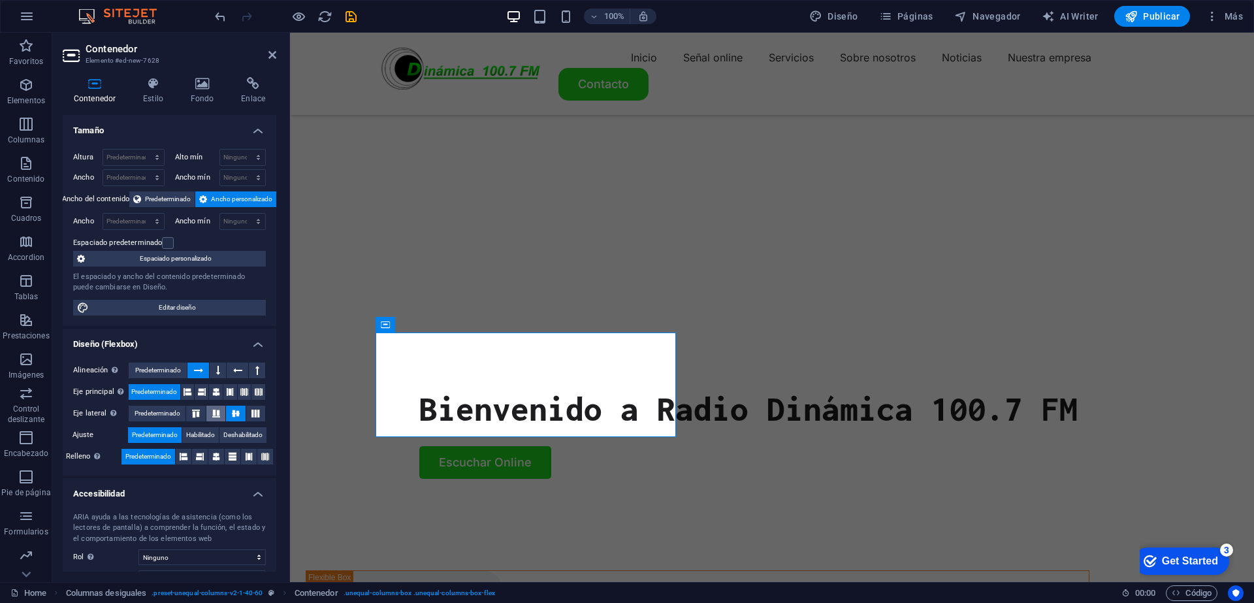
click at [210, 415] on icon at bounding box center [216, 413] width 16 height 8
click at [251, 413] on icon at bounding box center [255, 413] width 16 height 8
click at [179, 411] on span "Predeterminado" at bounding box center [158, 413] width 46 height 16
click at [163, 372] on span "Predeterminado" at bounding box center [158, 370] width 46 height 16
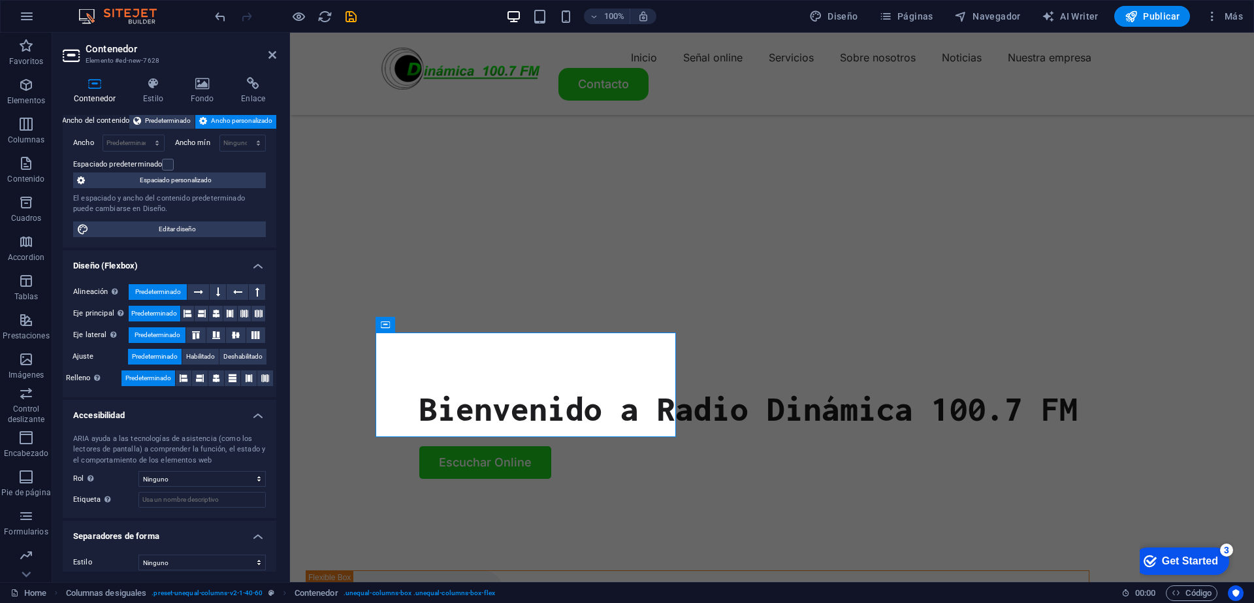
scroll to position [87, 0]
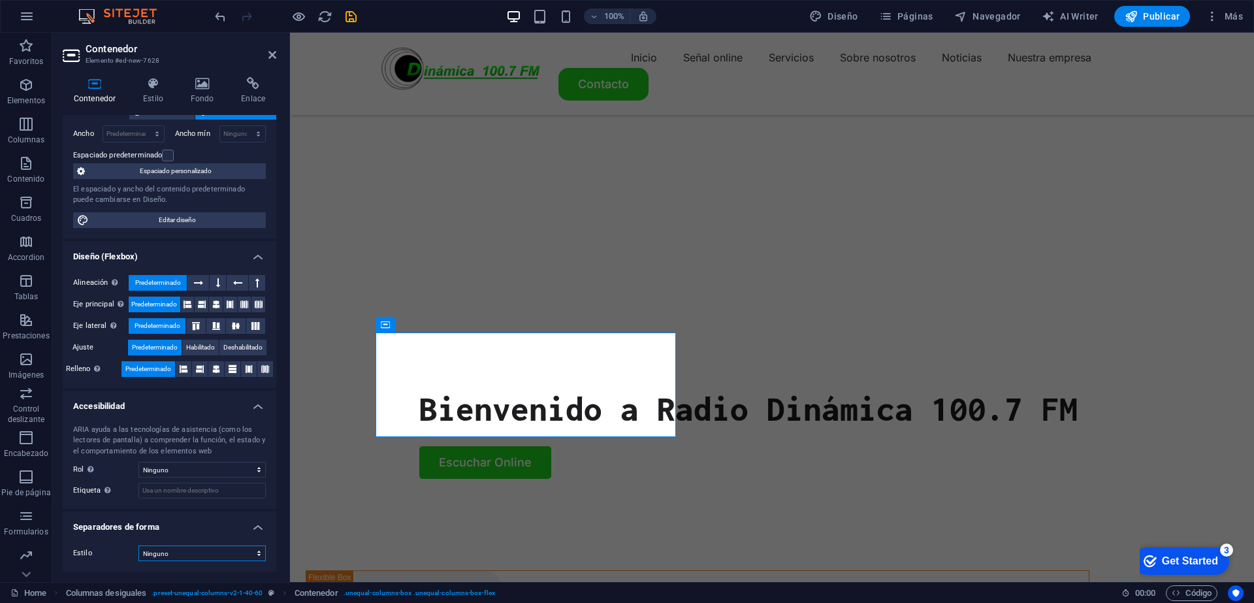
click at [260, 551] on select "Ninguno Triángulo Cuadrado Diagonal Polígono 1 Polígono 2 Zigzag Múltiples zigz…" at bounding box center [201, 553] width 127 height 16
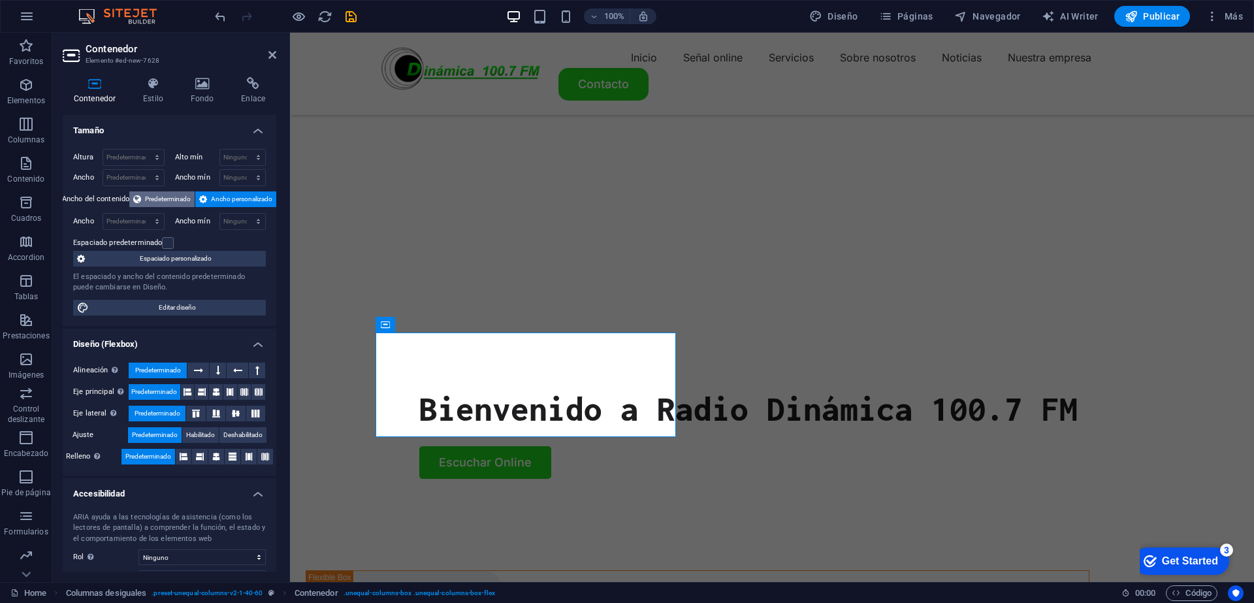
click at [185, 200] on span "Predeterminado" at bounding box center [168, 199] width 46 height 16
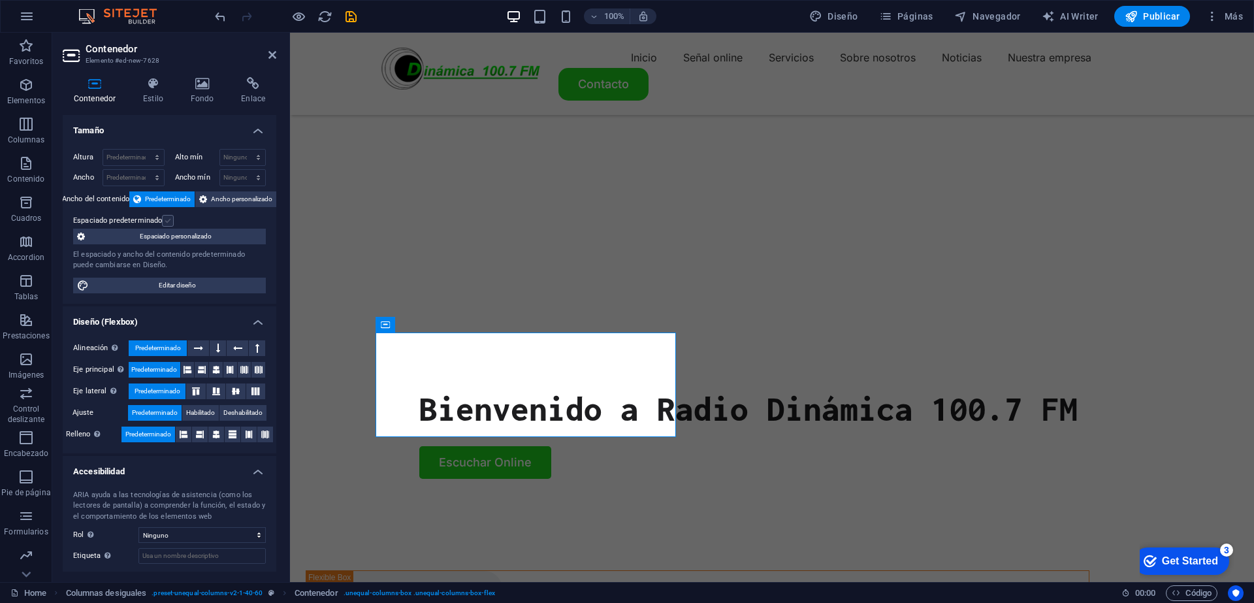
click at [166, 223] on label at bounding box center [168, 221] width 12 height 12
click at [0, 0] on input "Espaciado predeterminado" at bounding box center [0, 0] width 0 height 0
click at [145, 87] on icon at bounding box center [153, 83] width 42 height 13
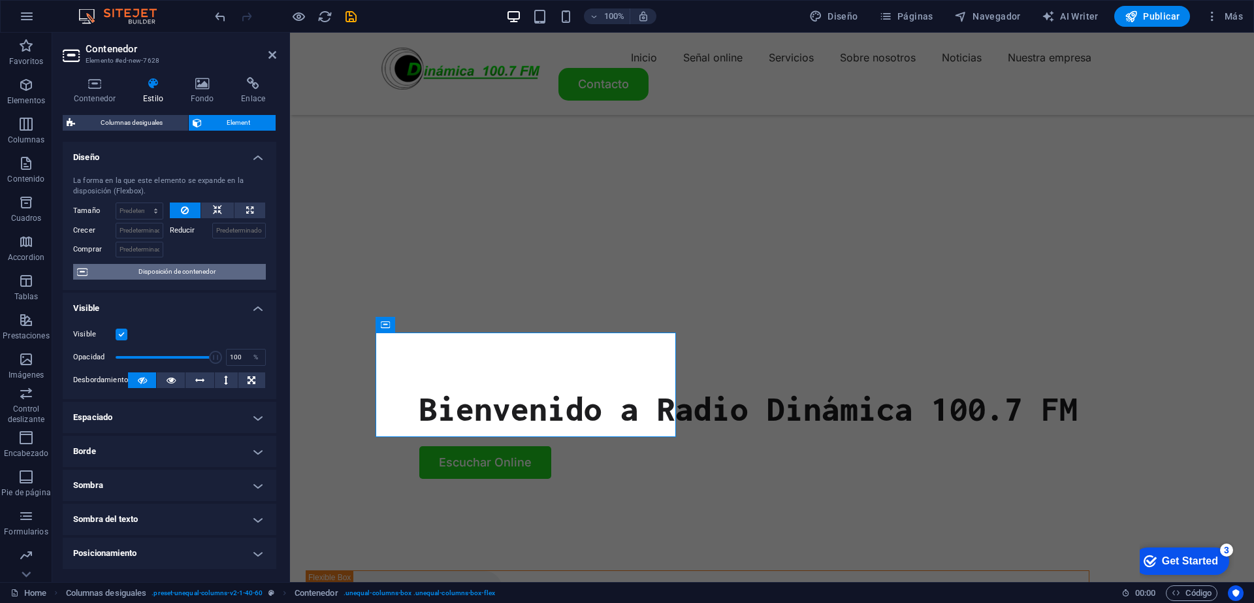
click at [182, 272] on span "Disposición de contenedor" at bounding box center [176, 272] width 170 height 16
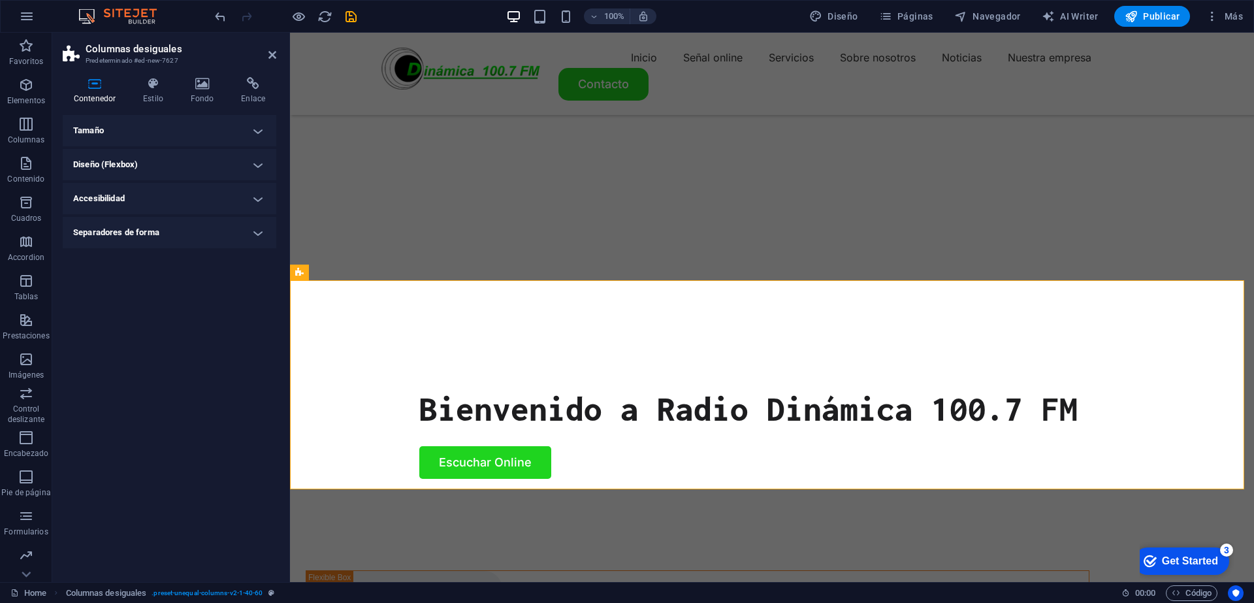
click at [259, 236] on h4 "Separadores de forma" at bounding box center [170, 232] width 214 height 31
click at [258, 236] on h4 "Separadores de forma" at bounding box center [170, 229] width 214 height 24
click at [257, 131] on h4 "Tamaño" at bounding box center [170, 130] width 214 height 31
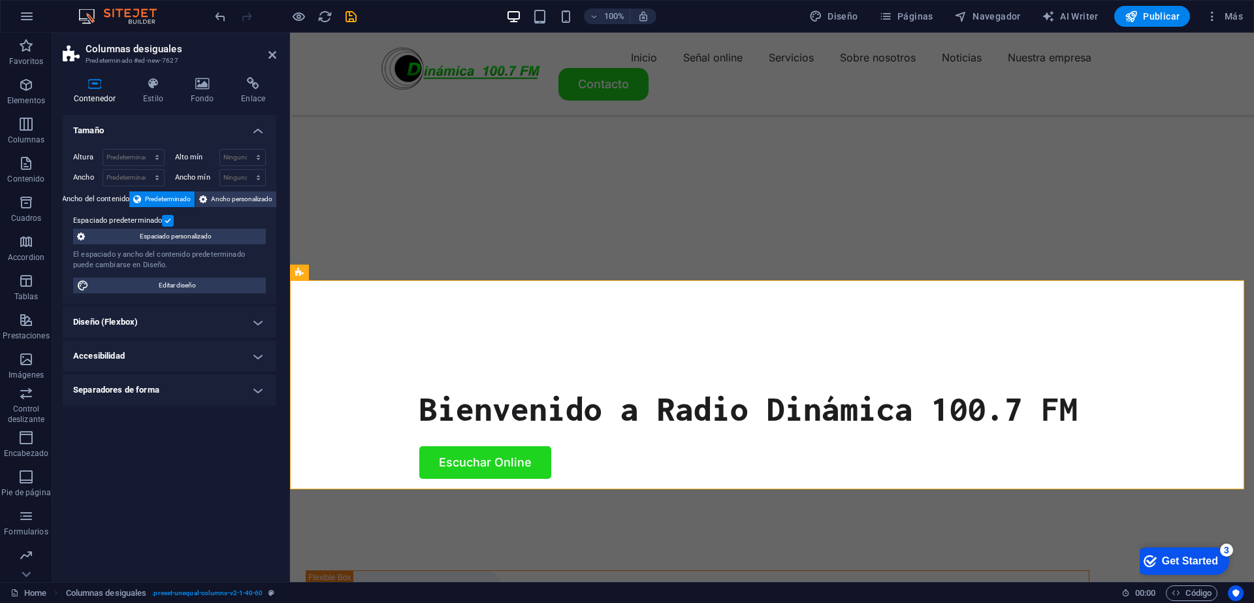
click at [257, 131] on h4 "Tamaño" at bounding box center [170, 127] width 214 height 24
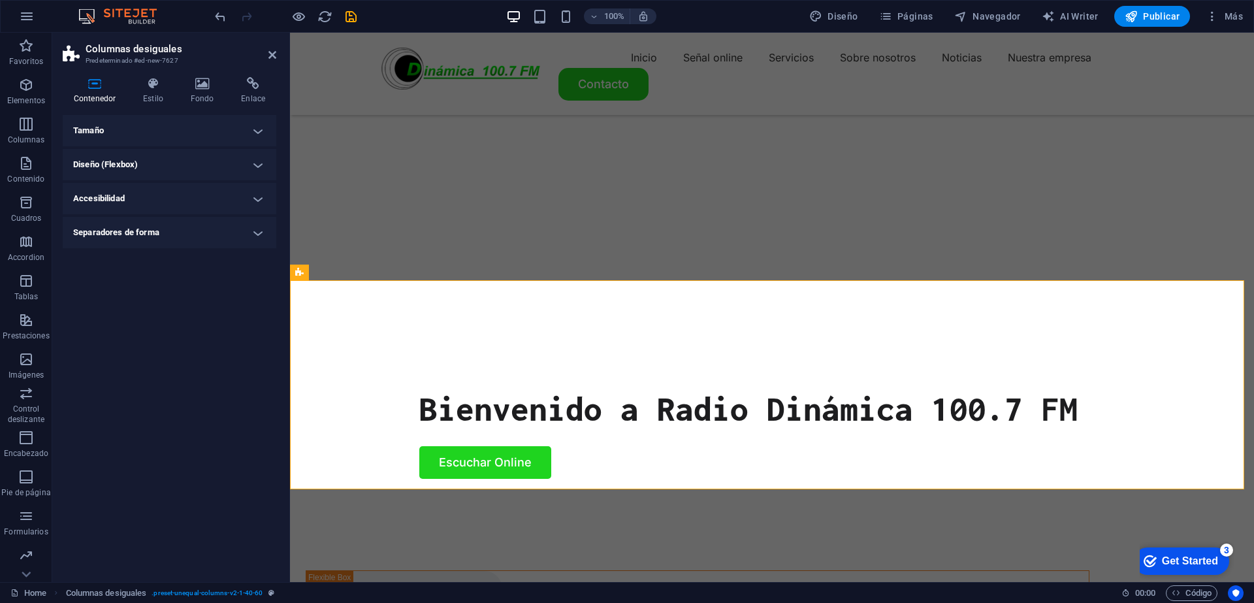
click at [253, 170] on h4 "Diseño (Flexbox)" at bounding box center [170, 164] width 214 height 31
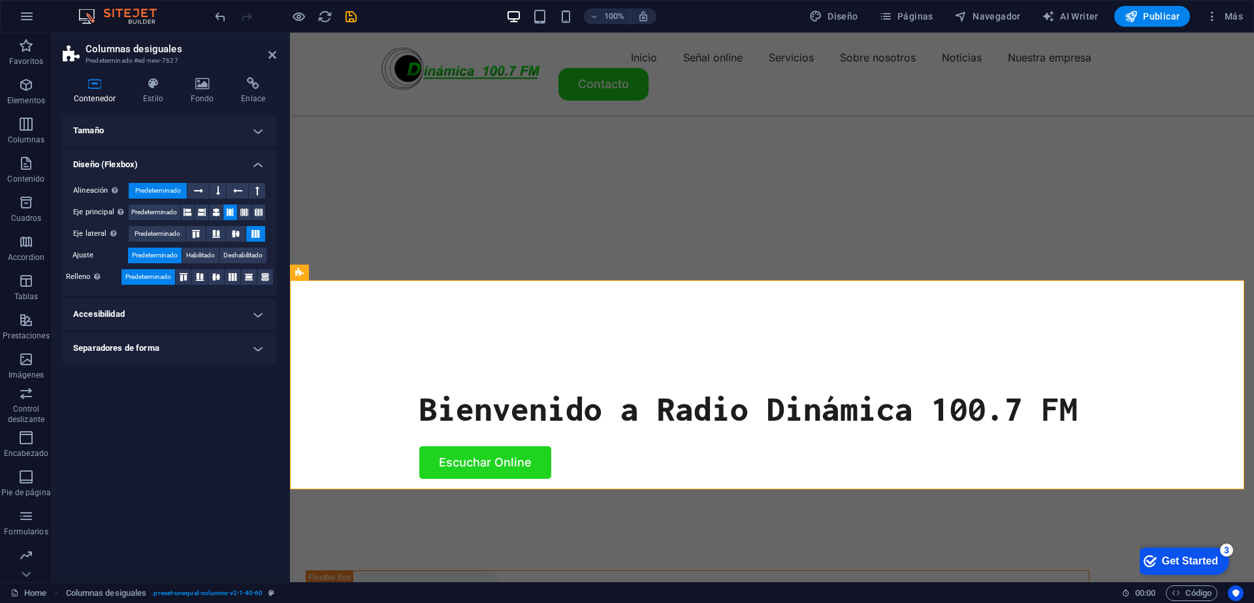
click at [253, 170] on h4 "Diseño (Flexbox)" at bounding box center [170, 161] width 214 height 24
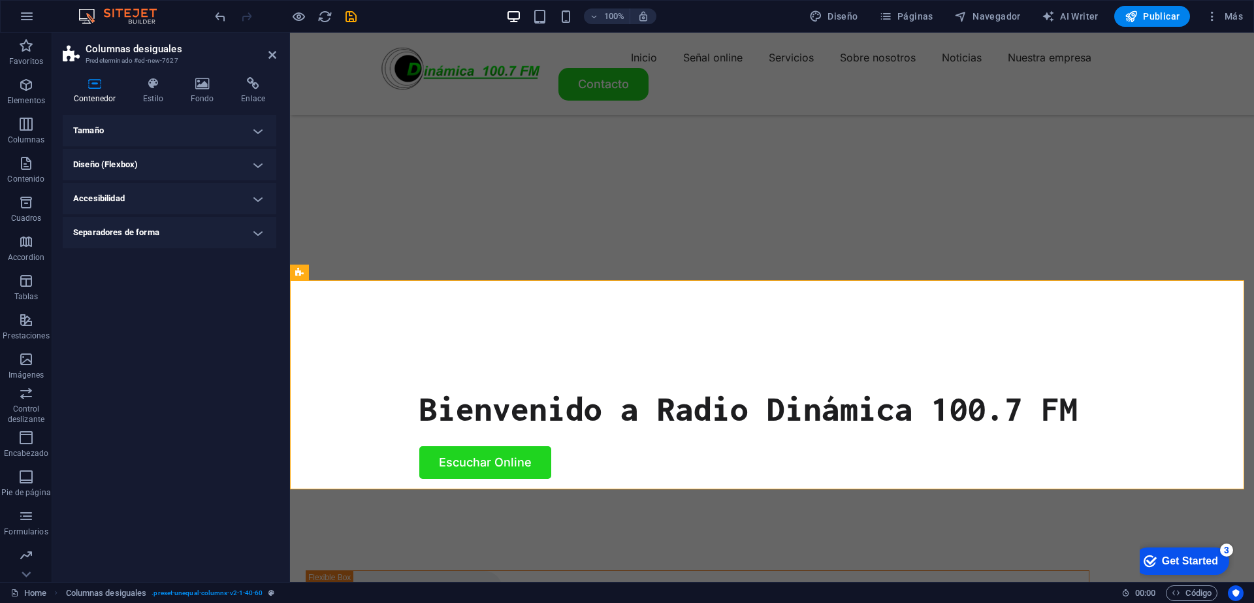
click at [261, 202] on h4 "Accesibilidad" at bounding box center [170, 198] width 214 height 31
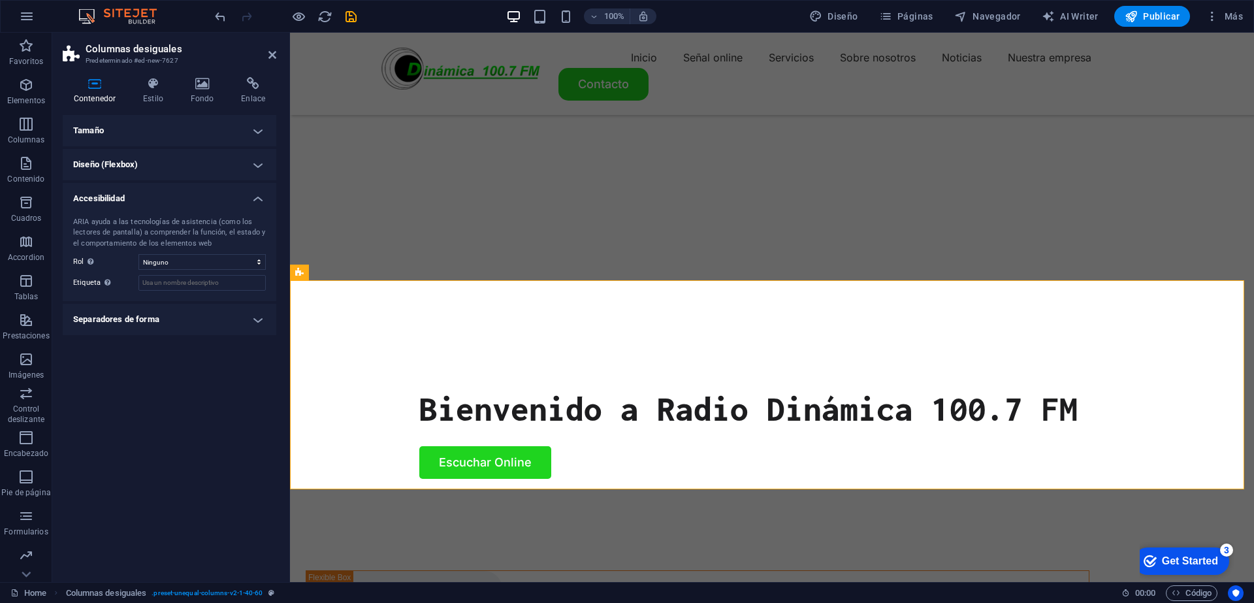
click at [258, 208] on div "ARIA ayuda a las tecnologías de asistencia (como los lectores de pantalla) a co…" at bounding box center [170, 253] width 214 height 95
click at [253, 161] on h4 "Diseño (Flexbox)" at bounding box center [170, 164] width 214 height 31
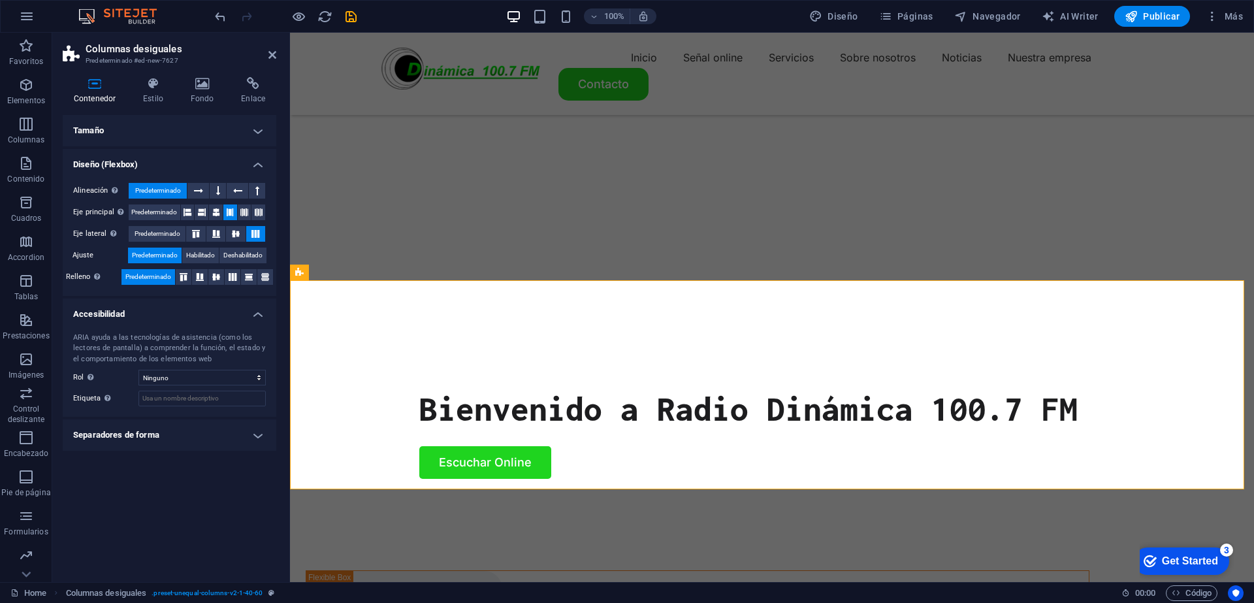
click at [263, 435] on h4 "Separadores de forma" at bounding box center [170, 434] width 214 height 31
click at [259, 123] on h4 "Tamaño" at bounding box center [170, 130] width 214 height 31
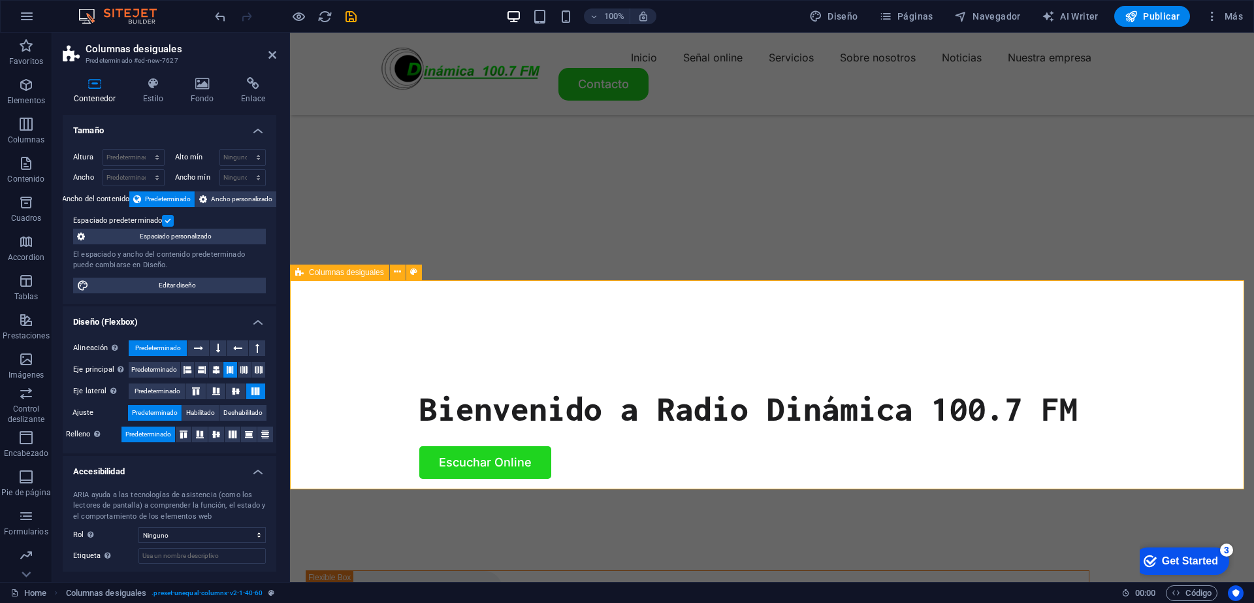
click at [364, 274] on span "Columnas desiguales" at bounding box center [346, 272] width 75 height 8
click at [400, 270] on icon at bounding box center [397, 272] width 7 height 14
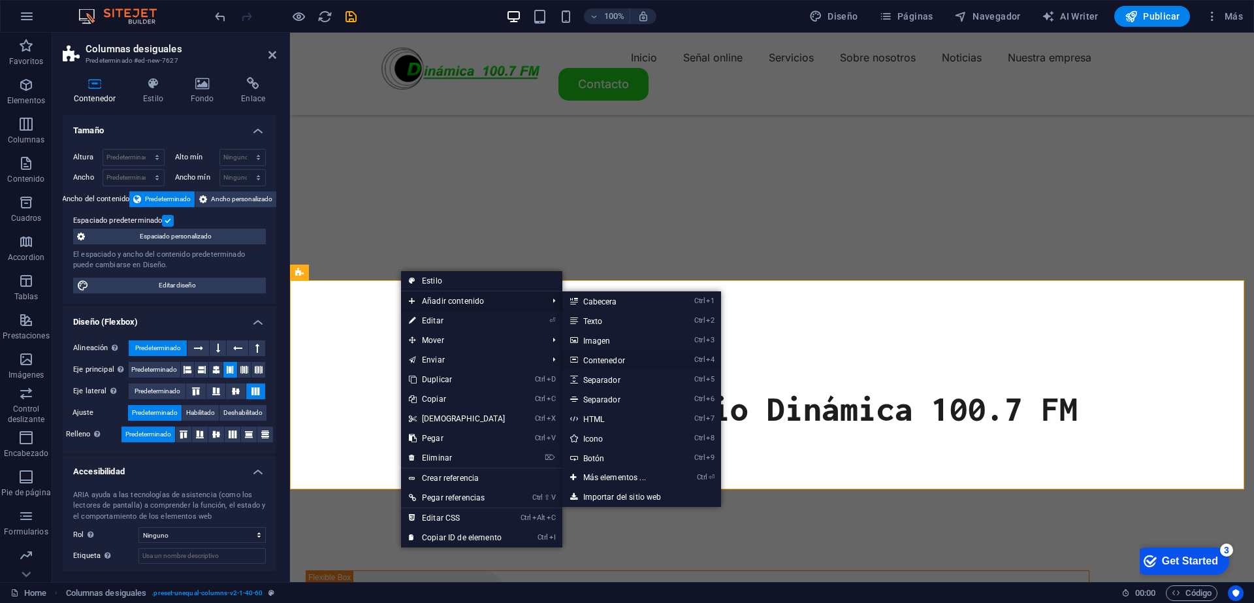
click at [578, 365] on link "Ctrl 4 Contenedor" at bounding box center [617, 360] width 110 height 20
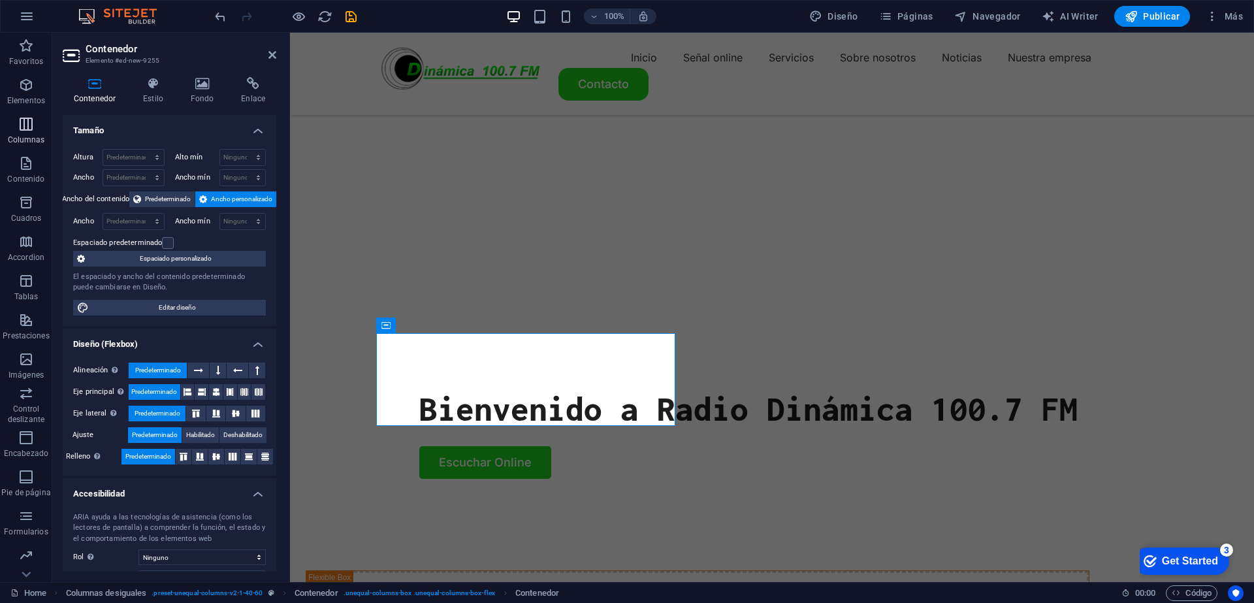
drag, startPoint x: 25, startPoint y: 163, endPoint x: 30, endPoint y: 127, distance: 35.6
click at [24, 163] on icon "button" at bounding box center [26, 163] width 16 height 16
click at [30, 127] on icon "button" at bounding box center [26, 124] width 16 height 16
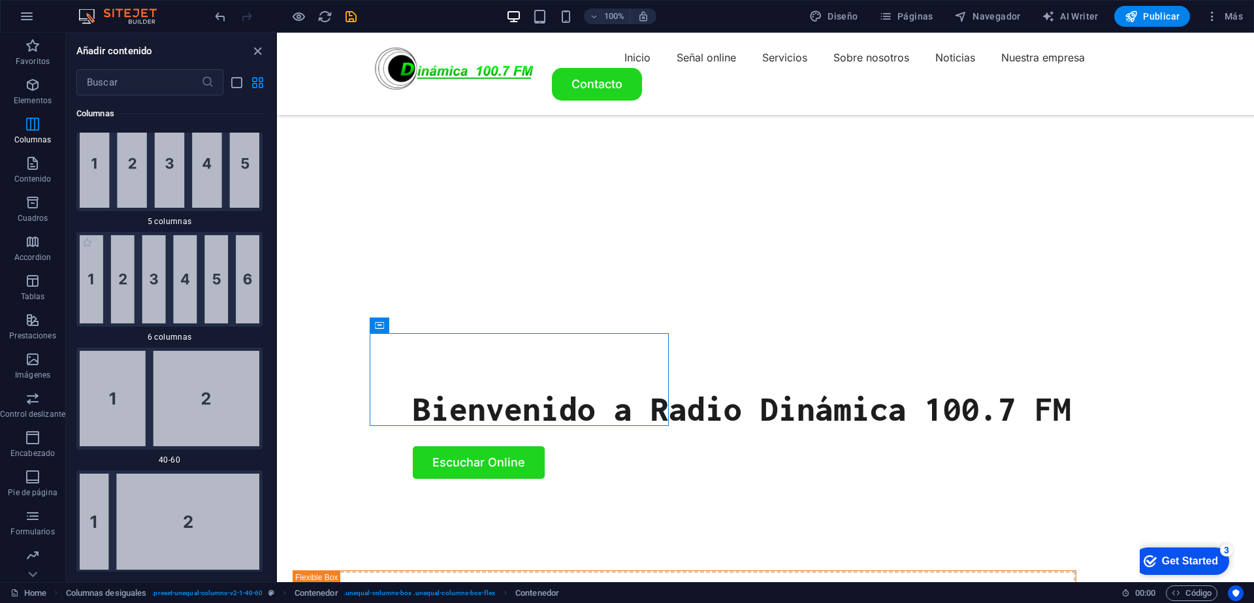
scroll to position [1380, 0]
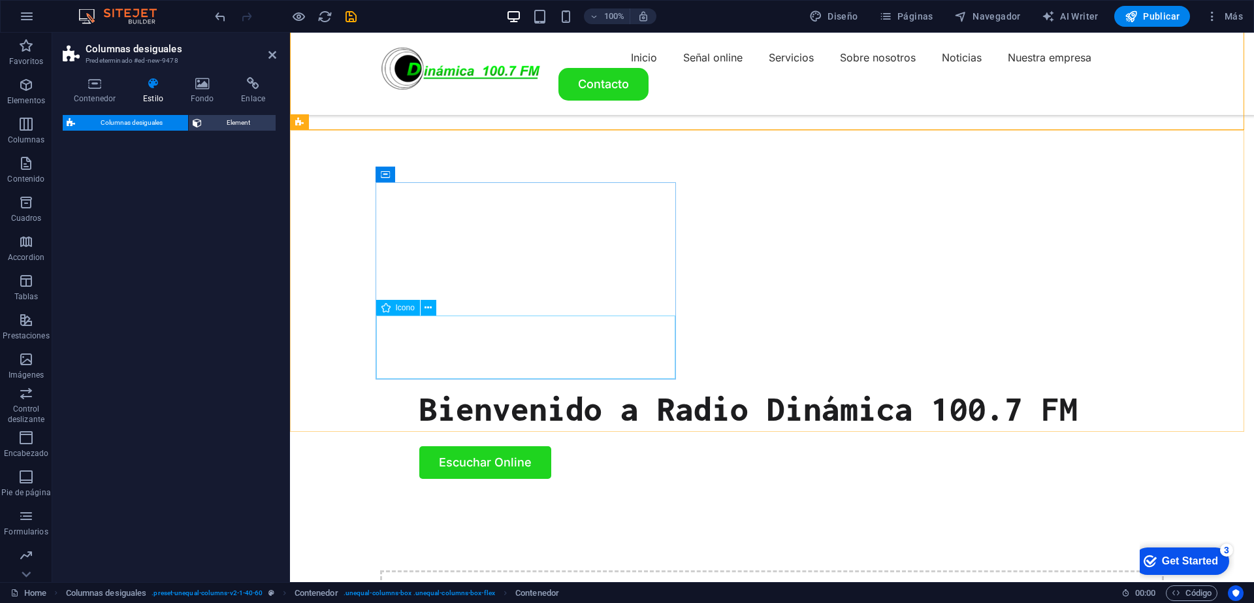
select select "%"
select select "rem"
select select "preset-unequal-columns-v2-2-20-80"
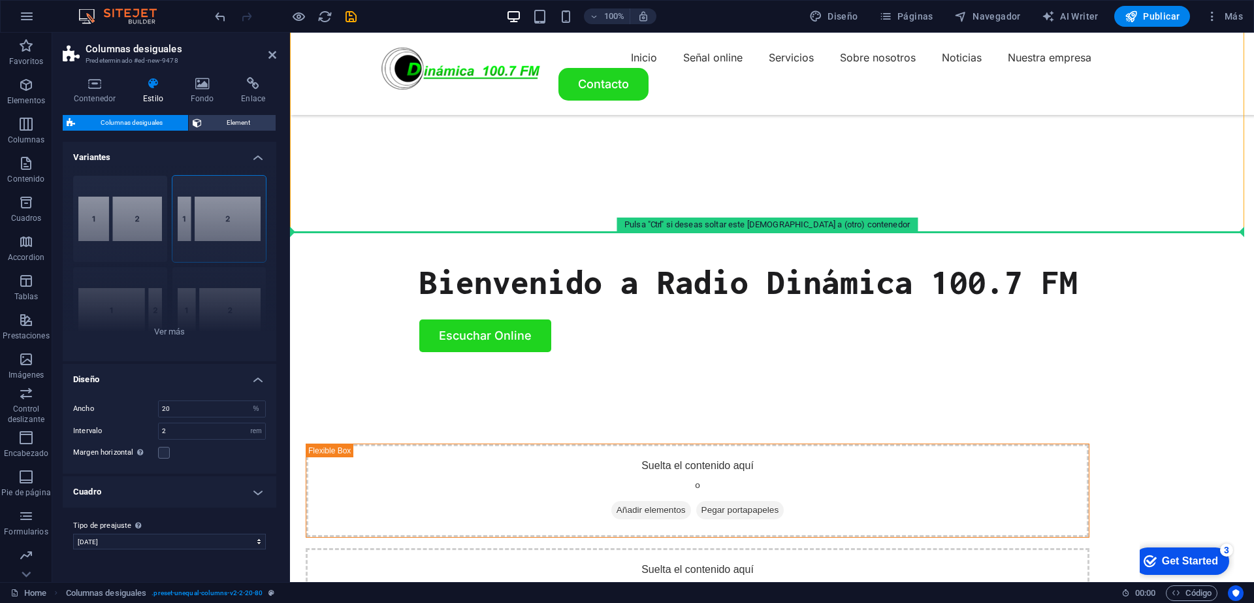
scroll to position [555, 0]
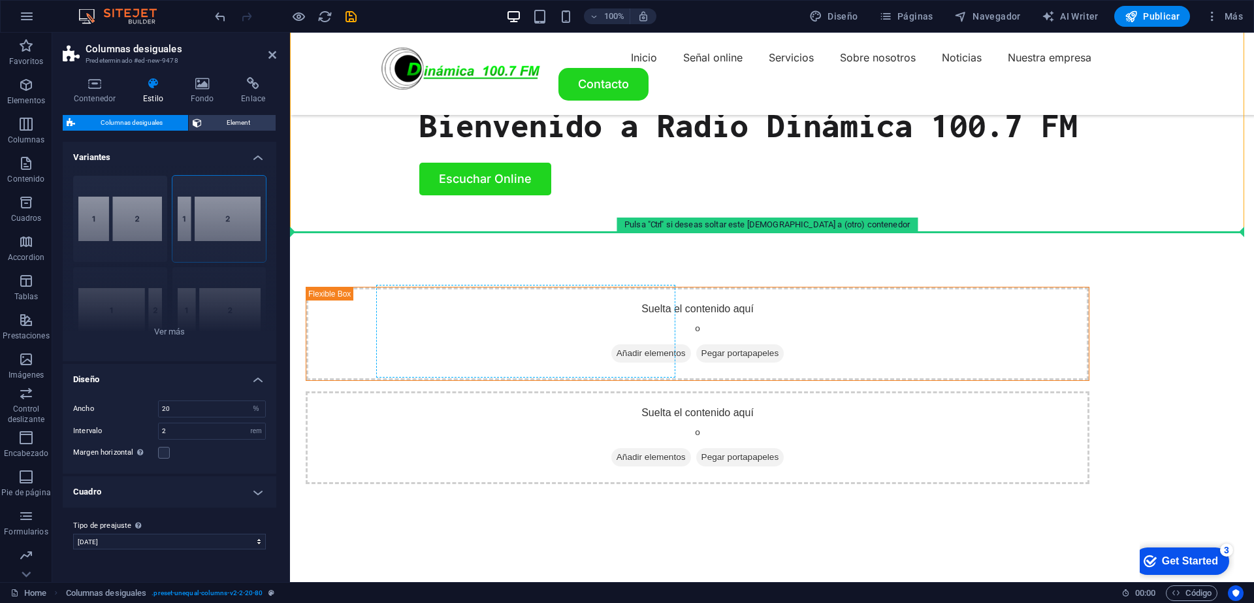
drag, startPoint x: 439, startPoint y: 170, endPoint x: 429, endPoint y: 325, distance: 155.1
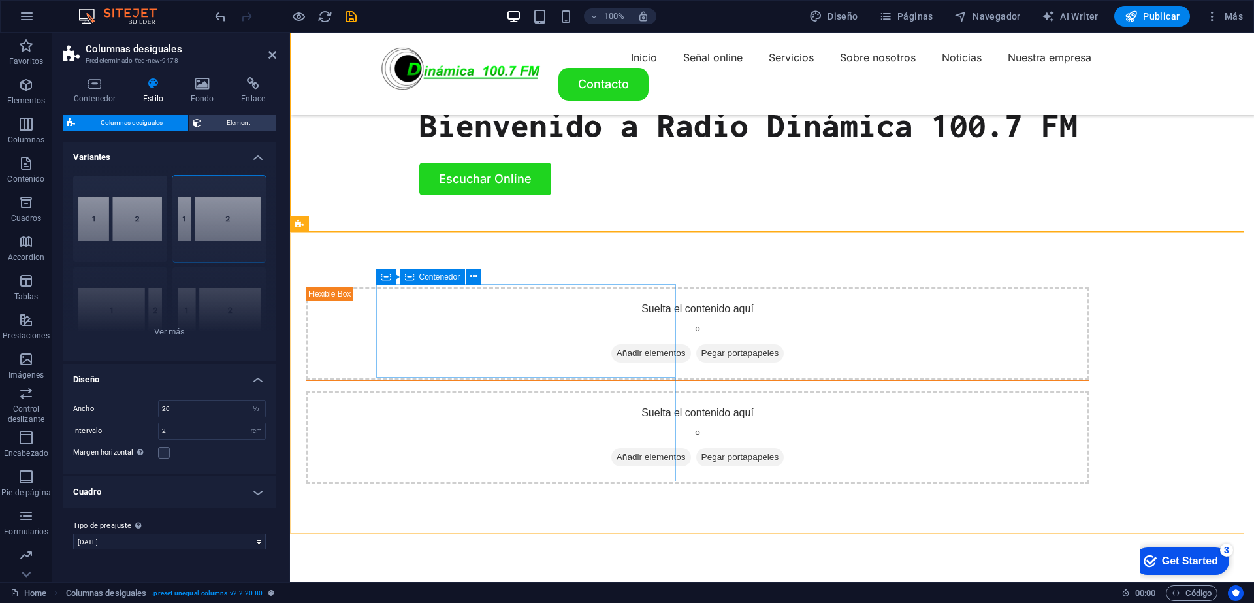
drag, startPoint x: 518, startPoint y: 250, endPoint x: 454, endPoint y: 341, distance: 111.0
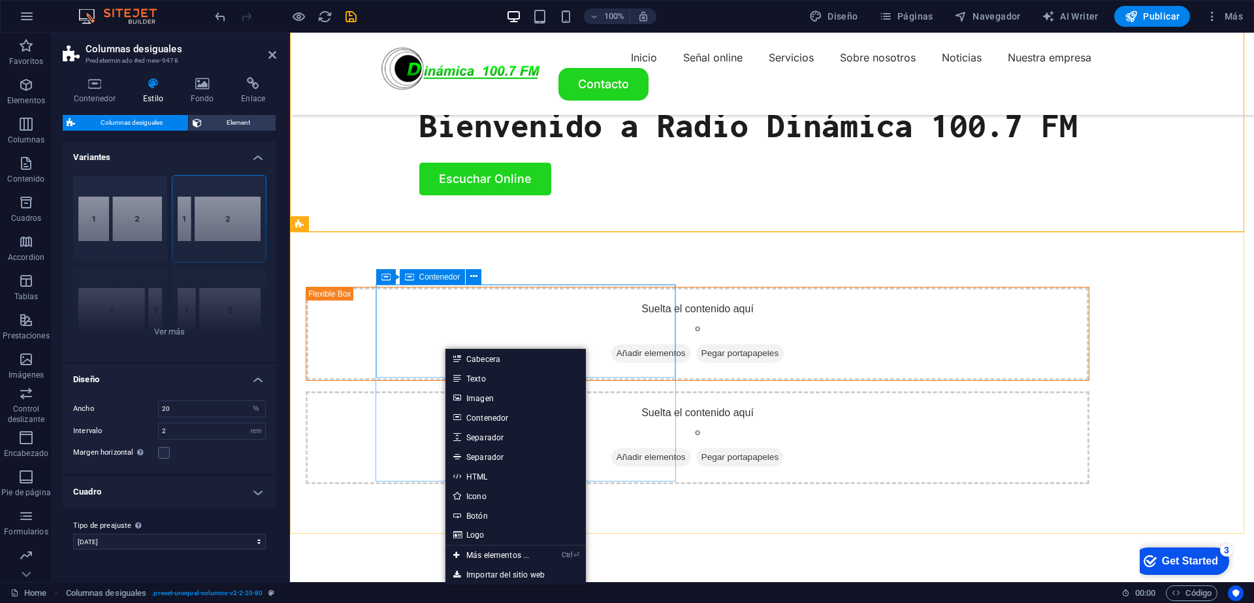
click at [439, 279] on span "Contenedor" at bounding box center [439, 277] width 41 height 8
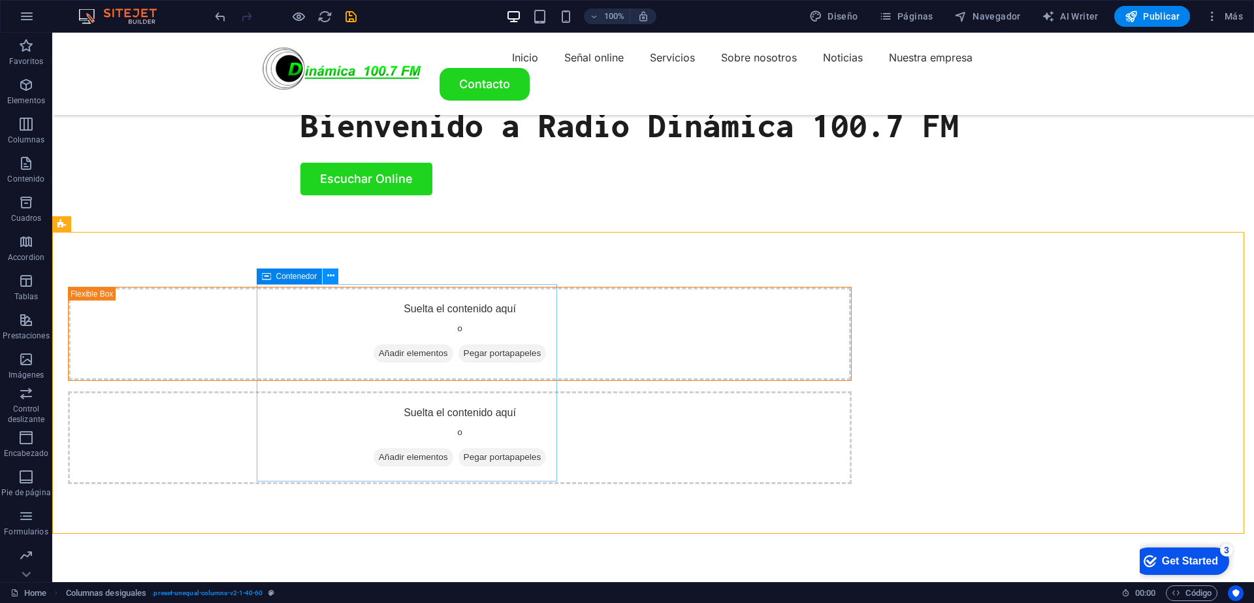
click at [329, 269] on icon at bounding box center [330, 276] width 7 height 14
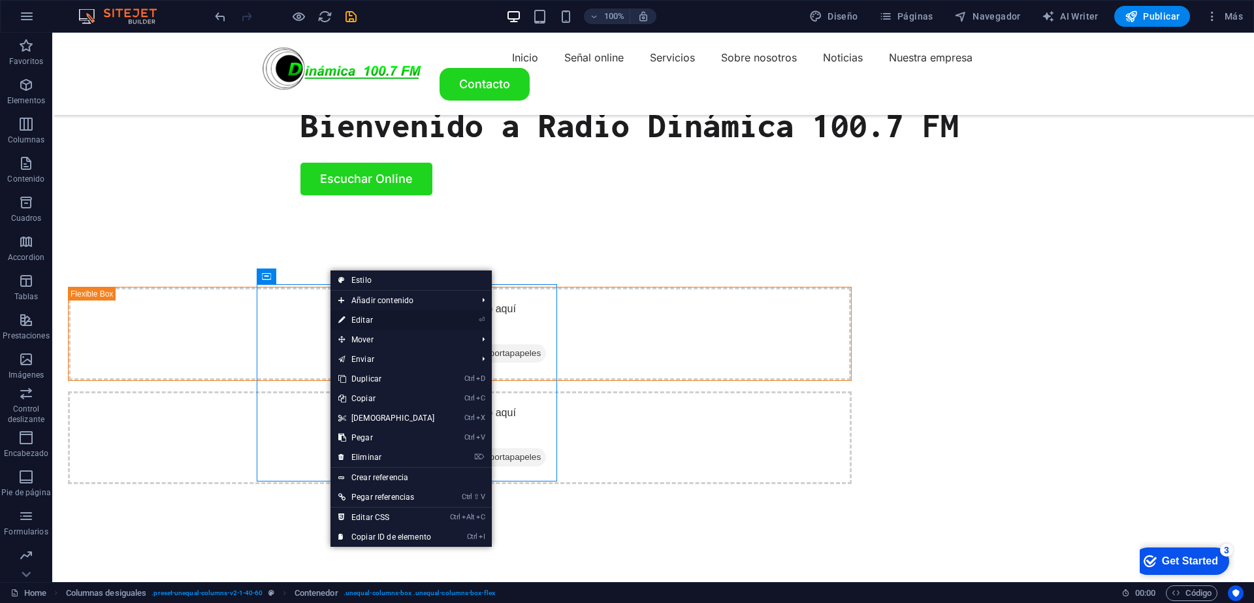
click at [387, 319] on link "⏎ Editar" at bounding box center [386, 320] width 112 height 20
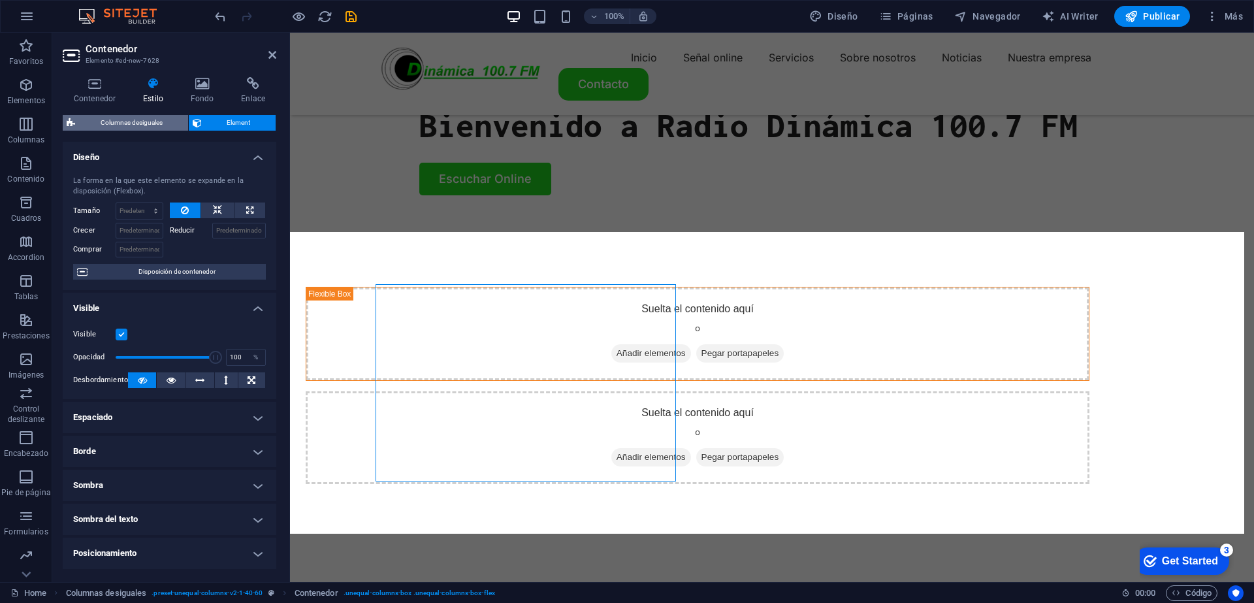
click at [104, 124] on span "Columnas desiguales" at bounding box center [131, 123] width 105 height 16
select select "%"
select select "rem"
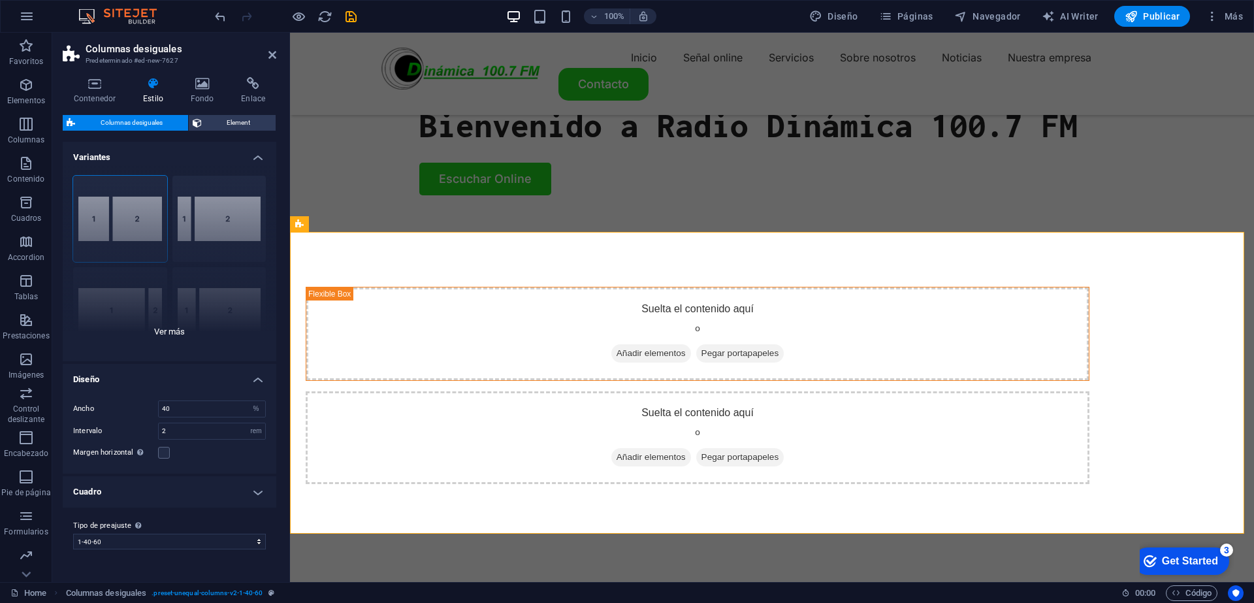
click at [144, 225] on div "40-60 20-80 80-20 30-70 70-30 Predeterminado" at bounding box center [170, 263] width 214 height 196
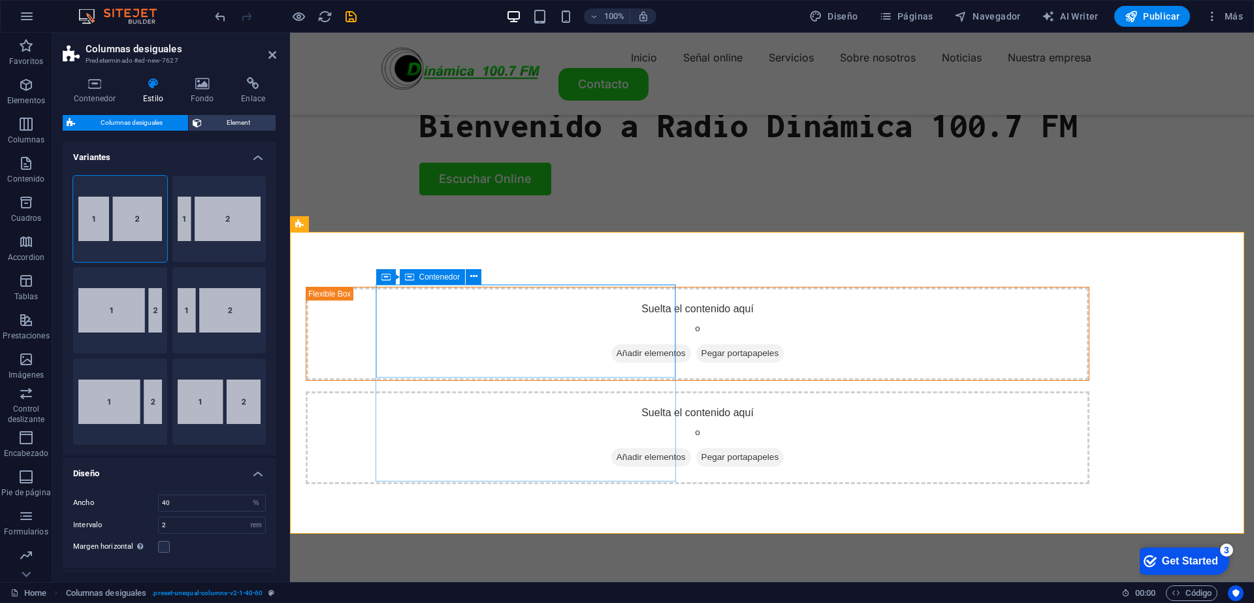
drag, startPoint x: 494, startPoint y: 255, endPoint x: 413, endPoint y: 334, distance: 114.0
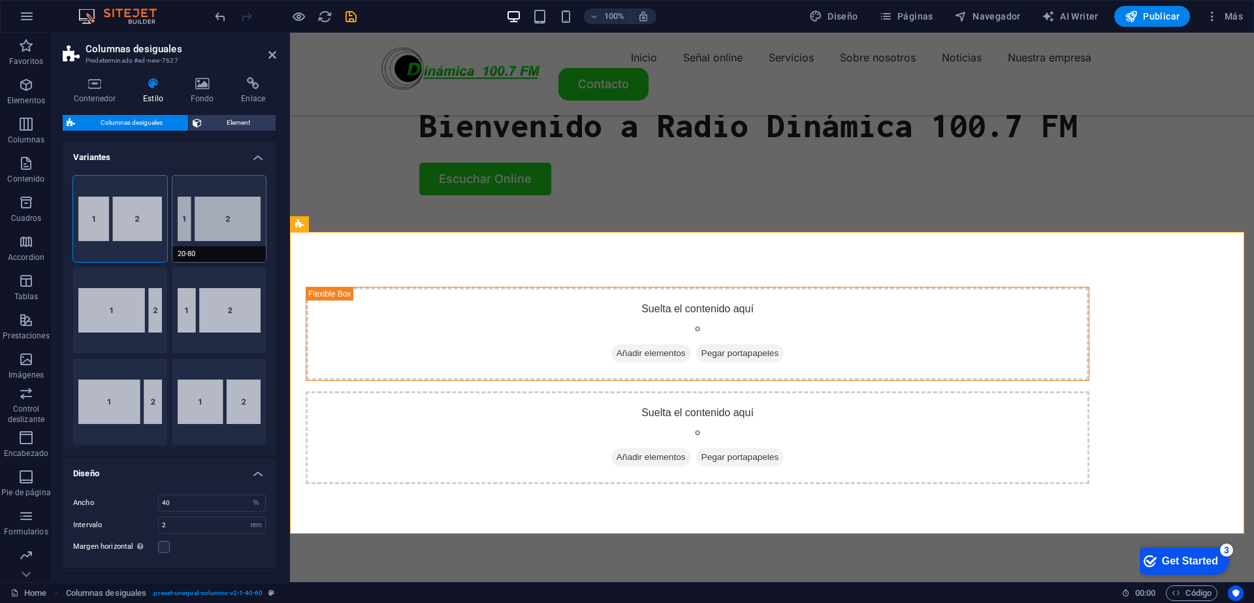
click at [230, 193] on button "20-80" at bounding box center [219, 219] width 94 height 86
type input "20"
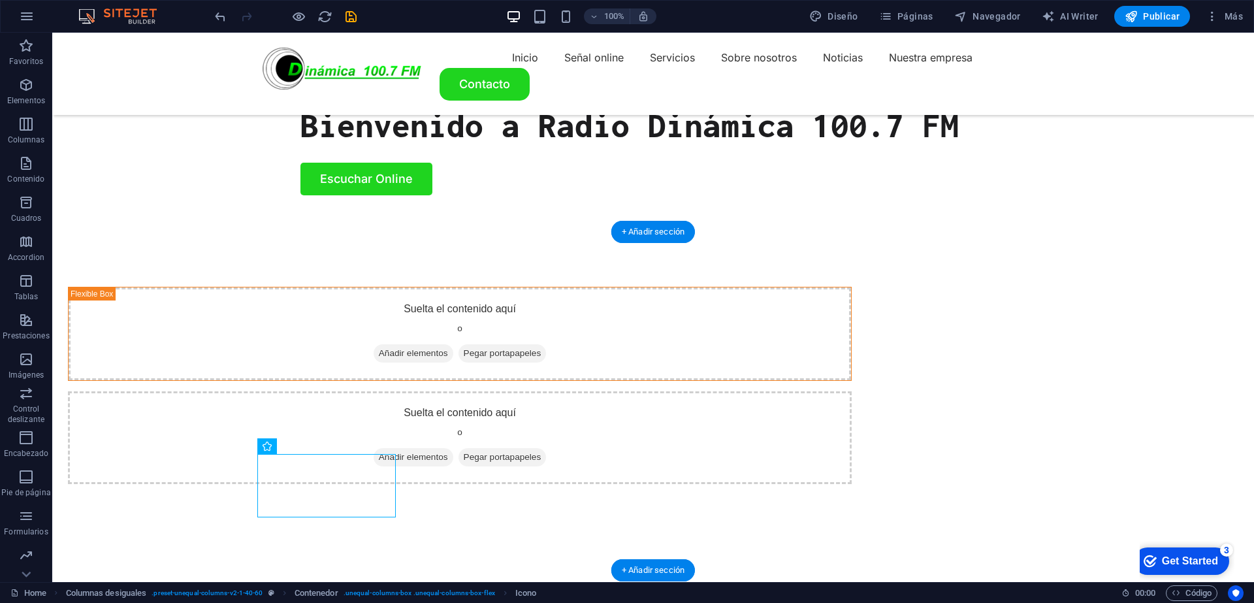
drag, startPoint x: 167, startPoint y: 489, endPoint x: 361, endPoint y: 322, distance: 256.0
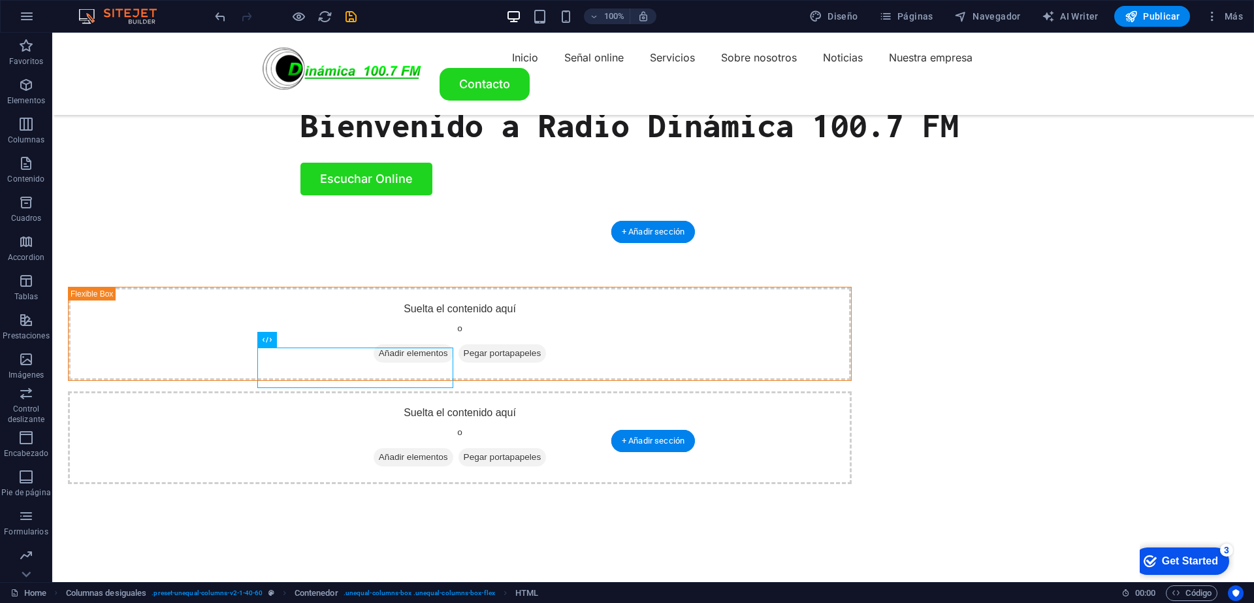
drag, startPoint x: 294, startPoint y: 374, endPoint x: 488, endPoint y: 349, distance: 195.6
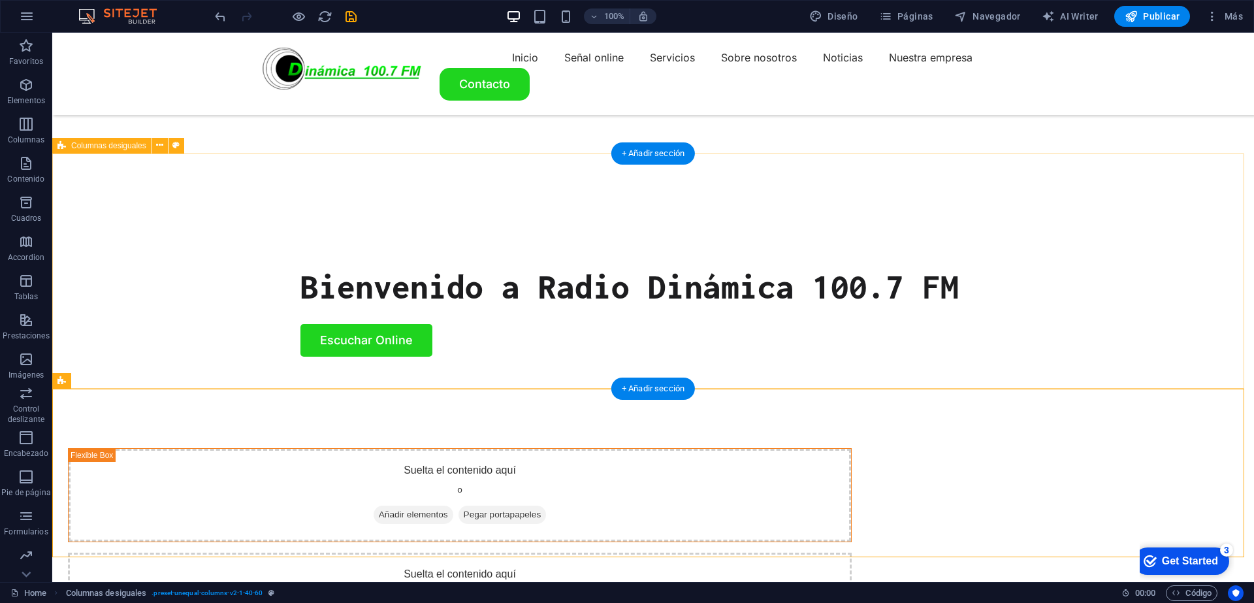
scroll to position [398, 0]
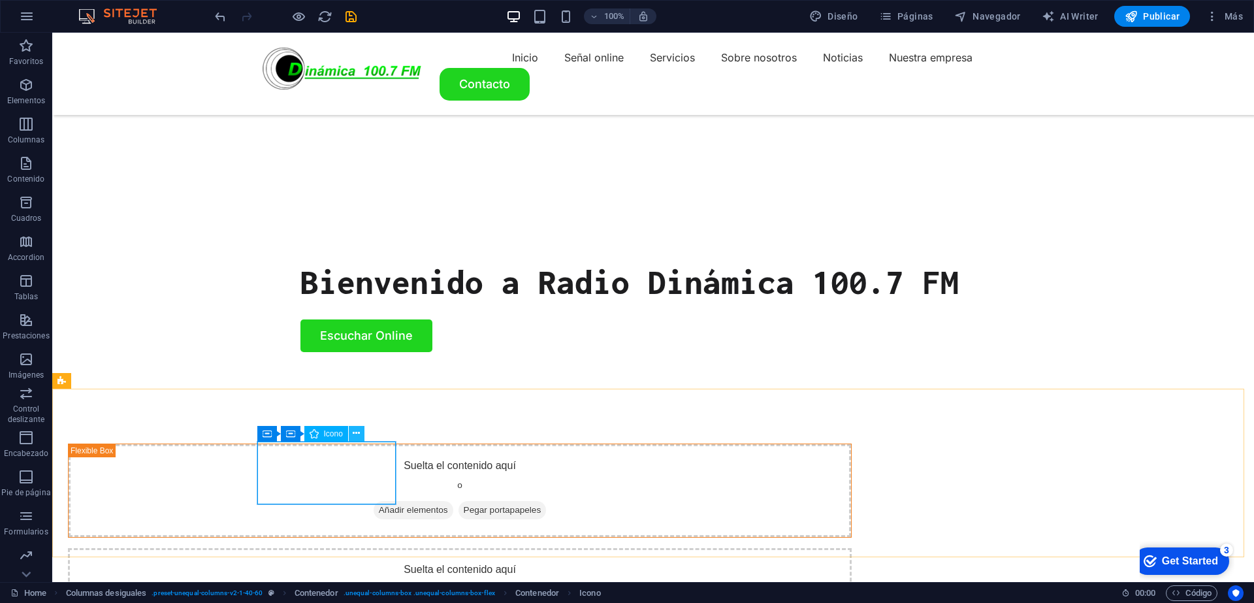
click at [360, 433] on button at bounding box center [357, 434] width 16 height 16
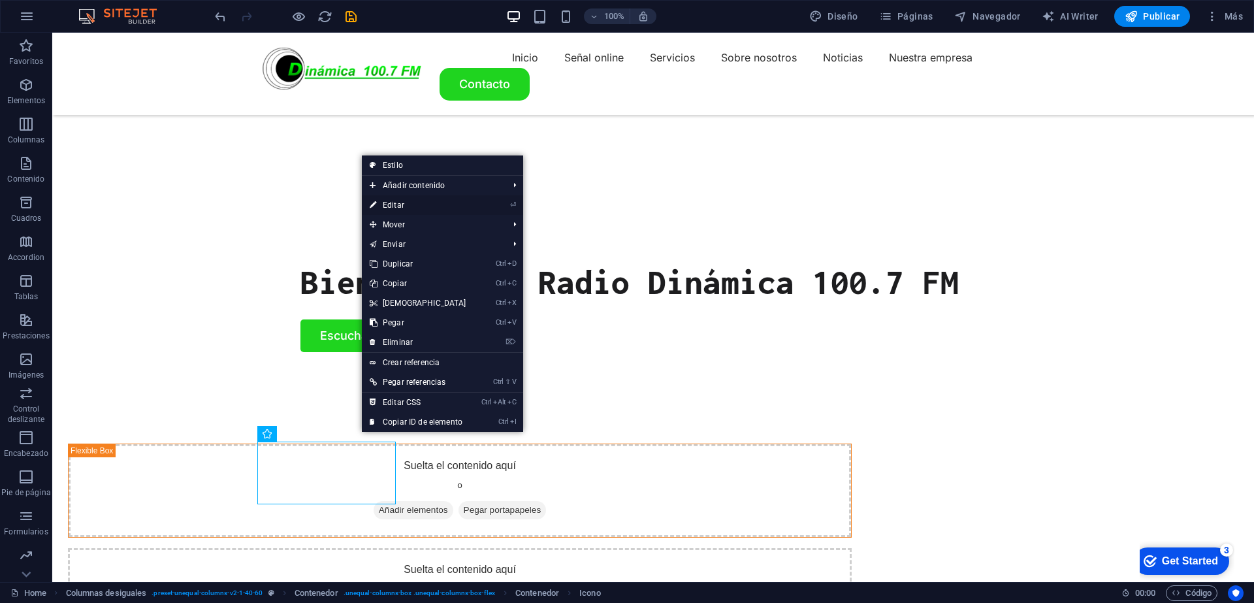
drag, startPoint x: 456, startPoint y: 203, endPoint x: 81, endPoint y: 219, distance: 375.8
click at [456, 203] on link "⏎ Editar" at bounding box center [418, 205] width 112 height 20
select select "xMidYMid"
select select "px"
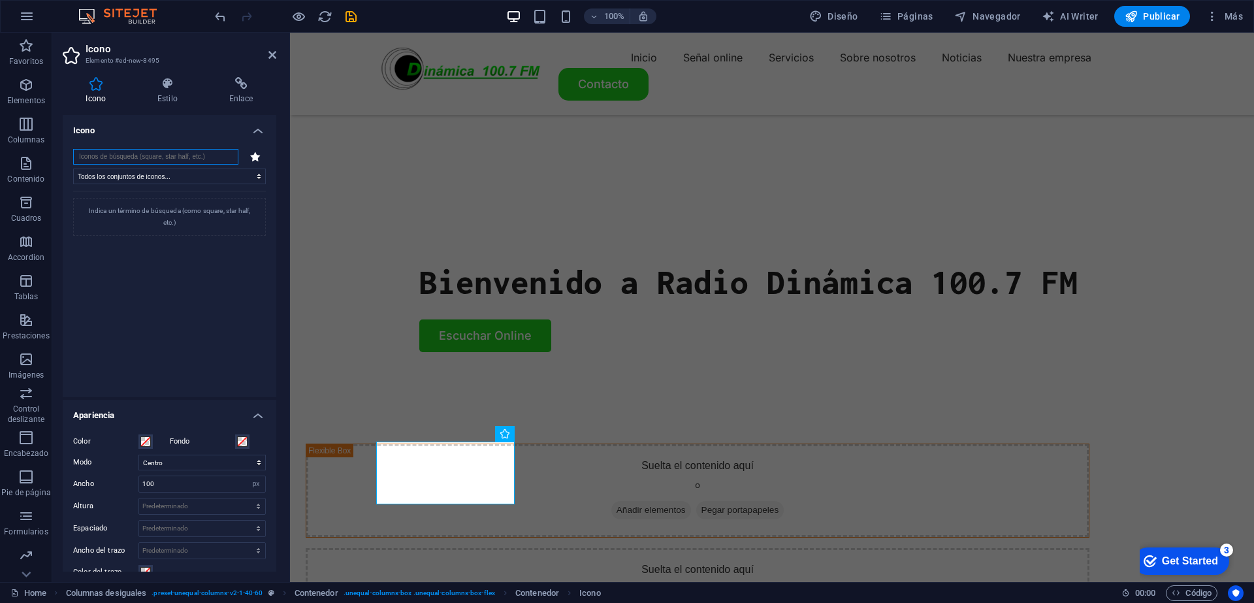
click at [146, 159] on input "search" at bounding box center [155, 157] width 165 height 16
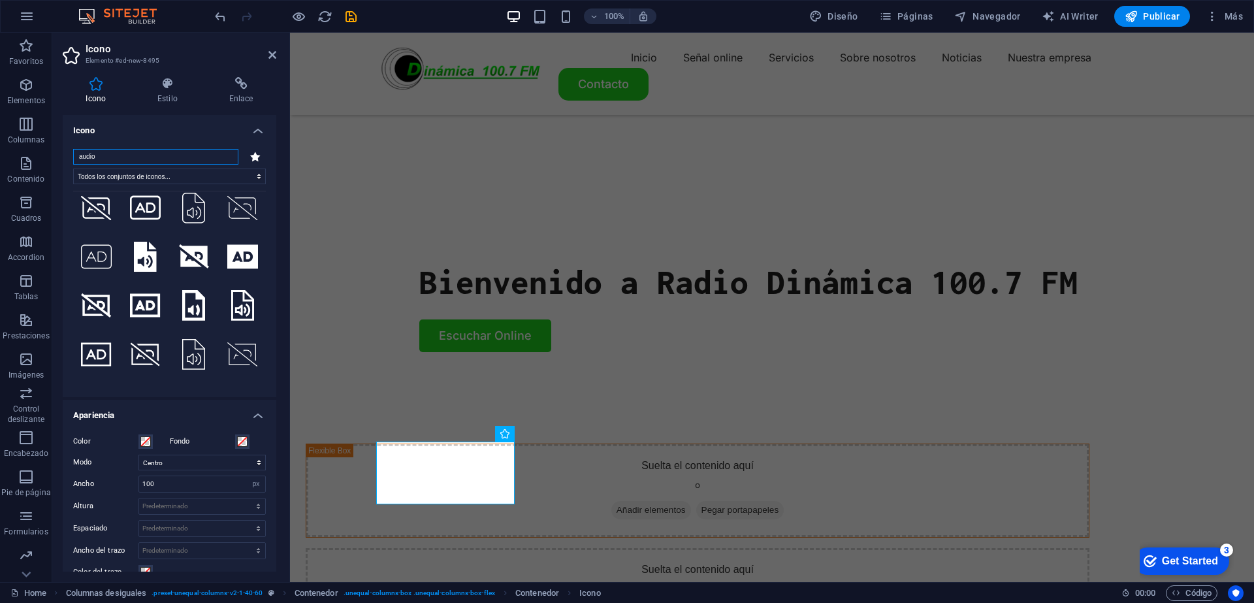
scroll to position [195, 0]
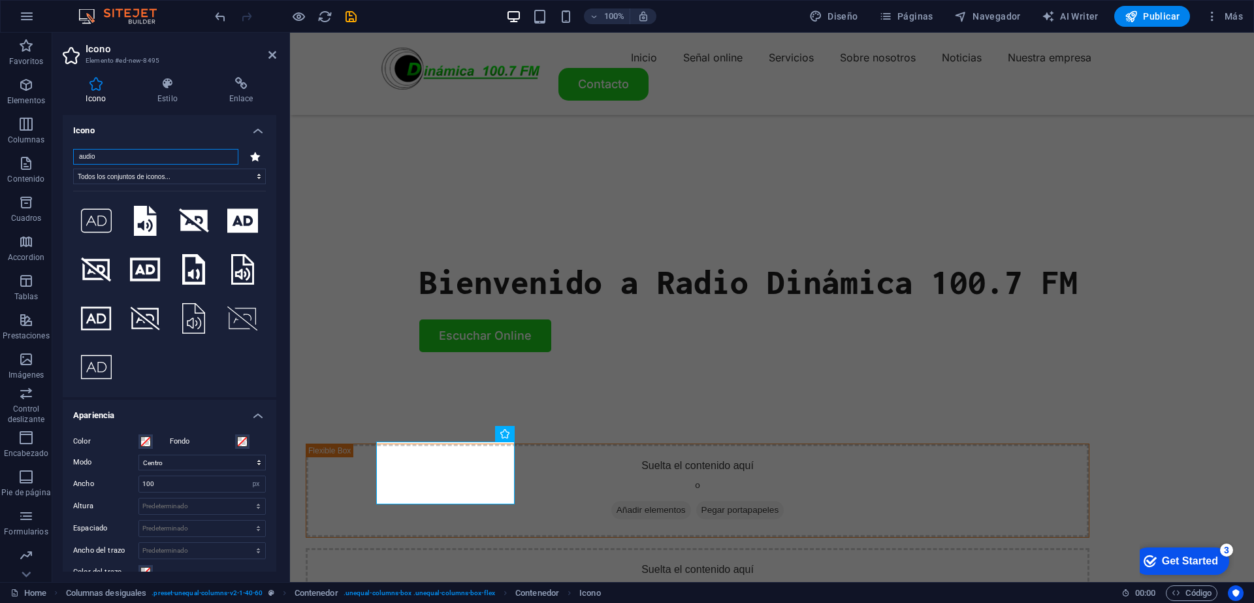
drag, startPoint x: 135, startPoint y: 153, endPoint x: 61, endPoint y: 153, distance: 73.8
click at [61, 153] on div "Icono Estilo Enlace Icono audio Todos los conjuntos de iconos... IcoFont Ionico…" at bounding box center [169, 324] width 234 height 515
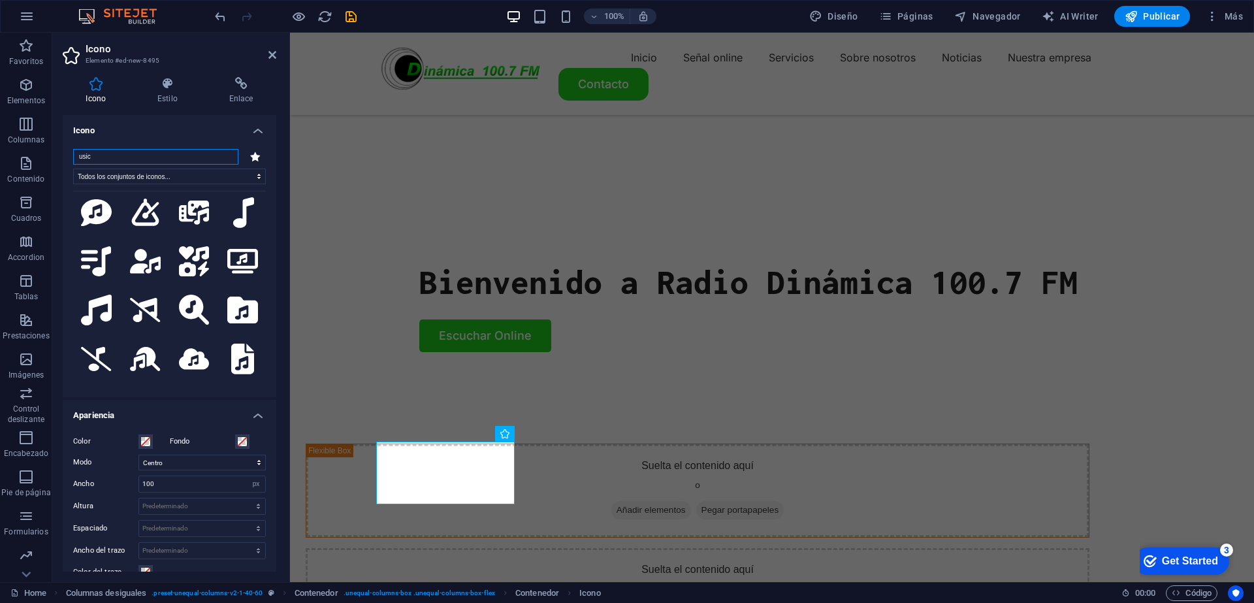
scroll to position [352, 0]
type input "usic"
click at [141, 247] on icon at bounding box center [145, 259] width 31 height 24
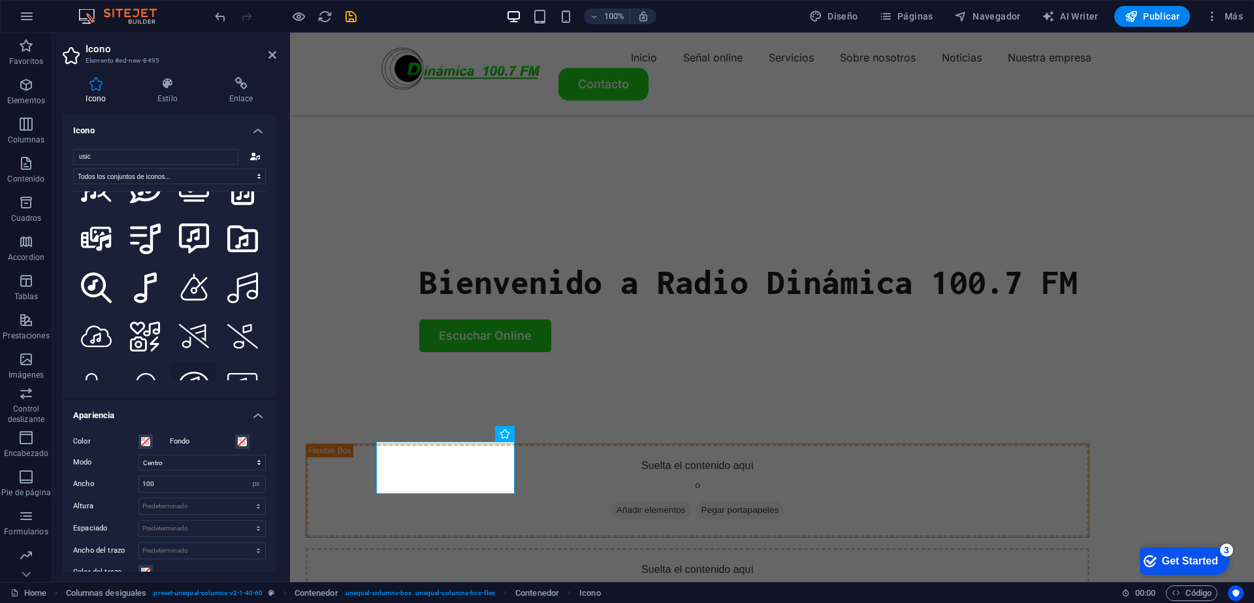
scroll to position [430, 0]
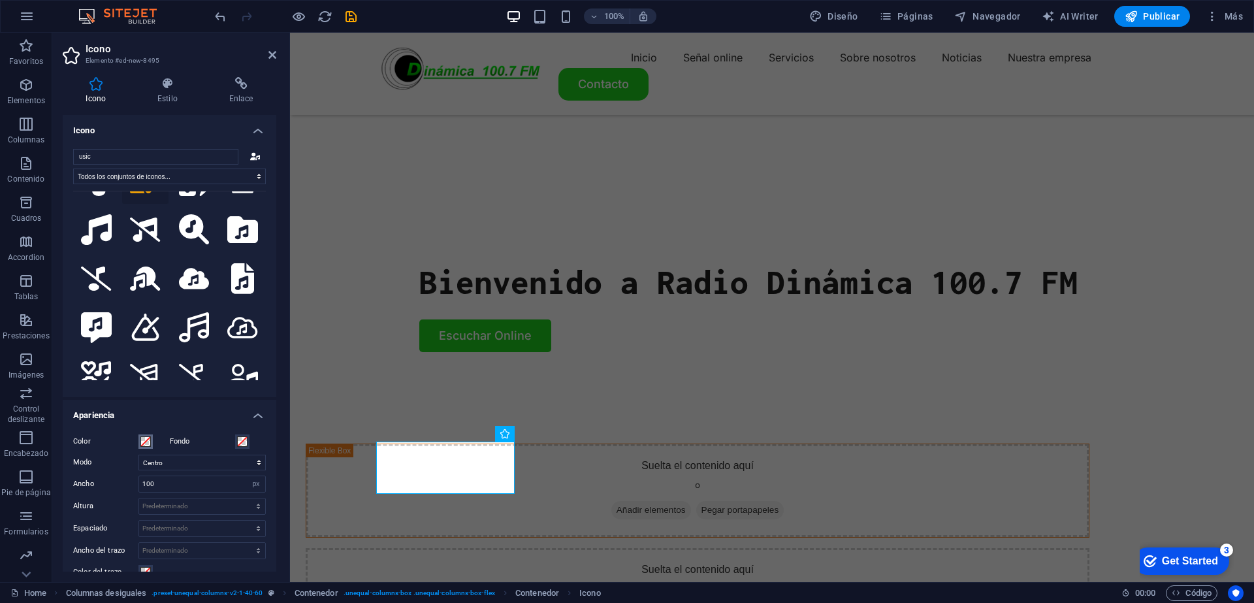
click at [149, 440] on span at bounding box center [145, 441] width 10 height 10
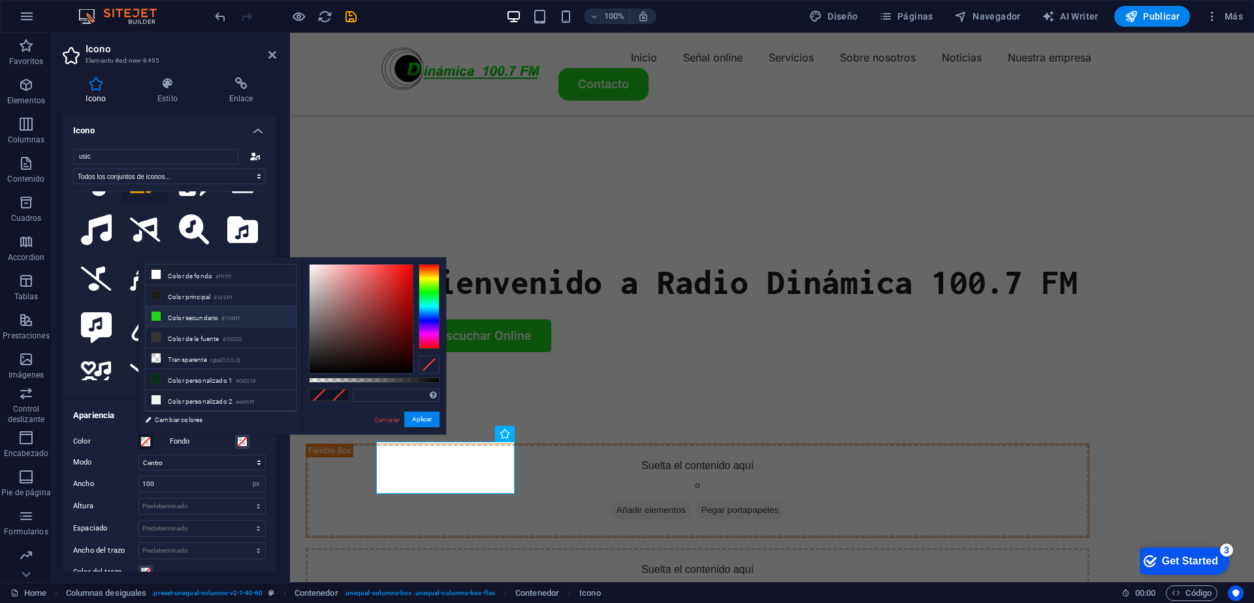
click at [209, 322] on li "Color secundario #1fd41f" at bounding box center [221, 316] width 150 height 21
type input "#1fd41f"
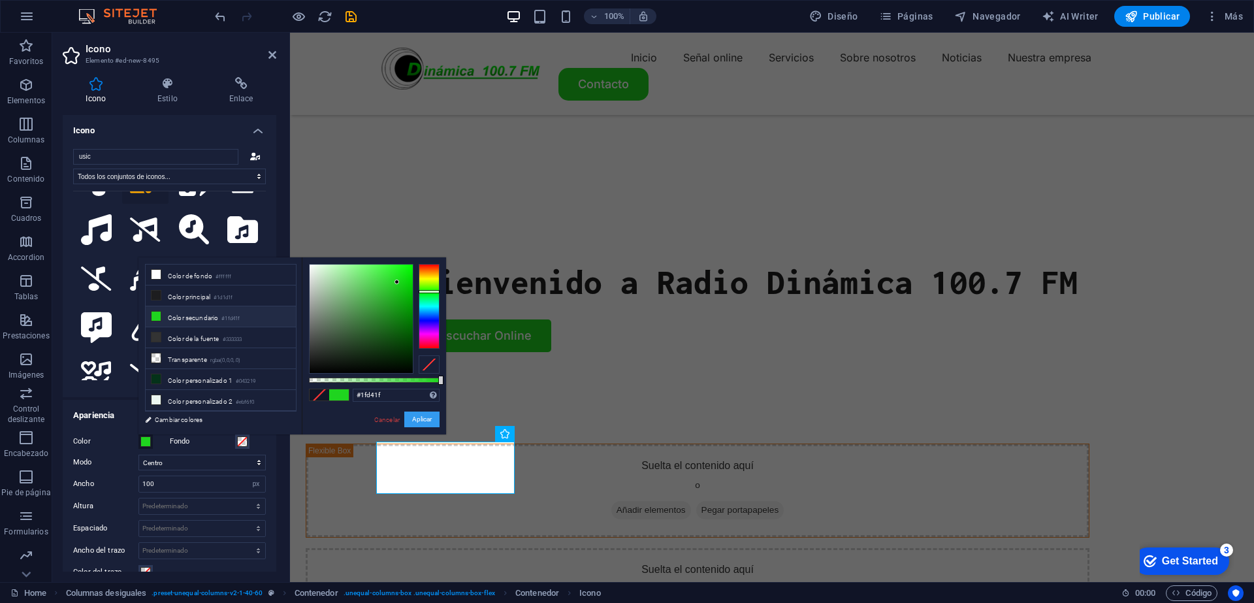
click at [415, 420] on button "Aplicar" at bounding box center [421, 419] width 35 height 16
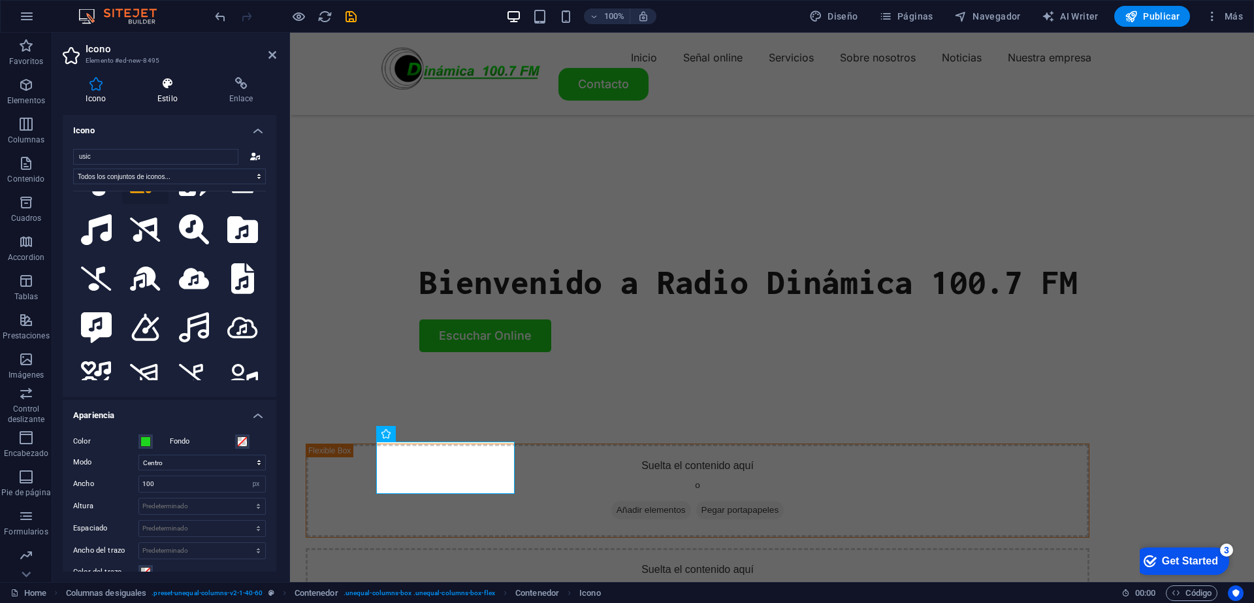
click at [167, 94] on h4 "Estilo" at bounding box center [171, 90] width 72 height 27
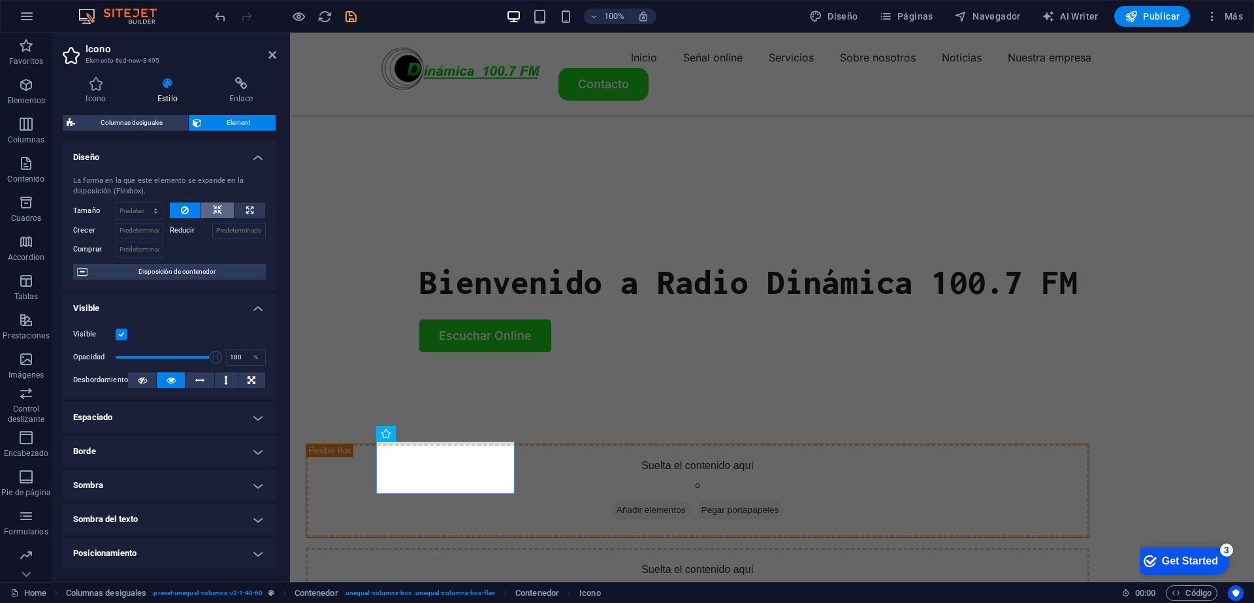
click at [223, 215] on button at bounding box center [217, 210] width 33 height 16
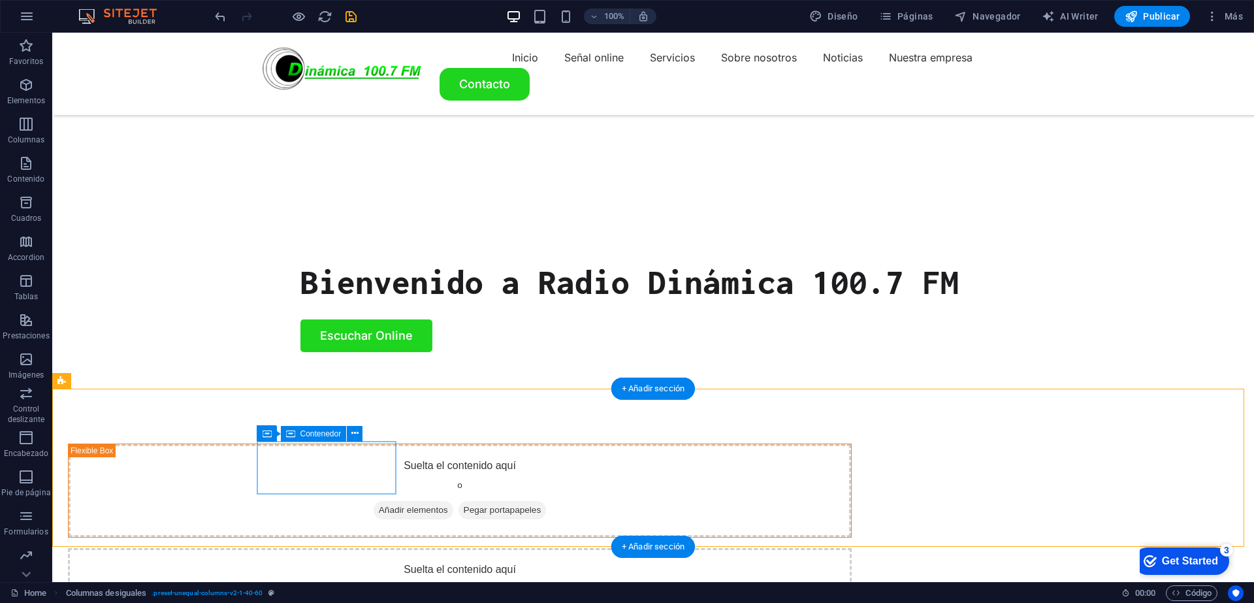
click at [359, 434] on button at bounding box center [355, 434] width 16 height 16
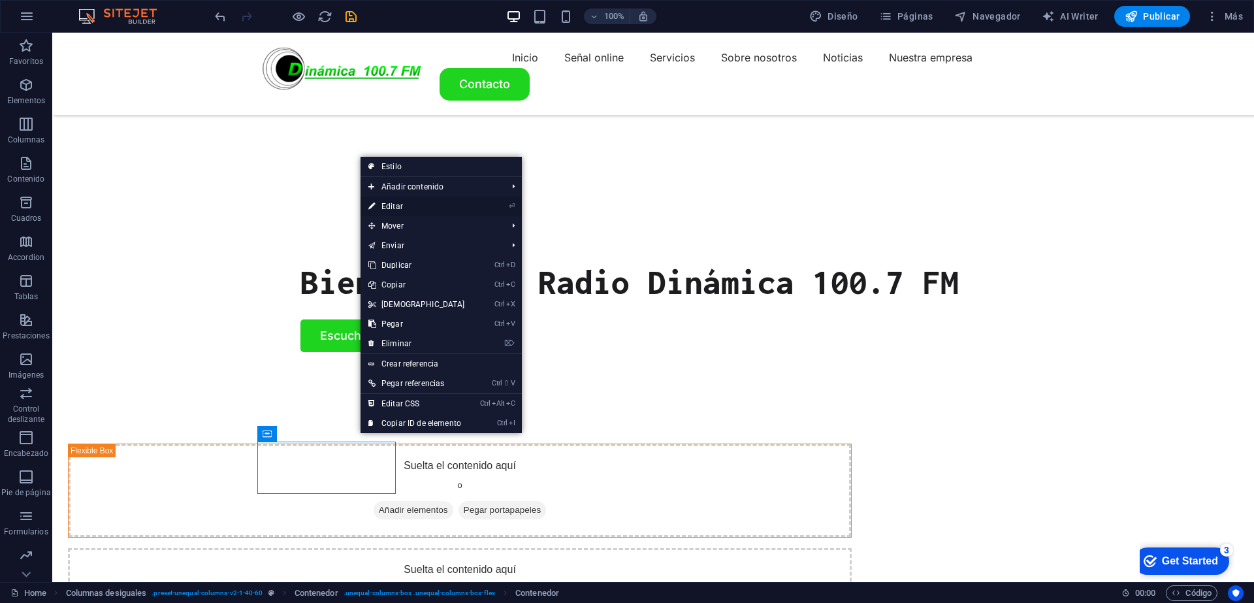
click at [509, 204] on icon "⏎" at bounding box center [512, 206] width 6 height 8
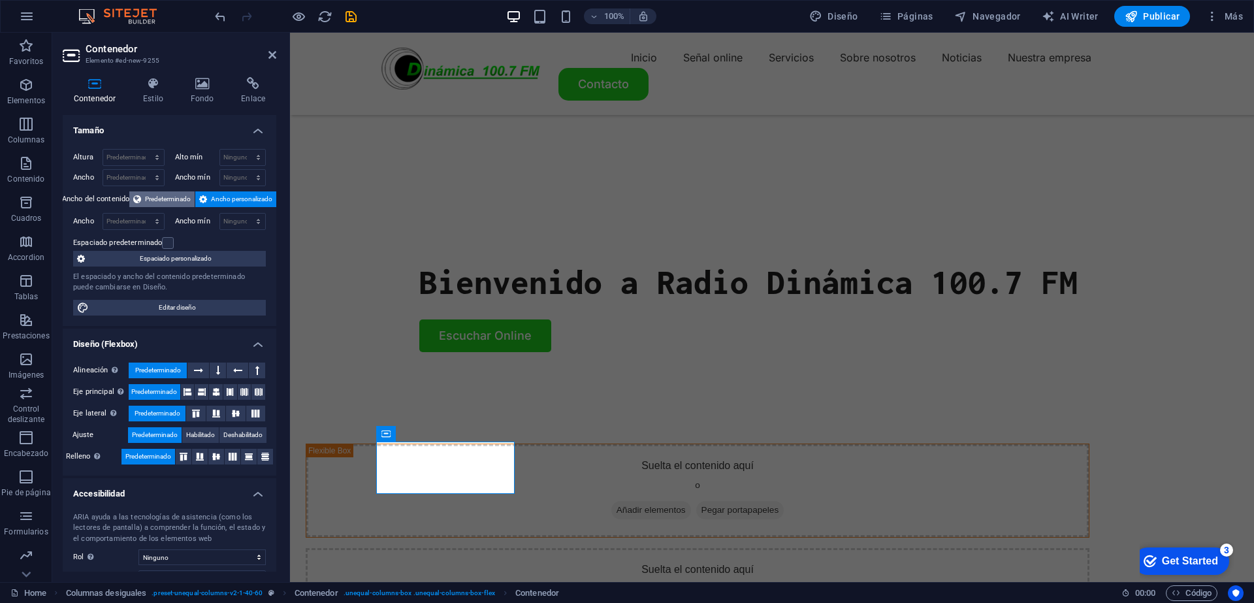
click at [169, 195] on span "Predeterminado" at bounding box center [168, 199] width 46 height 16
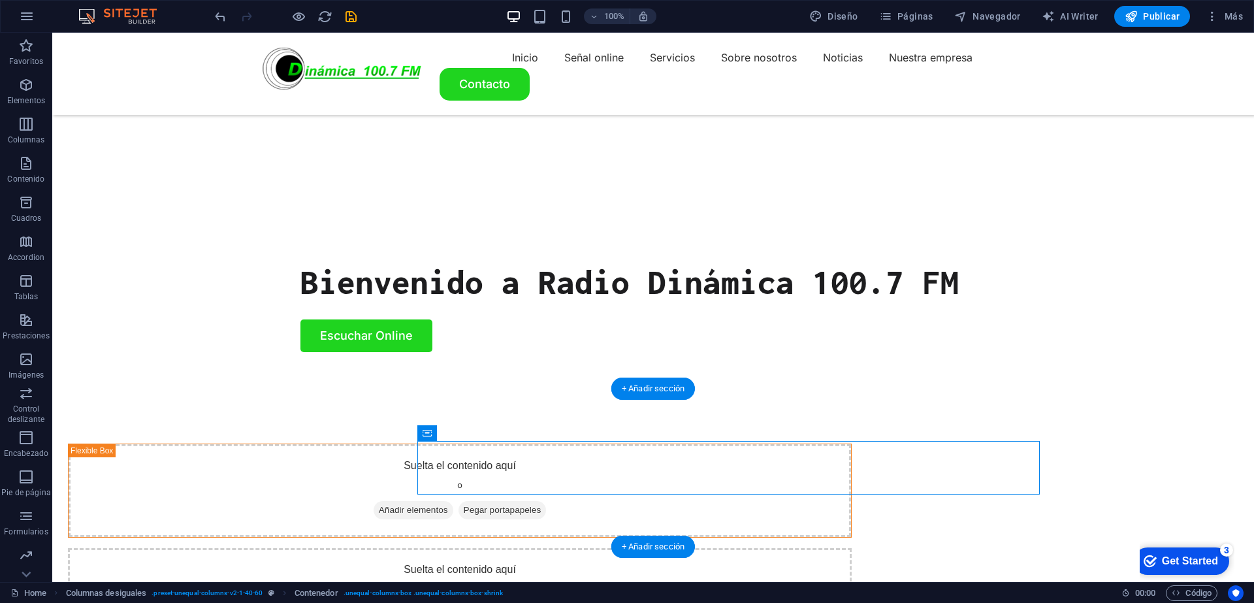
drag, startPoint x: 431, startPoint y: 486, endPoint x: 405, endPoint y: 469, distance: 30.2
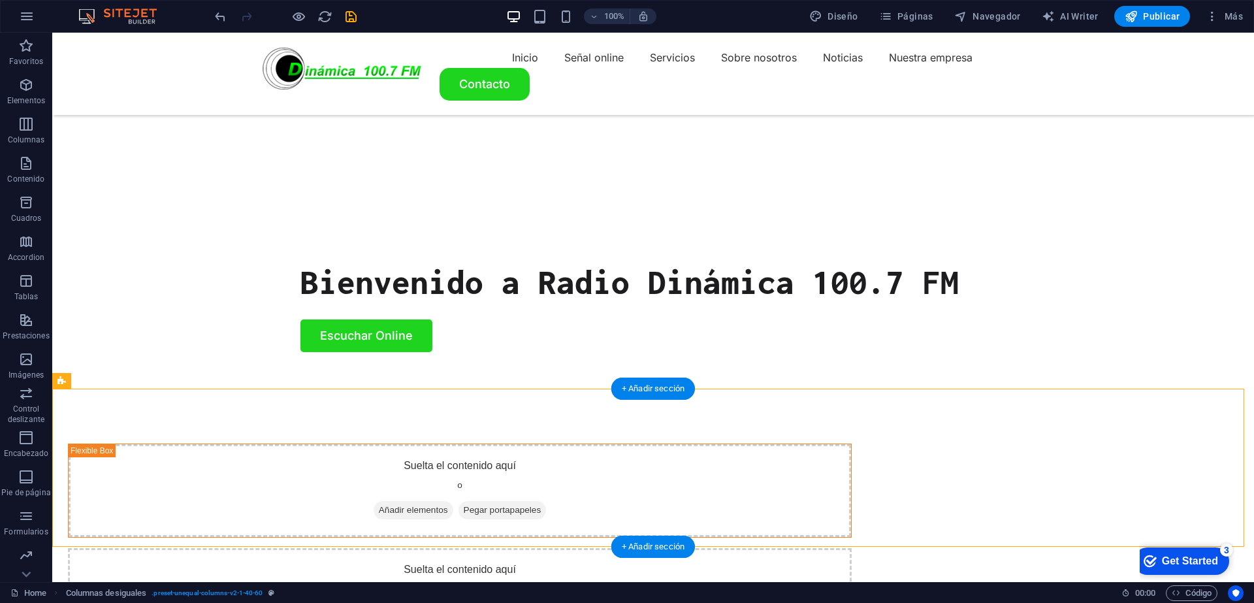
drag, startPoint x: 437, startPoint y: 507, endPoint x: 383, endPoint y: 462, distance: 70.5
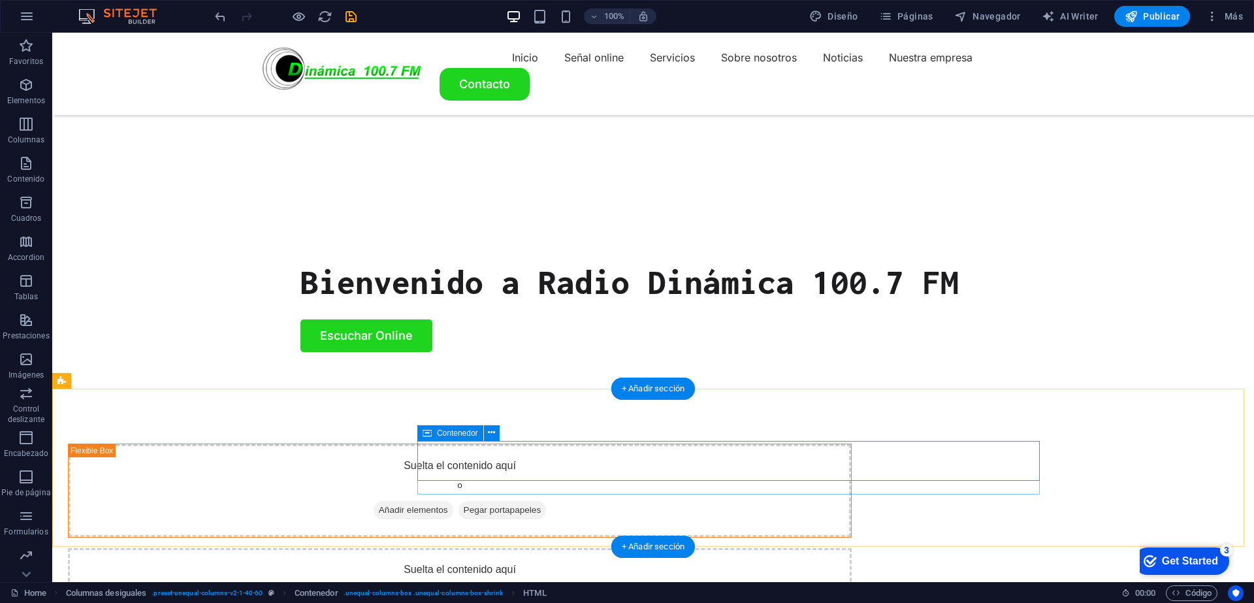
drag, startPoint x: 595, startPoint y: 478, endPoint x: 599, endPoint y: 484, distance: 8.0
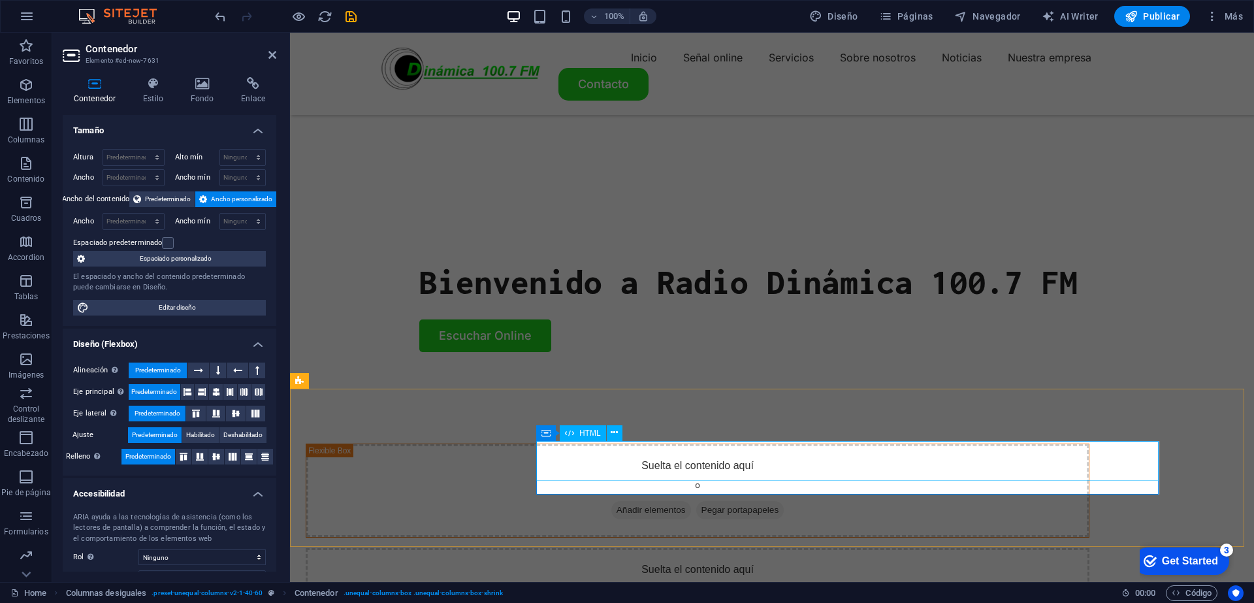
click at [165, 195] on span "Predeterminado" at bounding box center [168, 199] width 46 height 16
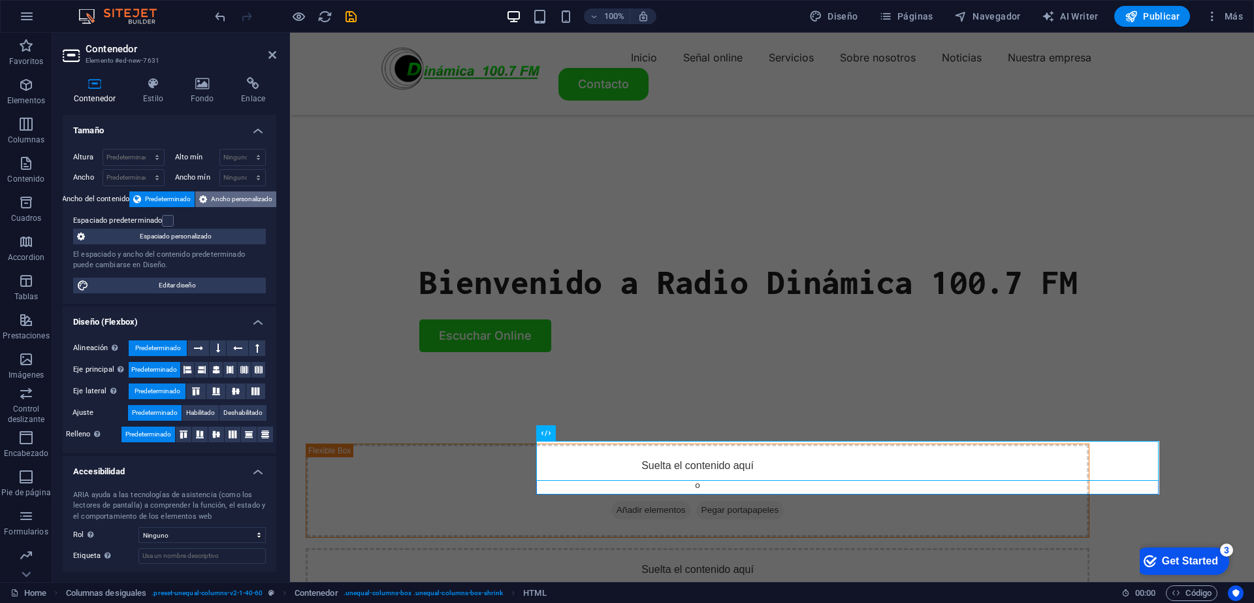
click at [208, 200] on button "Ancho personalizado" at bounding box center [235, 199] width 81 height 16
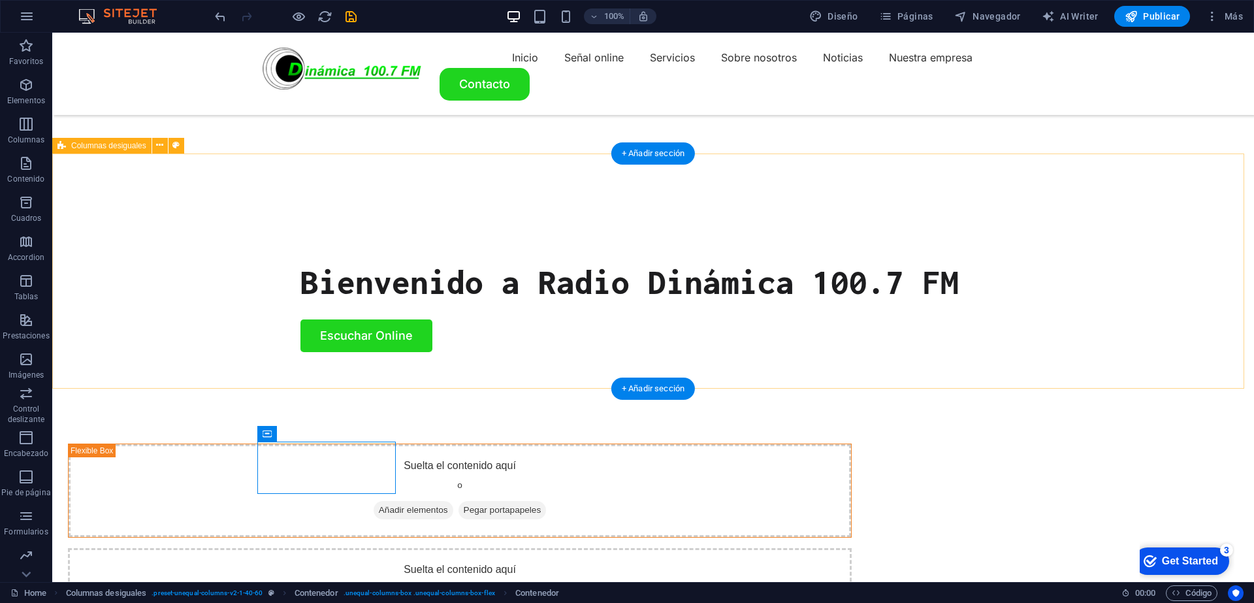
click at [396, 391] on div "Suelta el contenido aquí o Añadir elementos Pegar portapapeles Suelta el conten…" at bounding box center [652, 542] width 1201 height 302
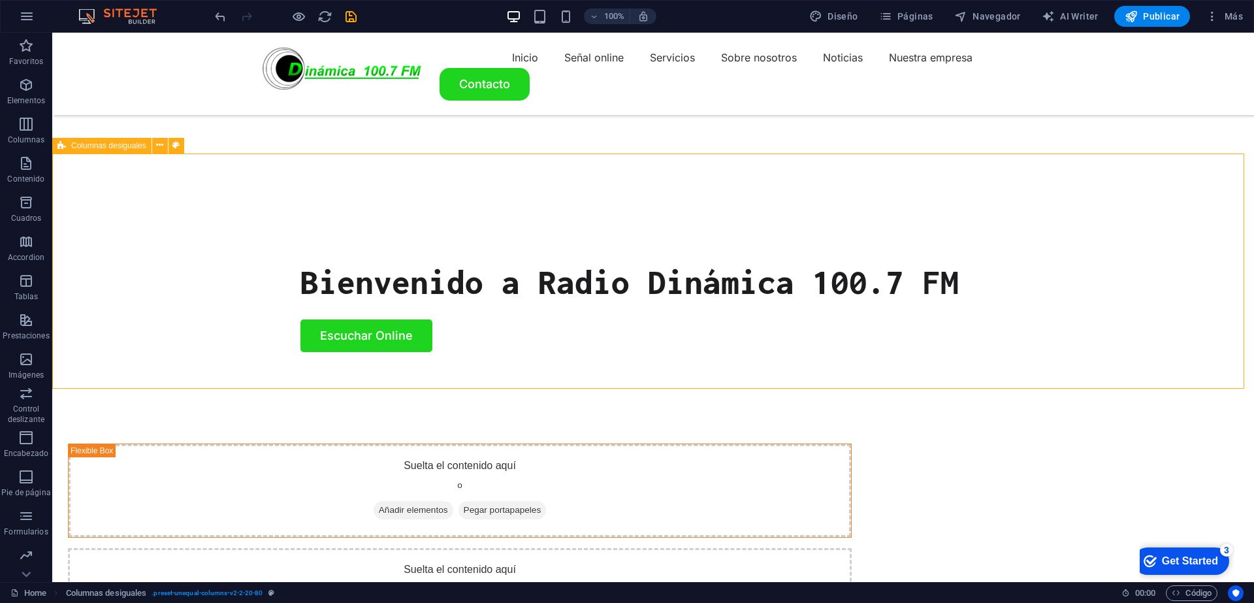
click at [129, 147] on span "Columnas desiguales" at bounding box center [108, 146] width 75 height 8
click at [33, 129] on icon "button" at bounding box center [26, 124] width 16 height 16
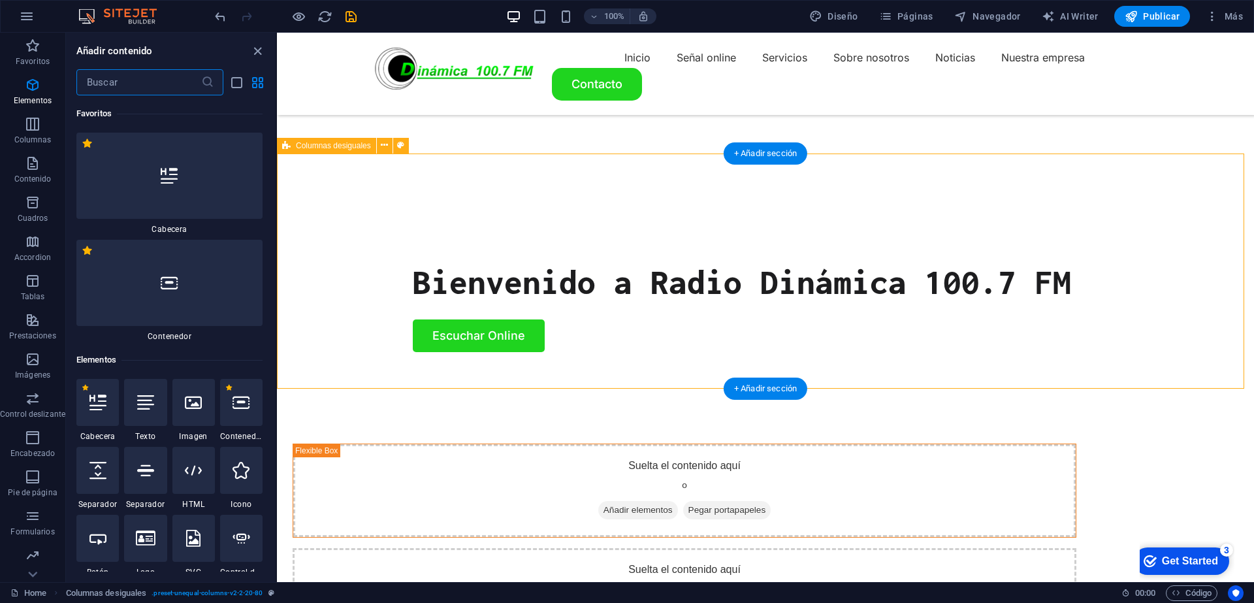
scroll to position [753, 0]
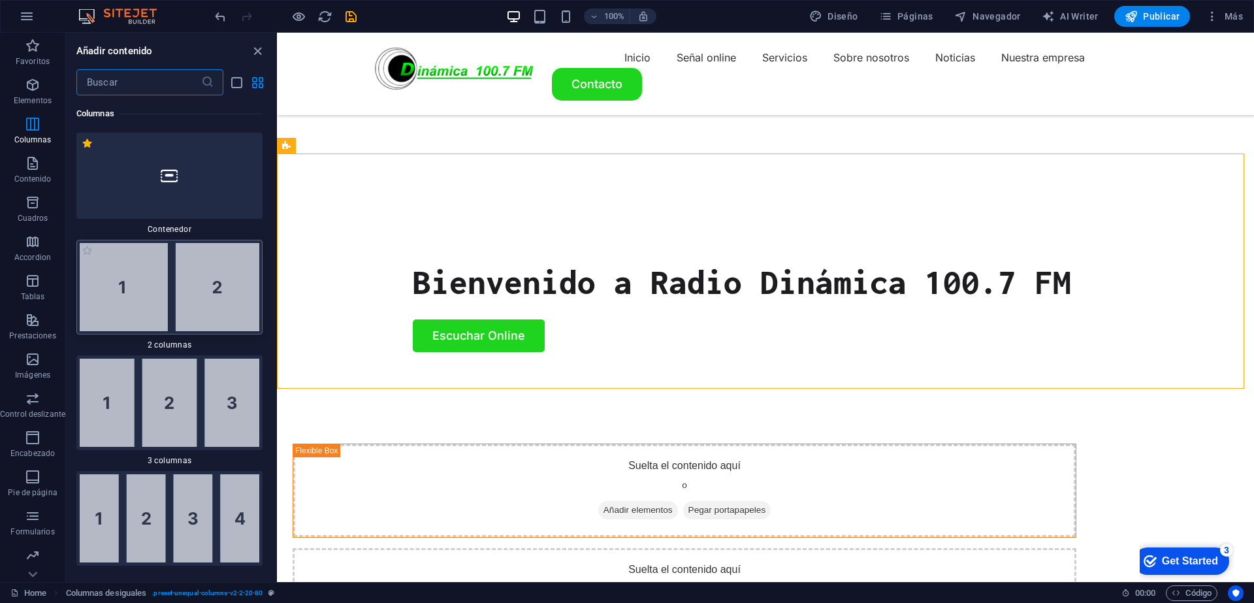
click at [205, 291] on img at bounding box center [170, 287] width 180 height 88
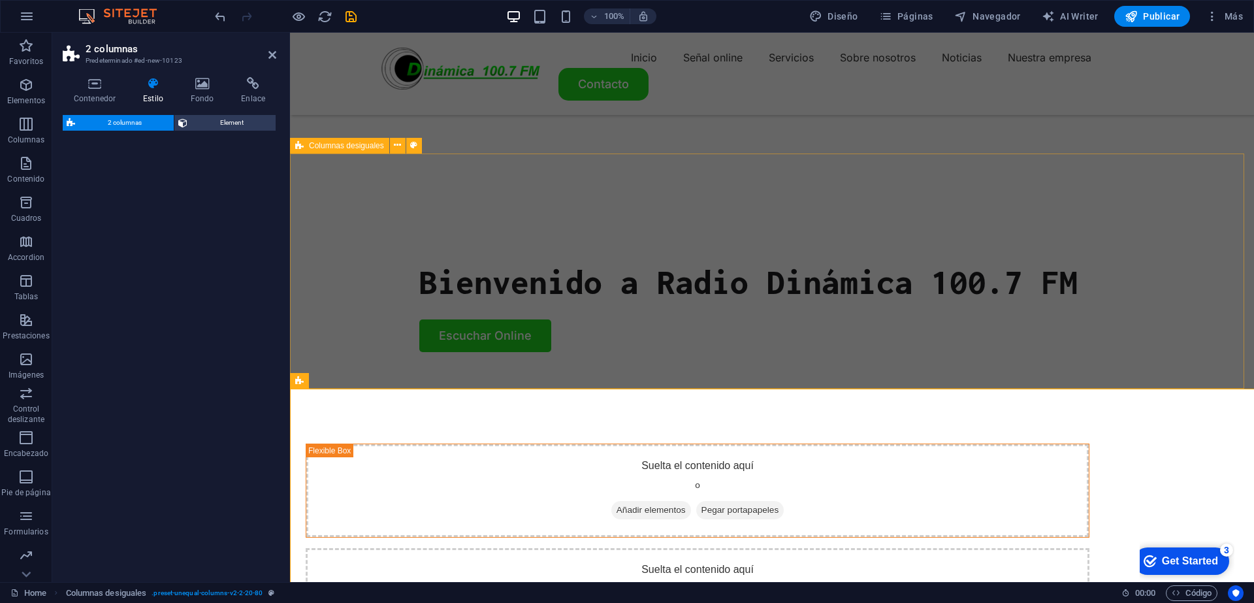
select select "rem"
select select "preset-columns-two-v2-default"
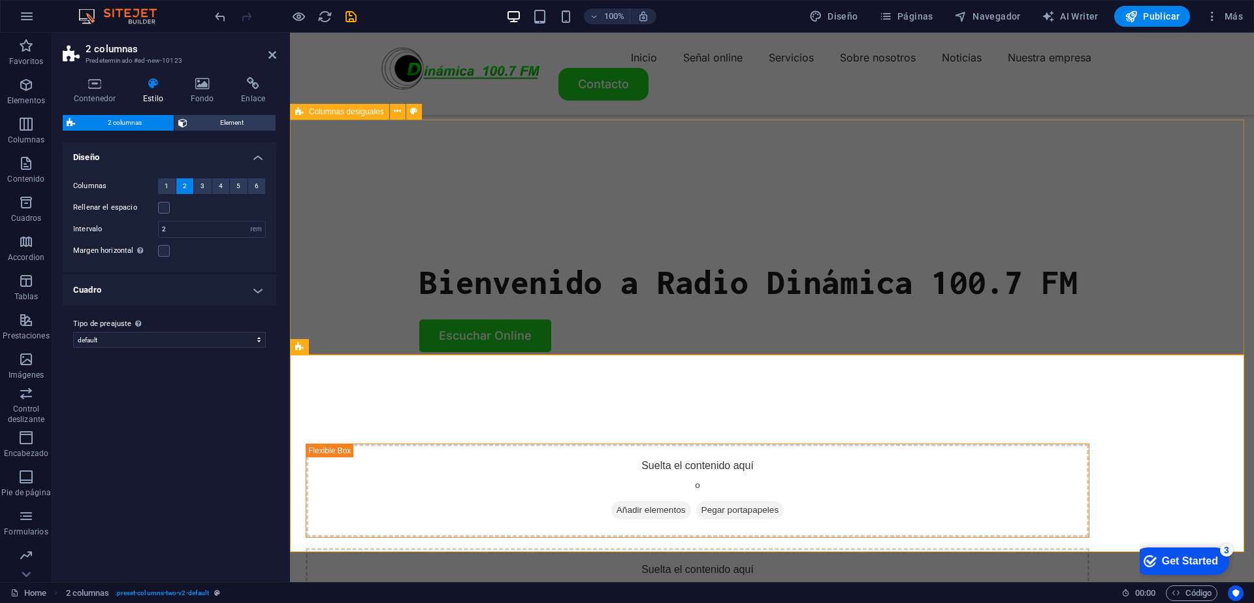
scroll to position [477, 0]
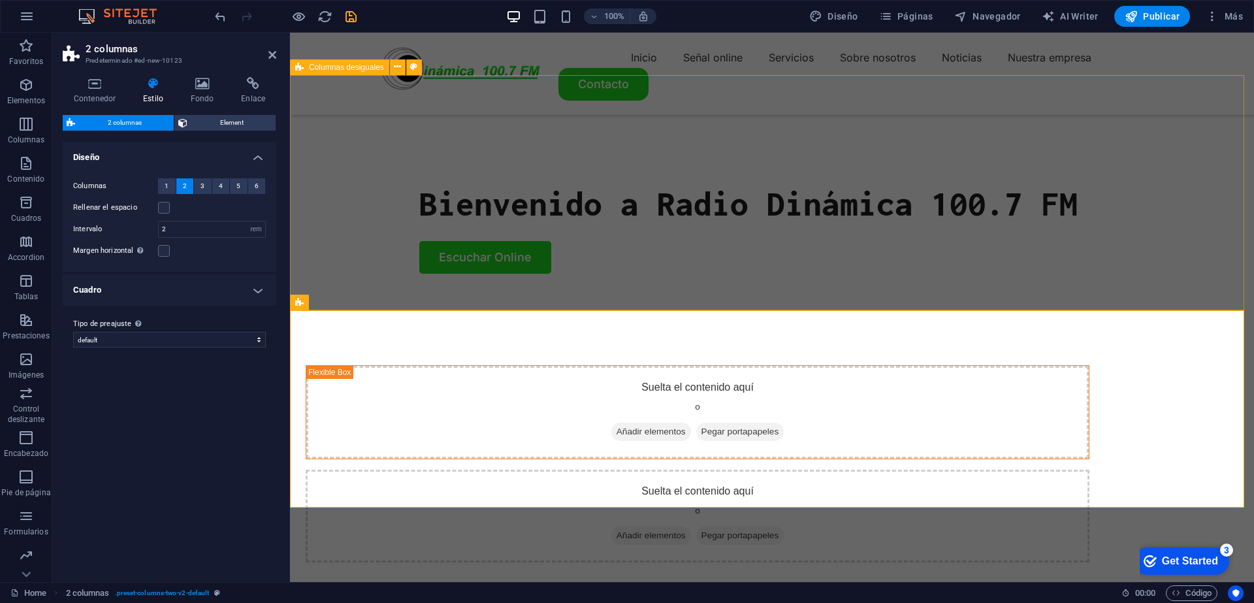
click at [1009, 313] on div "Suelta el contenido aquí o Añadir elementos Pegar portapapeles Suelta el conten…" at bounding box center [772, 464] width 964 height 302
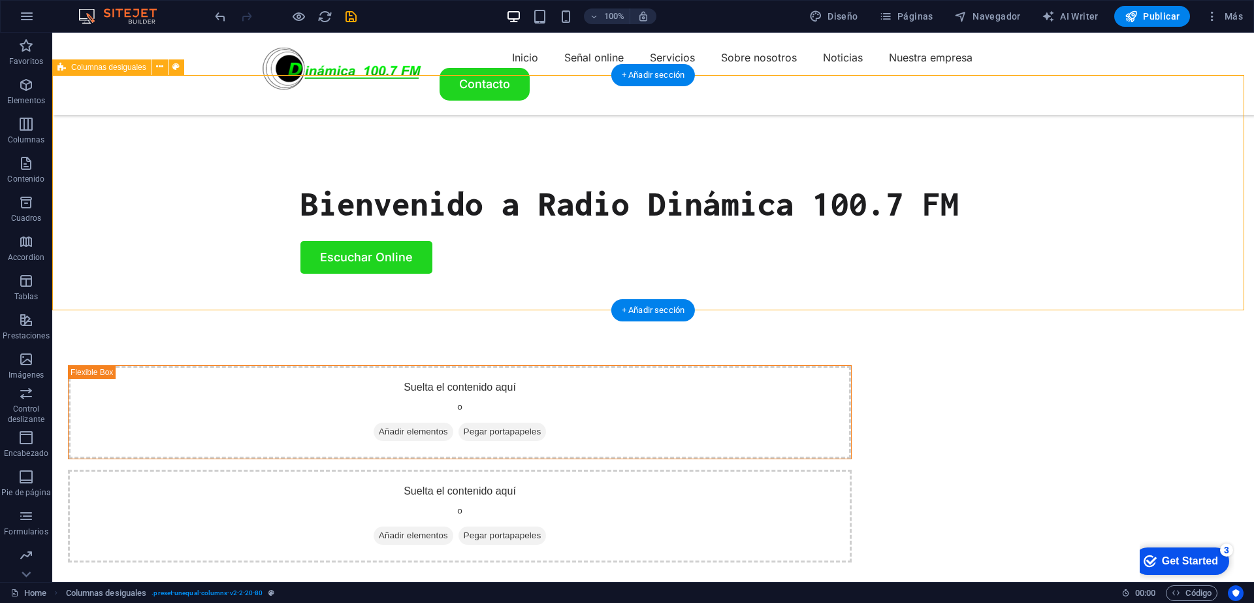
click at [215, 313] on div "Suelta el contenido aquí o Añadir elementos Pegar portapapeles Suelta el conten…" at bounding box center [652, 464] width 1201 height 302
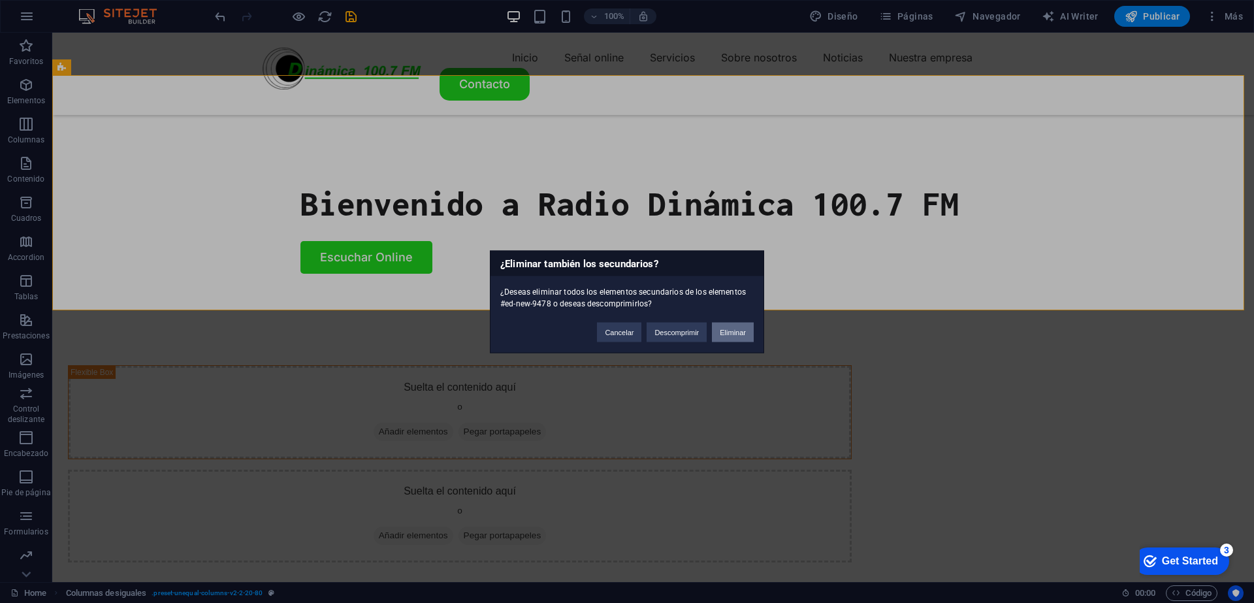
click at [731, 333] on button "Eliminar" at bounding box center [733, 332] width 42 height 20
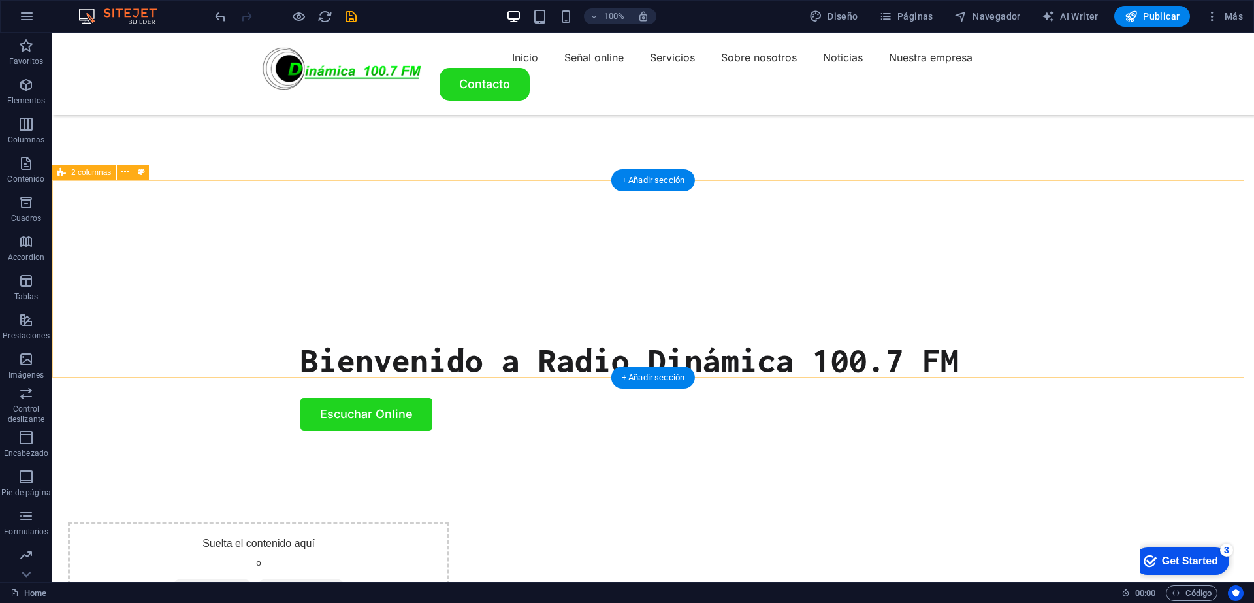
scroll to position [398, 0]
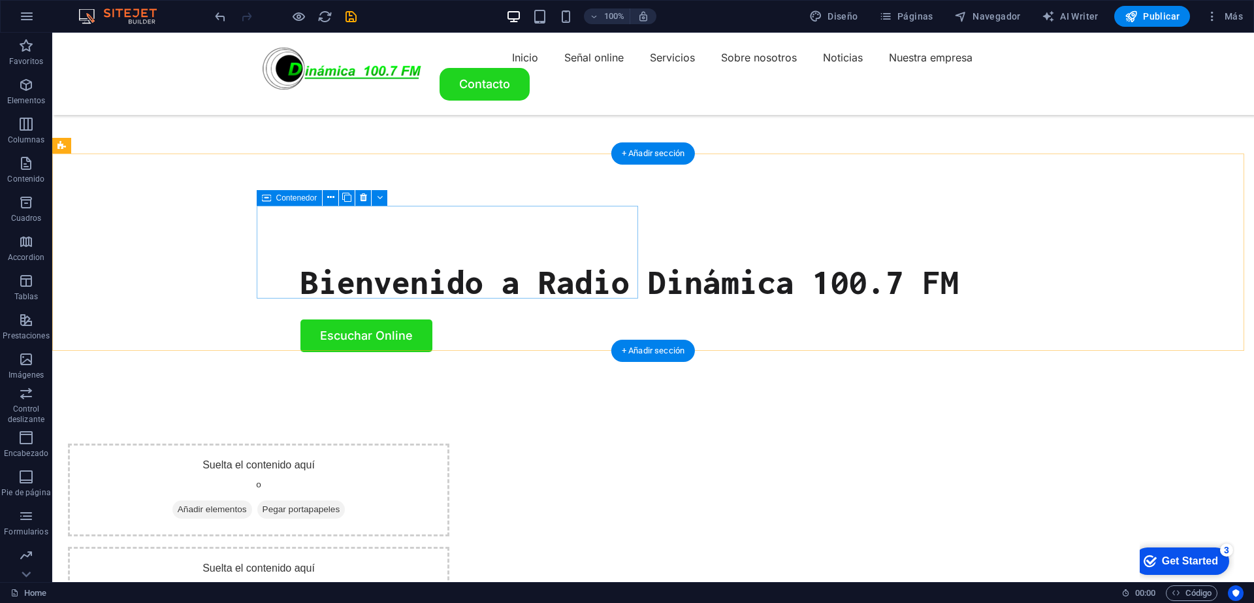
click at [252, 500] on span "Añadir elementos" at bounding box center [212, 509] width 80 height 18
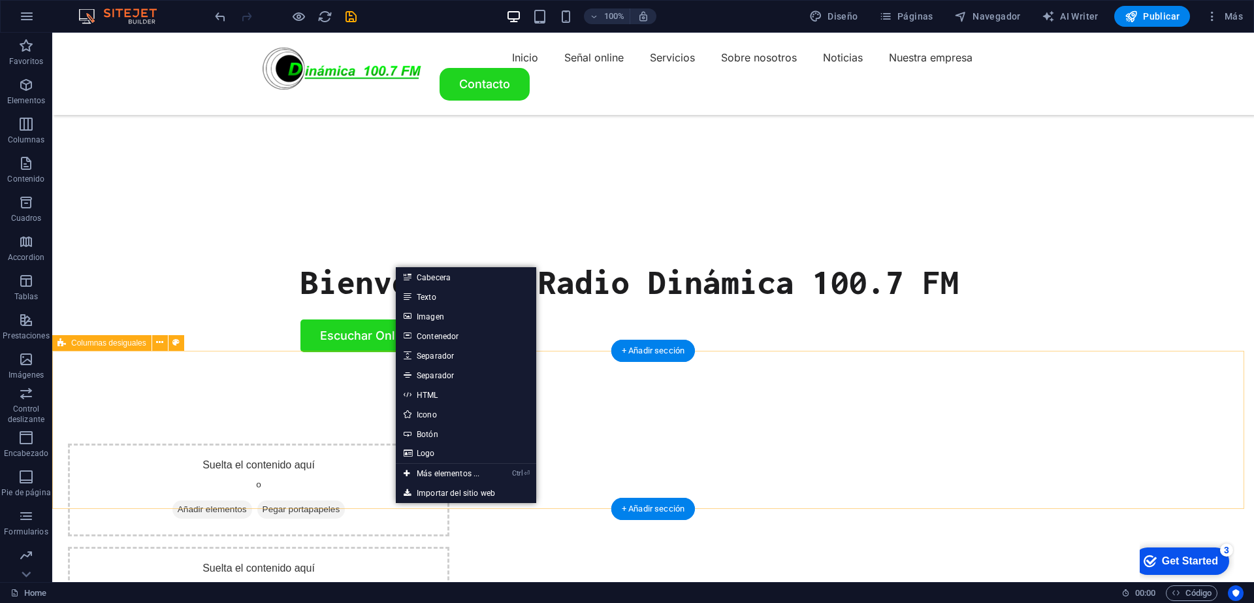
drag, startPoint x: 343, startPoint y: 484, endPoint x: 373, endPoint y: 451, distance: 45.3
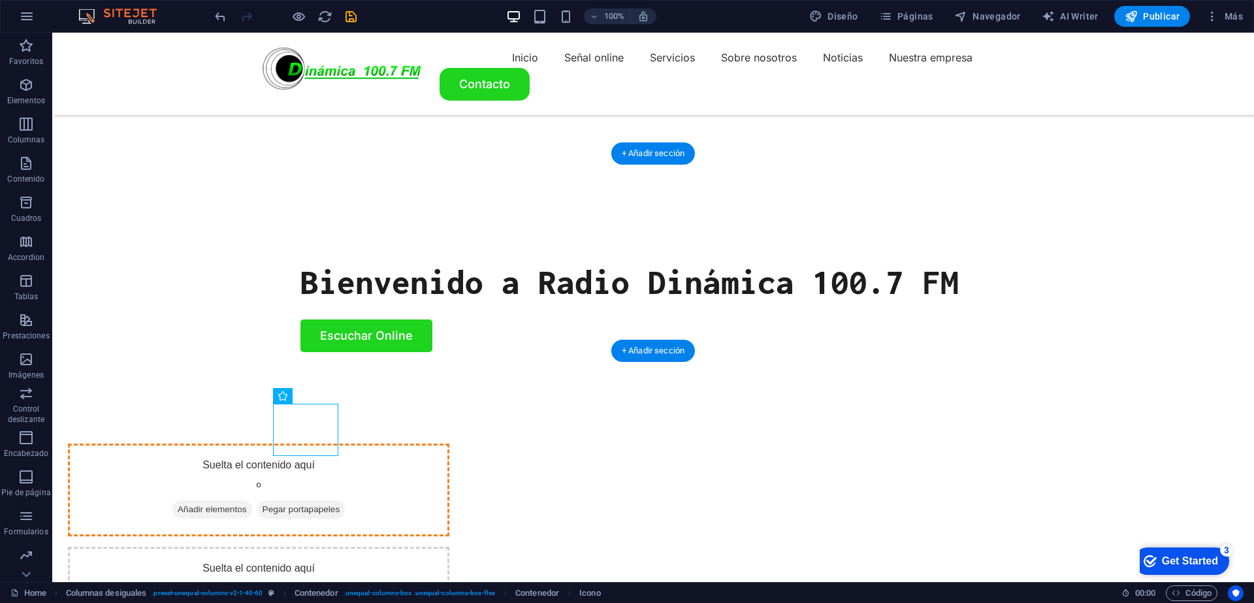
drag, startPoint x: 300, startPoint y: 427, endPoint x: 306, endPoint y: 261, distance: 166.0
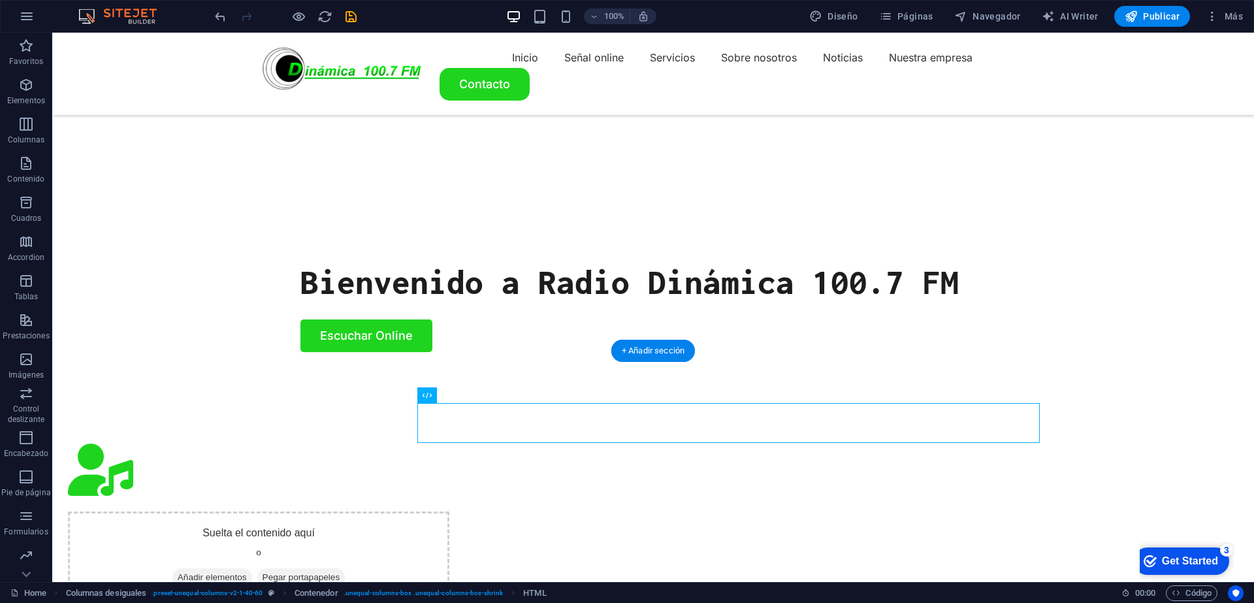
drag, startPoint x: 447, startPoint y: 429, endPoint x: 461, endPoint y: 427, distance: 14.5
click at [362, 443] on div at bounding box center [258, 471] width 381 height 57
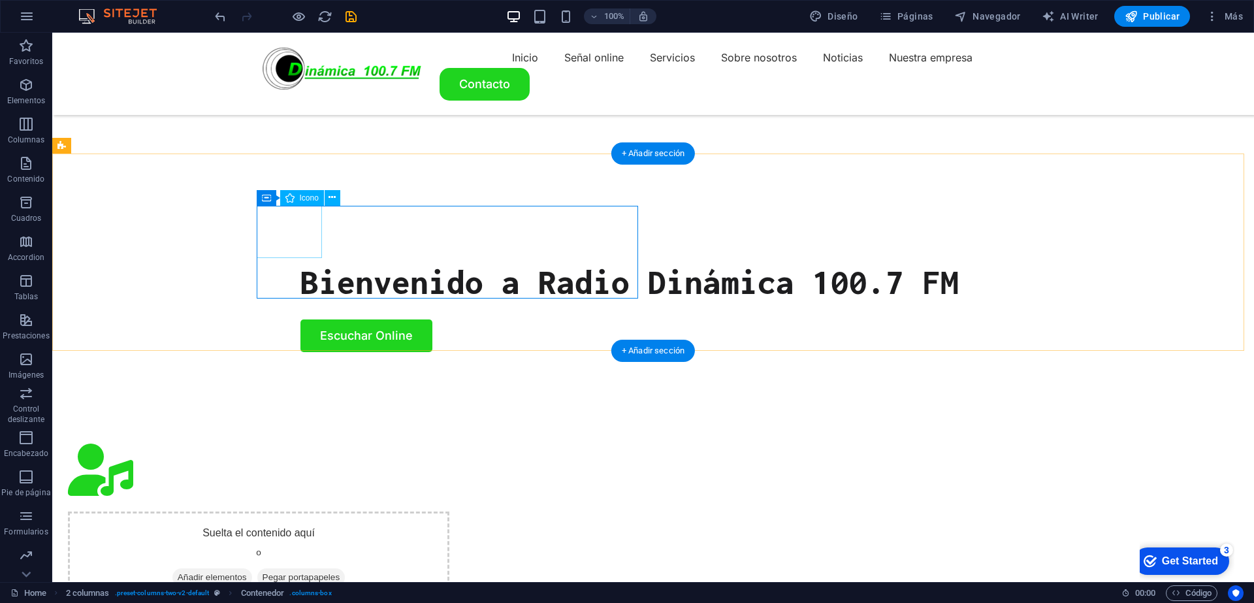
click at [317, 443] on figure at bounding box center [258, 471] width 381 height 57
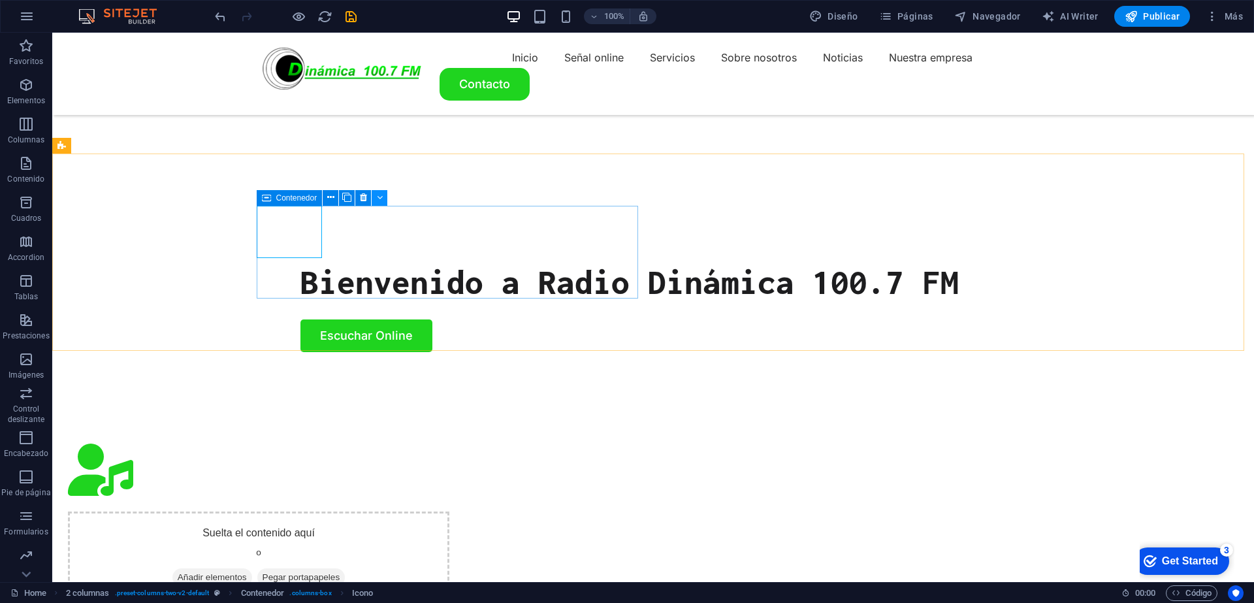
click at [377, 198] on icon at bounding box center [380, 198] width 6 height 14
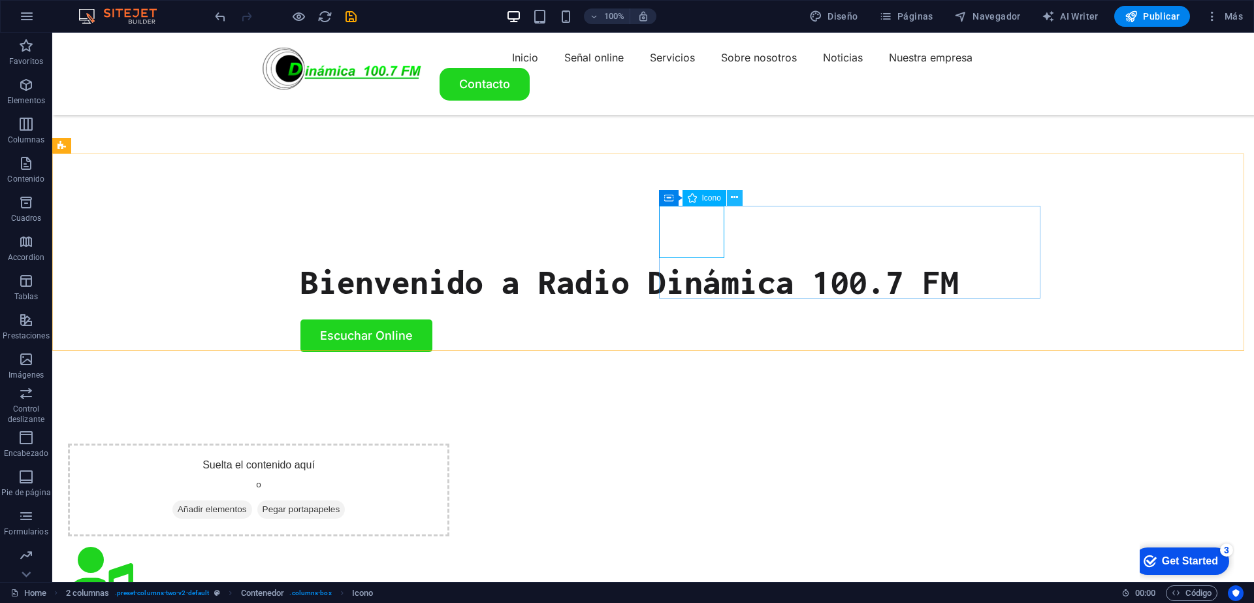
click at [735, 200] on icon at bounding box center [734, 198] width 7 height 14
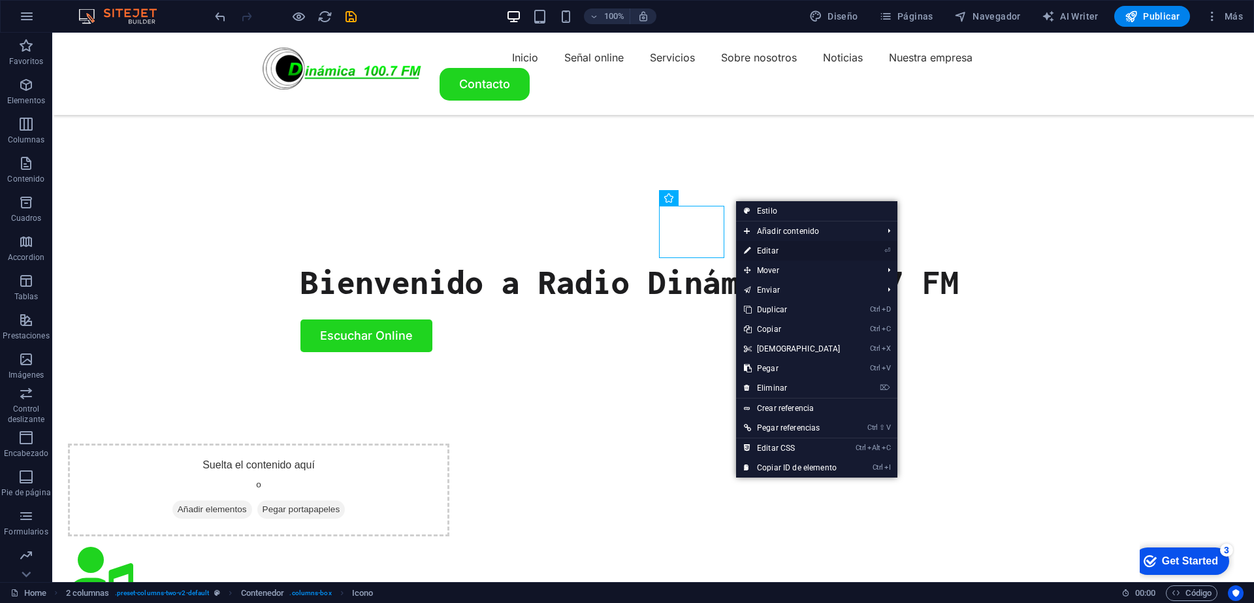
drag, startPoint x: 776, startPoint y: 249, endPoint x: 366, endPoint y: 245, distance: 410.1
click at [776, 249] on link "⏎ Editar" at bounding box center [792, 251] width 112 height 20
select select "xMidYMid"
select select "px"
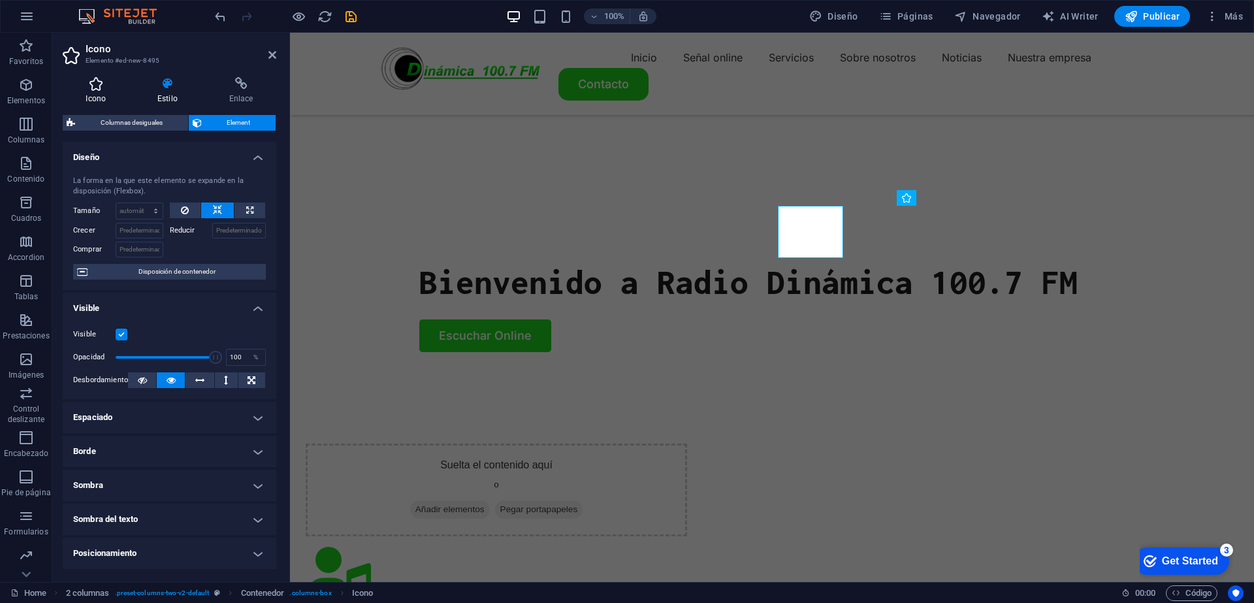
click at [100, 89] on icon at bounding box center [96, 83] width 67 height 13
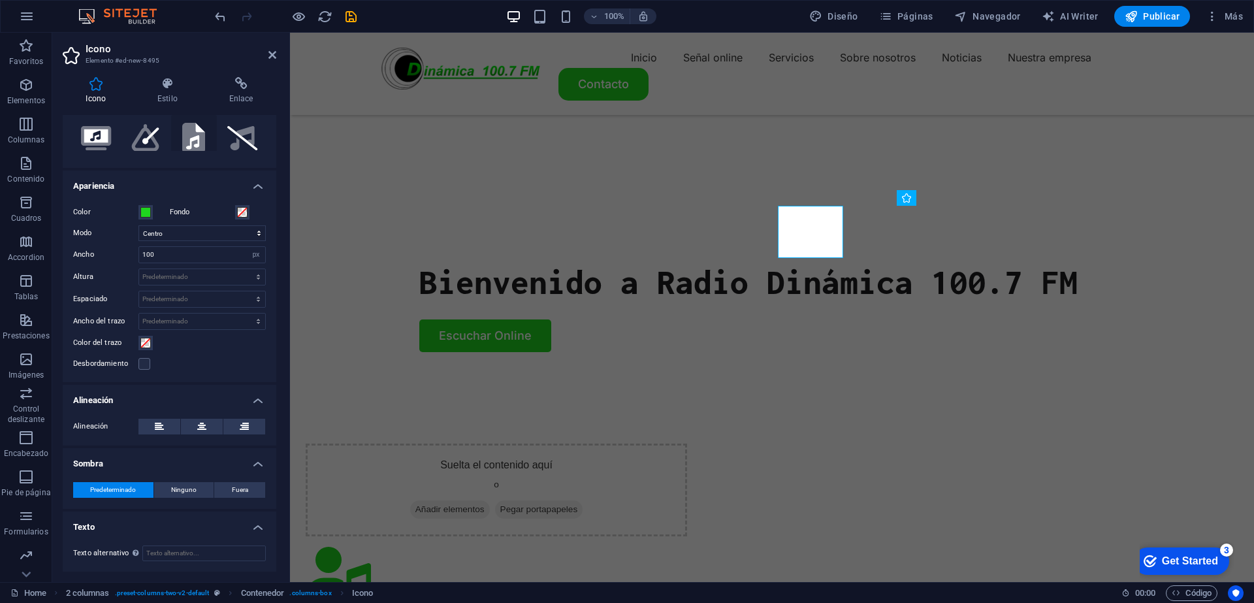
scroll to position [0, 0]
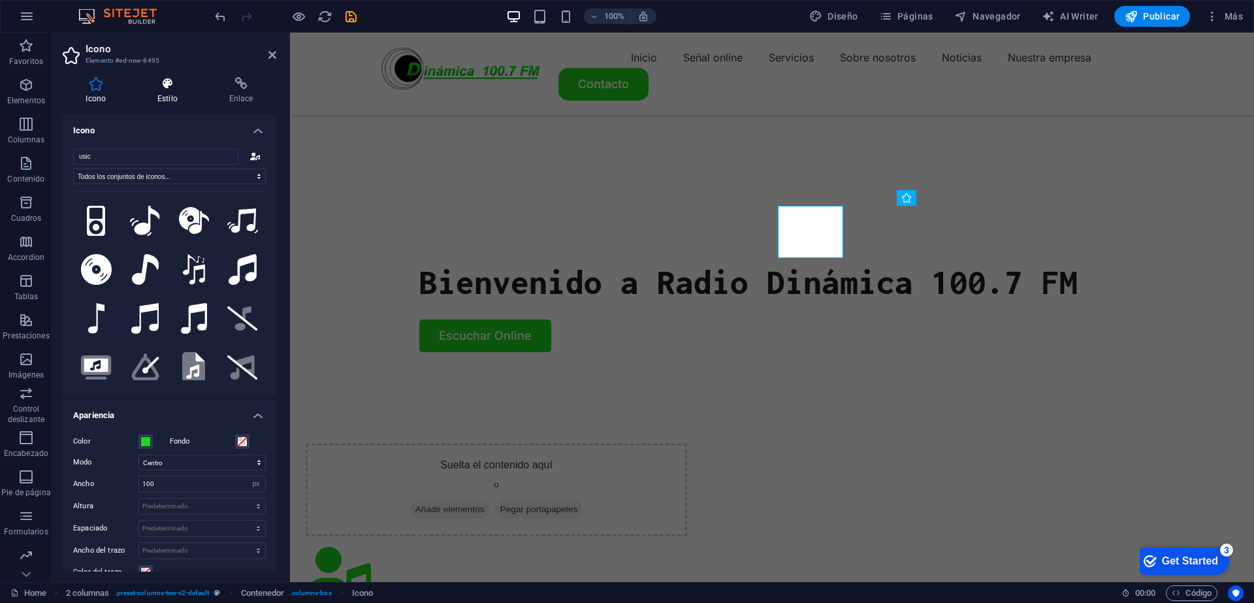
click at [170, 97] on h4 "Estilo" at bounding box center [171, 90] width 72 height 27
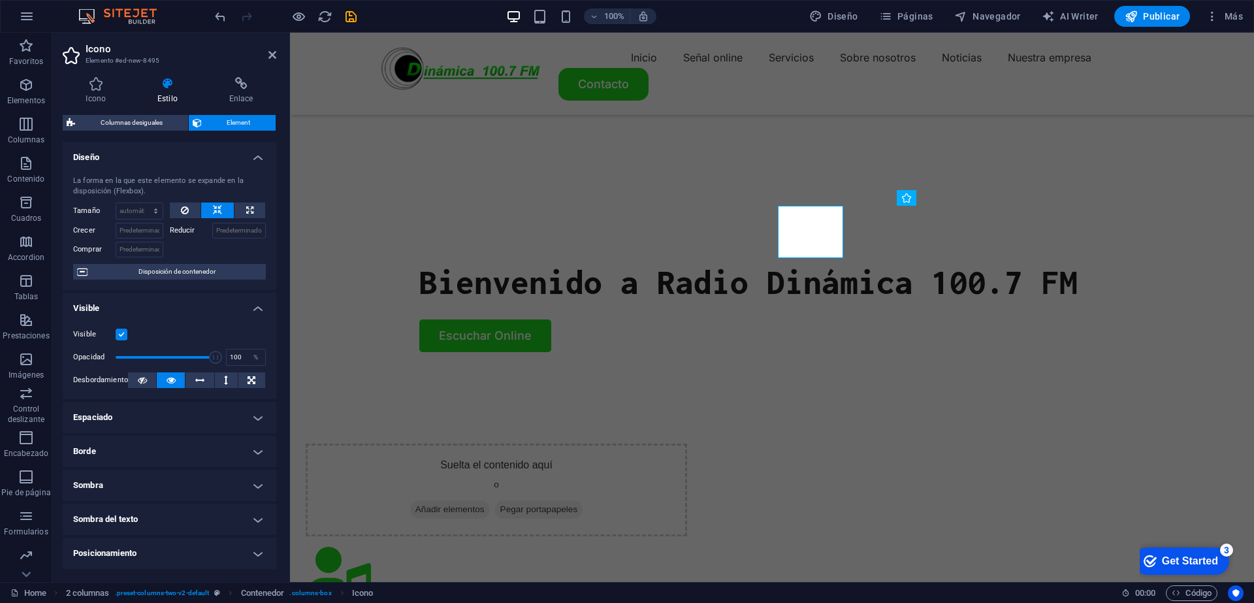
click at [261, 554] on h4 "Posicionamiento" at bounding box center [170, 552] width 214 height 31
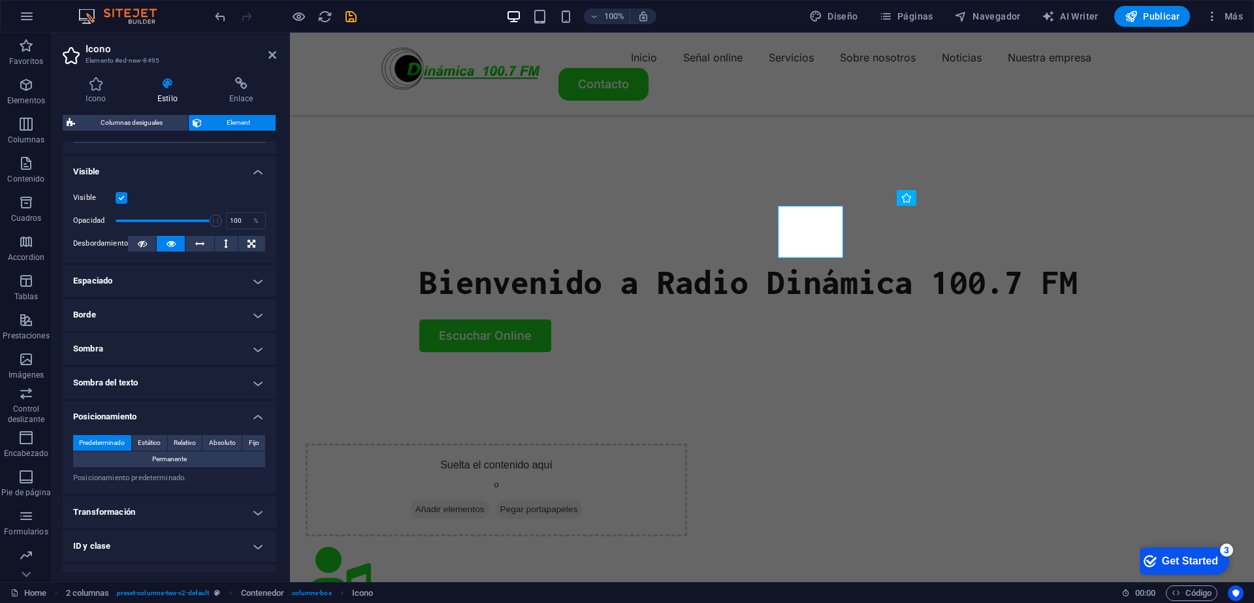
scroll to position [195, 0]
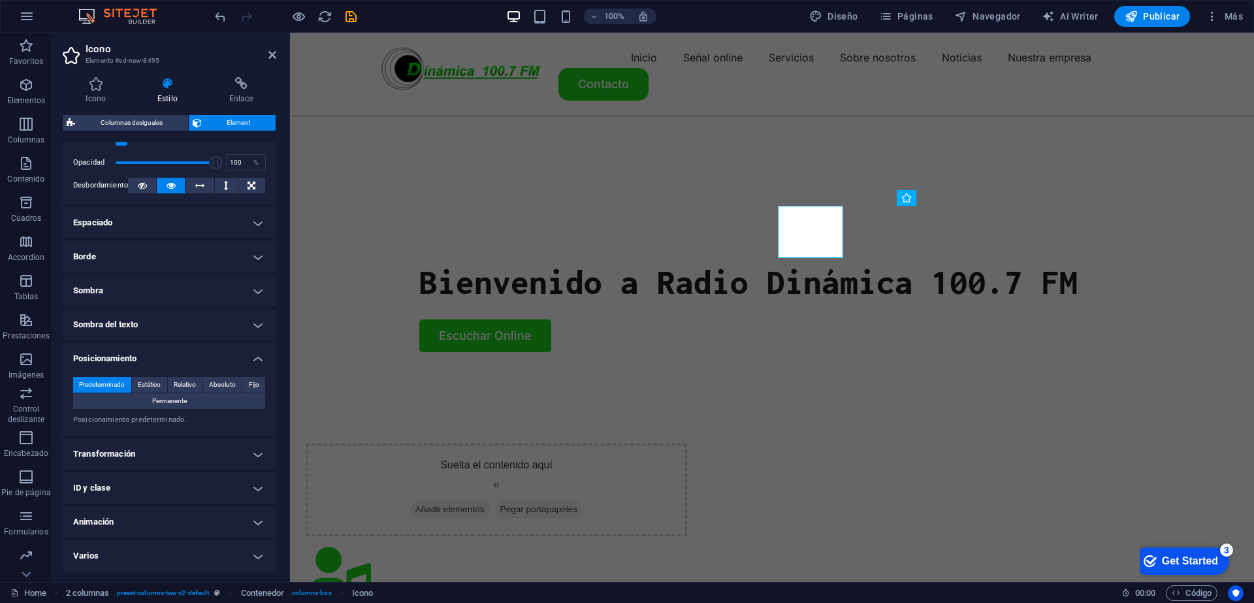
click at [256, 559] on h4 "Varios" at bounding box center [170, 555] width 214 height 31
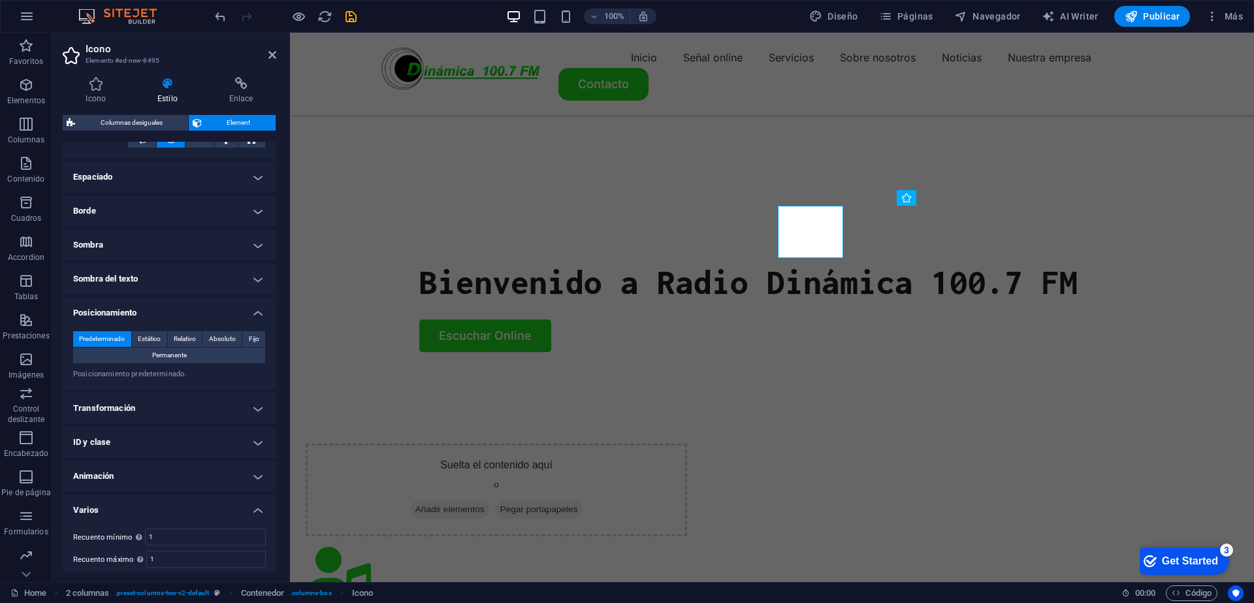
scroll to position [276, 0]
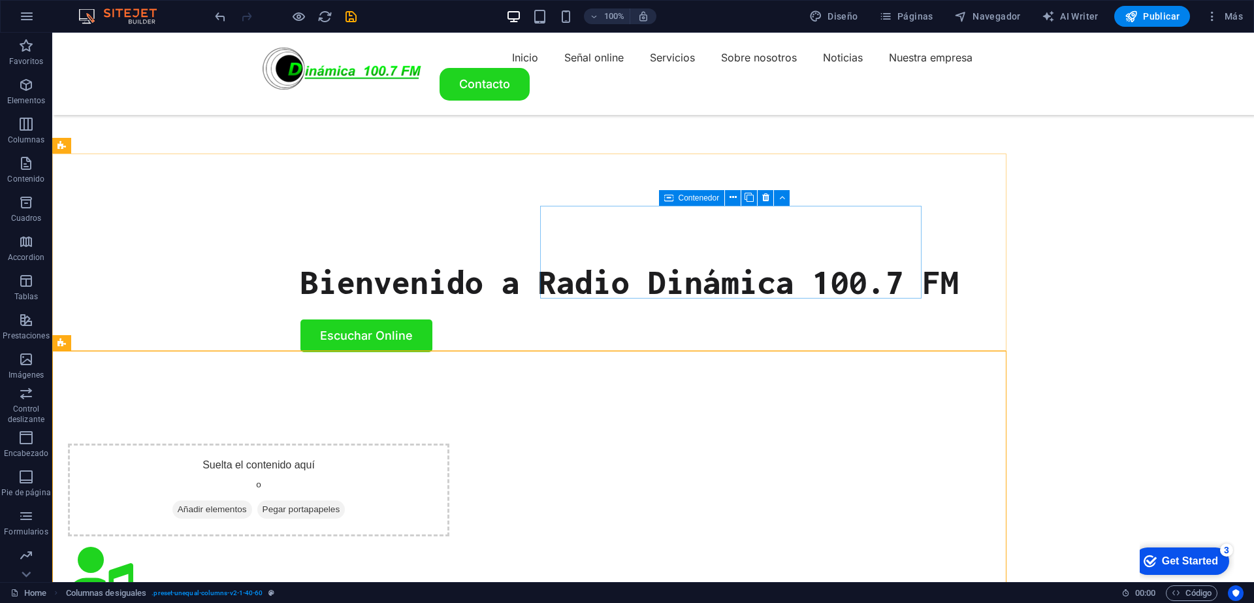
click at [449, 547] on div at bounding box center [258, 575] width 381 height 57
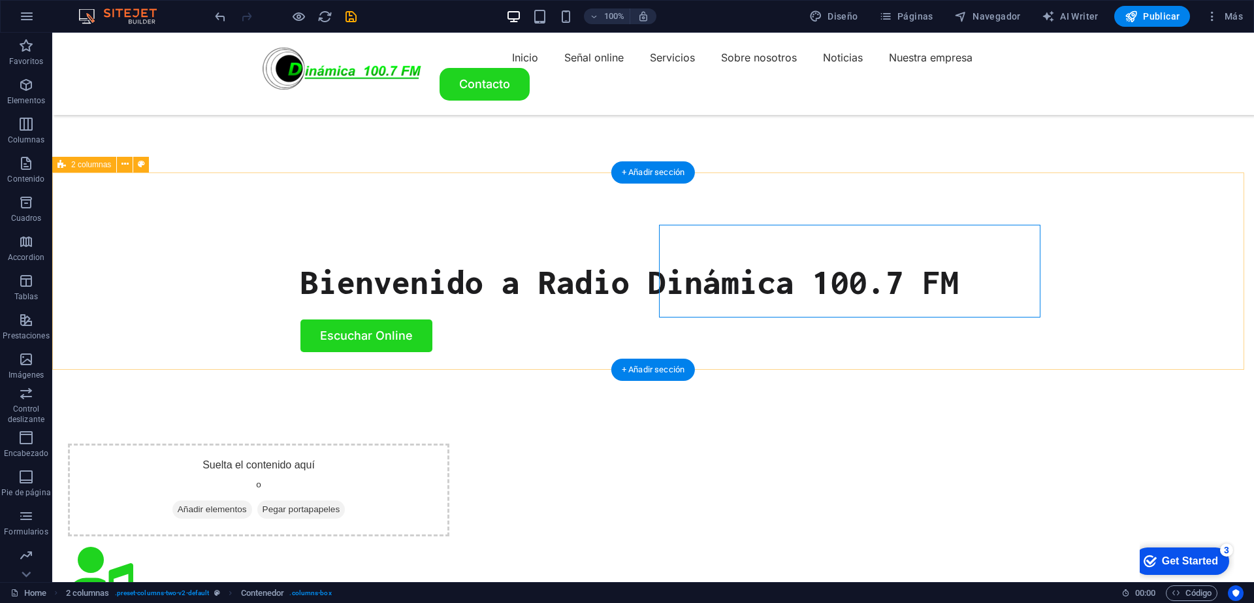
scroll to position [242, 0]
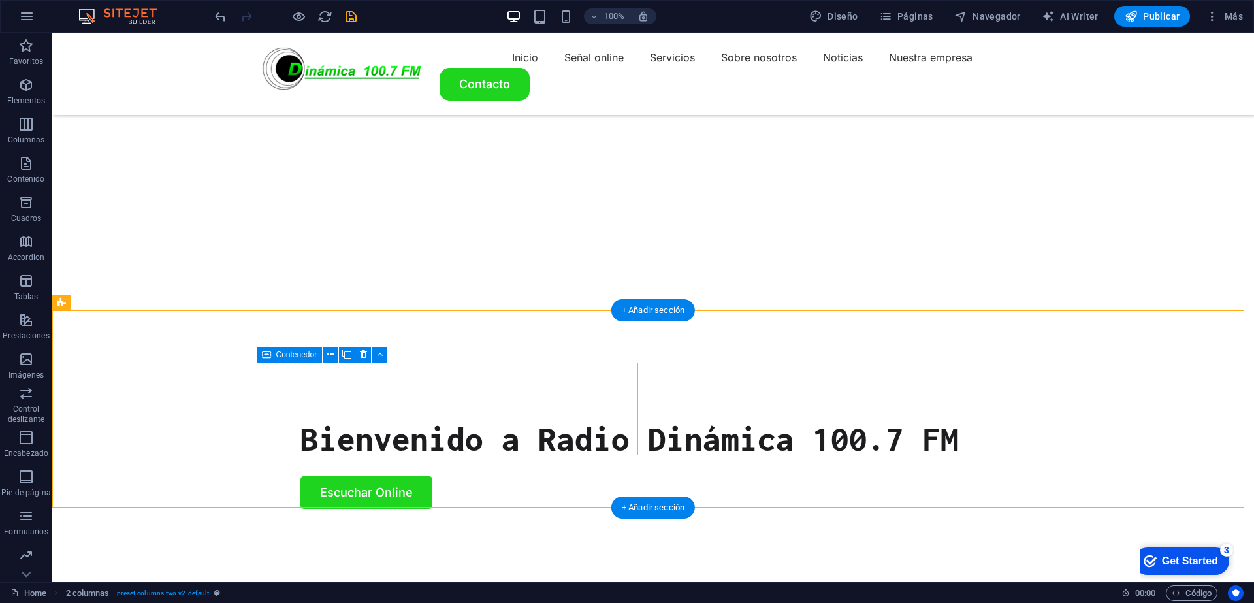
scroll to position [398, 0]
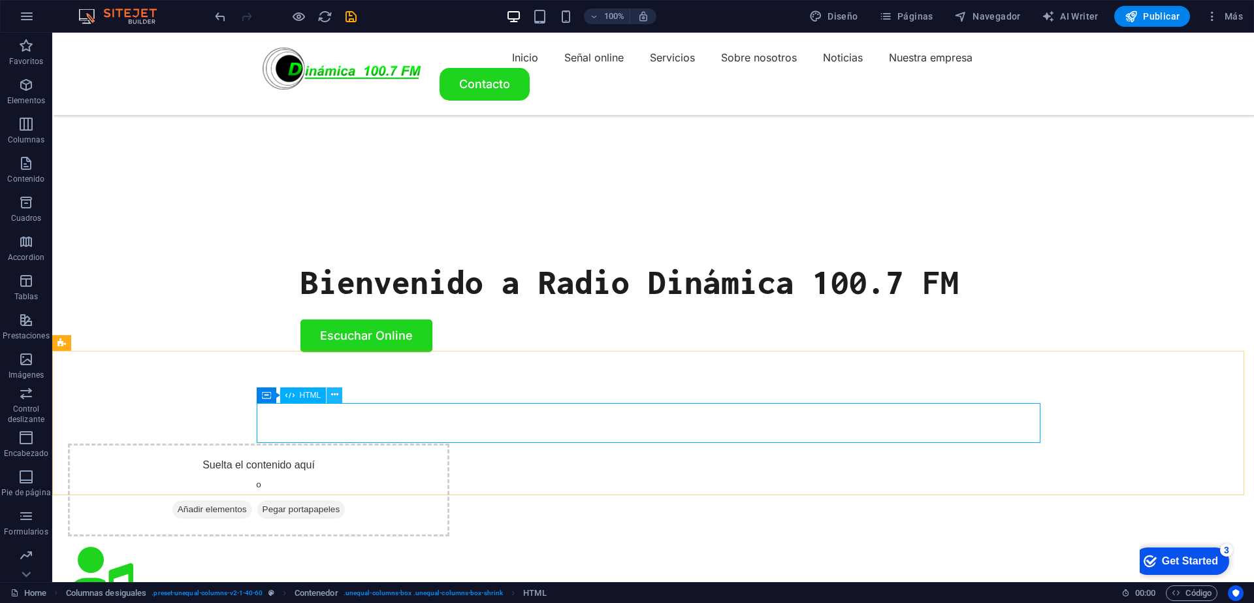
click at [332, 398] on icon at bounding box center [334, 395] width 7 height 14
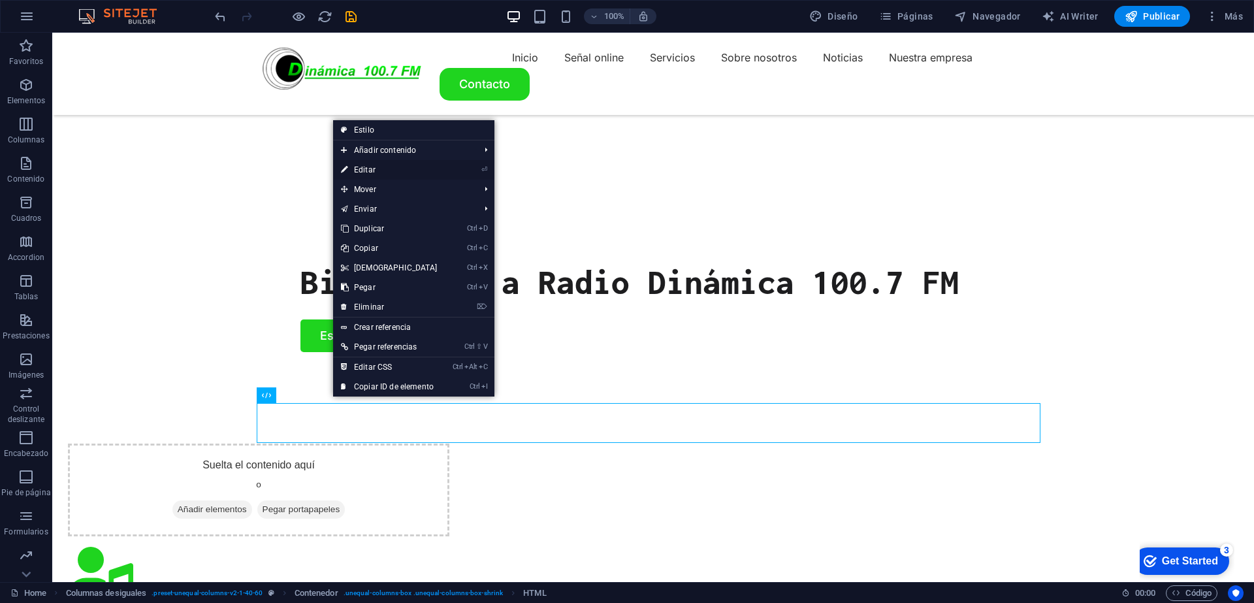
click at [454, 168] on li "⏎ Editar" at bounding box center [413, 170] width 161 height 20
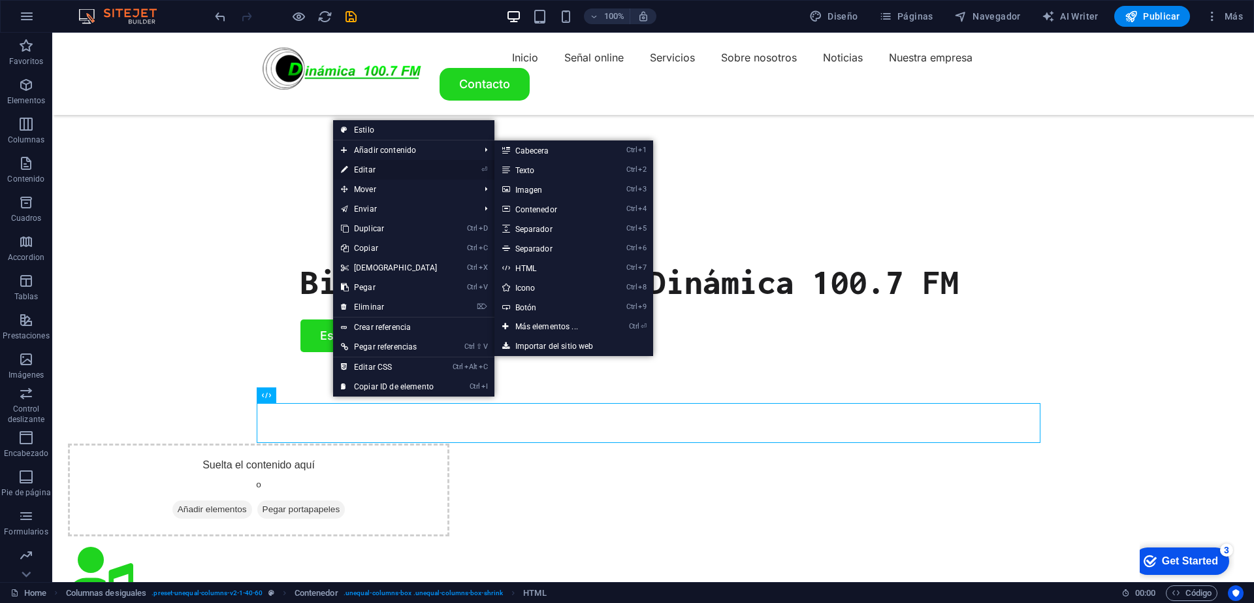
click at [367, 165] on link "⏎ Editar" at bounding box center [389, 170] width 112 height 20
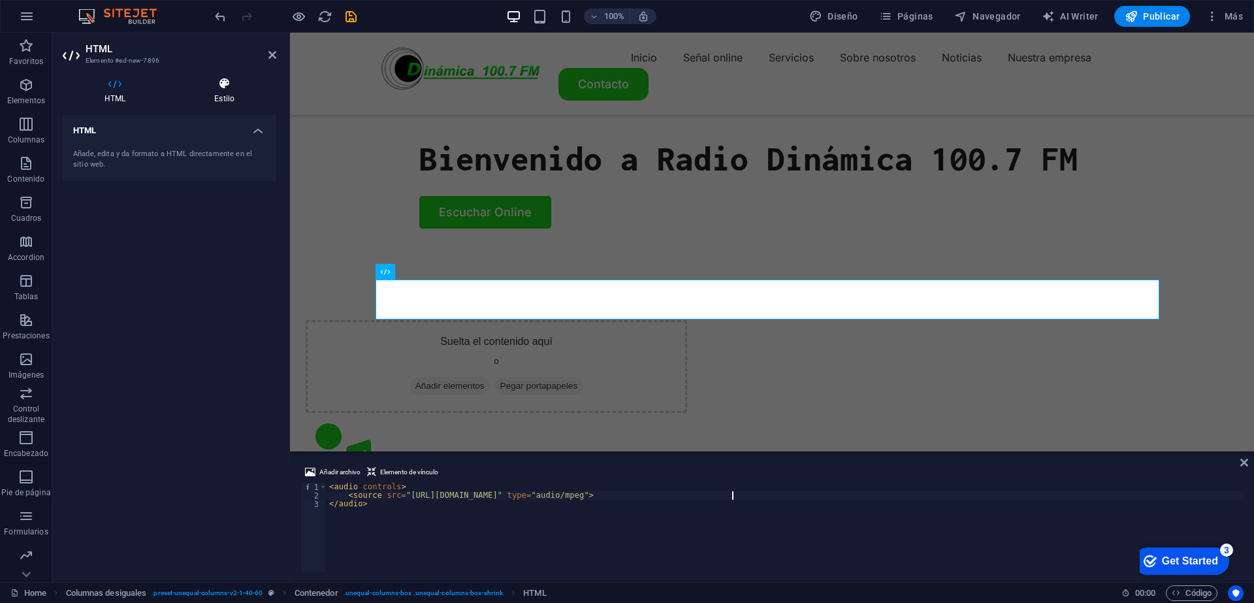
click at [232, 94] on h4 "Estilo" at bounding box center [224, 90] width 104 height 27
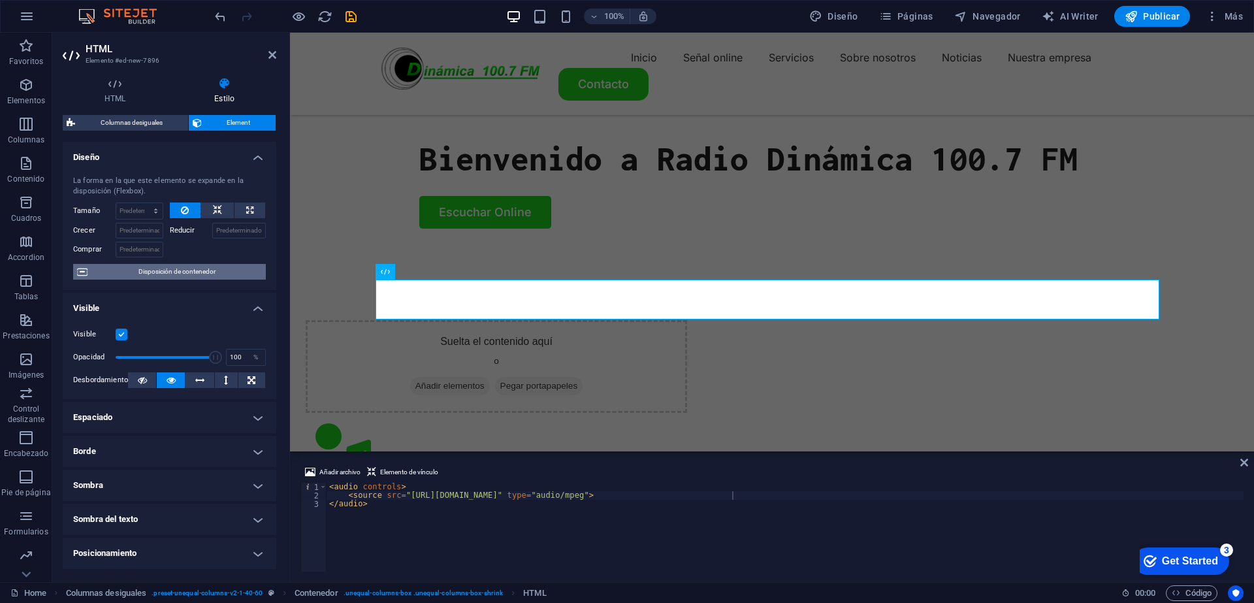
click at [177, 271] on span "Disposición de contenedor" at bounding box center [176, 272] width 170 height 16
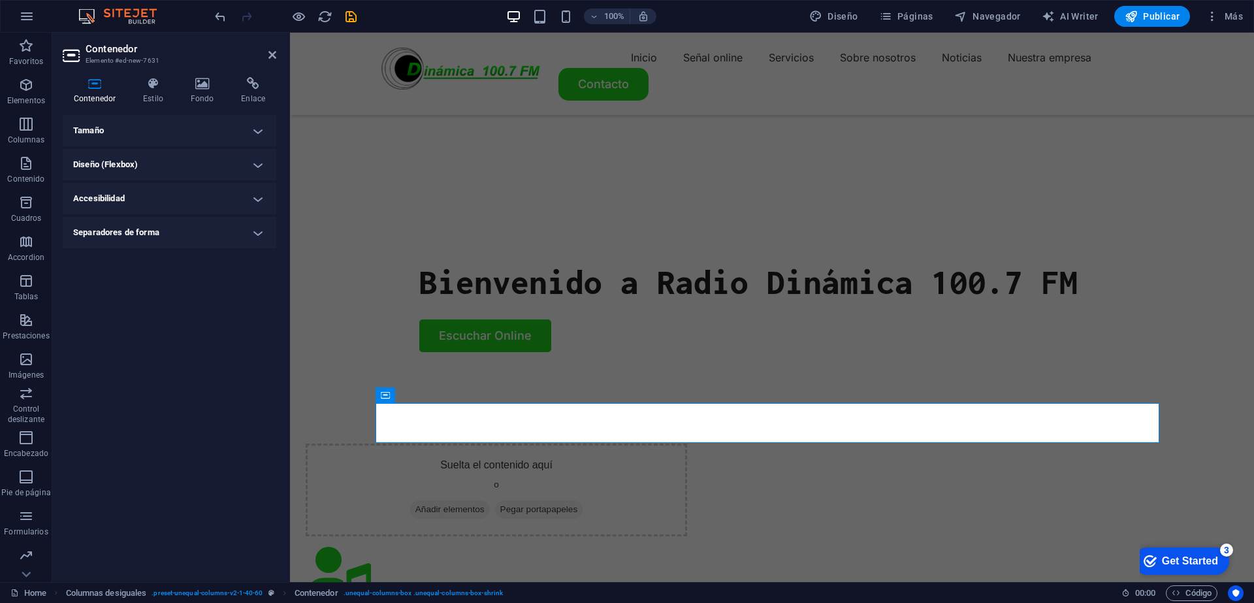
click at [260, 167] on h4 "Diseño (Flexbox)" at bounding box center [170, 164] width 214 height 31
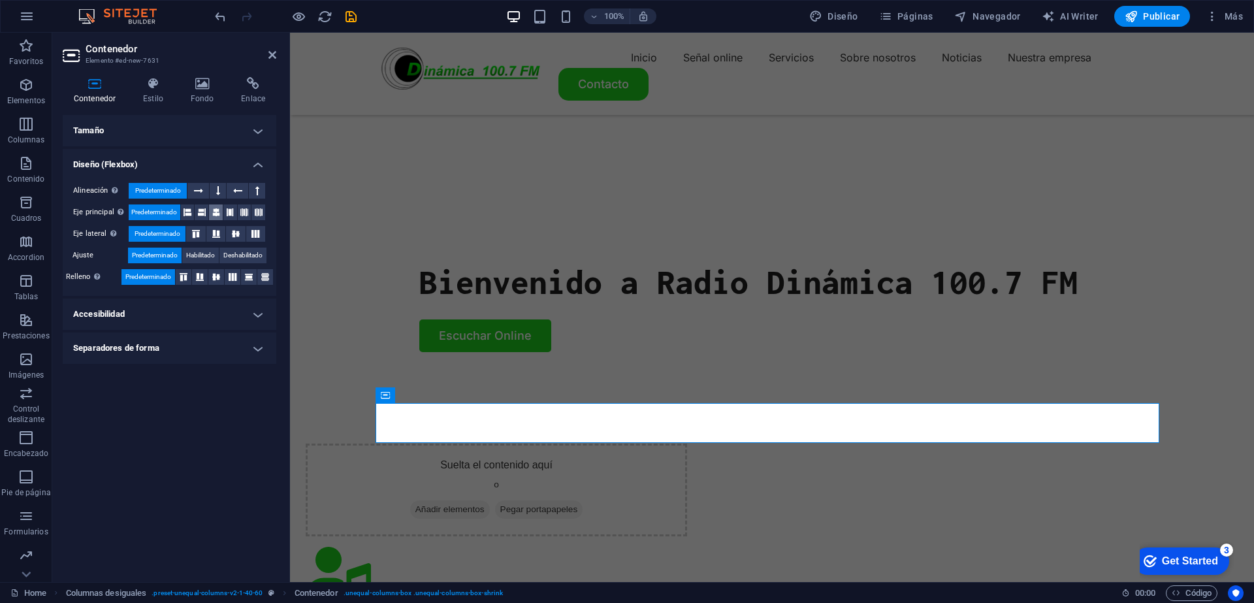
click at [212, 211] on button at bounding box center [216, 212] width 14 height 16
click at [232, 234] on icon at bounding box center [236, 234] width 16 height 8
click at [210, 255] on span "Habilitado" at bounding box center [200, 255] width 29 height 16
click at [238, 282] on button at bounding box center [233, 277] width 16 height 16
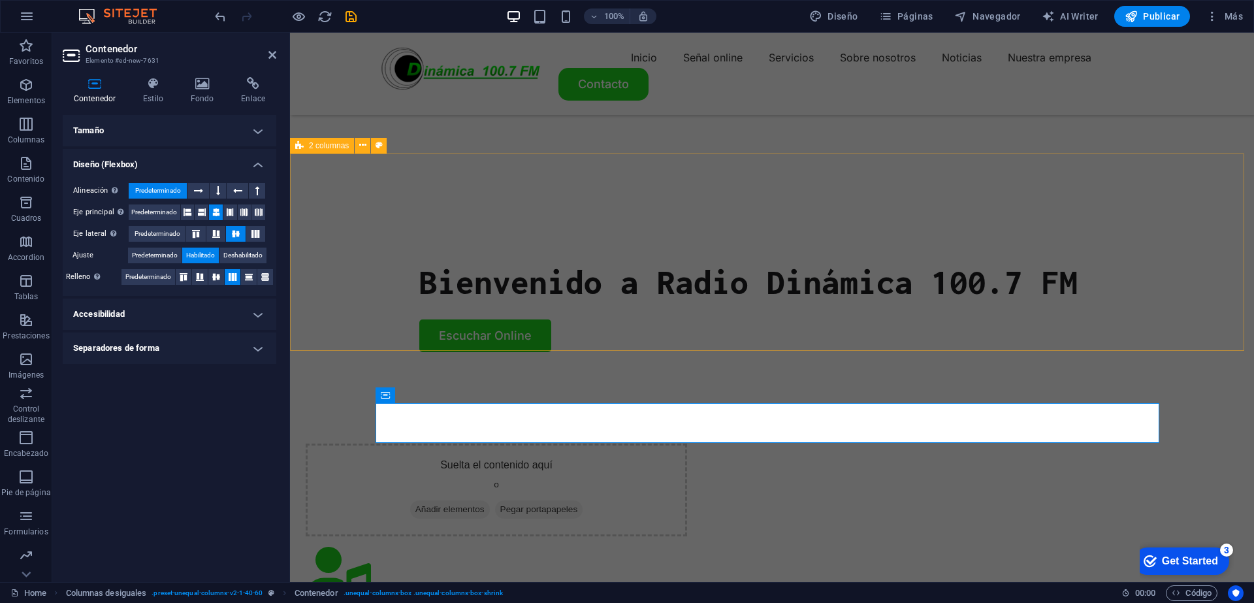
drag, startPoint x: 1147, startPoint y: 325, endPoint x: 1101, endPoint y: 372, distance: 66.0
click at [1254, 391] on div "Suelta el contenido aquí o Añadir elementos Pegar portapapeles" at bounding box center [772, 523] width 964 height 265
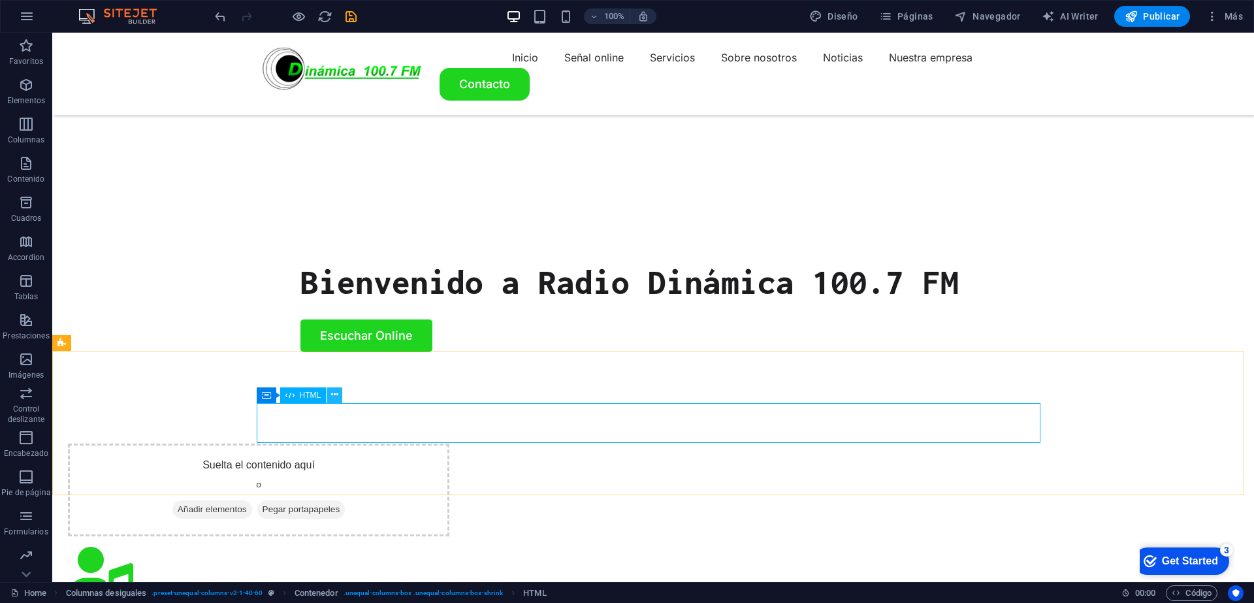
click at [332, 398] on icon at bounding box center [334, 395] width 7 height 14
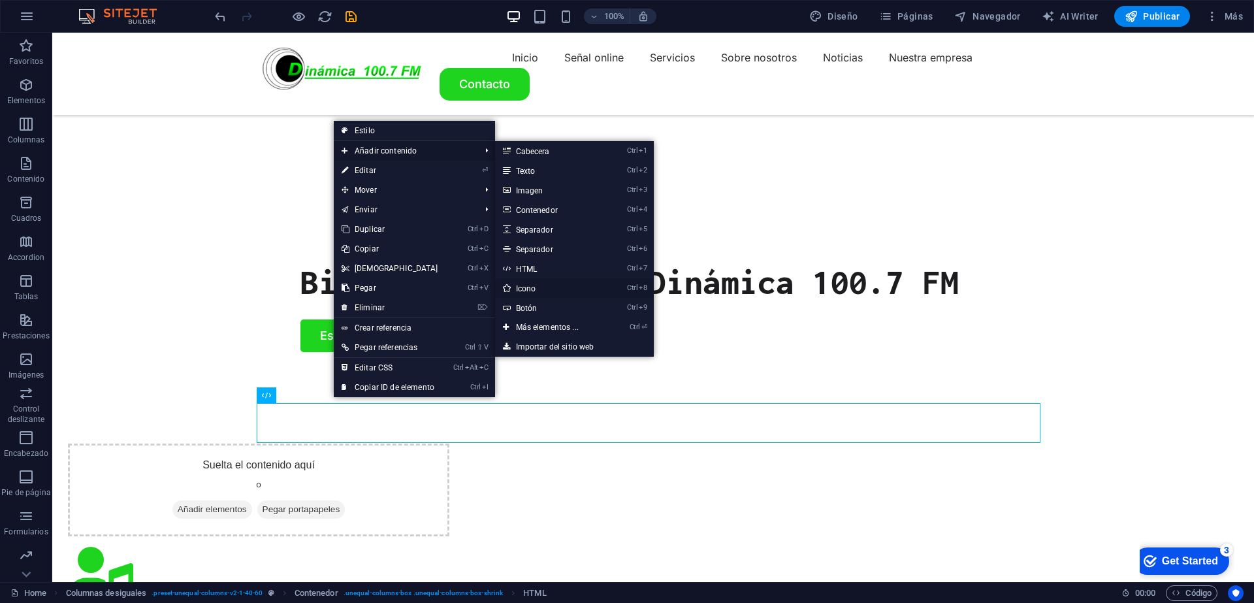
click at [540, 284] on link "Ctrl 8 Icono" at bounding box center [550, 288] width 110 height 20
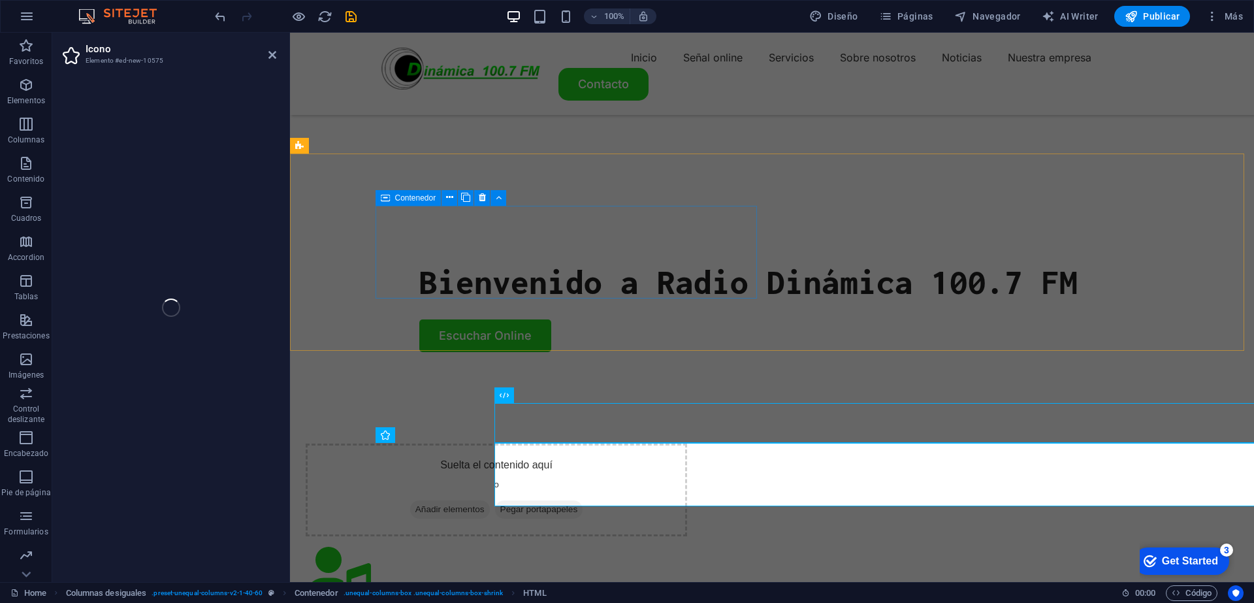
select select "xMidYMid"
select select "px"
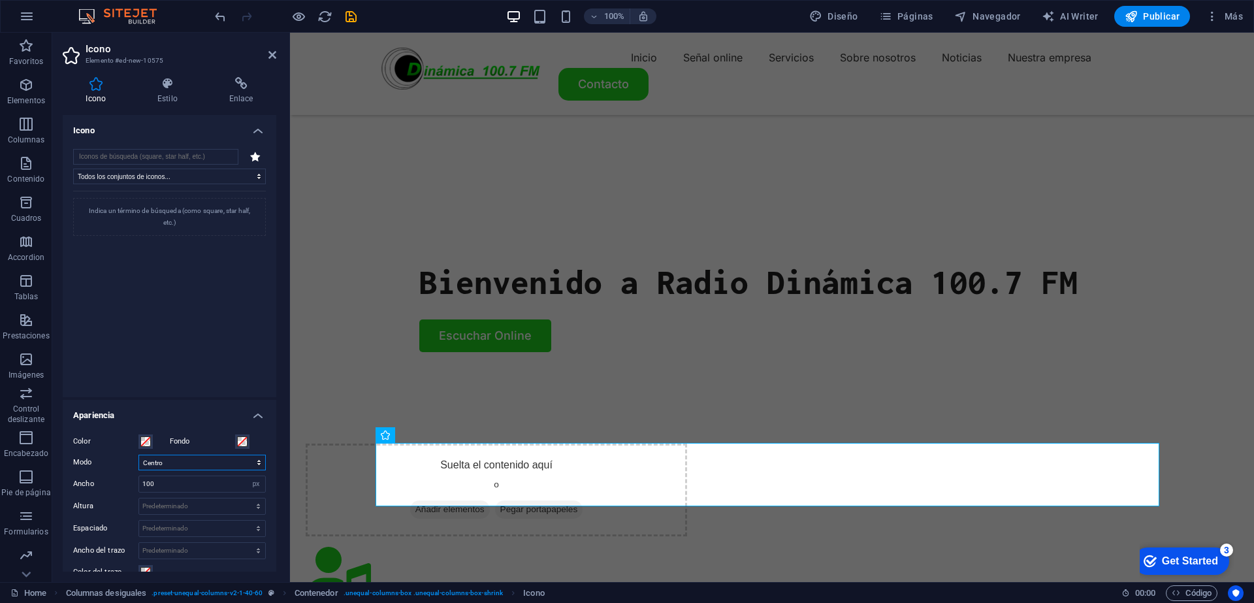
select select "xMinYMid"
click at [138, 454] on select "Escalar Izquierda Centro Derecha" at bounding box center [201, 462] width 127 height 16
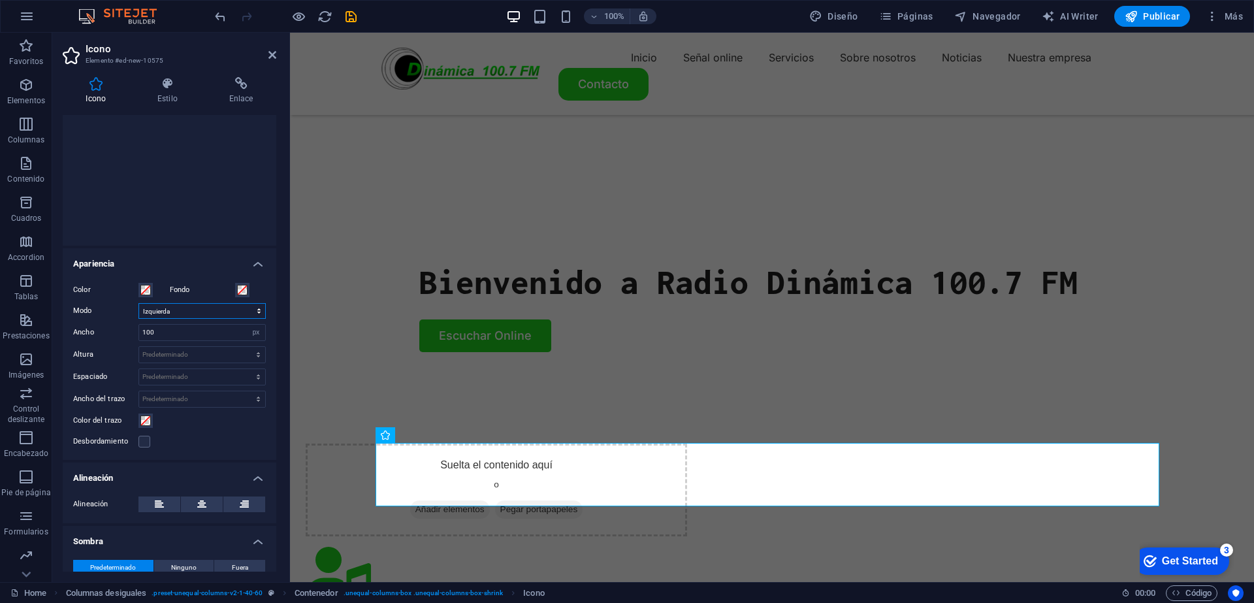
scroll to position [157, 0]
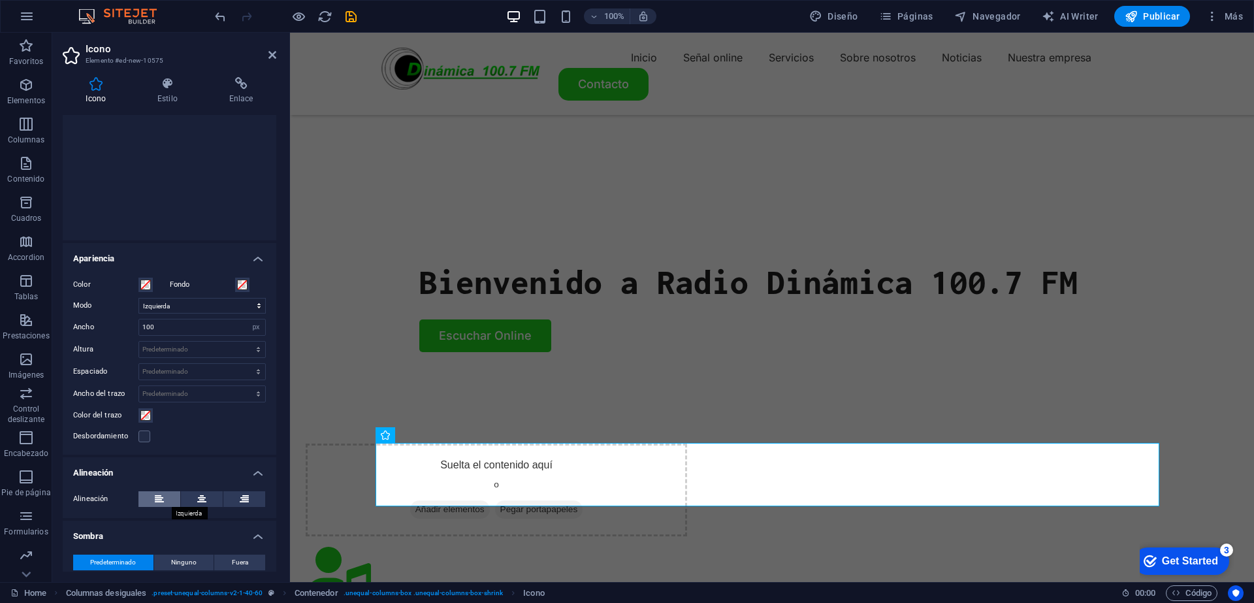
click at [155, 497] on icon at bounding box center [159, 499] width 9 height 16
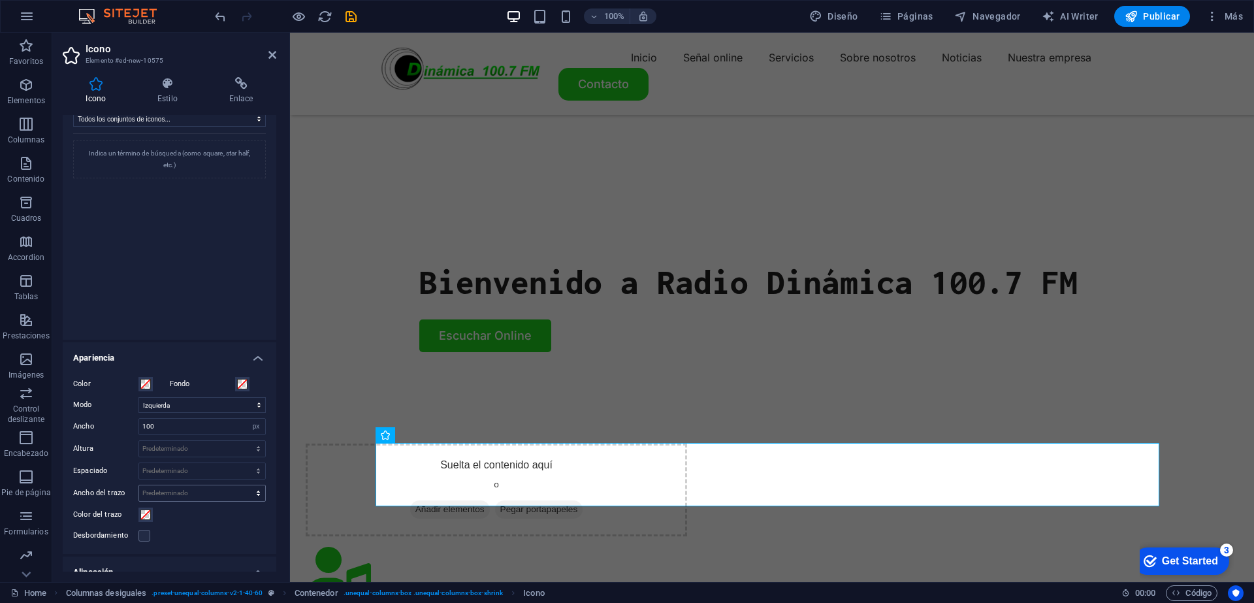
scroll to position [0, 0]
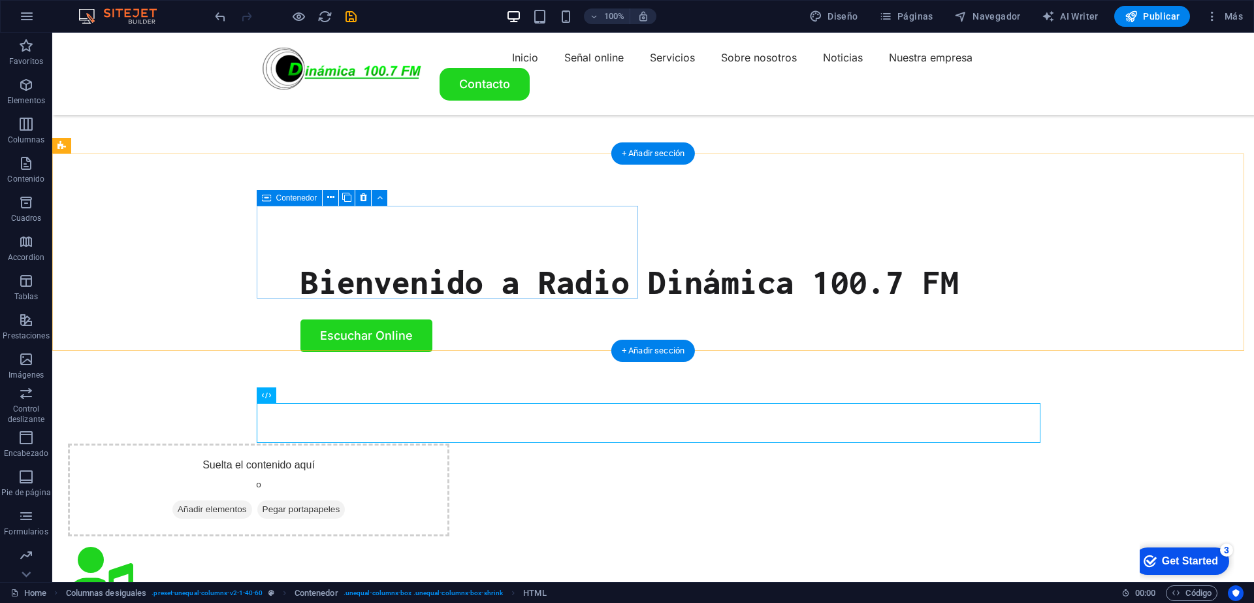
click at [449, 443] on div "Suelta el contenido aquí o Añadir elementos Pegar portapapeles" at bounding box center [258, 489] width 381 height 93
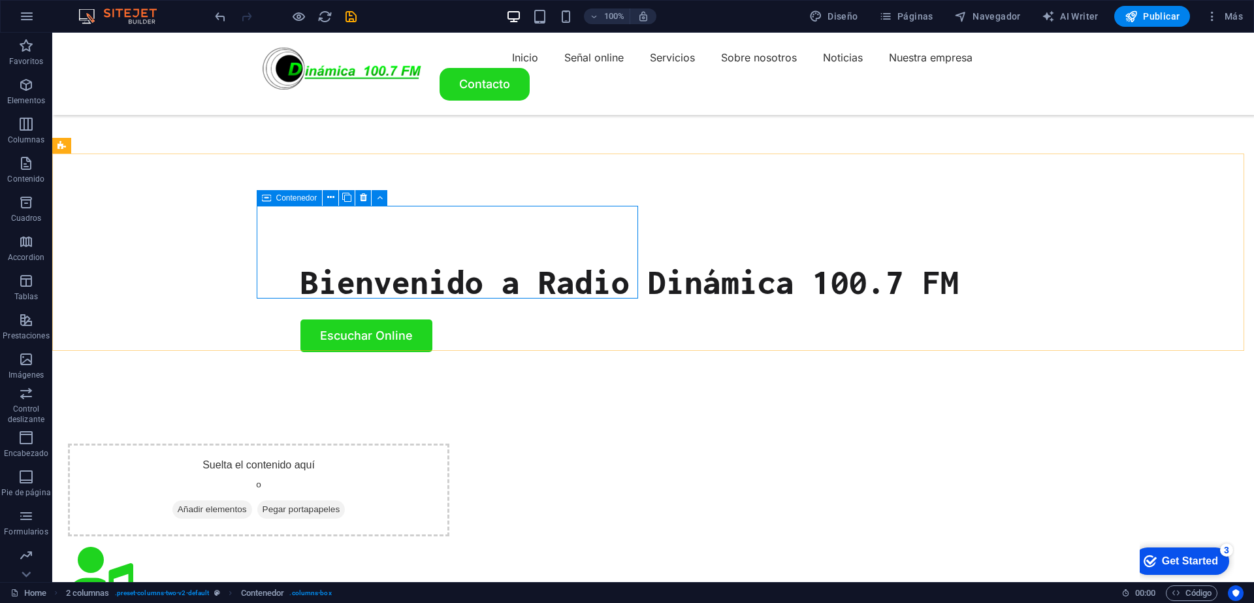
click at [309, 200] on span "Contenedor" at bounding box center [296, 198] width 41 height 8
click at [332, 196] on icon at bounding box center [330, 198] width 7 height 14
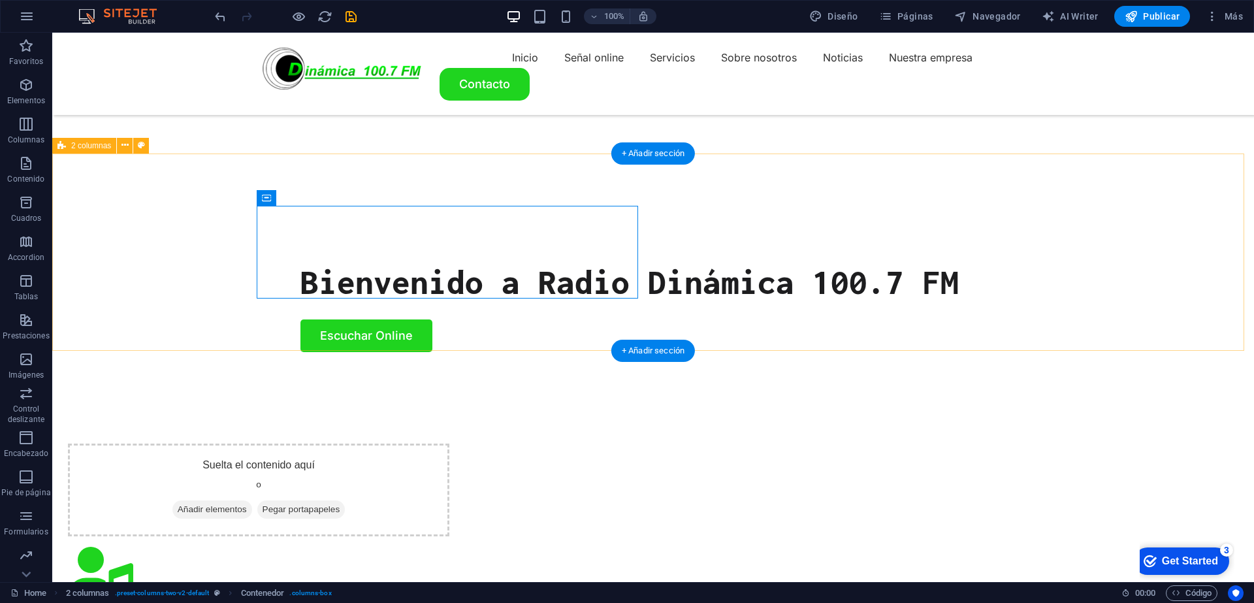
click at [187, 391] on div "Suelta el contenido aquí o Añadir elementos Pegar portapapeles" at bounding box center [652, 523] width 1201 height 265
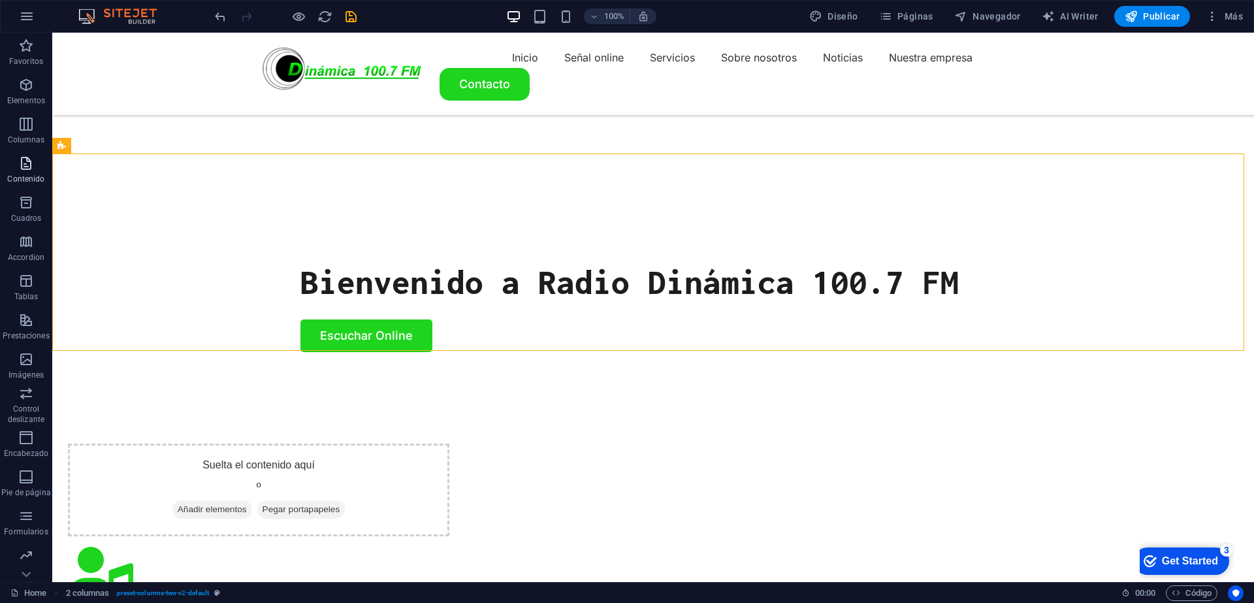
click at [18, 157] on icon "button" at bounding box center [26, 163] width 16 height 16
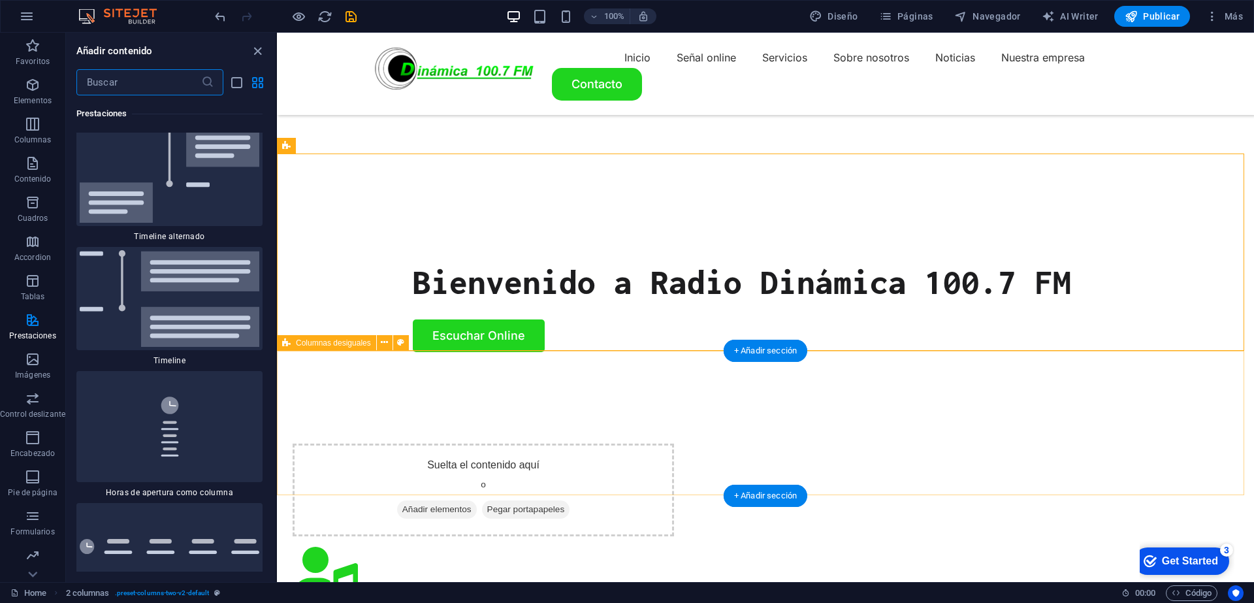
scroll to position [11000, 0]
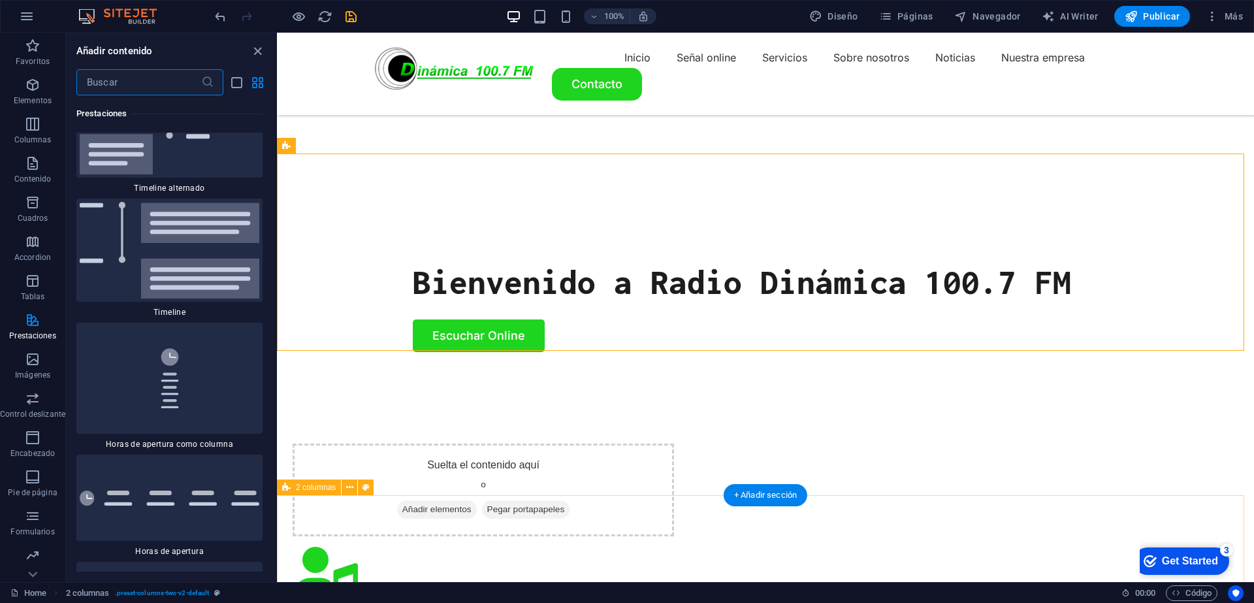
scroll to position [398, 0]
